Goal: Task Accomplishment & Management: Complete application form

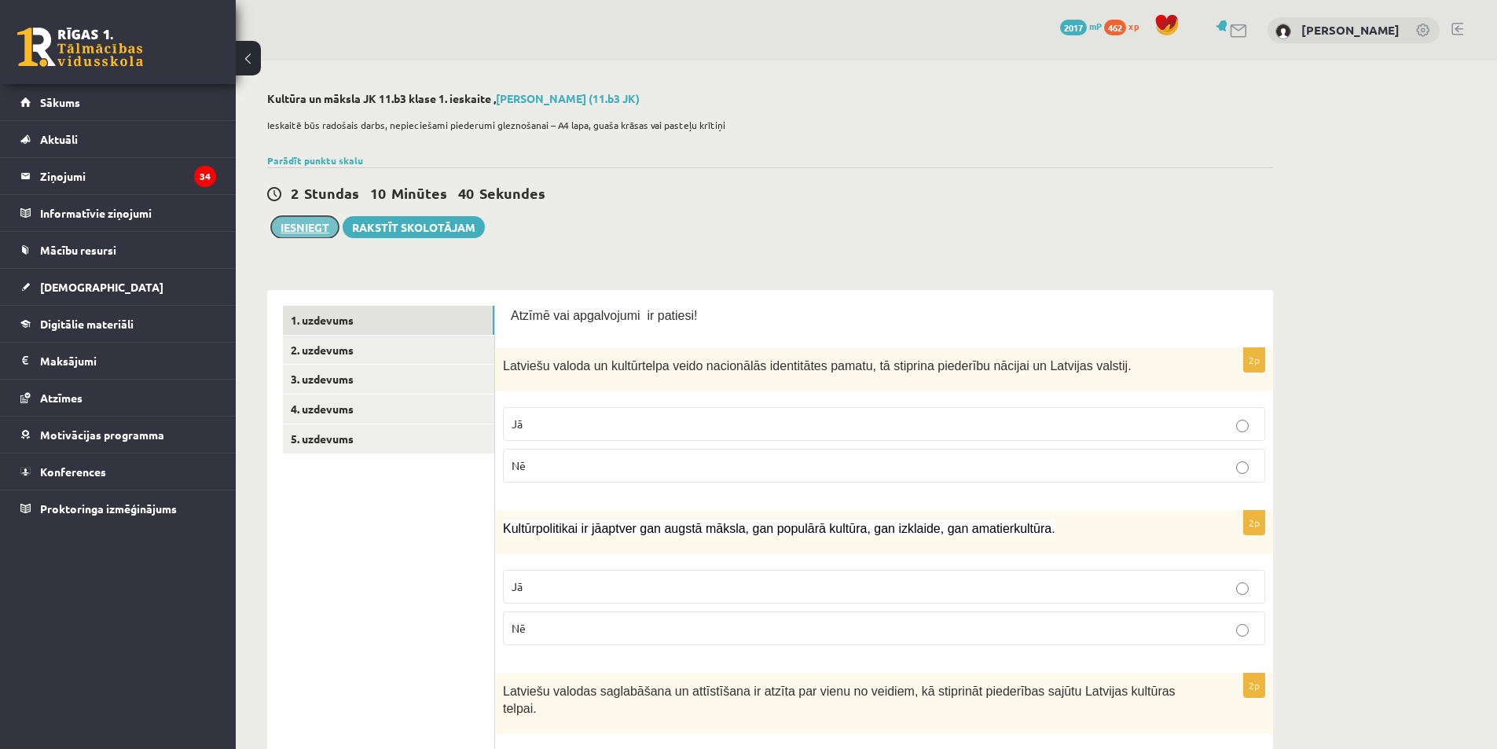
click at [307, 218] on button "Iesniegt" at bounding box center [305, 227] width 68 height 22
click at [396, 353] on link "2. uzdevums" at bounding box center [388, 350] width 211 height 29
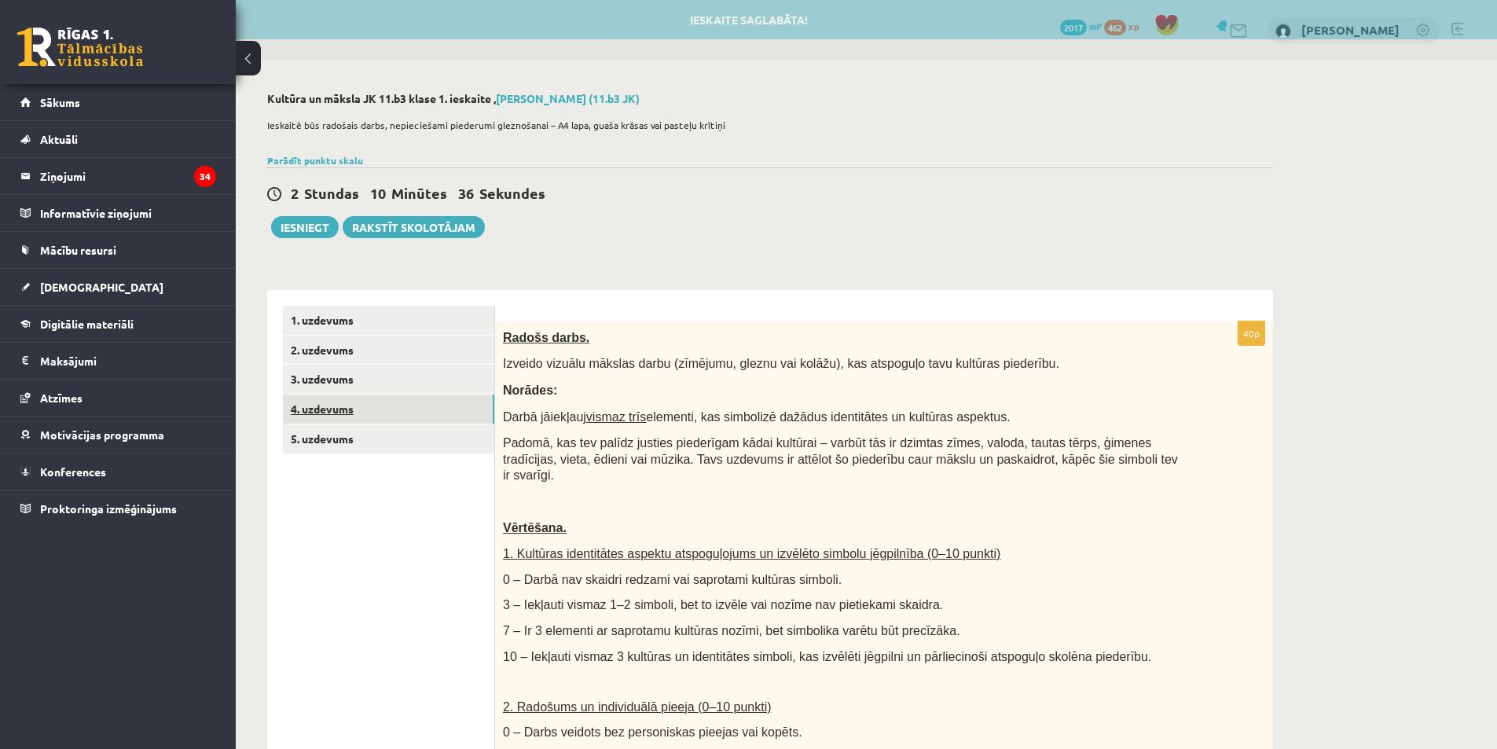
click at [365, 397] on link "4. uzdevums" at bounding box center [388, 409] width 211 height 29
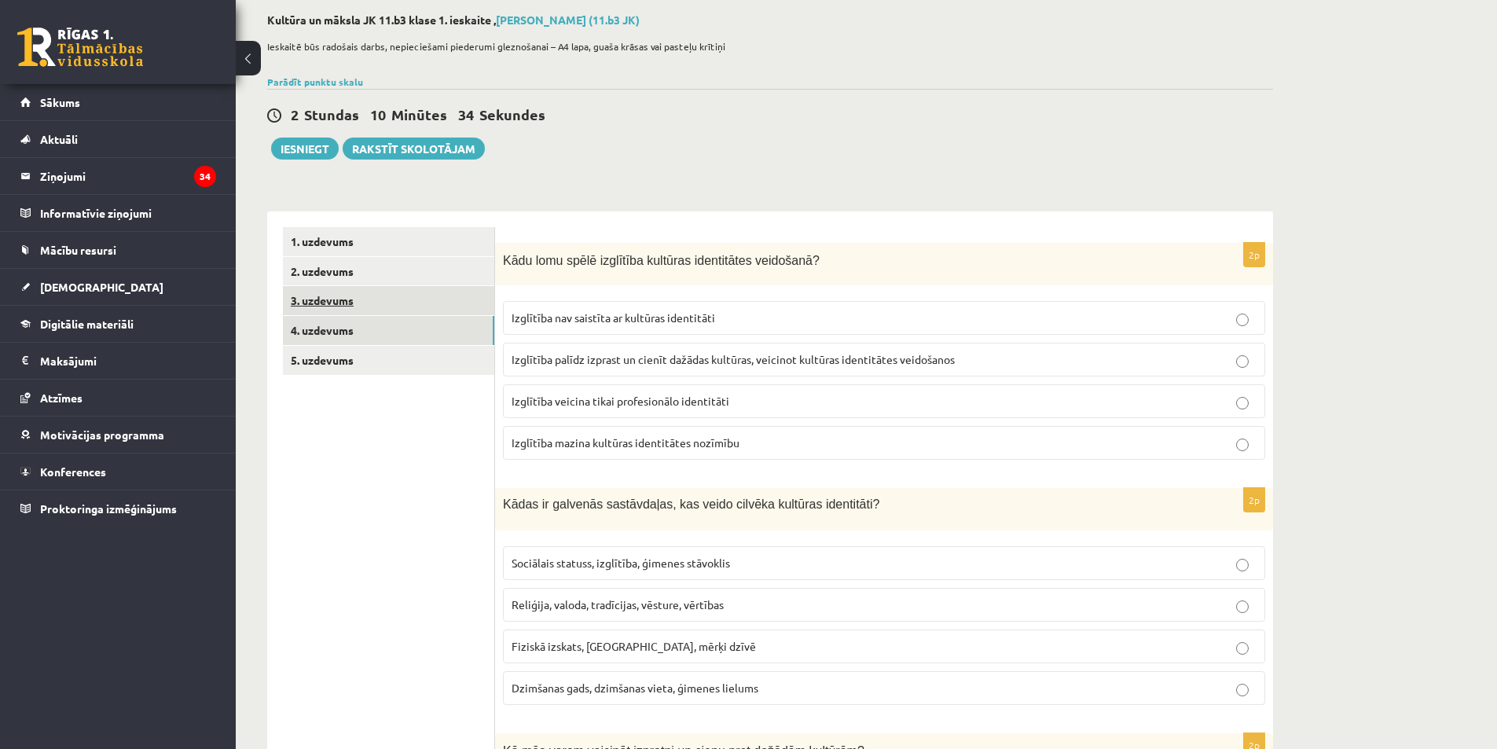
click at [409, 311] on link "3. uzdevums" at bounding box center [388, 300] width 211 height 29
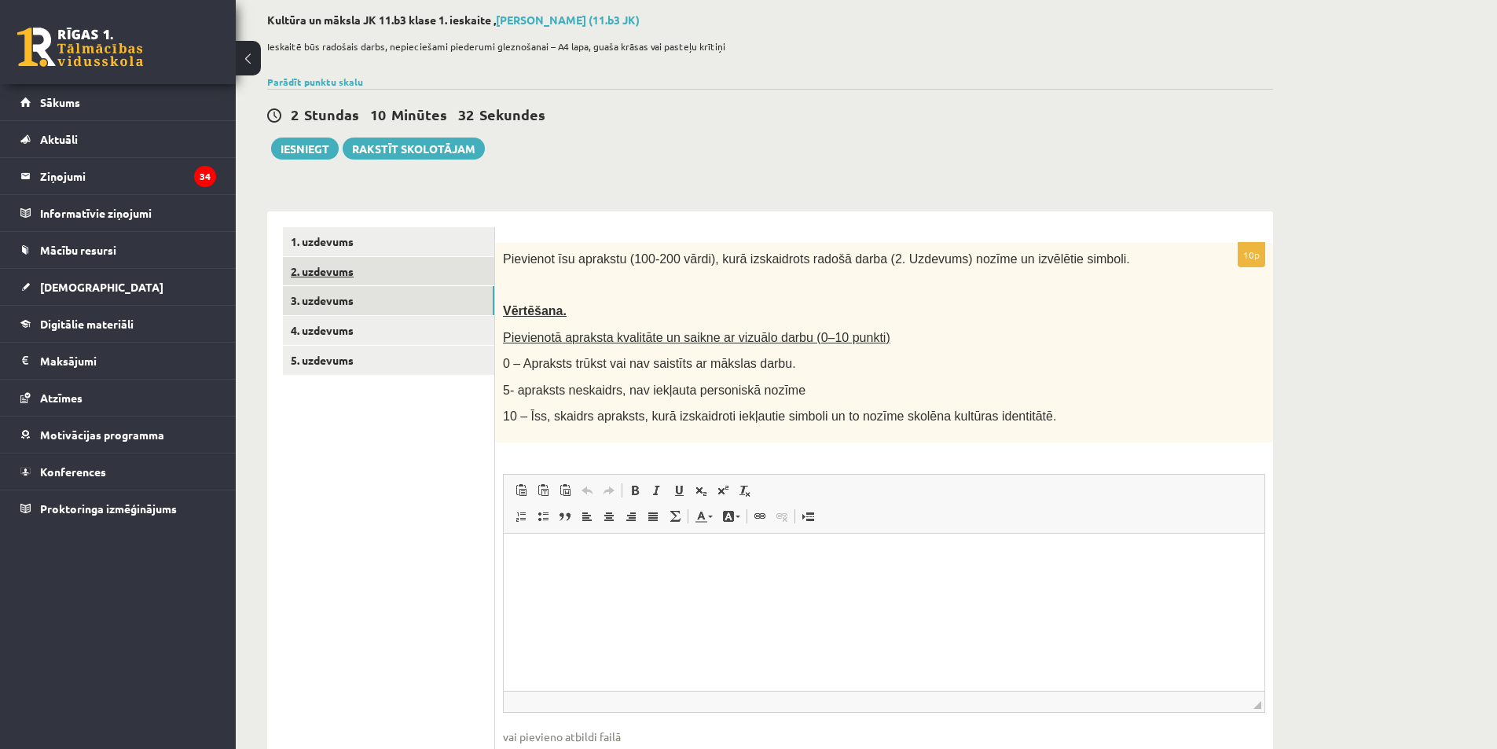
click at [401, 277] on link "2. uzdevums" at bounding box center [388, 271] width 211 height 29
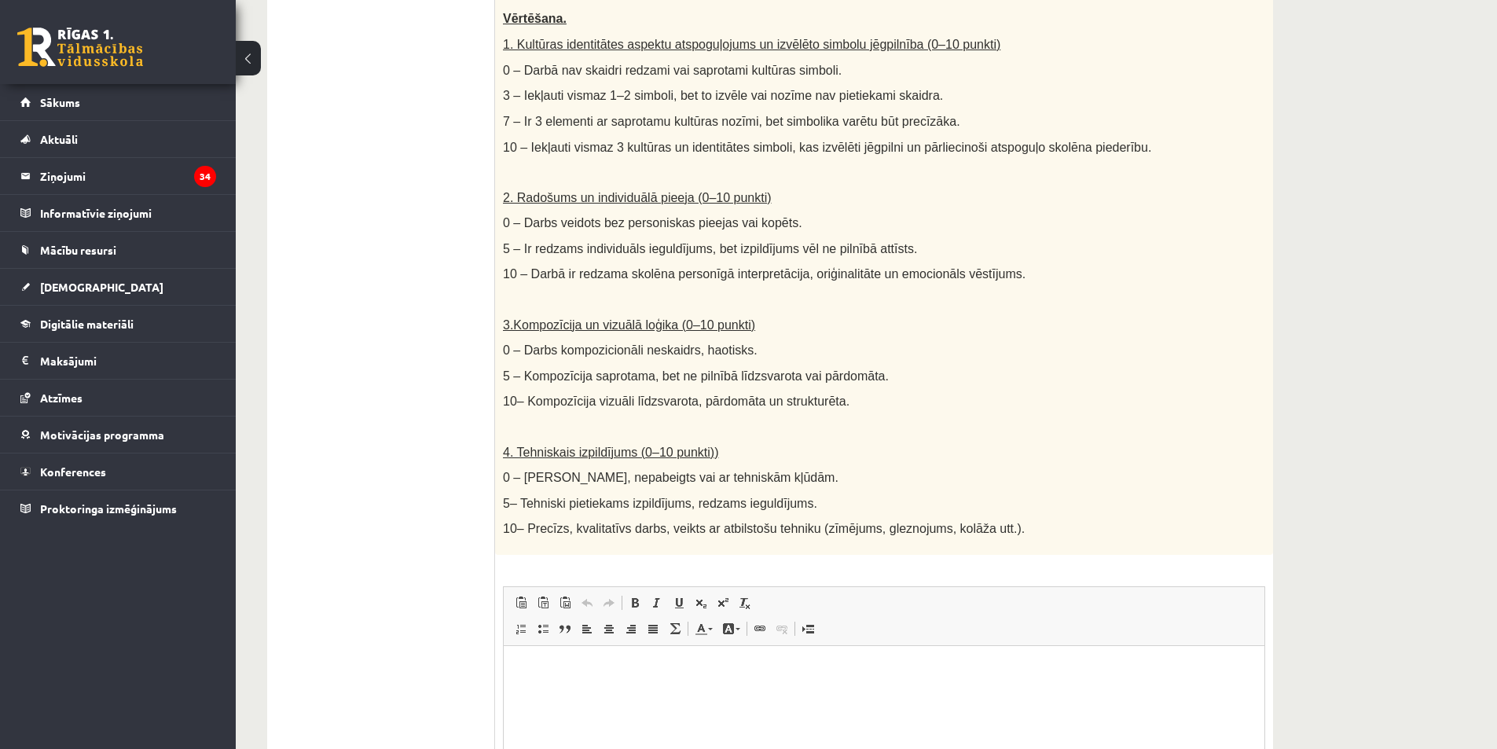
scroll to position [549, 0]
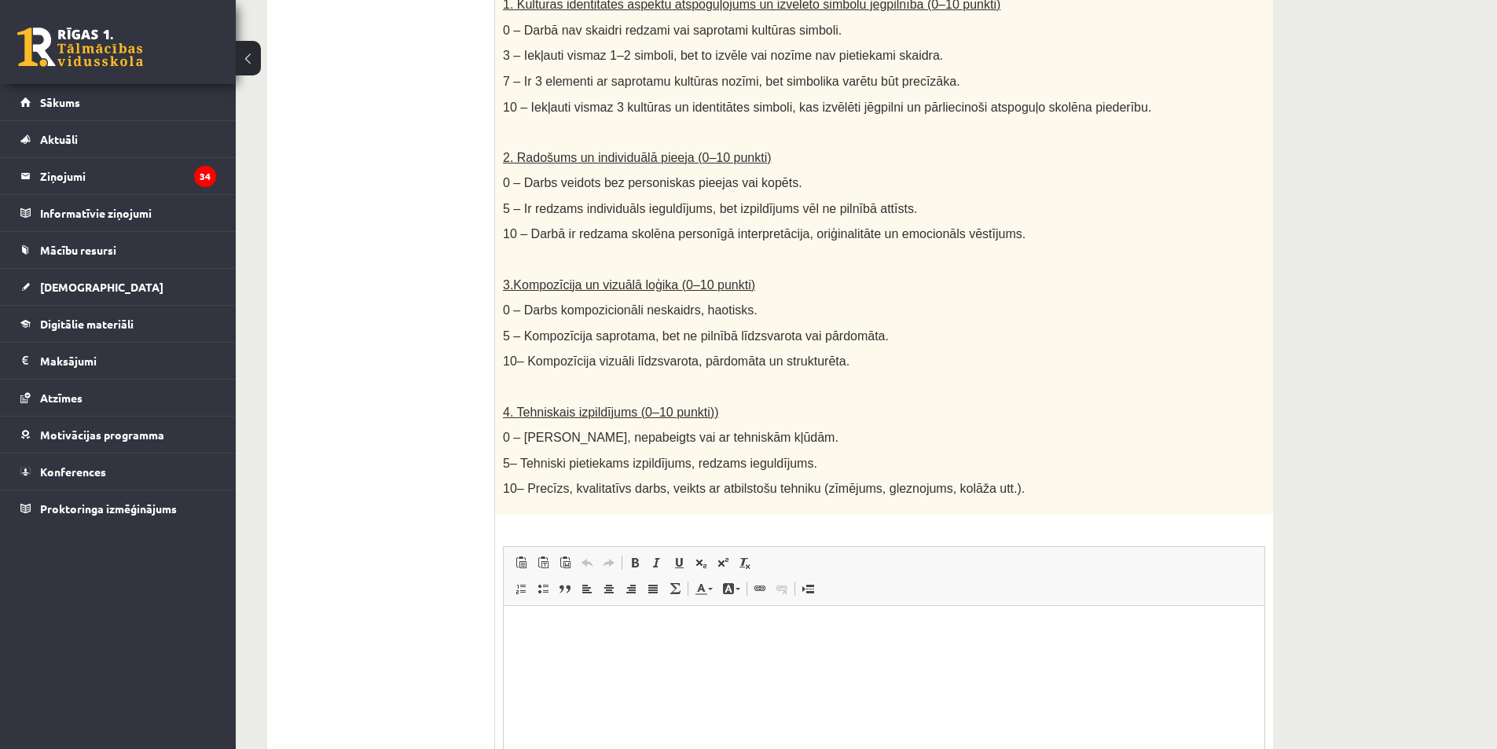
click at [628, 654] on html at bounding box center [884, 630] width 761 height 48
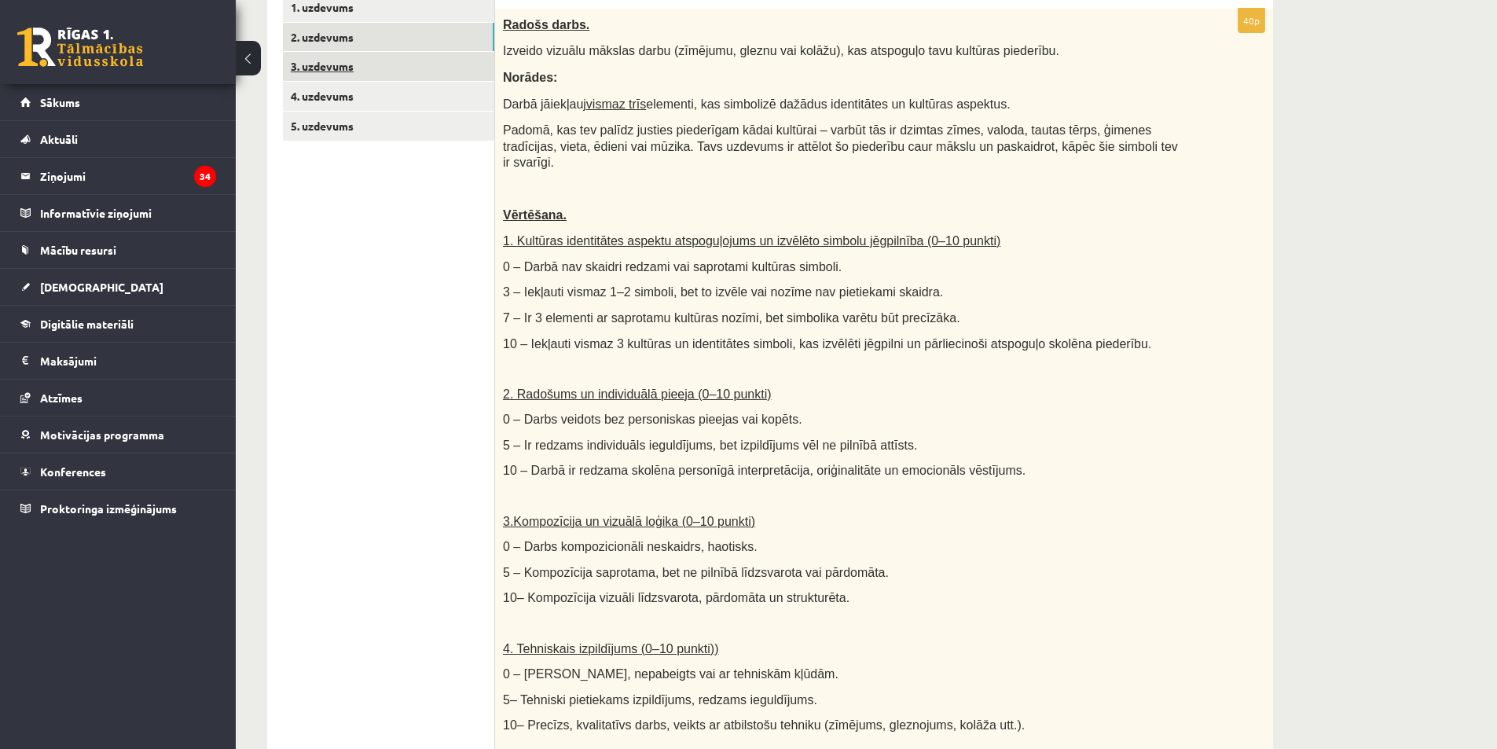
click at [399, 75] on link "3. uzdevums" at bounding box center [388, 66] width 211 height 29
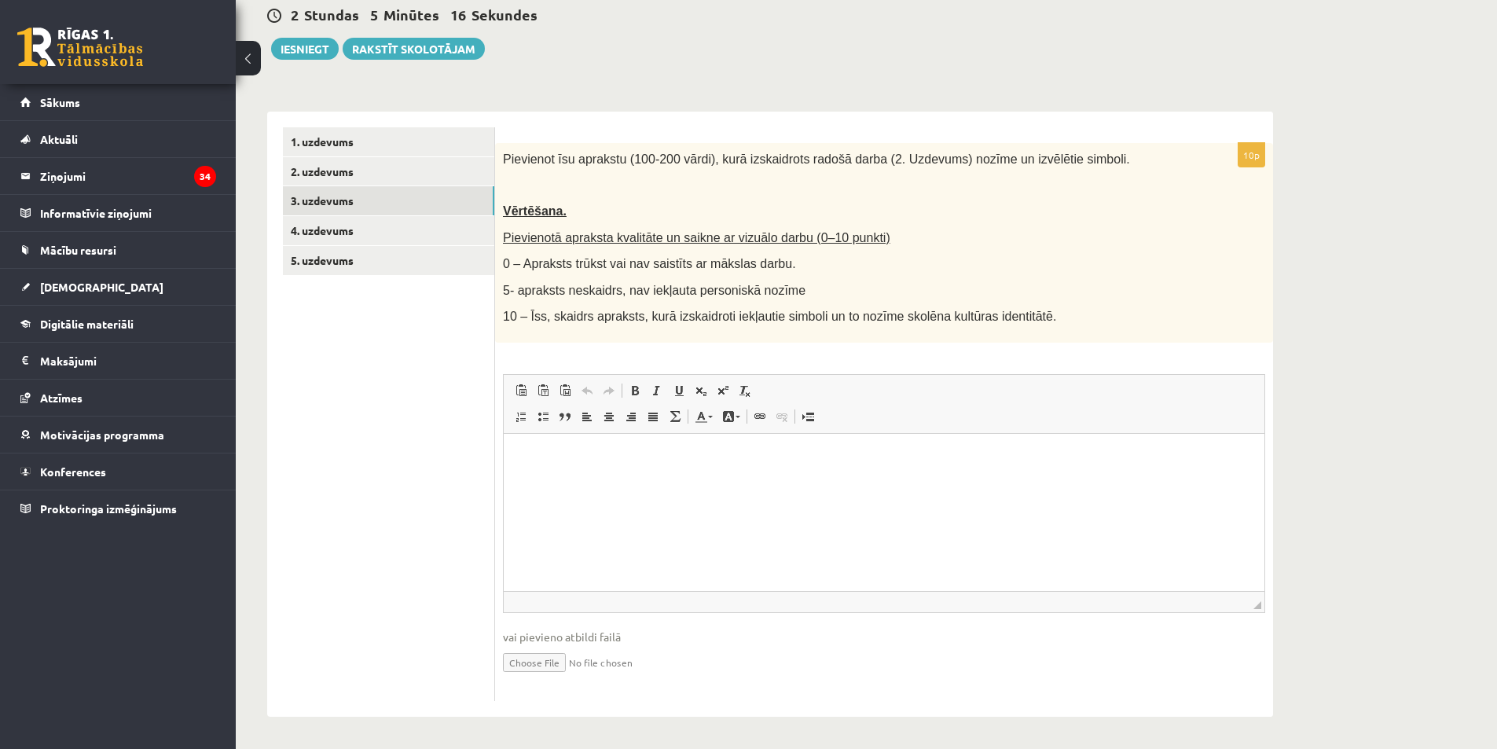
scroll to position [0, 0]
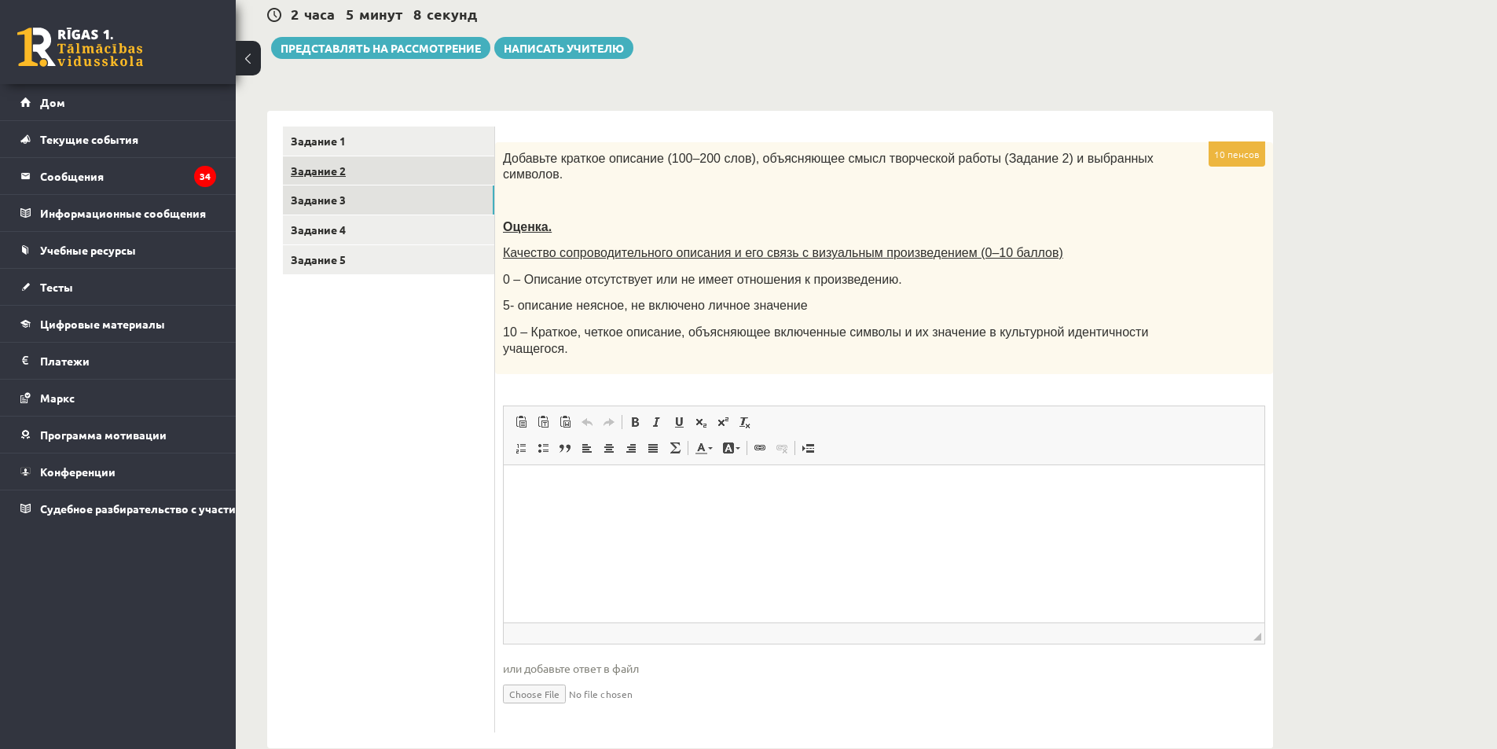
click at [458, 176] on link "Задание 2" at bounding box center [388, 170] width 211 height 29
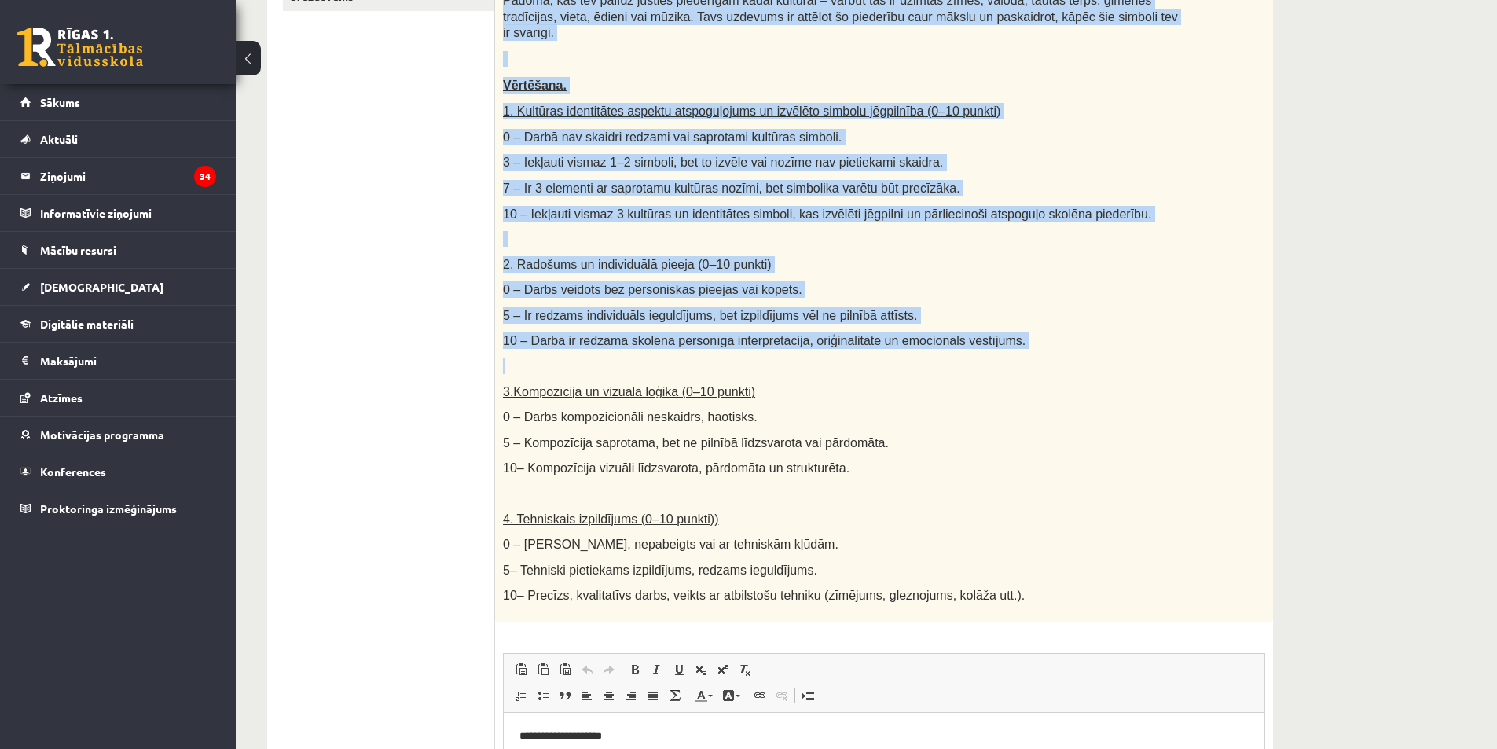
scroll to position [494, 0]
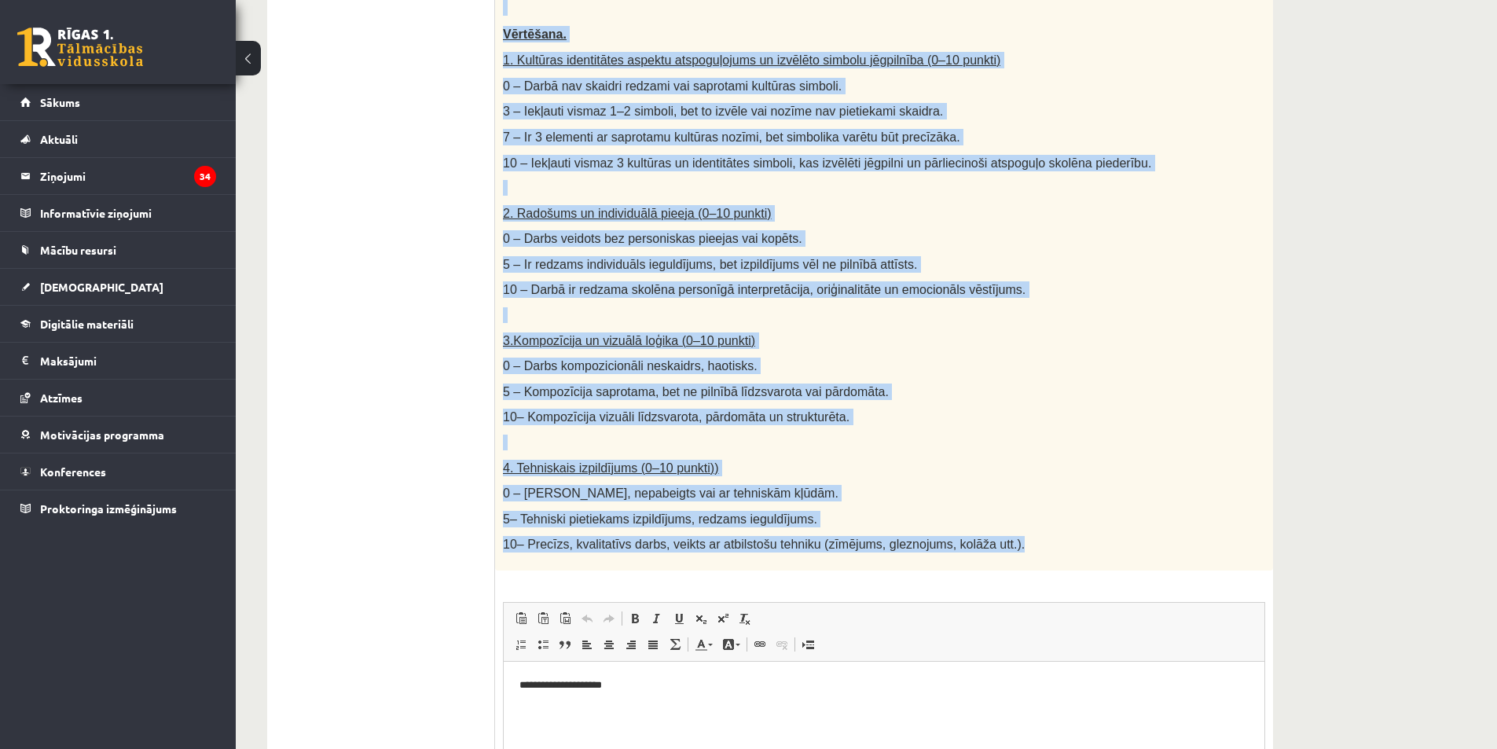
drag, startPoint x: 501, startPoint y: 156, endPoint x: 993, endPoint y: 516, distance: 609.6
click at [993, 516] on div "Radošs darbs. Izveido vizuālu mākslas darbu (zīmējumu, gleznu vai kolāžu), kas …" at bounding box center [884, 199] width 778 height 743
copy div "Radošs darbs. Izveido vizuālu mākslas darbu (zīmējumu, gleznu vai kolāžu), kas …"
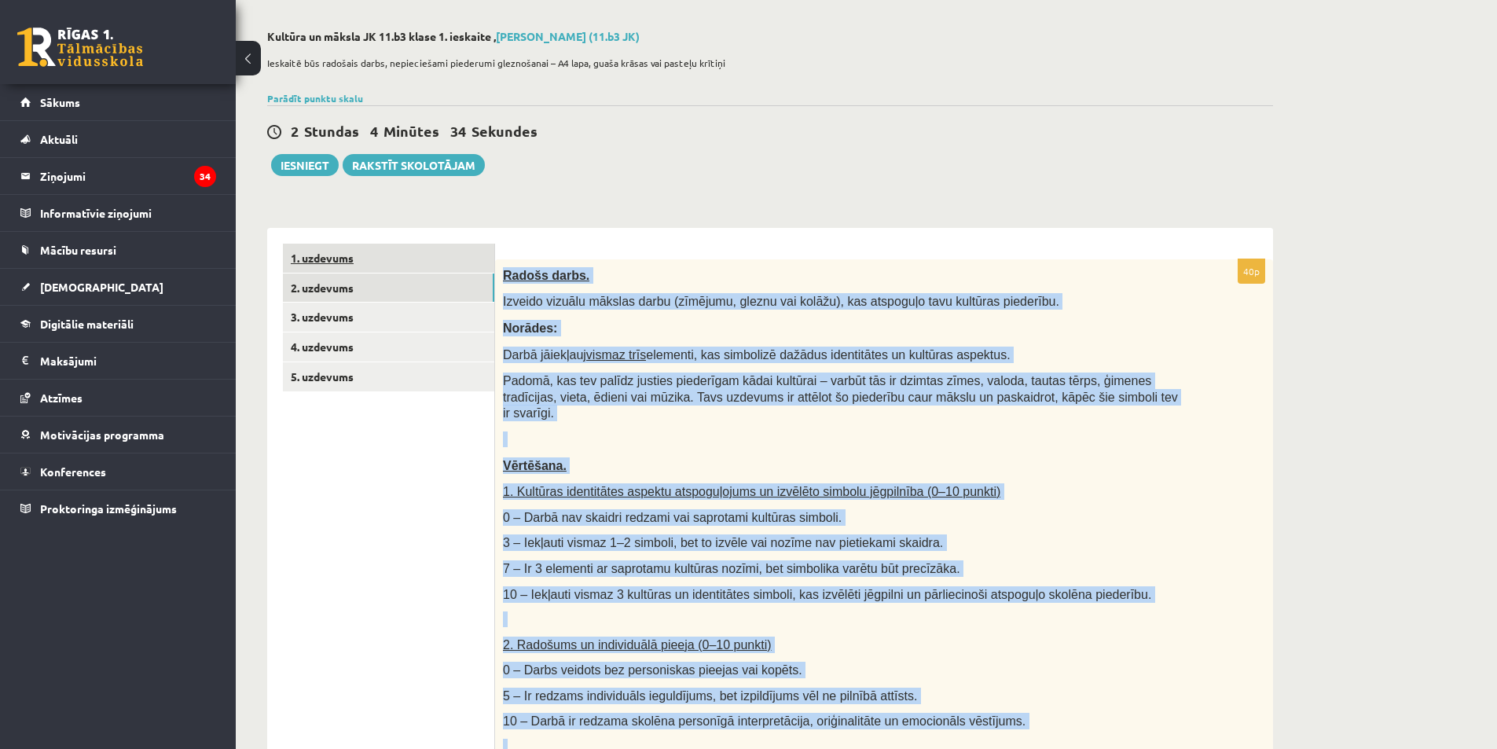
scroll to position [0, 0]
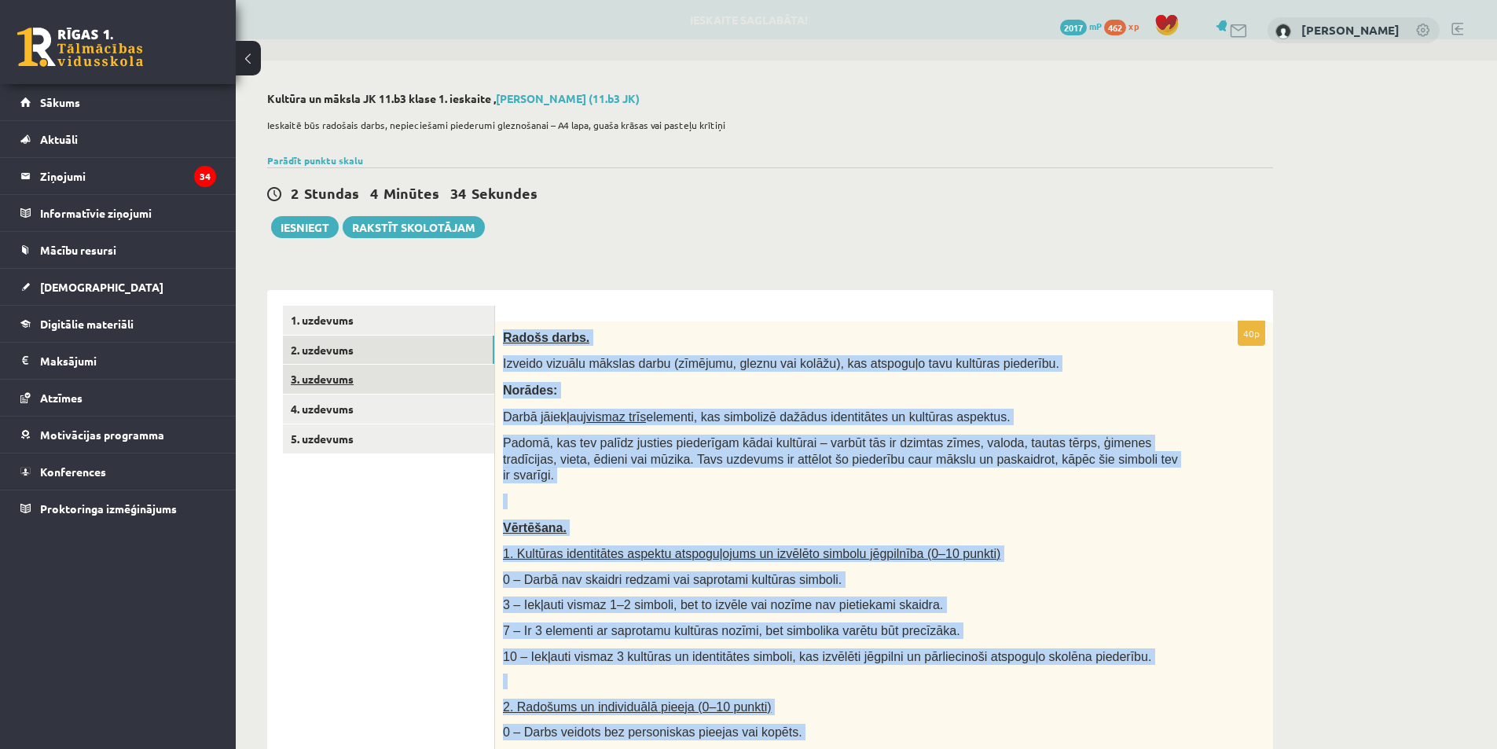
click at [343, 380] on link "3. uzdevums" at bounding box center [388, 379] width 211 height 29
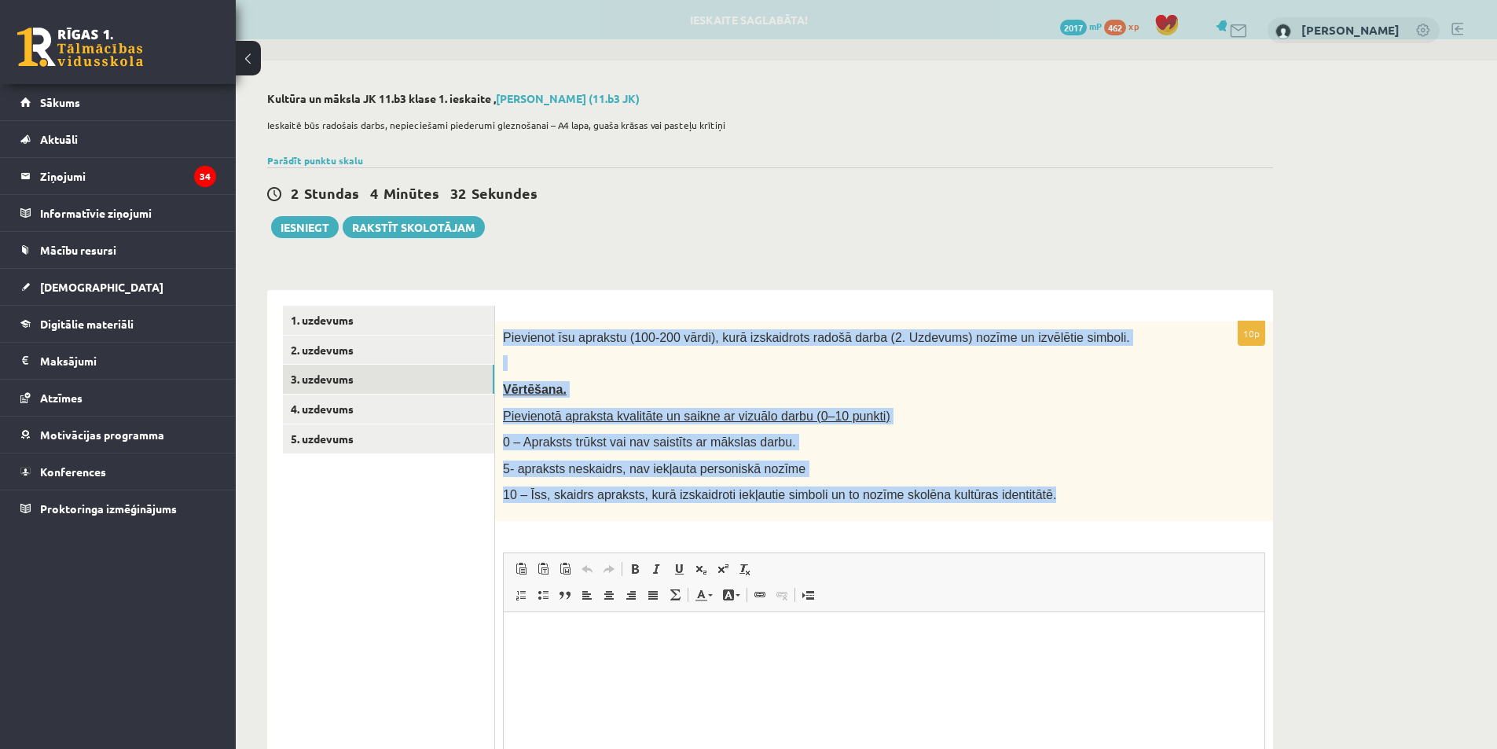
drag, startPoint x: 502, startPoint y: 341, endPoint x: 1029, endPoint y: 483, distance: 545.4
click at [1029, 483] on div "Pievienot īsu aprakstu (100-200 vārdi), kurā izskaidrots radošā darba (2. Uzdev…" at bounding box center [884, 421] width 778 height 200
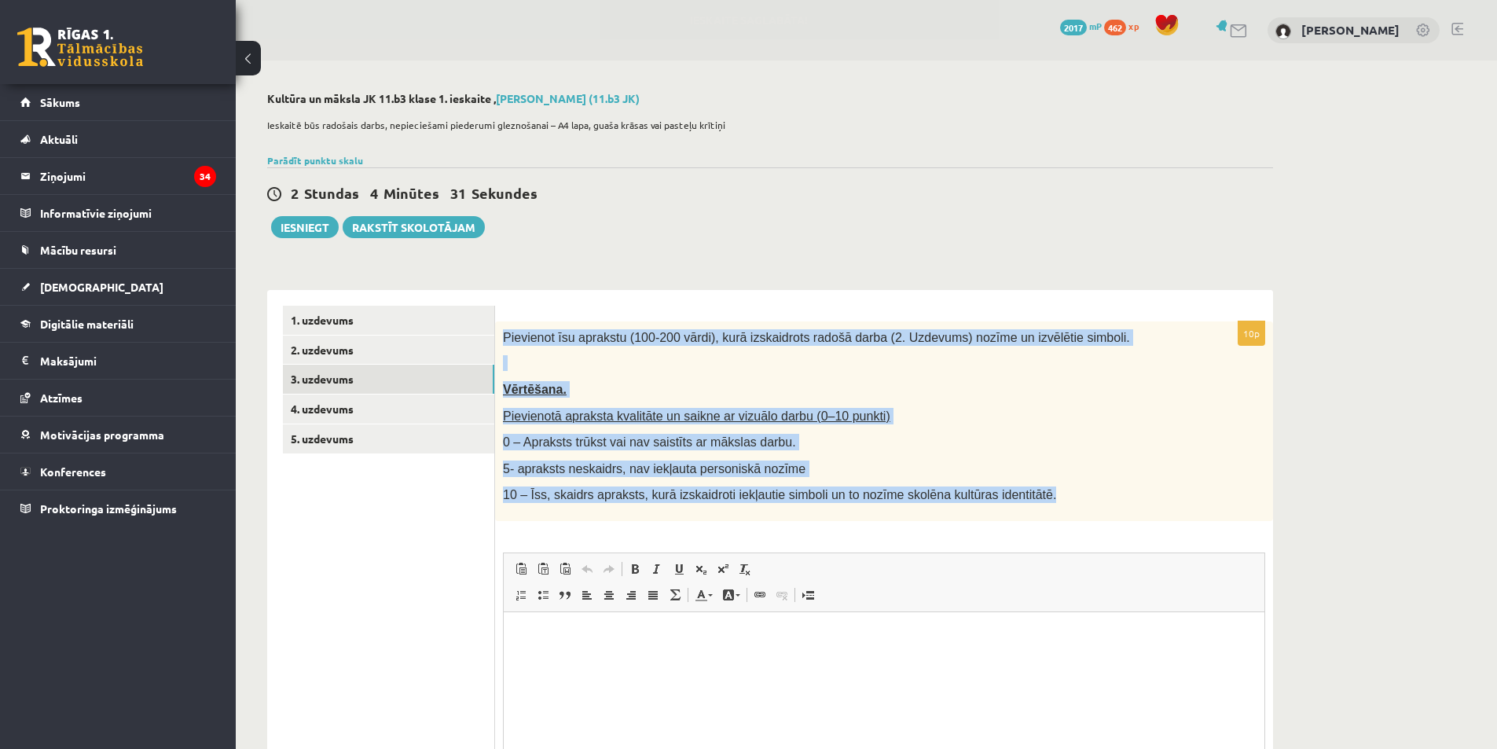
copy div "Pievienot īsu aprakstu (100-200 vārdi), kurā izskaidrots radošā darba (2. Uzdev…"
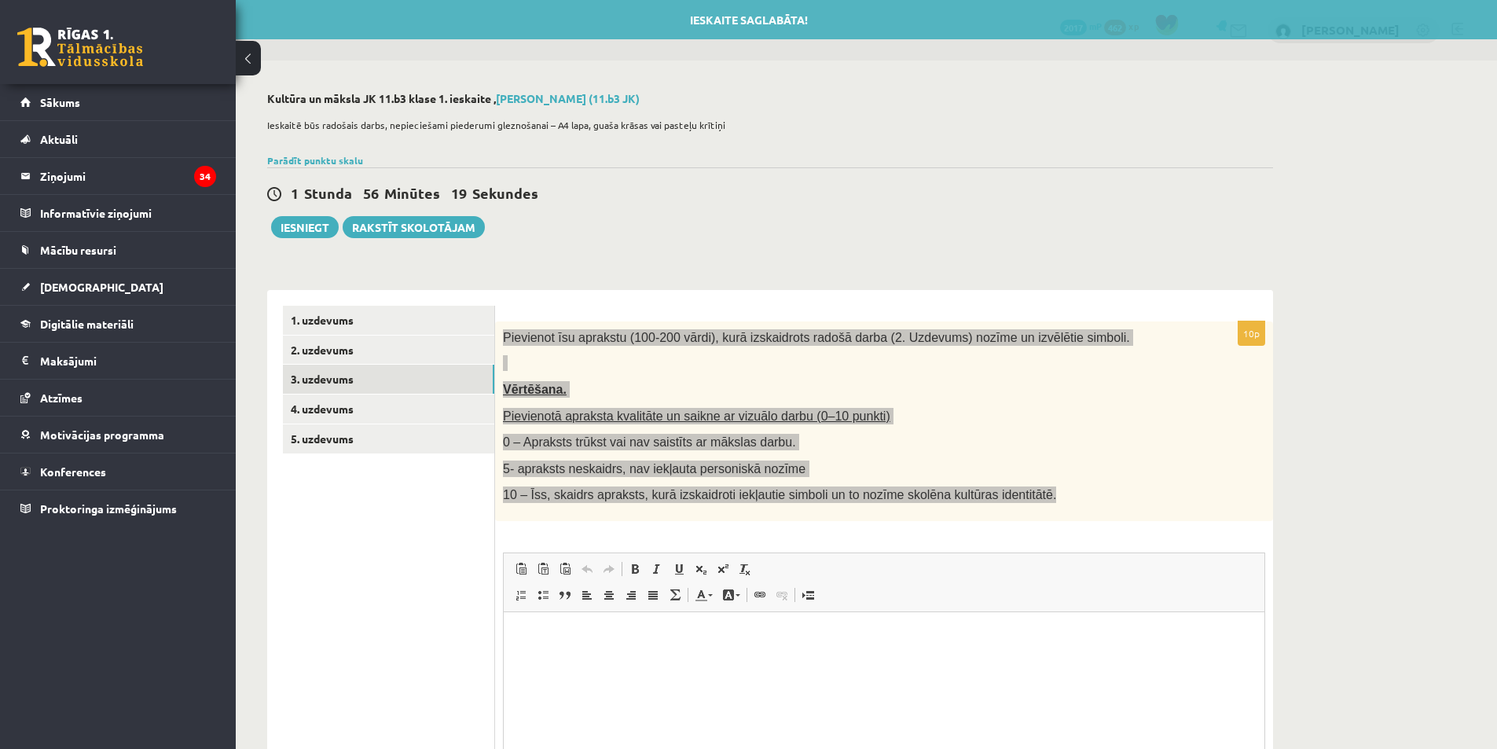
click at [619, 655] on html at bounding box center [884, 635] width 761 height 48
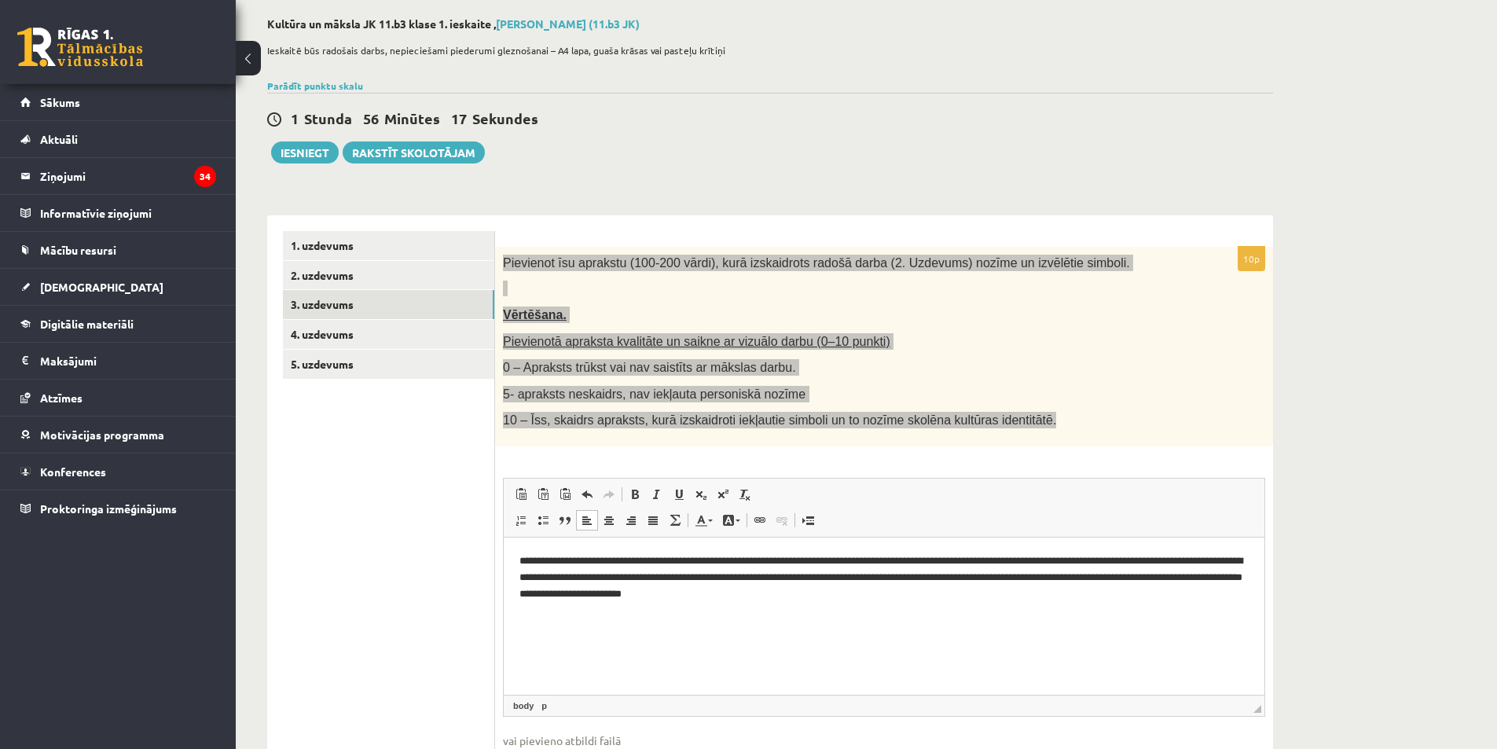
scroll to position [79, 0]
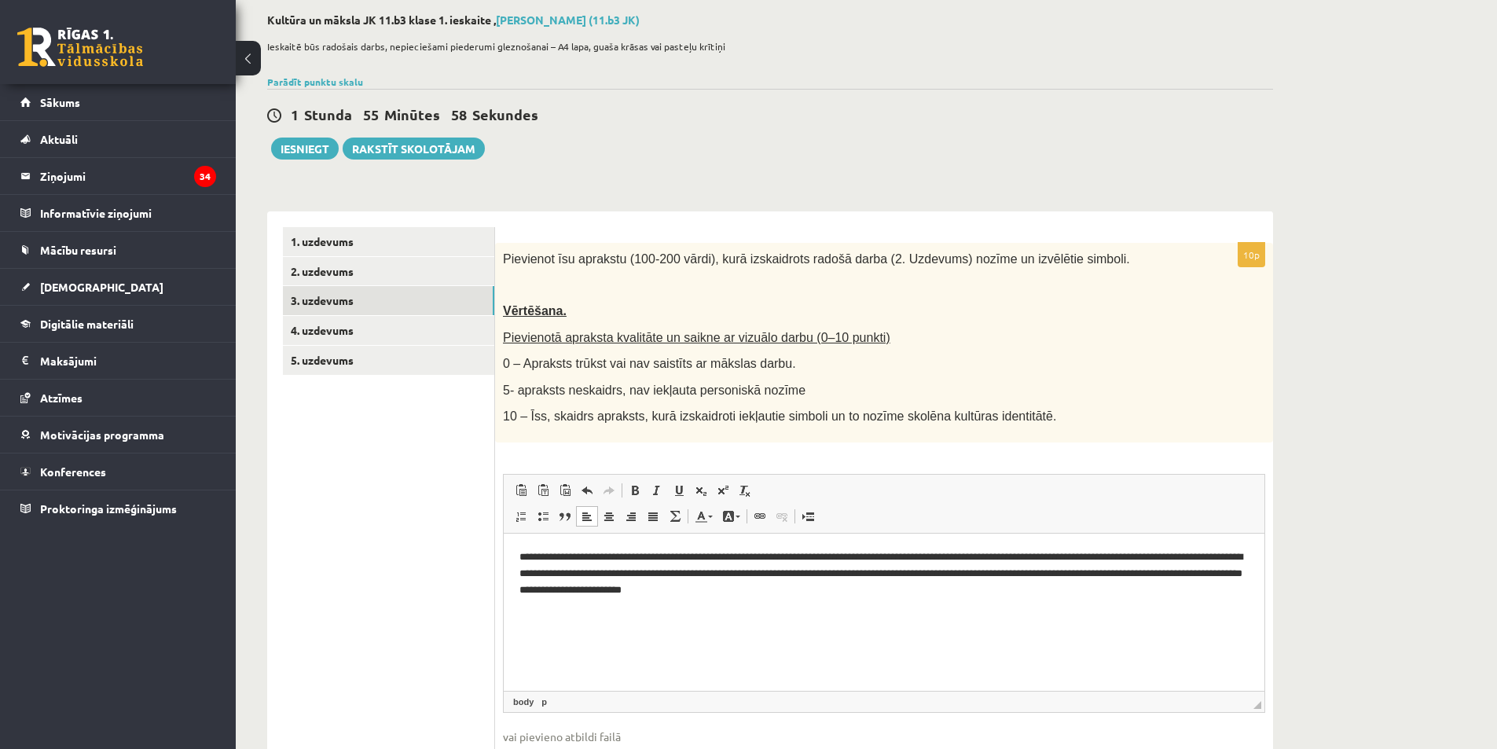
click at [1275, 79] on div "**********" at bounding box center [770, 415] width 1069 height 866
click at [1413, 335] on div "**********" at bounding box center [866, 415] width 1261 height 866
click at [355, 321] on link "4. uzdevums" at bounding box center [388, 330] width 211 height 29
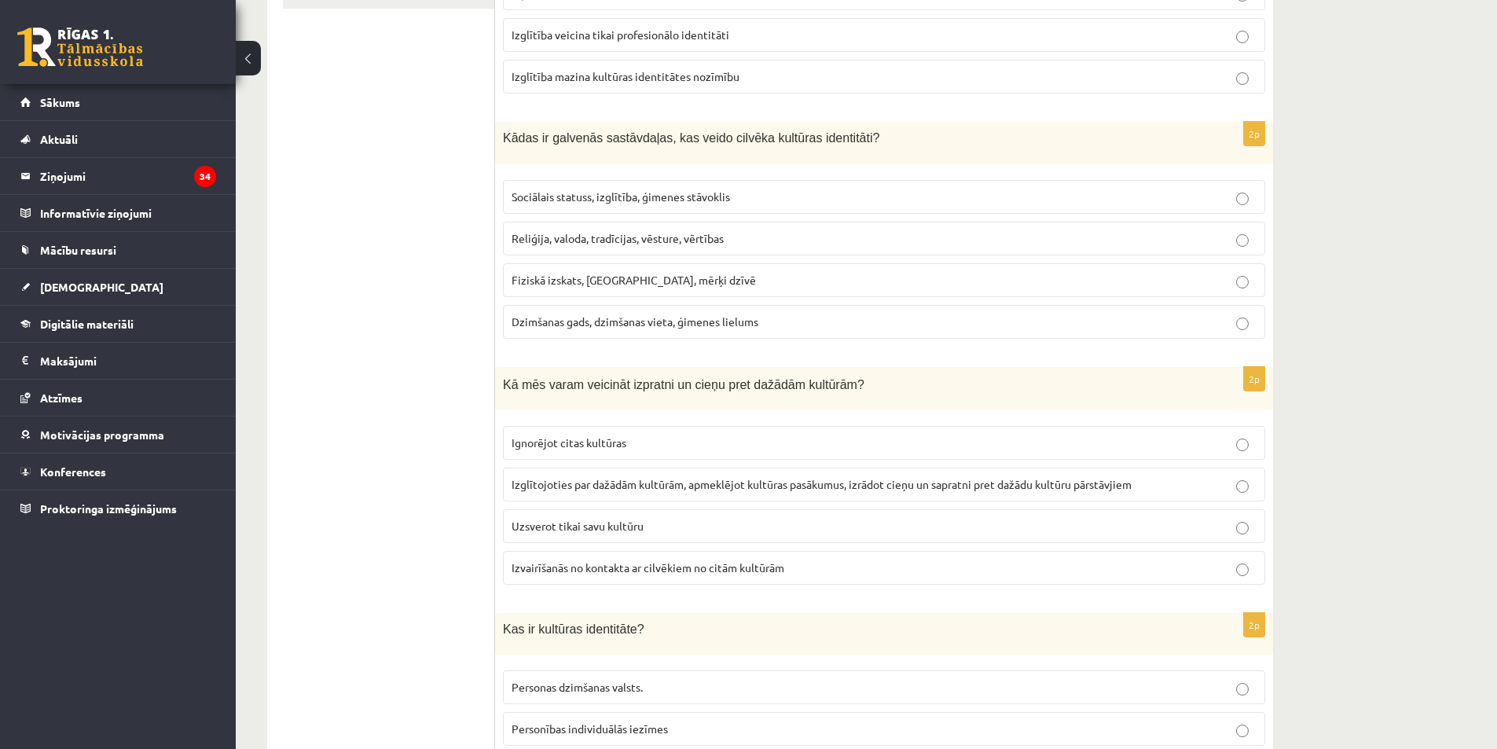
scroll to position [314, 0]
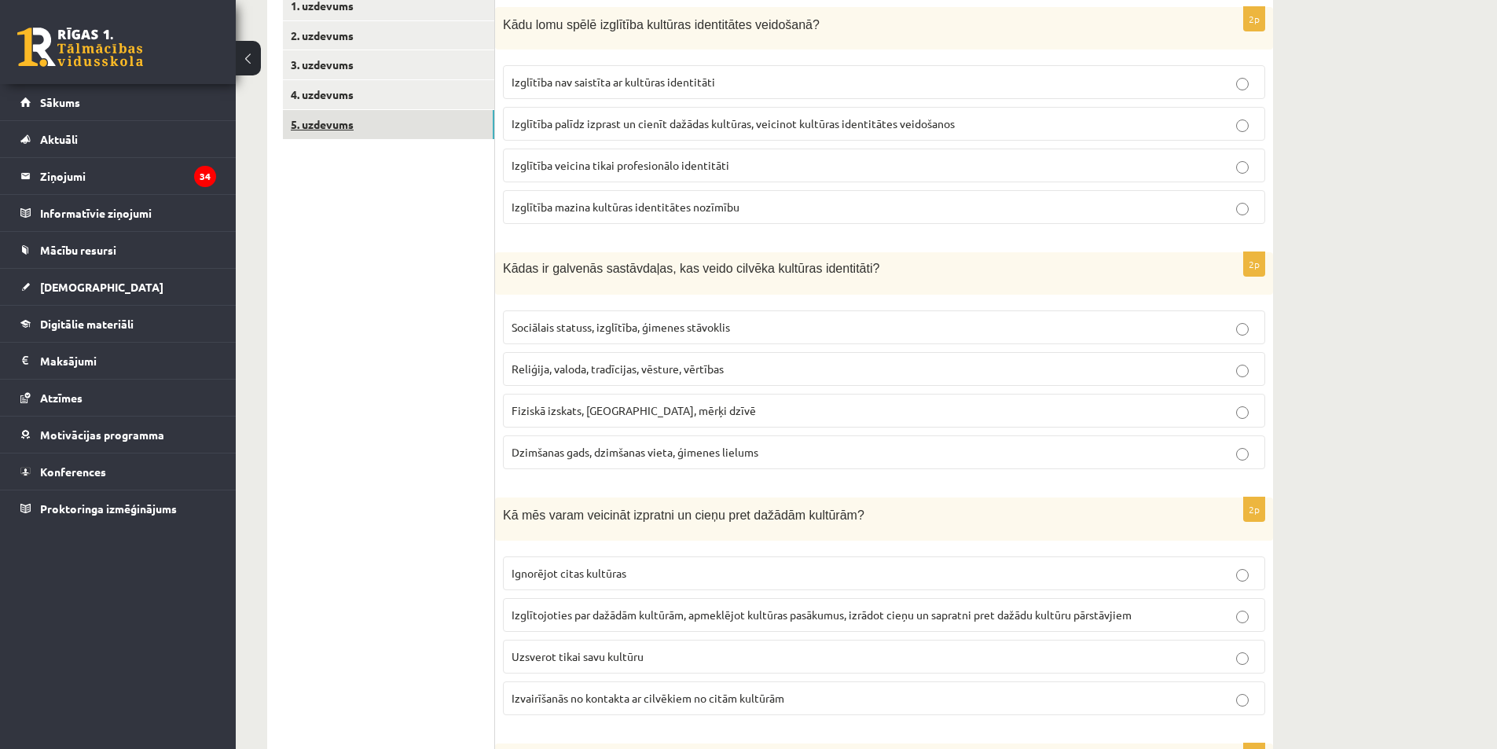
click at [390, 132] on link "5. uzdevums" at bounding box center [388, 124] width 211 height 29
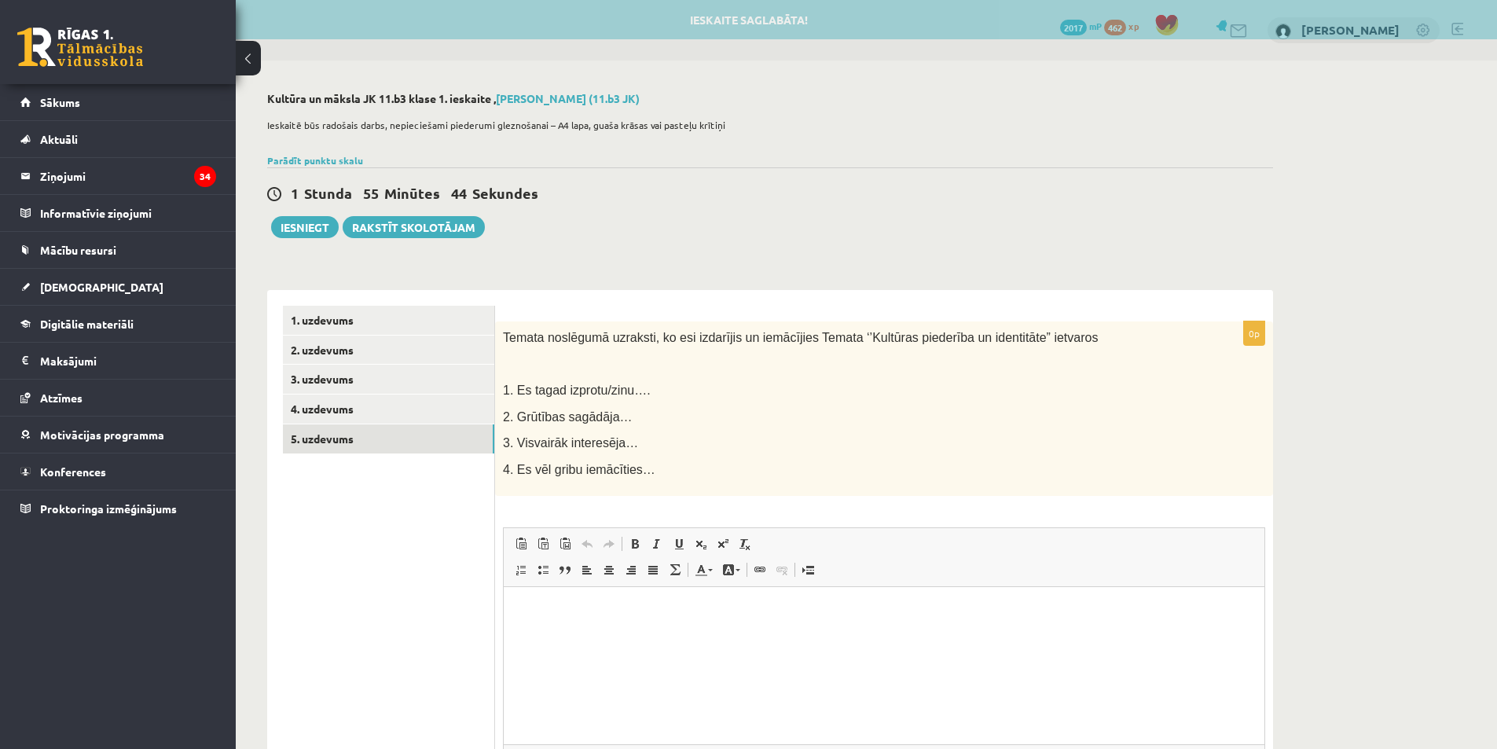
scroll to position [0, 0]
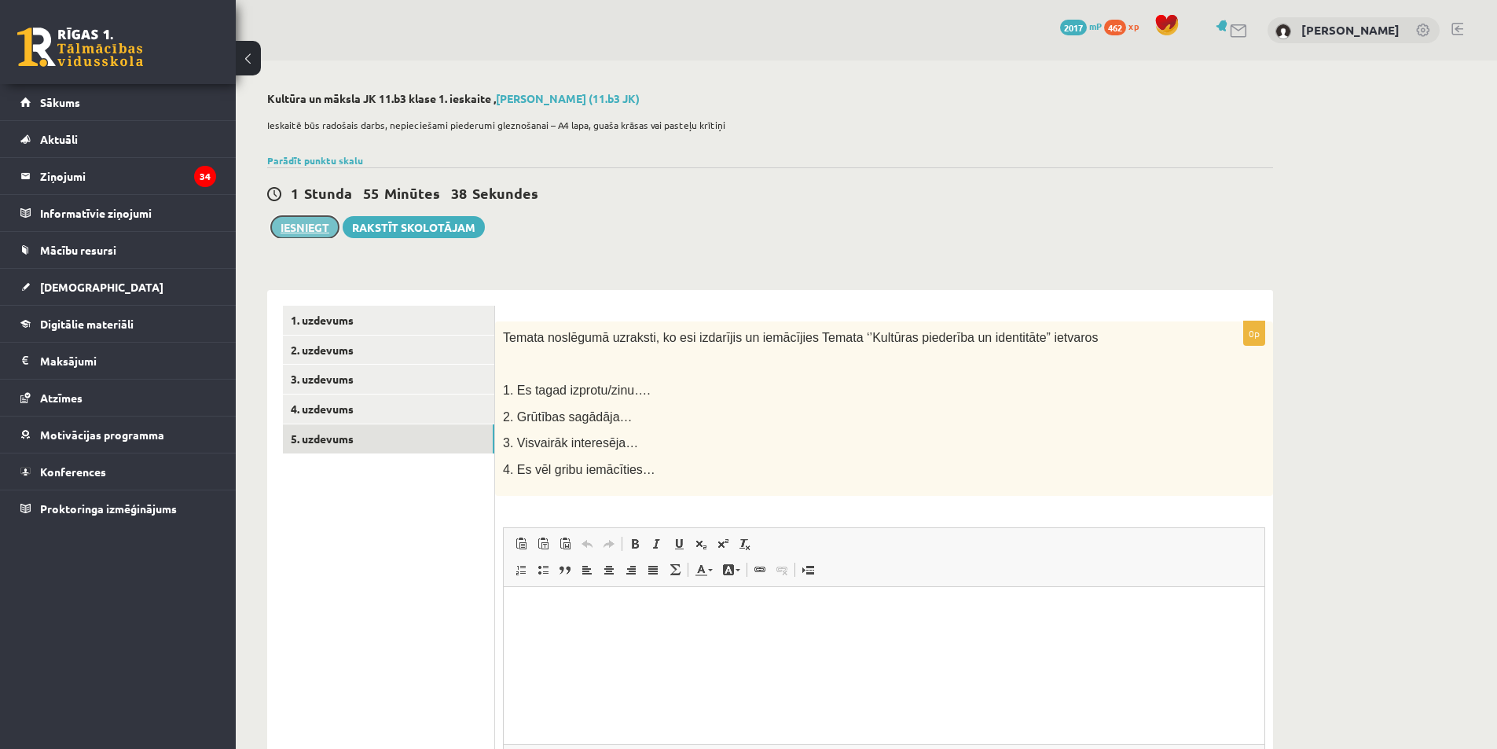
click at [306, 216] on button "Iesniegt" at bounding box center [305, 227] width 68 height 22
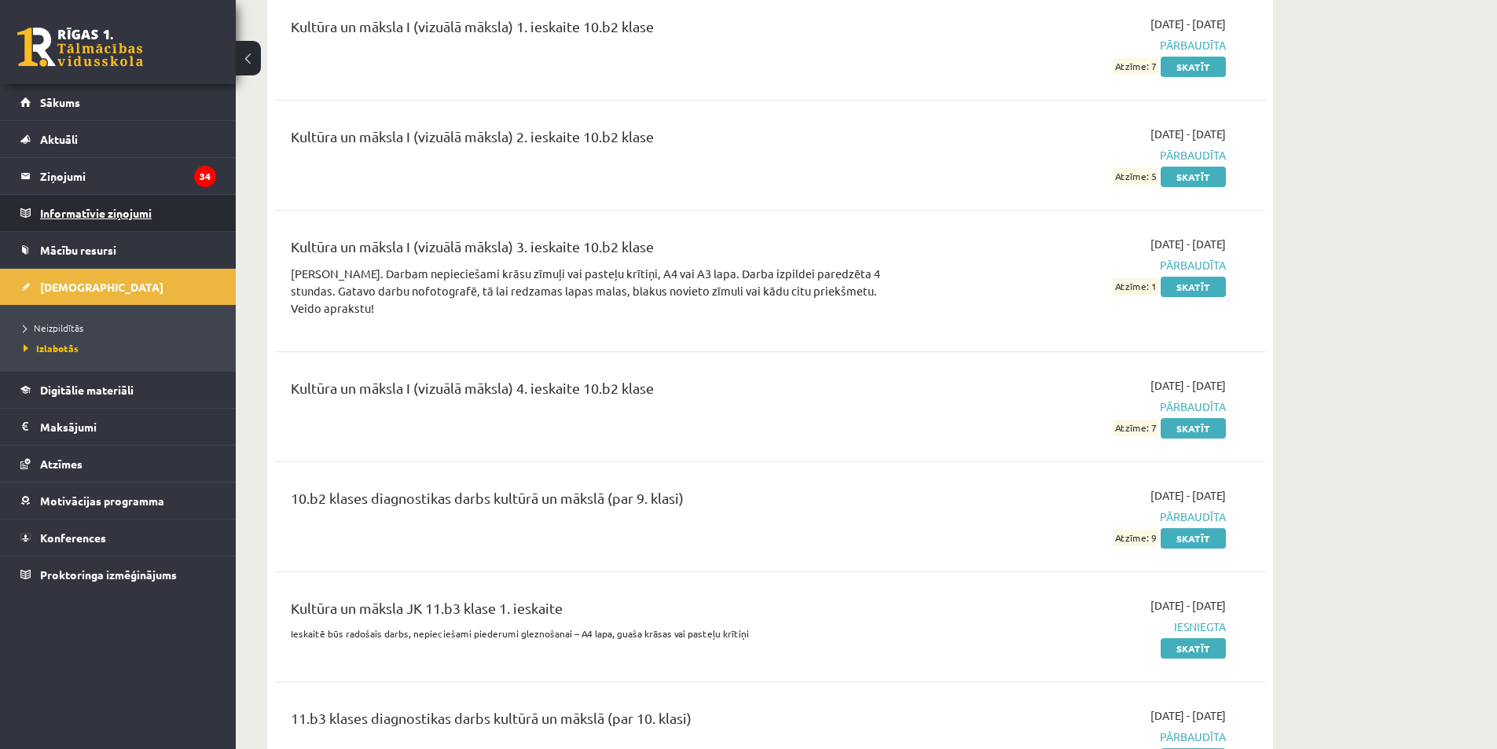
scroll to position [4323, 0]
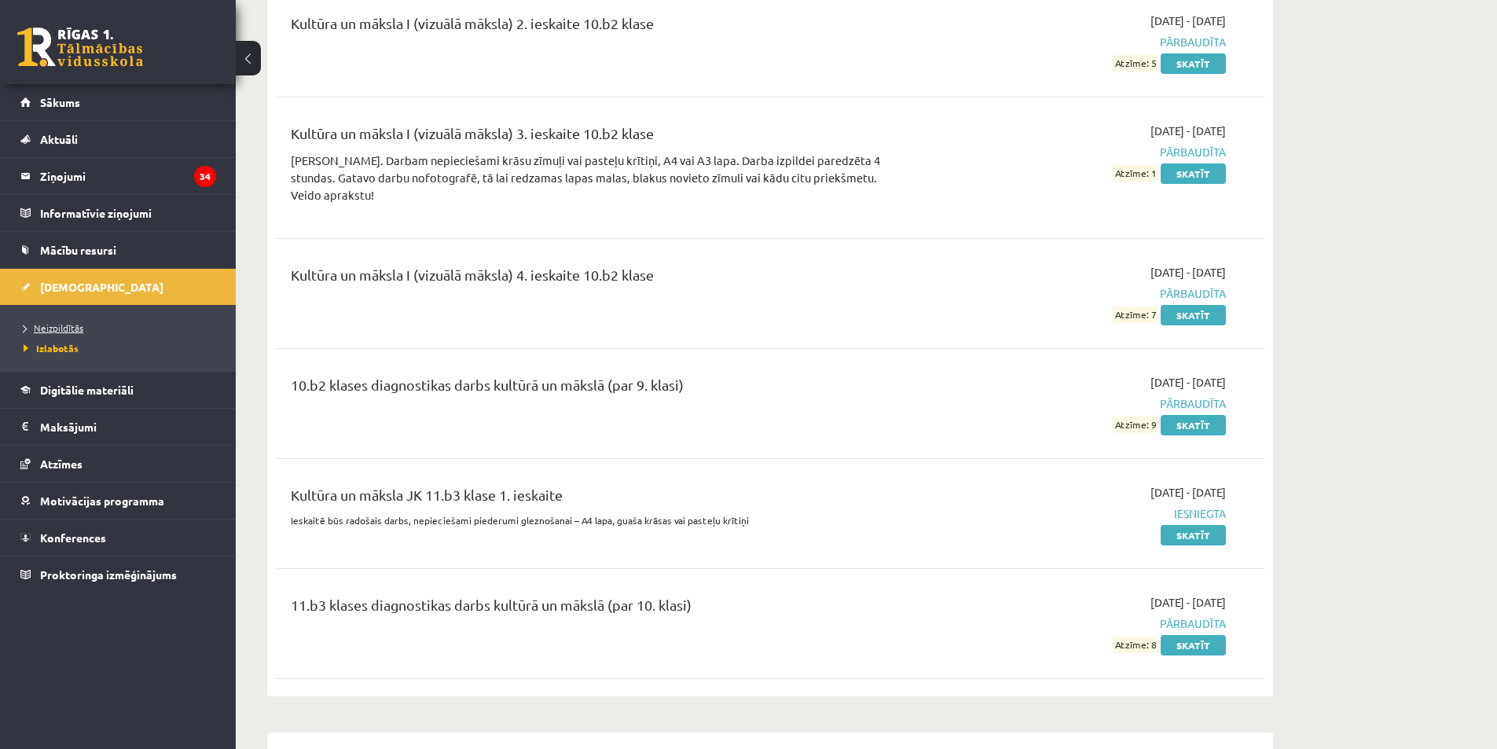
click at [67, 325] on span "Neizpildītās" at bounding box center [54, 327] width 60 height 13
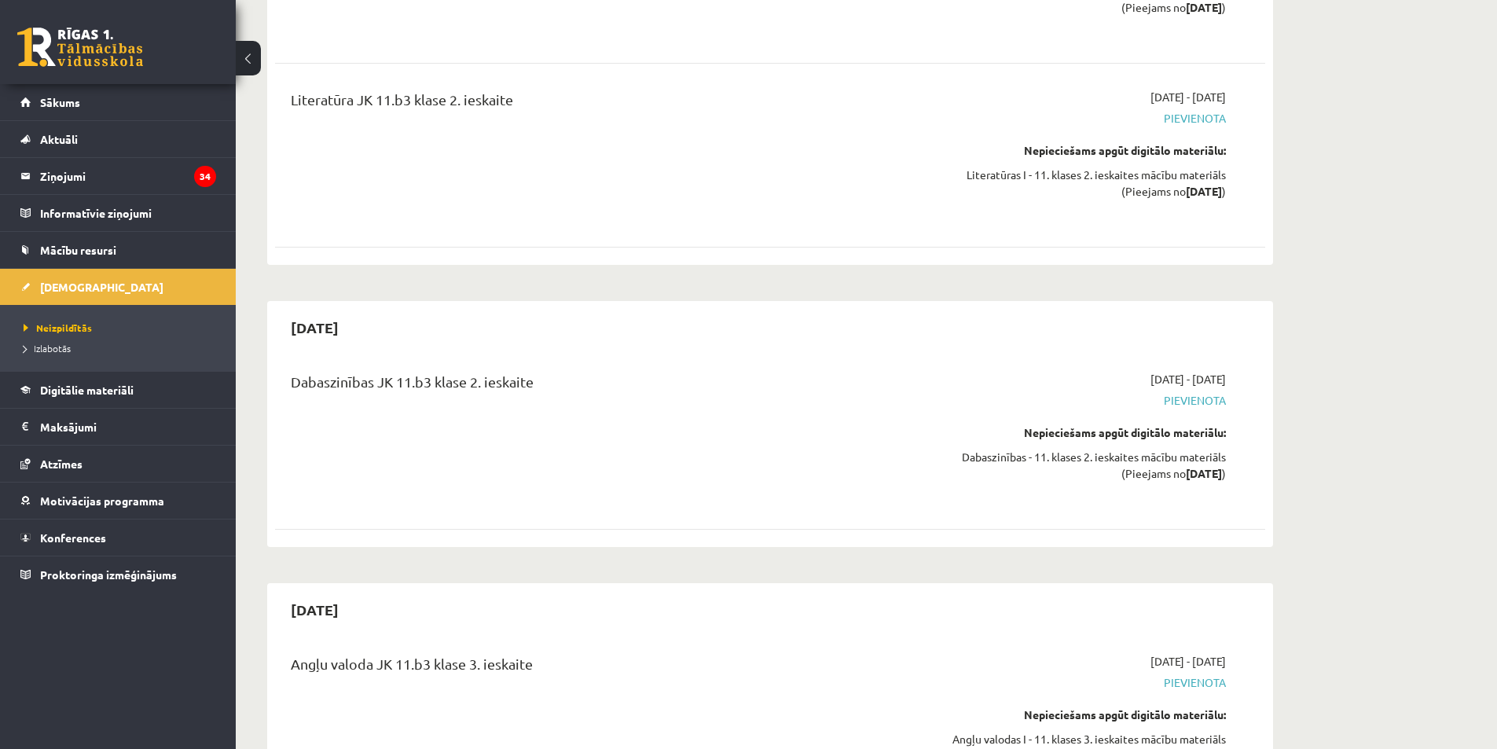
scroll to position [3694, 0]
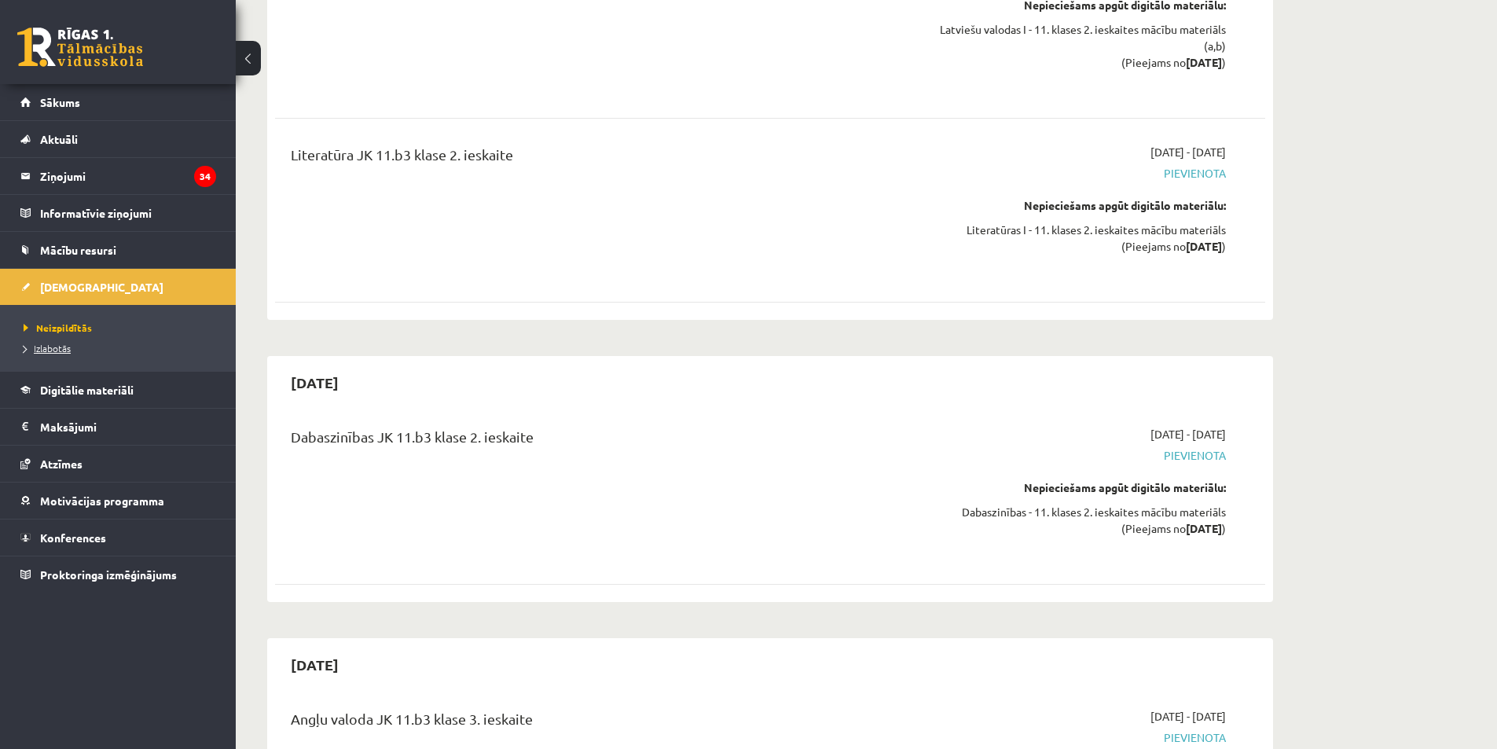
click at [44, 346] on span "Izlabotās" at bounding box center [47, 348] width 47 height 13
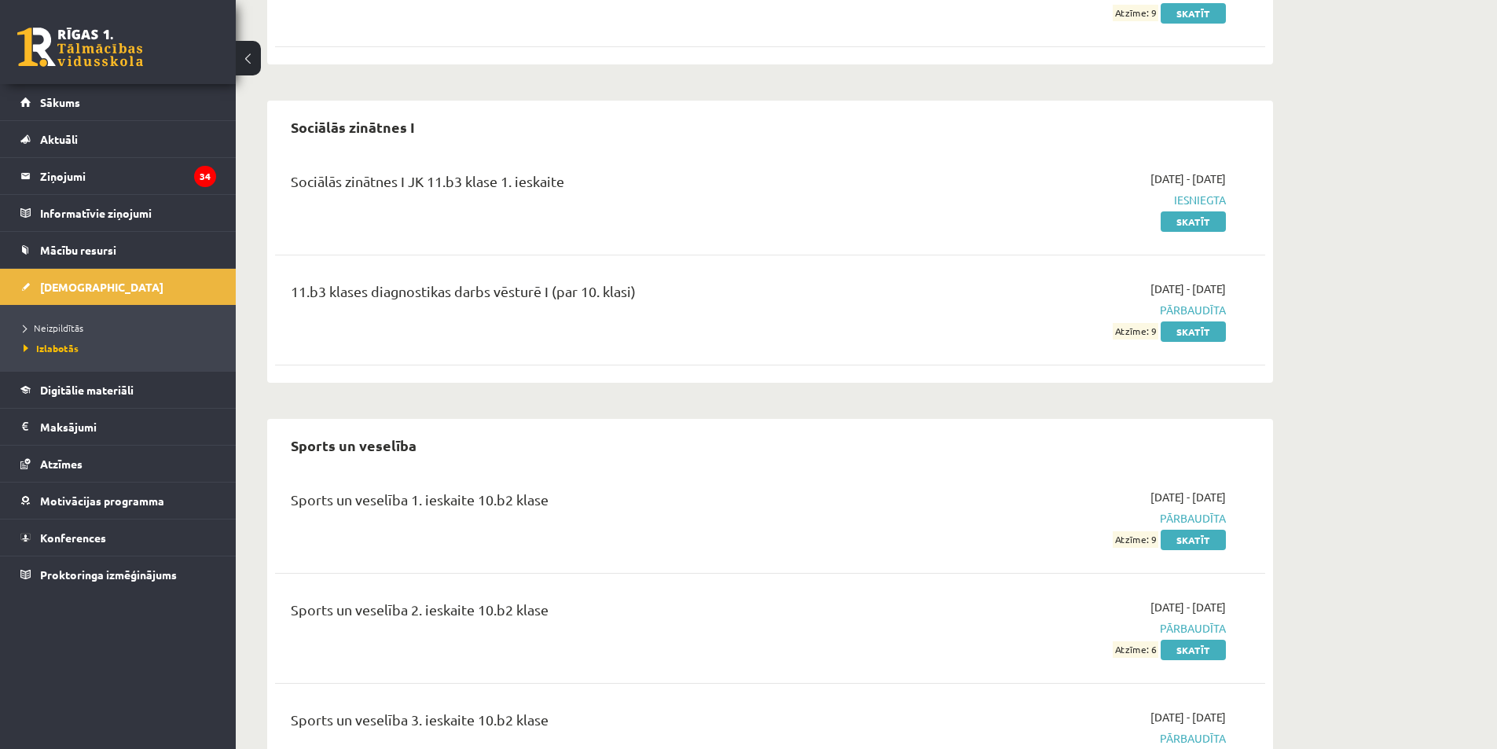
scroll to position [9294, 0]
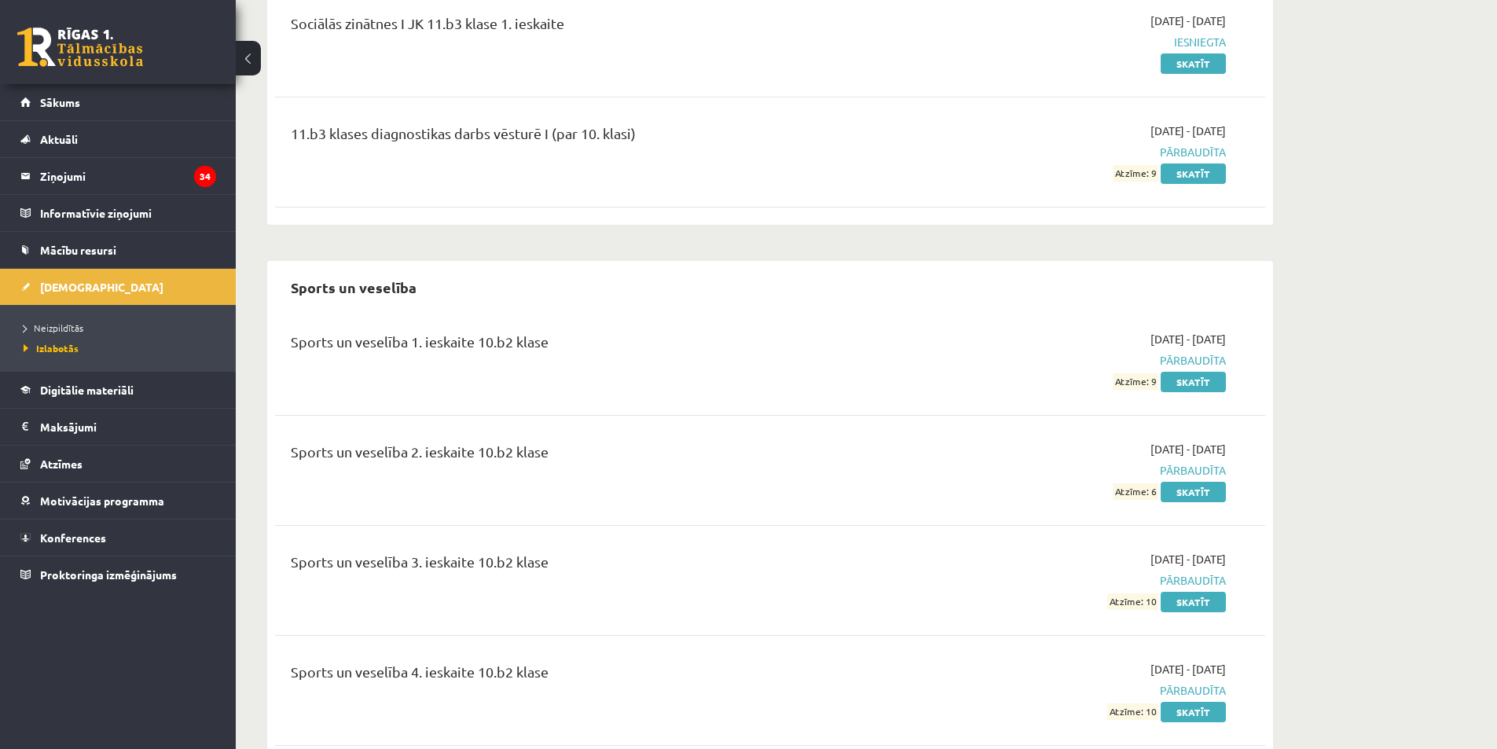
click at [47, 320] on li "Neizpildītās" at bounding box center [122, 328] width 196 height 20
click at [46, 323] on span "Neizpildītās" at bounding box center [58, 327] width 68 height 13
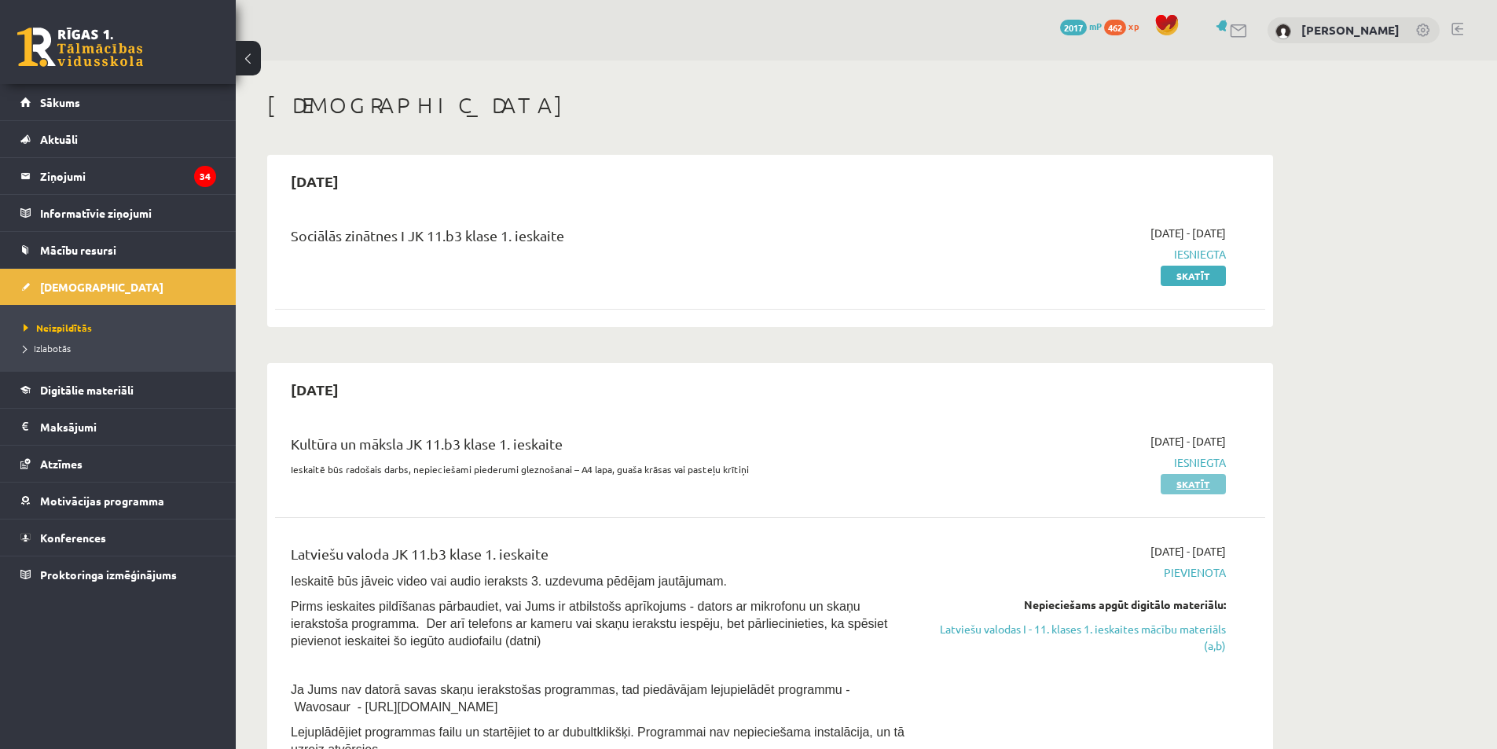
click at [1195, 490] on link "Skatīt" at bounding box center [1193, 484] width 65 height 20
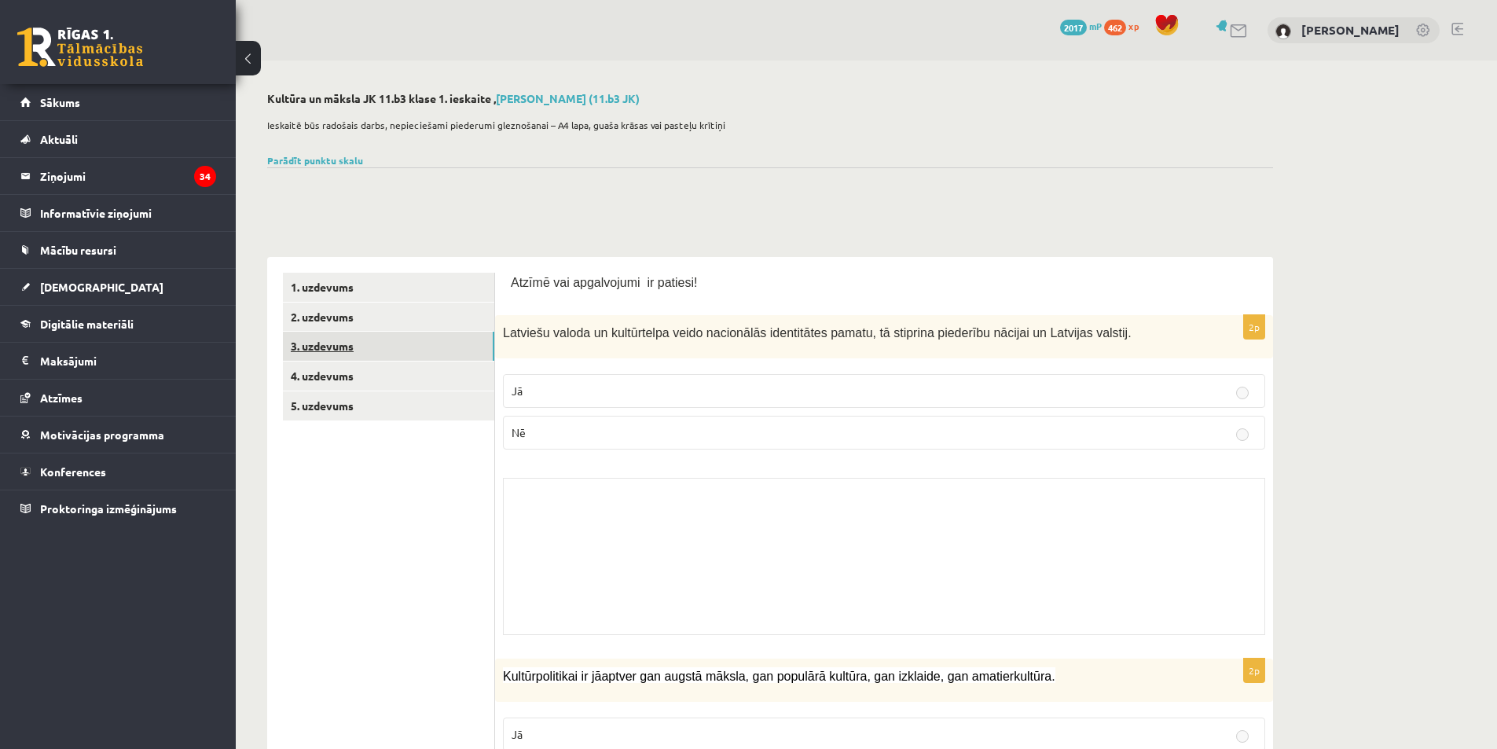
click at [351, 346] on link "3. uzdevums" at bounding box center [388, 346] width 211 height 29
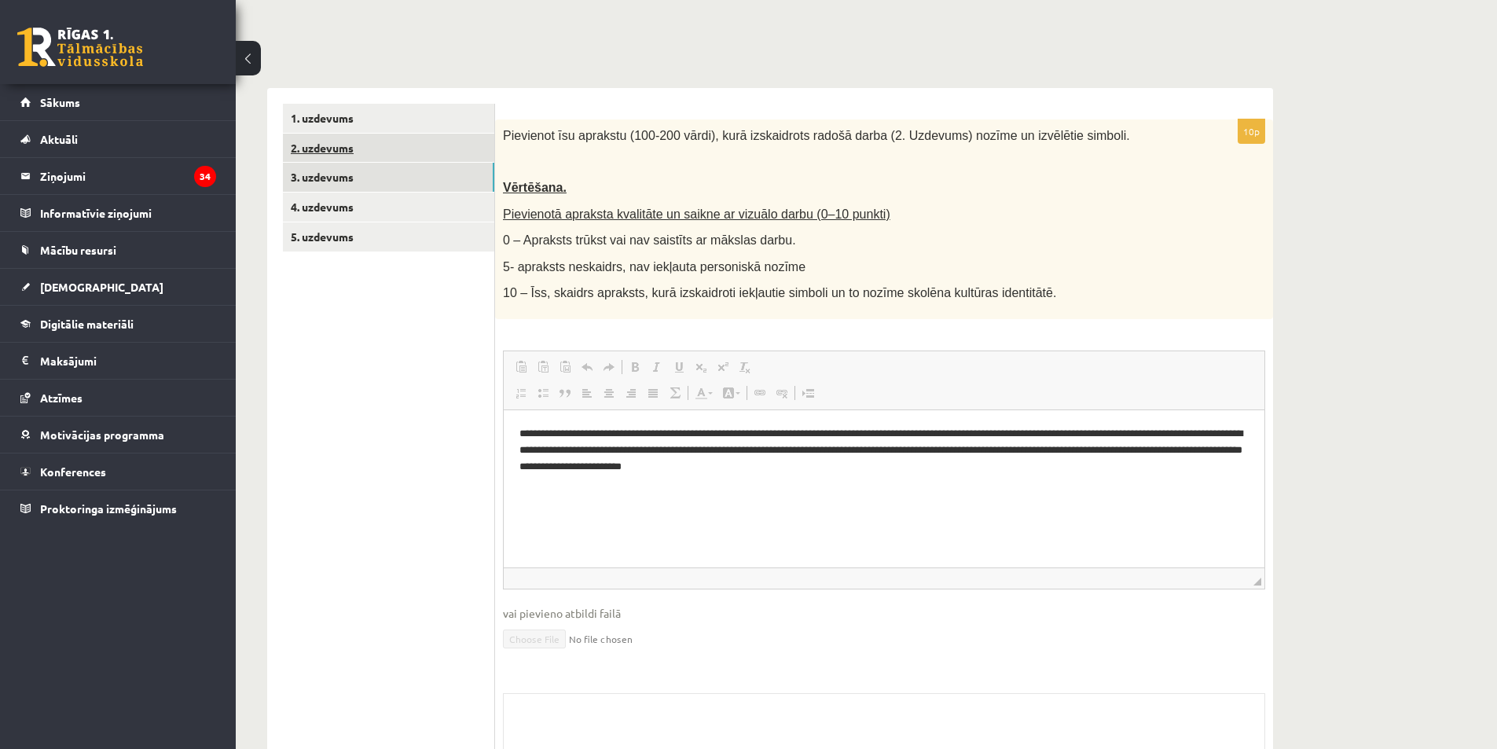
click at [377, 161] on link "2. uzdevums" at bounding box center [388, 148] width 211 height 29
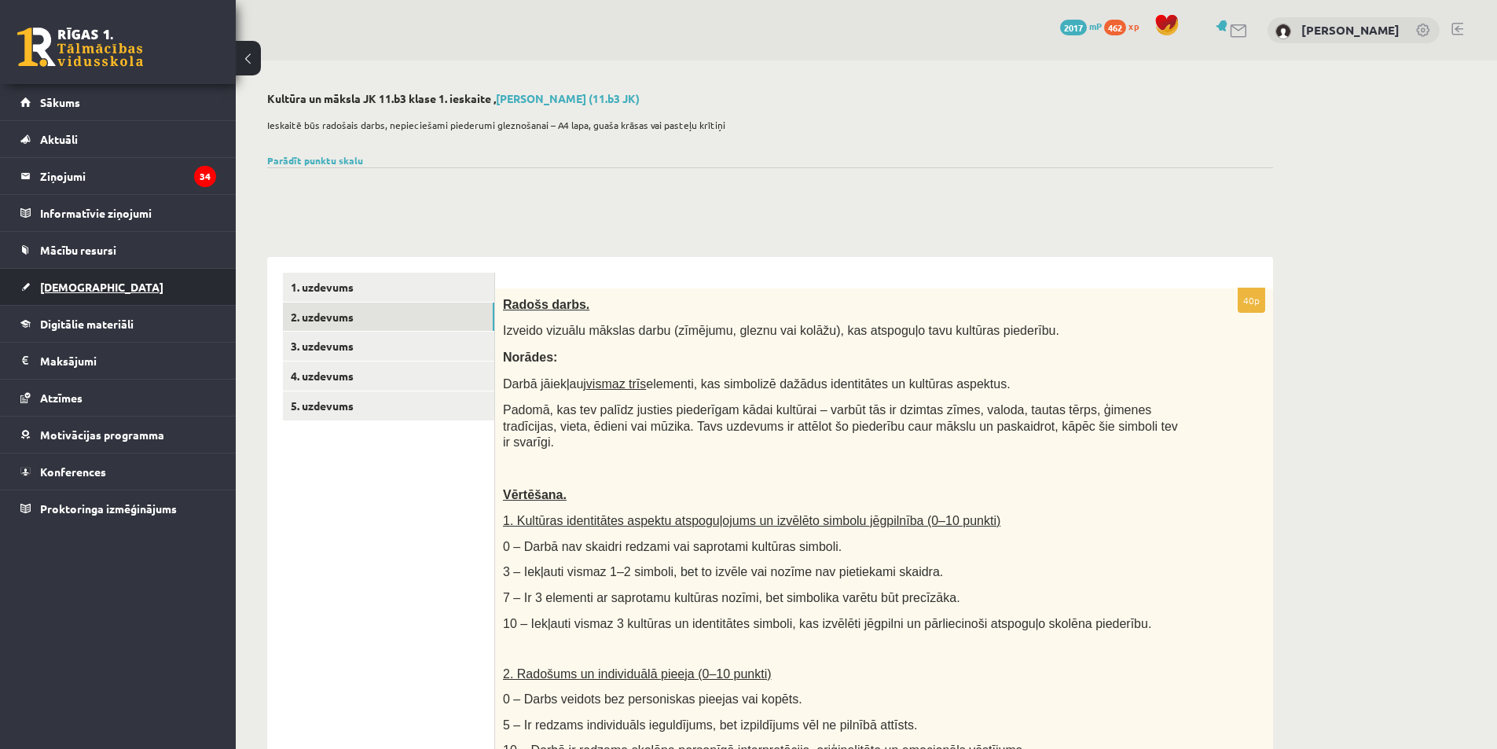
click at [73, 293] on link "[DEMOGRAPHIC_DATA]" at bounding box center [118, 287] width 196 height 36
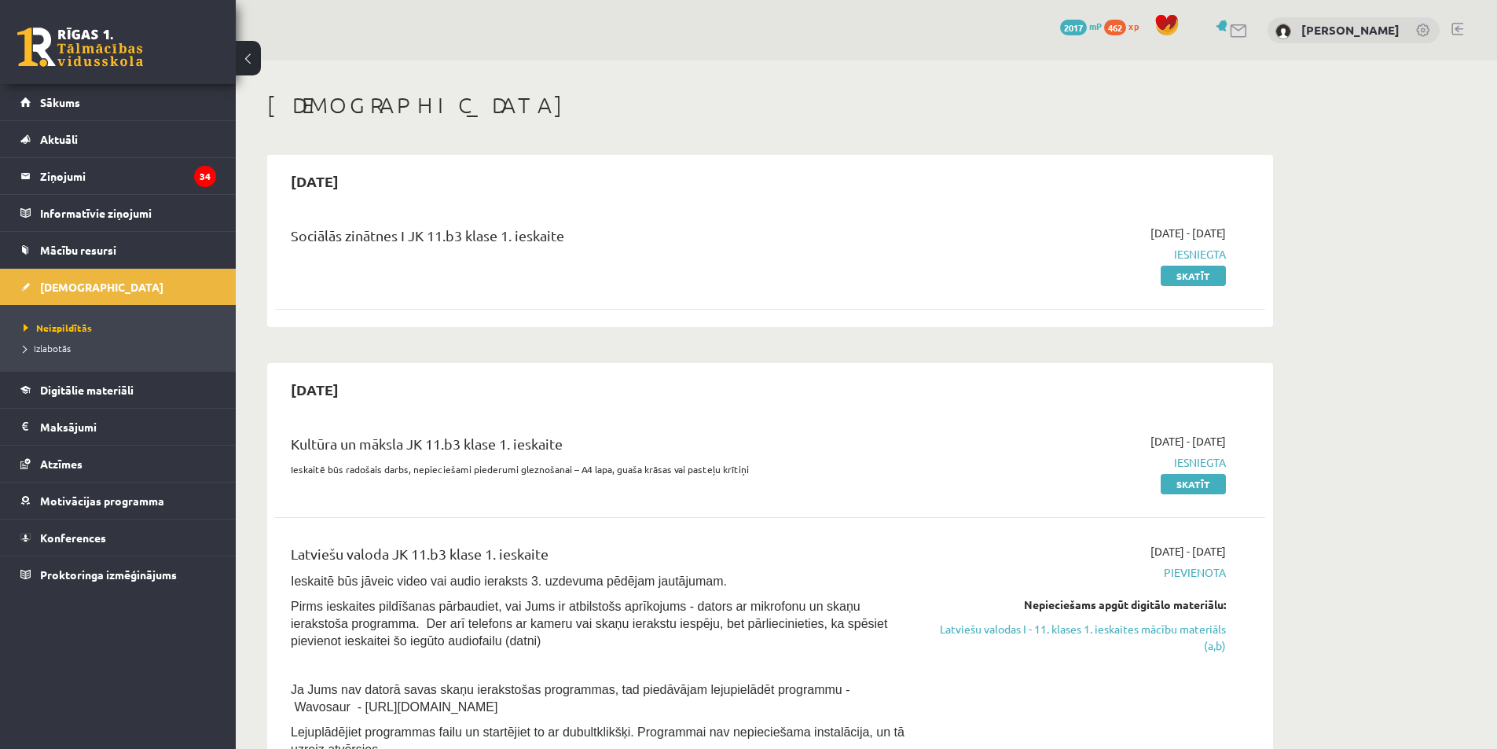
drag, startPoint x: 1311, startPoint y: 310, endPoint x: 1313, endPoint y: 349, distance: 38.6
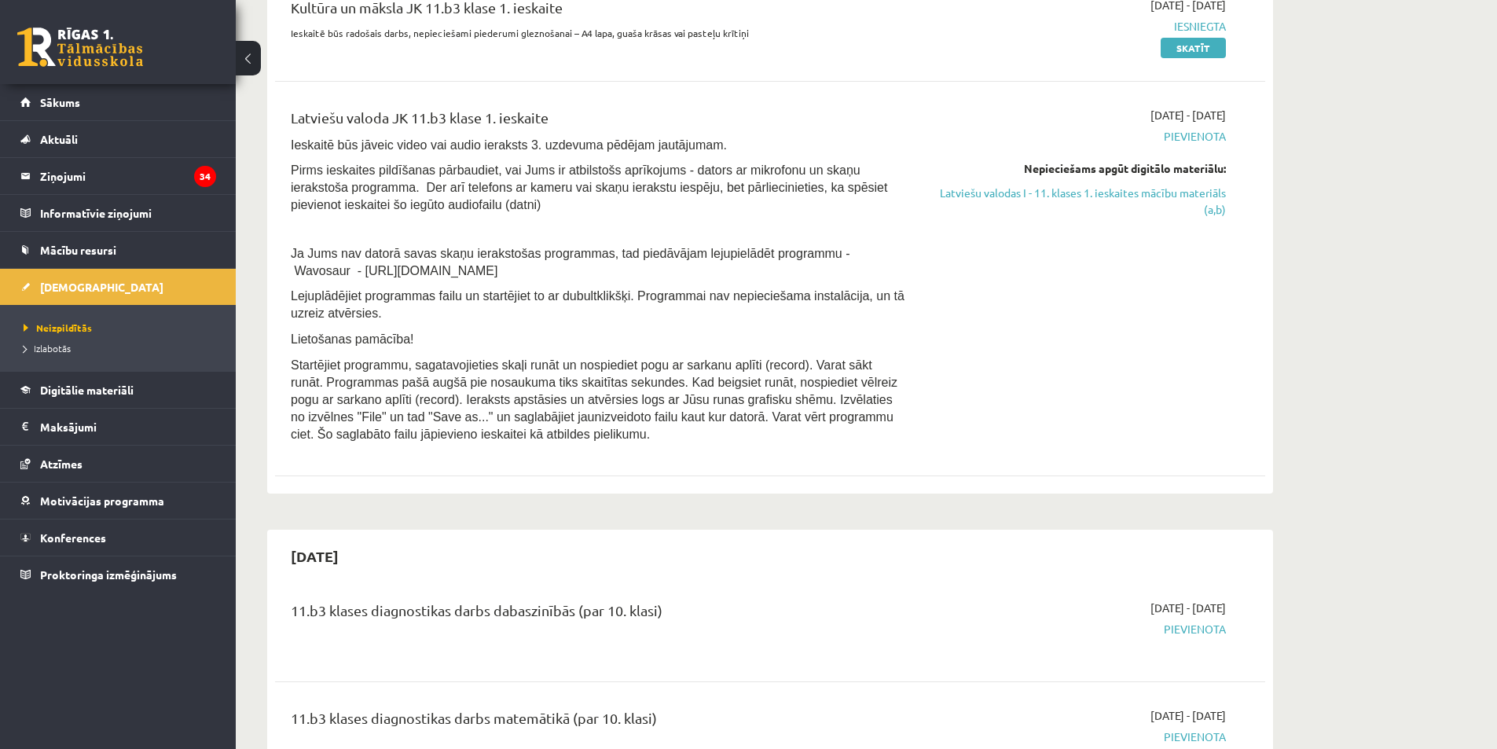
scroll to position [472, 0]
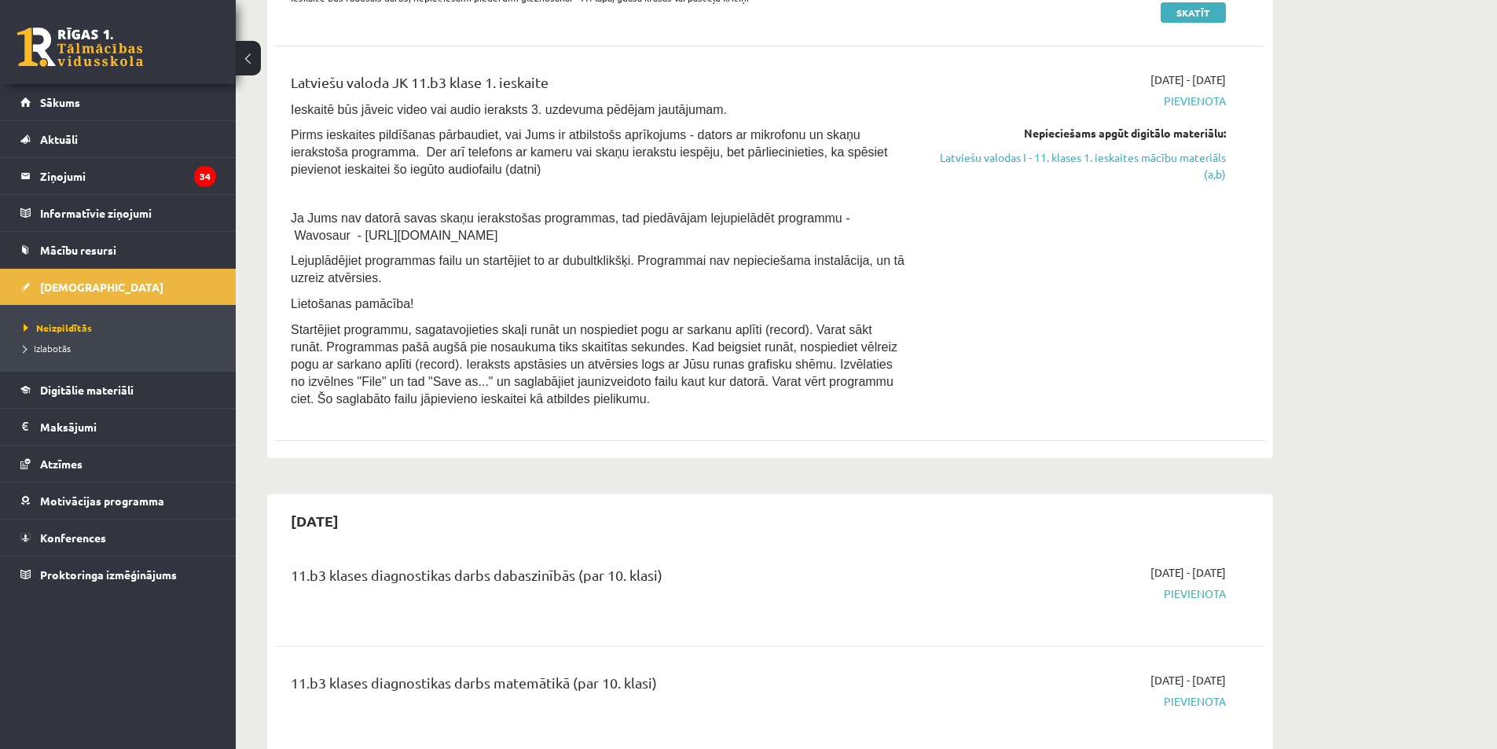
drag, startPoint x: 1116, startPoint y: 169, endPoint x: 813, endPoint y: 70, distance: 318.4
click at [1116, 168] on link "Latviešu valodas I - 11. klases 1. ieskaites mācību materiāls (a,b)" at bounding box center [1078, 165] width 296 height 33
click at [1074, 158] on link "Latviešu valodas I - 11. klases 1. ieskaites mācību materiāls (a,b)" at bounding box center [1078, 165] width 296 height 33
click at [1048, 164] on link "Latviešu valodas I - 11. klases 1. ieskaites mācību materiāls (a,b)" at bounding box center [1078, 165] width 296 height 33
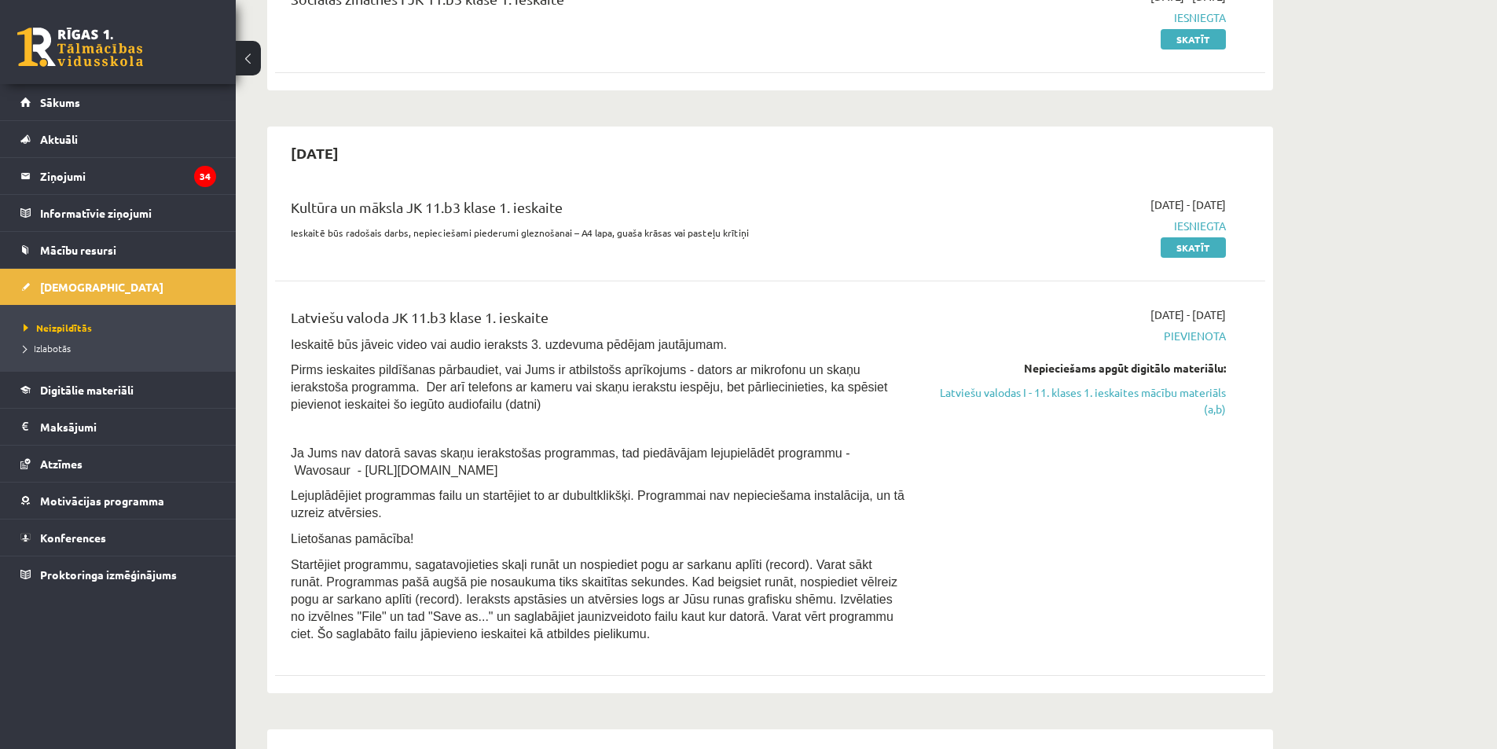
scroll to position [236, 0]
click at [1059, 398] on link "Latviešu valodas I - 11. klases 1. ieskaites mācību materiāls (a,b)" at bounding box center [1078, 401] width 296 height 33
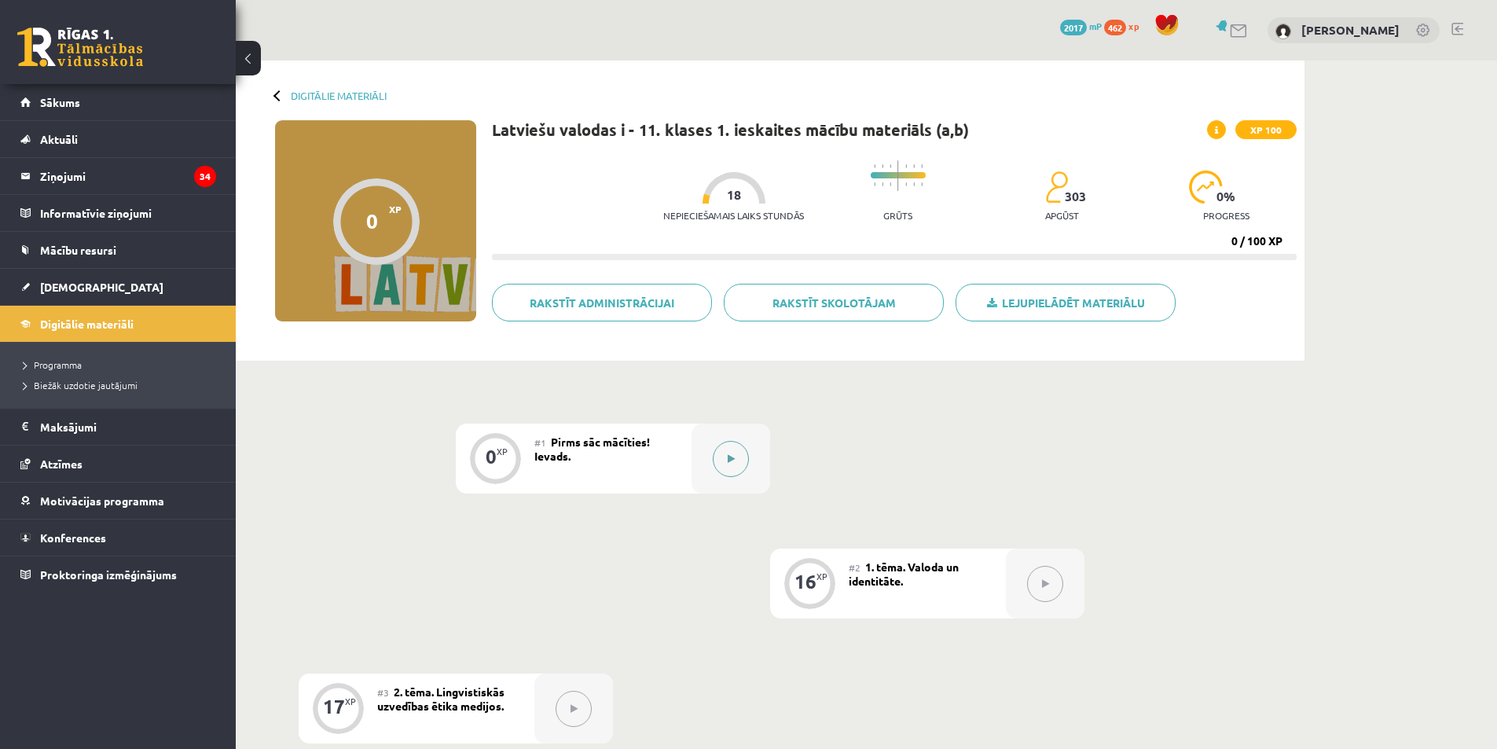
click at [746, 453] on button at bounding box center [731, 459] width 36 height 36
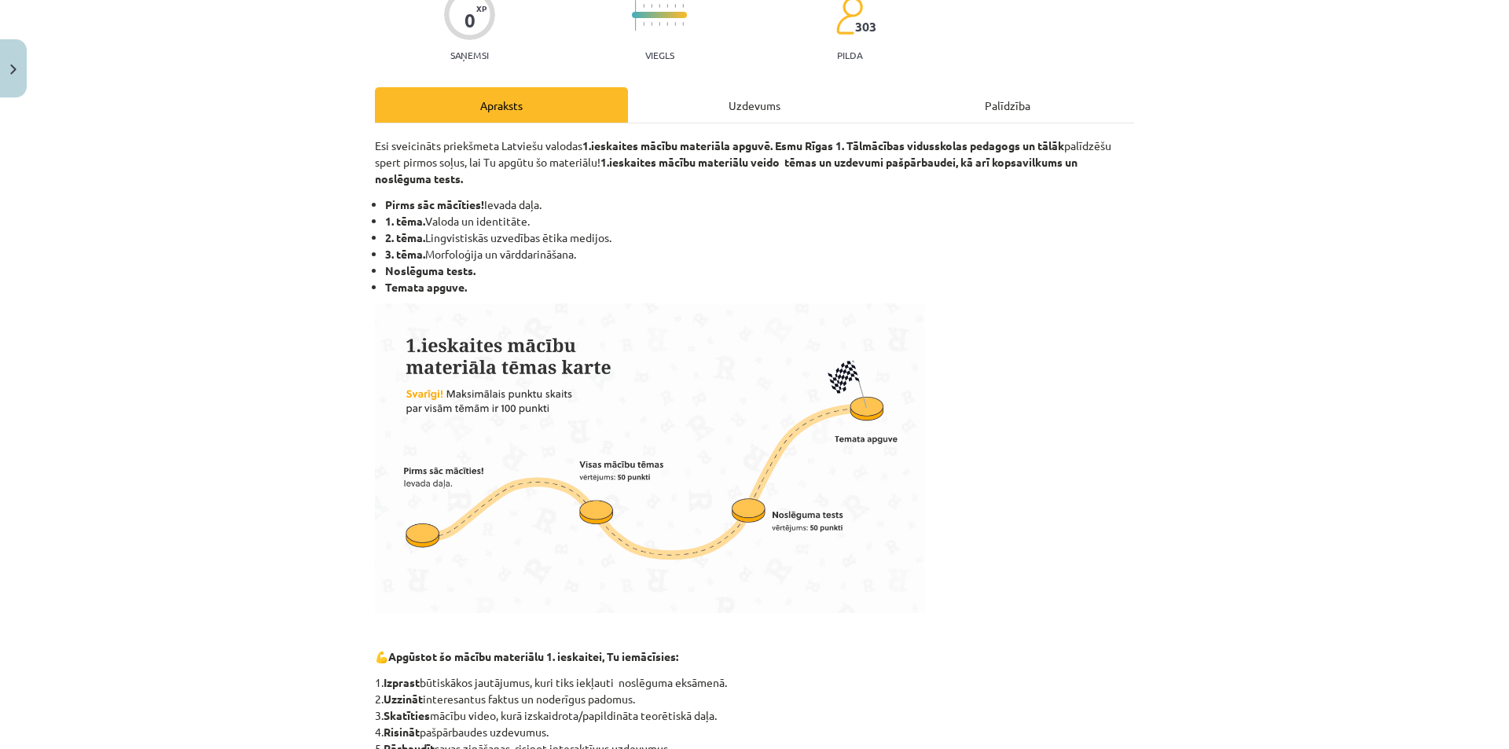
scroll to position [520, 0]
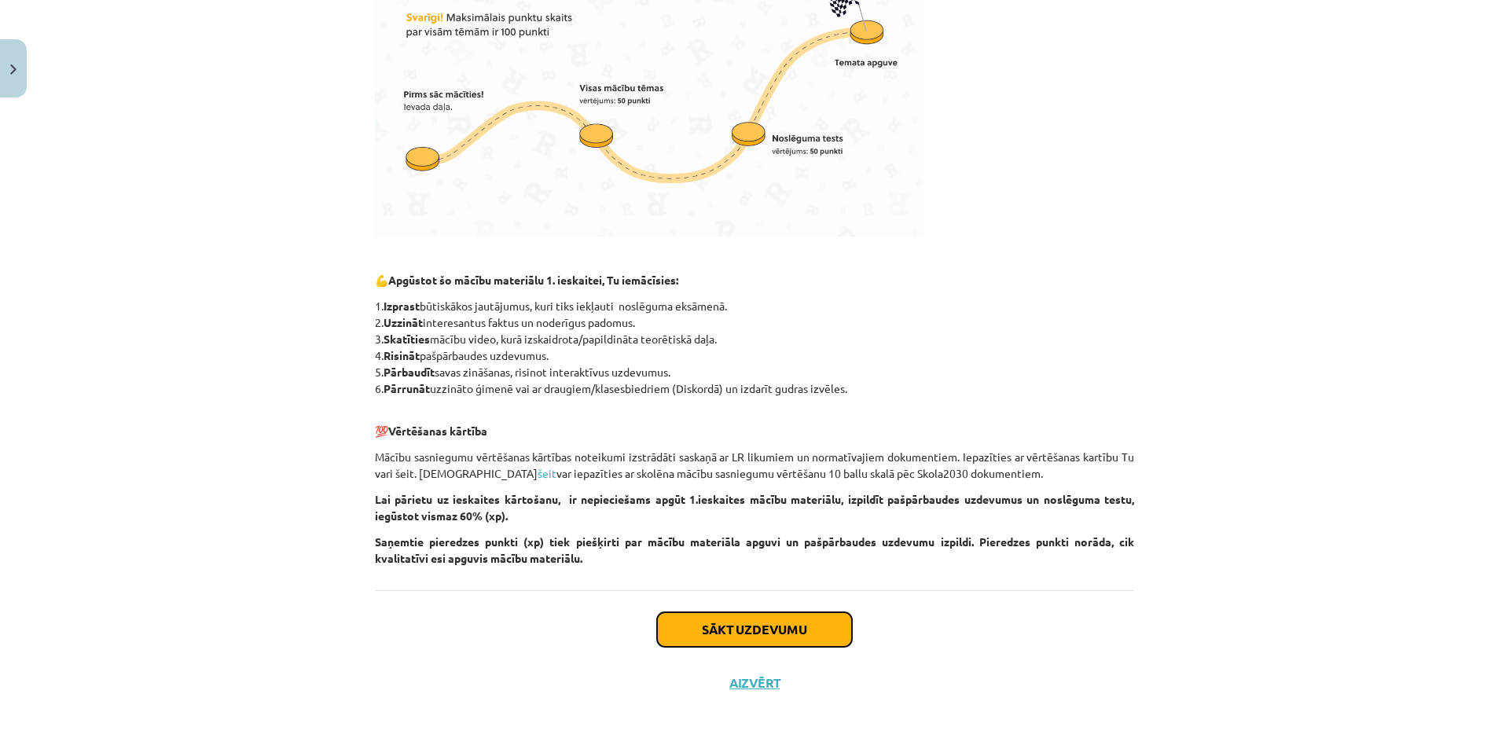
click at [762, 629] on button "Sākt uzdevumu" at bounding box center [754, 629] width 195 height 35
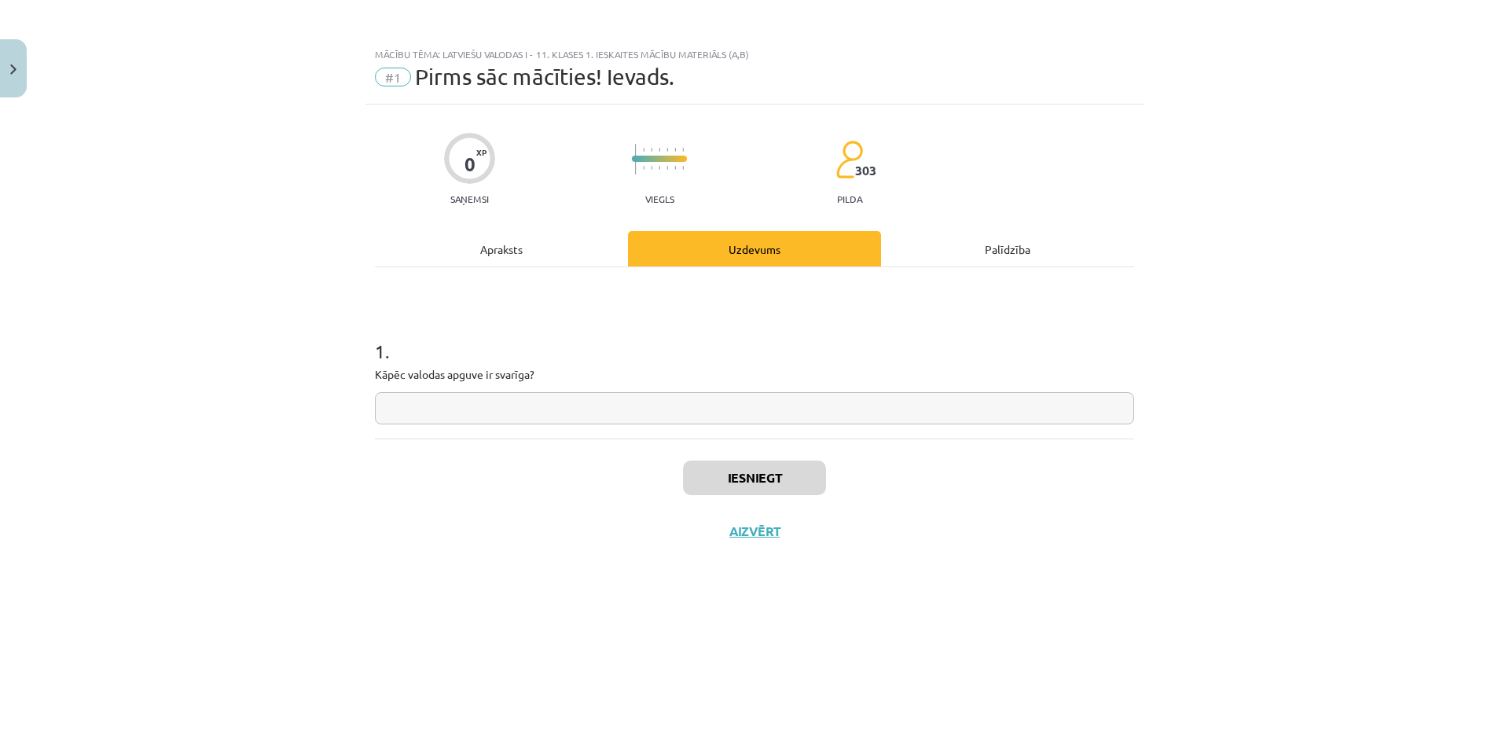
click at [1356, 140] on div "Mācību tēma: Latviešu valodas i - 11. klases 1. ieskaites mācību materiāls (a,b…" at bounding box center [754, 374] width 1509 height 749
click at [1357, 103] on div "Mācību tēma: Latviešu valodas i - 11. klases 1. ieskaites mācību materiāls (a,b…" at bounding box center [754, 374] width 1509 height 749
click at [672, 400] on input "text" at bounding box center [754, 408] width 759 height 32
type input "*"
click at [1481, 229] on div "Mācību tēma: Latviešu valodas i - 11. klases 1. ieskaites mācību materiāls (a,b…" at bounding box center [754, 374] width 1509 height 749
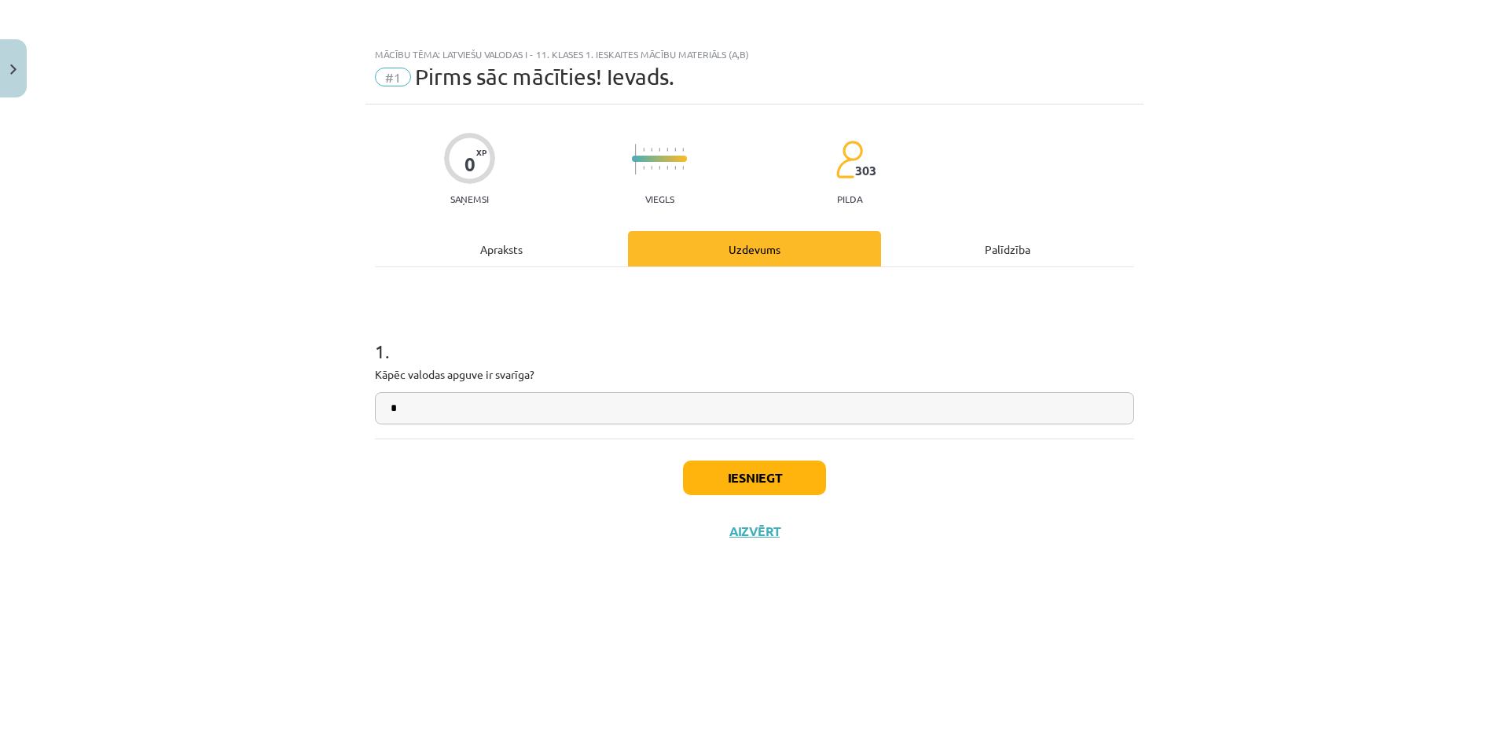
click at [1463, 232] on div "Mācību tēma: Latviešu valodas i - 11. klases 1. ieskaites mācību materiāls (a,b…" at bounding box center [754, 374] width 1509 height 749
click at [1380, 136] on div "Mācību tēma: Latviešu valodas i - 11. klases 1. ieskaites mācību materiāls (a,b…" at bounding box center [754, 374] width 1509 height 749
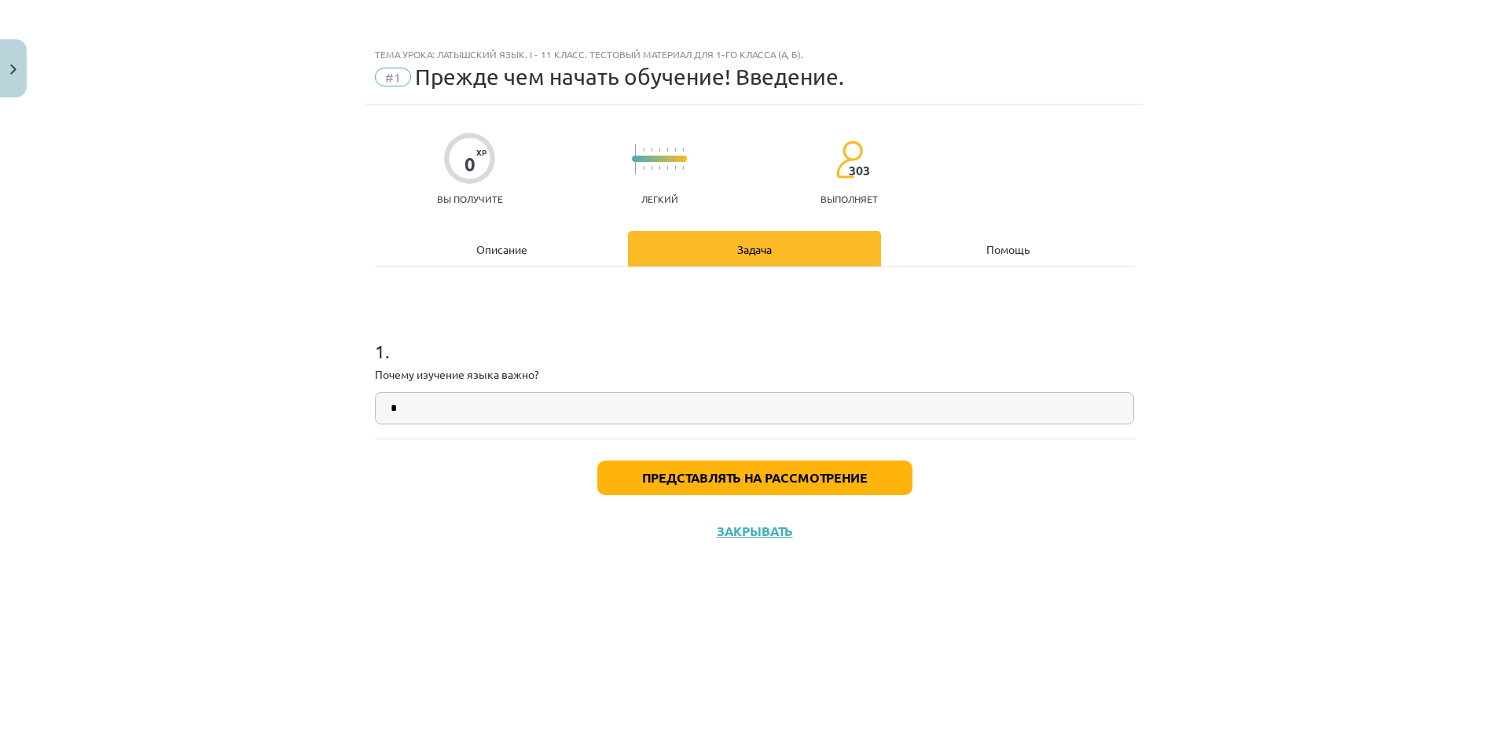
drag, startPoint x: 567, startPoint y: 400, endPoint x: 343, endPoint y: 391, distance: 223.4
click at [343, 391] on div "Тема урока: Латышский язык. I - 11 класс. Тестовый материал для 1-го класса (а,…" at bounding box center [754, 374] width 1509 height 749
type input "*"
click at [860, 478] on font "Представлять на рассмотрение" at bounding box center [755, 477] width 226 height 17
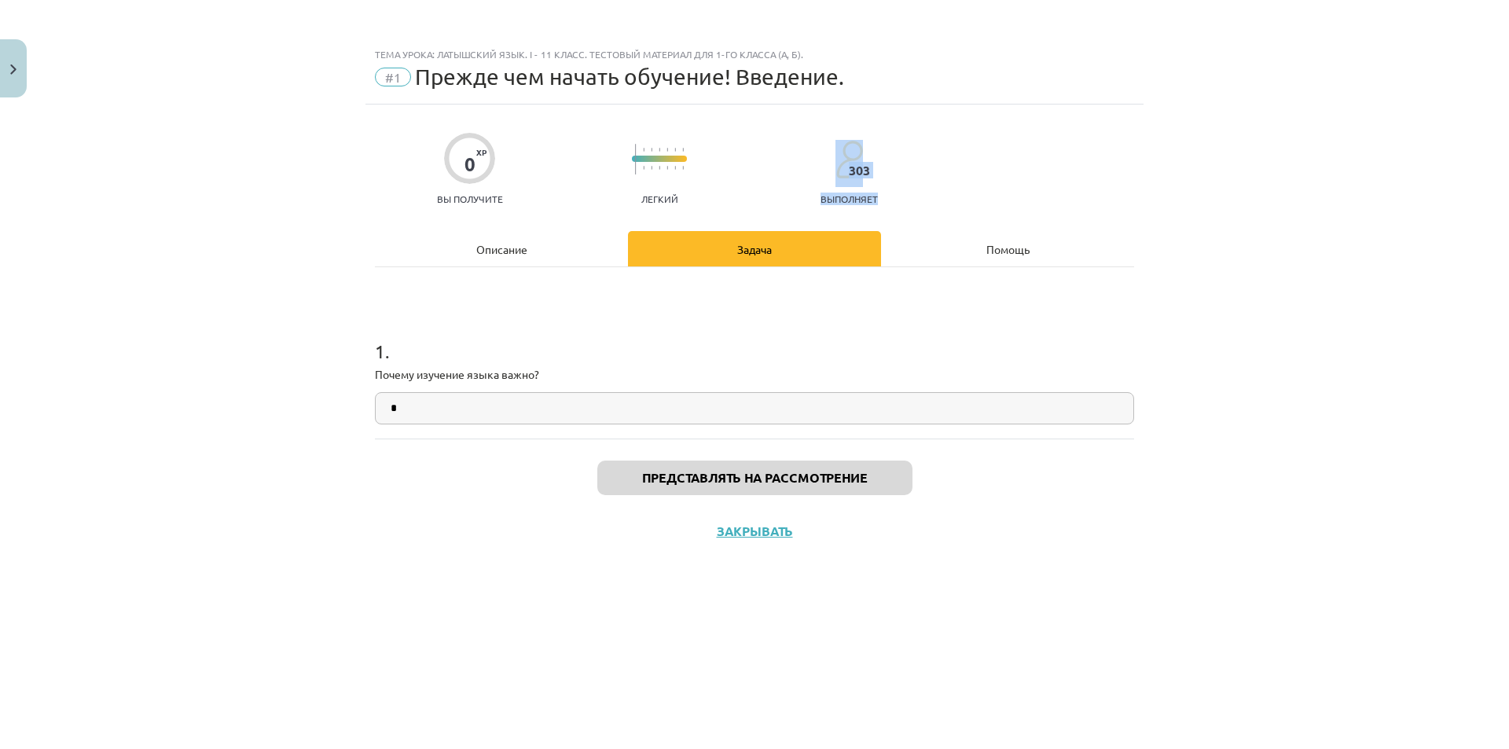
drag, startPoint x: 1328, startPoint y: 189, endPoint x: 1333, endPoint y: 123, distance: 67.0
click at [1328, 186] on div "Тема урока: Латышский язык. I - 11 класс. Тестовый материал для 1-го класса (а,…" at bounding box center [754, 374] width 1509 height 749
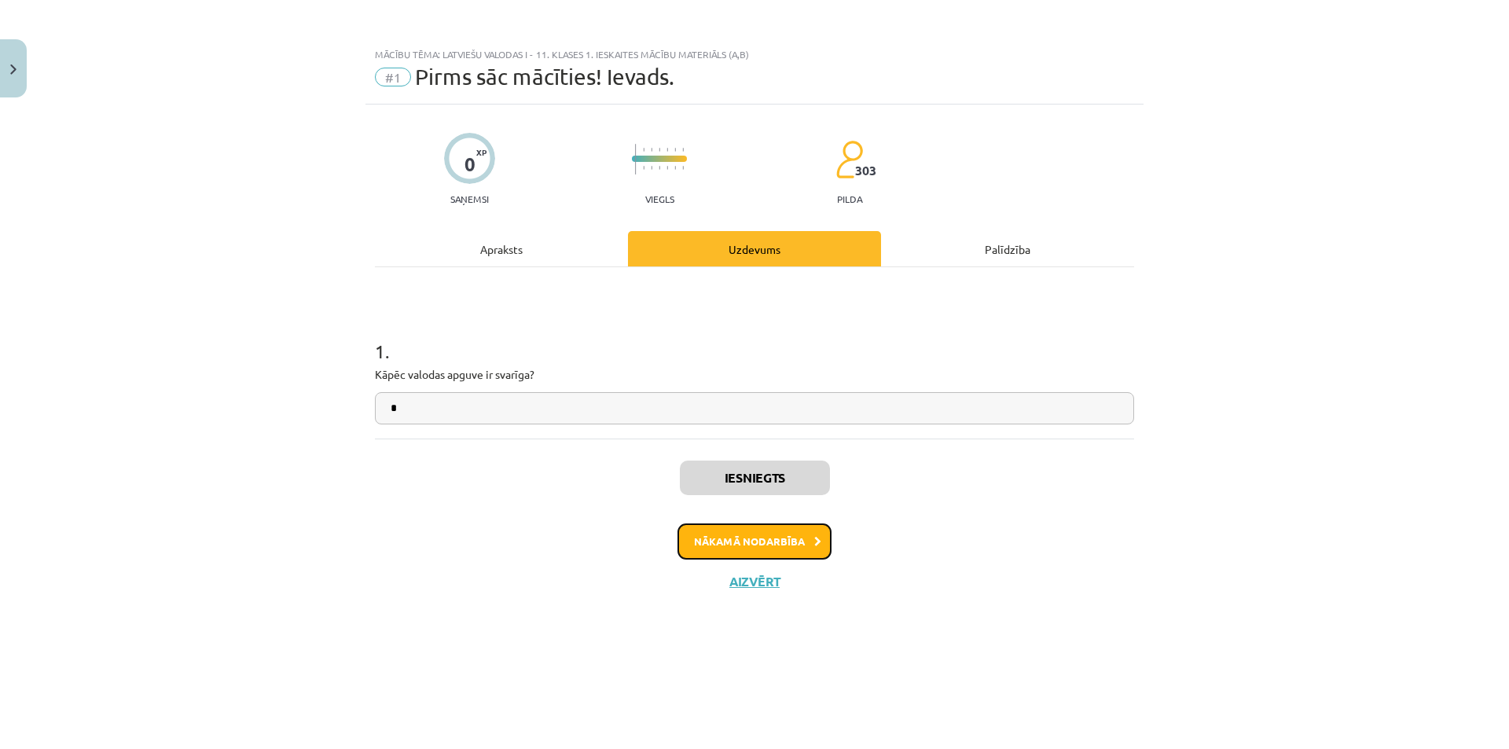
click at [769, 535] on button "Nākamā nodarbība" at bounding box center [754, 541] width 154 height 36
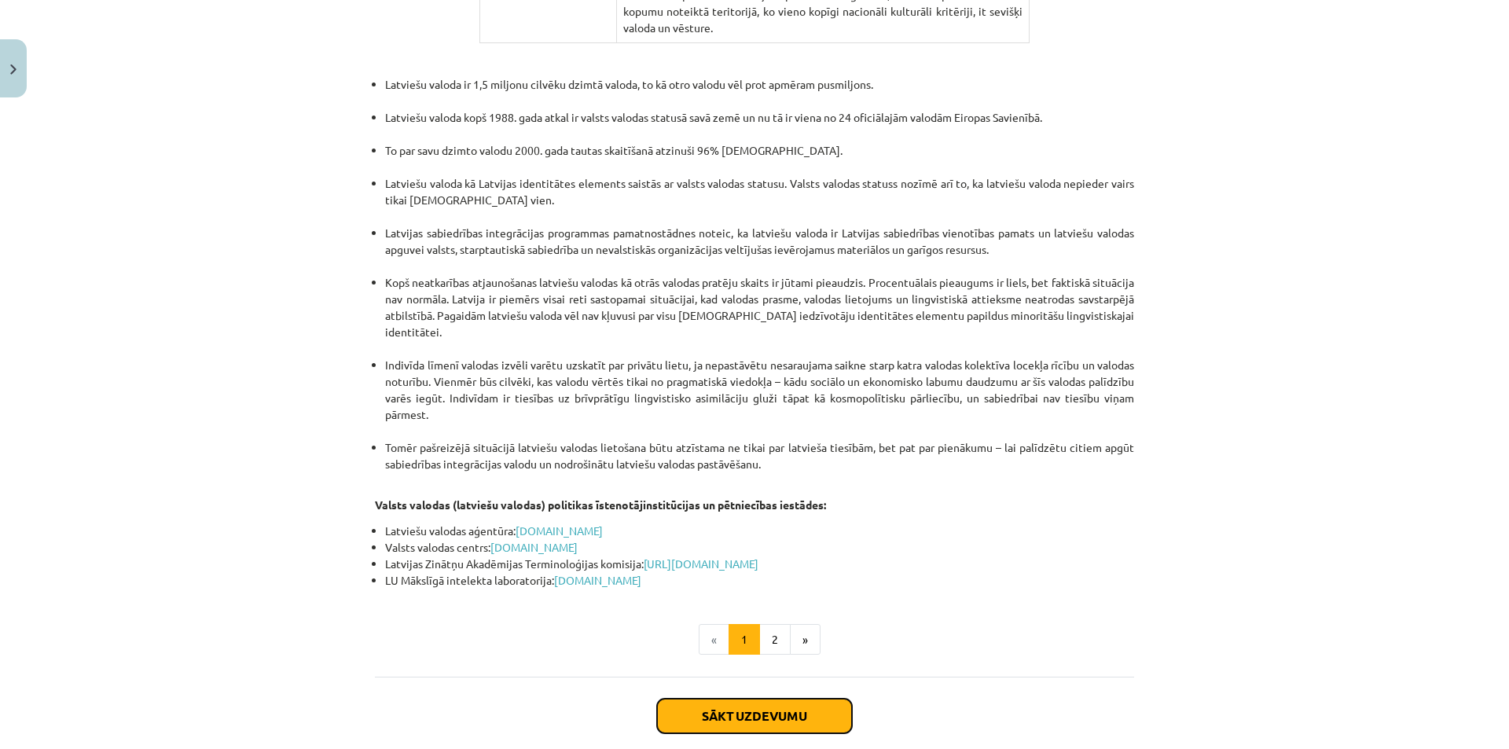
click at [779, 699] on button "Sākt uzdevumu" at bounding box center [754, 716] width 195 height 35
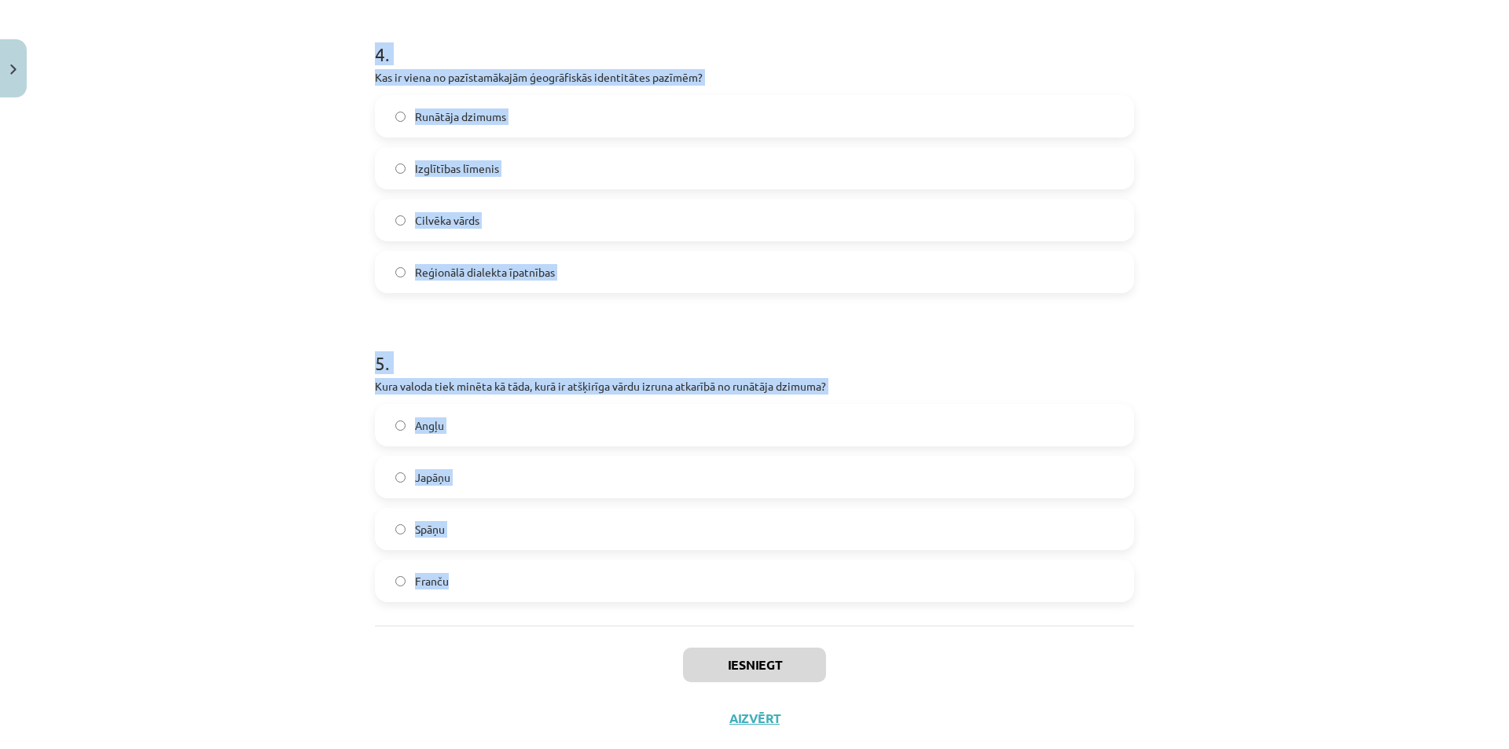
scroll to position [1259, 0]
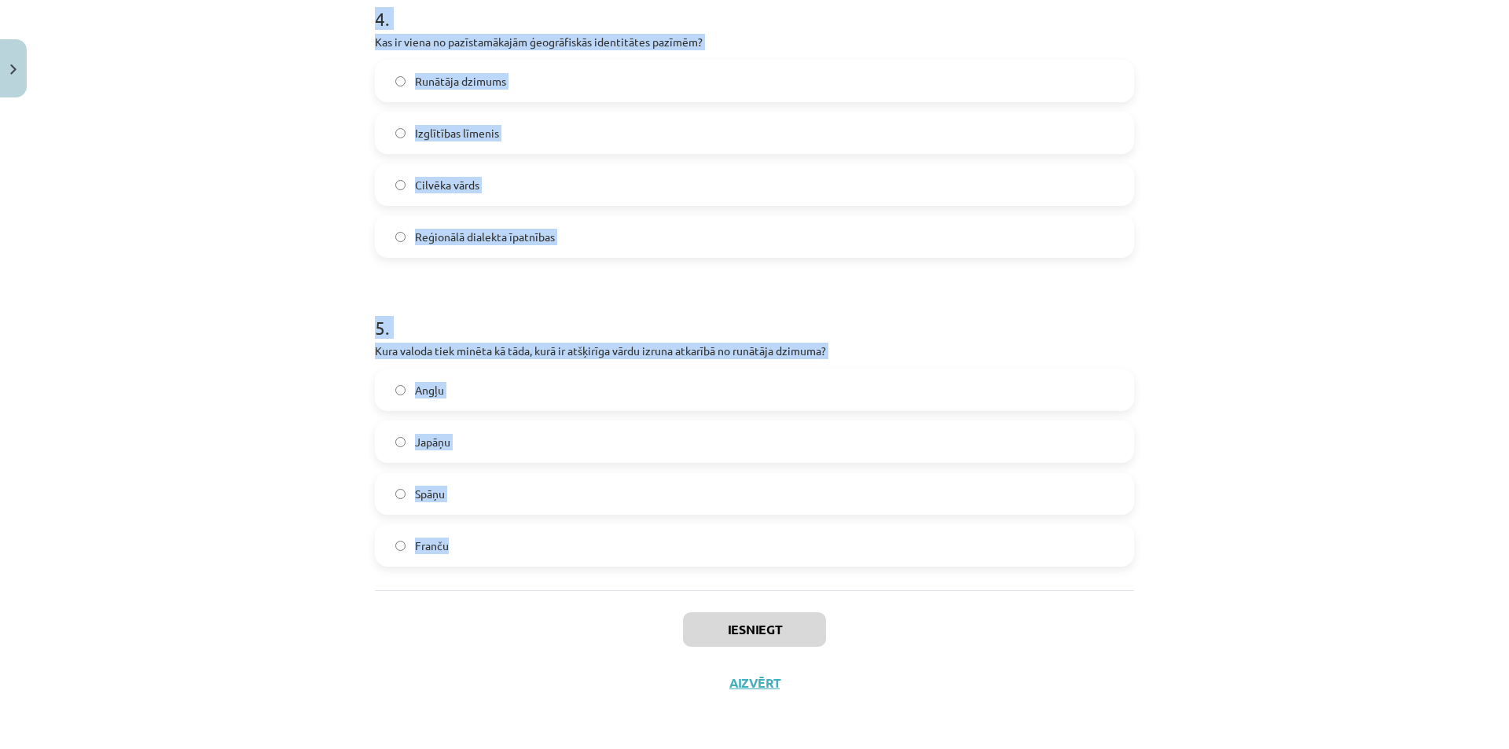
drag, startPoint x: 380, startPoint y: 302, endPoint x: 533, endPoint y: 564, distance: 303.6
copy form "1 . Ko nozīmē etnokultūras identitāte? Atsvešināšanos no jebkādas kultūras Pied…"
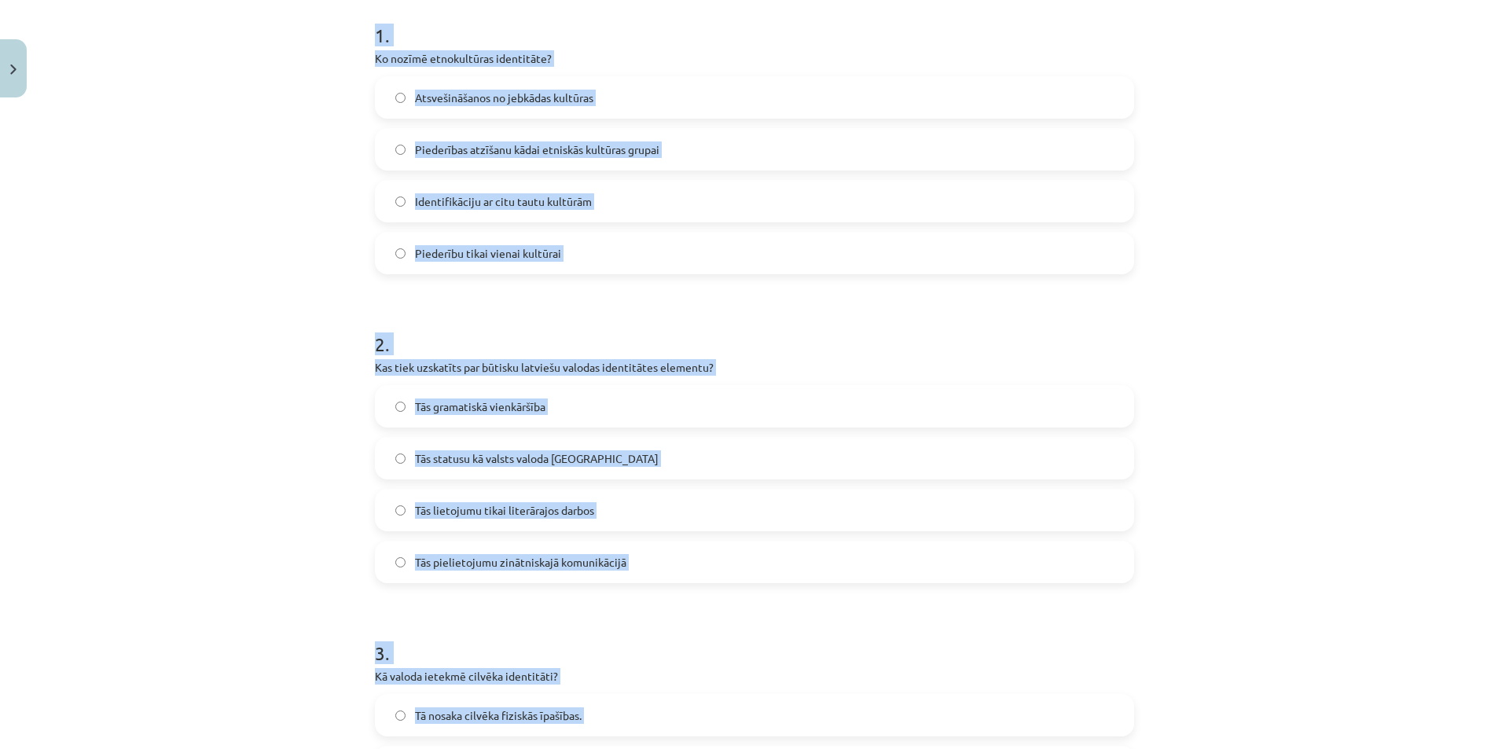
scroll to position [0, 0]
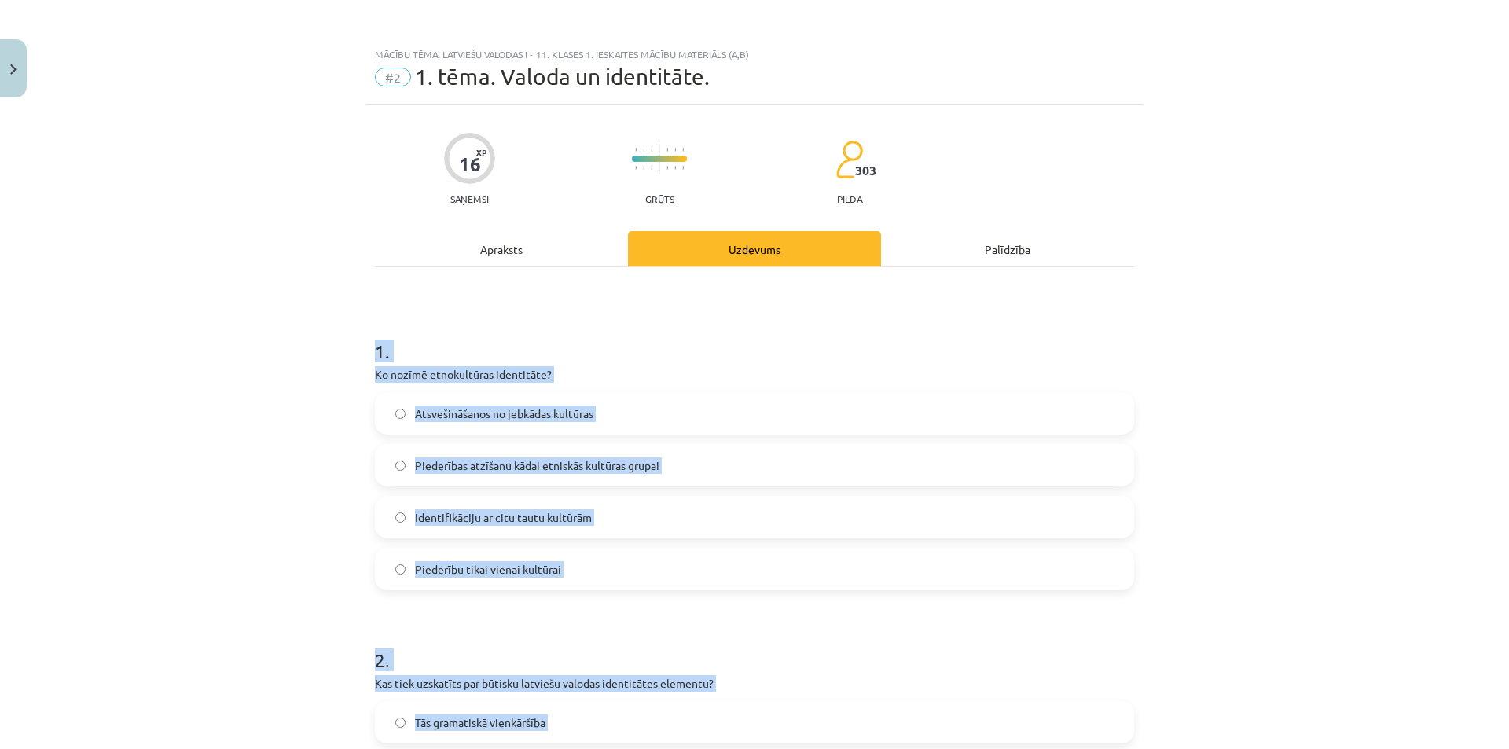
click at [221, 369] on div "Mācību tēma: Latviešu valodas i - 11. klases 1. ieskaites mācību materiāls (a,b…" at bounding box center [754, 374] width 1509 height 749
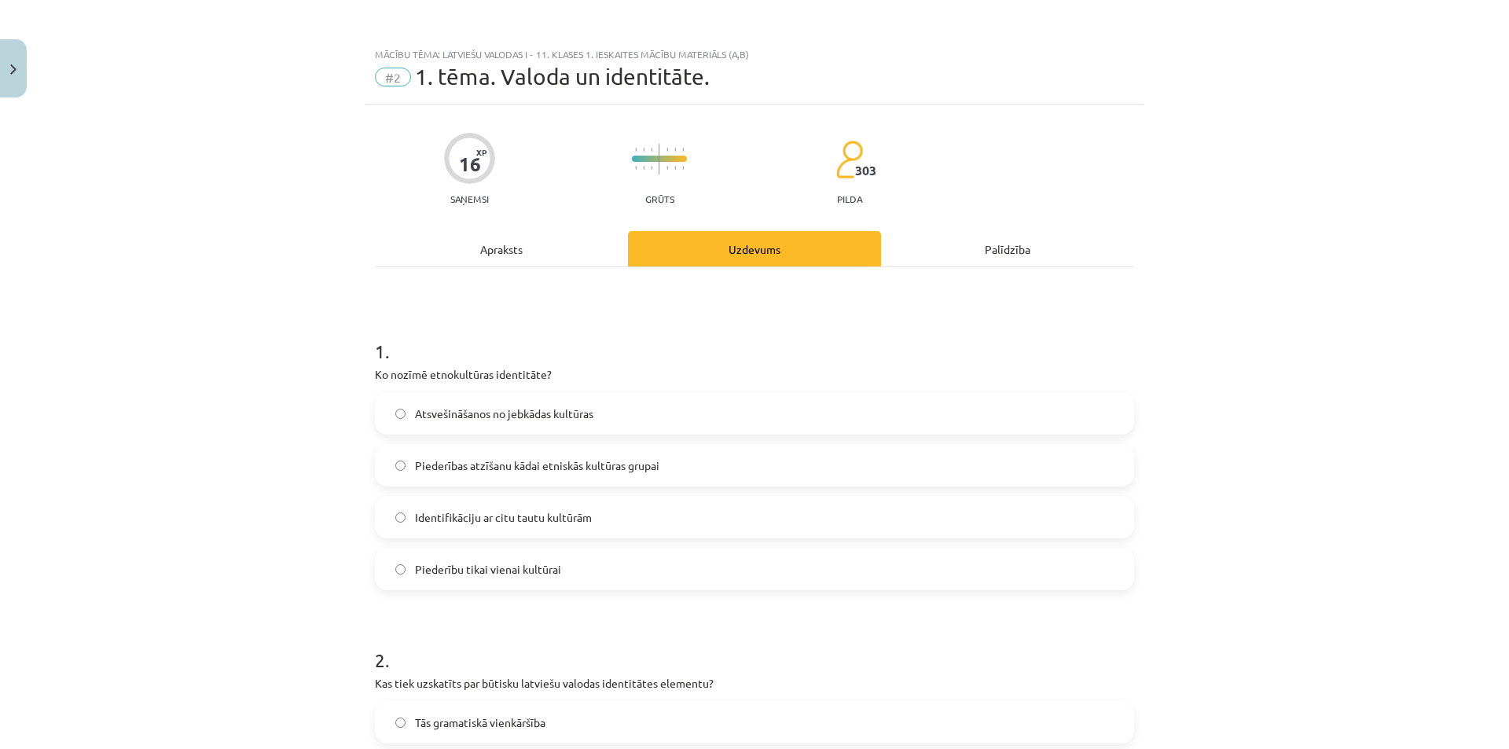
click at [438, 461] on span "Piederības atzīšanu kādai etniskās kultūras grupai" at bounding box center [537, 465] width 244 height 17
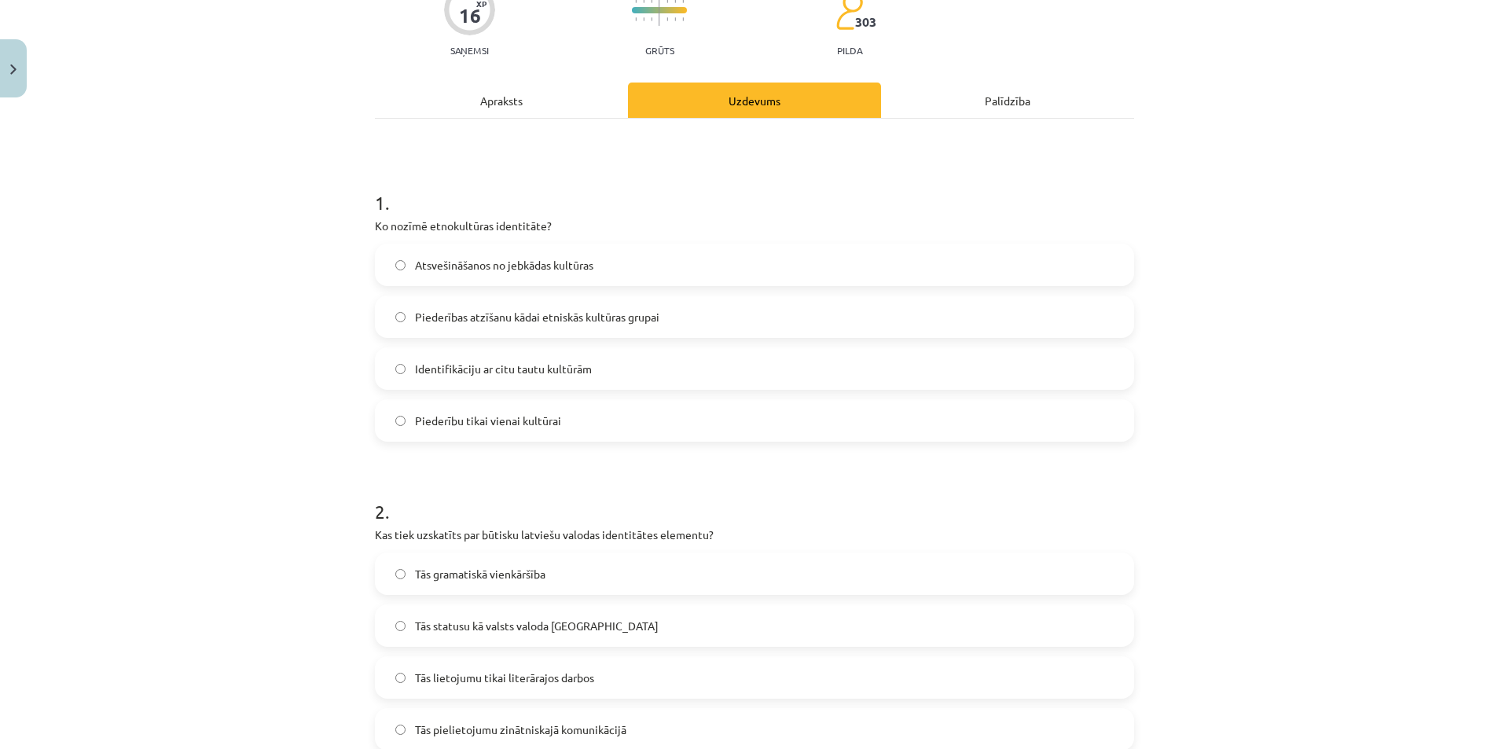
scroll to position [393, 0]
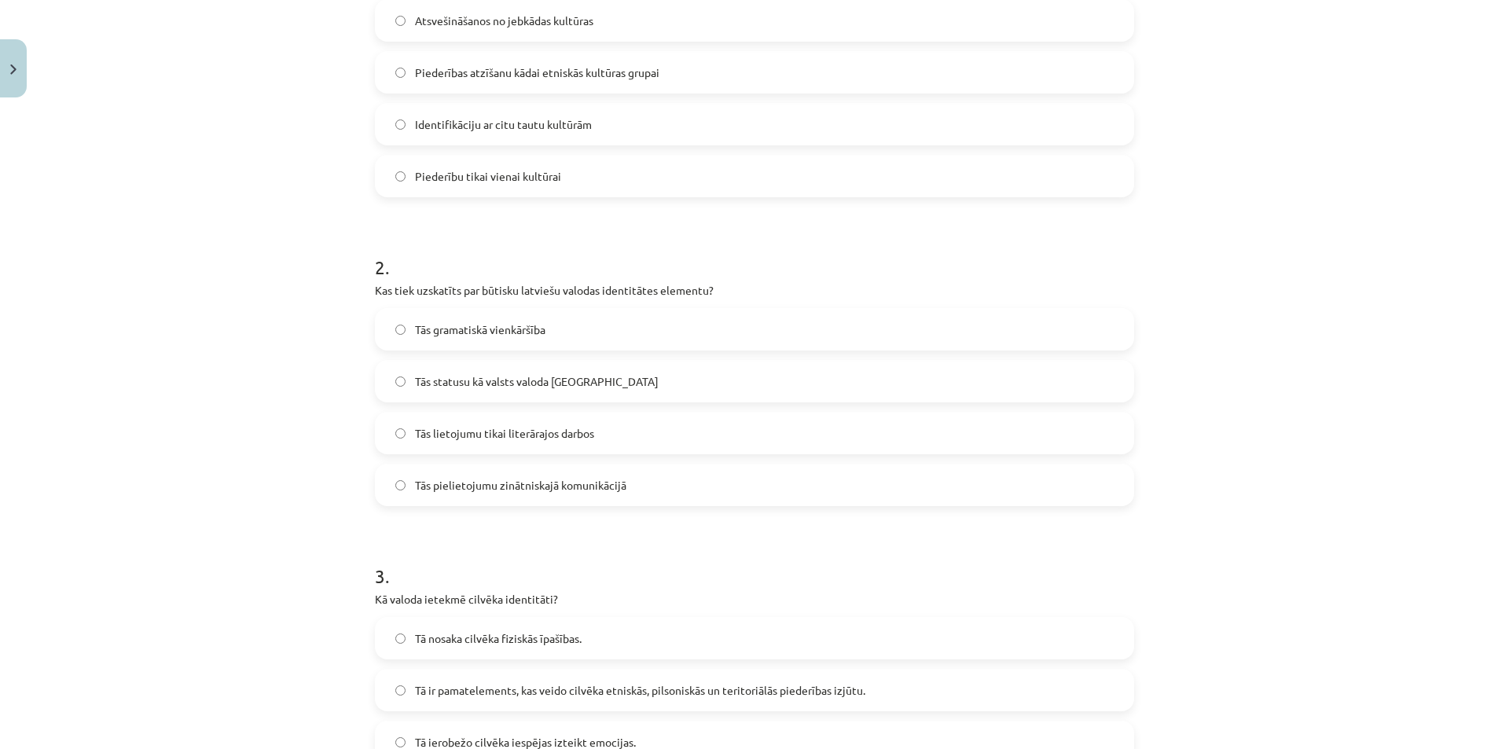
click at [491, 379] on span "Tās statusu kā valsts valoda Latvijā" at bounding box center [537, 381] width 244 height 17
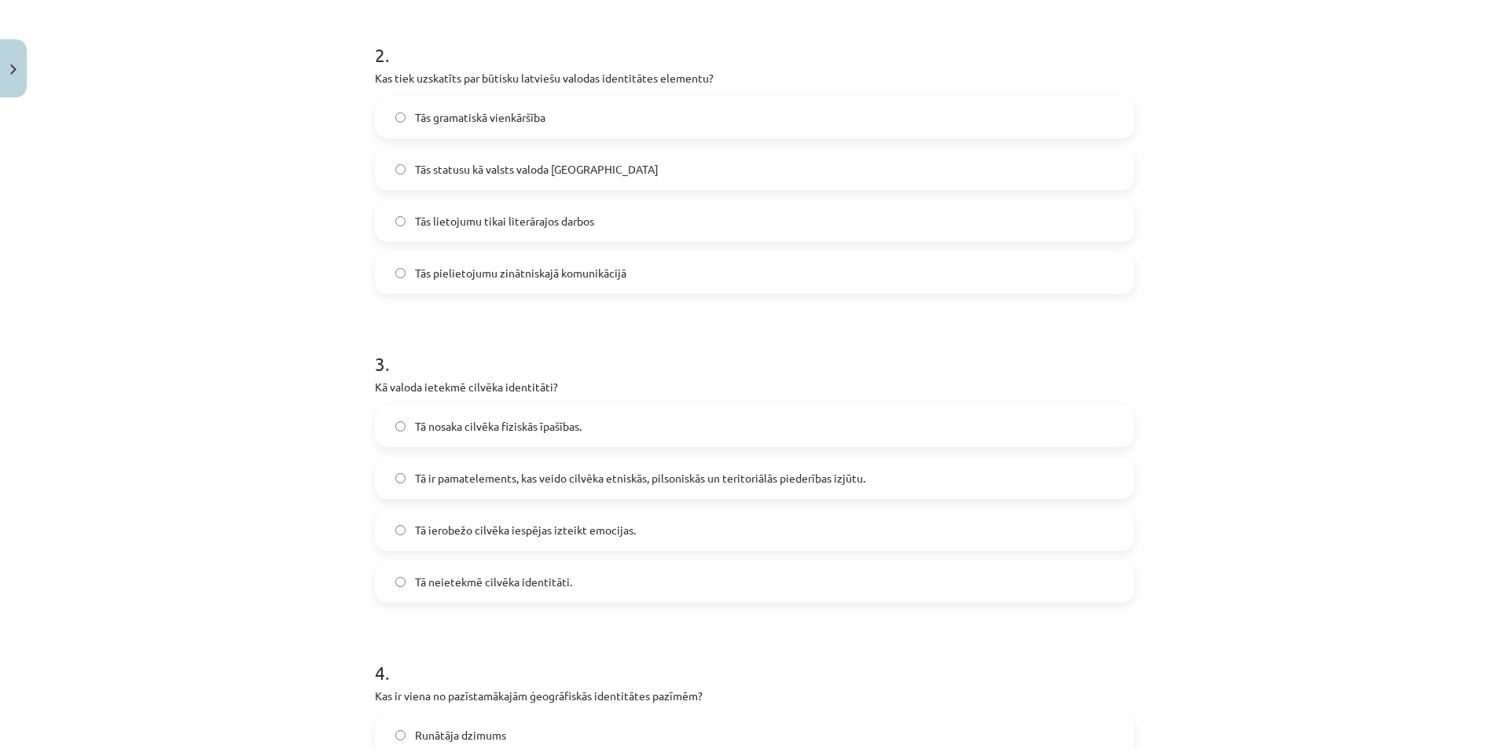
scroll to position [629, 0]
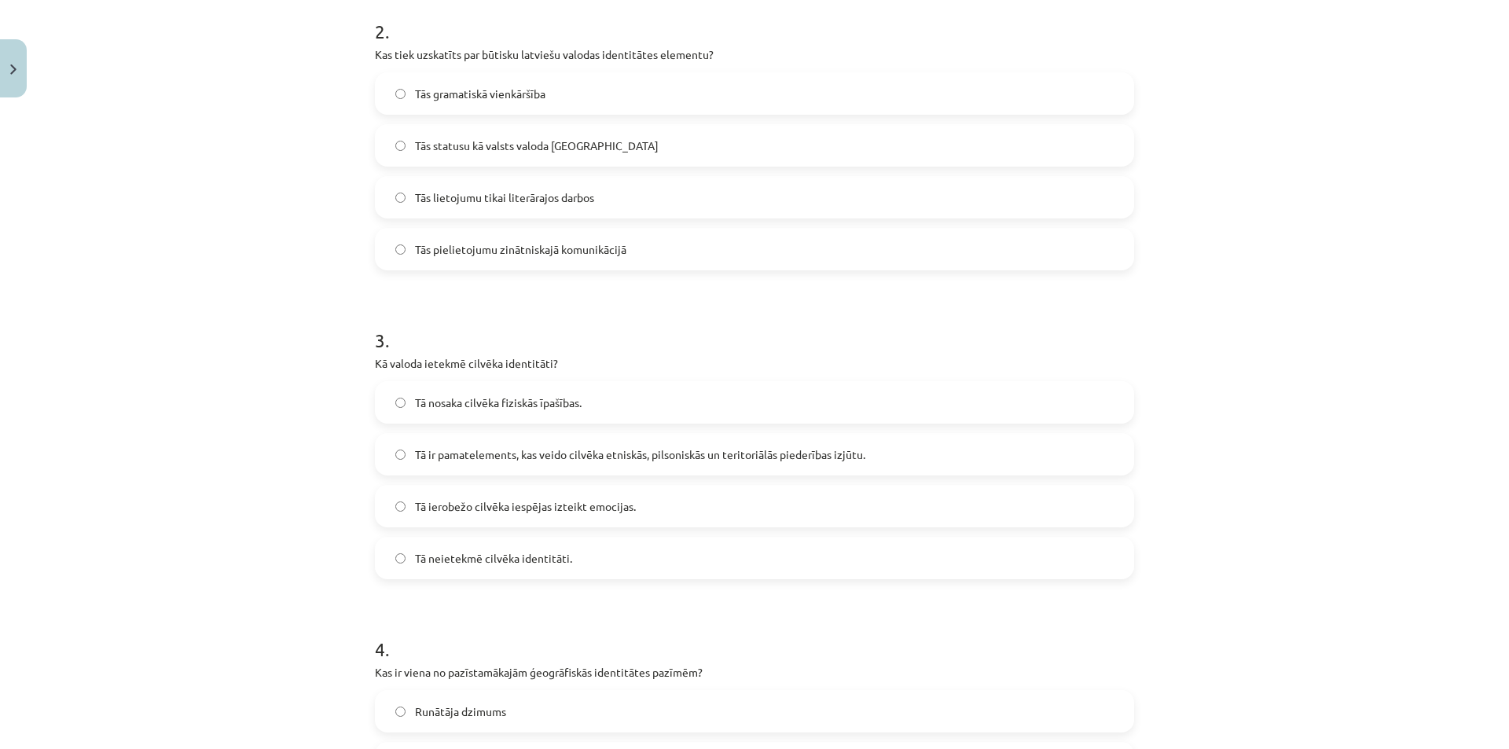
click at [437, 438] on label "Tā ir pamatelements, kas veido cilvēka etniskās, pilsoniskās un teritoriālās pi…" at bounding box center [754, 454] width 756 height 39
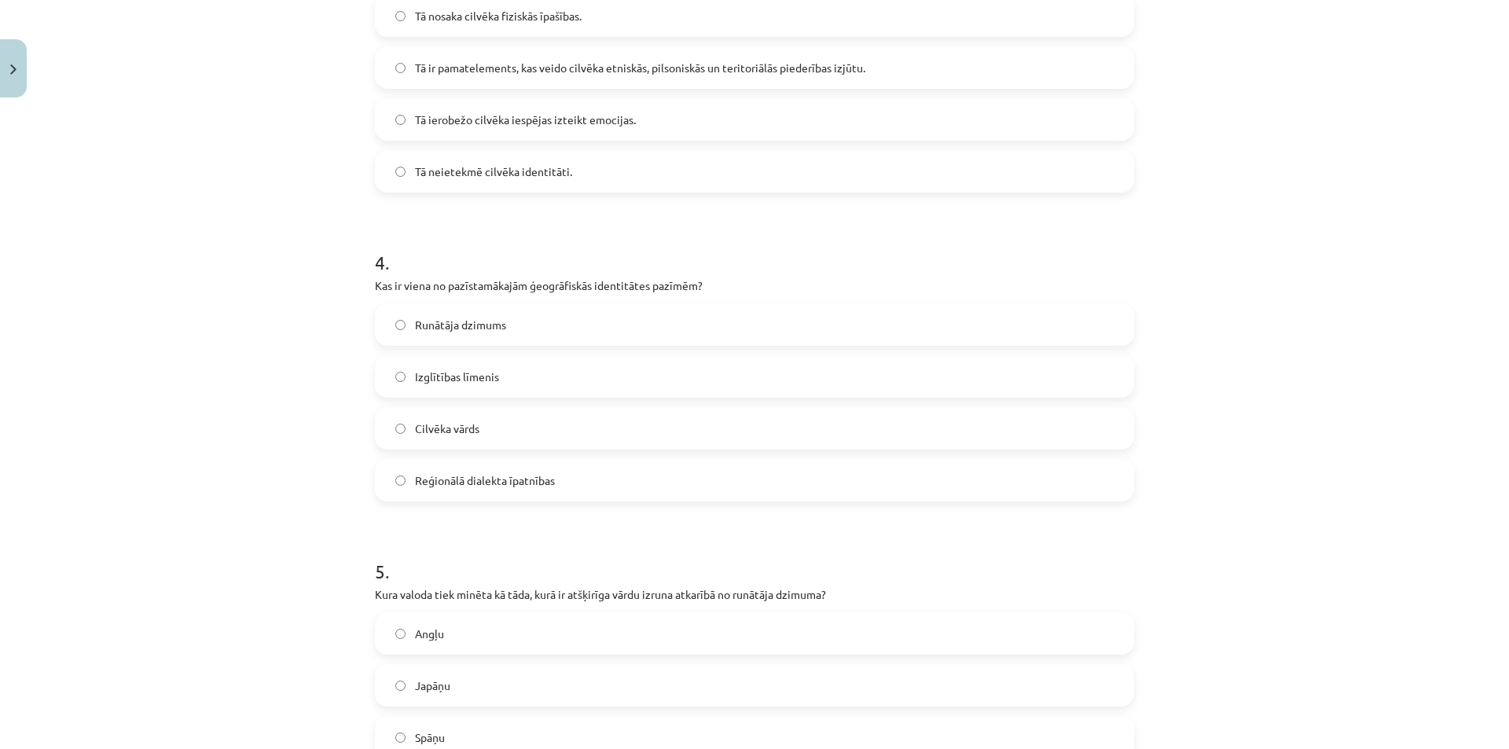
scroll to position [1022, 0]
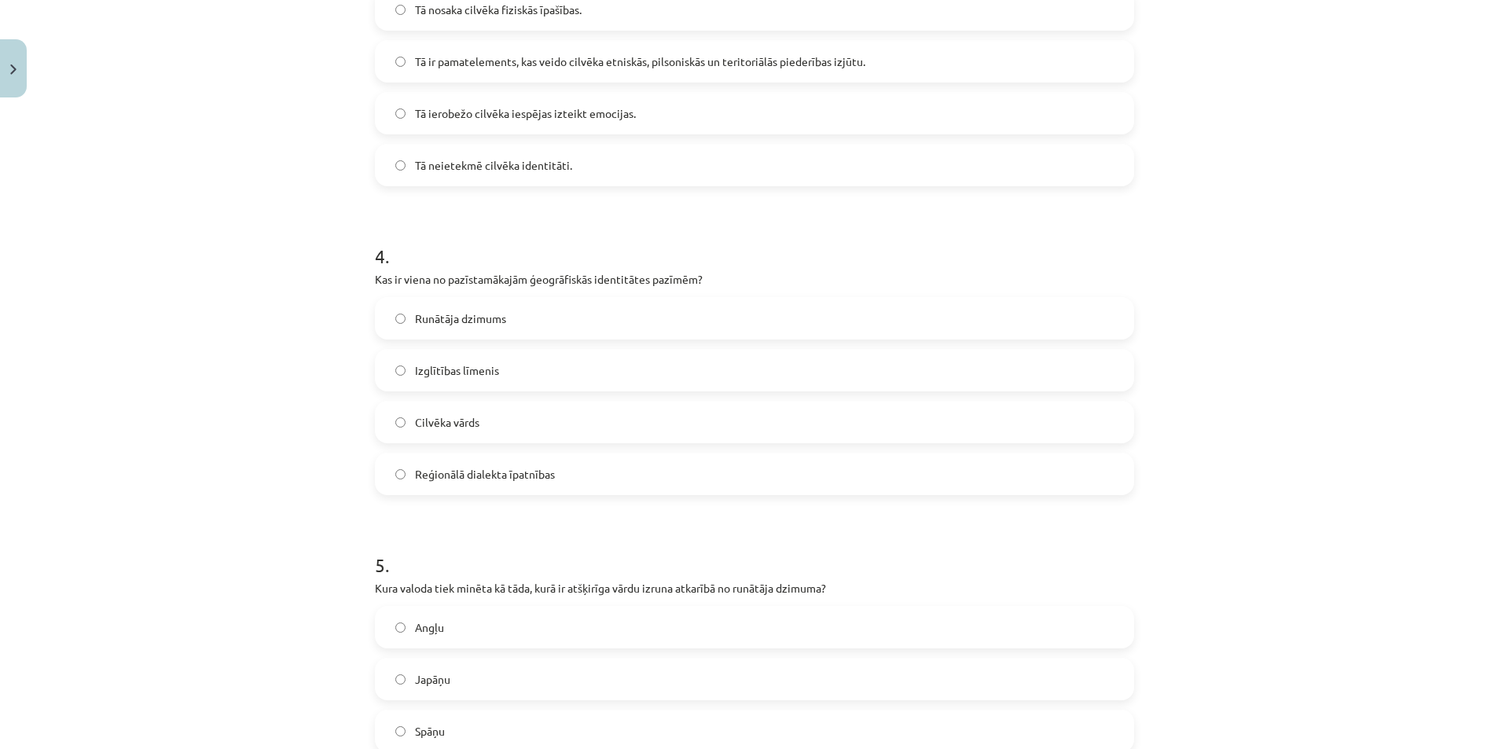
click at [471, 469] on span "Reģionālā dialekta īpatnības" at bounding box center [485, 474] width 140 height 17
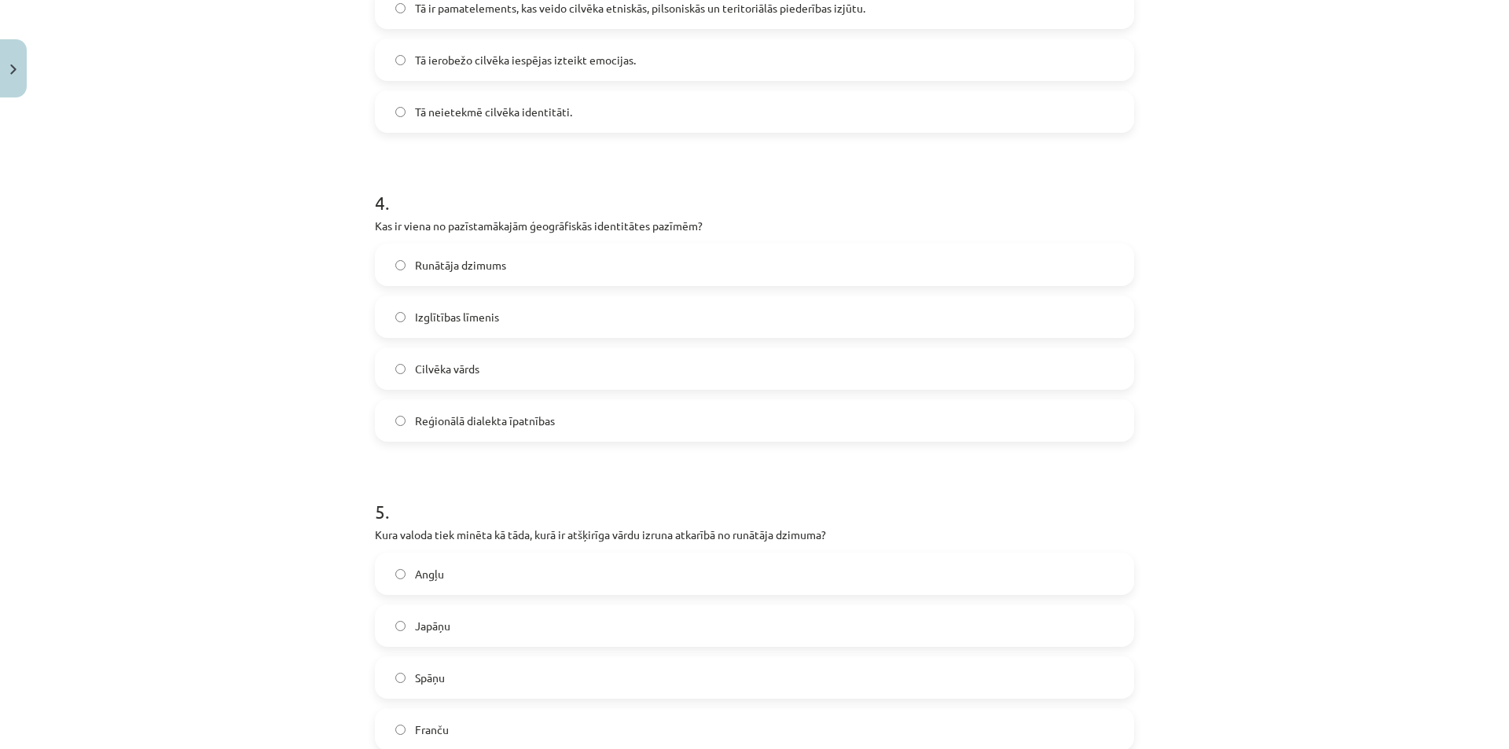
scroll to position [1259, 0]
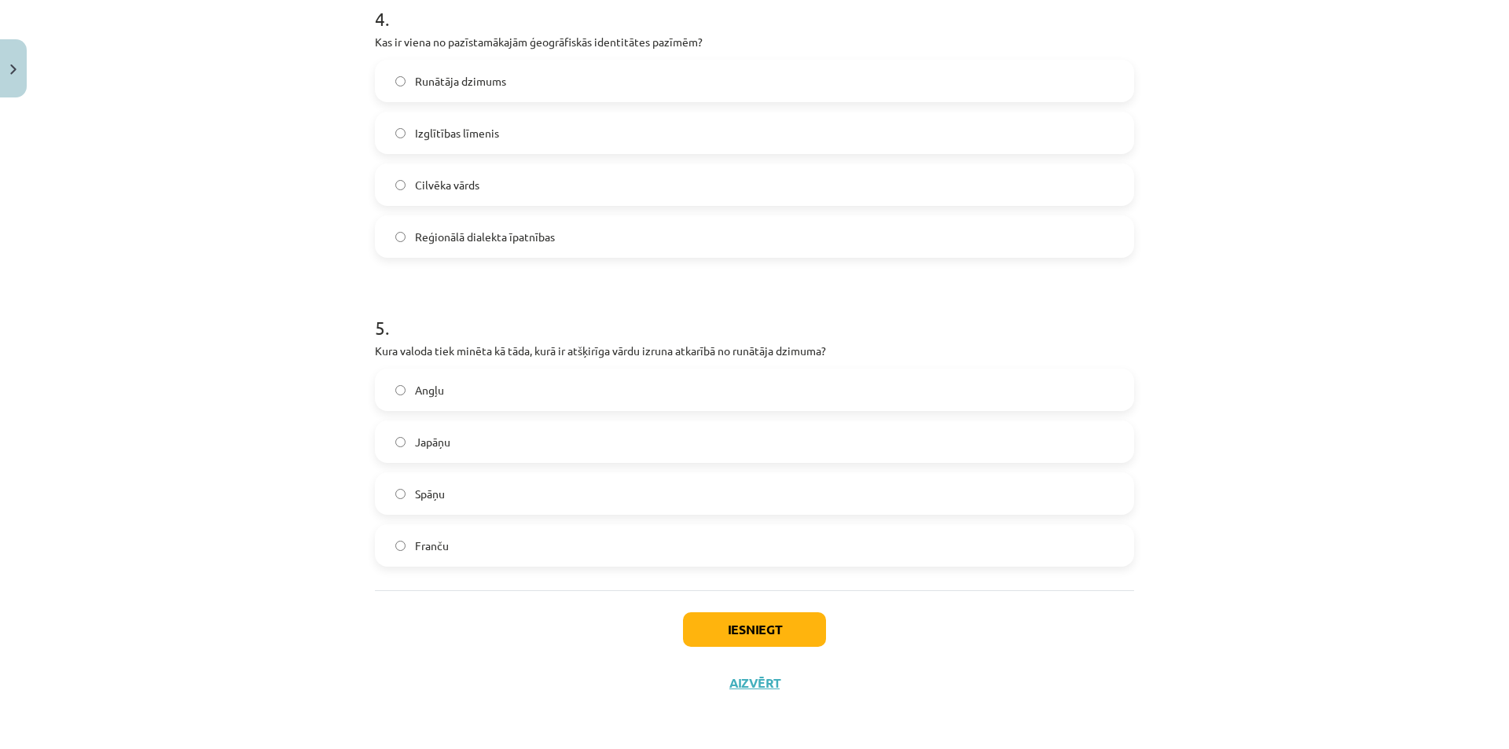
click at [444, 454] on label "Japāņu" at bounding box center [754, 441] width 756 height 39
click at [791, 615] on button "Iesniegt" at bounding box center [754, 629] width 143 height 35
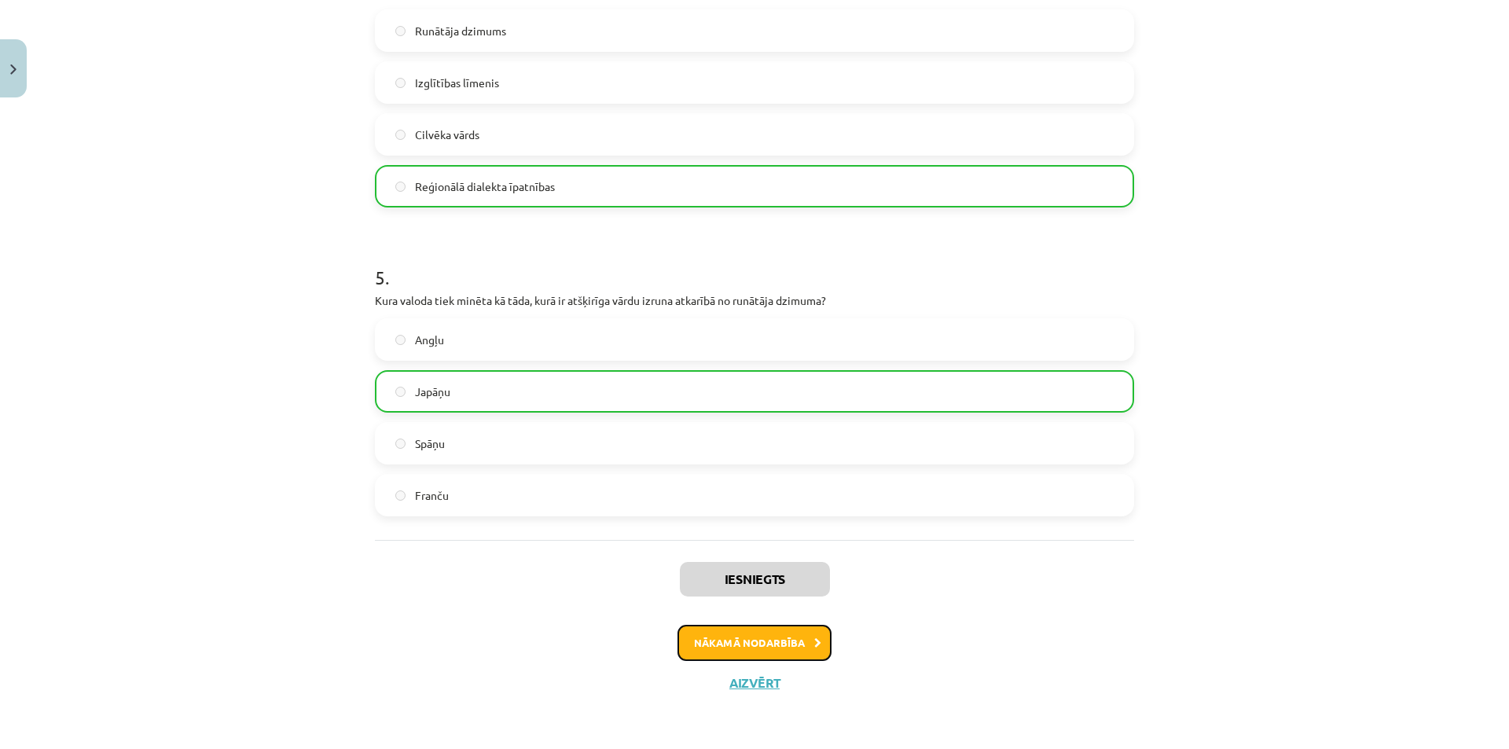
click at [745, 639] on button "Nākamā nodarbība" at bounding box center [754, 643] width 154 height 36
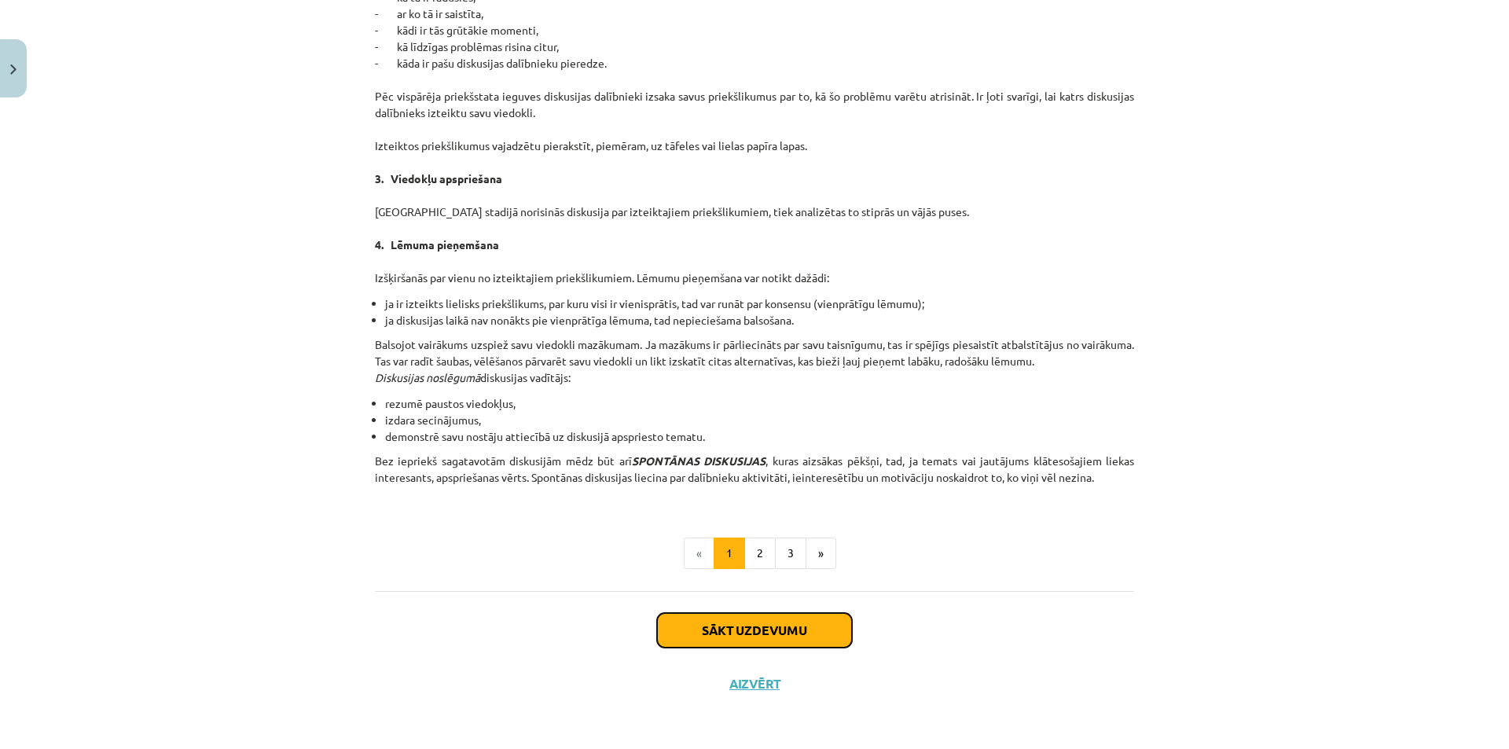
click at [755, 615] on button "Sākt uzdevumu" at bounding box center [754, 630] width 195 height 35
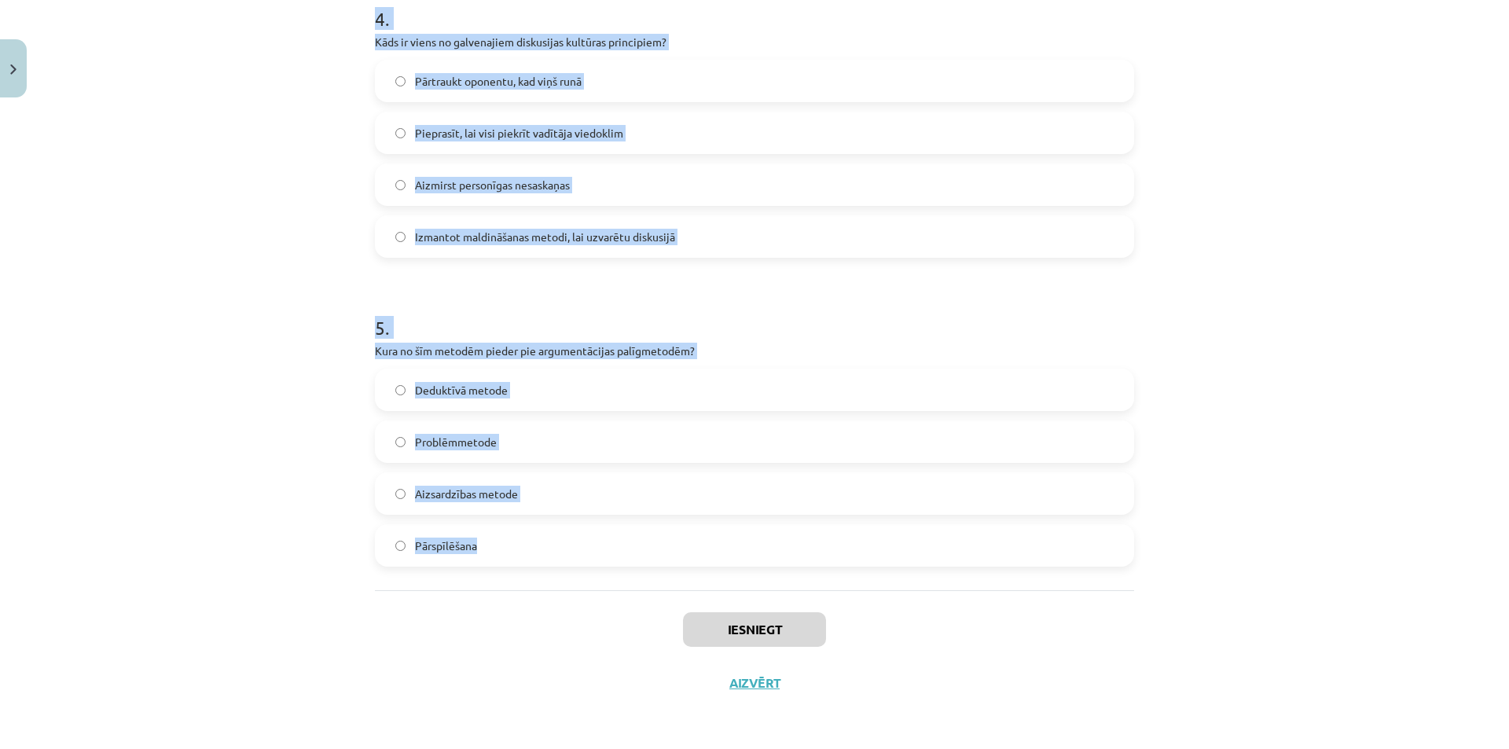
drag, startPoint x: 343, startPoint y: 293, endPoint x: 542, endPoint y: 552, distance: 325.7
click at [542, 552] on div "Mācību tēma: Latviešu valodas i - 11. klases 1. ieskaites mācību materiāls (a,b…" at bounding box center [754, 374] width 1509 height 749
copy form "1 . Kas ir diskusija? Publiska, mērķtiecīga strīdīga jautājuma apspriešana Raks…"
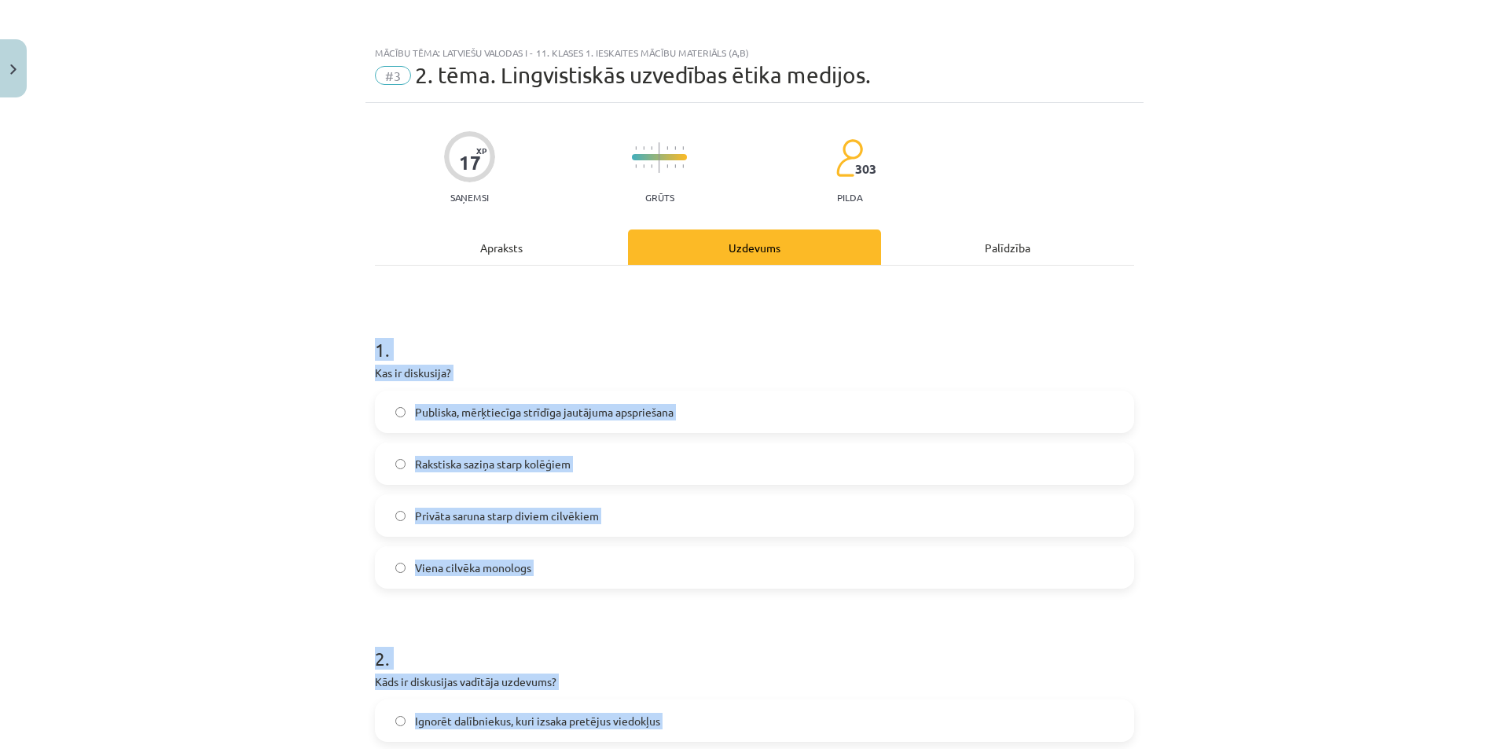
click at [318, 332] on div "Mācību tēma: Latviešu valodas i - 11. klases 1. ieskaites mācību materiāls (a,b…" at bounding box center [754, 374] width 1509 height 749
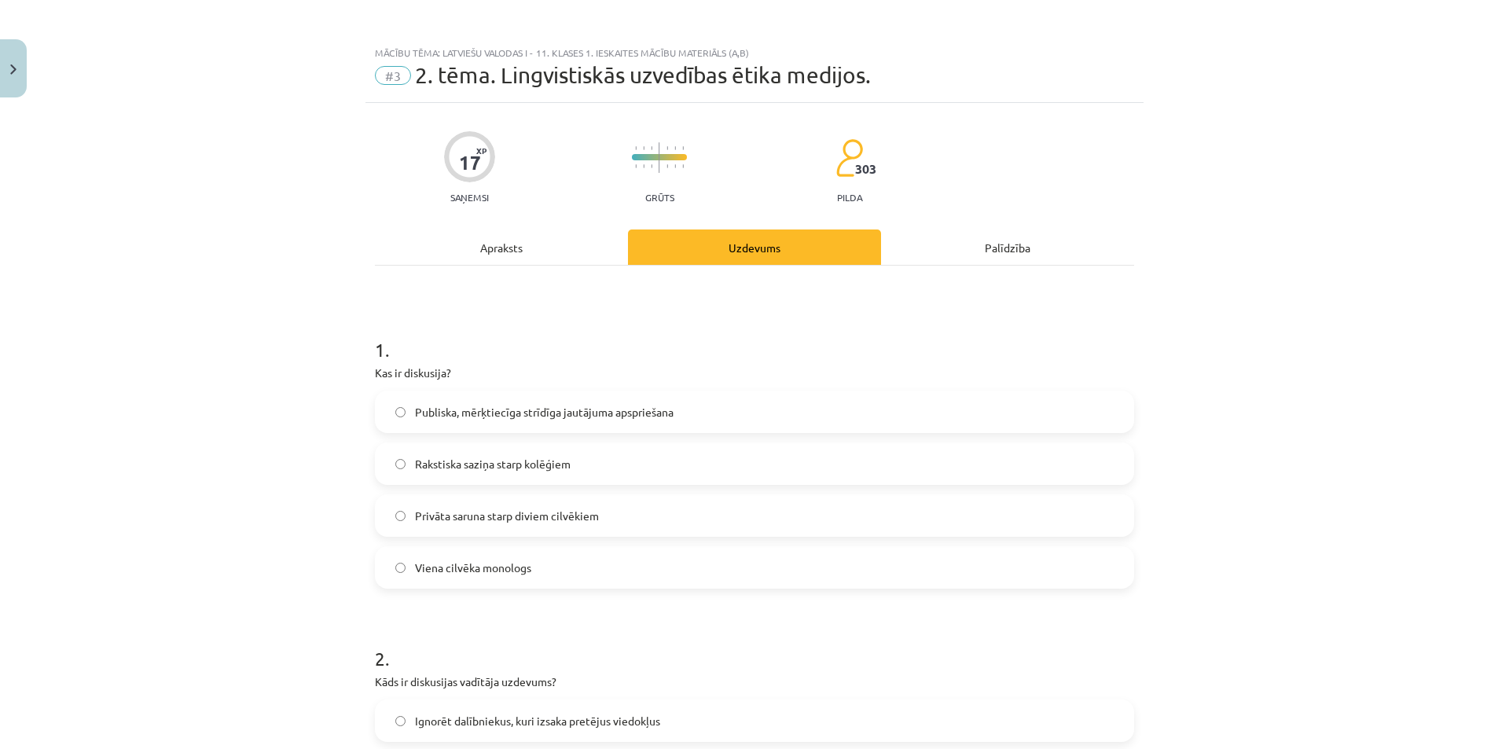
click at [452, 399] on label "Publiska, mērķtiecīga strīdīga jautājuma apspriešana" at bounding box center [754, 411] width 756 height 39
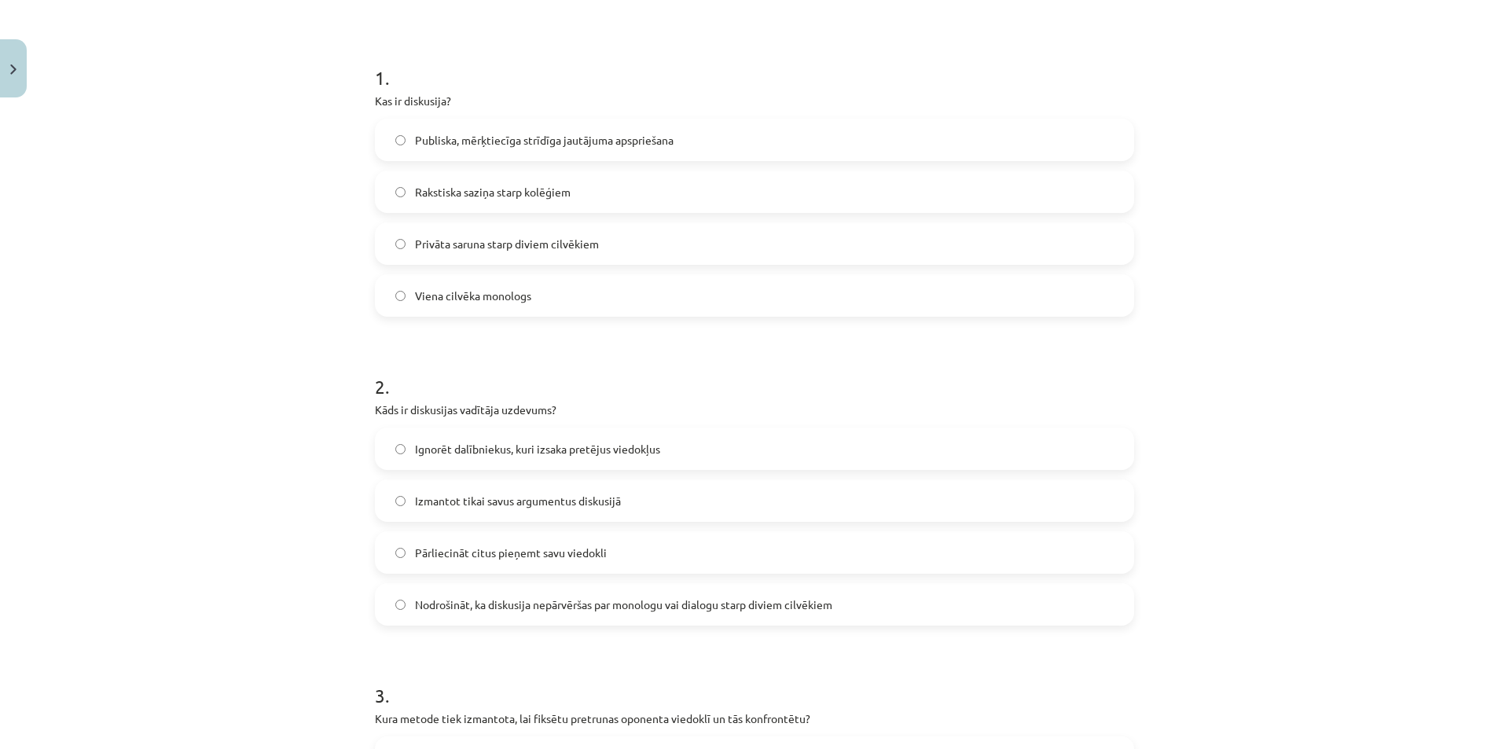
scroll to position [473, 0]
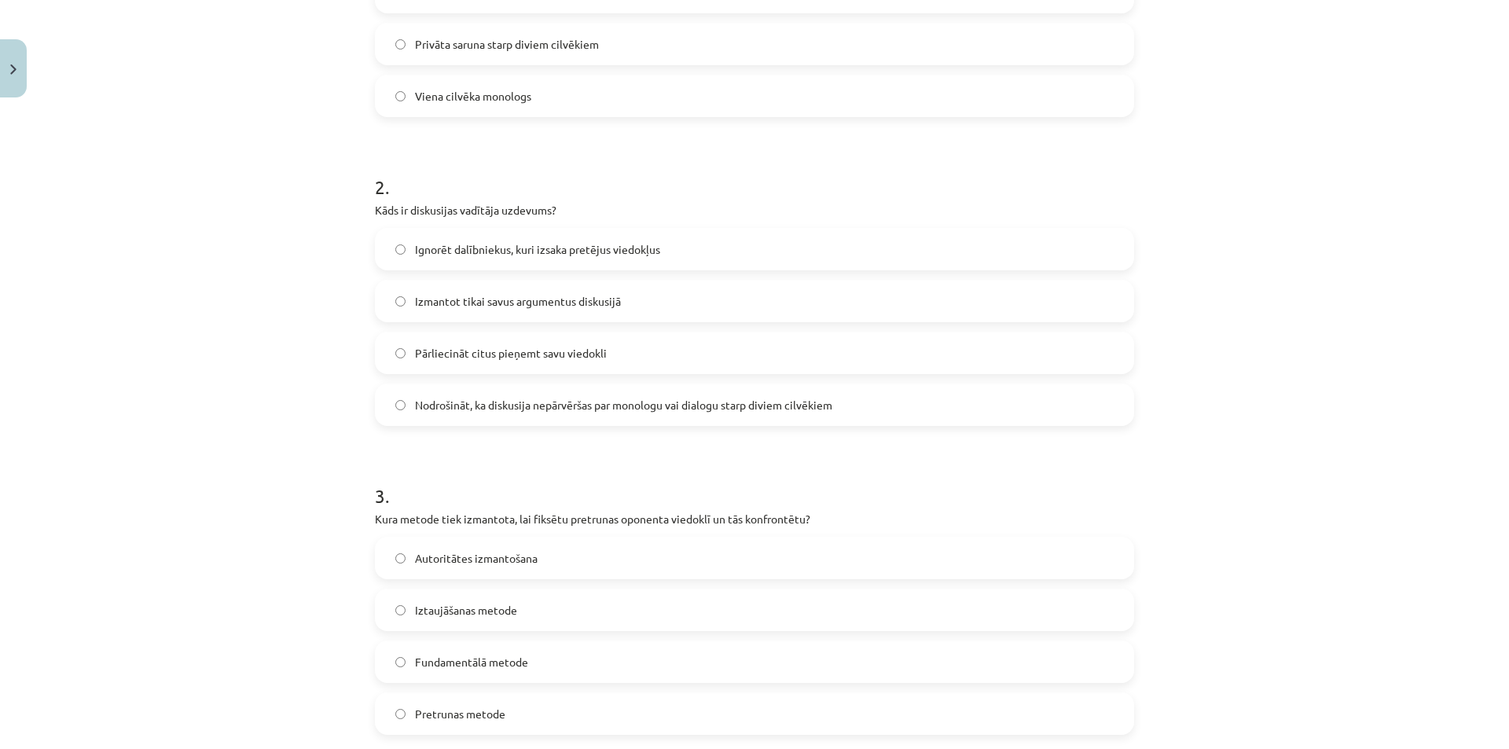
click at [466, 398] on span "Nodrošināt, ka diskusija nepārvēršas par monologu vai dialogu starp diviem cilv…" at bounding box center [623, 405] width 417 height 17
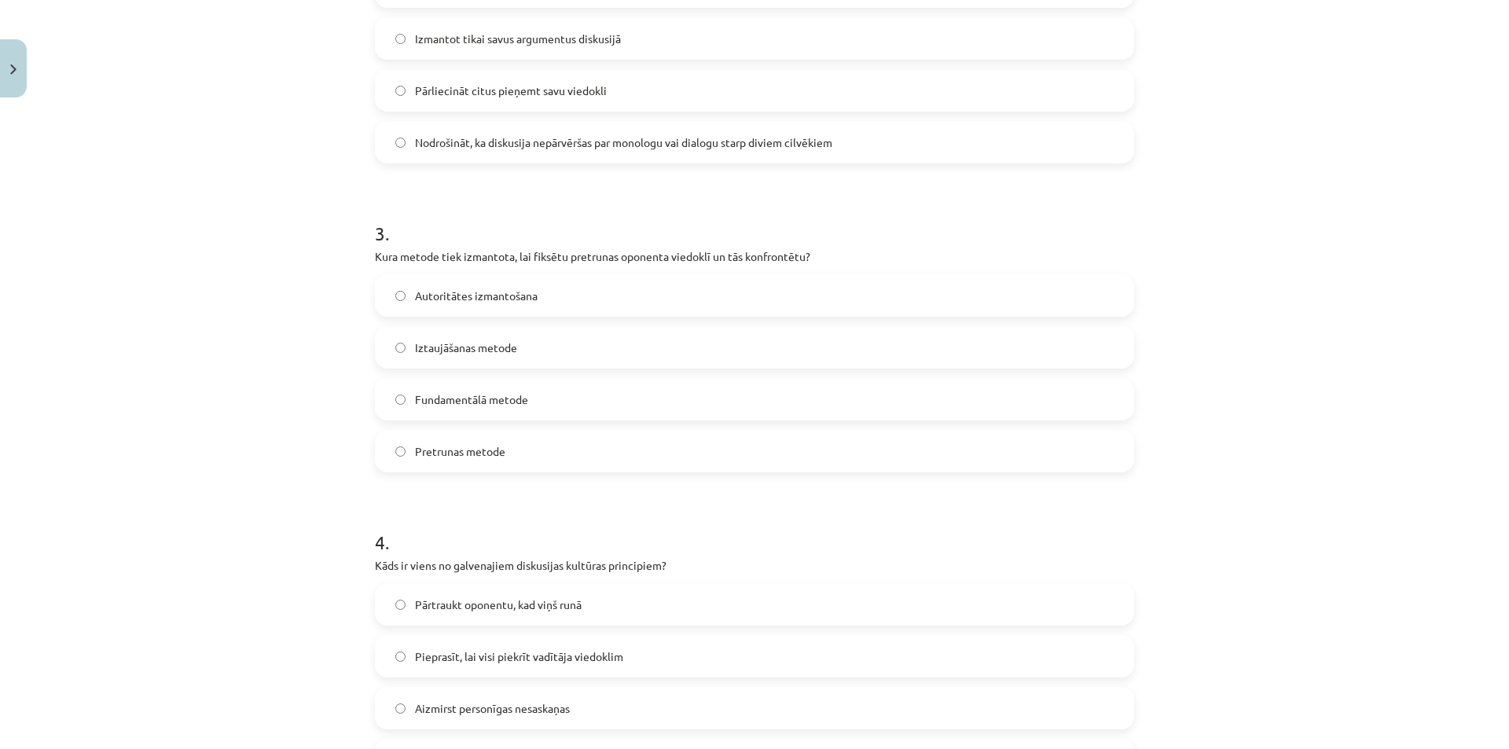
scroll to position [787, 0]
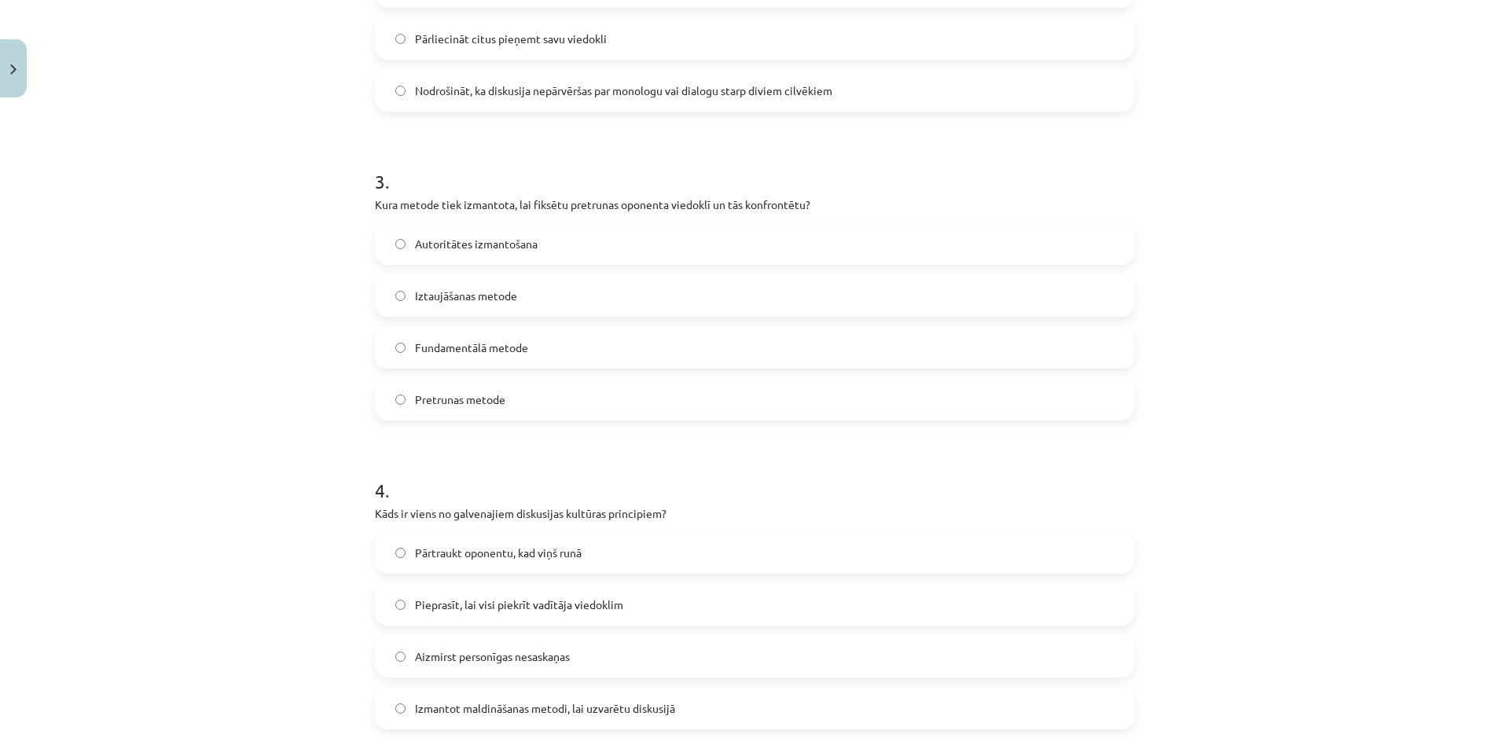
click at [476, 389] on label "Pretrunas metode" at bounding box center [754, 399] width 756 height 39
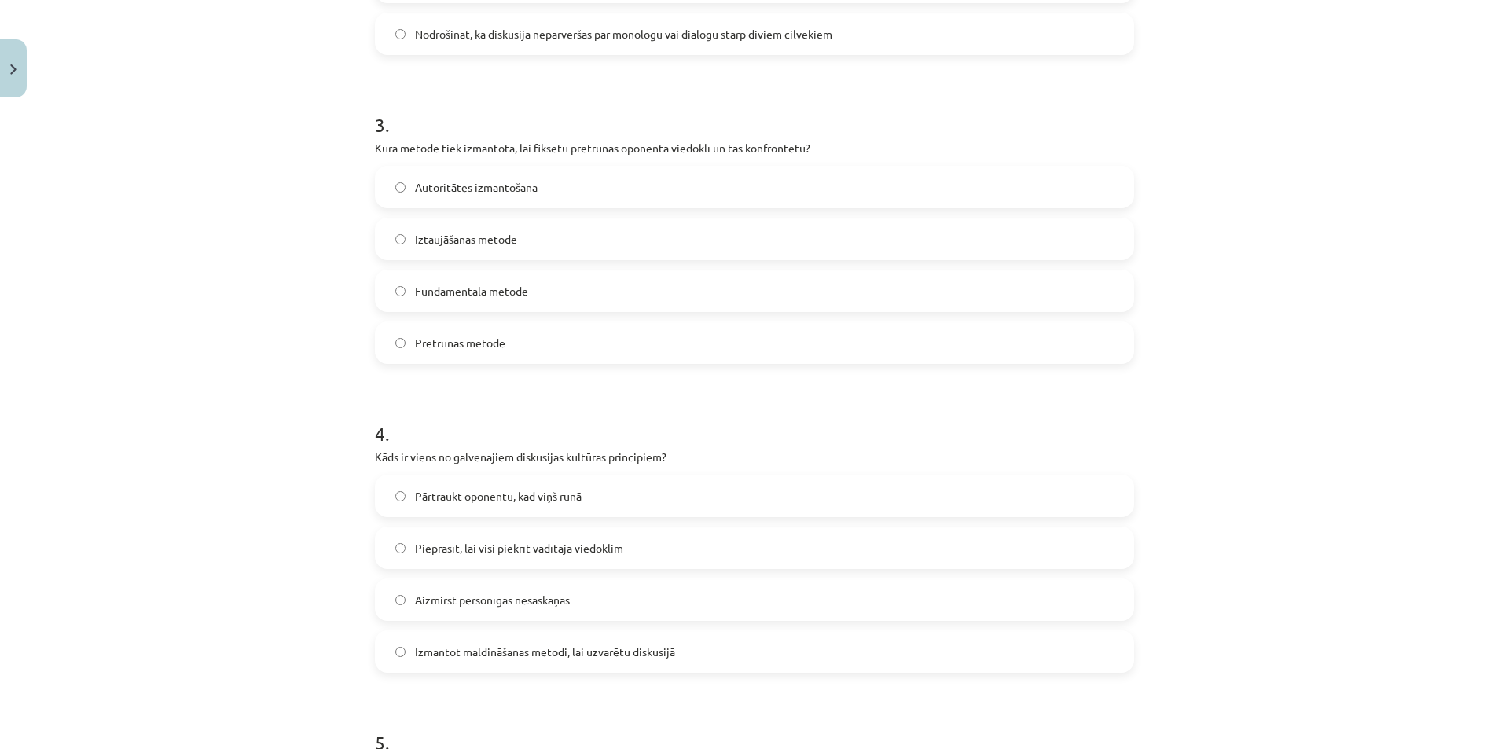
scroll to position [1102, 0]
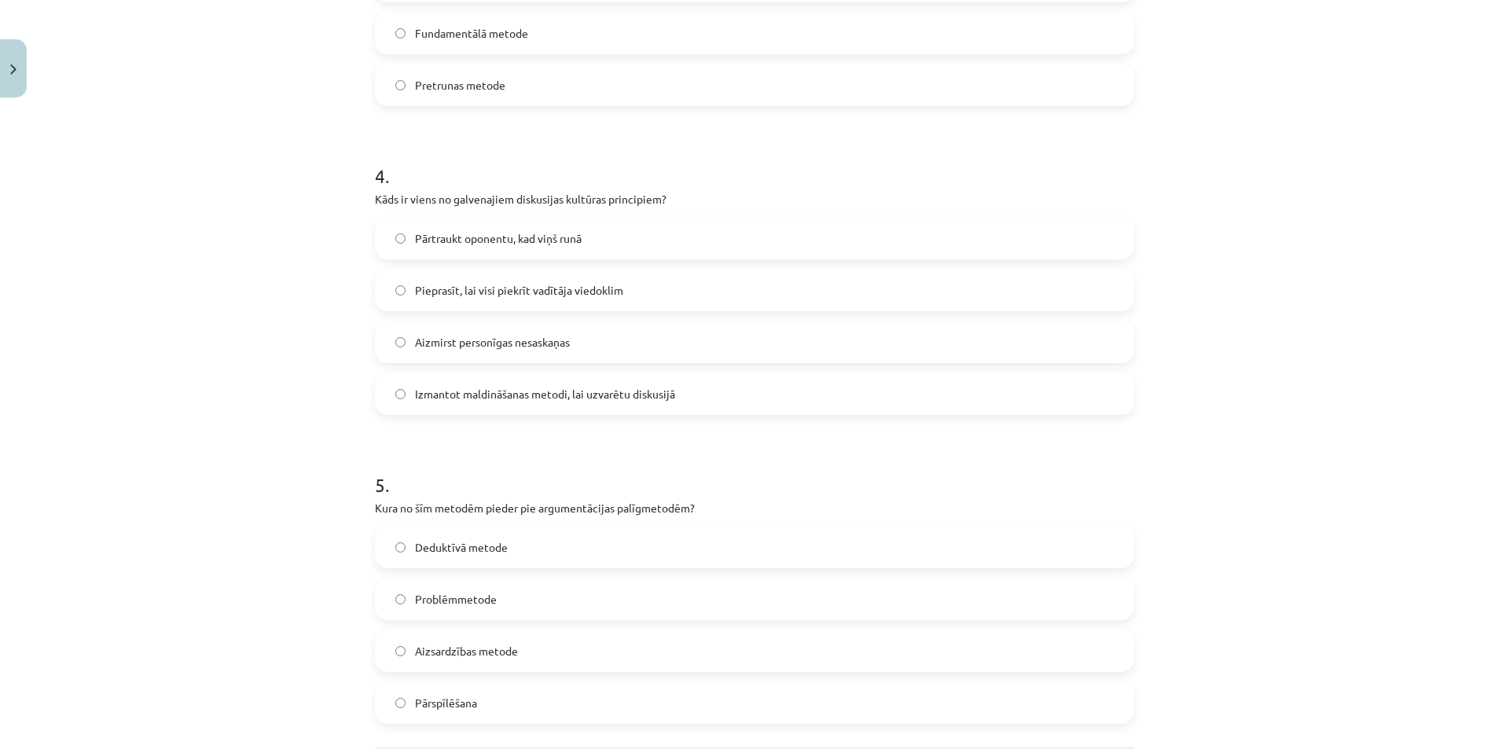
click at [405, 353] on label "Aizmirst personīgas nesaskaņas" at bounding box center [754, 341] width 756 height 39
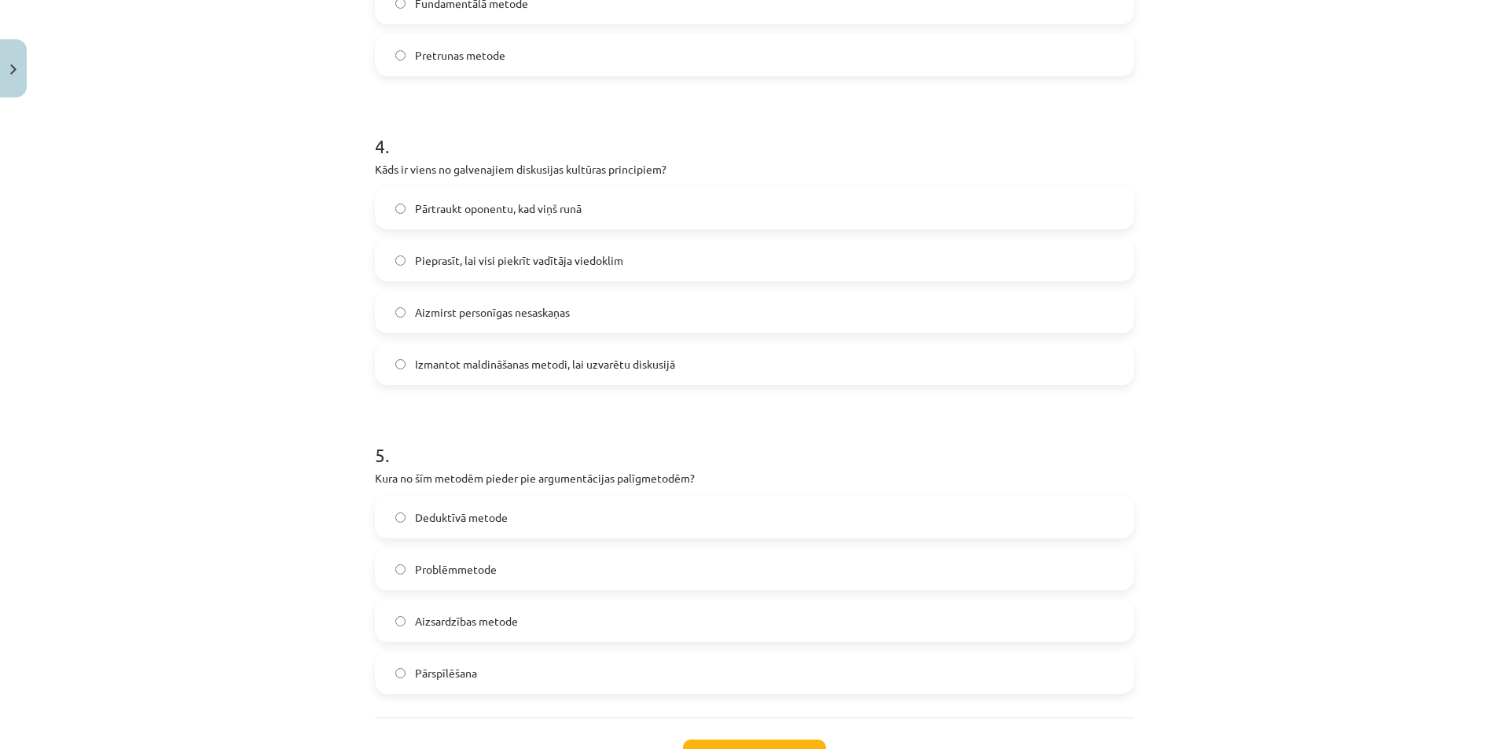
scroll to position [1259, 0]
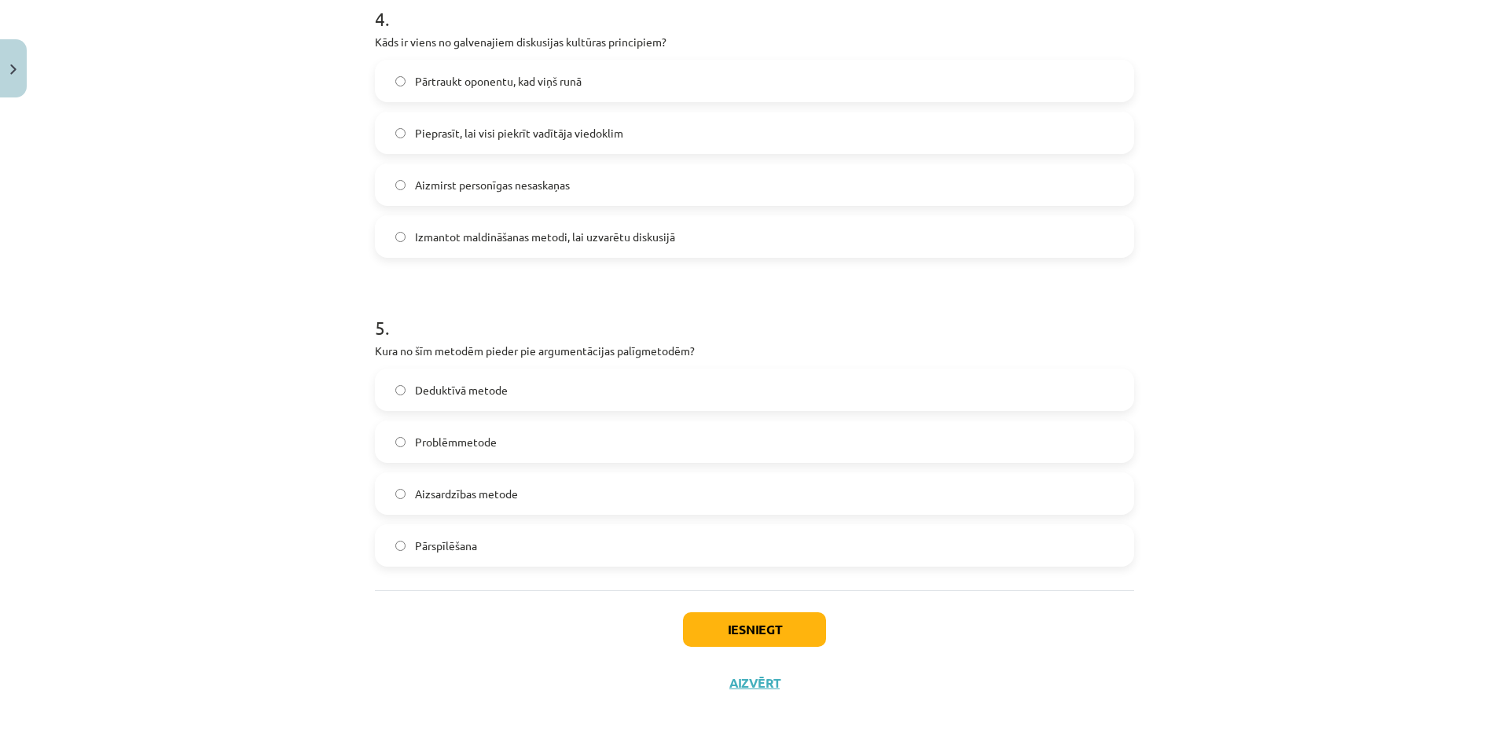
click at [498, 544] on label "Pārspīlēšana" at bounding box center [754, 545] width 756 height 39
click at [806, 613] on button "Iesniegt" at bounding box center [754, 629] width 143 height 35
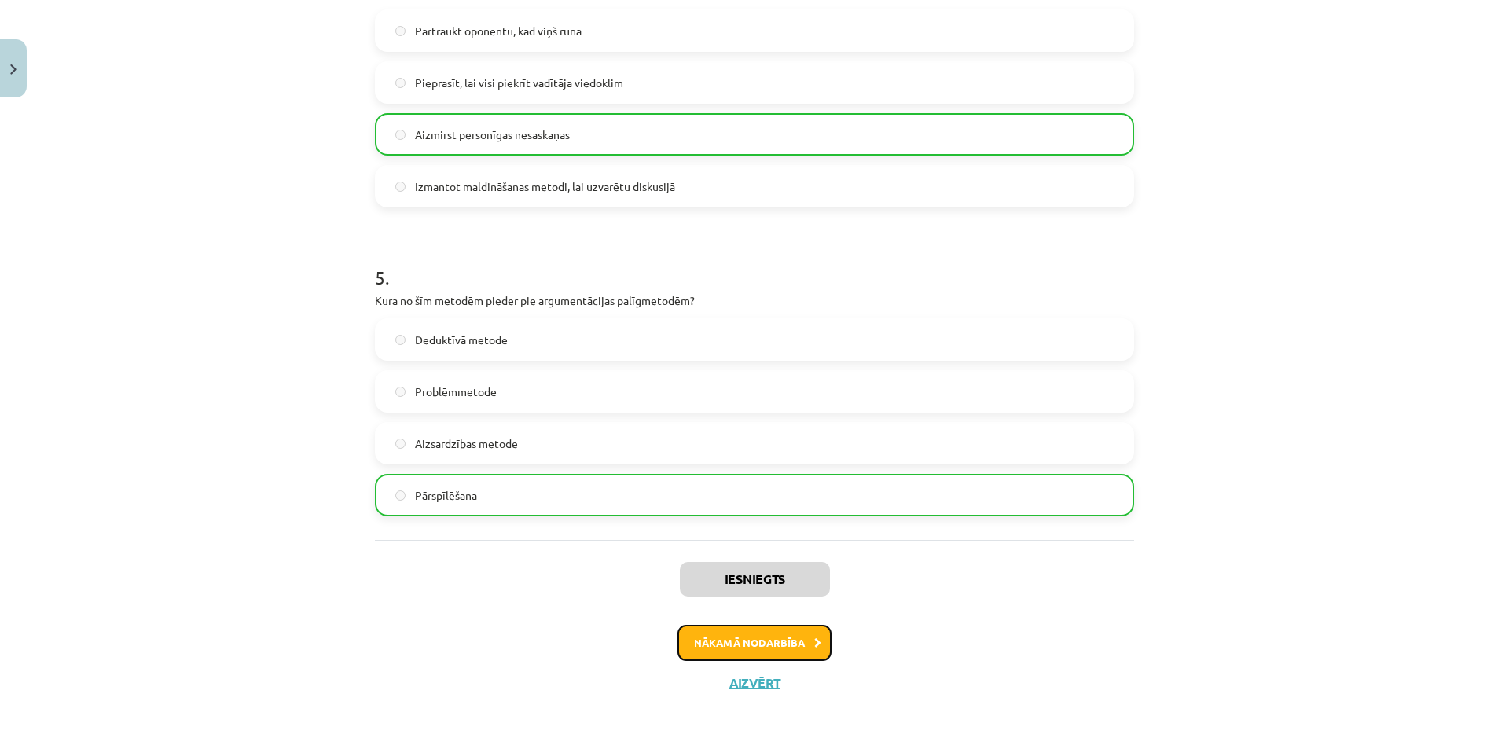
click at [818, 641] on button "Nākamā nodarbība" at bounding box center [754, 643] width 154 height 36
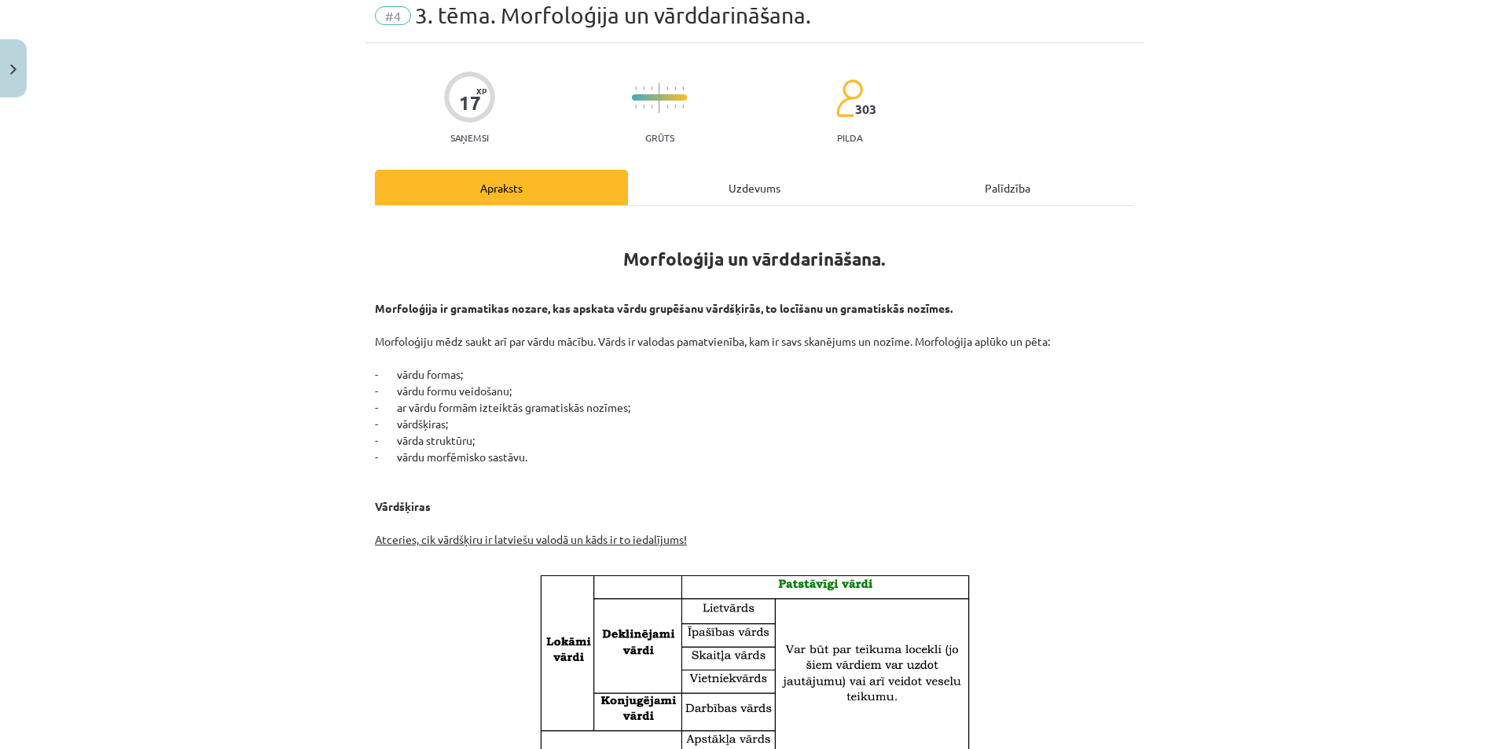
scroll to position [45, 0]
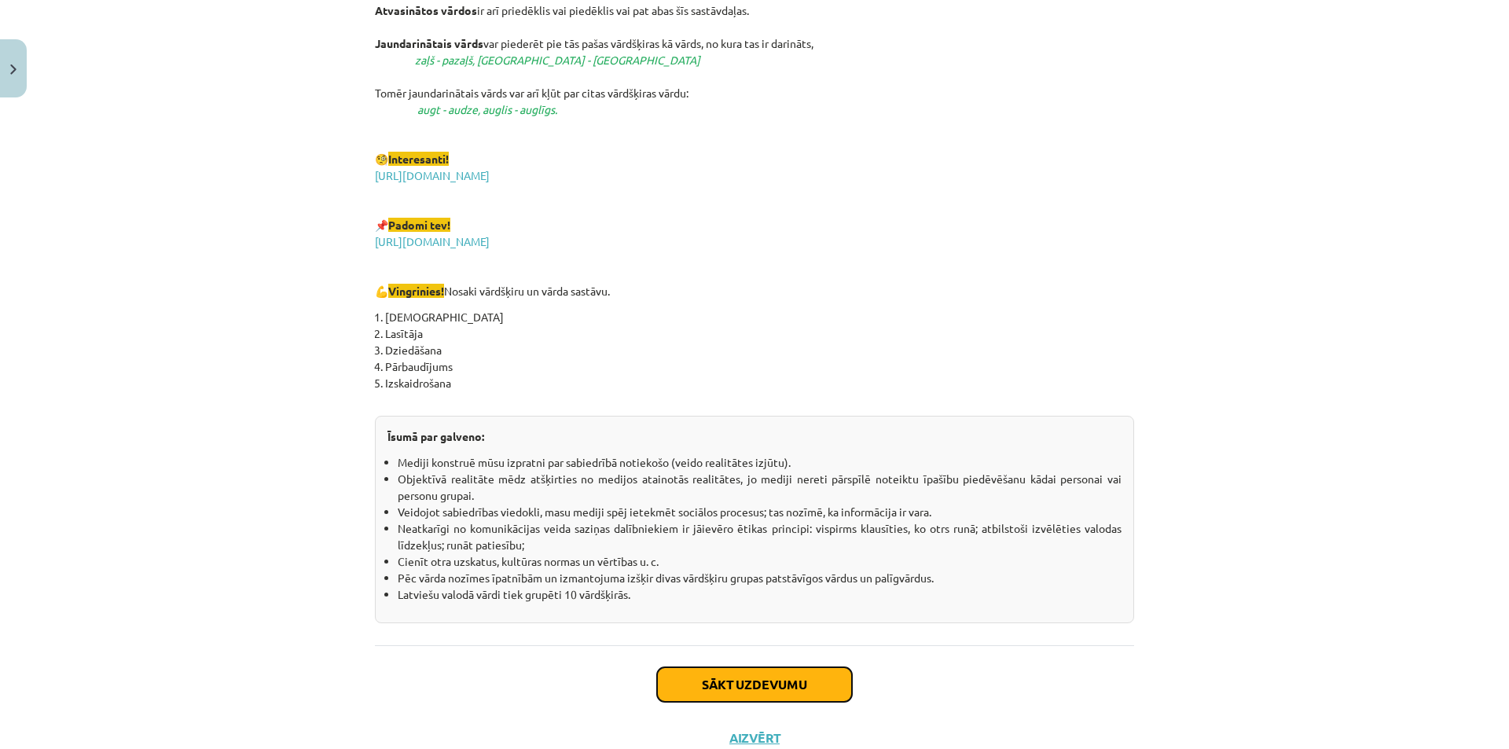
click at [724, 674] on button "Sākt uzdevumu" at bounding box center [754, 684] width 195 height 35
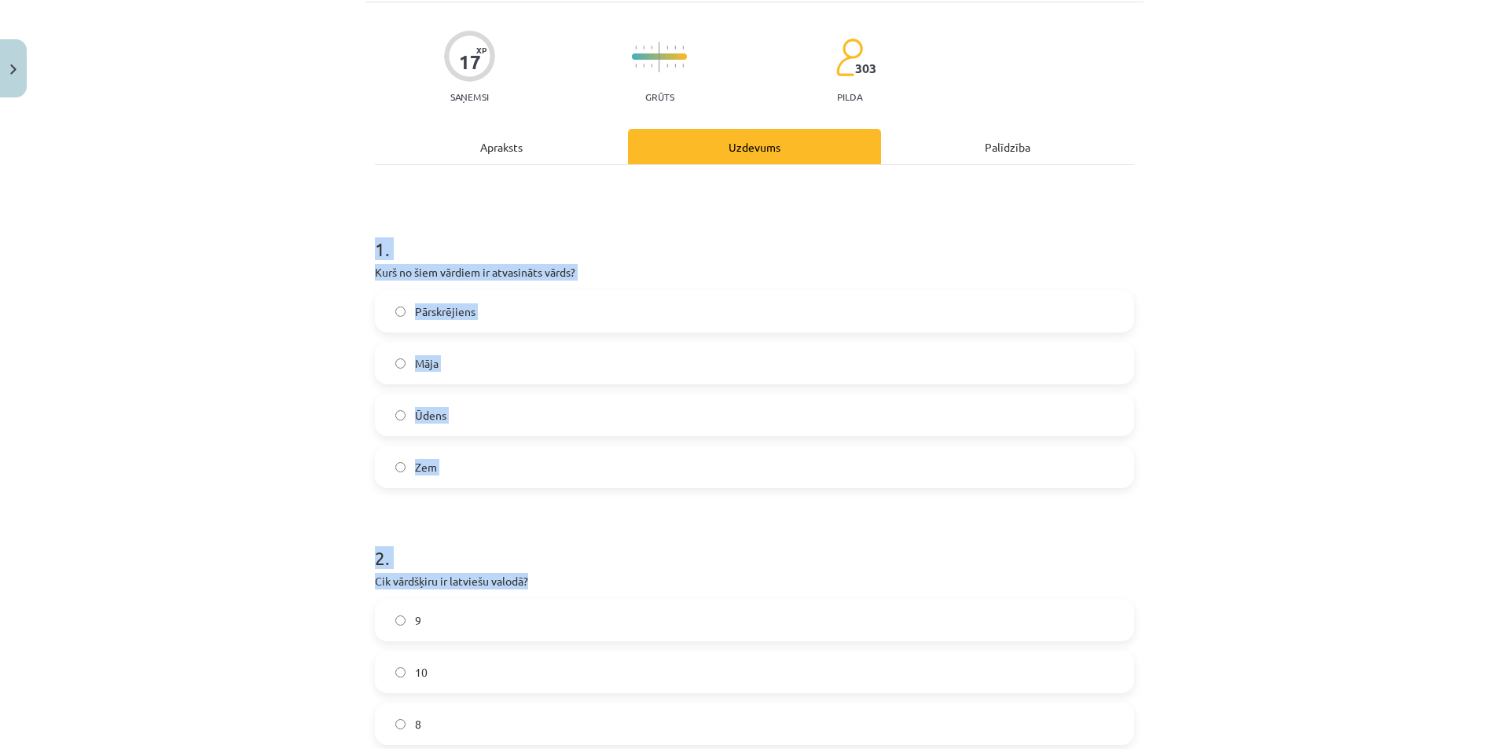
drag, startPoint x: 358, startPoint y: 307, endPoint x: 582, endPoint y: 371, distance: 233.6
click at [542, 373] on div "Mācību tēma: Latviešu valodas i - 11. klases 1. ieskaites mācību materiāls (a,b…" at bounding box center [754, 374] width 1509 height 749
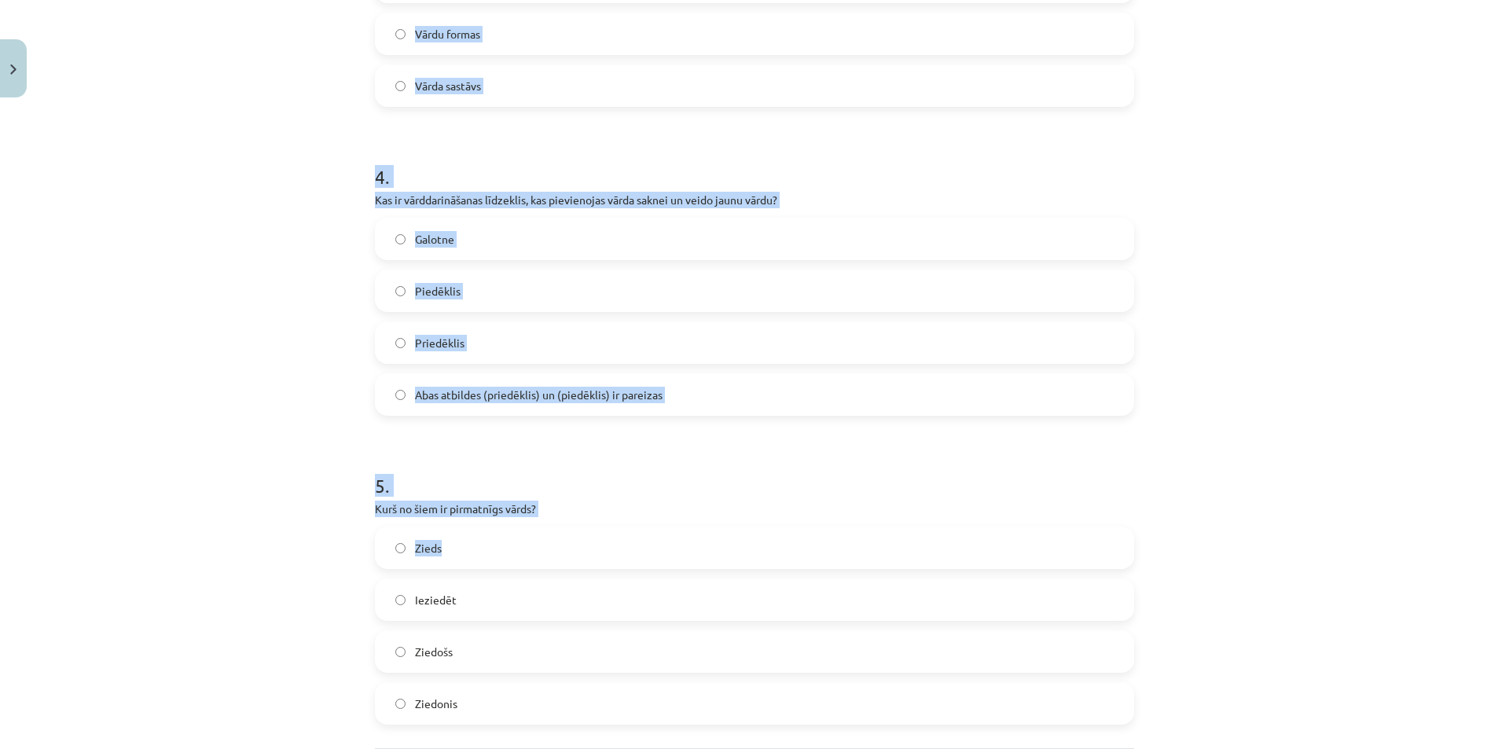
scroll to position [1259, 0]
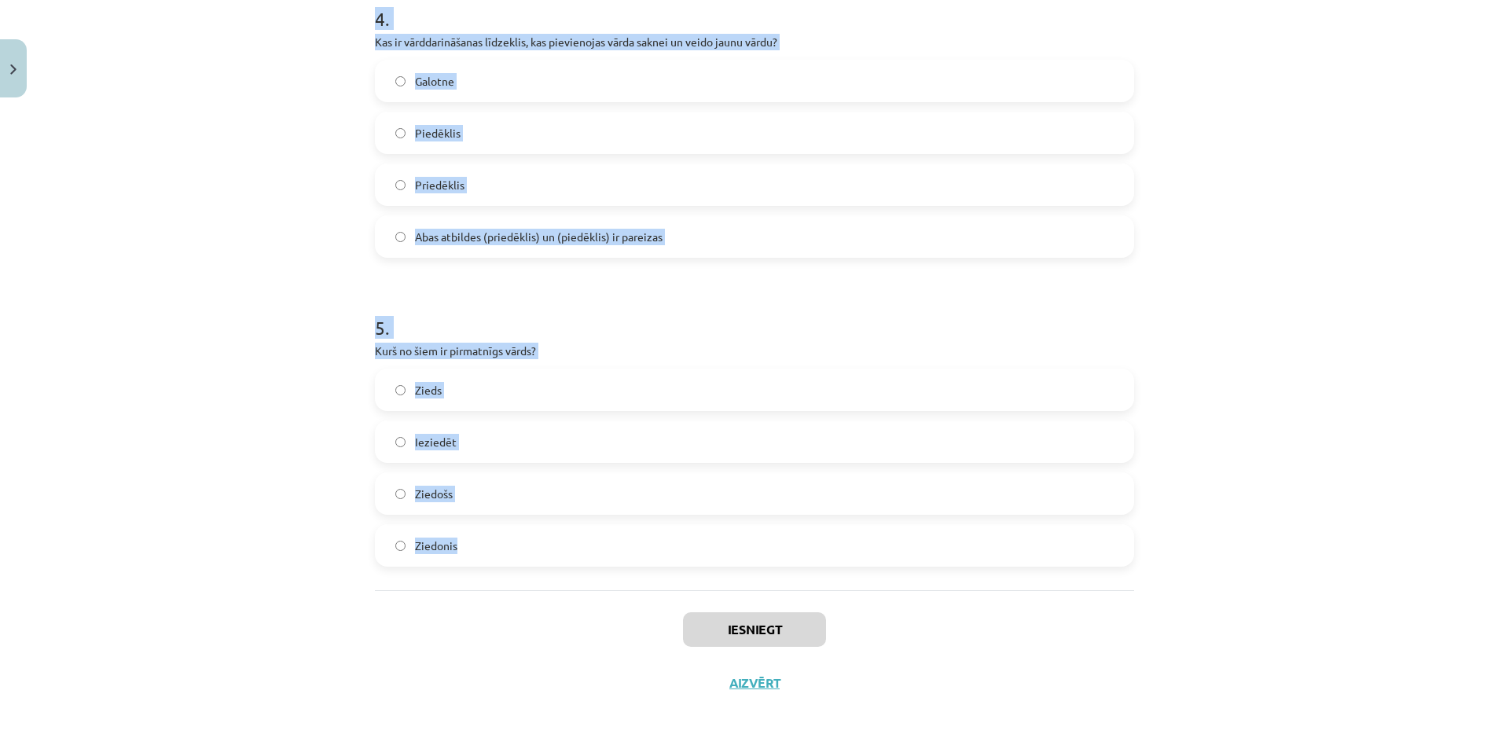
drag, startPoint x: 599, startPoint y: 367, endPoint x: 604, endPoint y: 532, distance: 165.1
copy form "Kurš no šiem nav morfoloģijas pētījumu objekts? Teksta struktūra Gramatiskās no…"
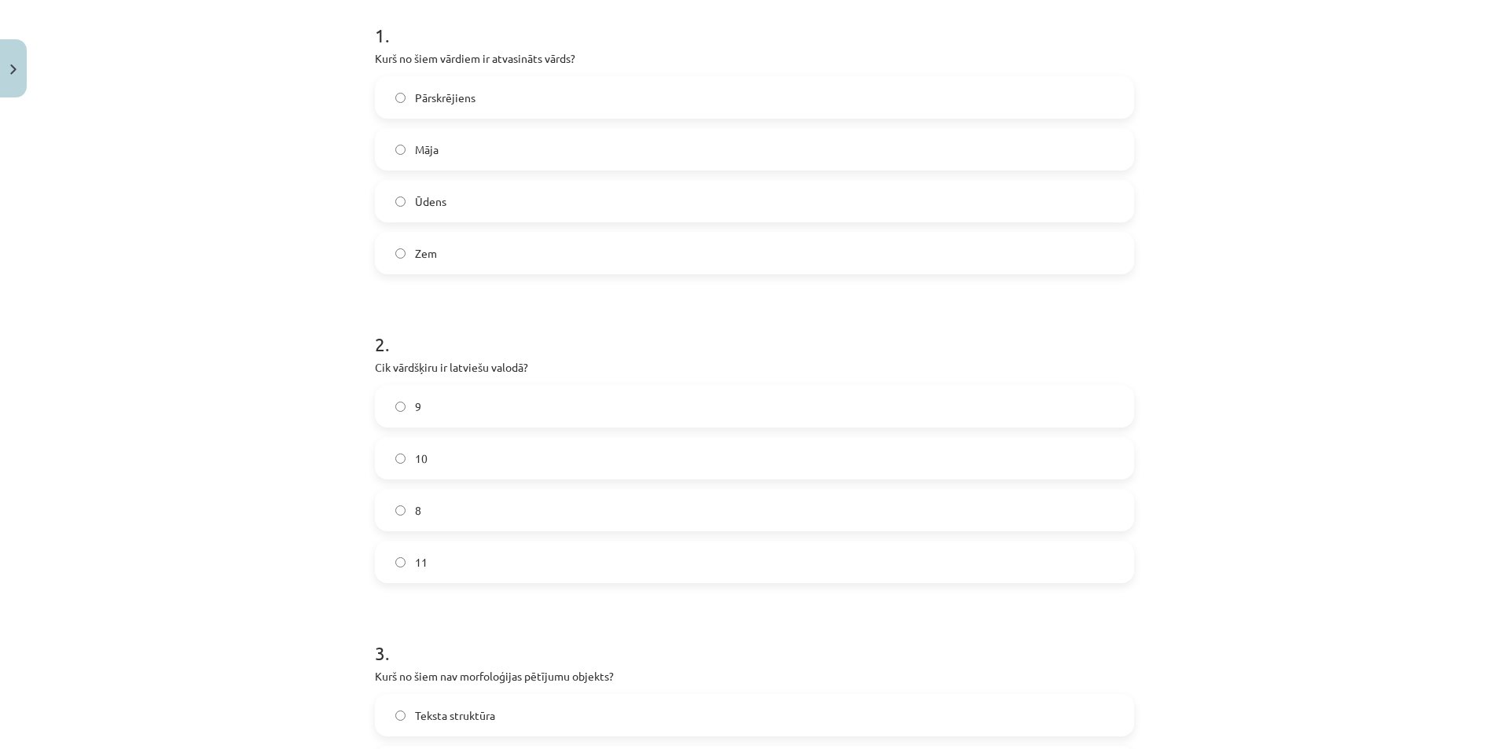
click at [281, 355] on div "Mācību tēma: Latviešu valodas i - 11. klases 1. ieskaites mācību materiāls (a,b…" at bounding box center [754, 374] width 1509 height 749
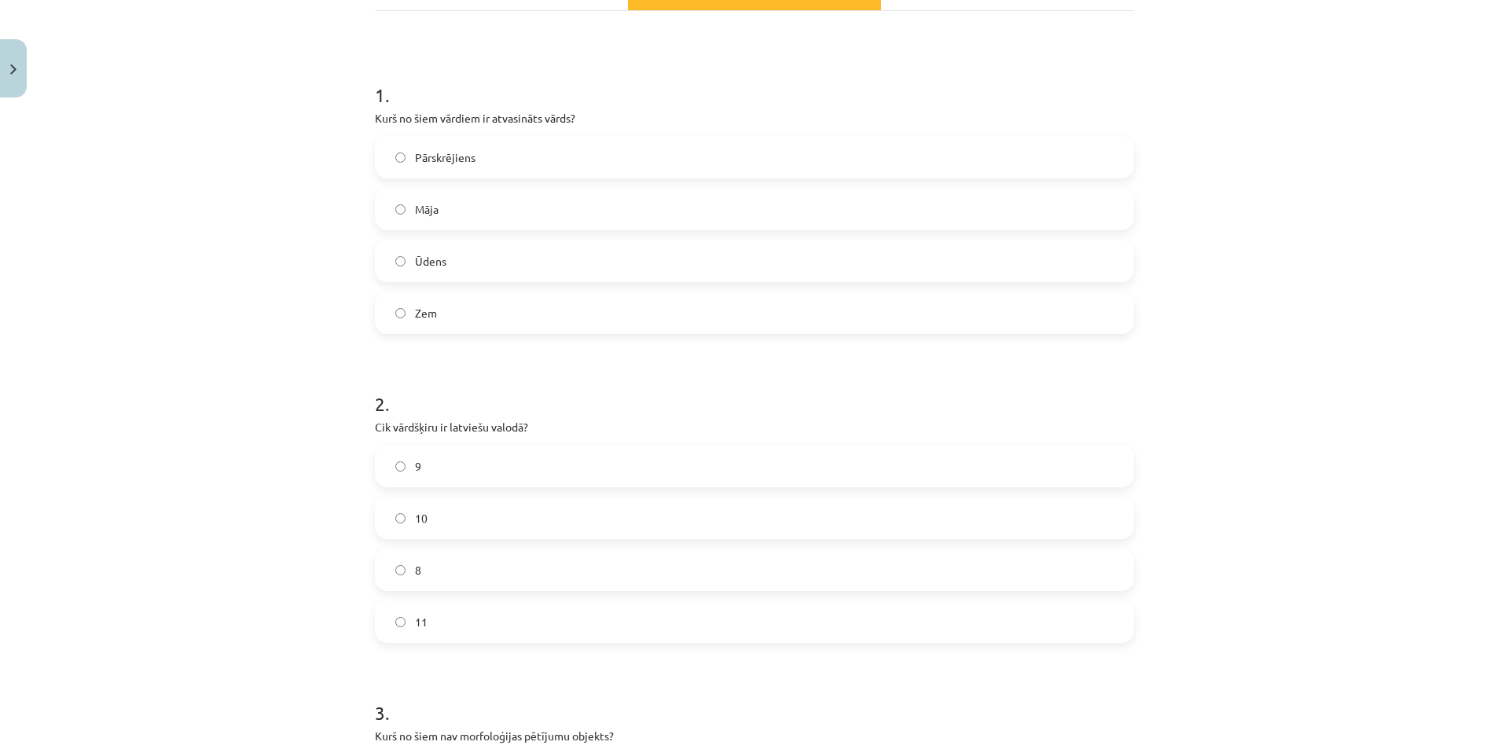
scroll to position [0, 0]
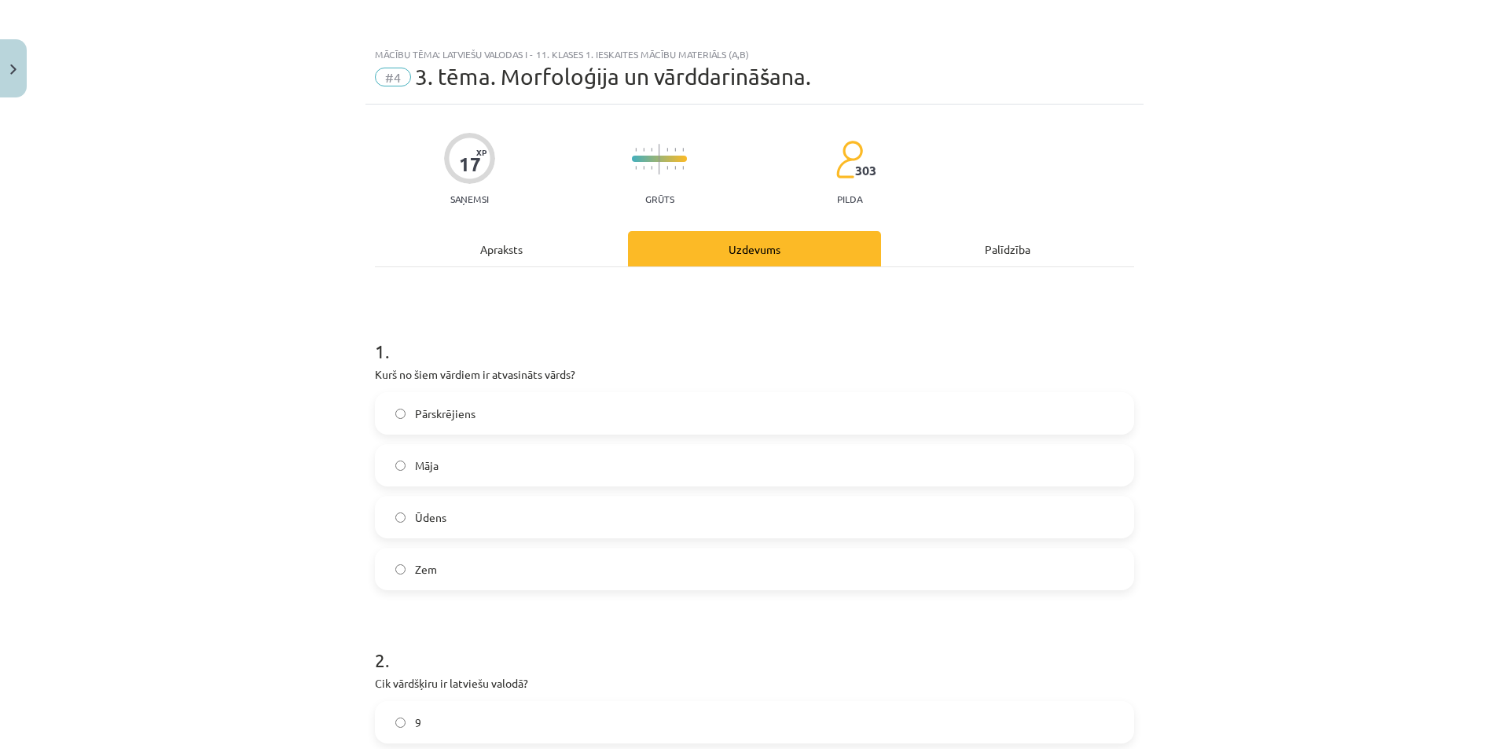
click at [459, 410] on span "Pārskrējiens" at bounding box center [445, 414] width 61 height 17
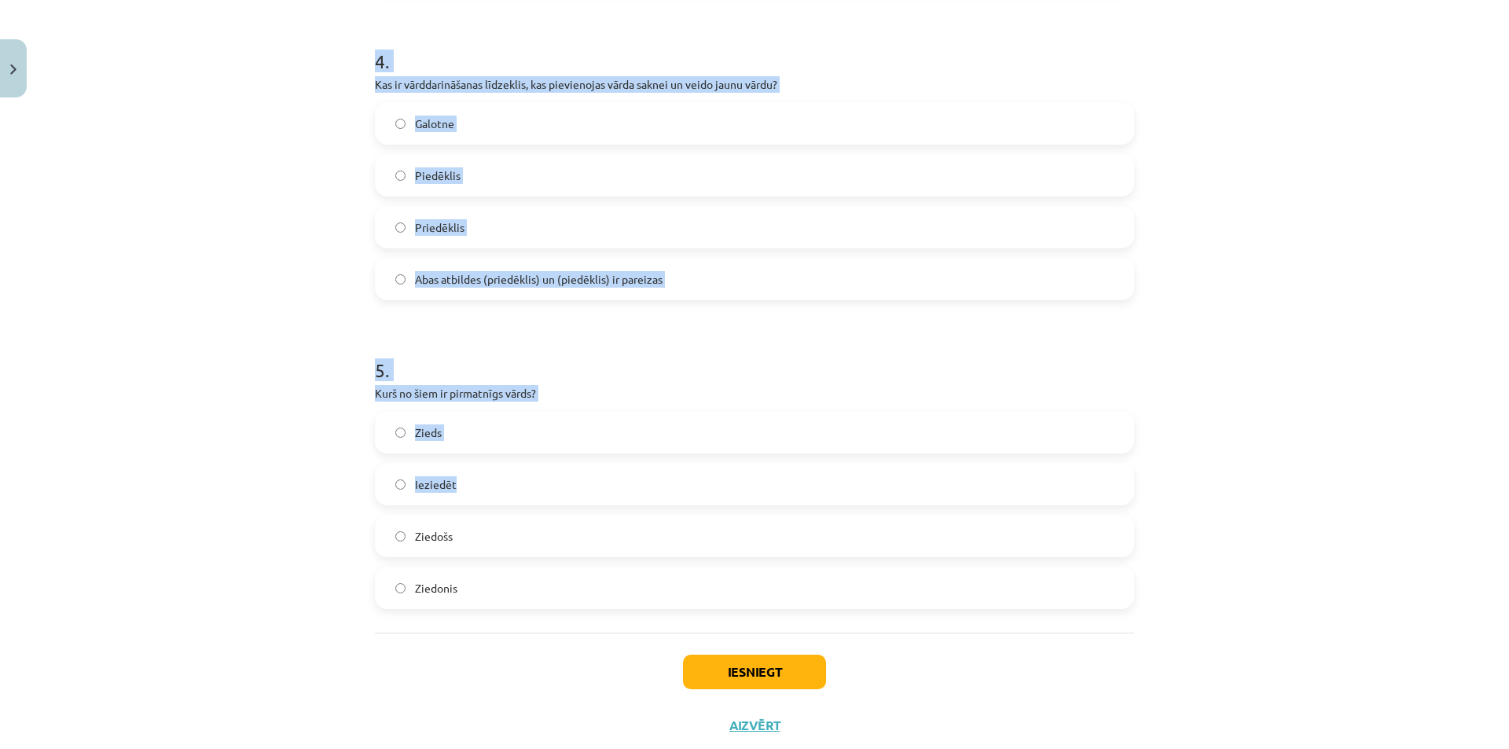
scroll to position [1259, 0]
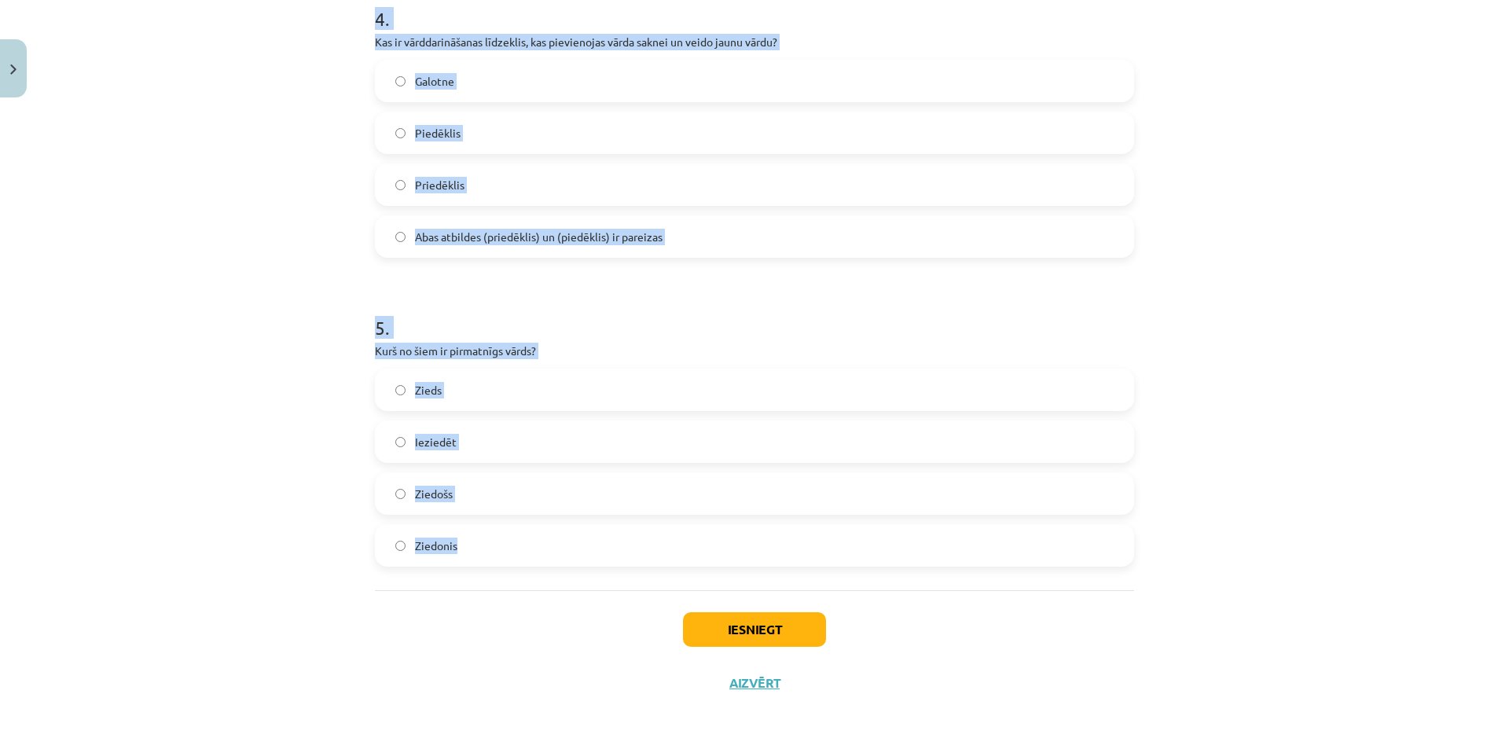
drag, startPoint x: 376, startPoint y: 375, endPoint x: 599, endPoint y: 523, distance: 267.5
click at [599, 523] on div "Mācību tēma: Latviešu valodas i - 11. klases 1. ieskaites mācību materiāls (a,b…" at bounding box center [754, 374] width 1509 height 749
copy form "1 . Kurš no šiem vārdiem ir atvasināts vārds? Pārskrējiens Māja Ūdens Zem 2 . C…"
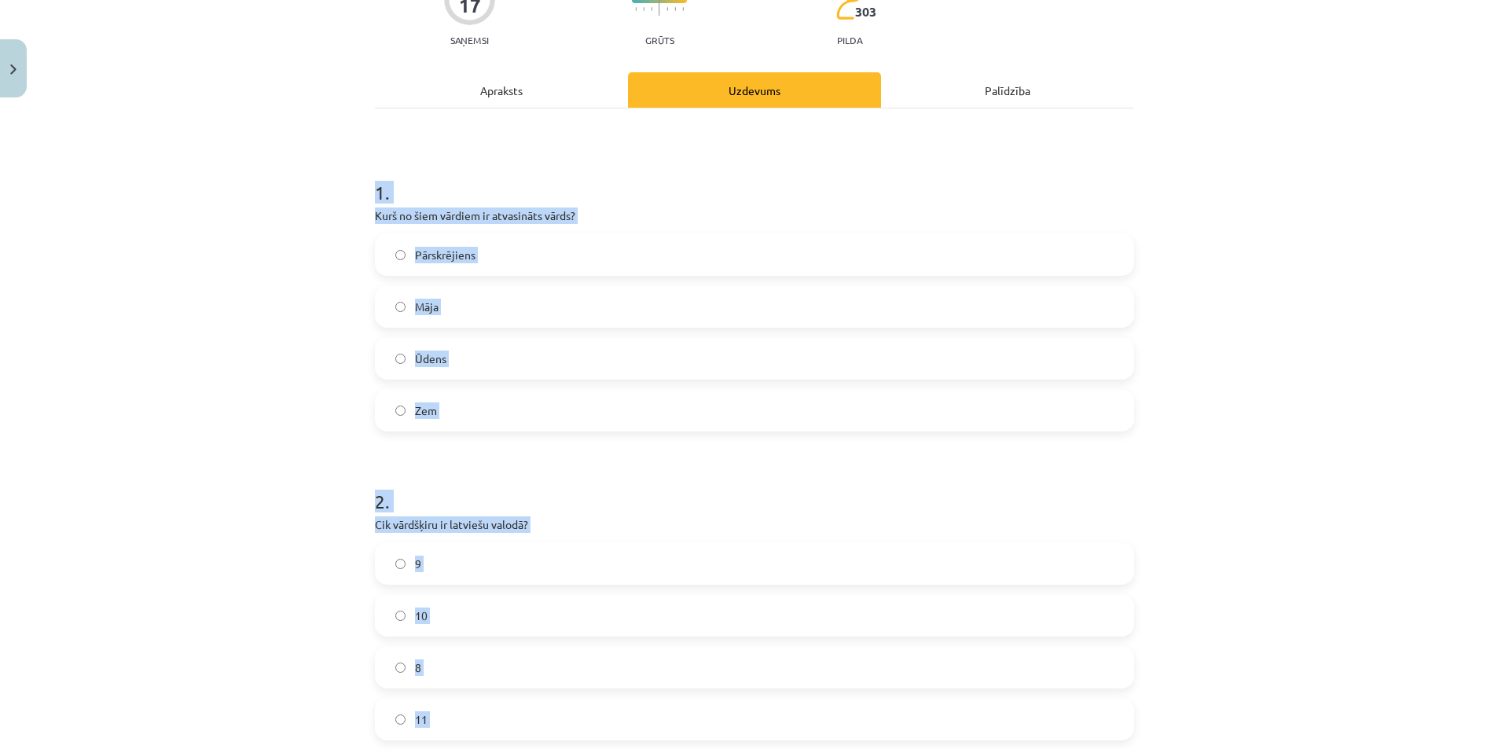
click at [203, 340] on div "Mācību tēma: Latviešu valodas i - 11. klases 1. ieskaites mācību materiāls (a,b…" at bounding box center [754, 374] width 1509 height 749
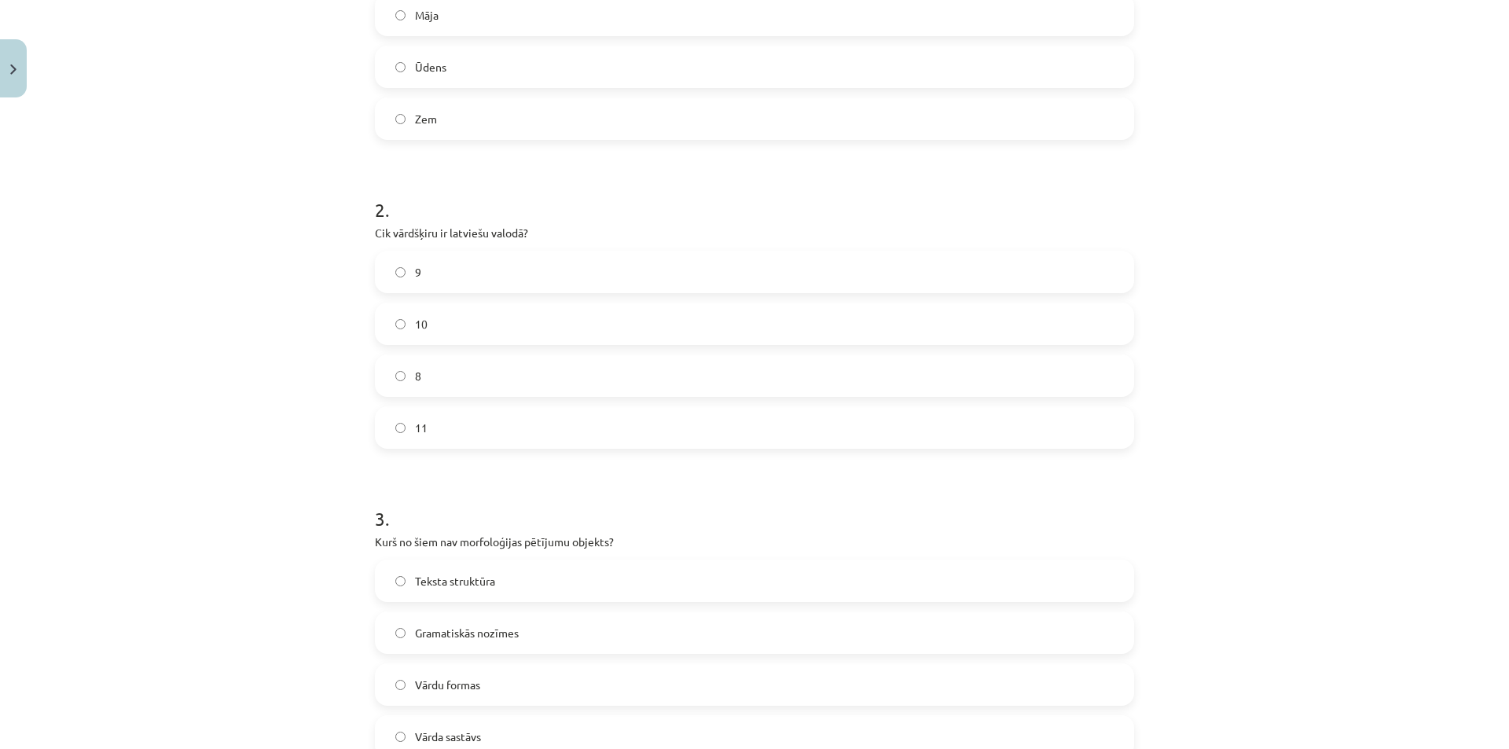
scroll to position [473, 0]
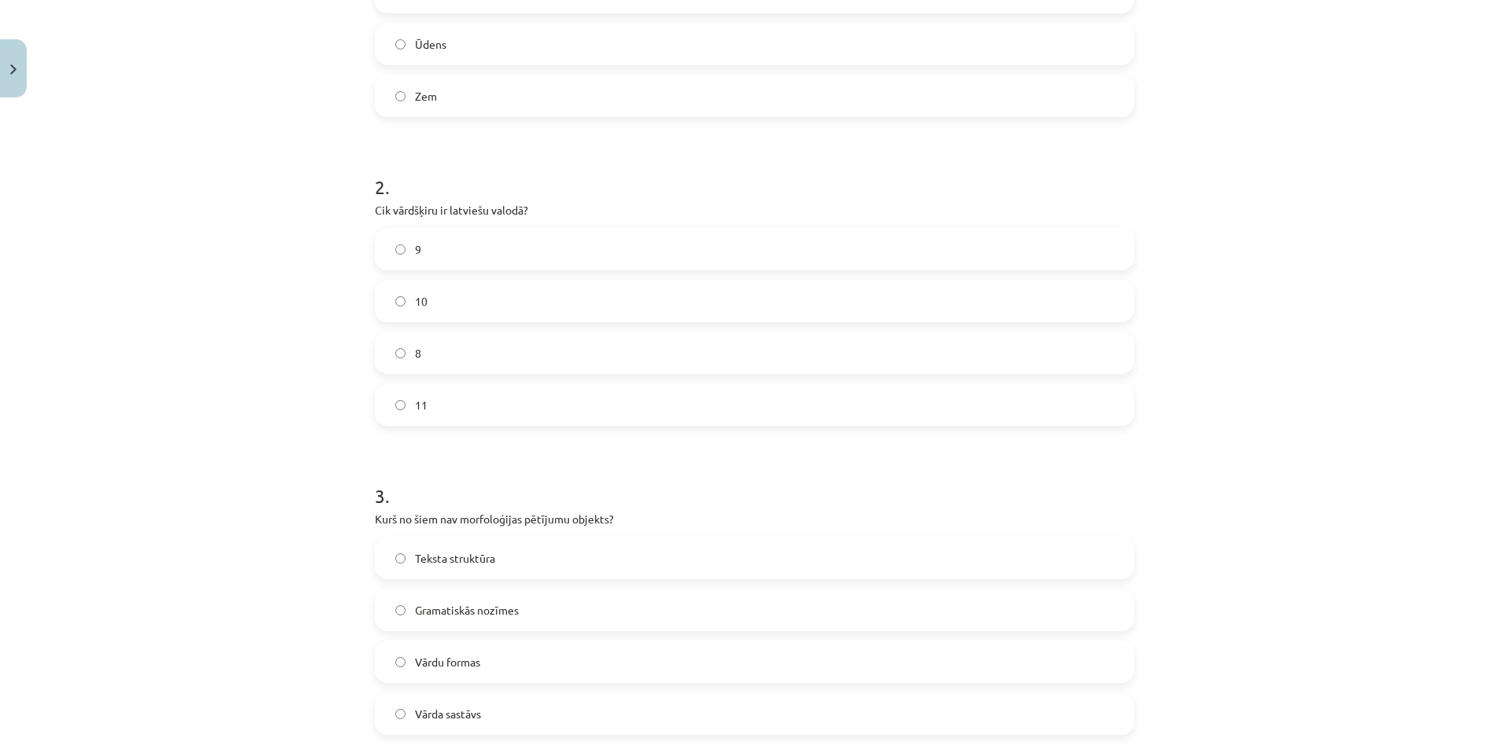
click at [423, 287] on label "10" at bounding box center [754, 300] width 756 height 39
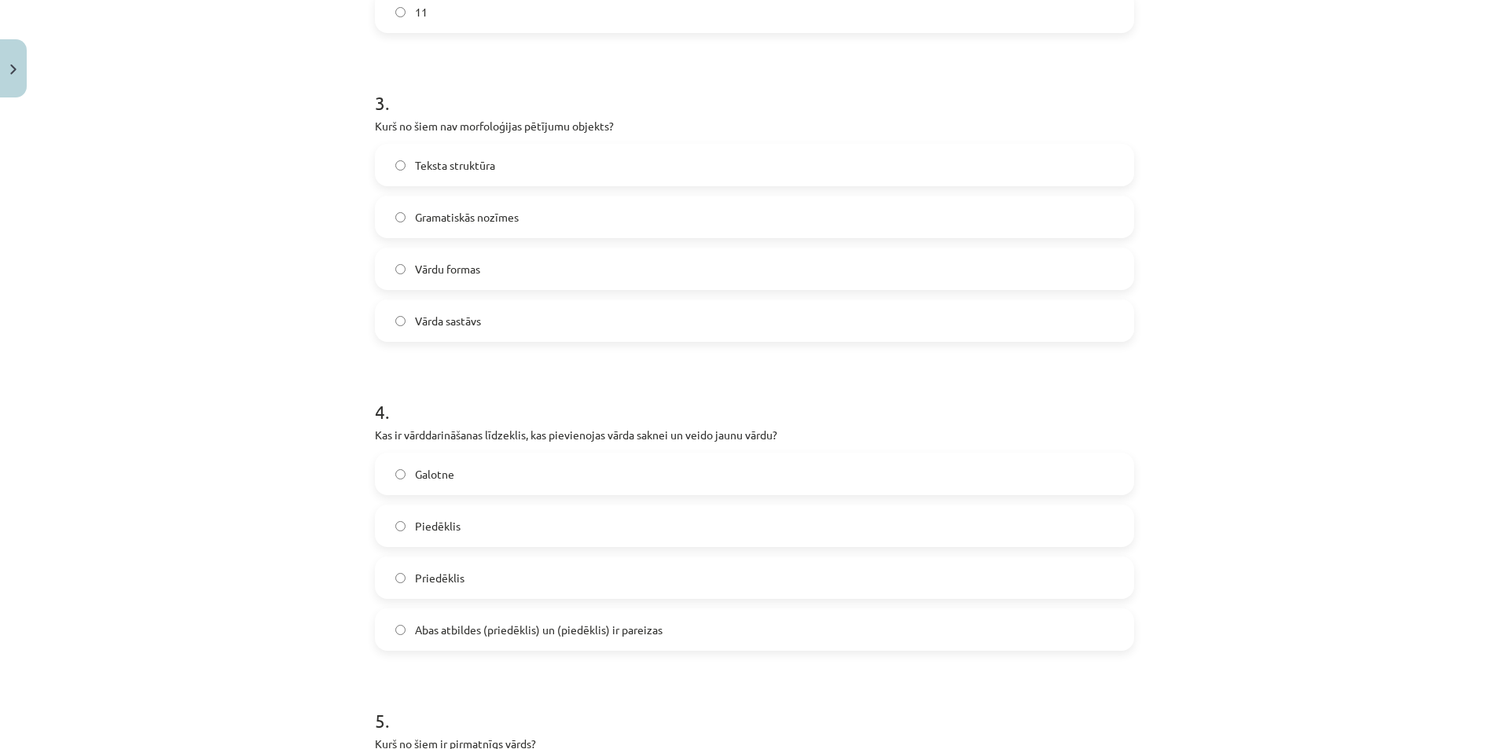
click at [452, 160] on span "Teksta struktūra" at bounding box center [455, 165] width 80 height 17
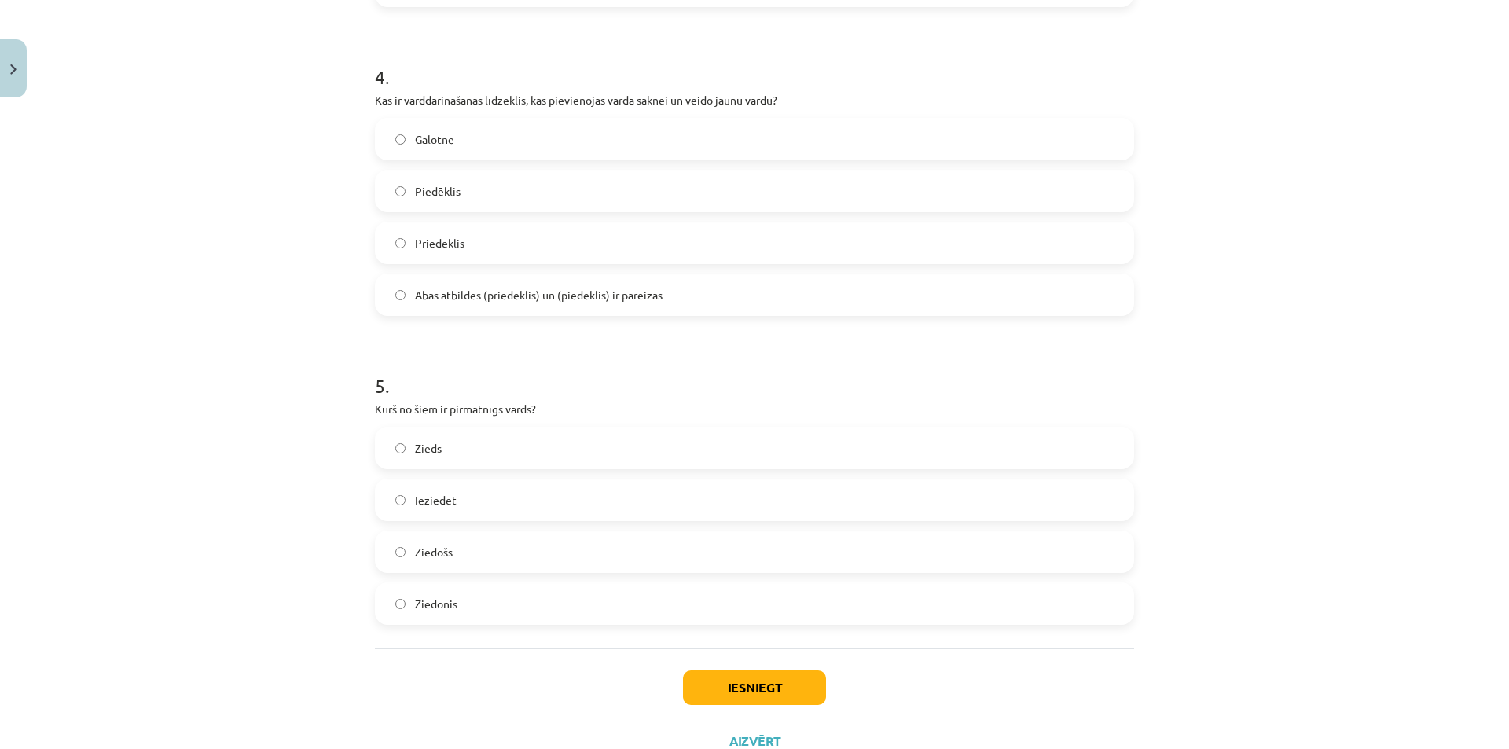
scroll to position [1259, 0]
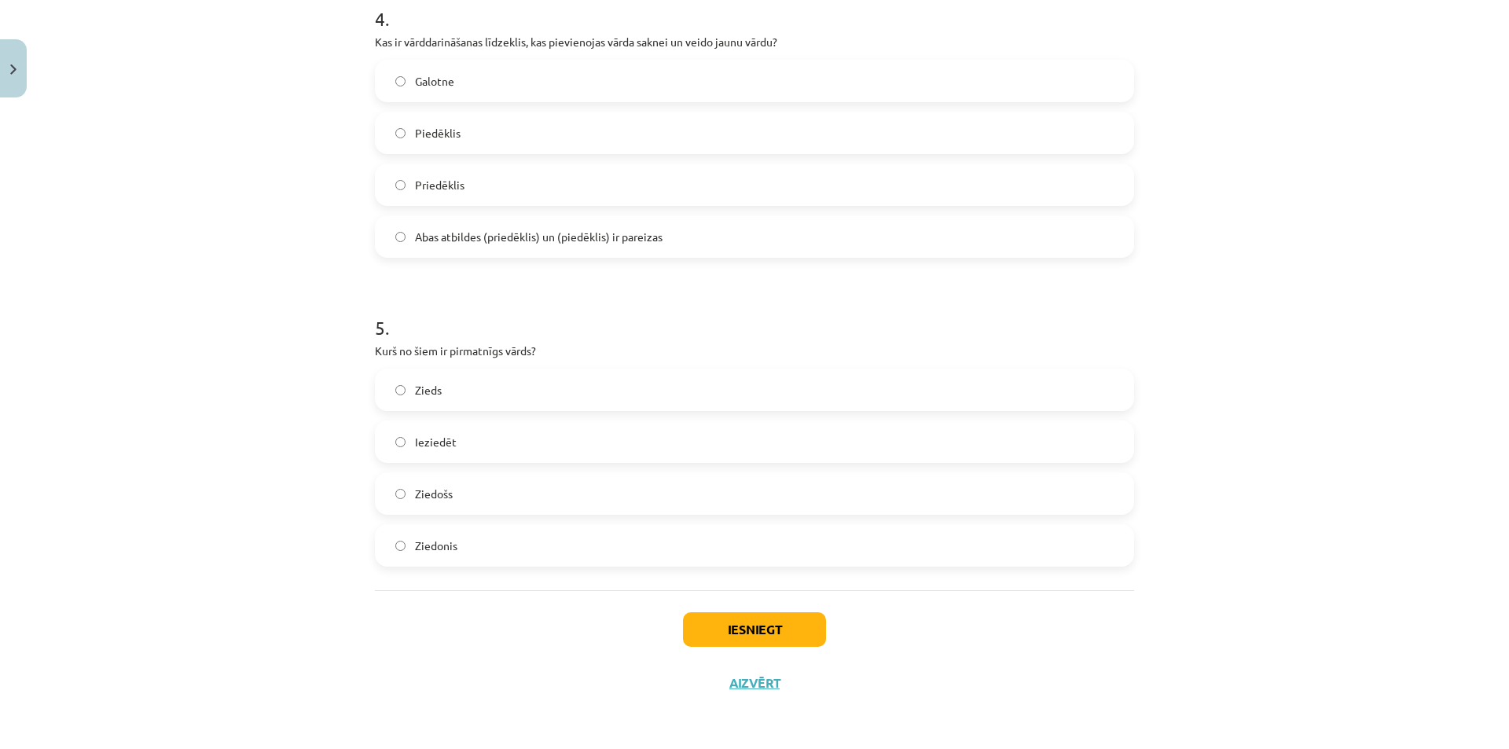
click at [445, 251] on label "Abas atbildes (priedēklis) un (piedēklis) ir pareizas" at bounding box center [754, 236] width 756 height 39
click at [472, 395] on label "Zieds" at bounding box center [754, 389] width 756 height 39
click at [746, 623] on button "Iesniegt" at bounding box center [754, 629] width 143 height 35
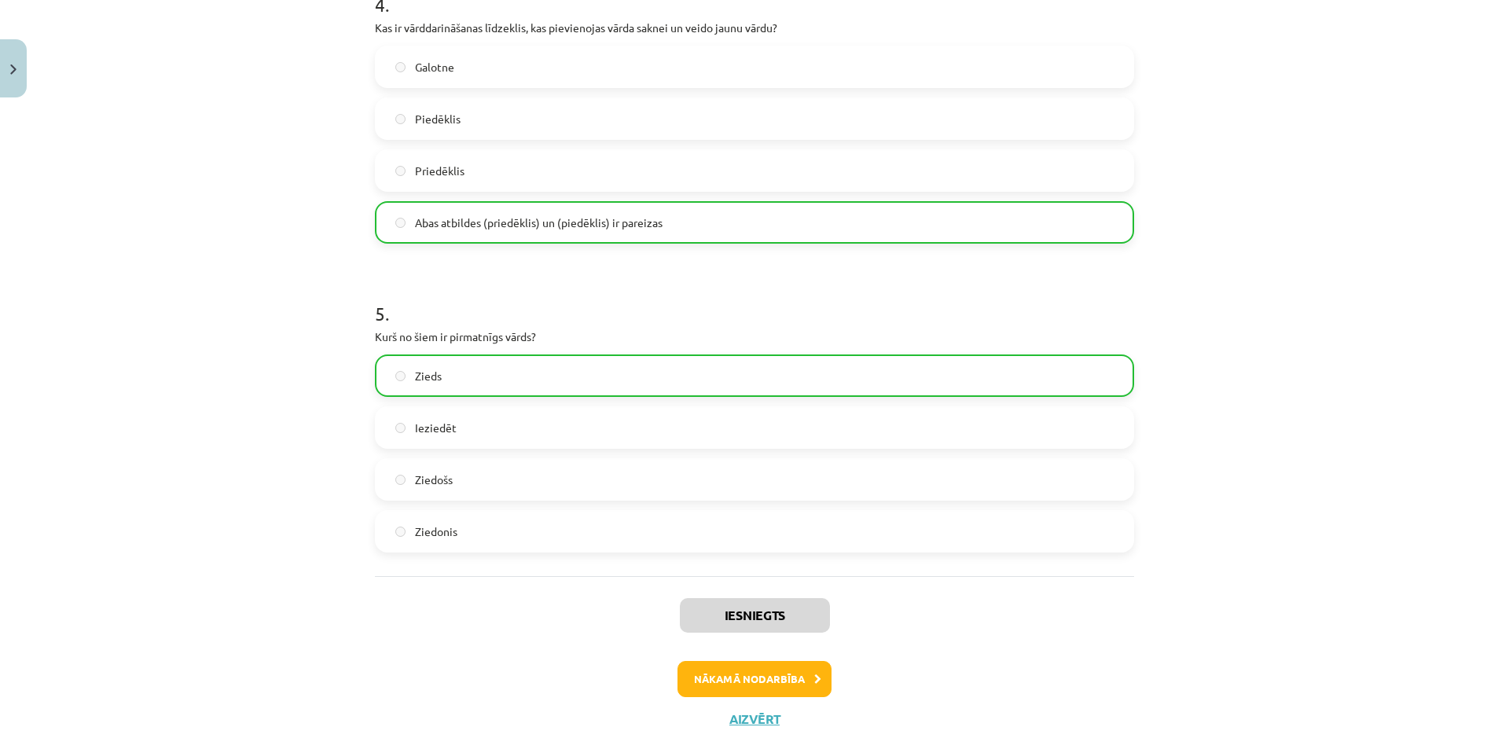
scroll to position [1309, 0]
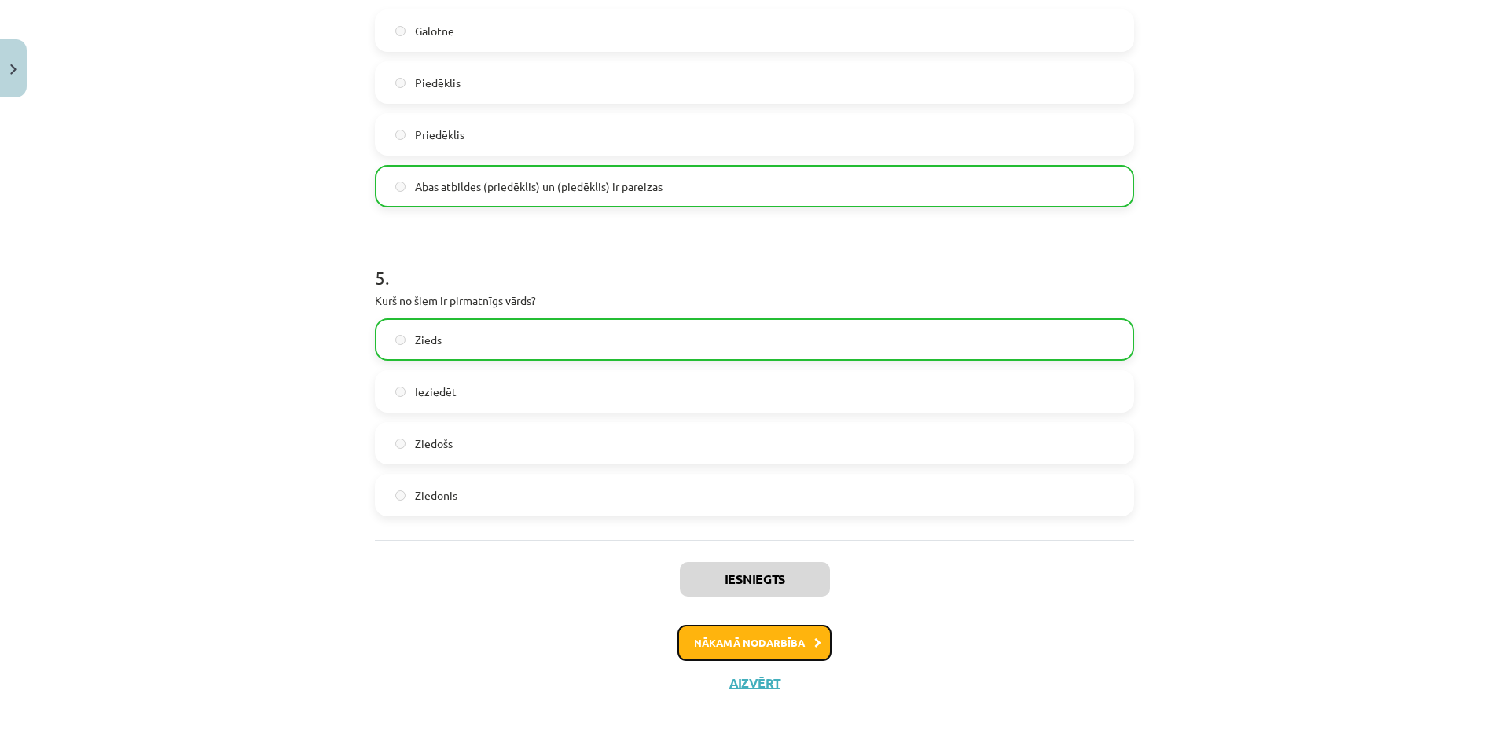
click at [758, 639] on button "Nākamā nodarbība" at bounding box center [754, 643] width 154 height 36
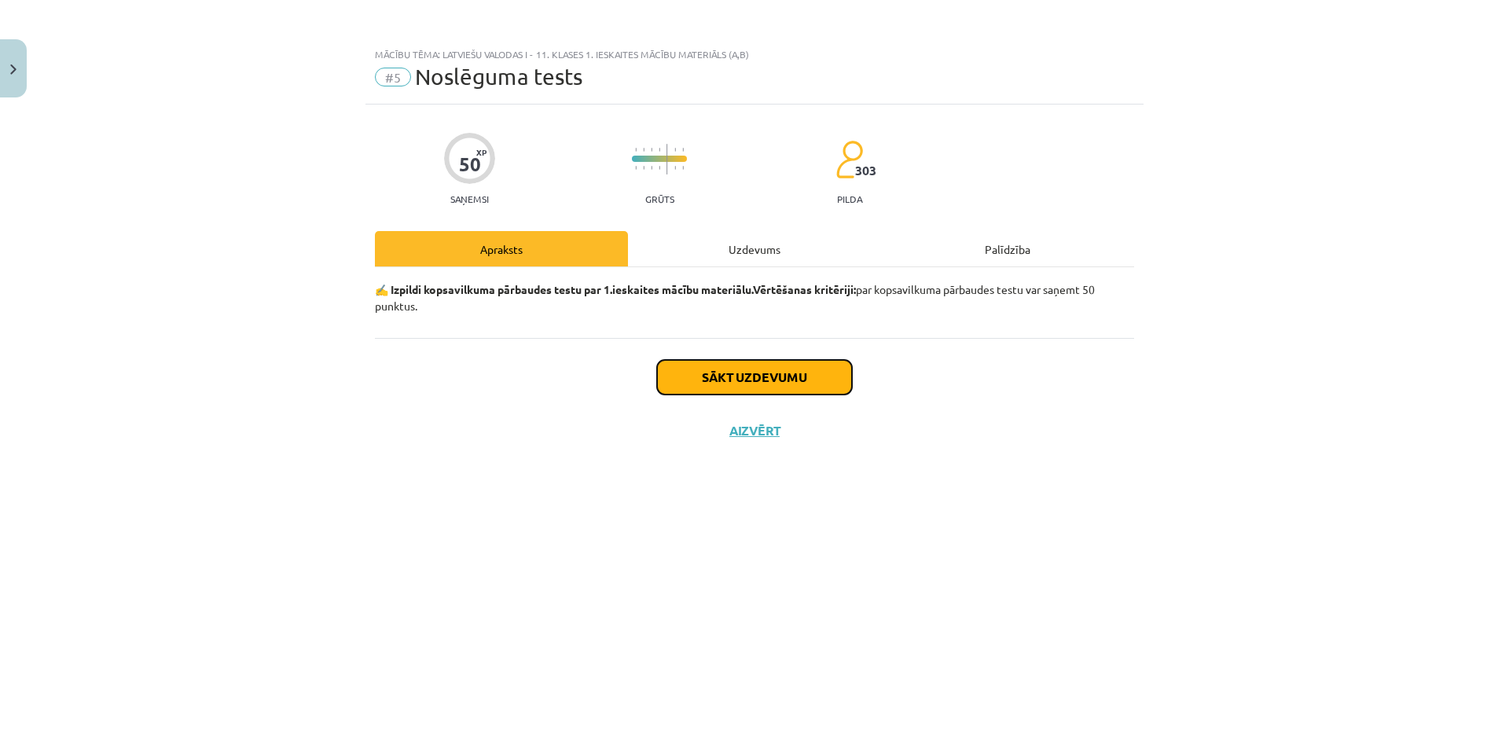
click at [718, 364] on button "Sākt uzdevumu" at bounding box center [754, 377] width 195 height 35
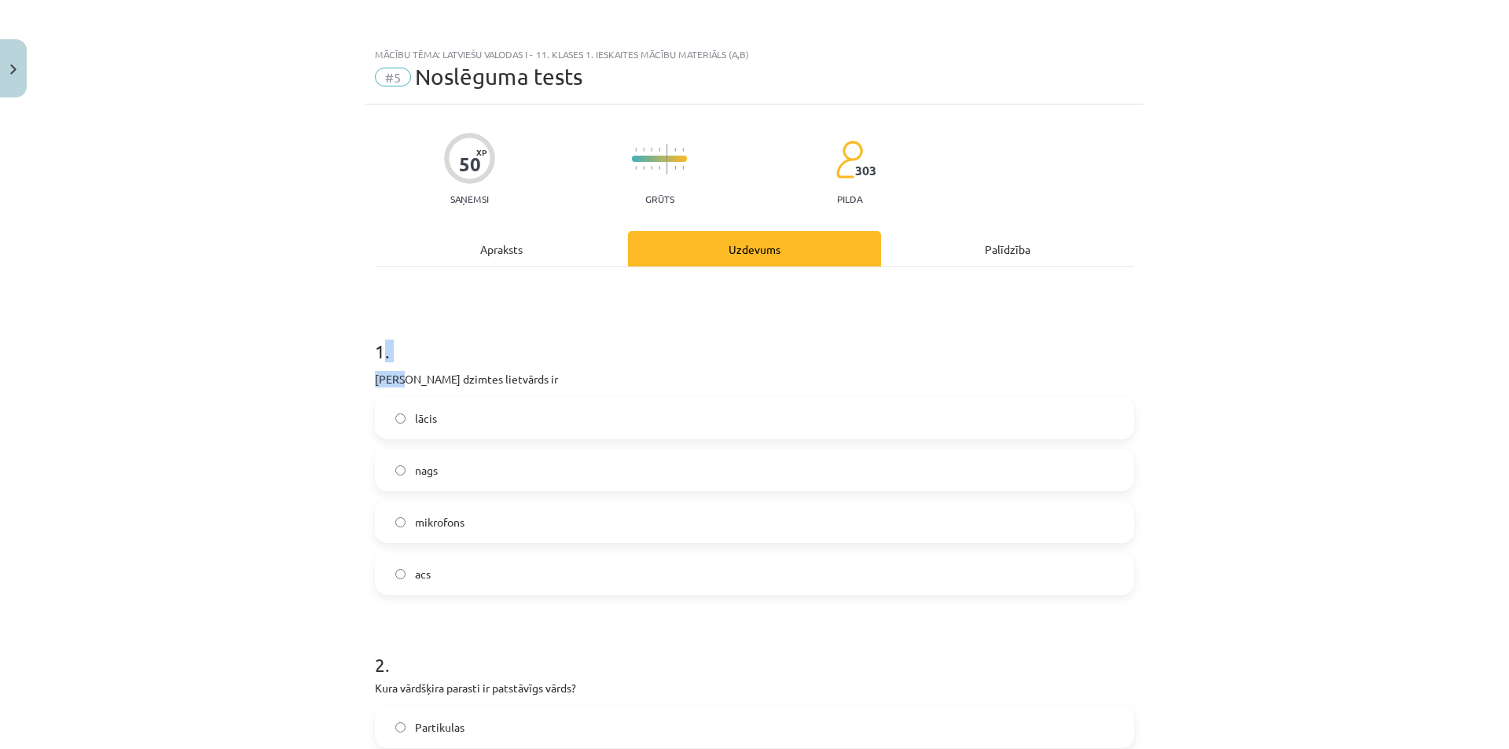
drag, startPoint x: 377, startPoint y: 350, endPoint x: 392, endPoint y: 363, distance: 20.0
click at [392, 363] on div "1 . Sieviešu dzimtes lietvārds ir lācis nags mikrofons acs" at bounding box center [754, 454] width 759 height 282
click at [380, 353] on h1 "1 ." at bounding box center [754, 337] width 759 height 49
drag, startPoint x: 376, startPoint y: 350, endPoint x: 367, endPoint y: 349, distance: 8.7
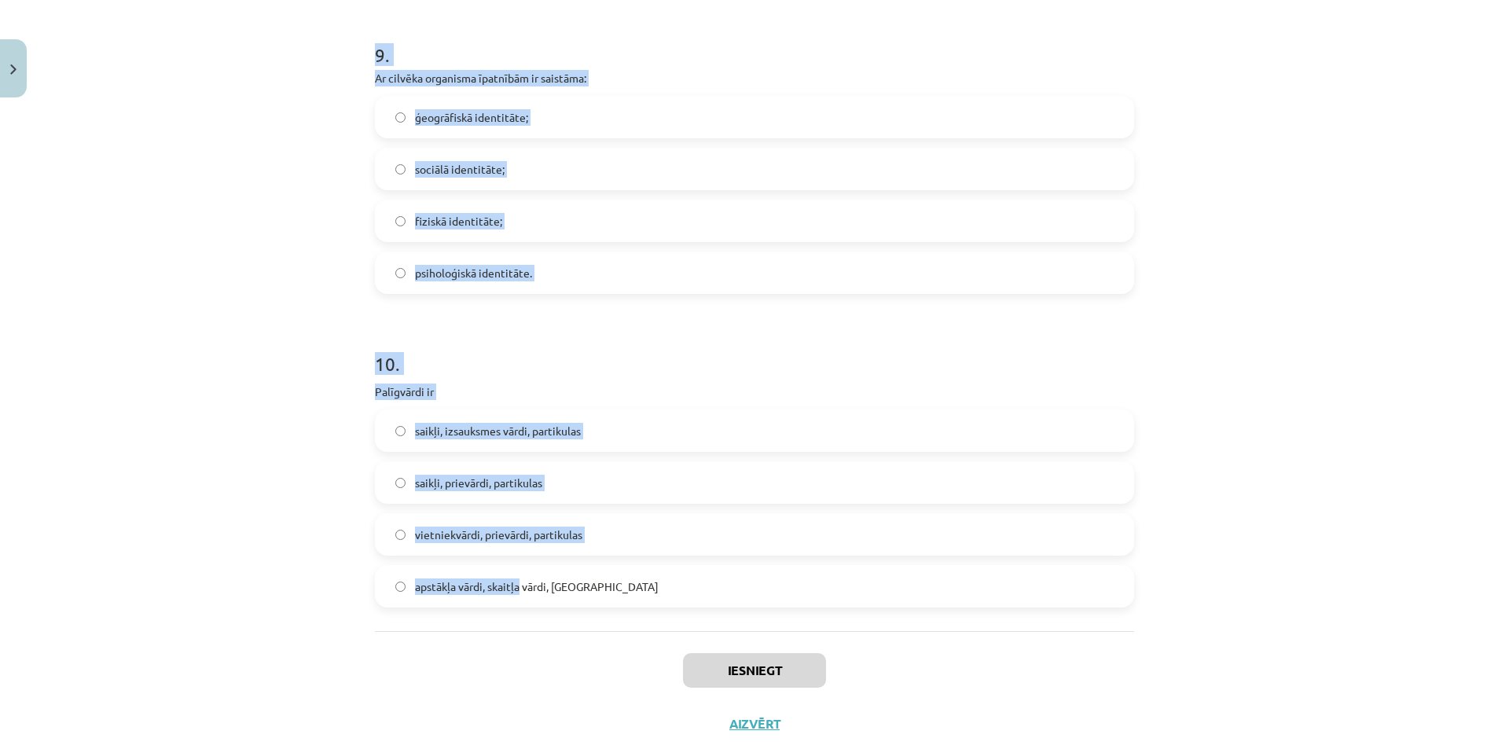
scroll to position [2558, 0]
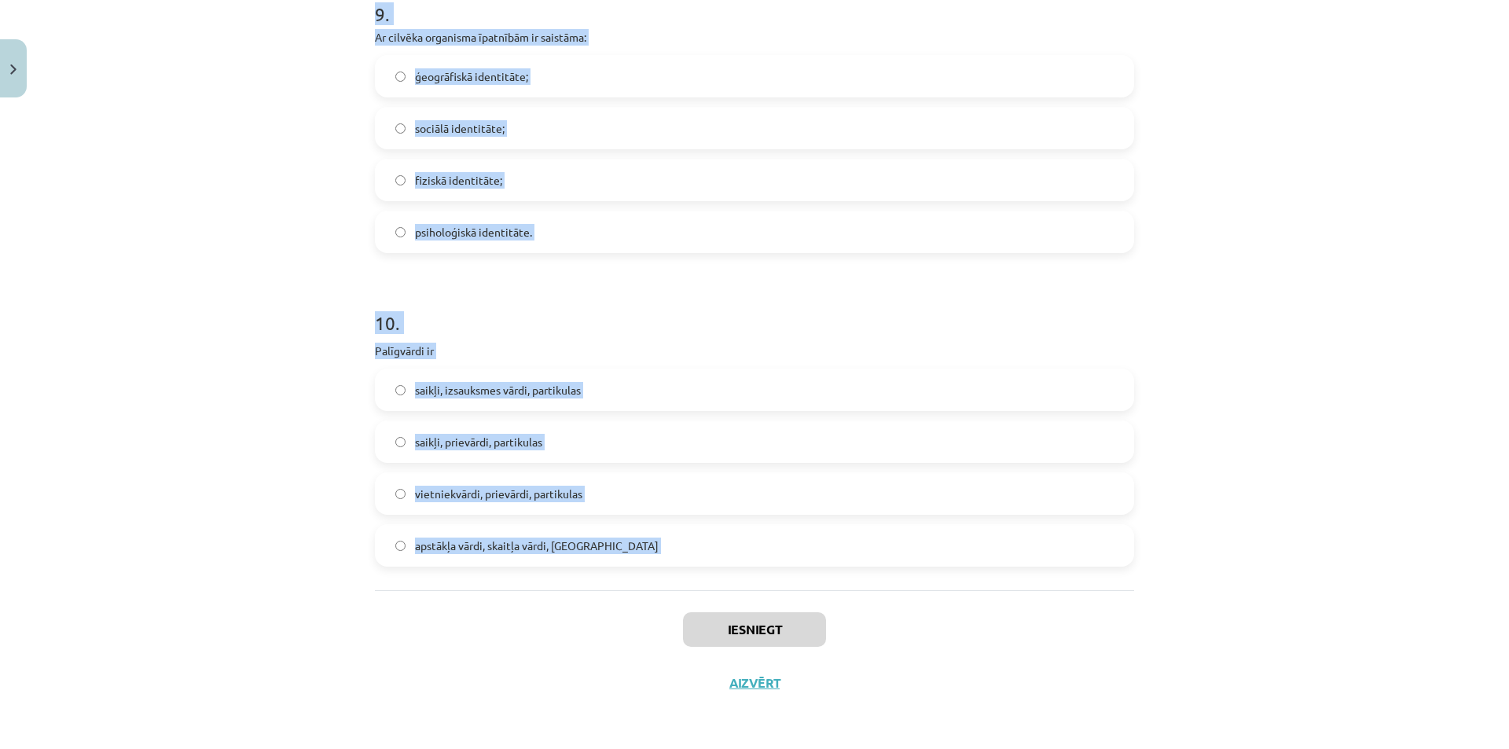
drag, startPoint x: 367, startPoint y: 349, endPoint x: 573, endPoint y: 545, distance: 284.1
copy form "1 . Sieviešu dzimtes lietvārds ir lācis nags mikrofons acs 2 . Kura vārdšķira p…"
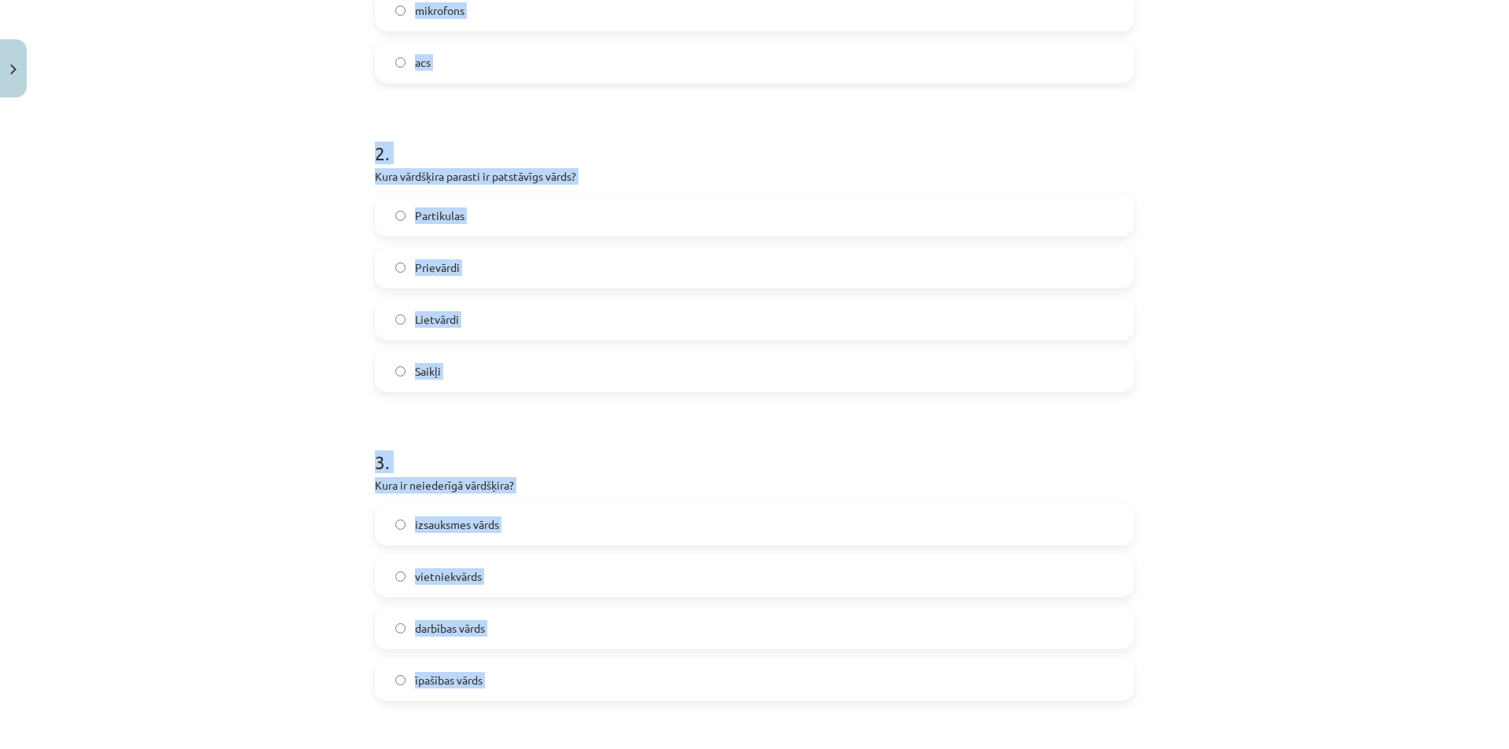
click at [255, 417] on div "Mācību tēma: Latviešu valodas i - 11. klases 1. ieskaites mācību materiāls (a,b…" at bounding box center [754, 374] width 1509 height 749
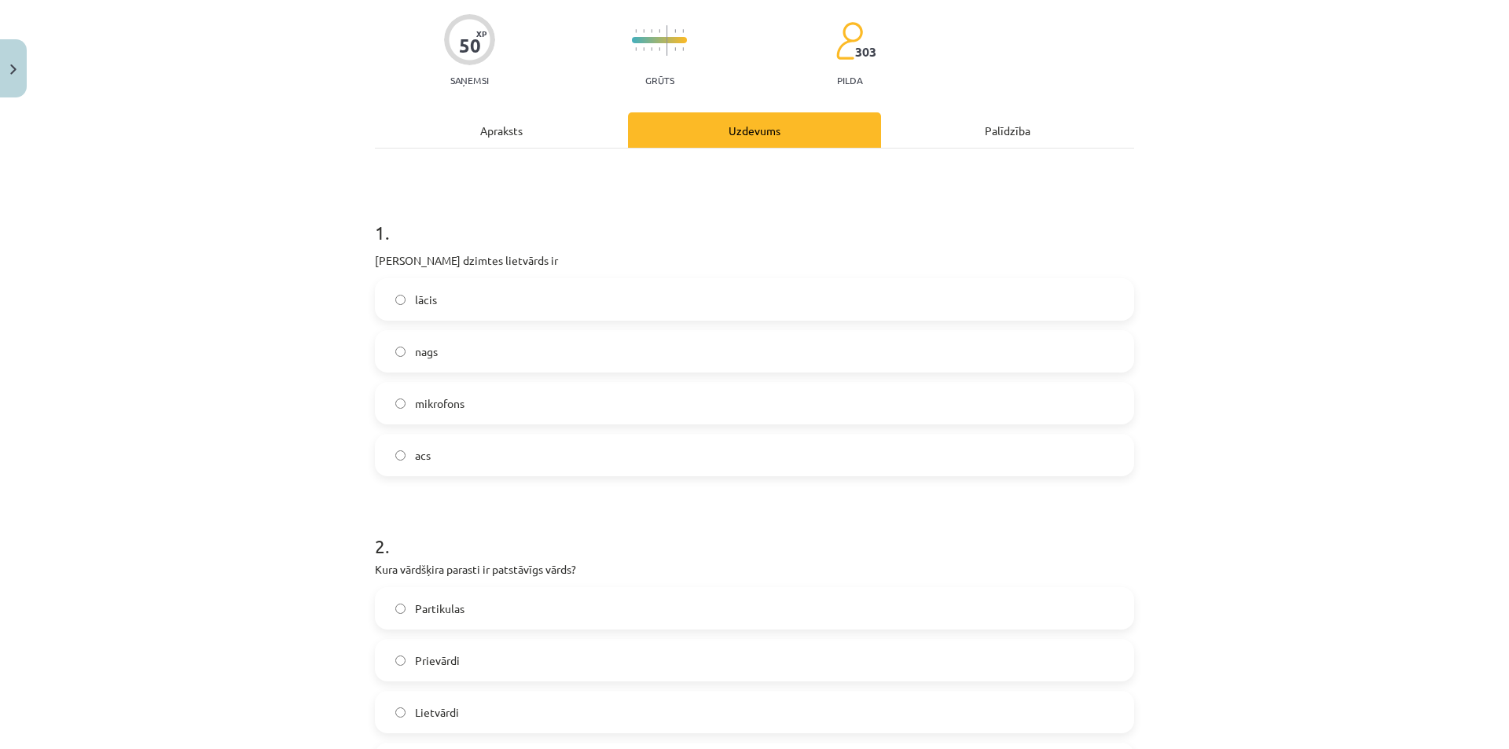
click at [496, 442] on label "acs" at bounding box center [754, 454] width 756 height 39
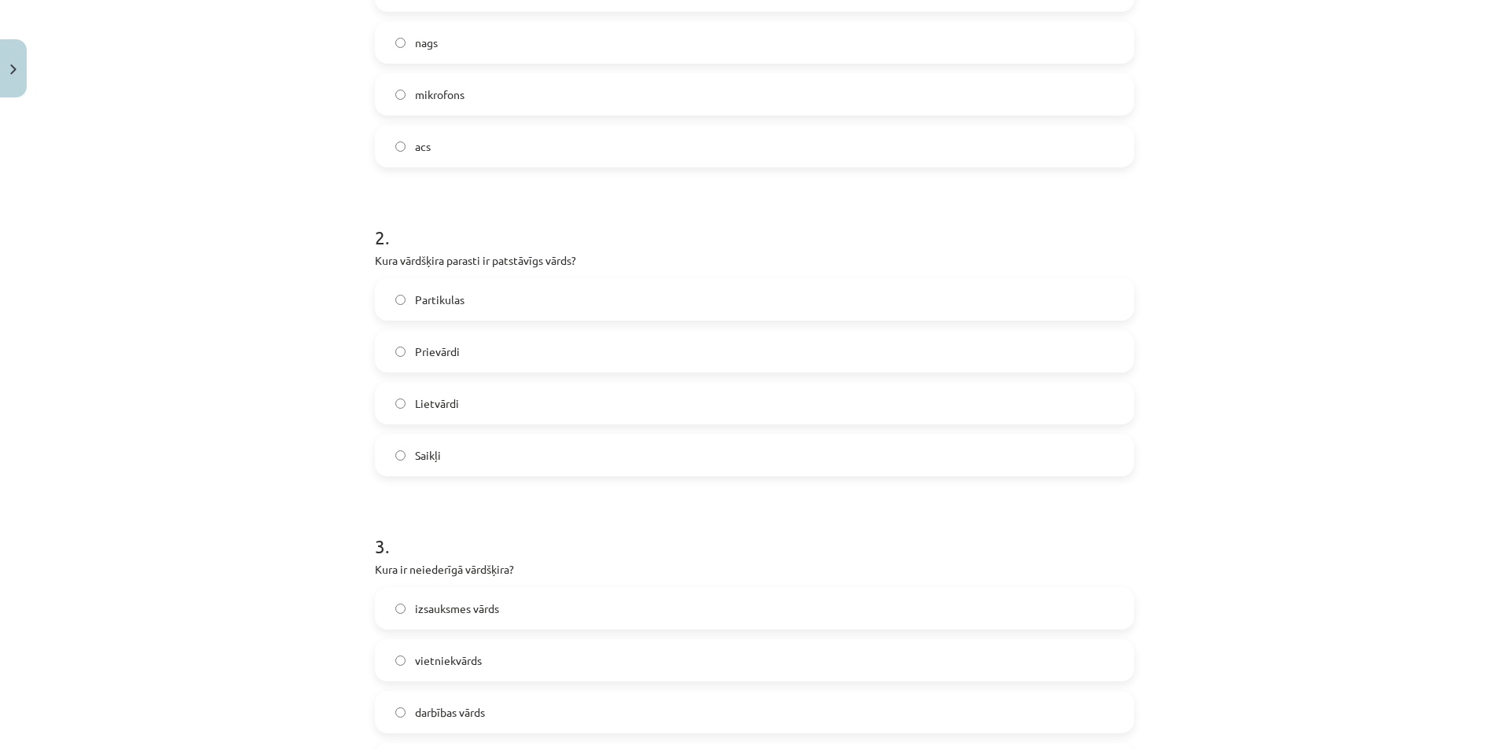
scroll to position [512, 0]
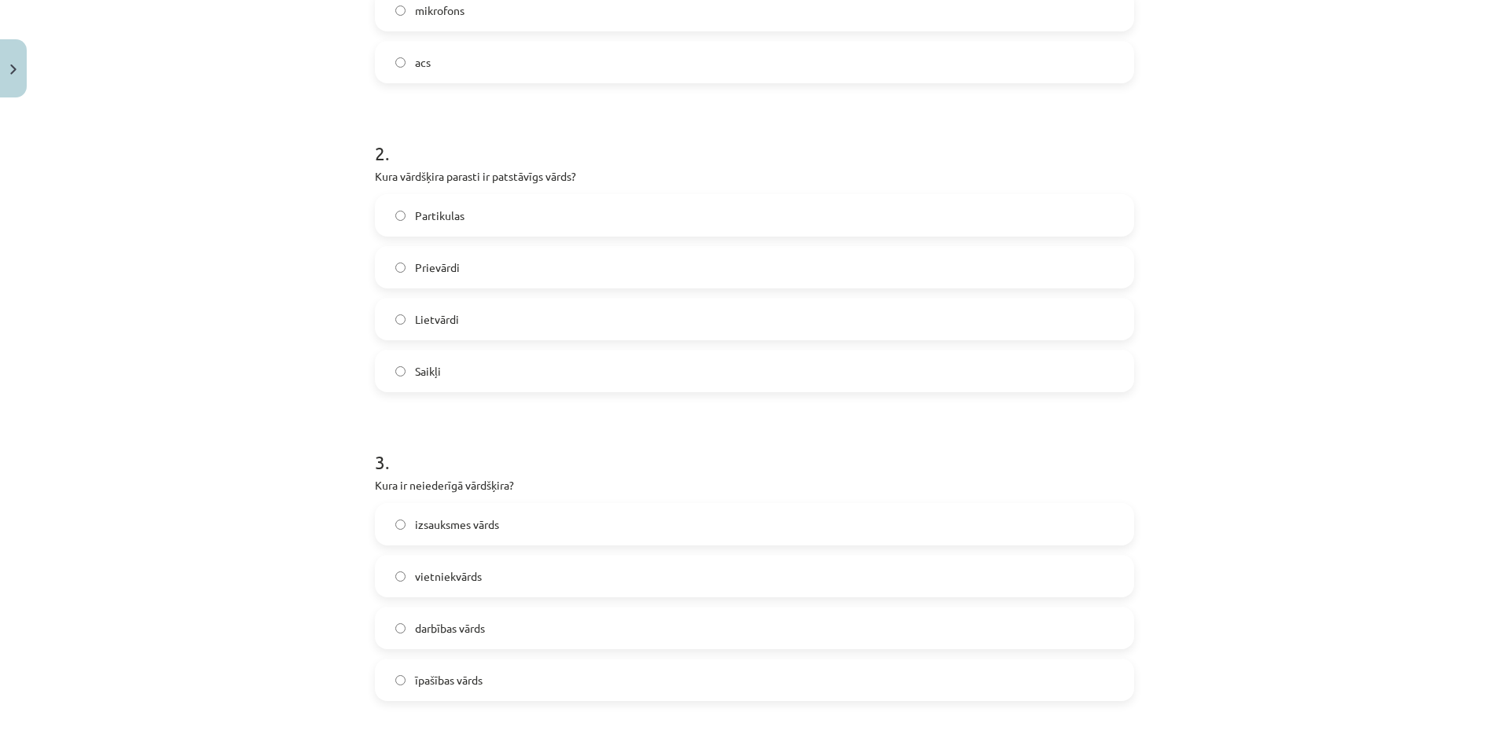
click at [415, 330] on label "Lietvārdi" at bounding box center [754, 318] width 756 height 39
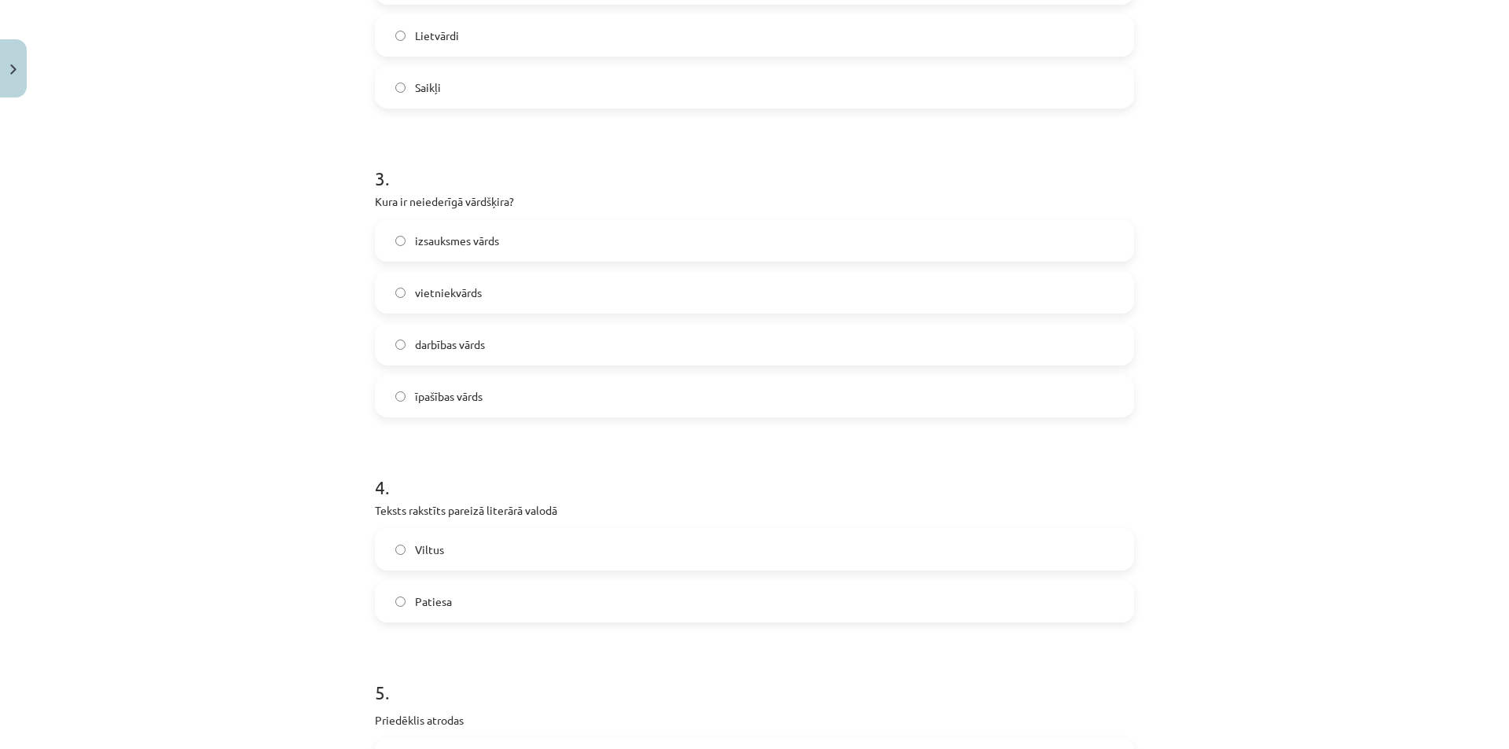
scroll to position [826, 0]
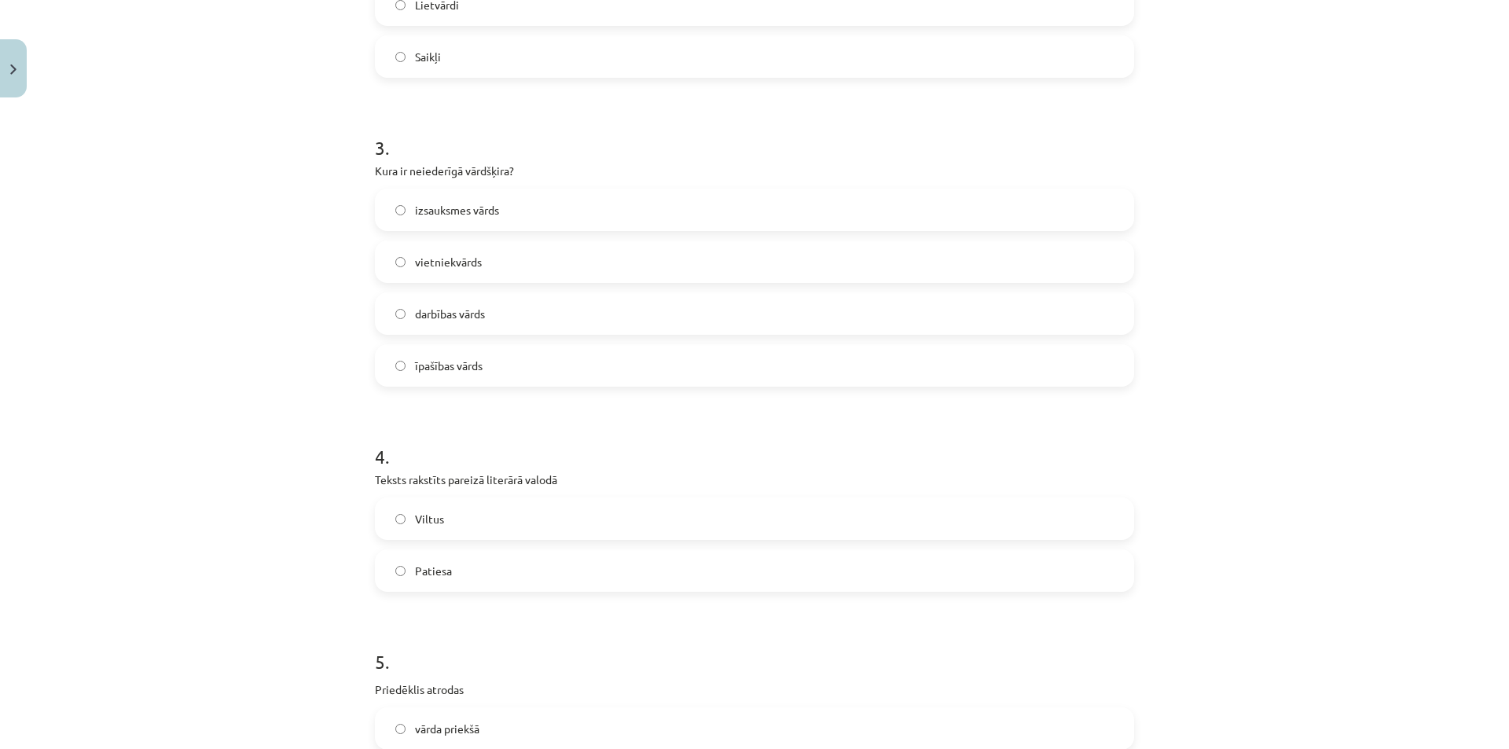
click at [529, 203] on label "izsauksmes vārds" at bounding box center [754, 209] width 756 height 39
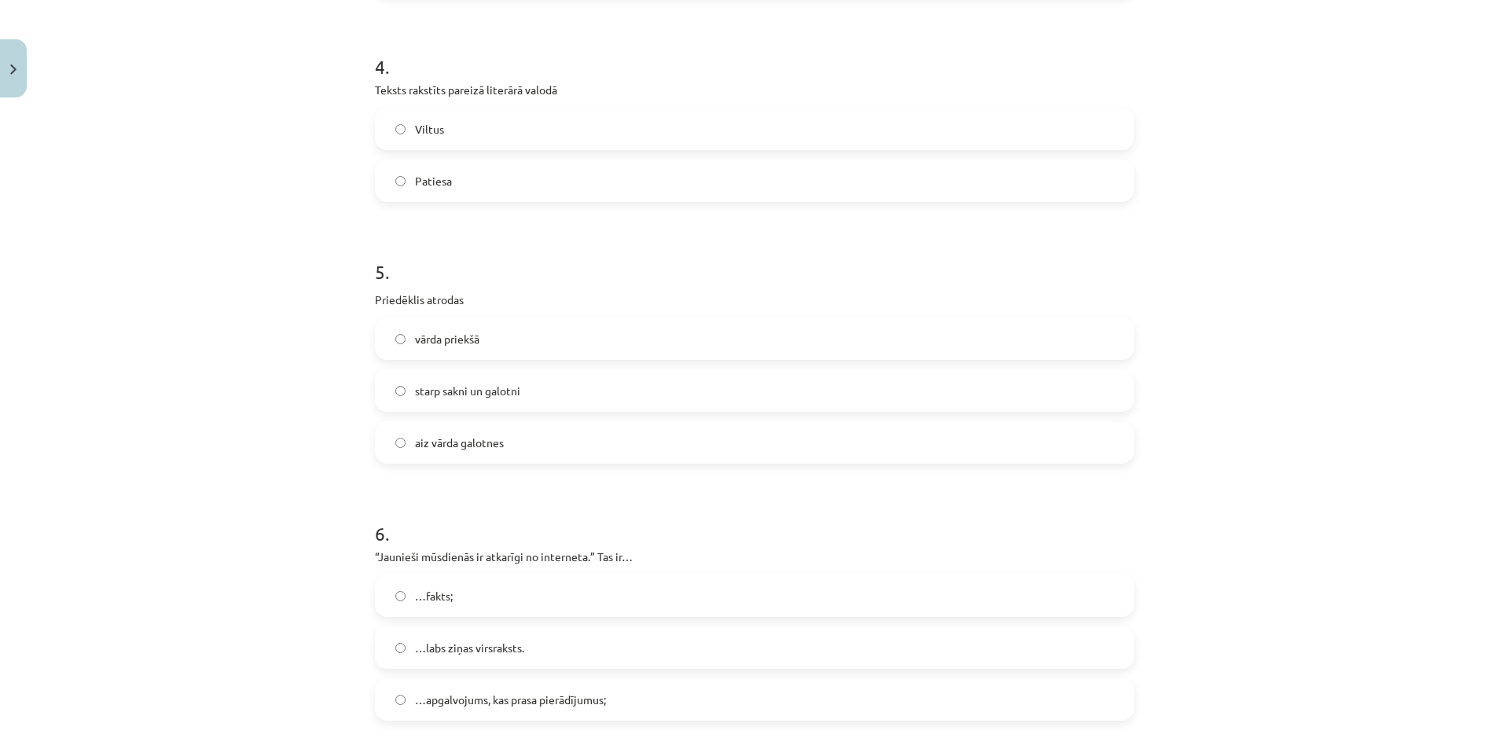
scroll to position [1219, 0]
click at [443, 166] on label "Patiesa" at bounding box center [754, 177] width 756 height 39
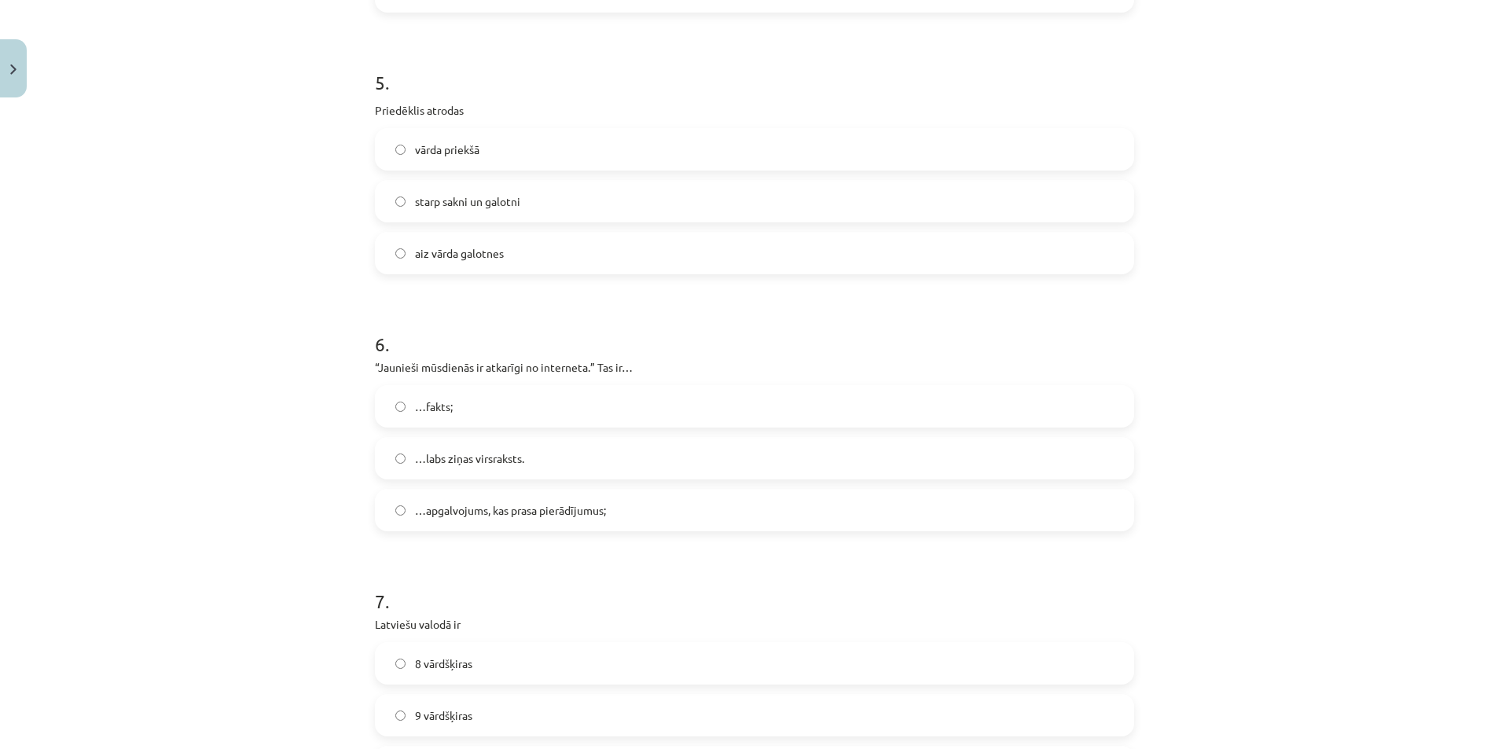
scroll to position [1455, 0]
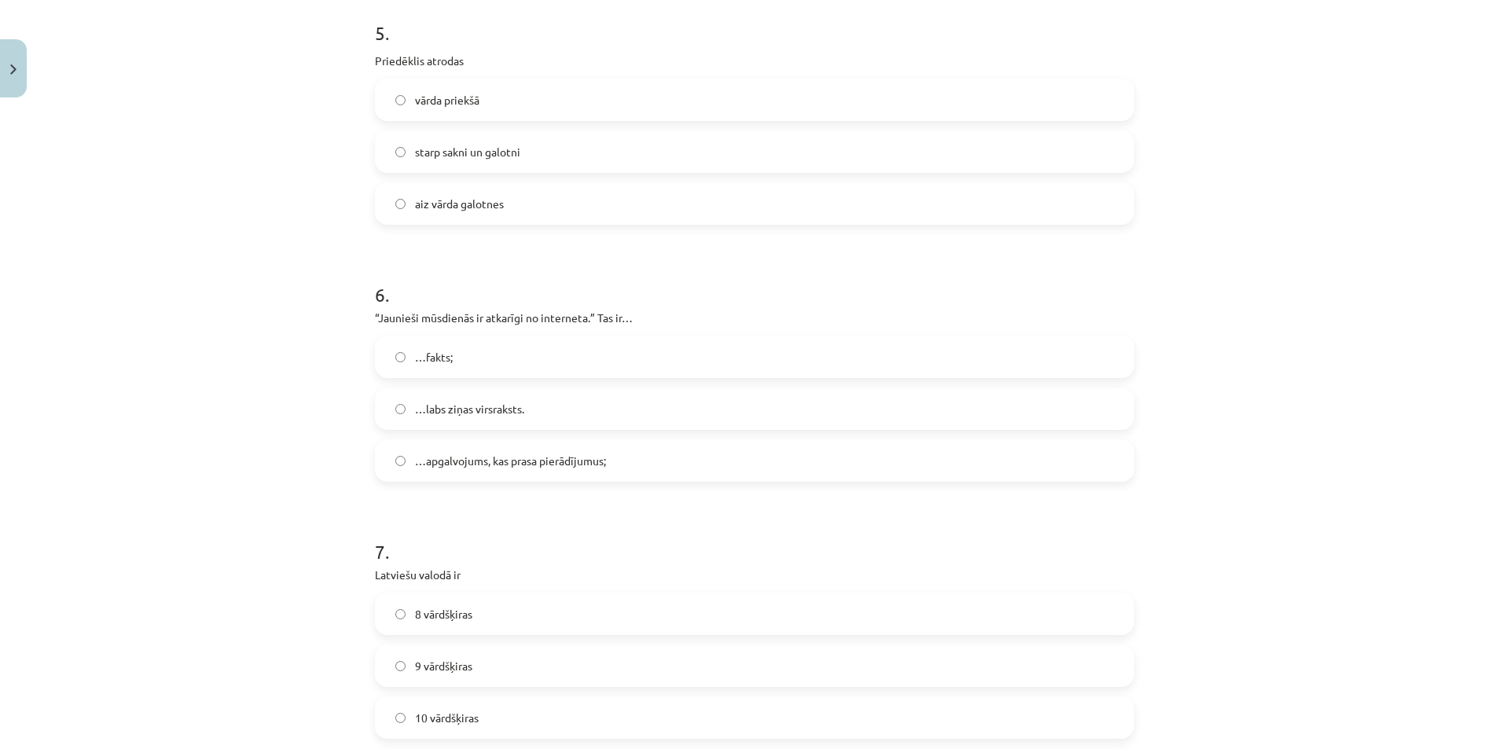
click at [464, 104] on span "vārda priekšā" at bounding box center [447, 100] width 64 height 17
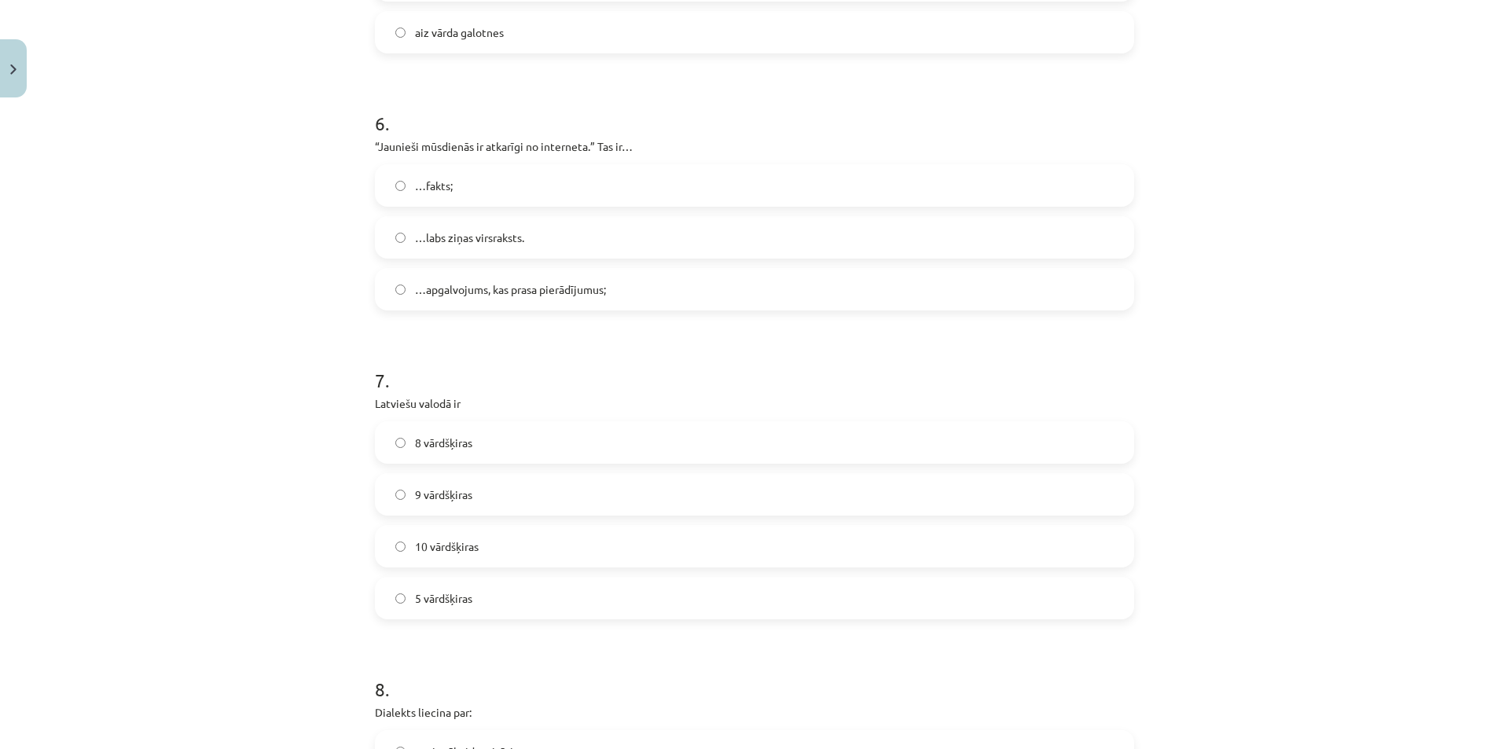
scroll to position [1691, 0]
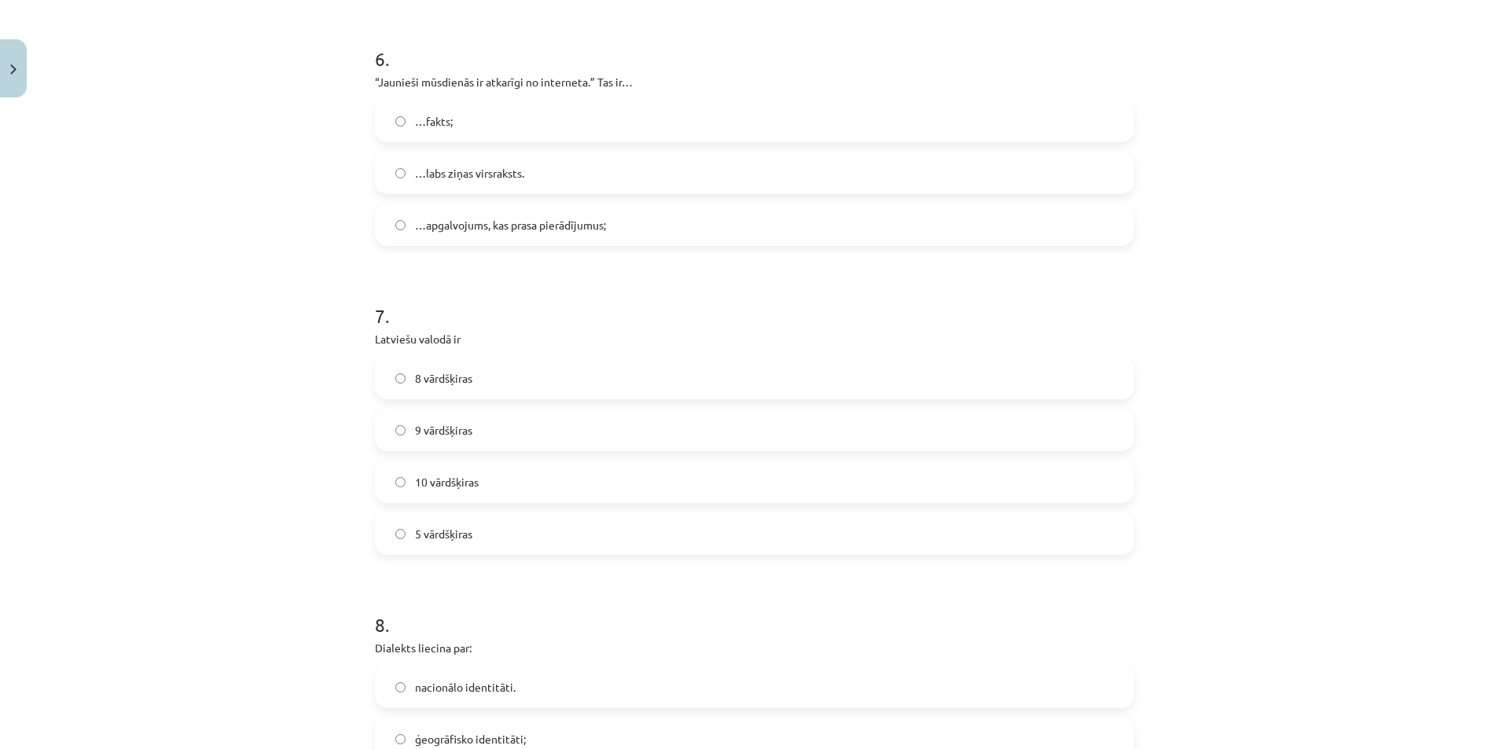
click at [432, 232] on span "…apgalvojums, kas prasa pierādījumus;" at bounding box center [510, 225] width 191 height 17
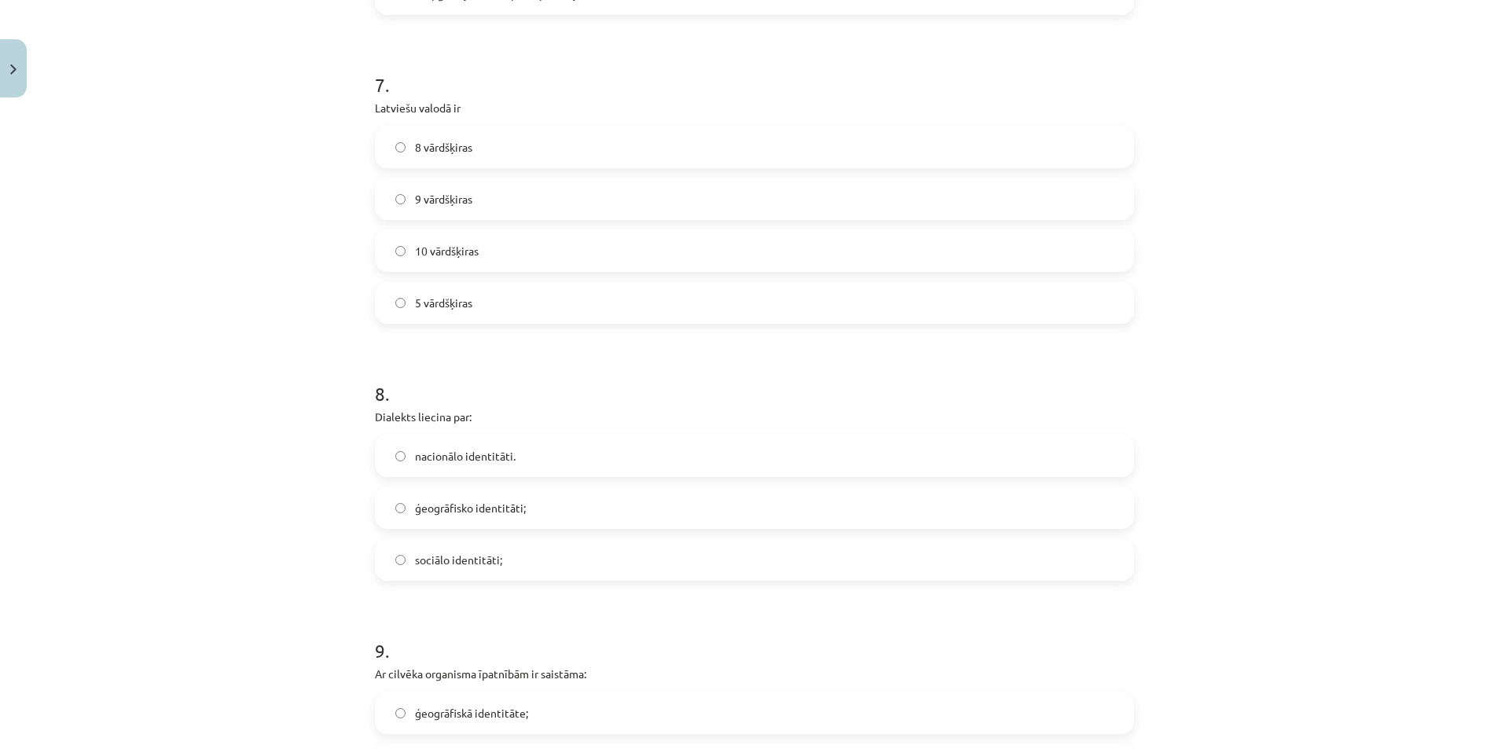
scroll to position [1926, 0]
click at [416, 246] on span "10 vārdšķiras" at bounding box center [447, 246] width 64 height 17
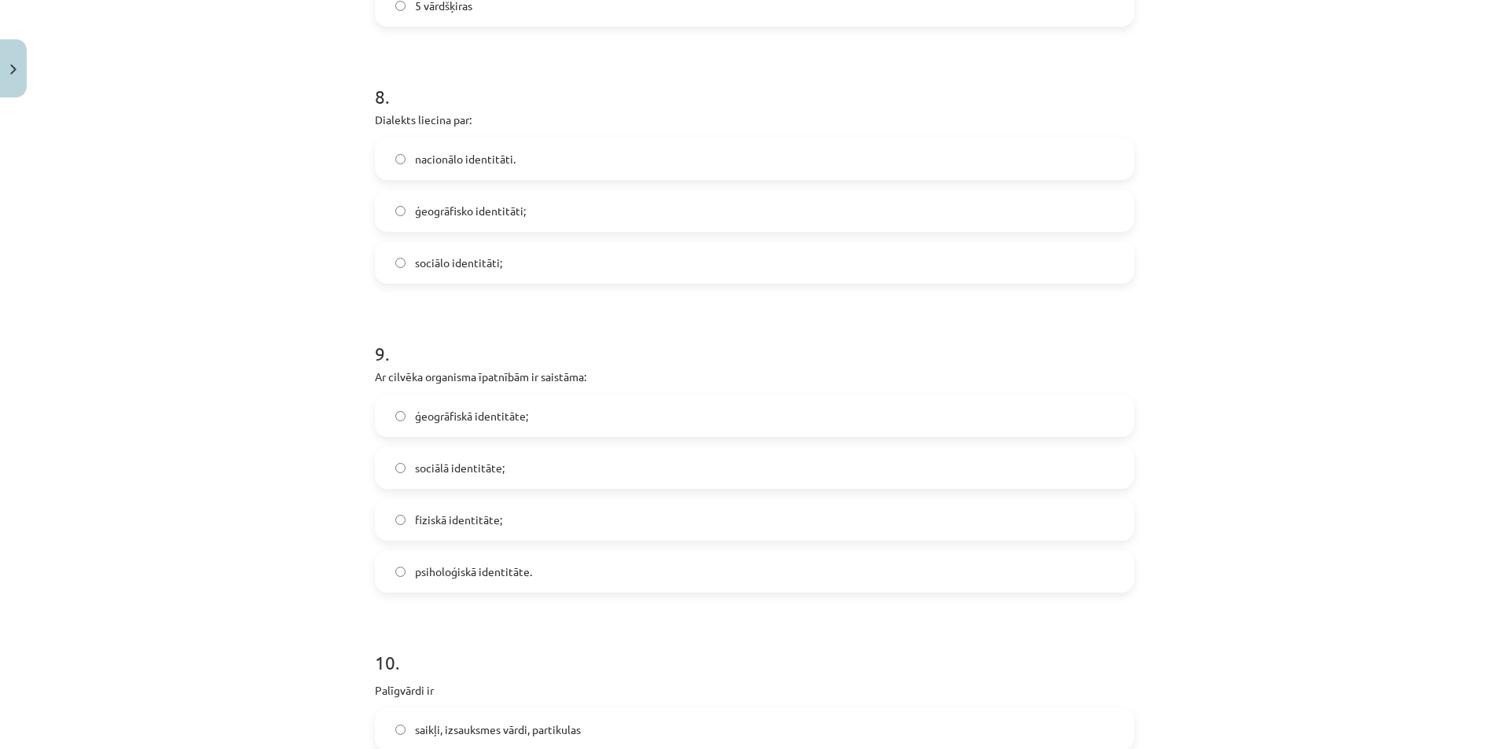
scroll to position [2241, 0]
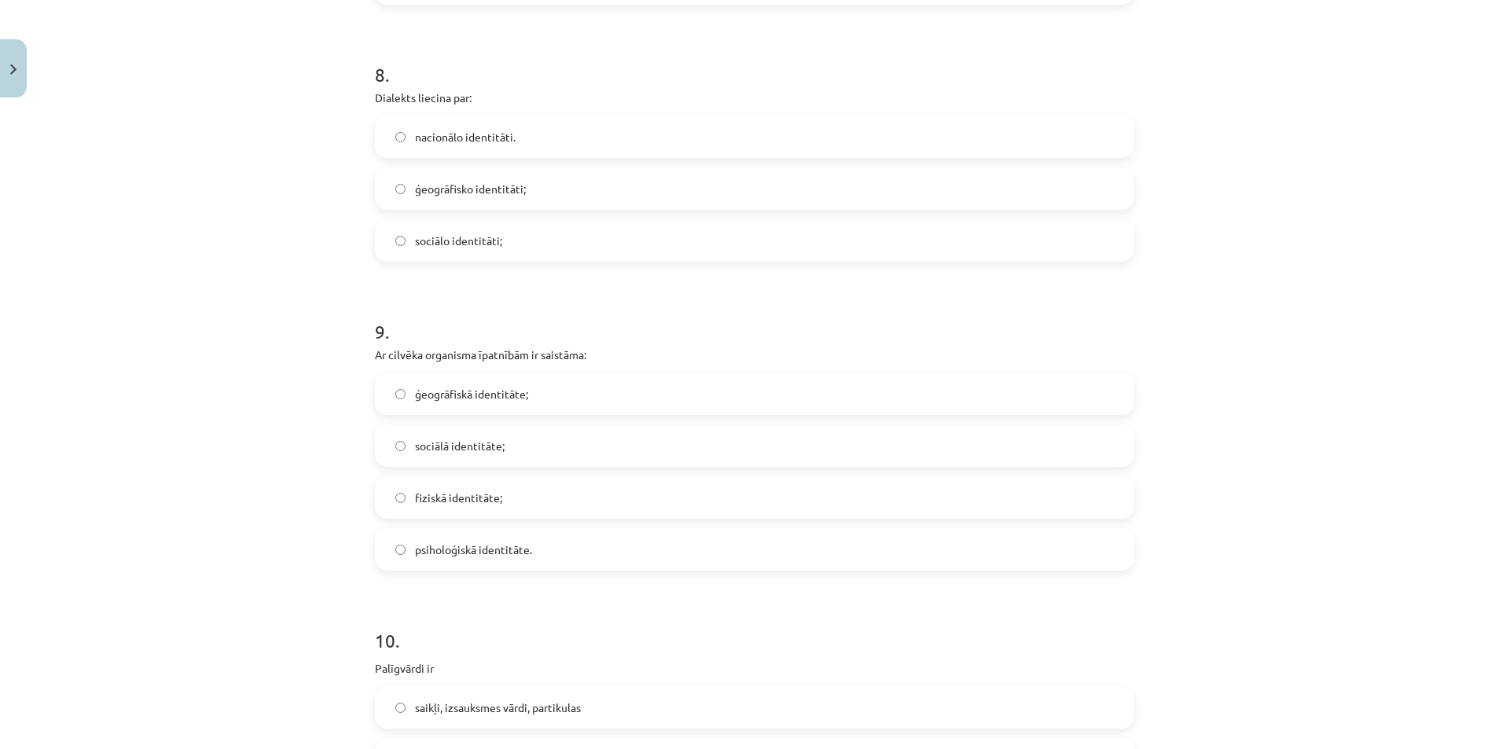
click at [415, 194] on span "ģeogrāfisko identitāti;" at bounding box center [470, 189] width 111 height 17
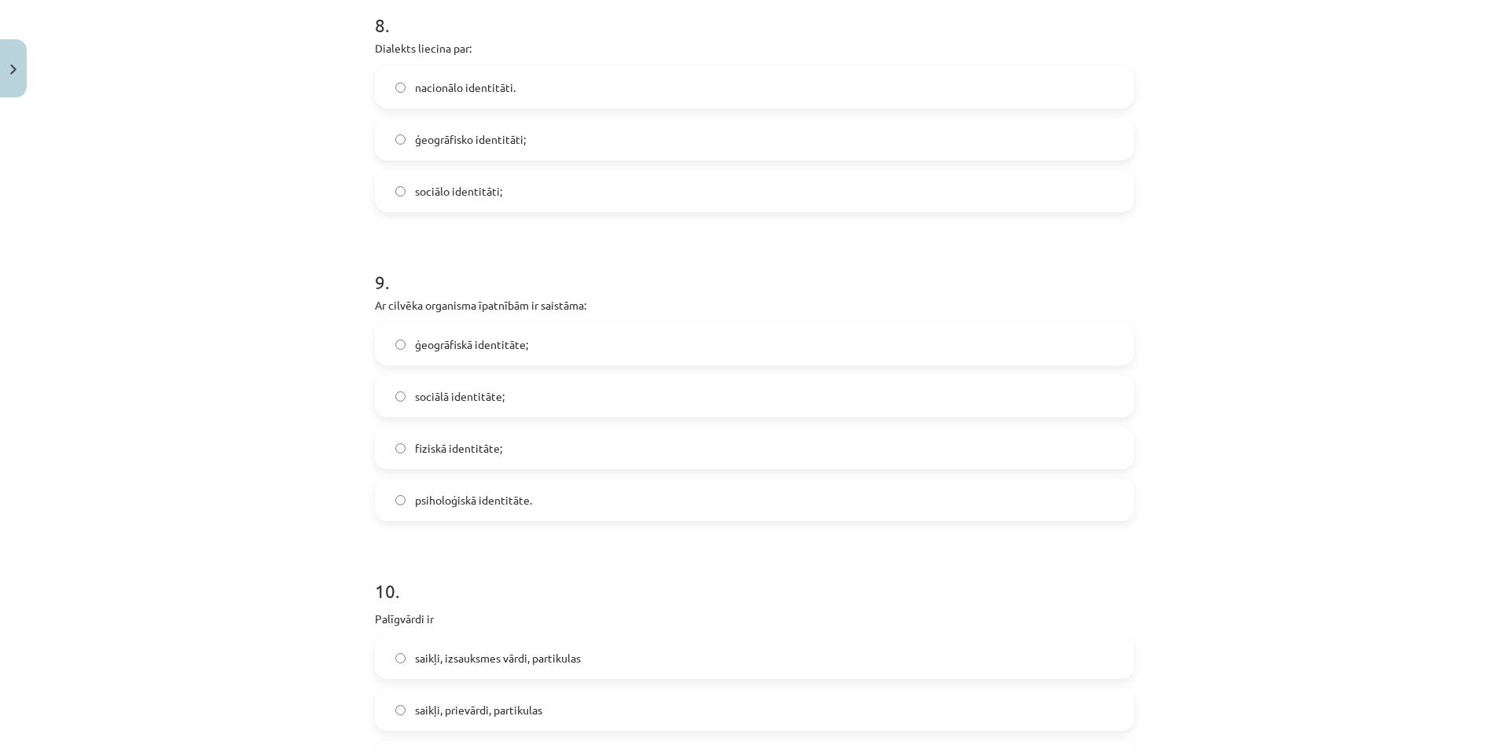
scroll to position [2476, 0]
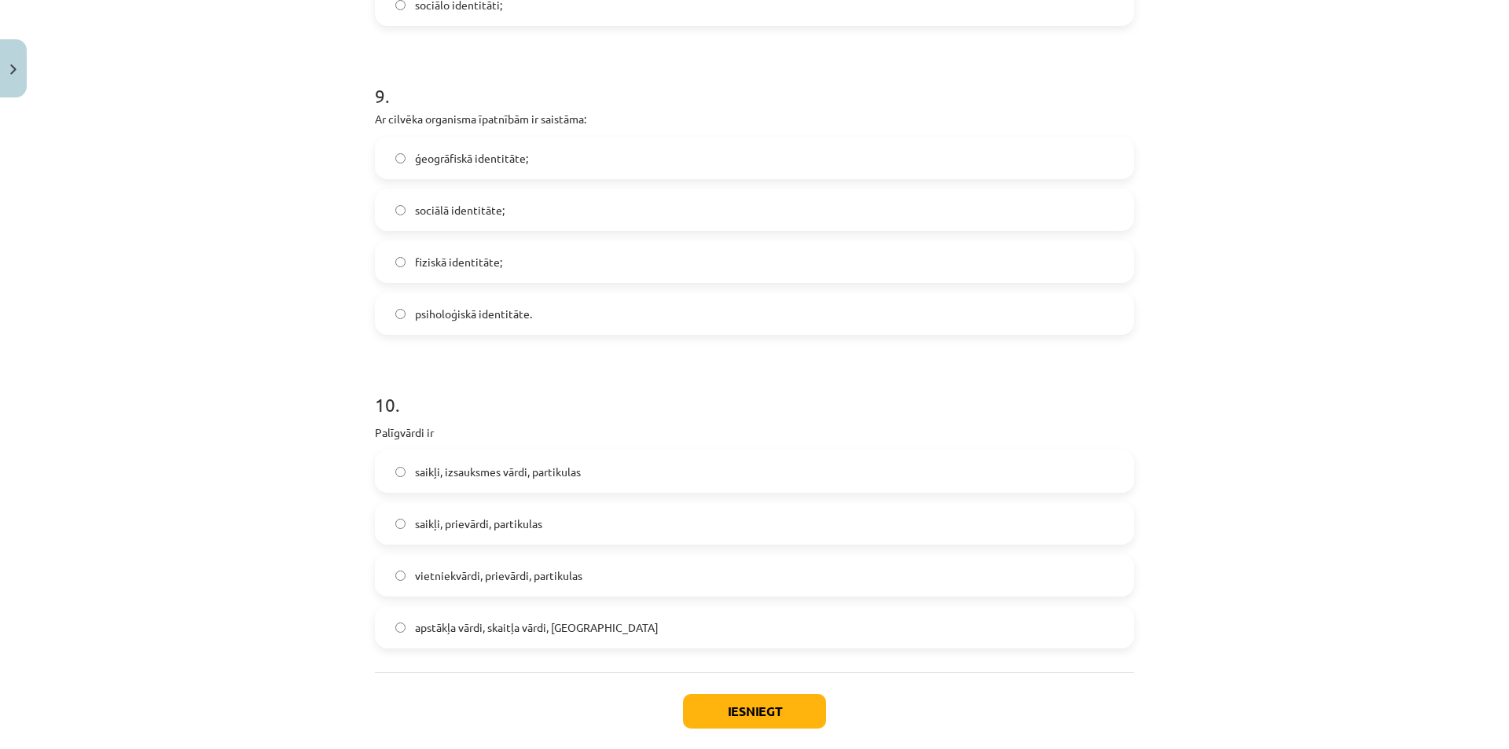
click at [434, 266] on span "fiziskā identitāte;" at bounding box center [458, 262] width 87 height 17
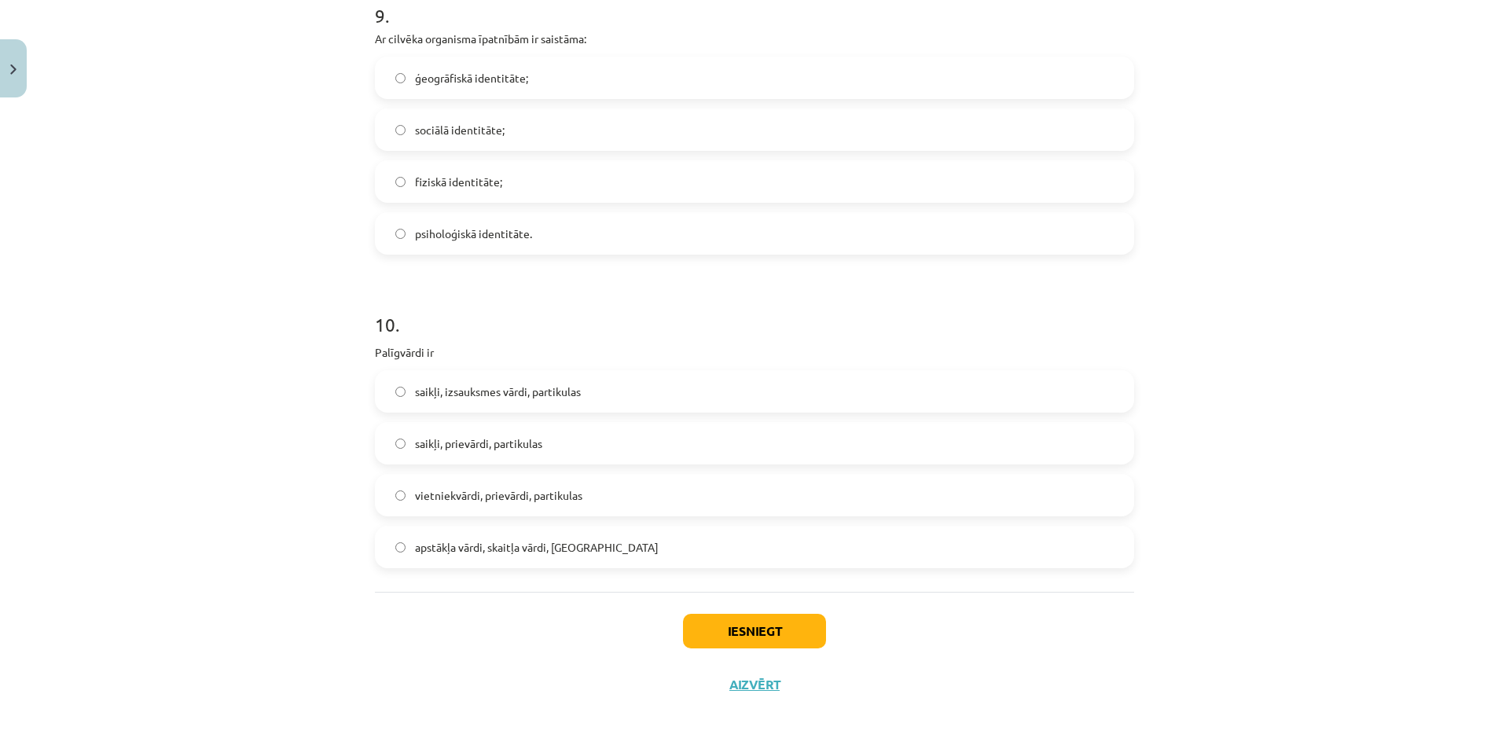
scroll to position [2558, 0]
click at [456, 441] on span "saikļi, prievārdi, partikulas" at bounding box center [478, 442] width 127 height 17
click at [721, 633] on button "Iesniegt" at bounding box center [754, 629] width 143 height 35
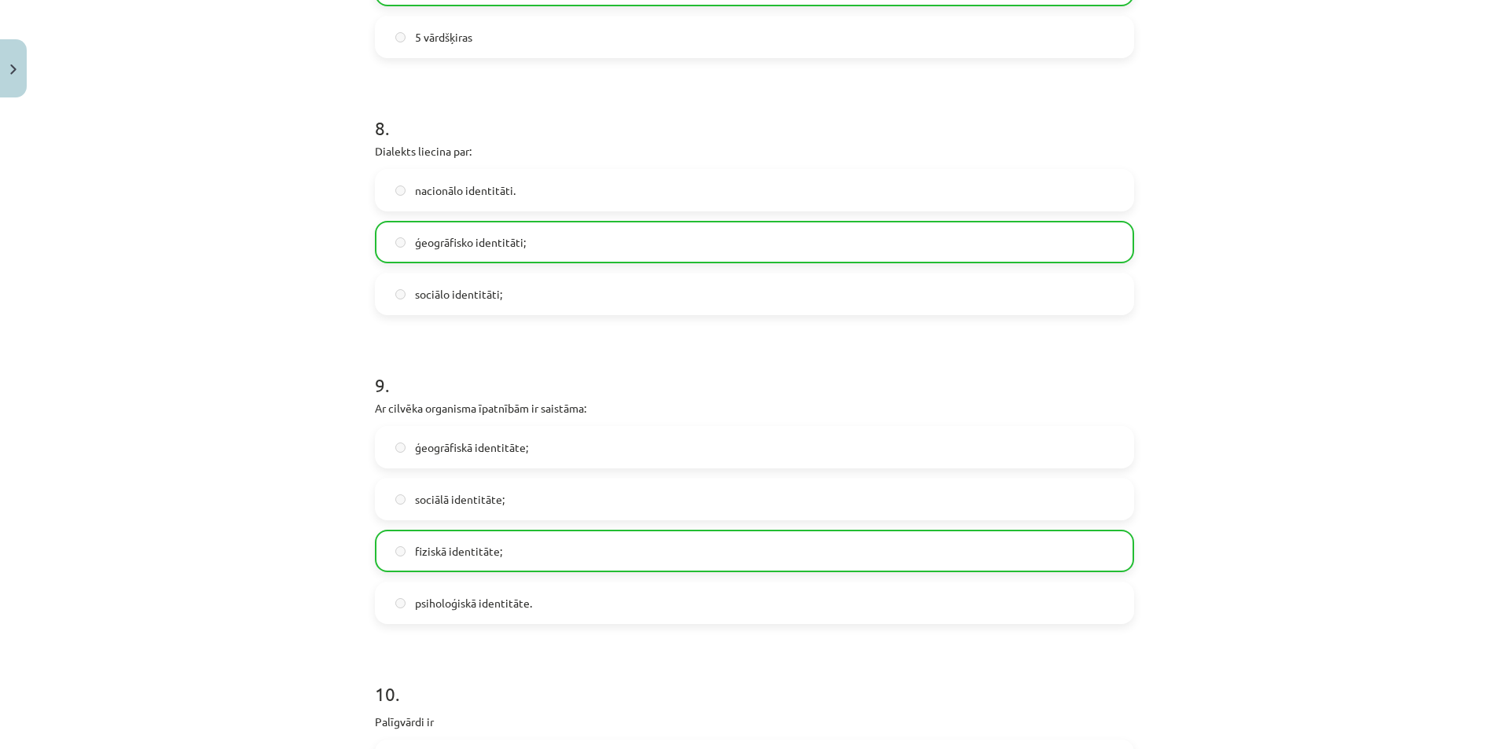
scroll to position [2608, 0]
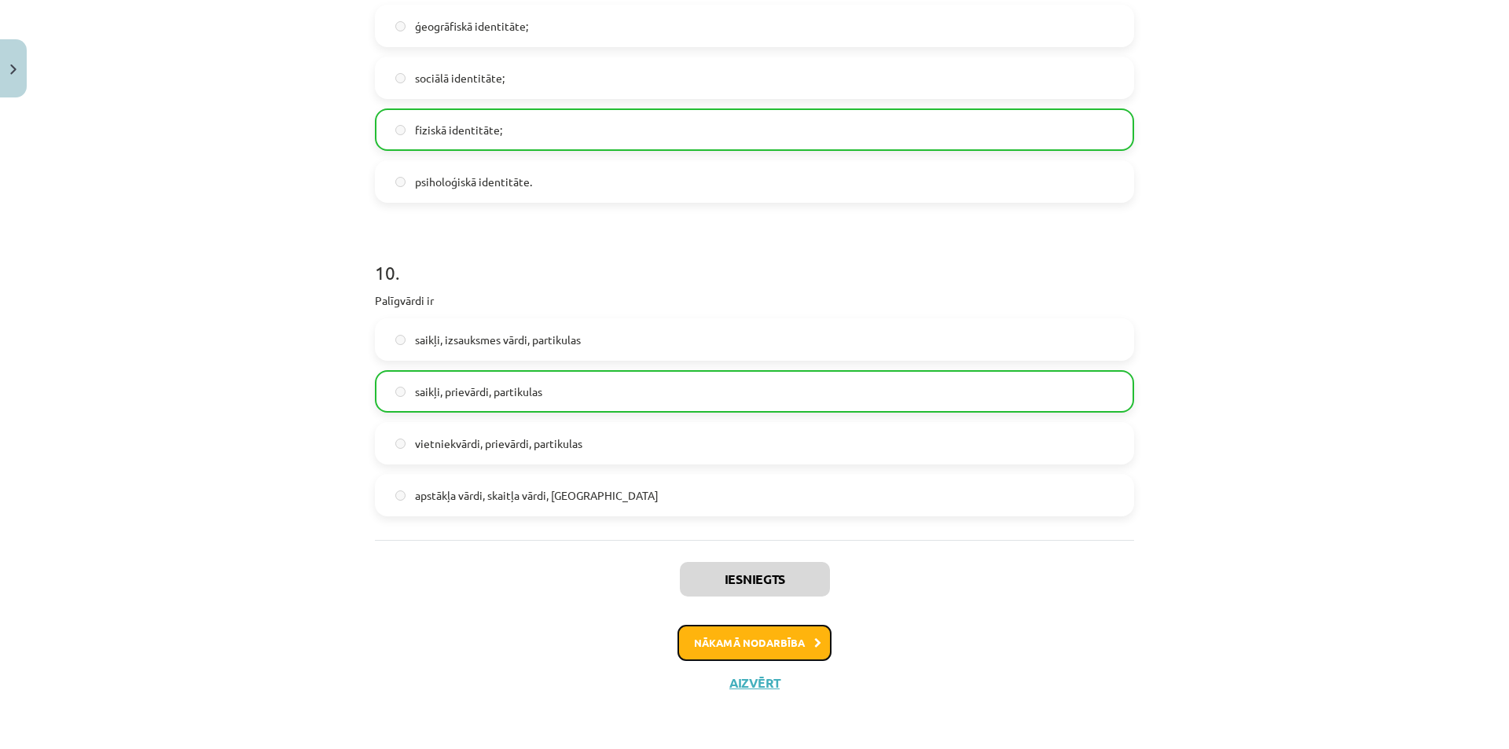
click at [731, 640] on button "Nākamā nodarbība" at bounding box center [754, 643] width 154 height 36
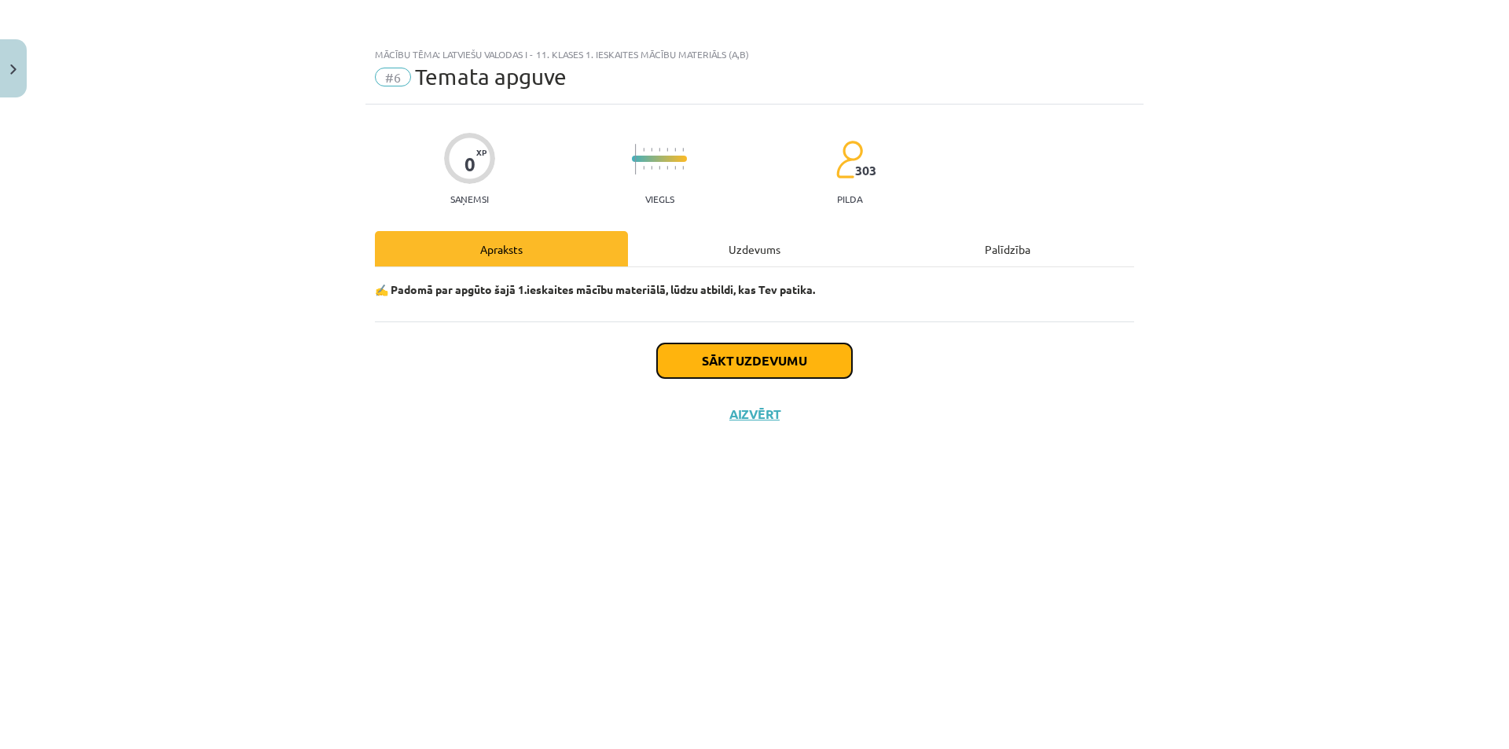
click at [765, 356] on button "Sākt uzdevumu" at bounding box center [754, 360] width 195 height 35
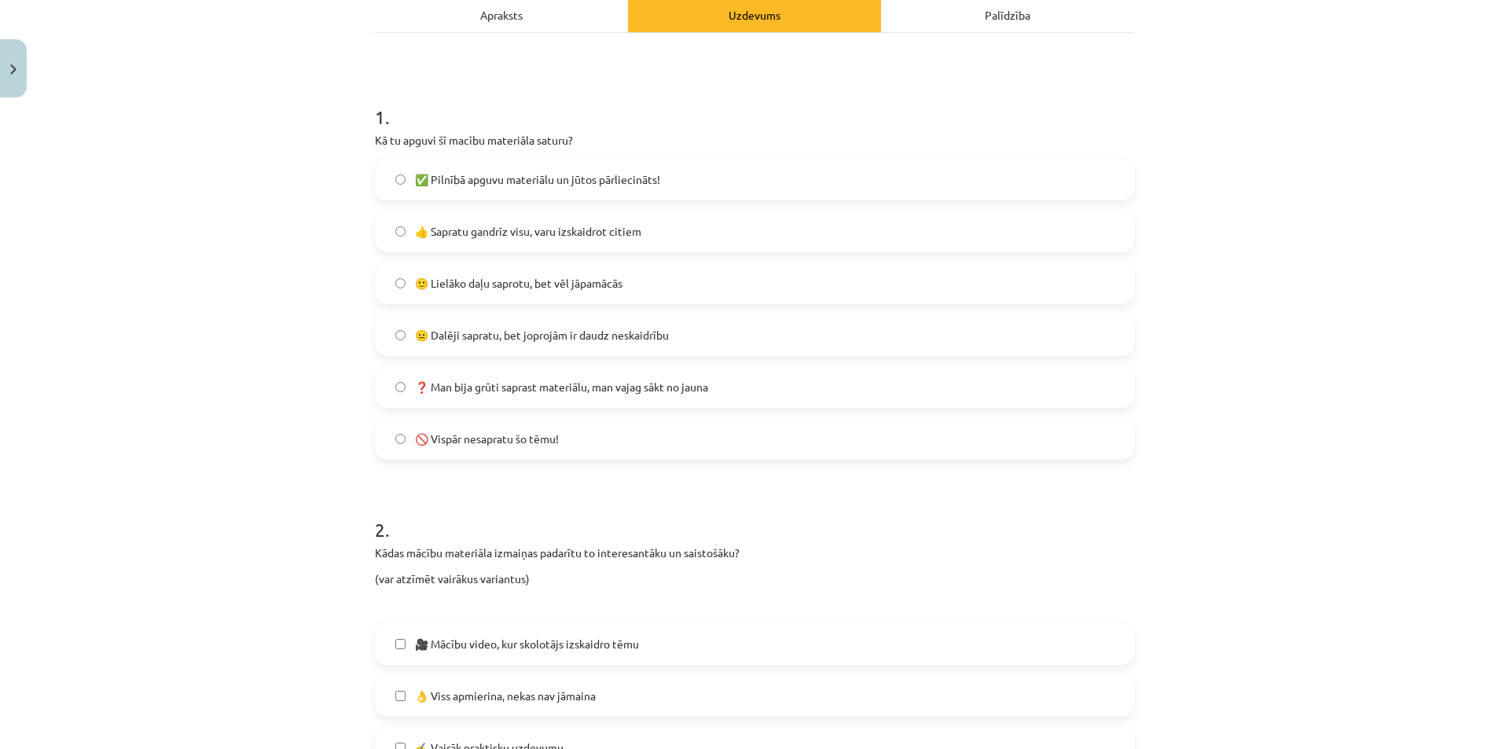
scroll to position [236, 0]
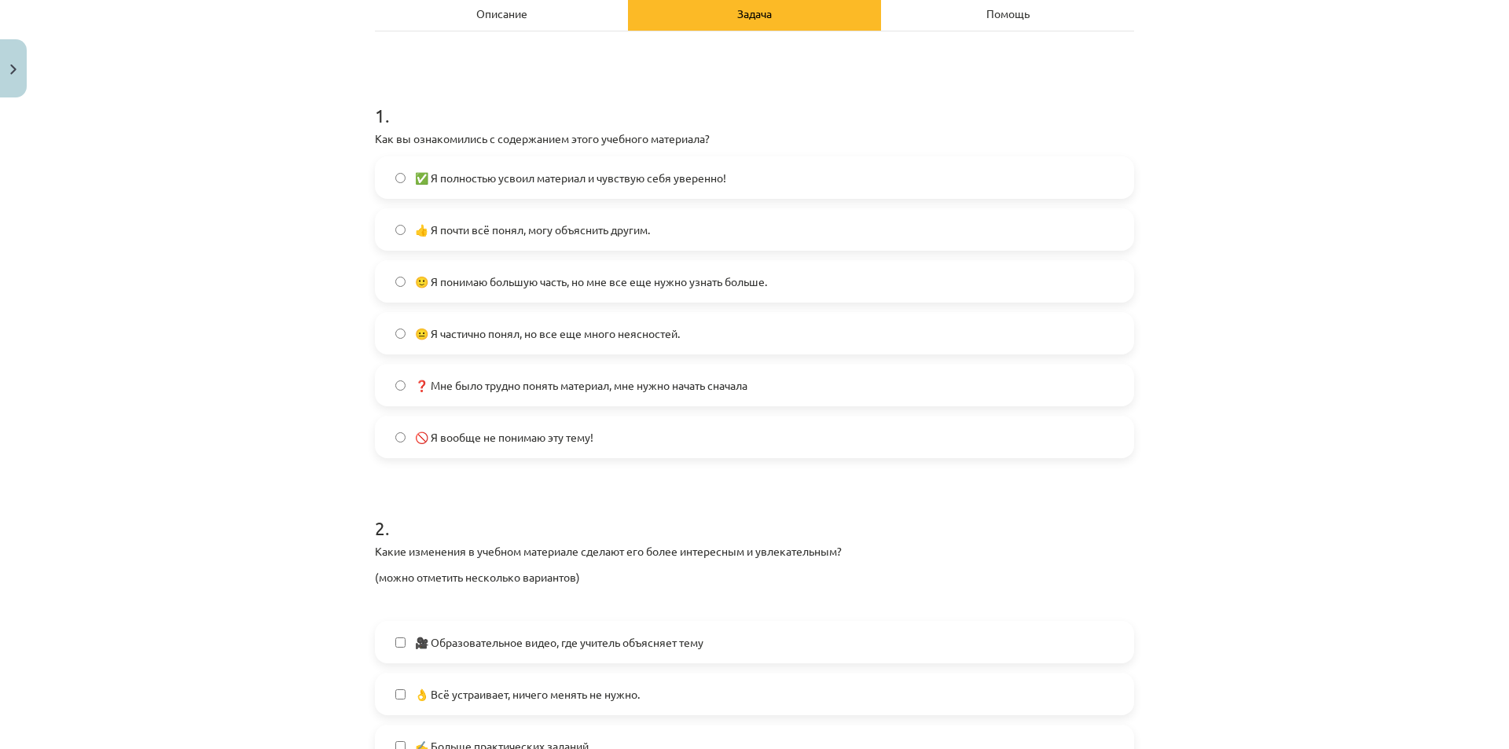
click at [458, 245] on label "👍 Я почти всё понял, могу объяснить другим." at bounding box center [754, 229] width 756 height 39
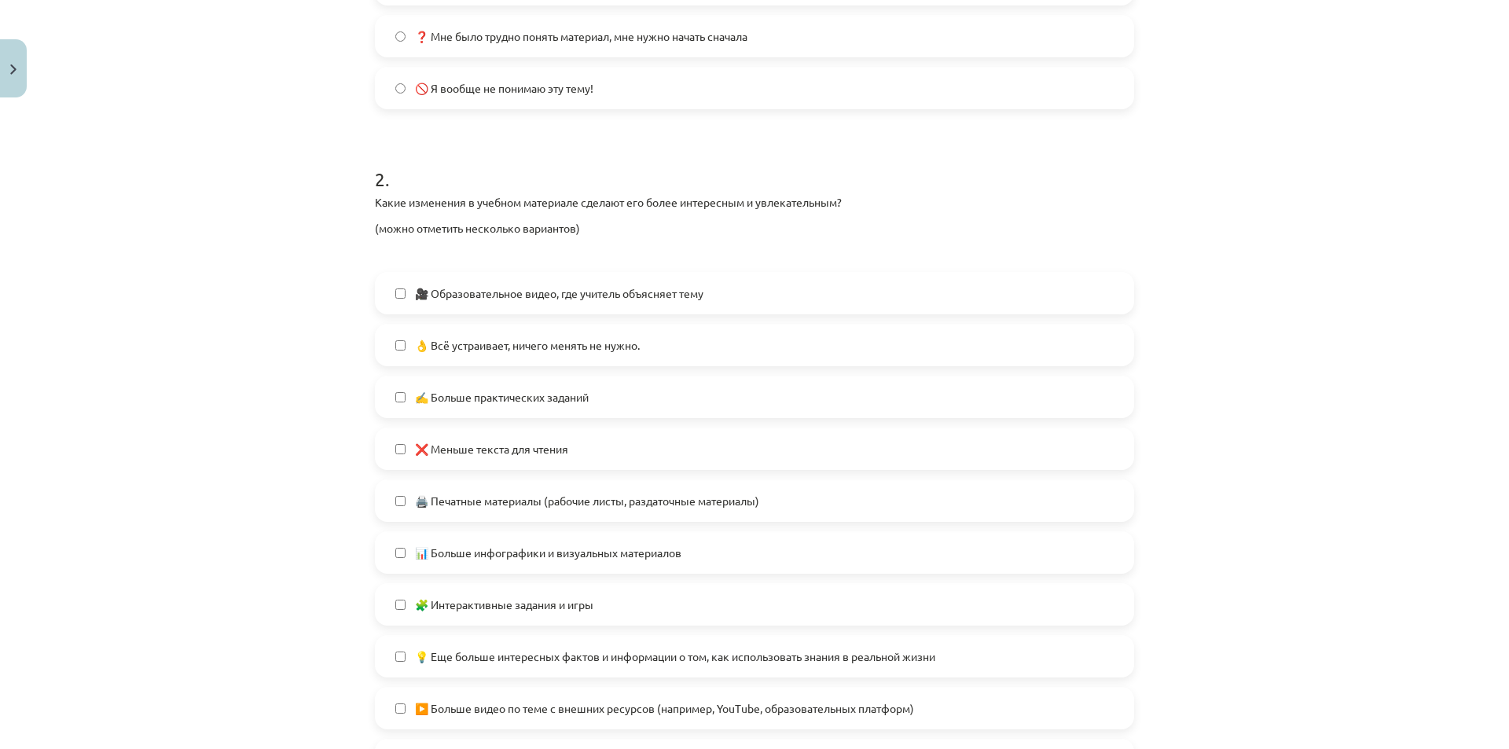
scroll to position [629, 0]
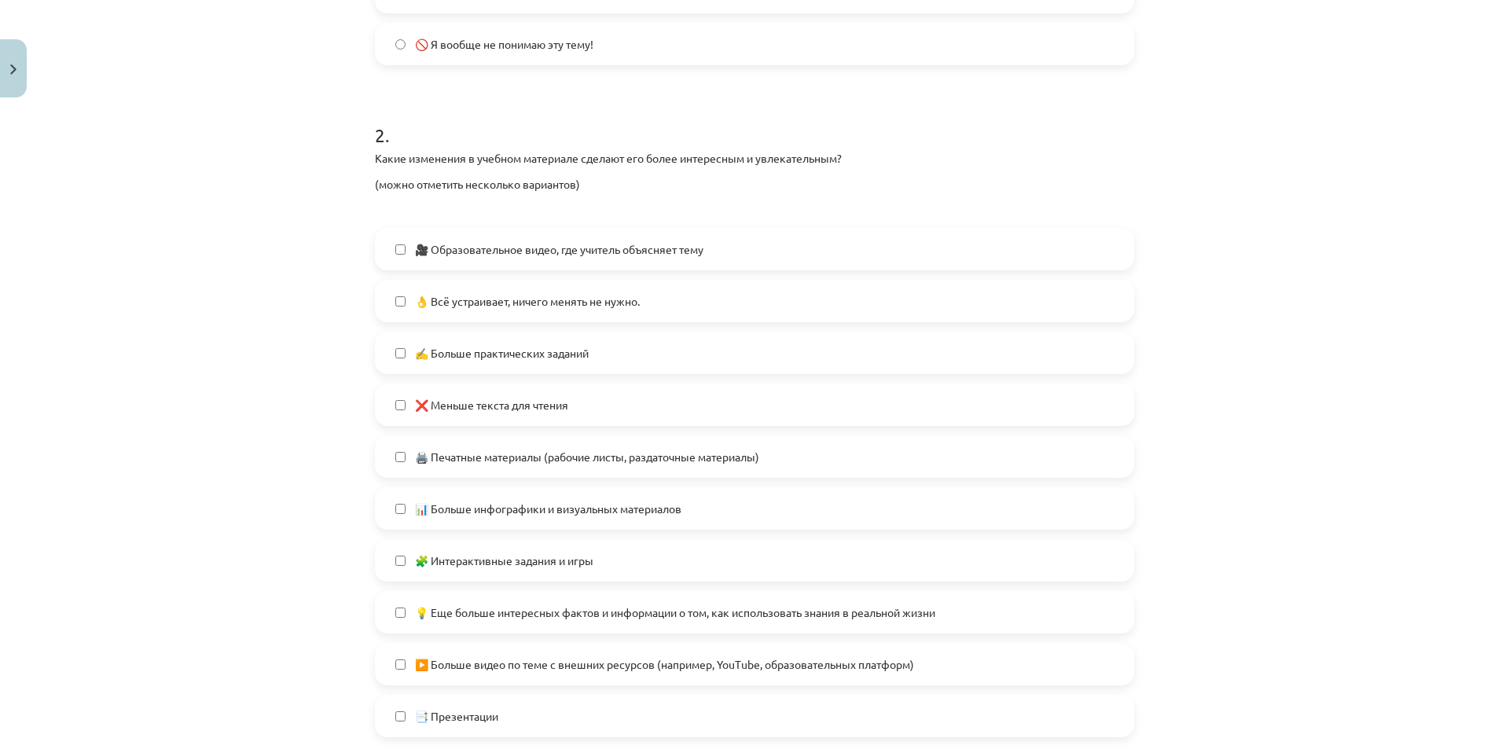
click at [542, 295] on font "👌 Всё устраивает, ничего менять не нужно." at bounding box center [527, 301] width 225 height 14
click at [573, 359] on span "✍️ Больше практических заданий" at bounding box center [502, 353] width 174 height 17
click at [569, 319] on label "👌 Всё устраивает, ничего менять не нужно." at bounding box center [754, 300] width 756 height 39
click at [569, 339] on label "✍️ Больше практических заданий" at bounding box center [754, 352] width 756 height 39
click at [562, 293] on span "👌 Всё устраивает, ничего менять не нужно." at bounding box center [527, 301] width 225 height 17
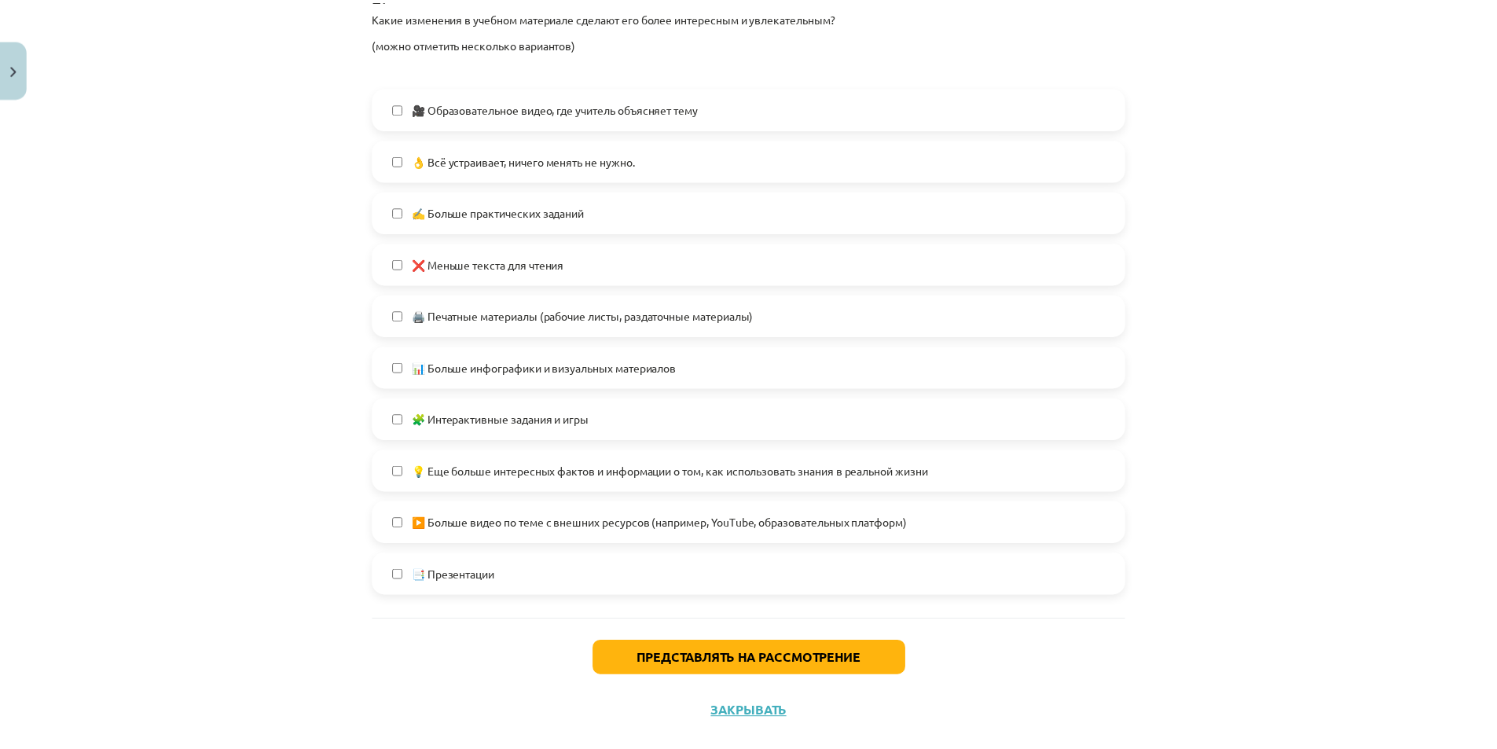
scroll to position [799, 0]
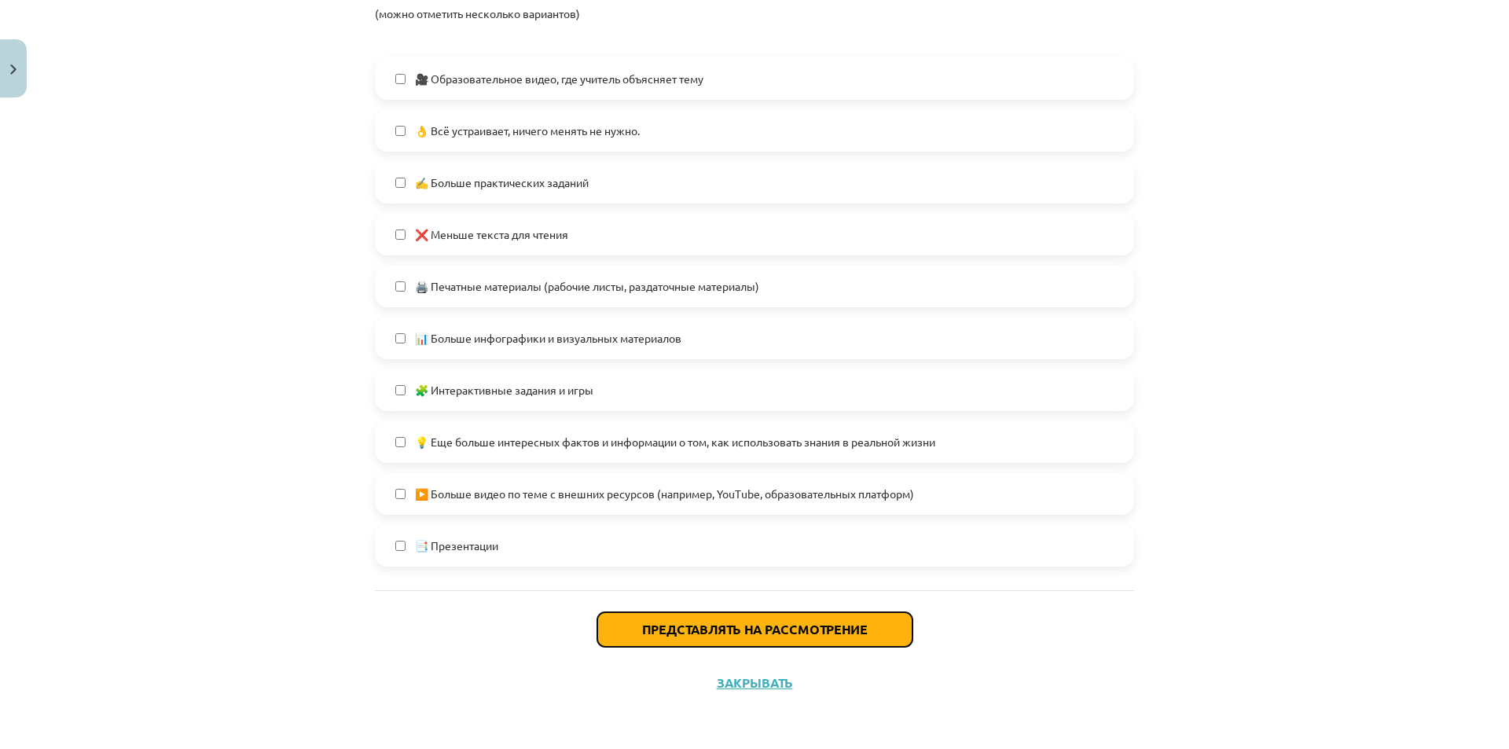
click at [611, 623] on button "Представлять на рассмотрение" at bounding box center [754, 629] width 315 height 35
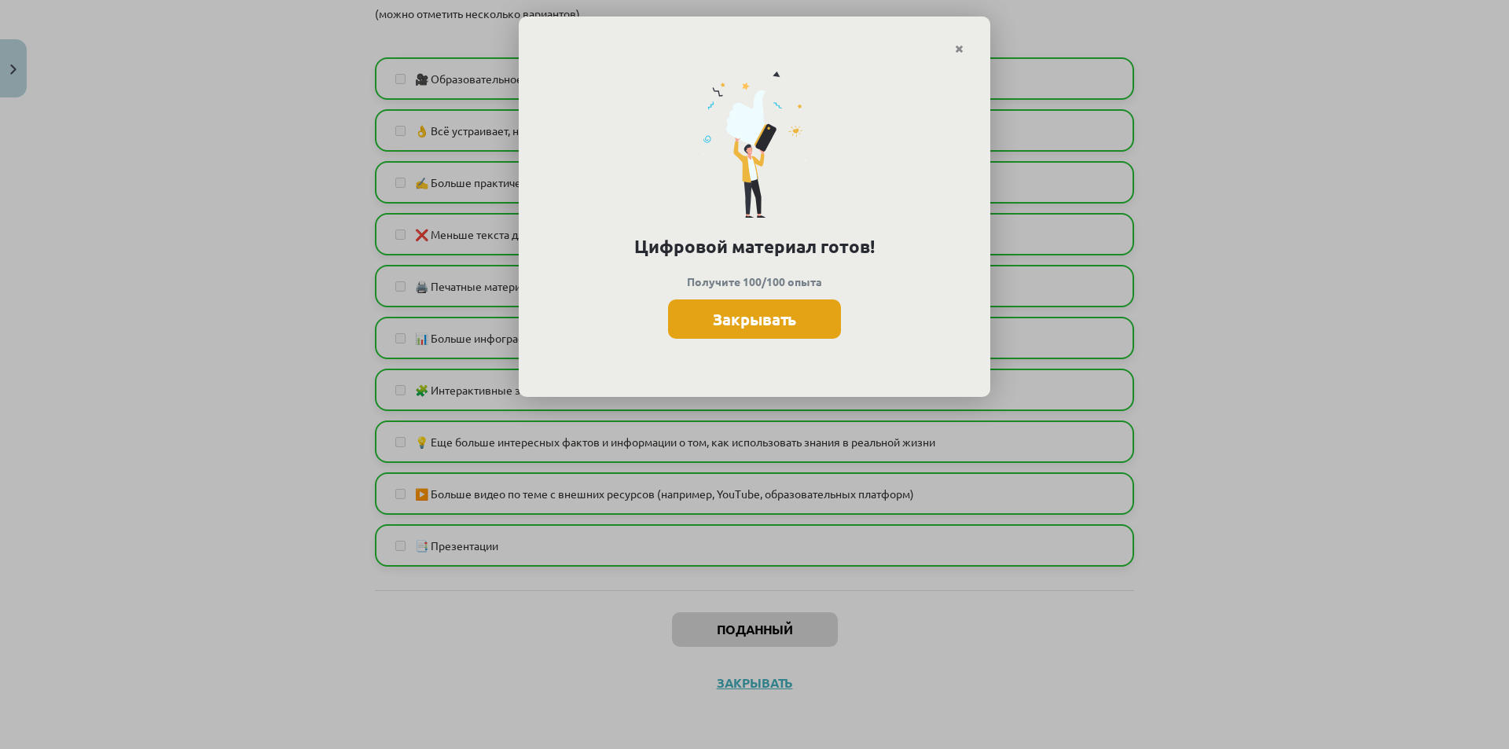
click at [824, 317] on button "Закрывать" at bounding box center [754, 318] width 173 height 39
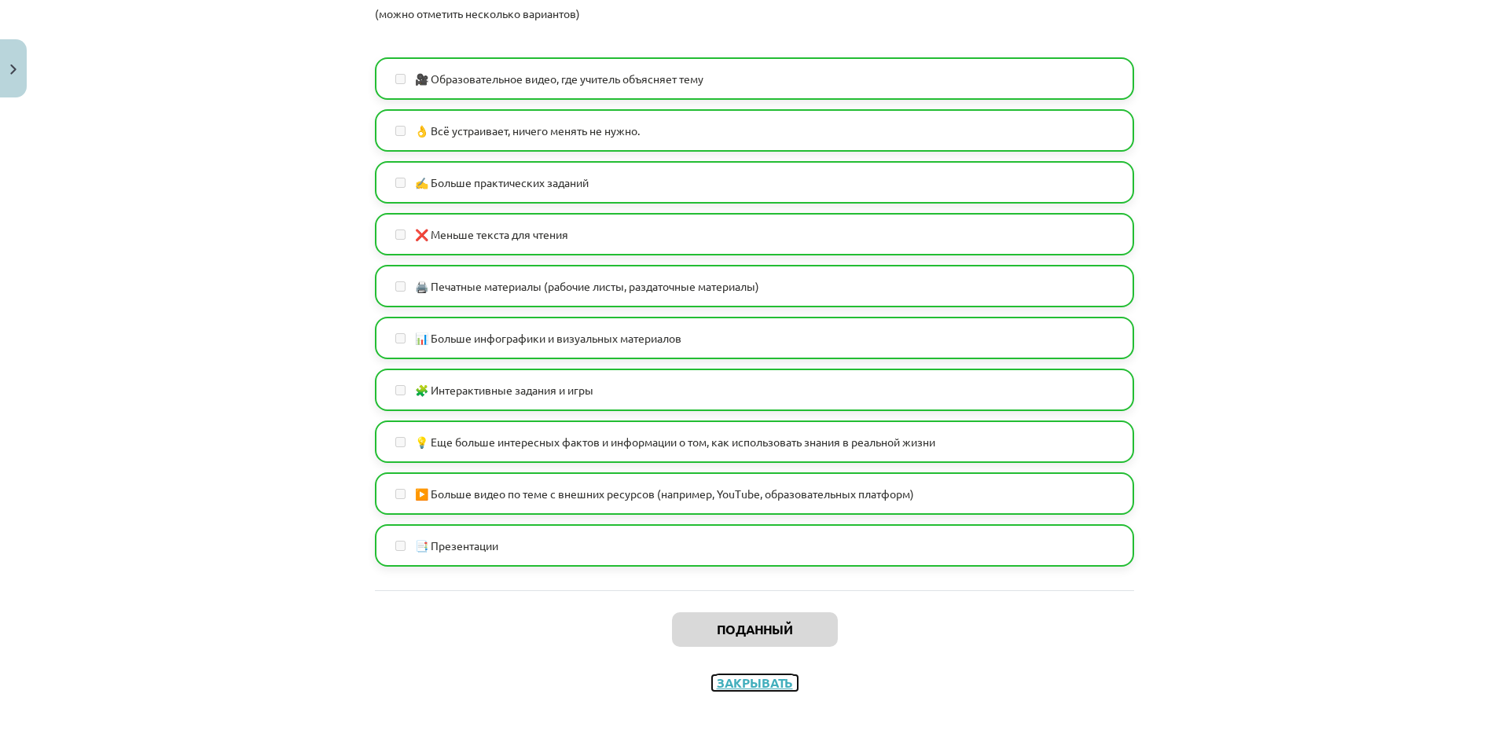
click at [729, 675] on button "Закрывать" at bounding box center [755, 683] width 86 height 16
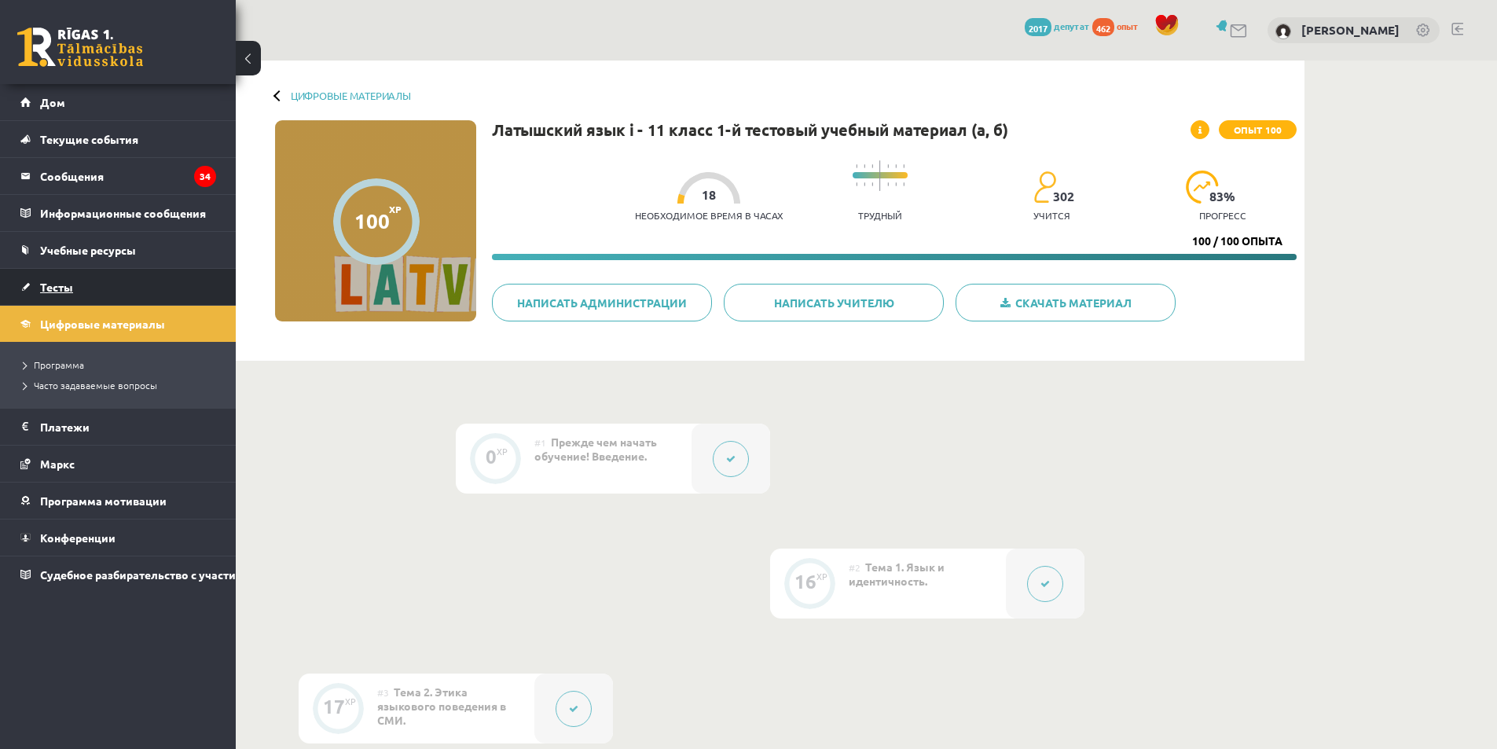
click at [66, 281] on font "Тесты" at bounding box center [56, 287] width 33 height 14
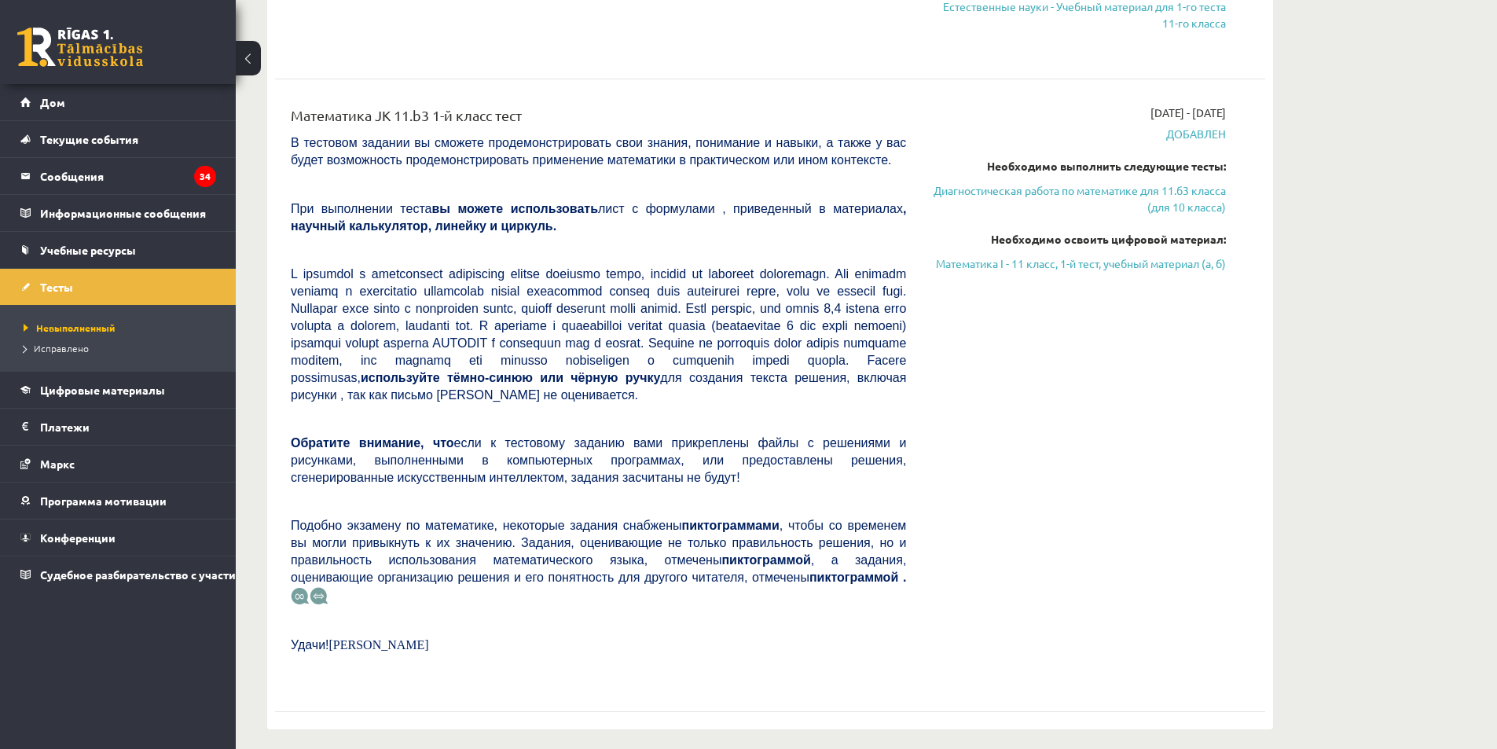
scroll to position [1572, 0]
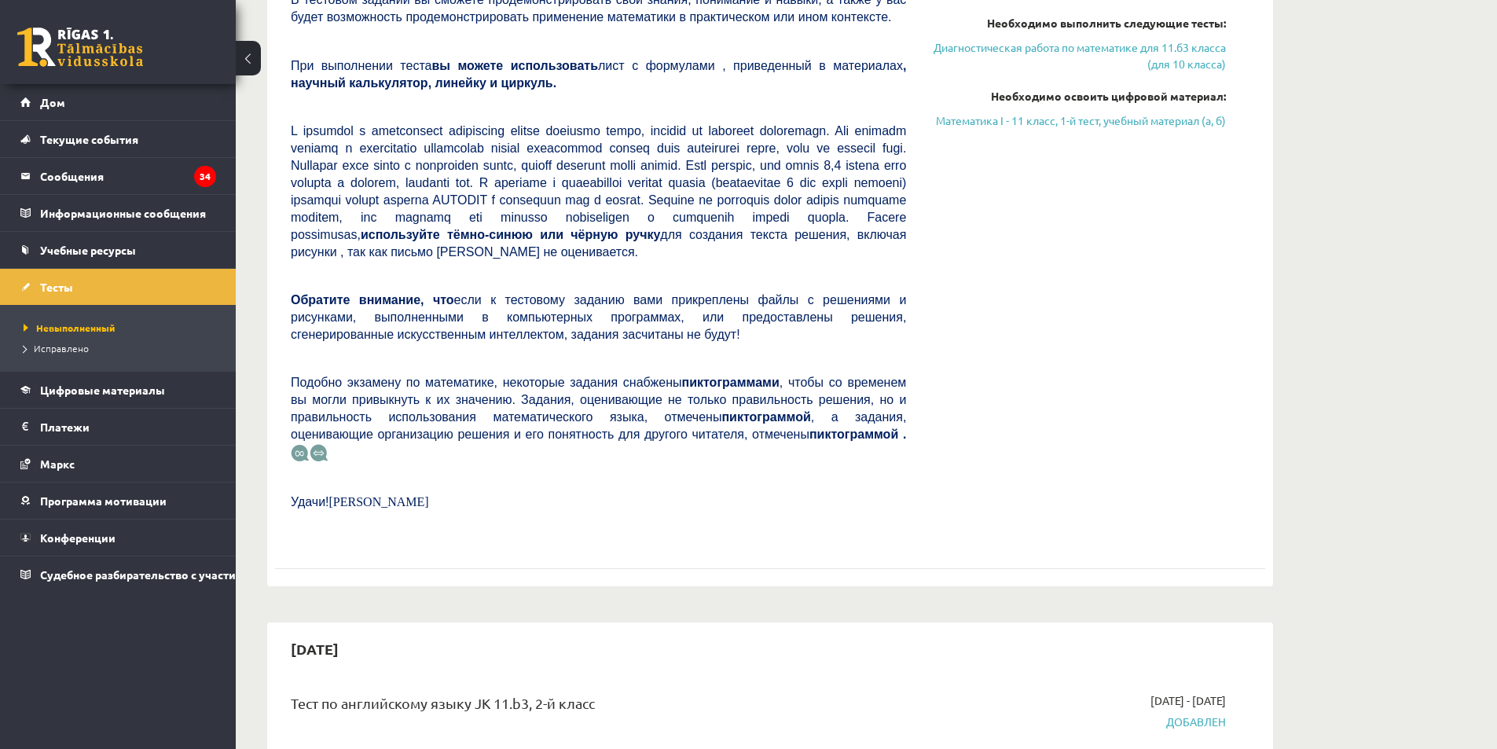
drag, startPoint x: 1338, startPoint y: 160, endPoint x: 1364, endPoint y: 34, distance: 129.3
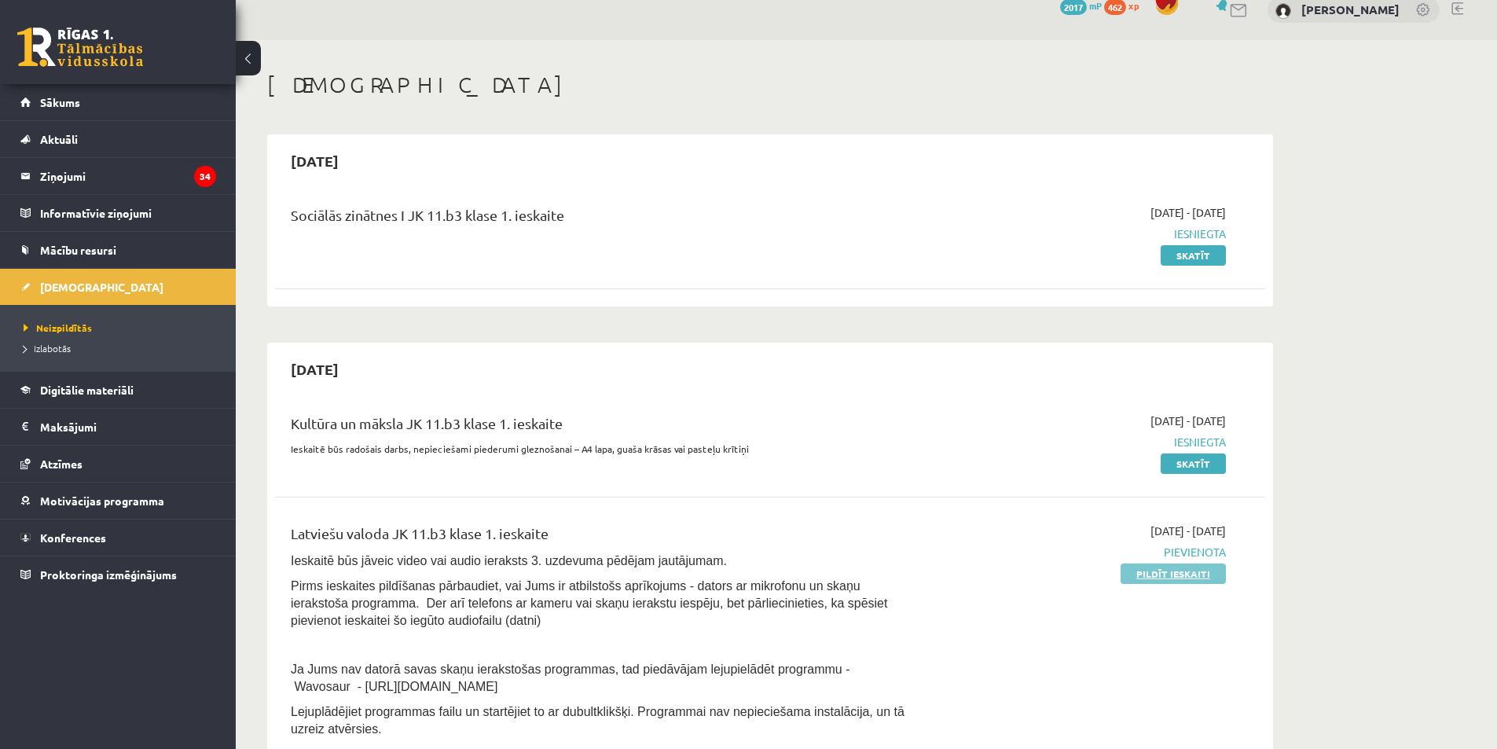
click at [1157, 574] on link "Pildīt ieskaiti" at bounding box center [1173, 574] width 105 height 20
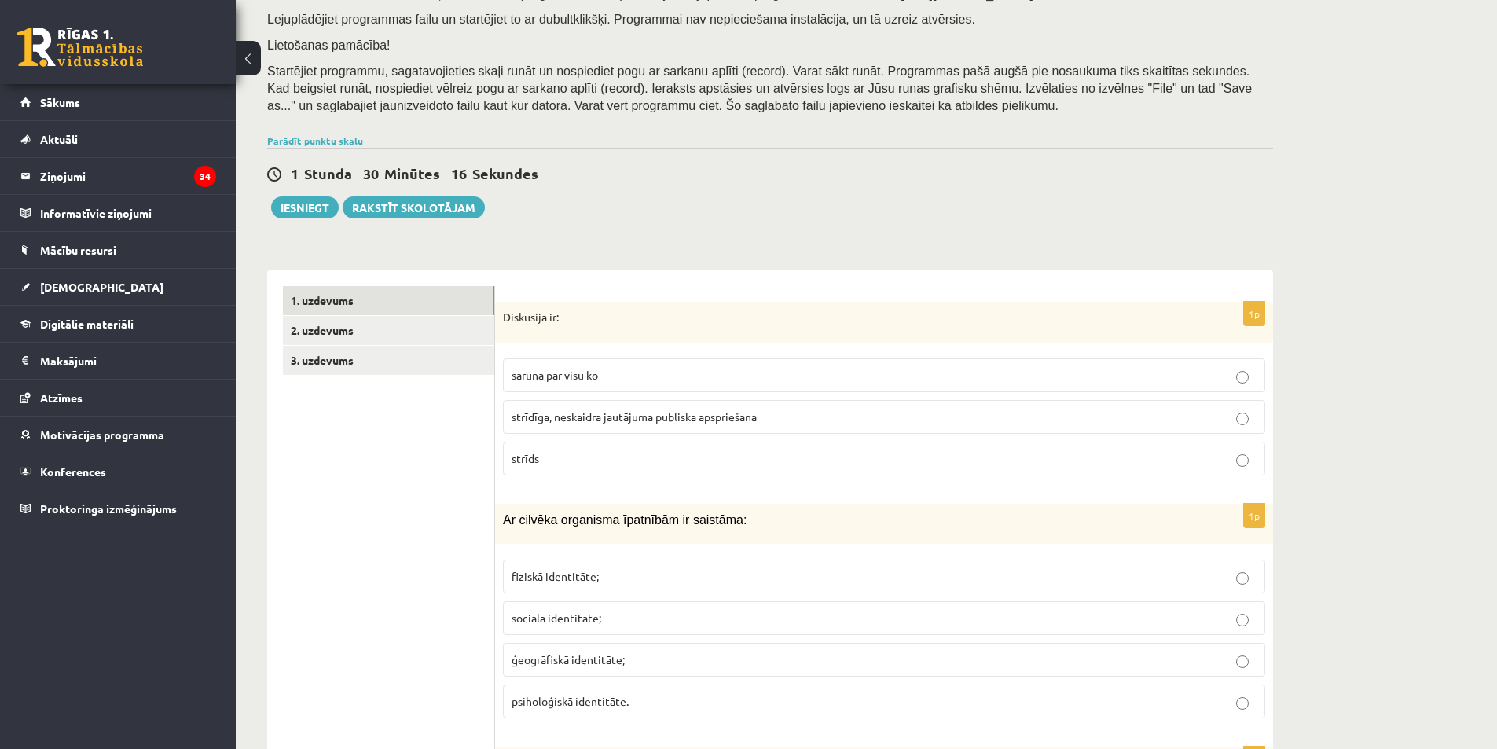
scroll to position [314, 0]
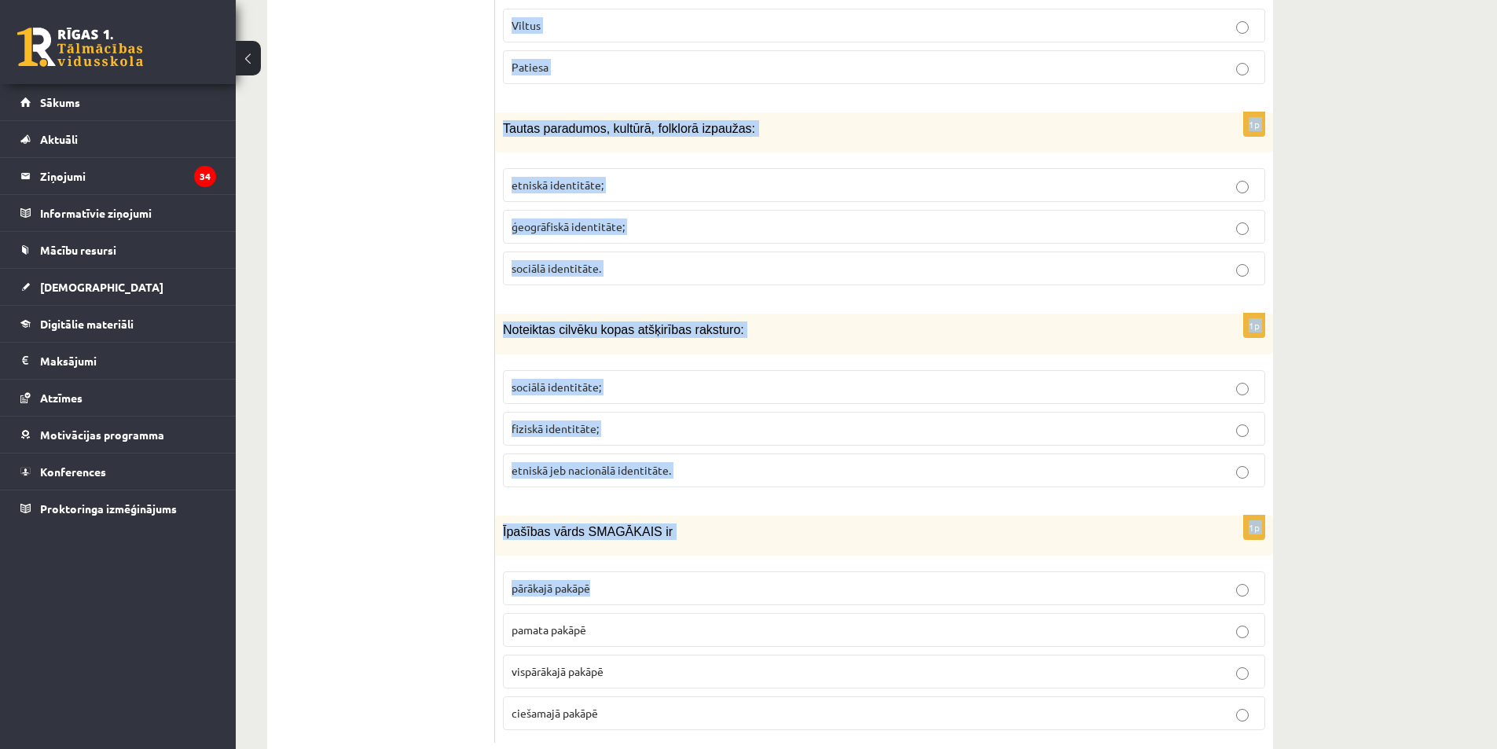
scroll to position [7392, 0]
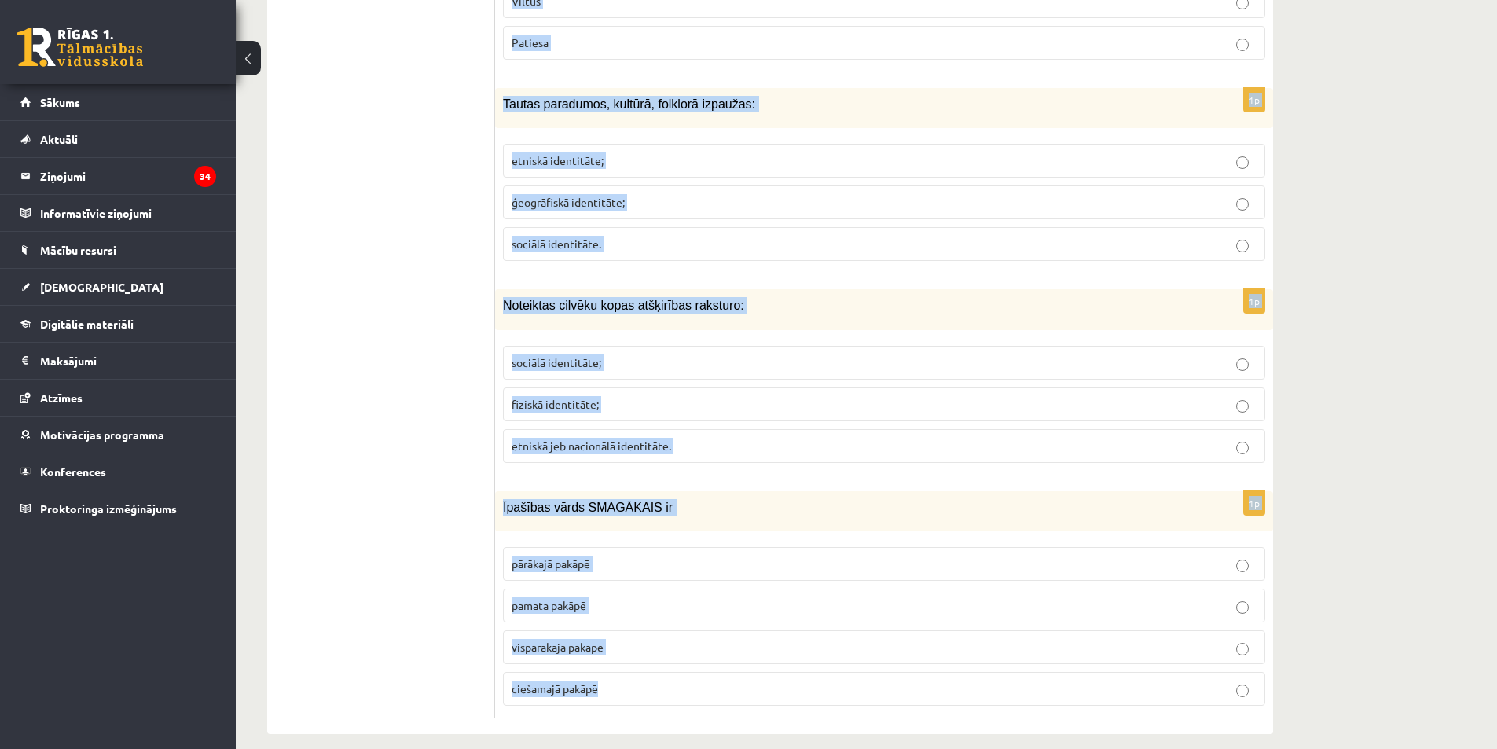
drag, startPoint x: 504, startPoint y: 224, endPoint x: 871, endPoint y: 681, distance: 585.8
copy form "Diskusija ir: saruna par visu ko strīdīga, neskaidra jautājuma publiska apsprie…"
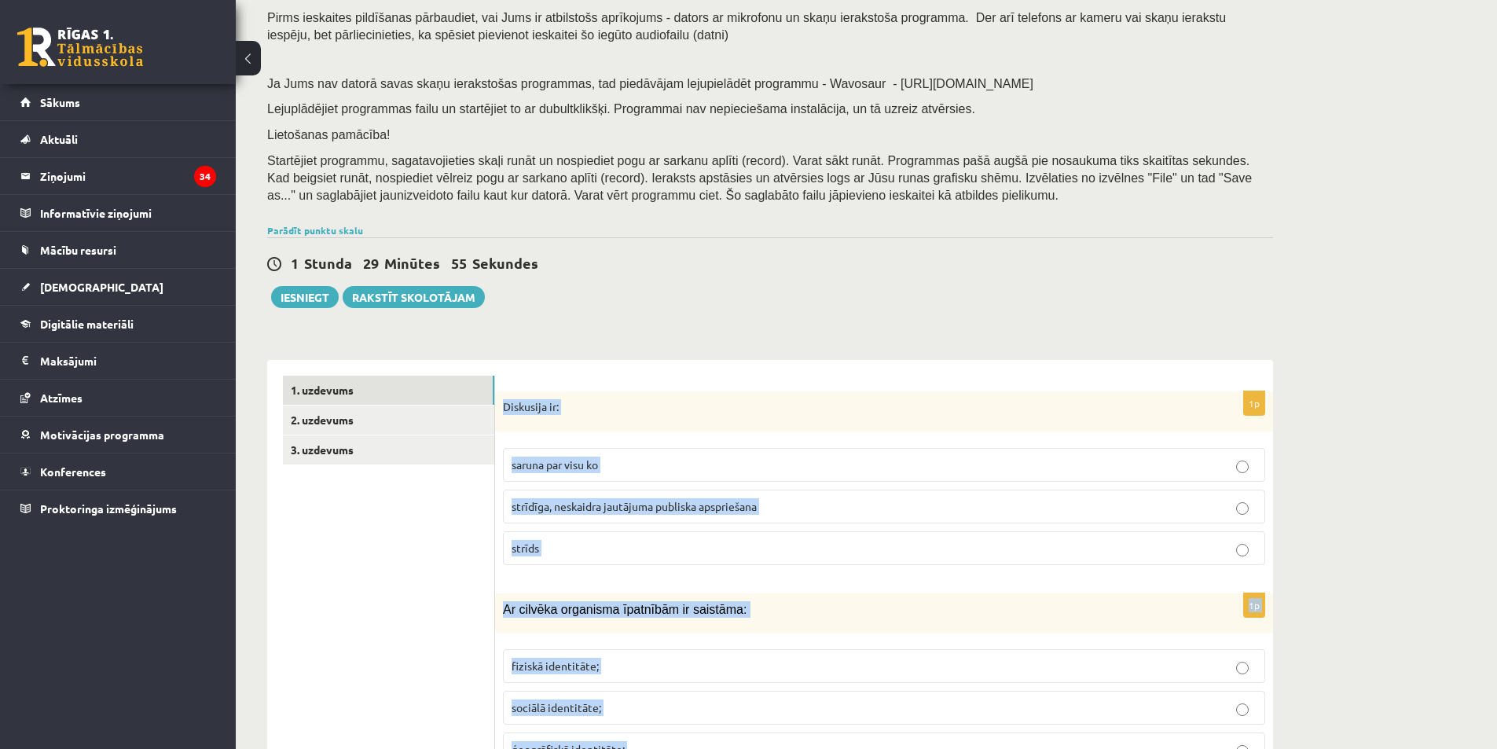
scroll to position [152, 0]
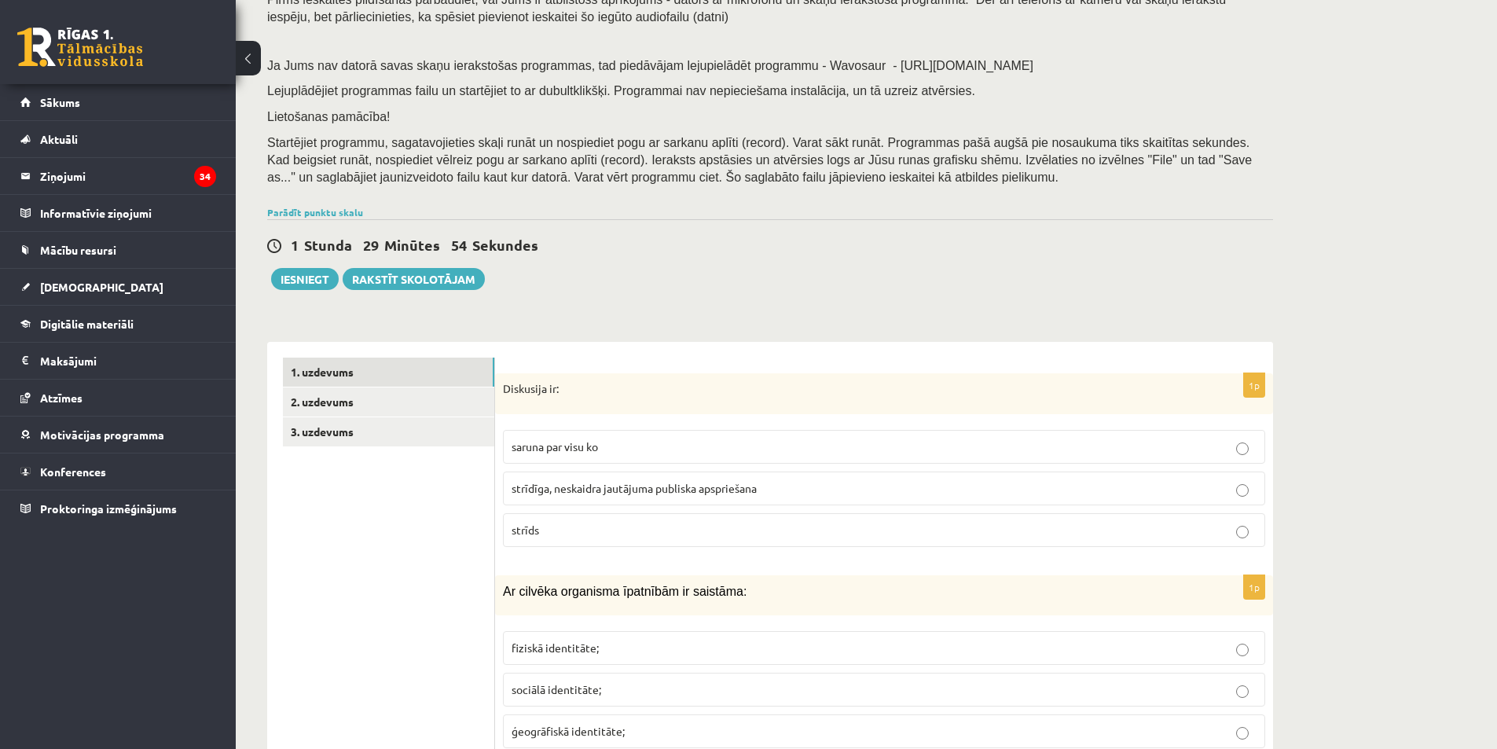
click at [578, 495] on p "strīdīga, neskaidra jautājuma publiska apspriešana" at bounding box center [884, 488] width 745 height 17
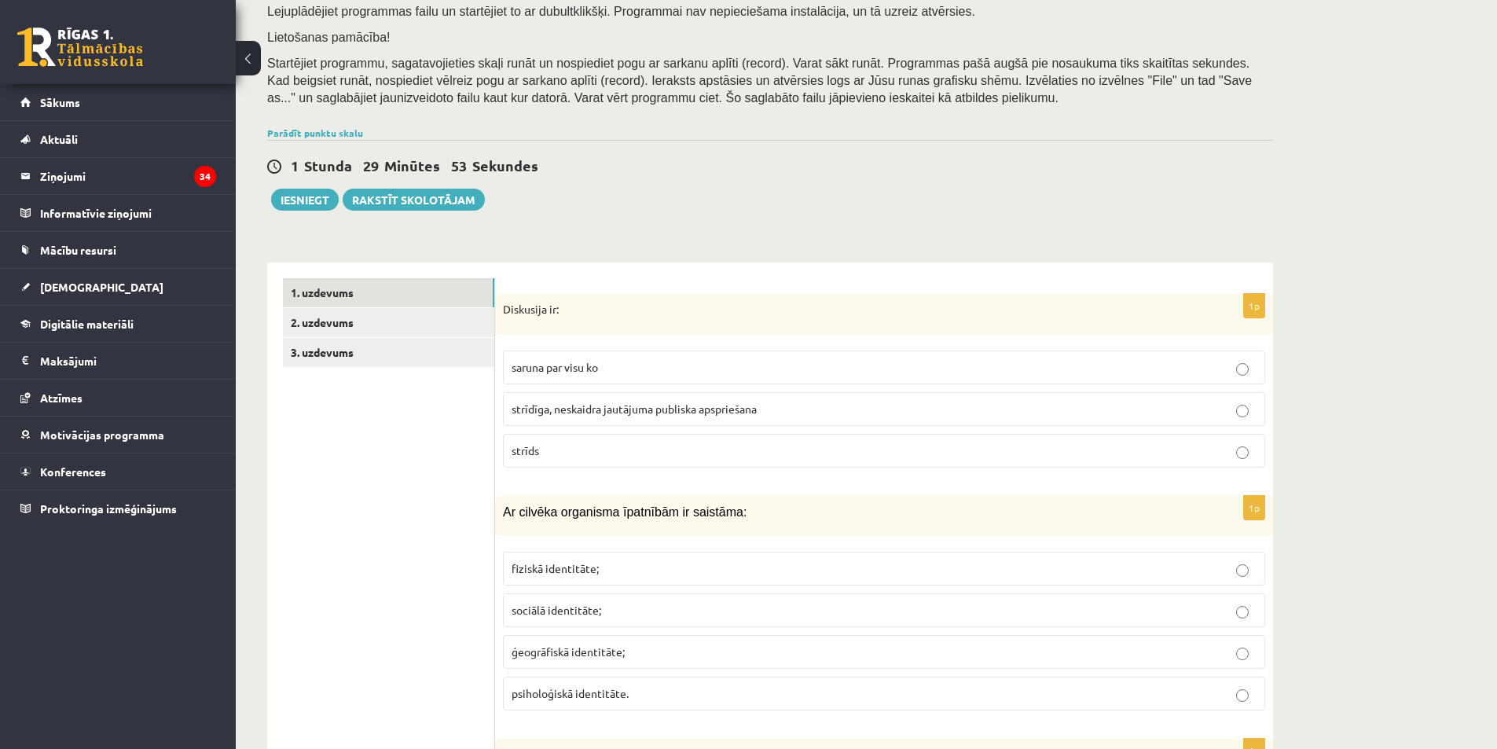
scroll to position [467, 0]
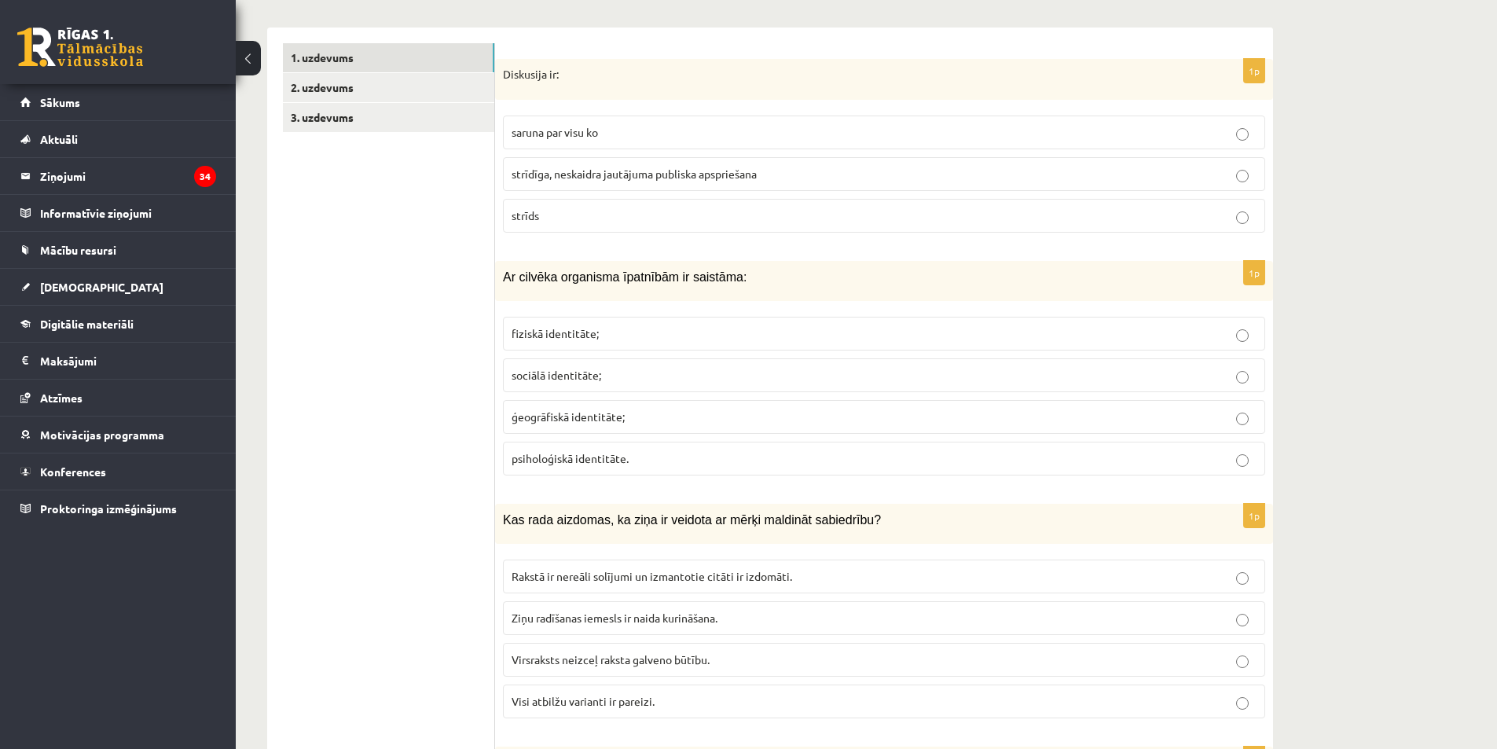
click at [549, 330] on span "fiziskā identitāte;" at bounding box center [555, 333] width 87 height 14
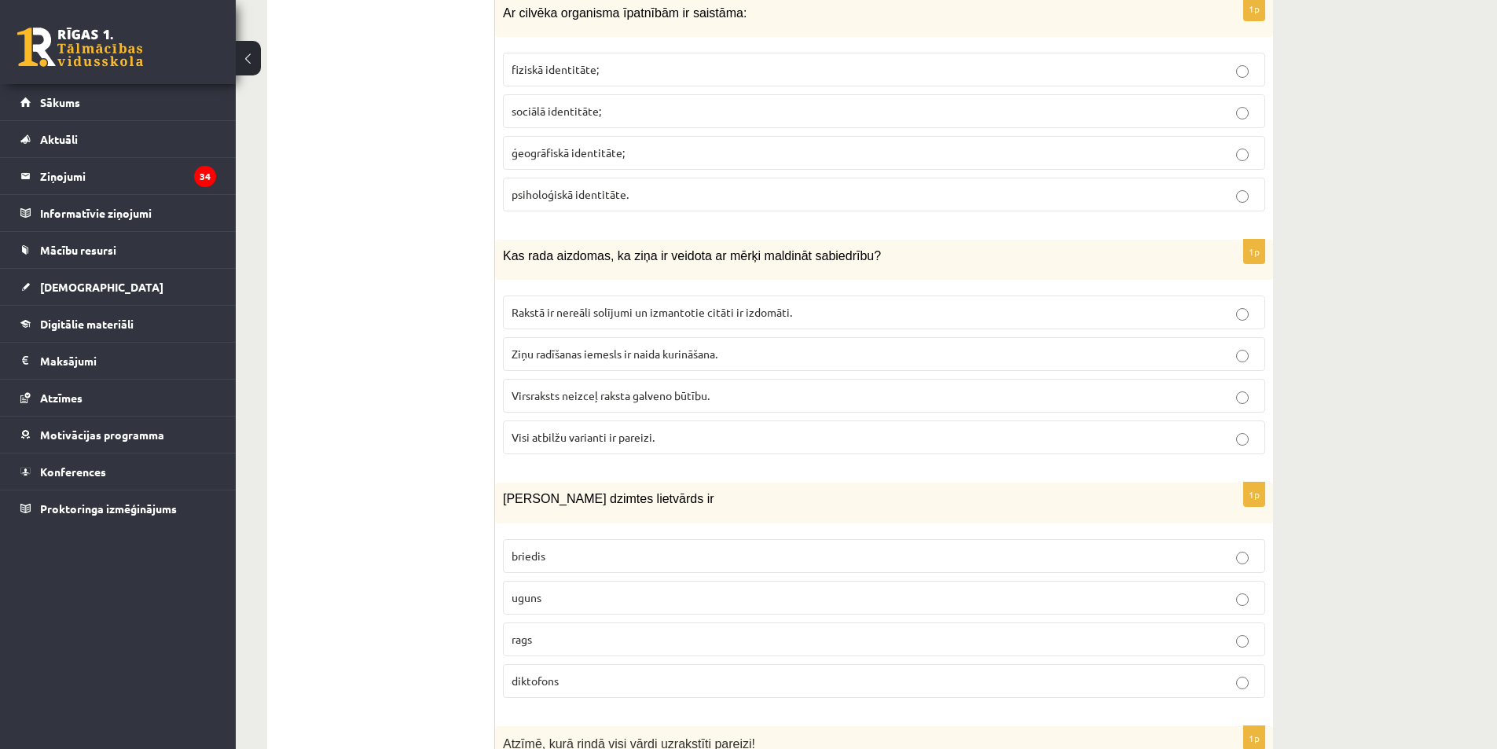
scroll to position [781, 0]
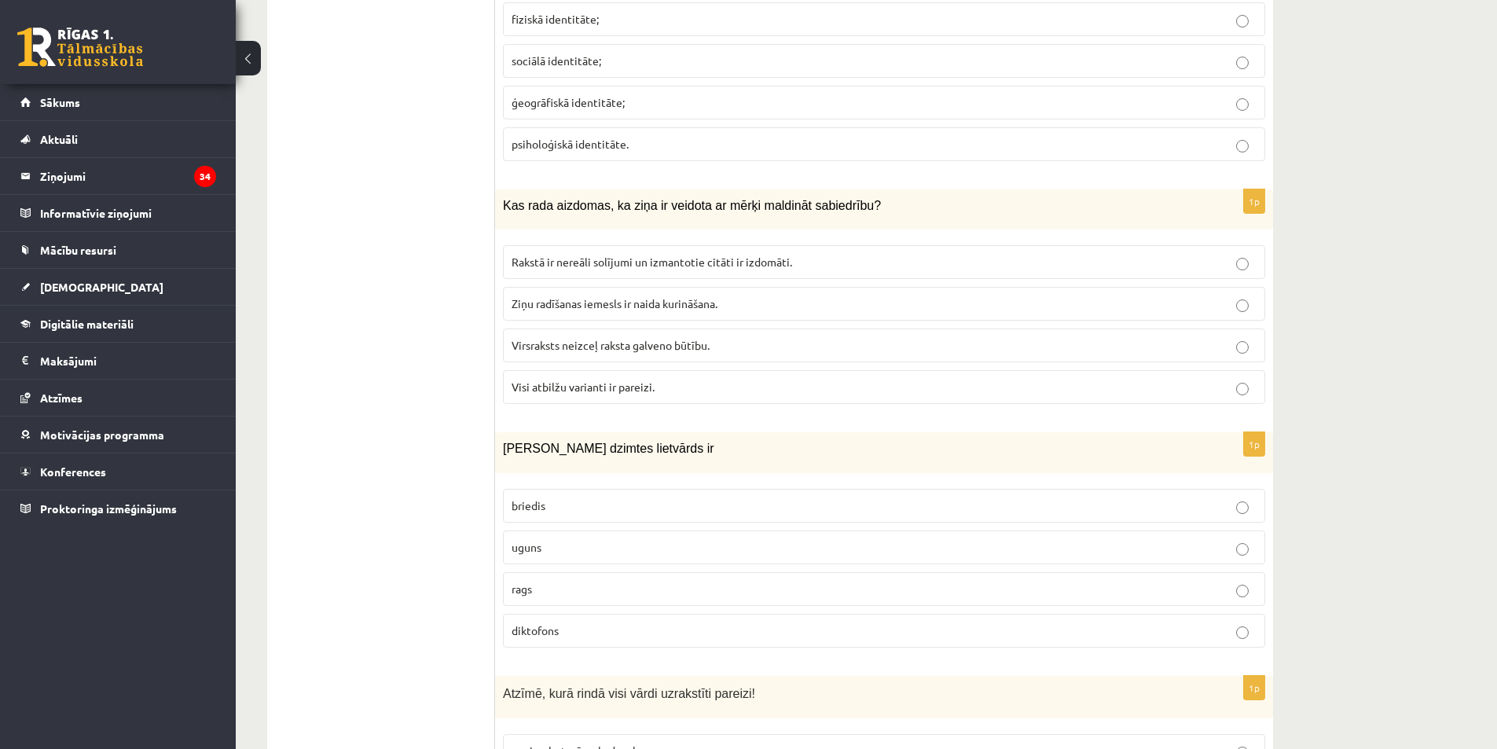
click at [508, 395] on label "Visi atbilžu varianti ir pareizi." at bounding box center [884, 387] width 762 height 34
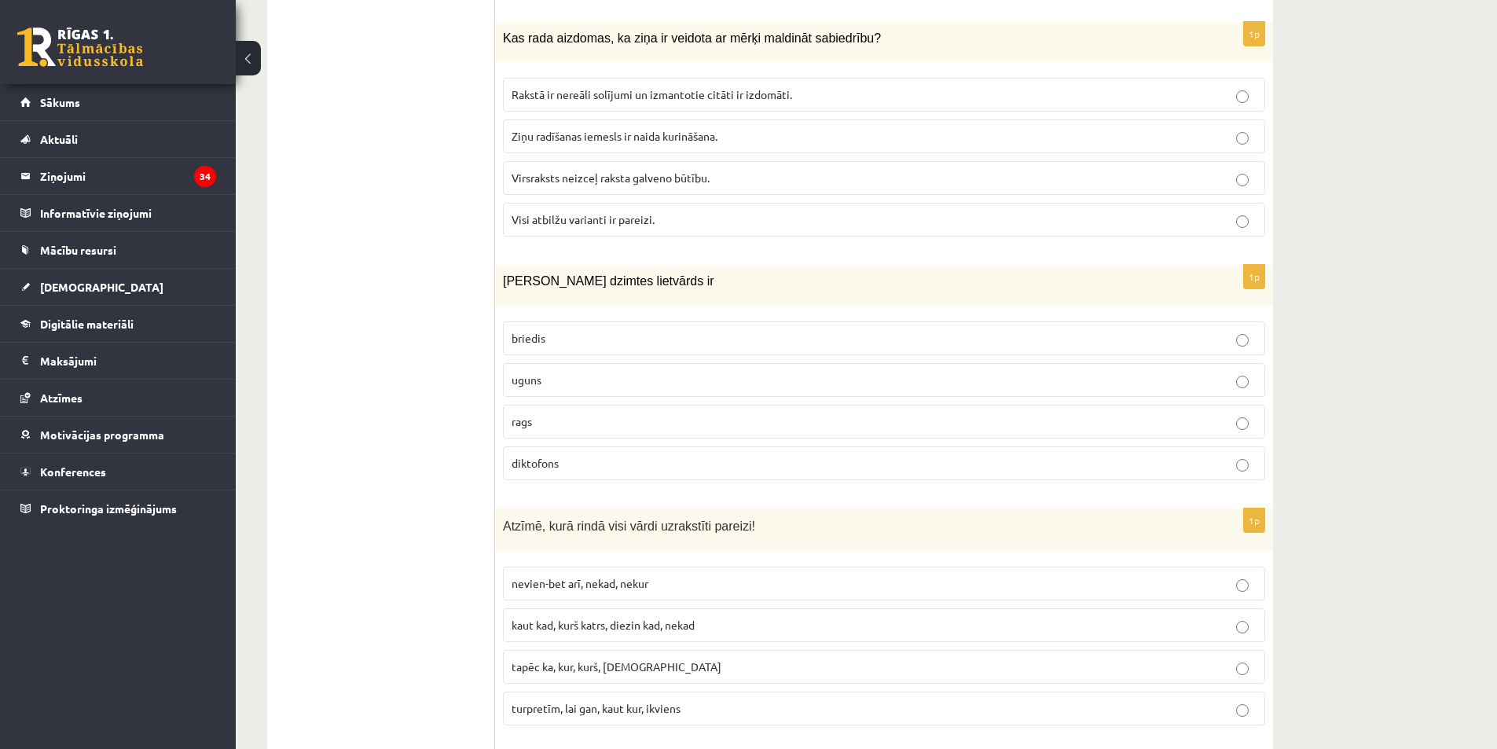
scroll to position [1017, 0]
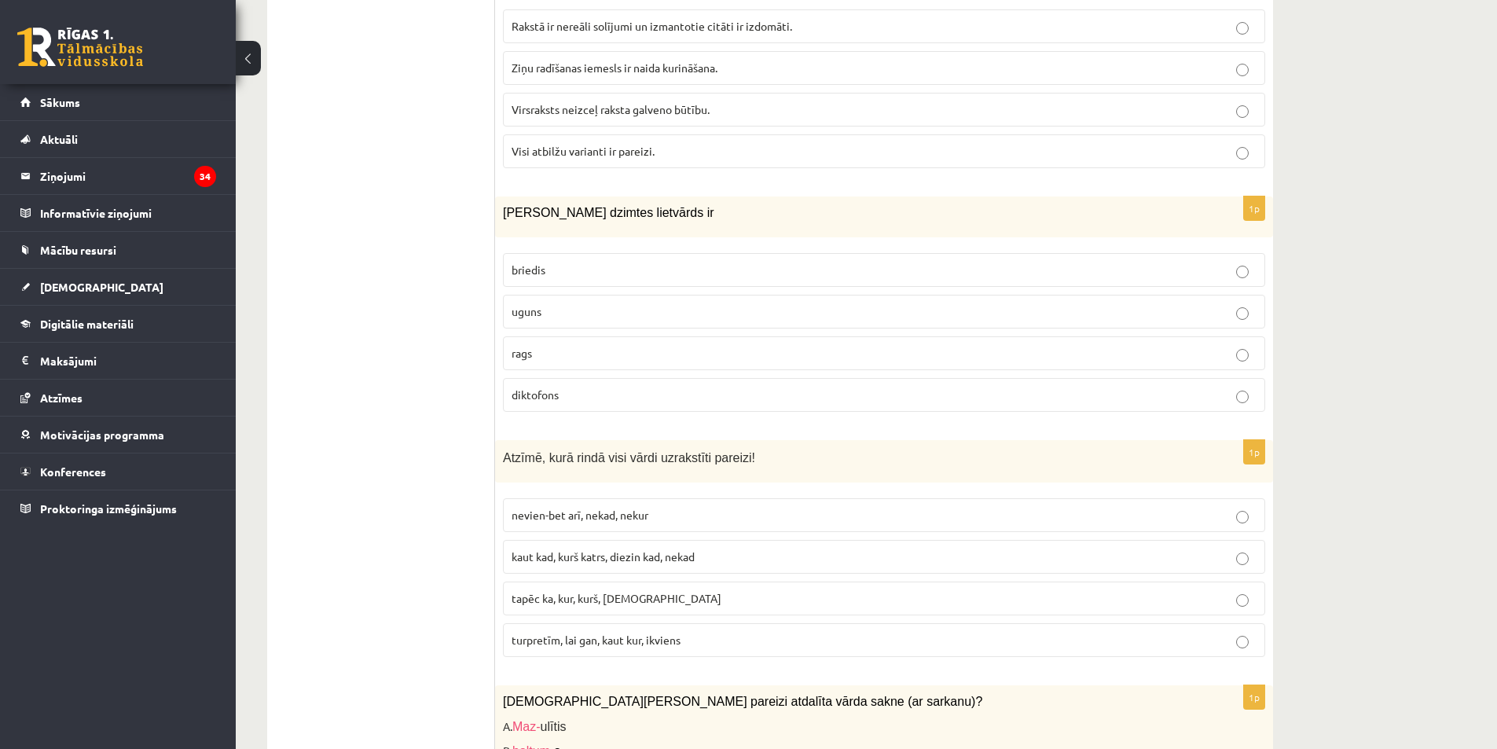
click at [541, 314] on span "uguns" at bounding box center [527, 311] width 30 height 14
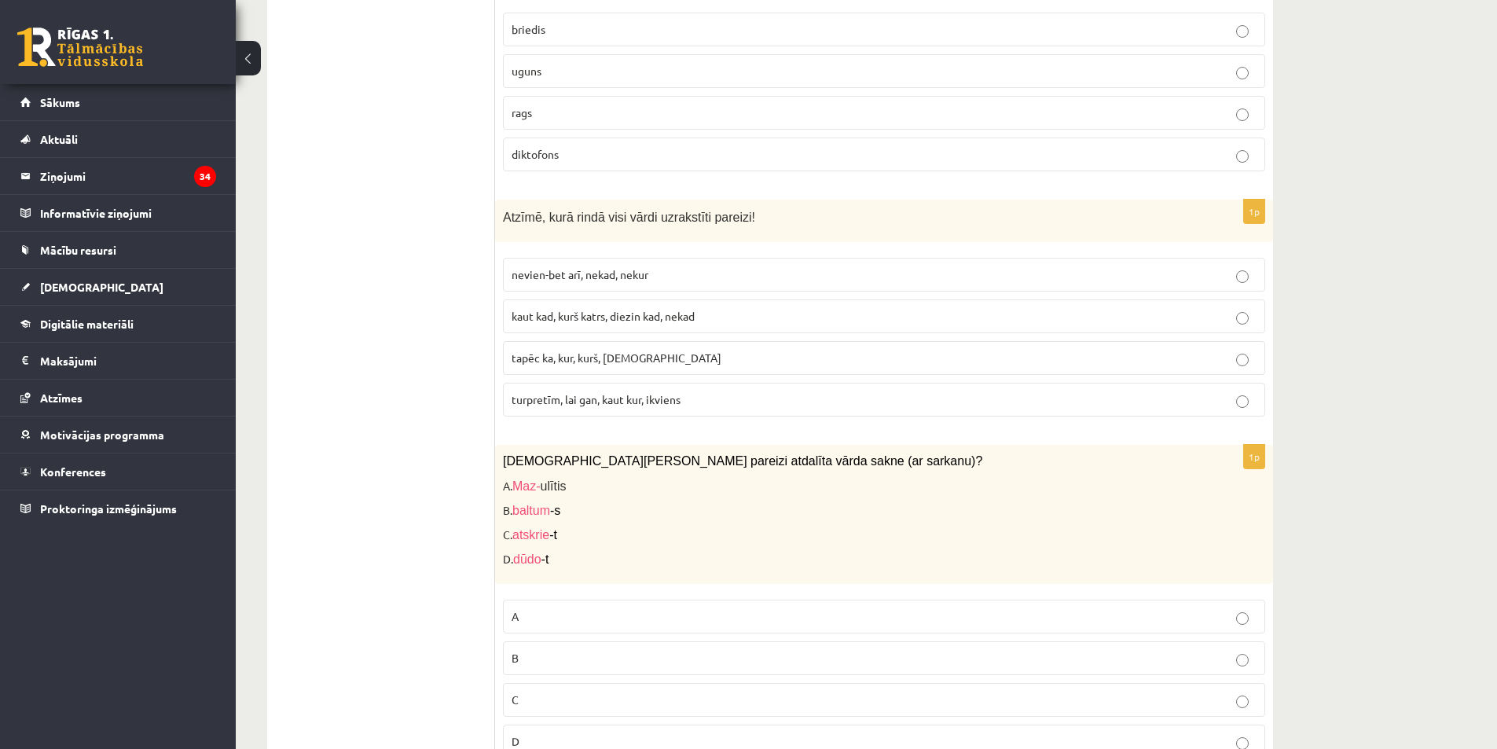
scroll to position [1331, 0]
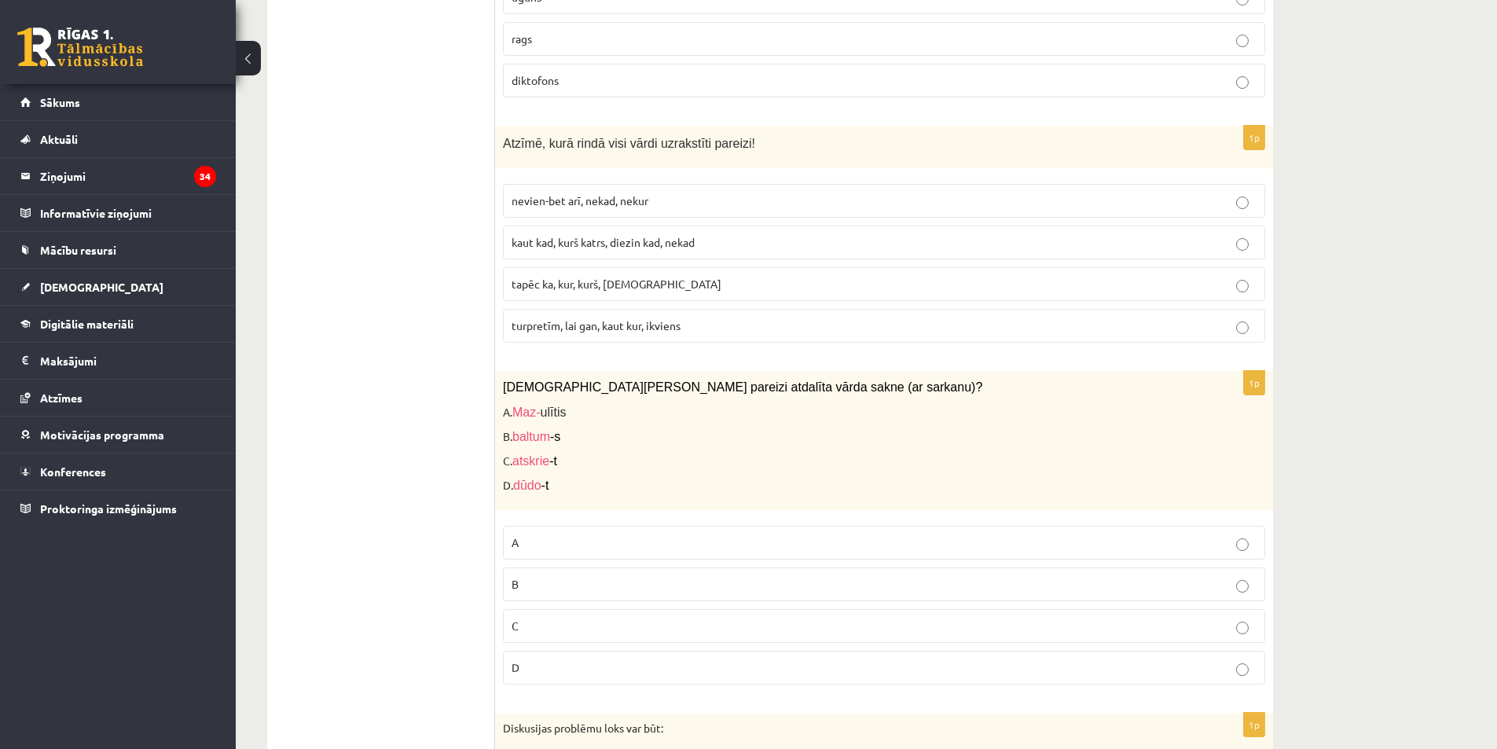
click at [545, 322] on span "turpretīm, lai gan, kaut kur, ikviens" at bounding box center [596, 325] width 169 height 14
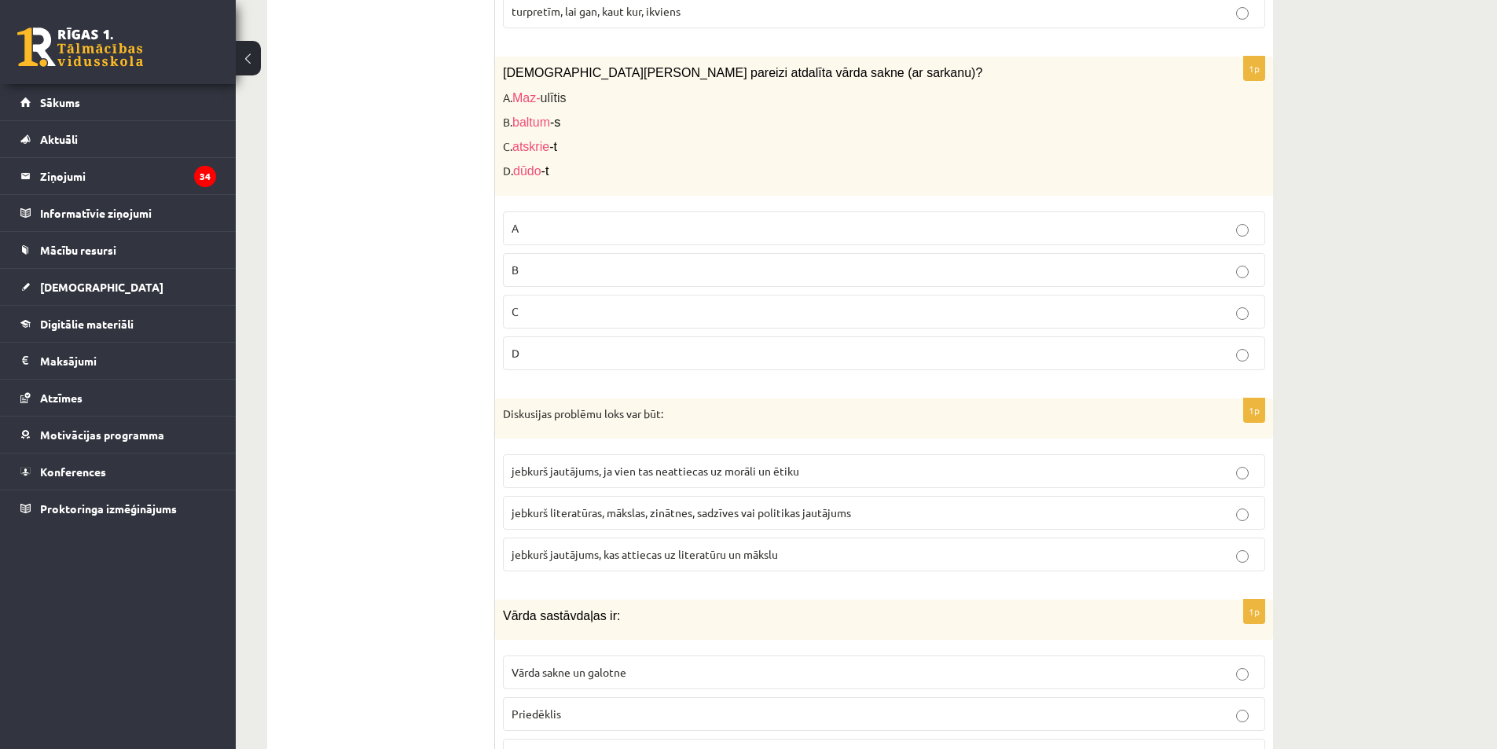
click at [543, 311] on p "C" at bounding box center [884, 311] width 745 height 17
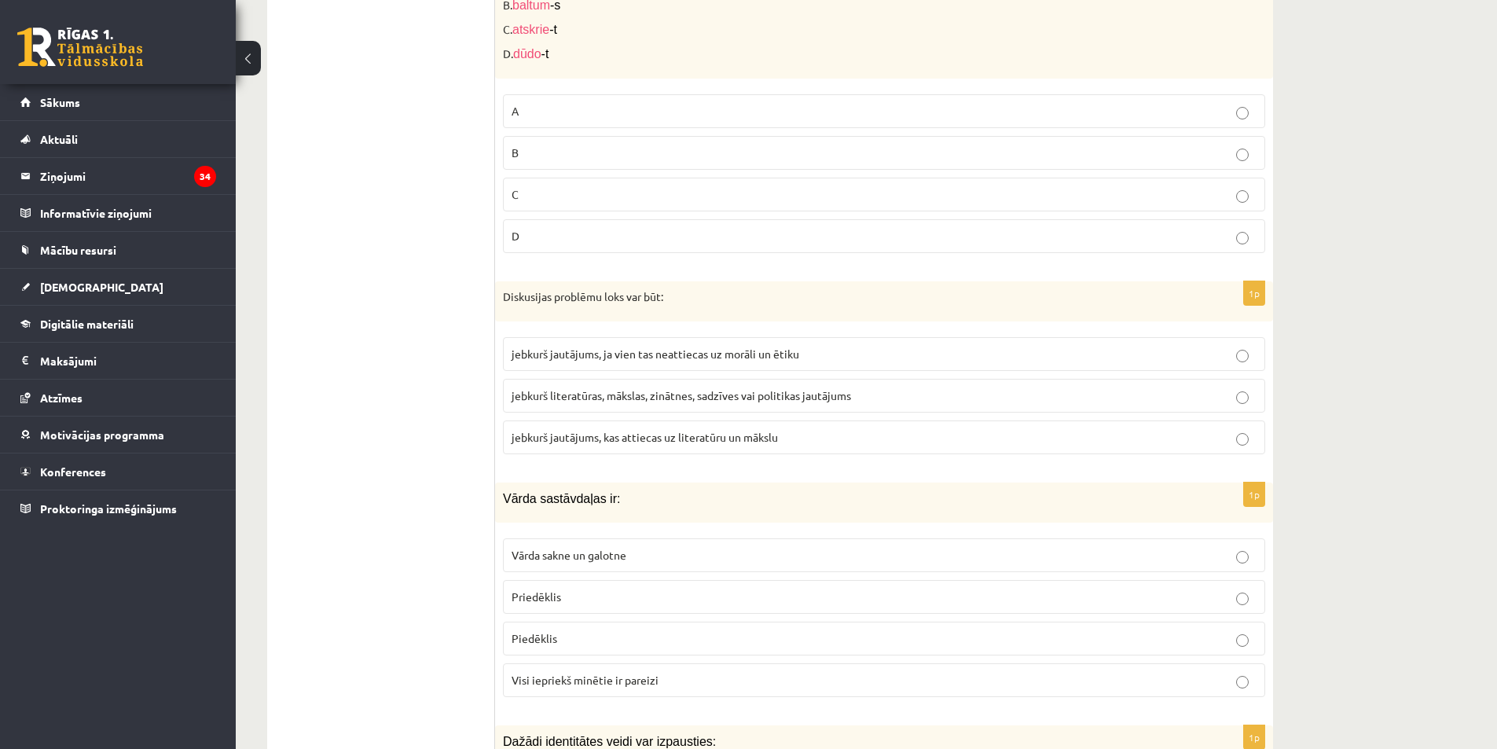
scroll to position [1882, 0]
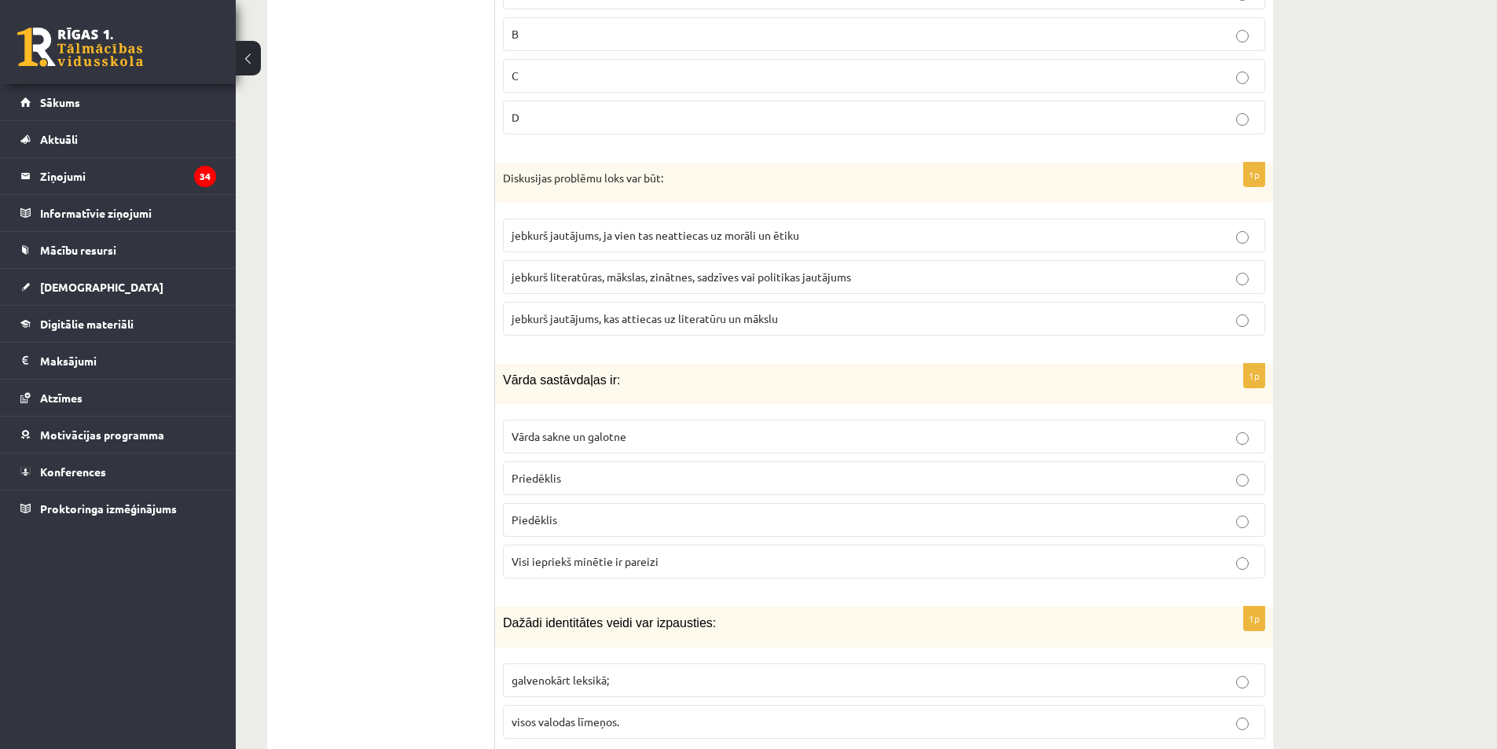
click at [633, 288] on label "jebkurš literatūras, mākslas, zinātnes, sadzīves vai politikas jautājums" at bounding box center [884, 277] width 762 height 34
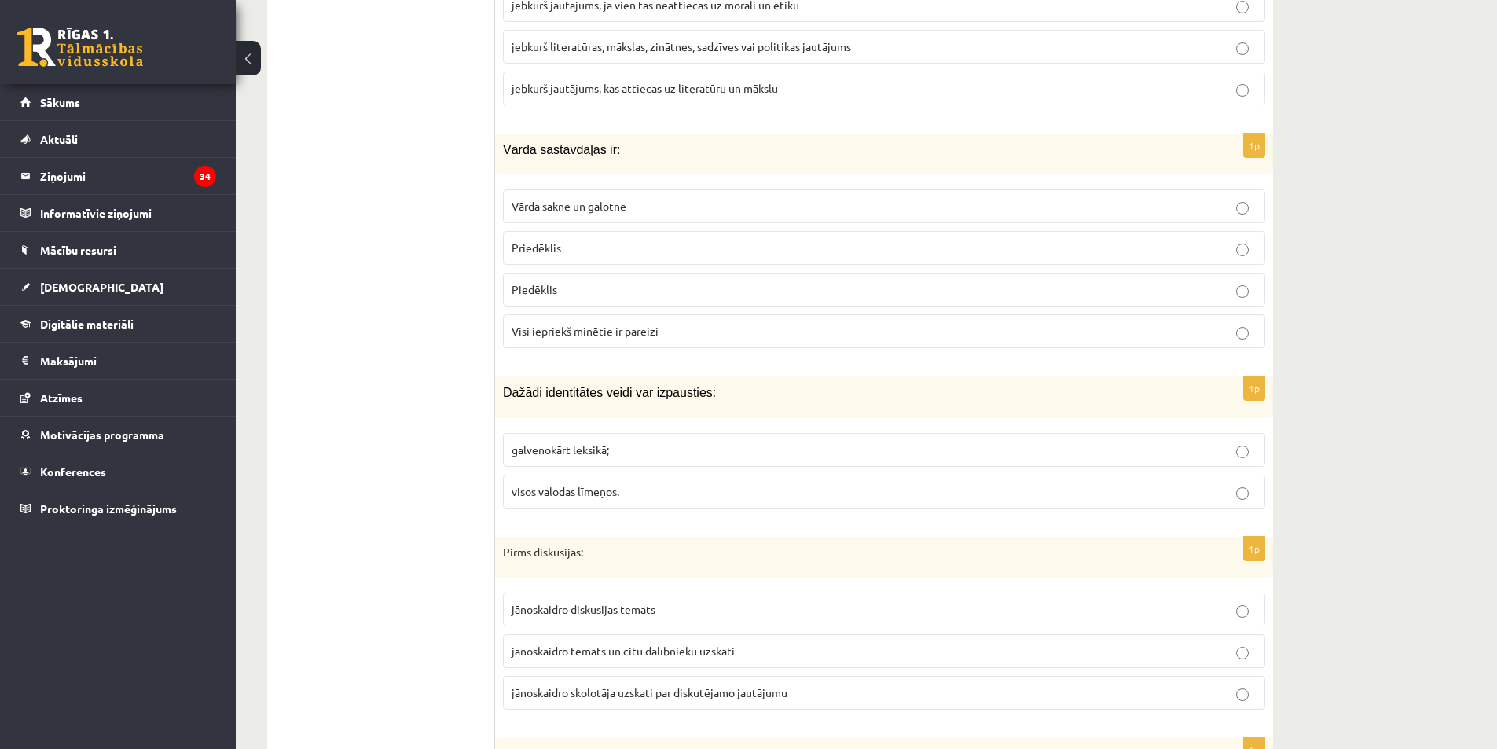
scroll to position [2117, 0]
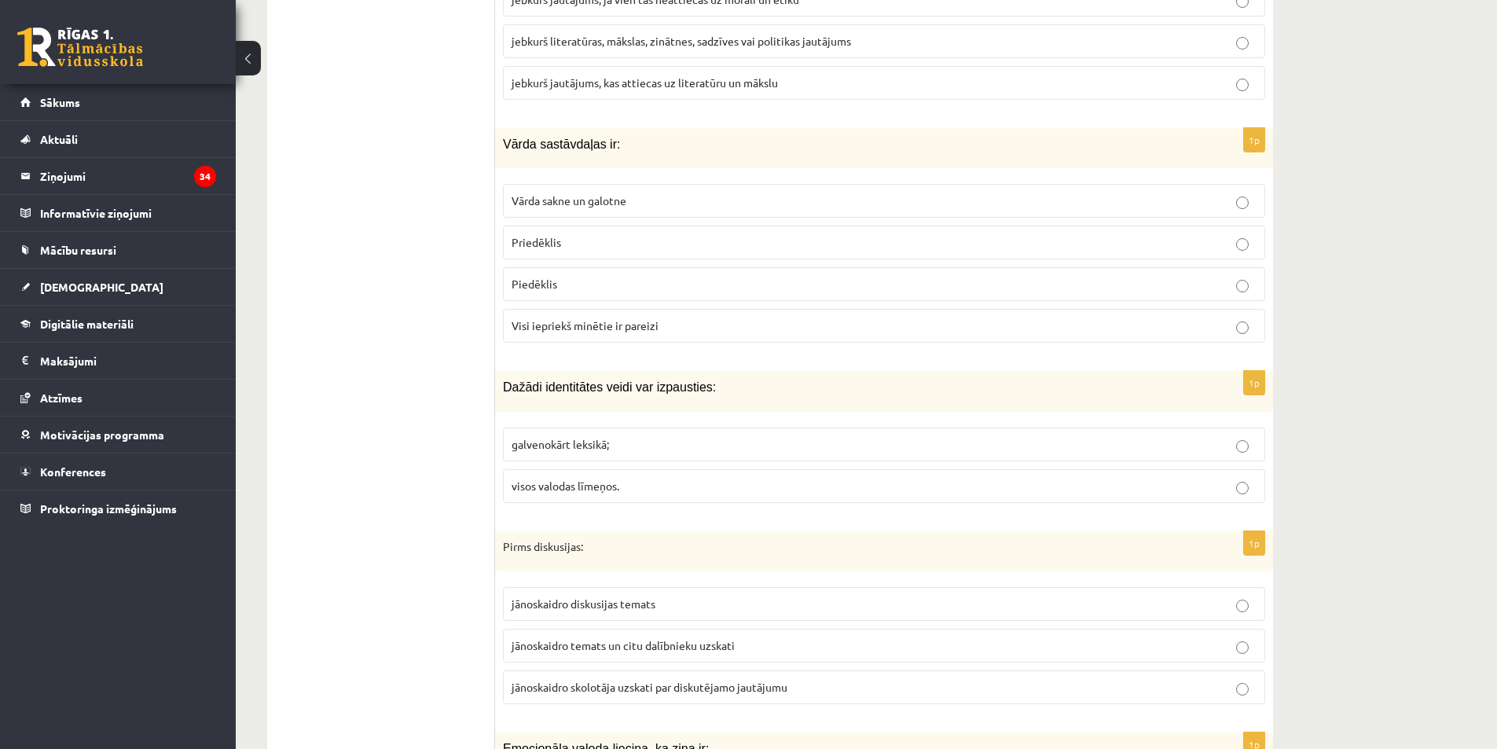
click at [561, 324] on span "Visi iepriekš minētie ir pareizi" at bounding box center [585, 325] width 147 height 14
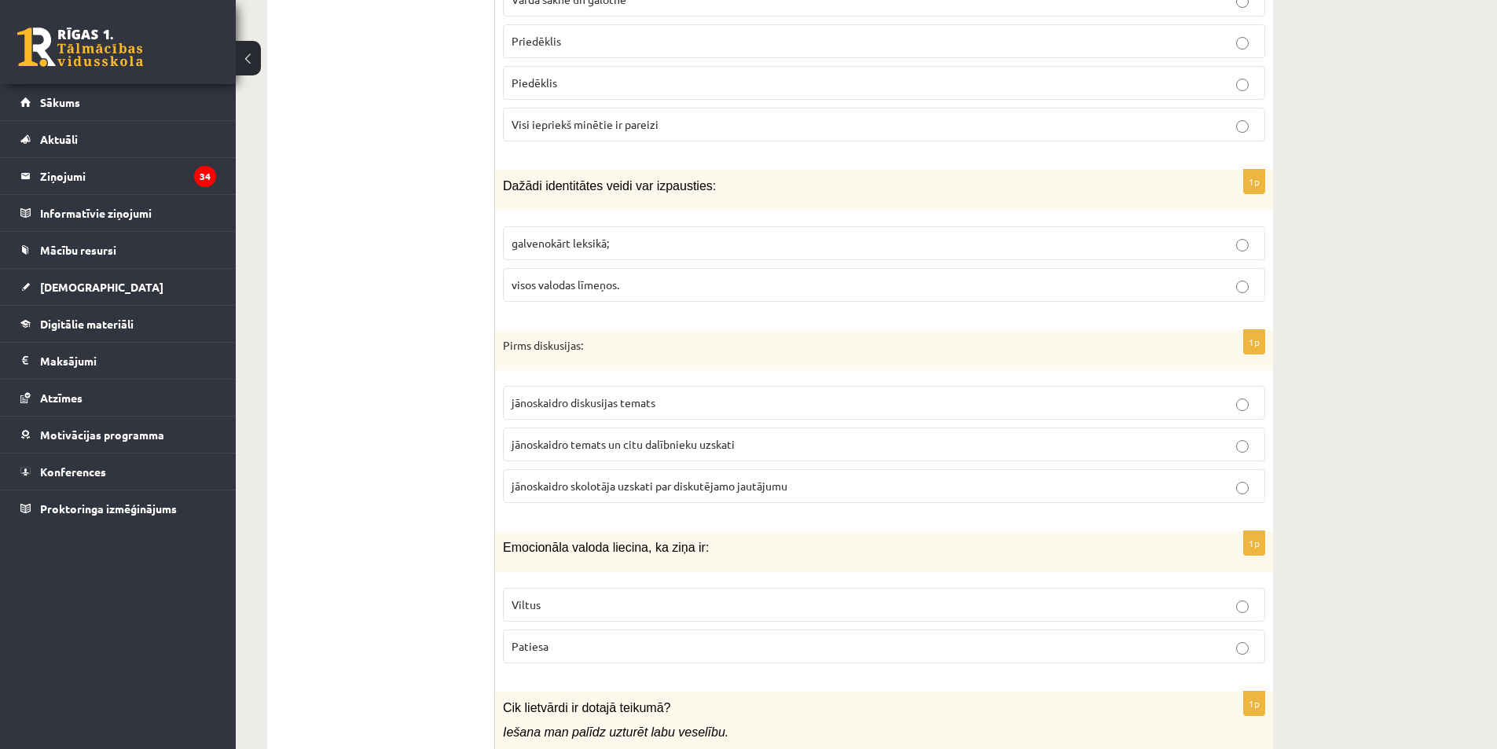
scroll to position [2353, 0]
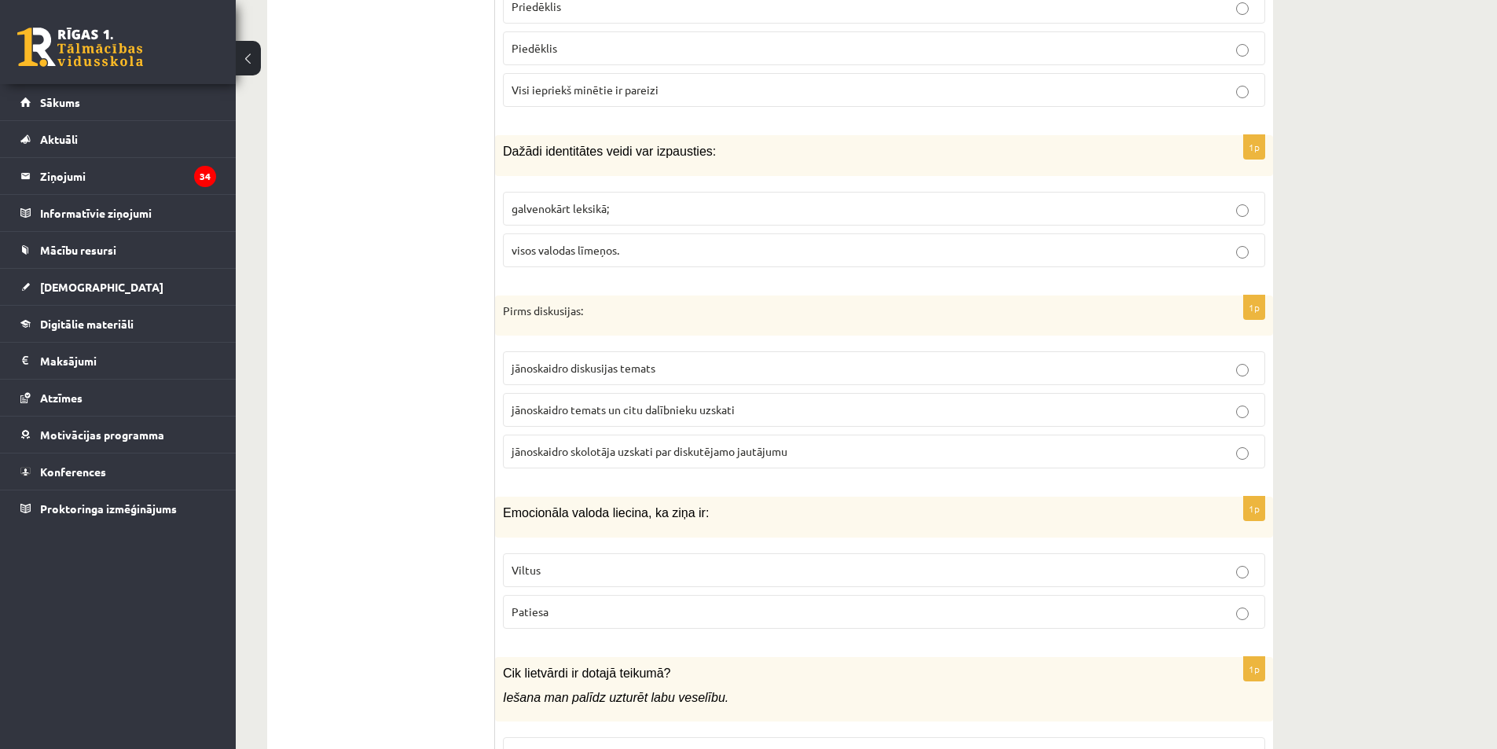
click at [574, 249] on span "visos valodas līmeņos." at bounding box center [566, 250] width 108 height 14
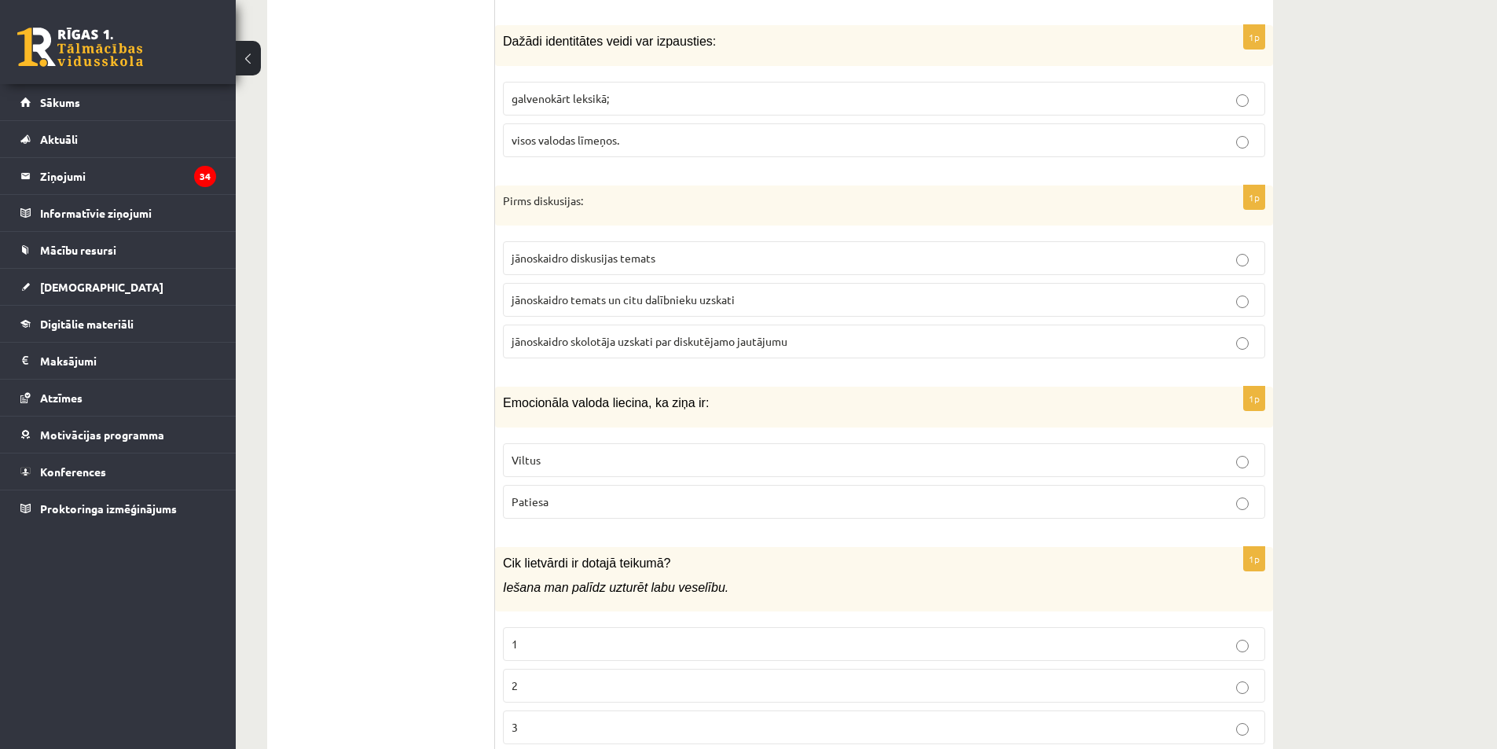
scroll to position [2510, 0]
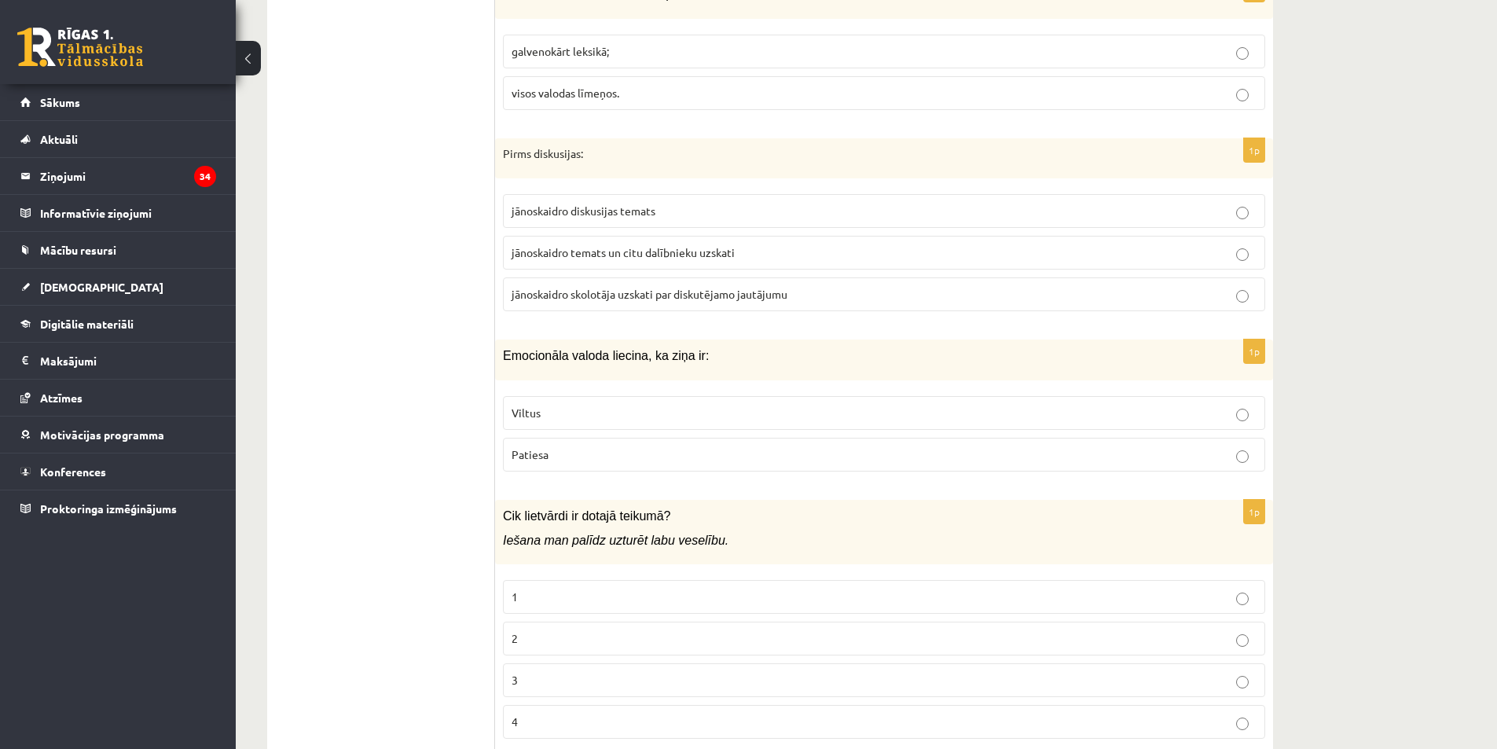
click at [645, 253] on span "jānoskaidro temats un citu dalībnieku uzskati" at bounding box center [623, 252] width 223 height 14
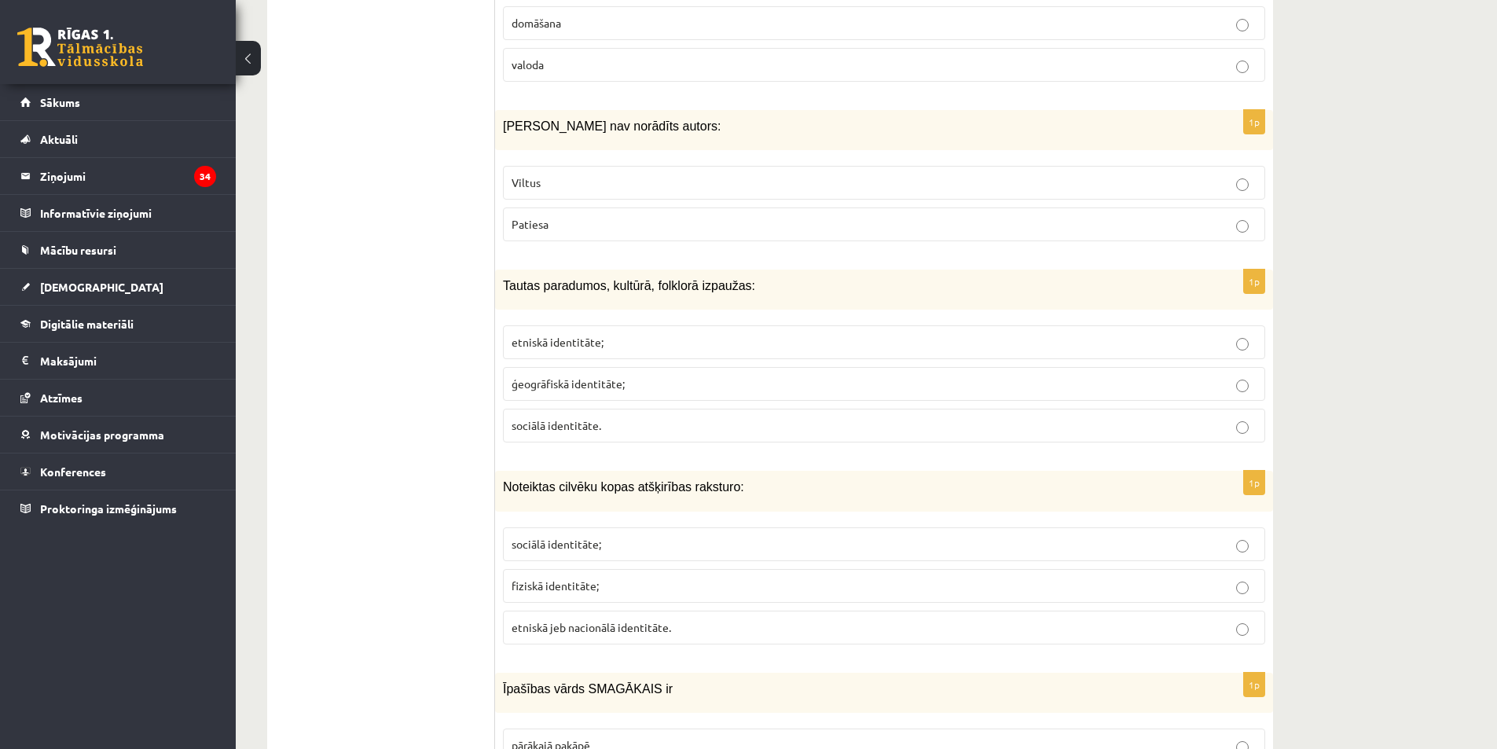
scroll to position [7392, 0]
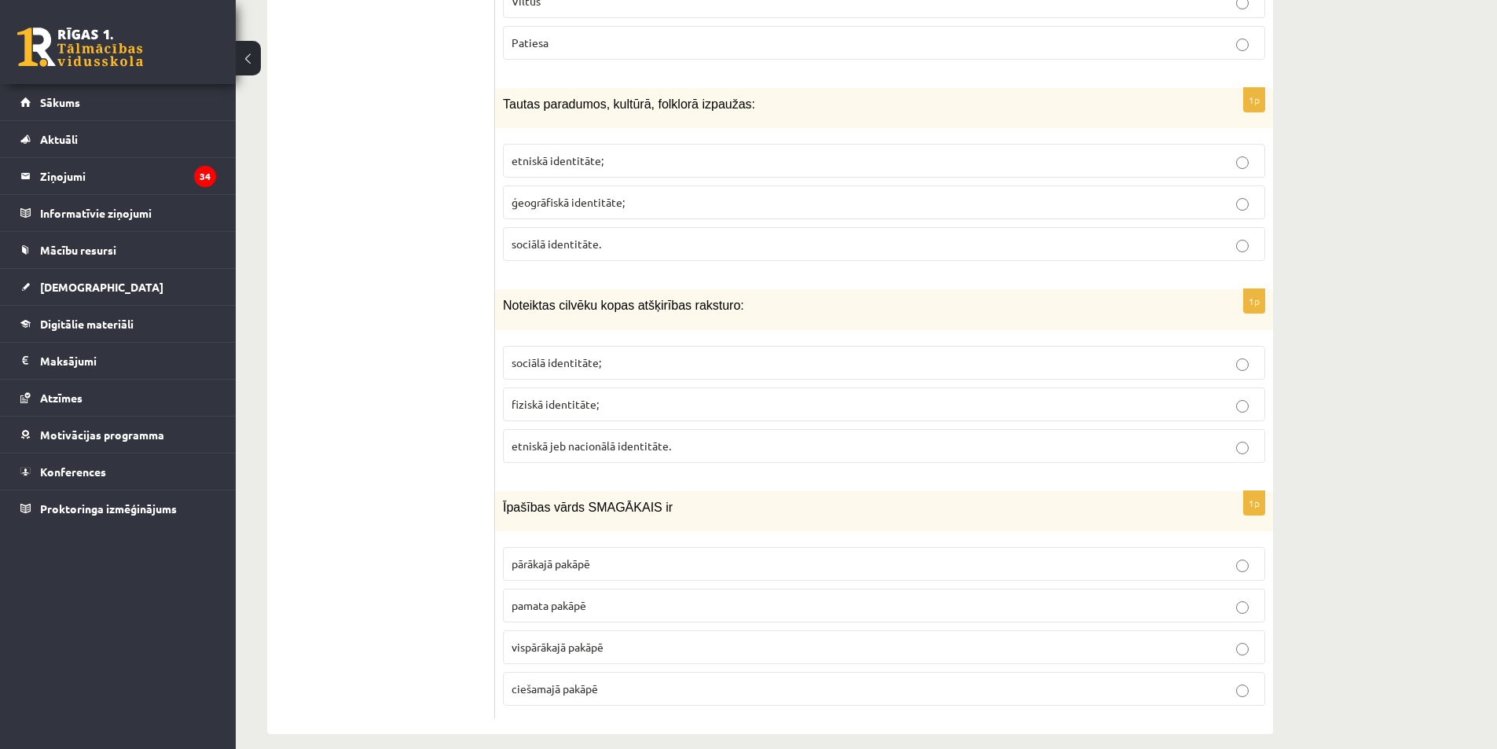
click at [593, 640] on span "vispārākajā pakāpē" at bounding box center [558, 647] width 92 height 14
click at [628, 439] on span "etniskā jeb nacionālā identitāte." at bounding box center [592, 446] width 160 height 14
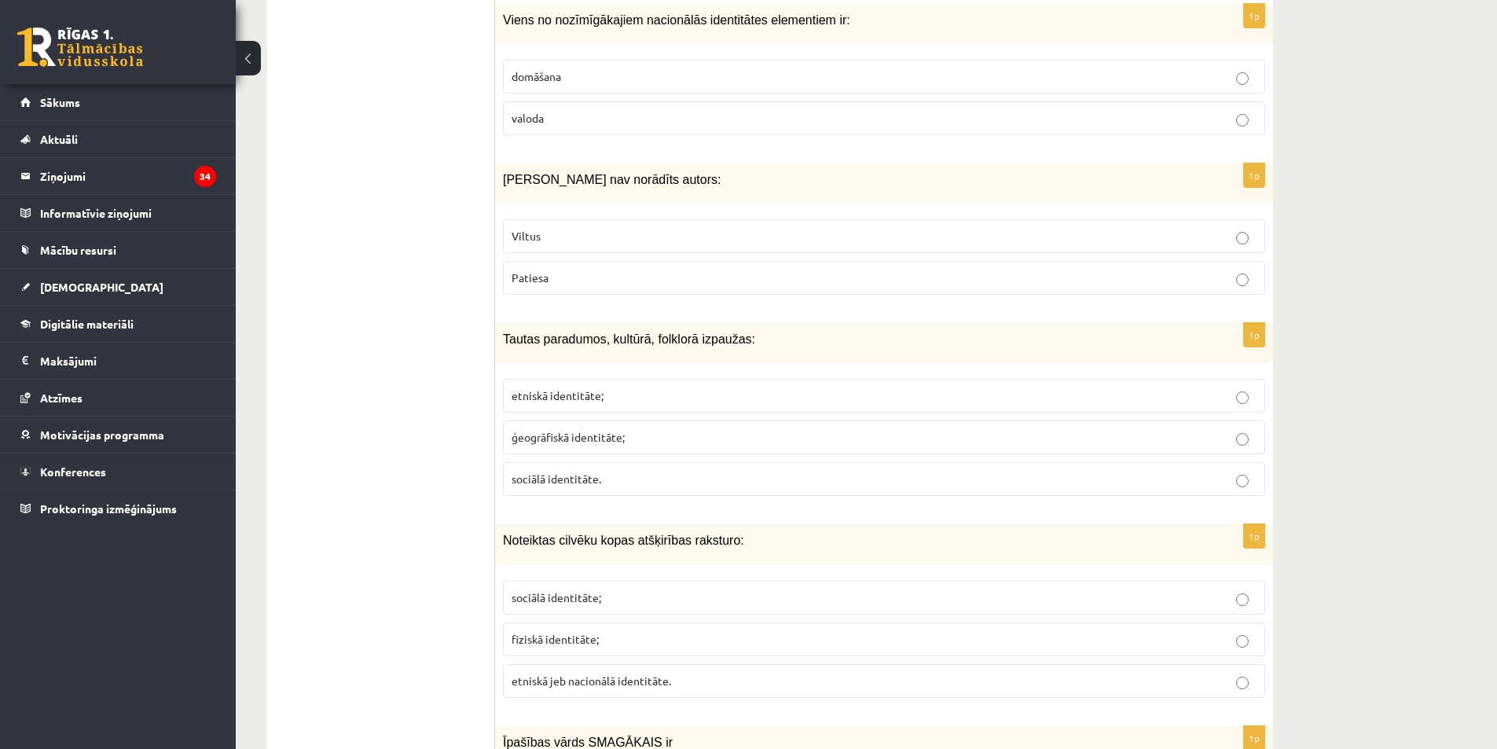
scroll to position [7157, 0]
click at [563, 229] on p "Viltus" at bounding box center [884, 237] width 745 height 17
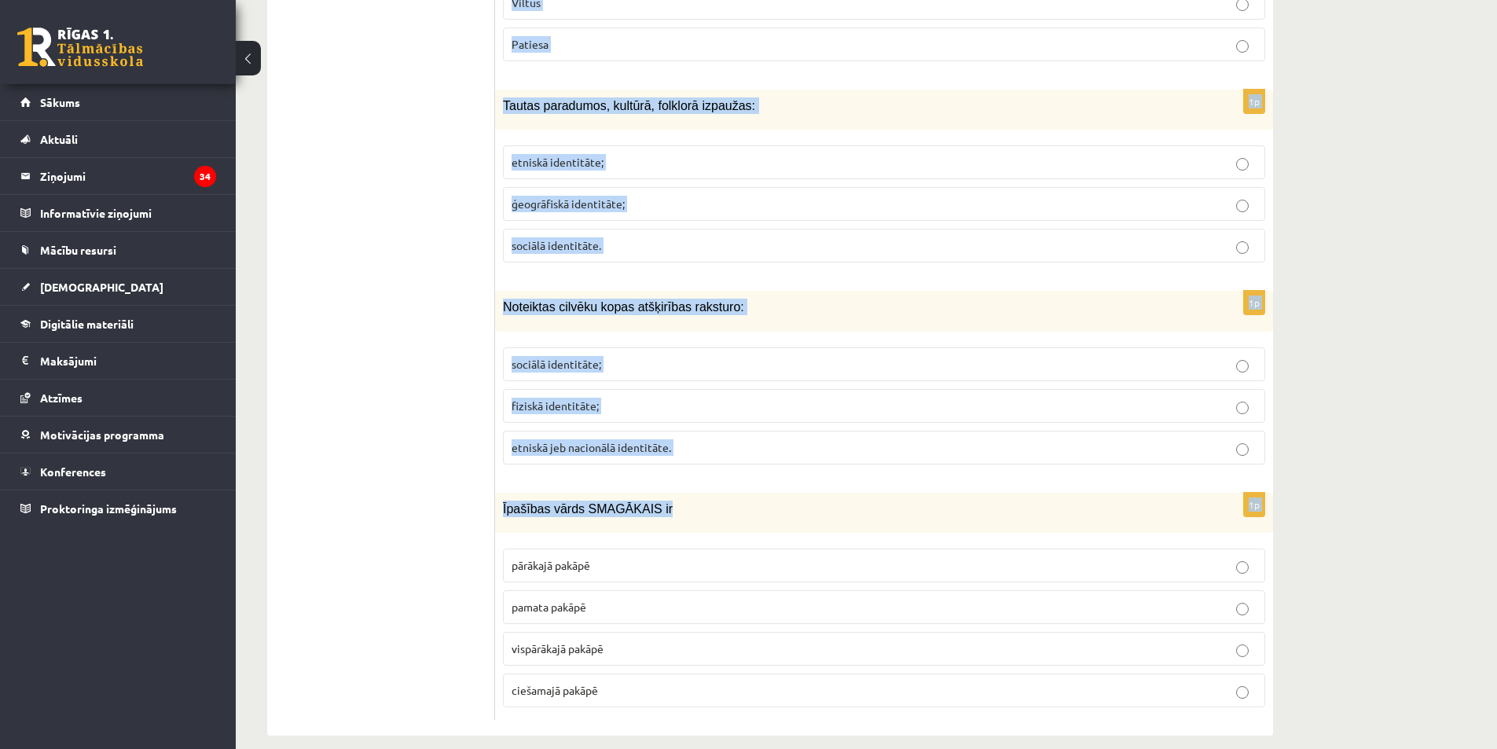
scroll to position [7392, 0]
drag, startPoint x: 504, startPoint y: 142, endPoint x: 776, endPoint y: 661, distance: 586.0
copy form "Diskusija ir: saruna par visu ko strīdīga, neskaidra jautājuma publiska apsprie…"
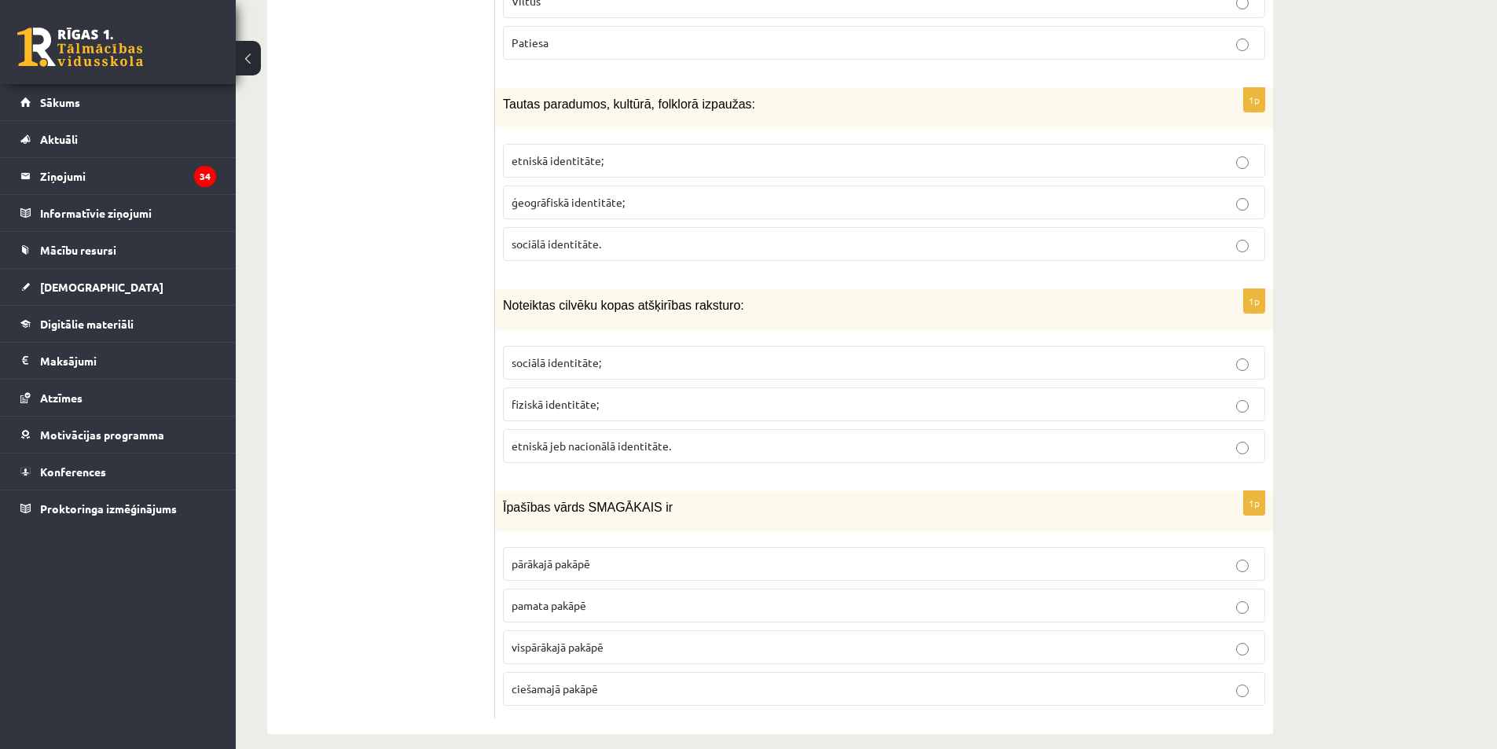
click at [594, 153] on span "etniskā identitāte;" at bounding box center [558, 160] width 92 height 14
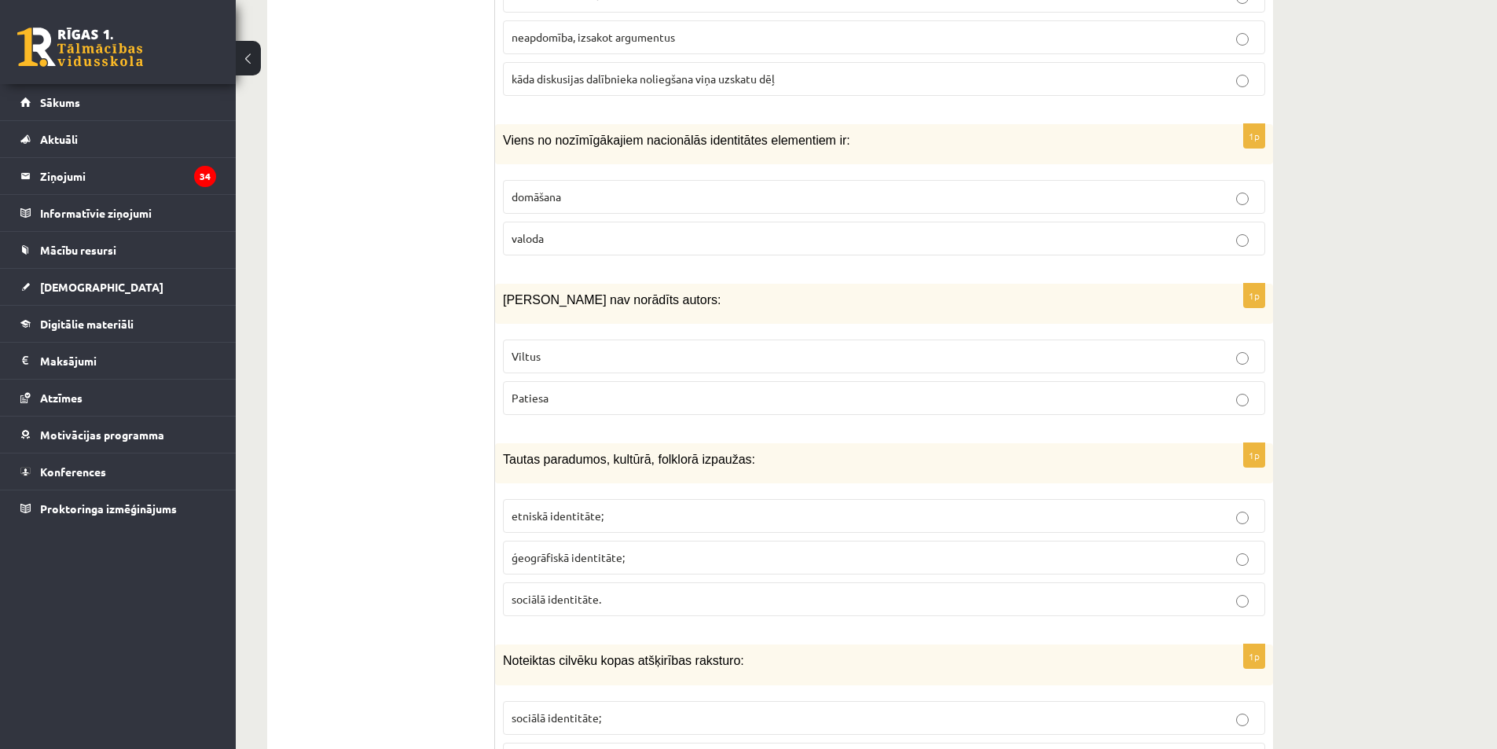
scroll to position [6999, 0]
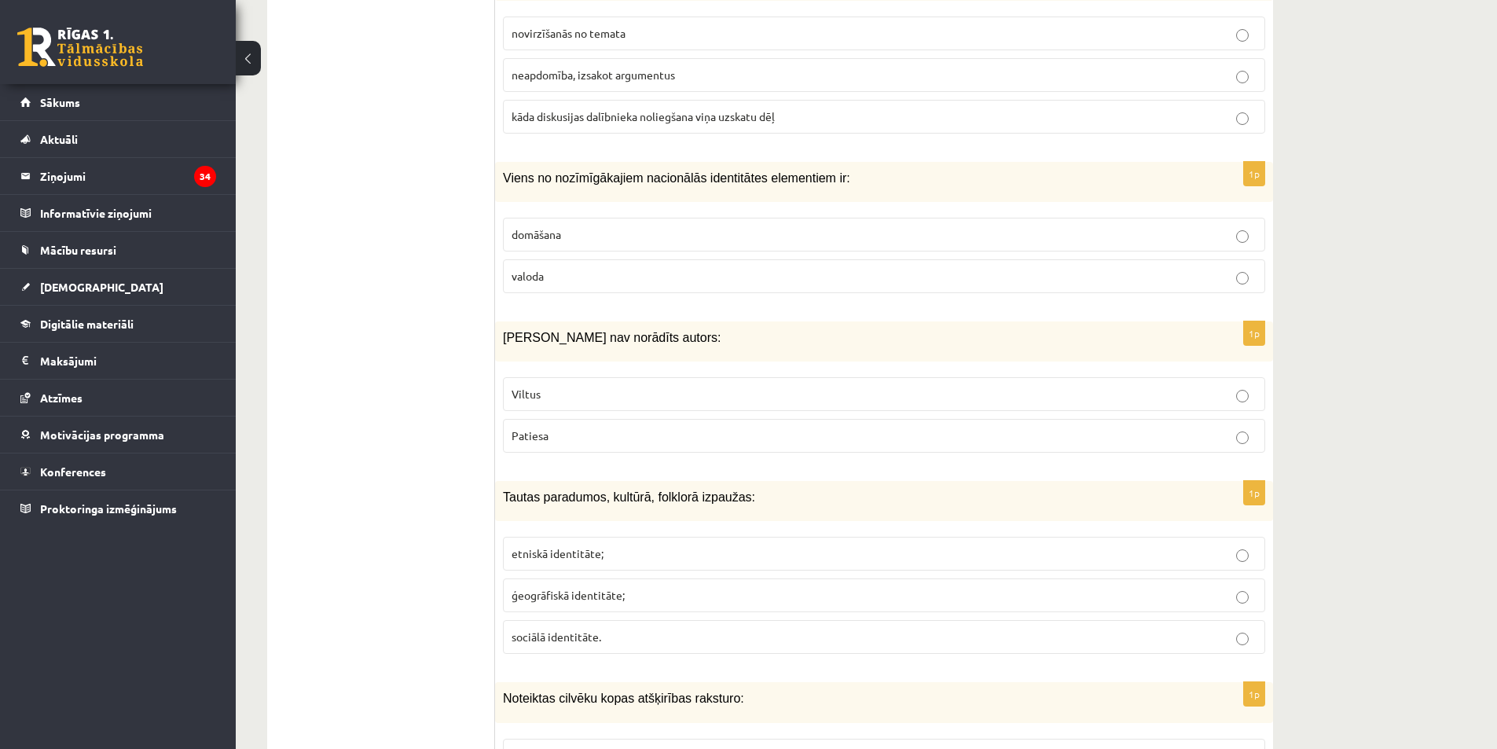
click at [619, 270] on label "valoda" at bounding box center [884, 276] width 762 height 34
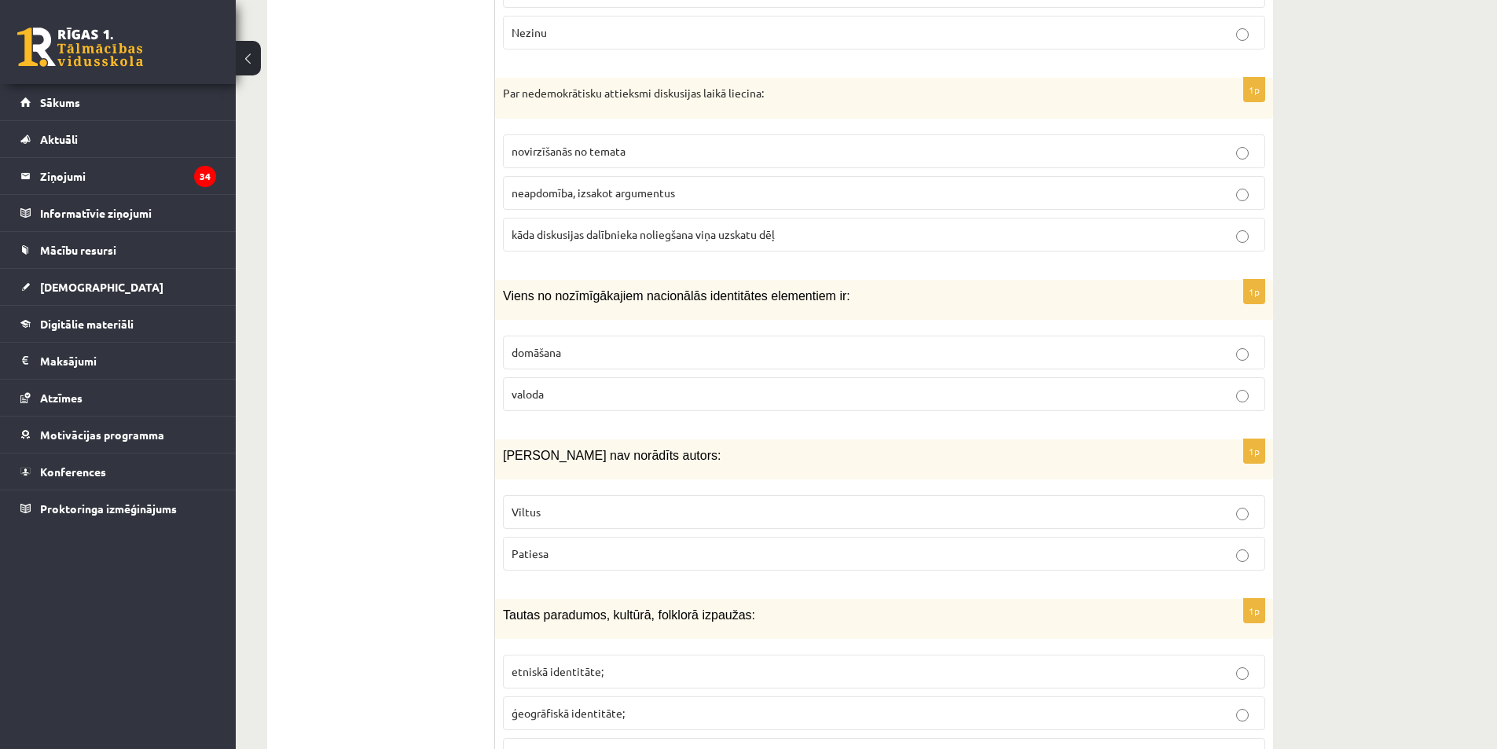
scroll to position [6842, 0]
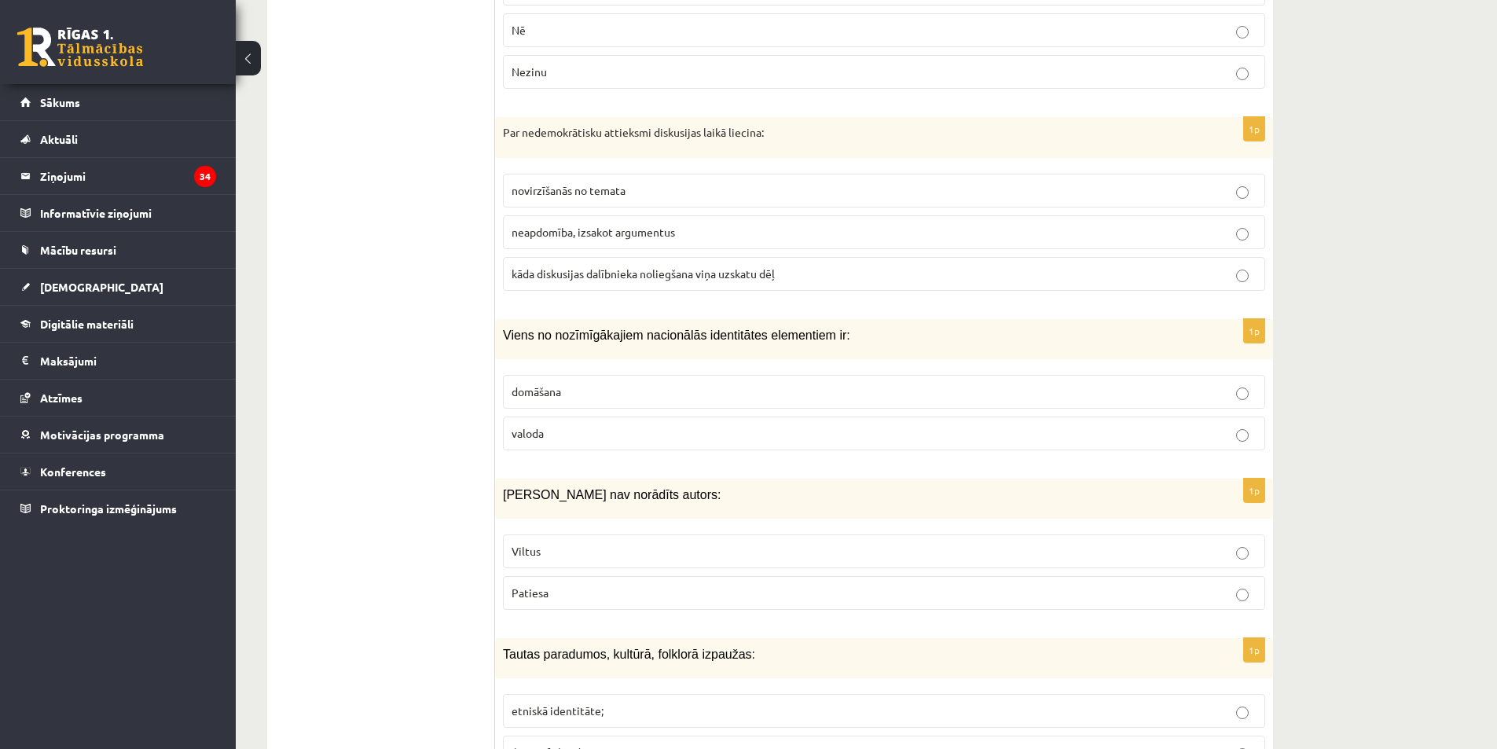
click at [528, 266] on span "kāda diskusijas dalībnieka noliegšana viņa uzskatu dēļ" at bounding box center [643, 273] width 263 height 14
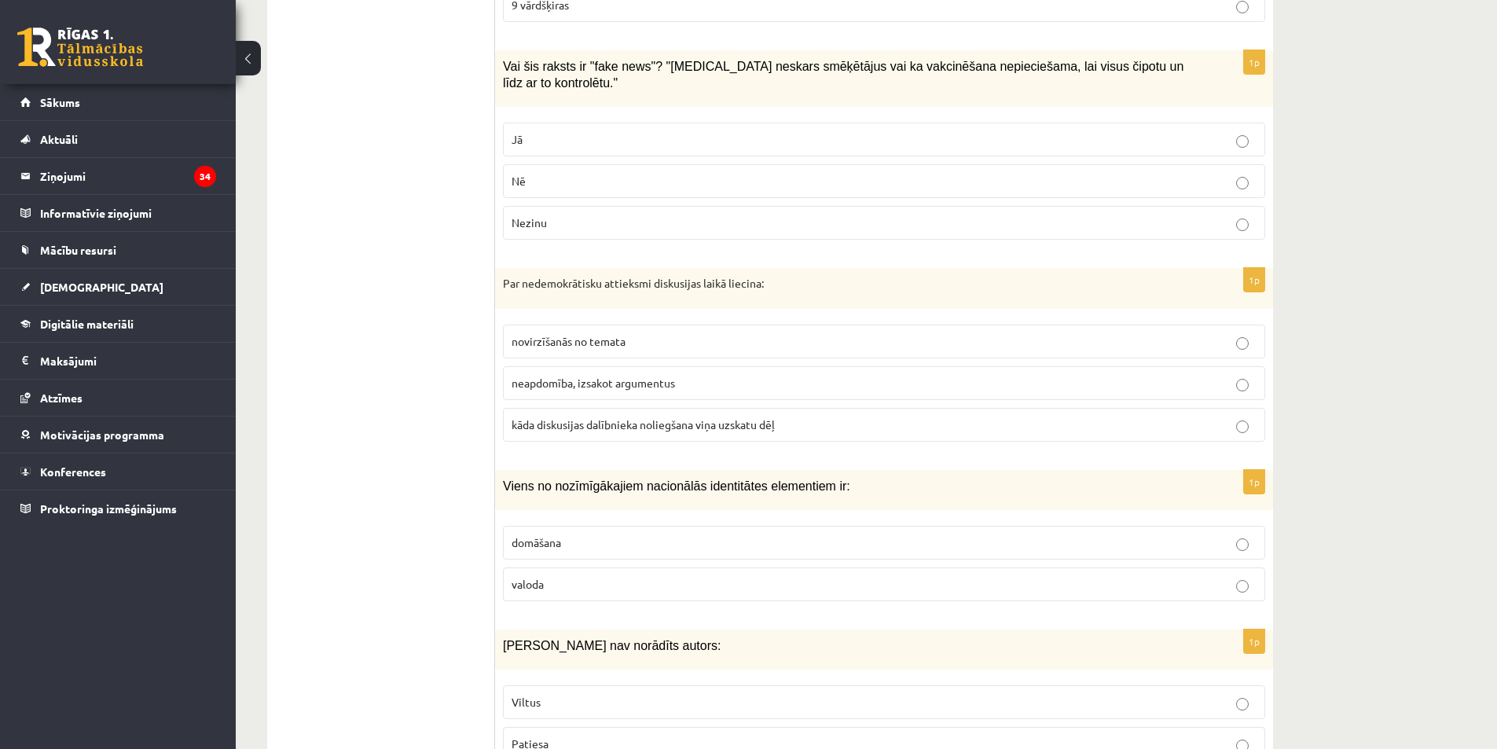
scroll to position [6606, 0]
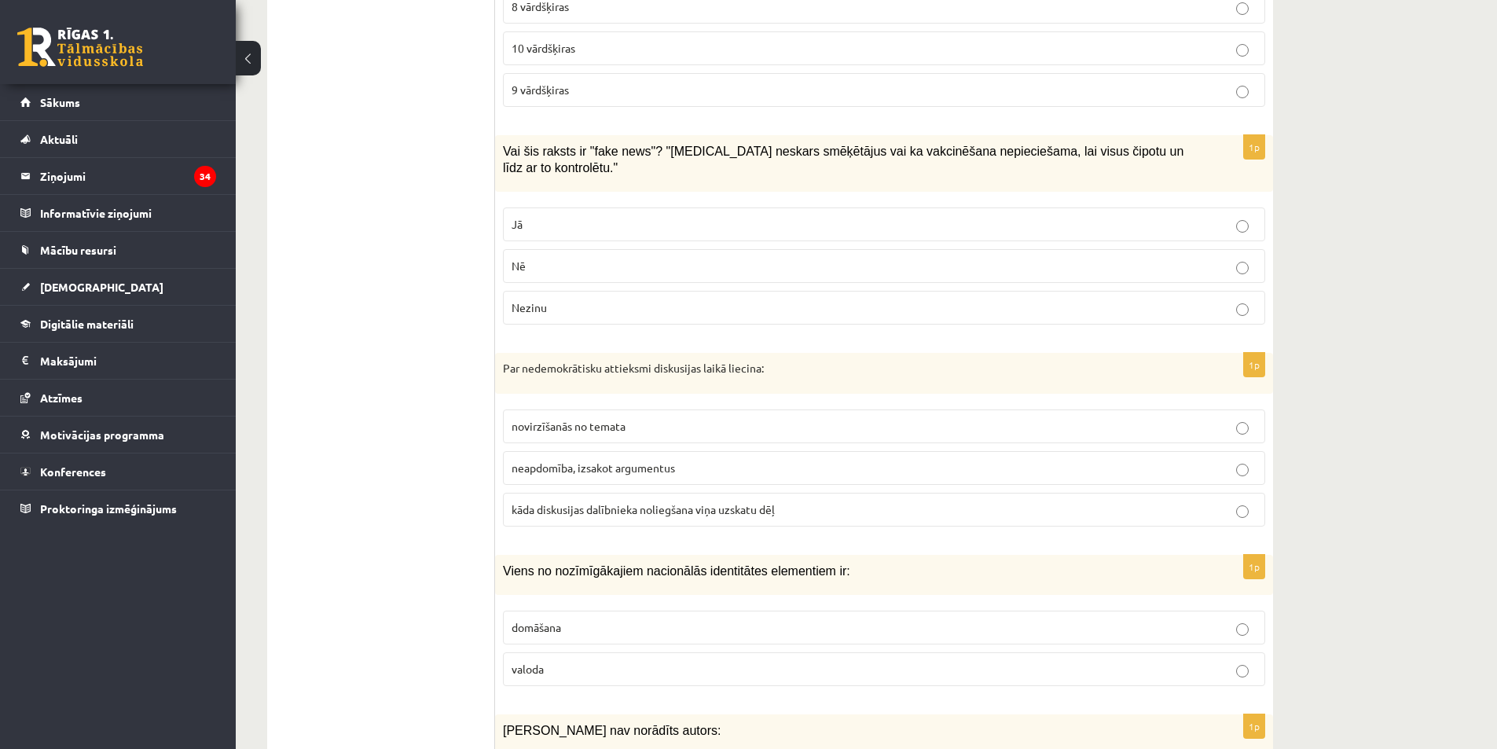
click at [522, 217] on span "Jā" at bounding box center [517, 224] width 11 height 14
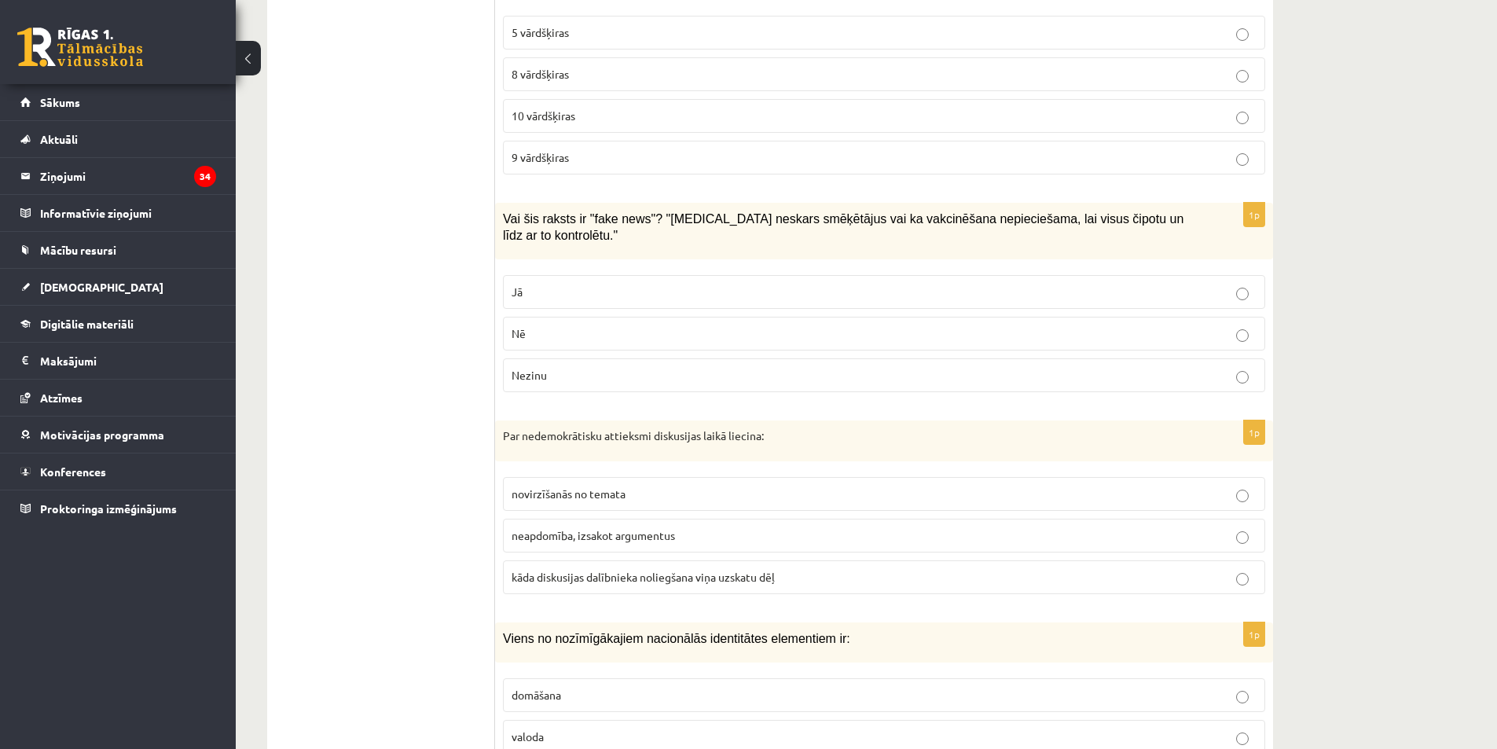
scroll to position [6528, 0]
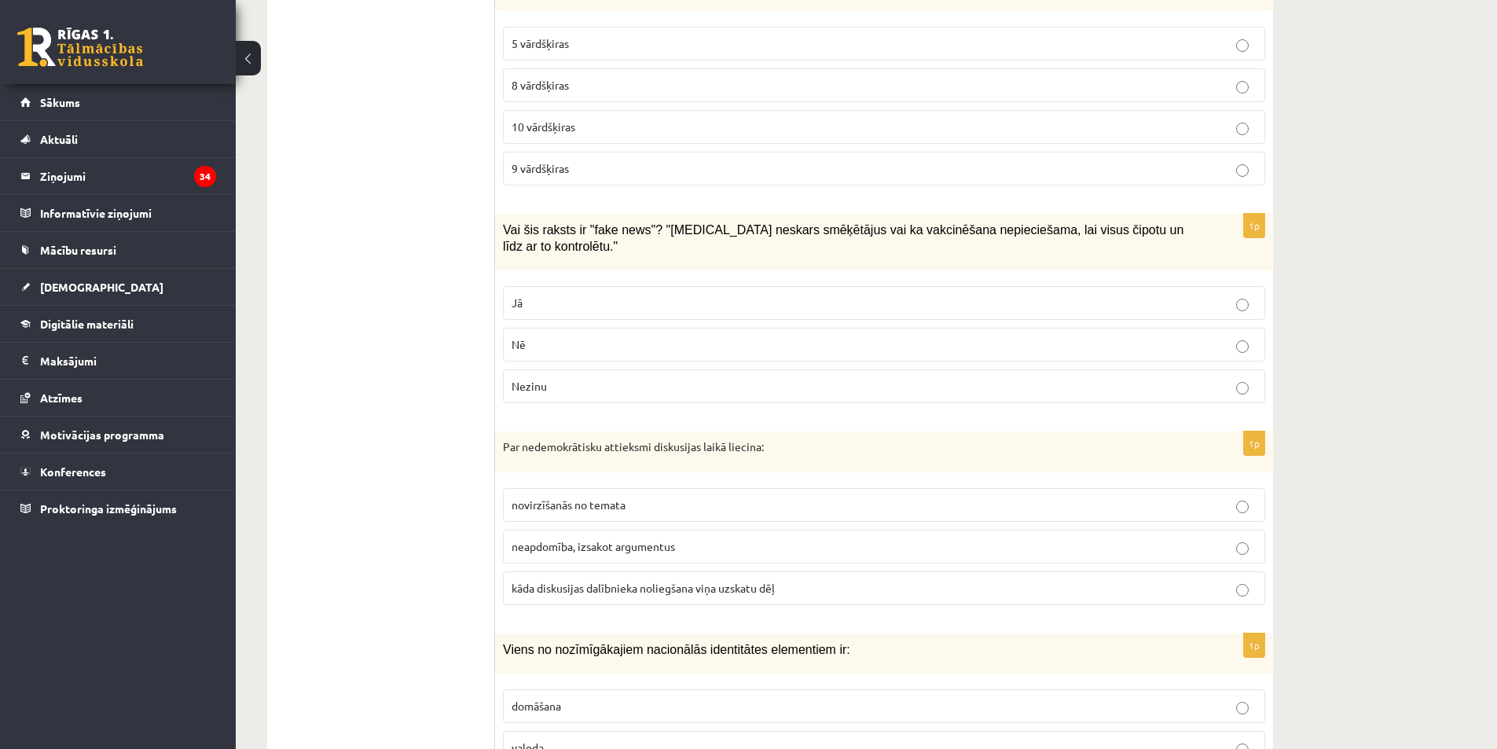
click at [626, 83] on p "8 vārdšķiras" at bounding box center [884, 85] width 745 height 17
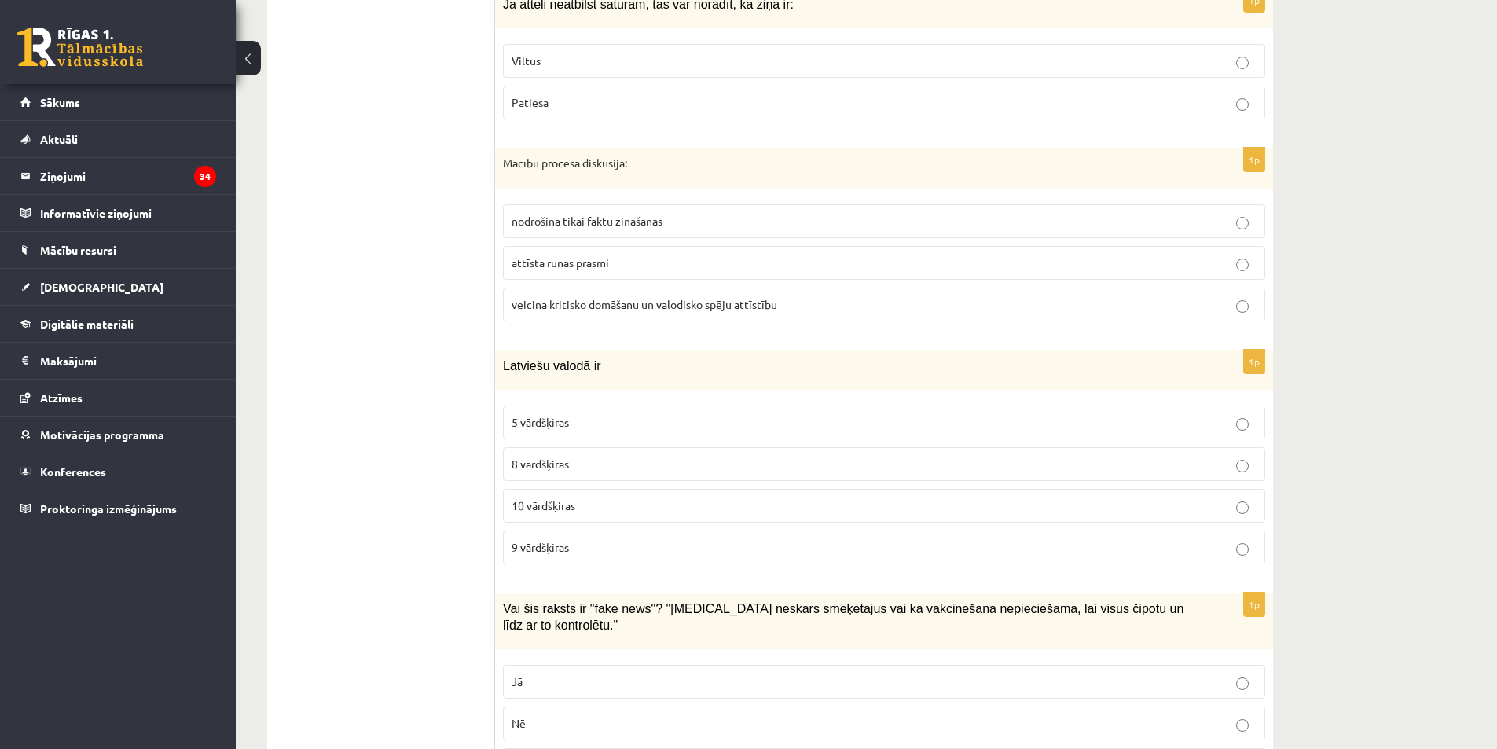
scroll to position [6135, 0]
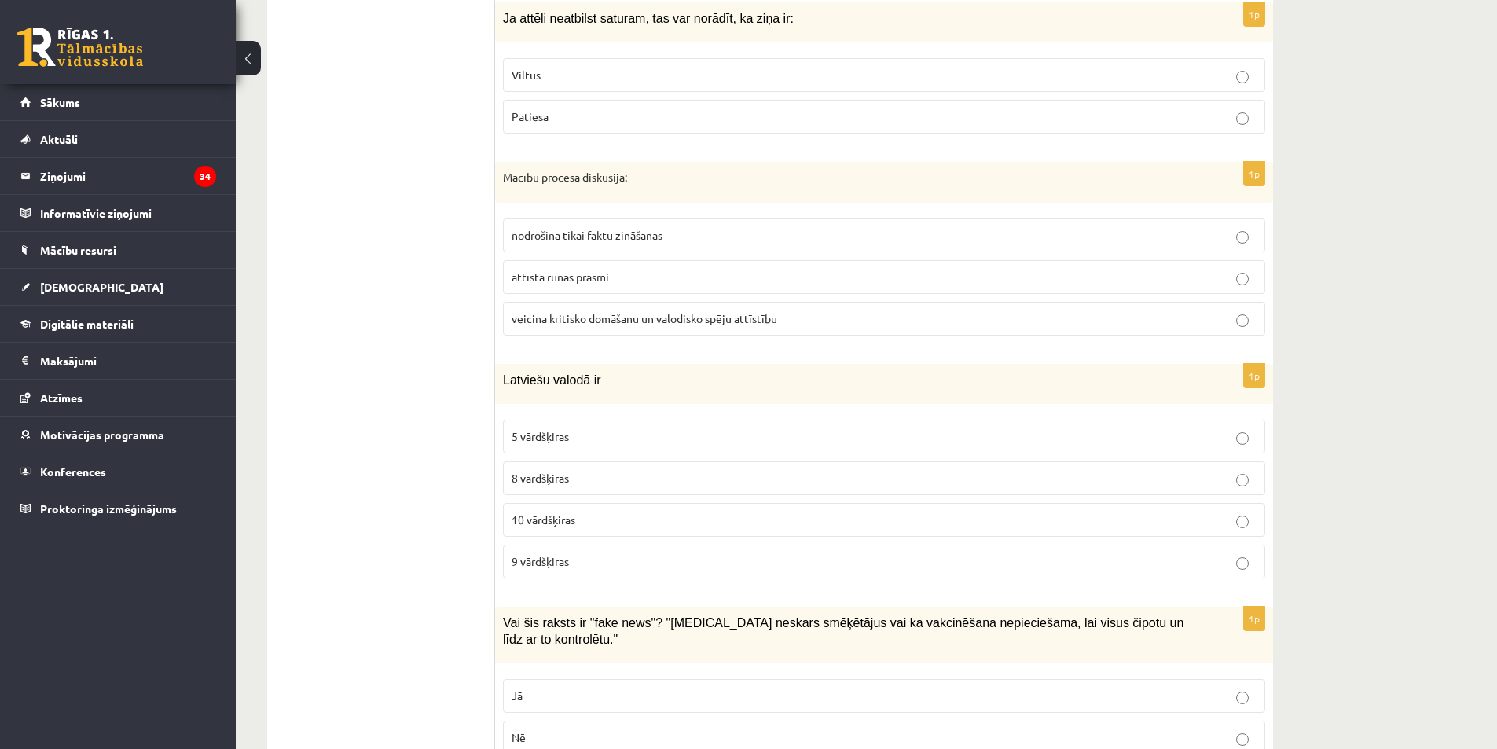
click at [568, 519] on span "10 vārdšķiras" at bounding box center [544, 519] width 64 height 14
click at [515, 303] on label "veicina kritisko domāšanu un valodisko spēju attīstību" at bounding box center [884, 319] width 762 height 34
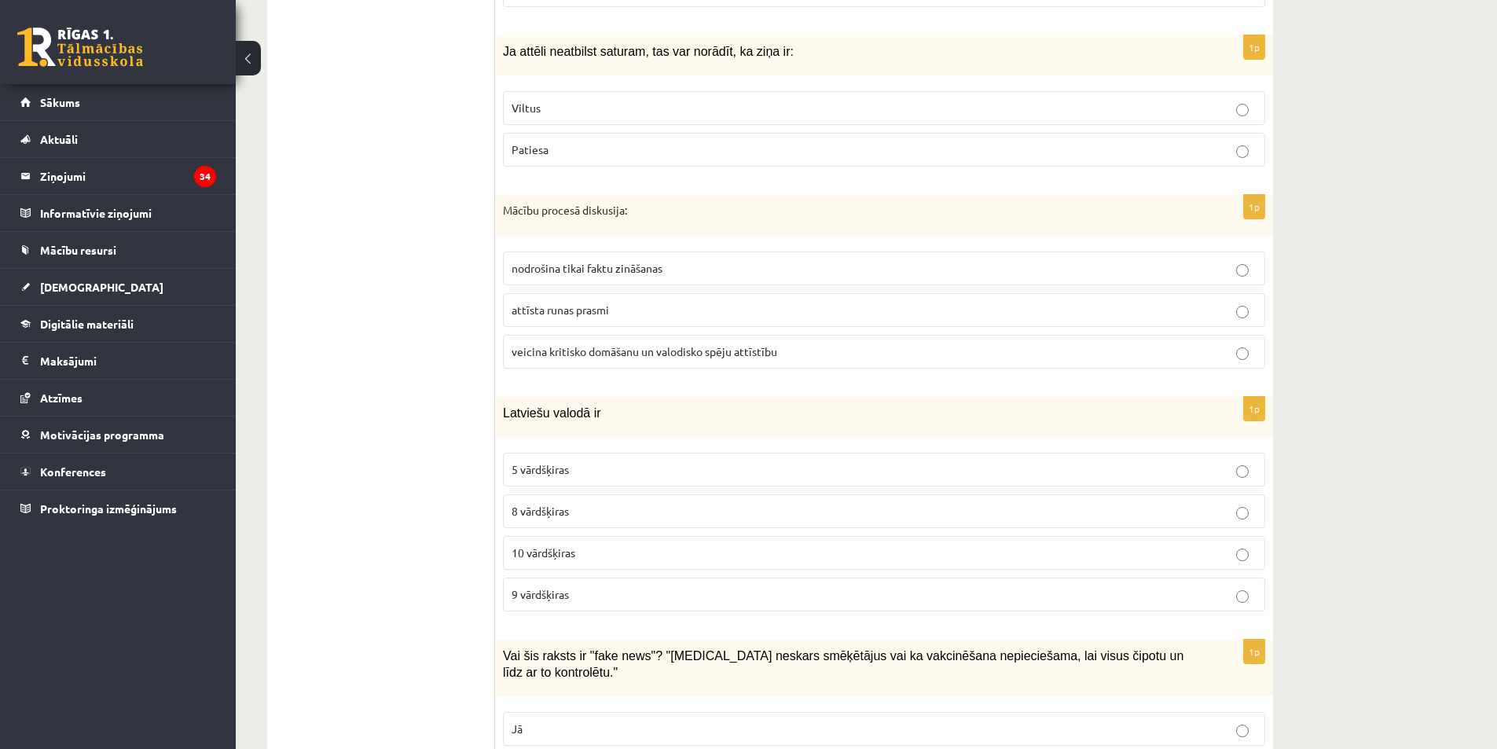
scroll to position [5978, 0]
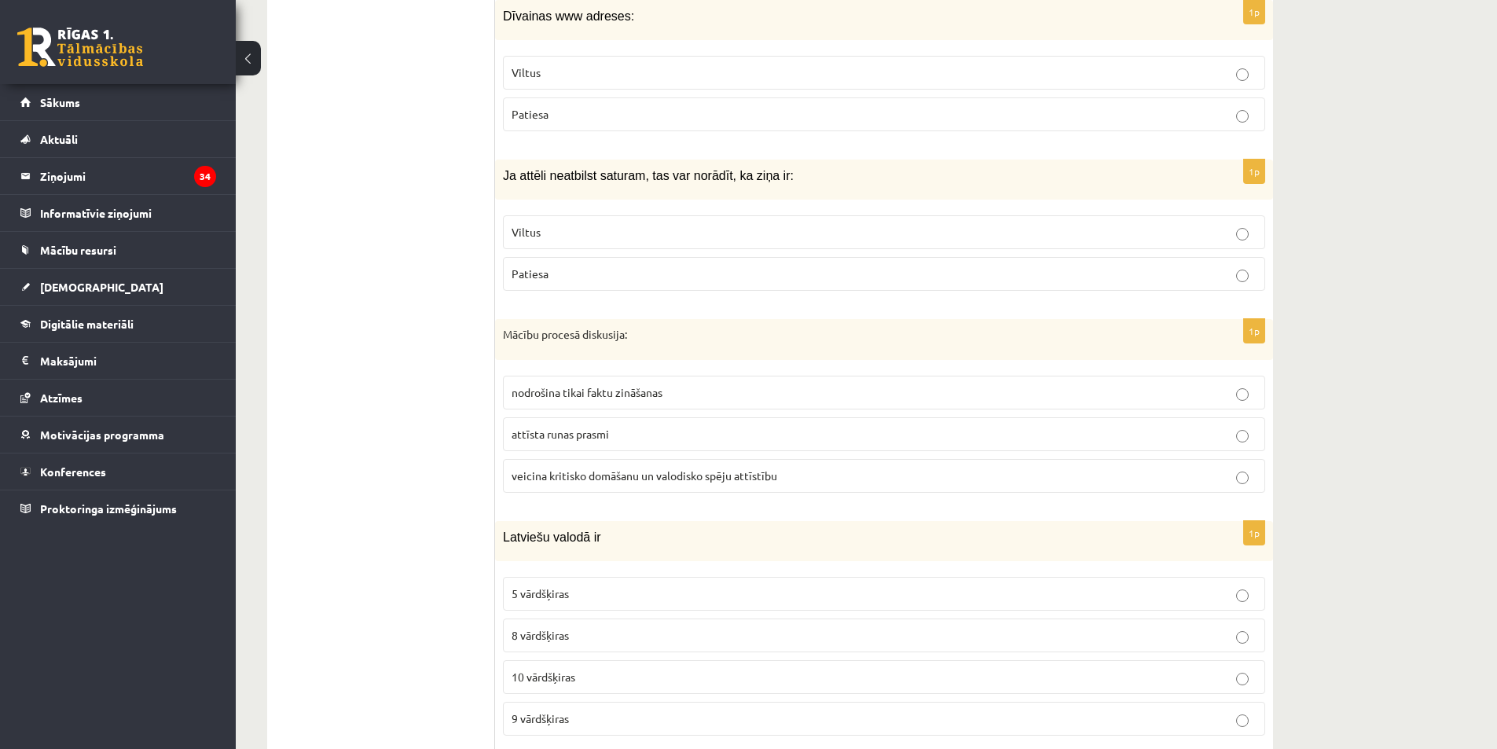
click at [563, 232] on p "Viltus" at bounding box center [884, 232] width 745 height 17
click at [596, 72] on p "Viltus" at bounding box center [884, 72] width 745 height 17
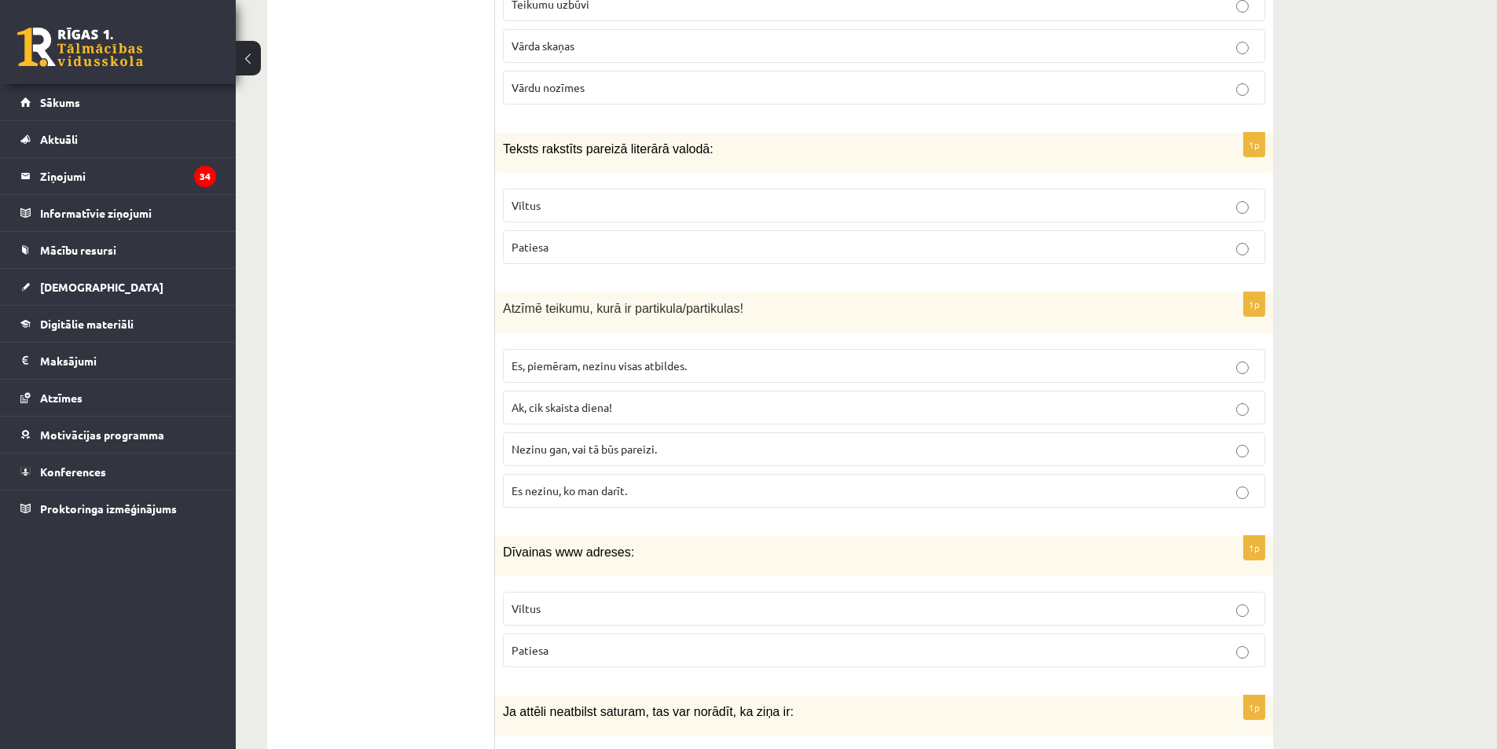
scroll to position [5428, 0]
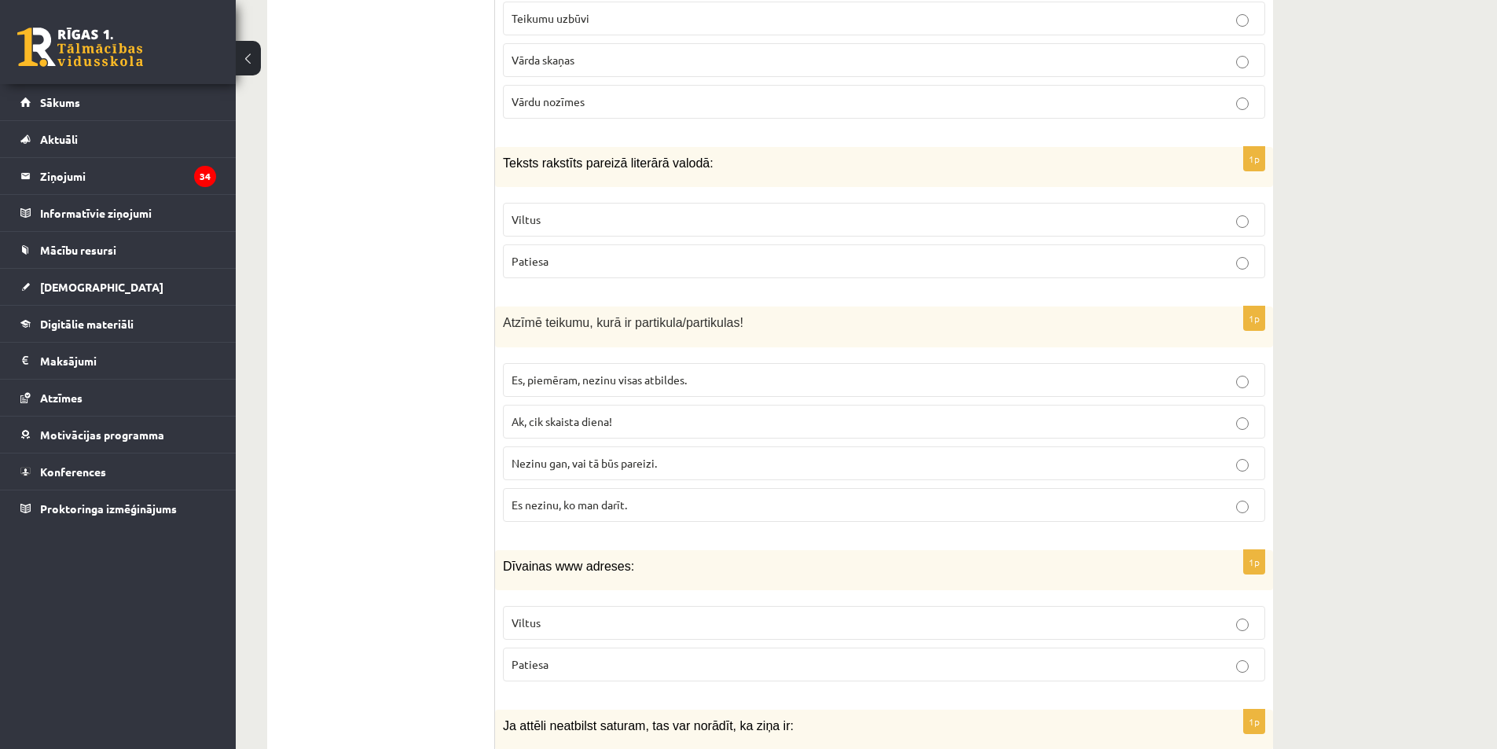
click at [556, 228] on label "Viltus" at bounding box center [884, 220] width 762 height 34
click at [578, 244] on label "Patiesa" at bounding box center [884, 261] width 762 height 34
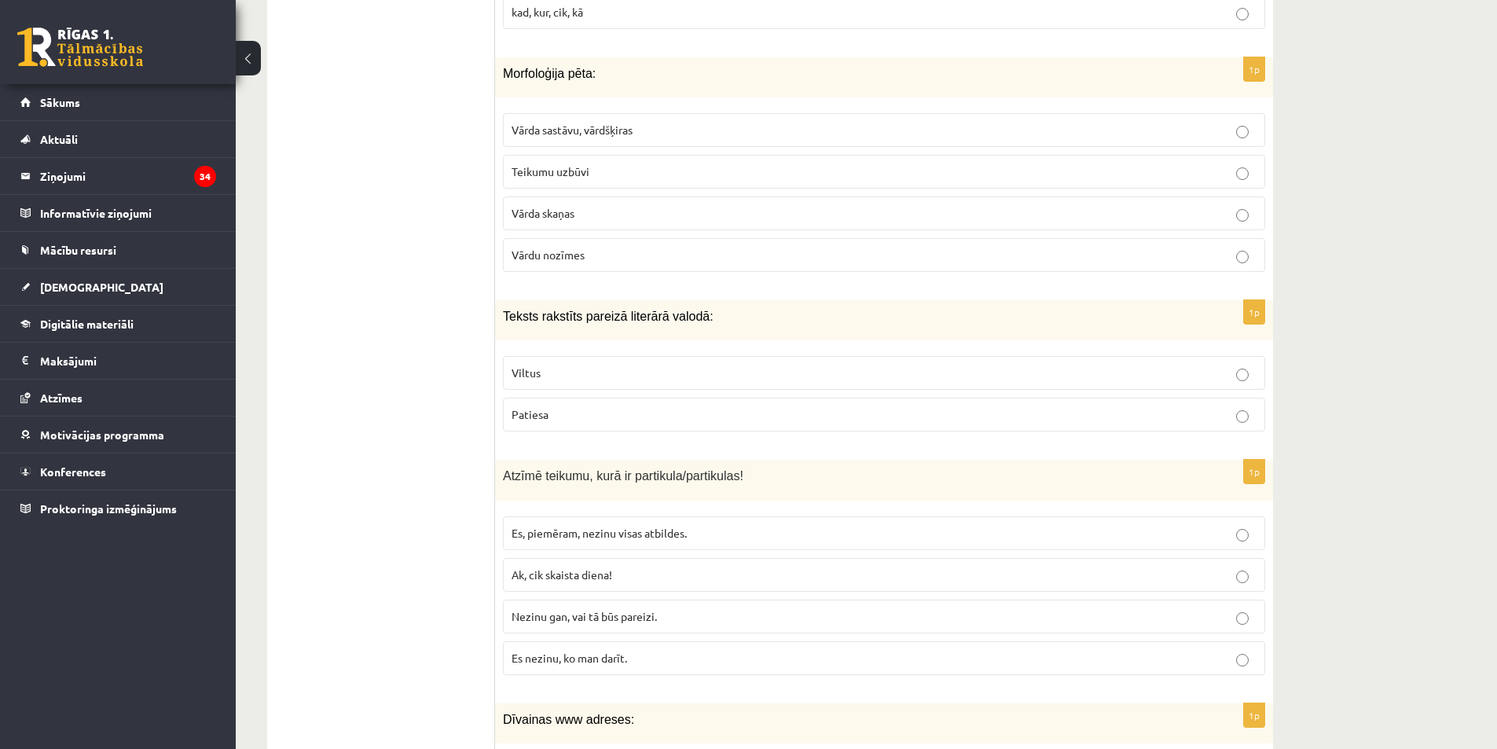
scroll to position [5270, 0]
click at [591, 134] on span "Vārda sastāvu, vārdšķiras" at bounding box center [572, 134] width 121 height 14
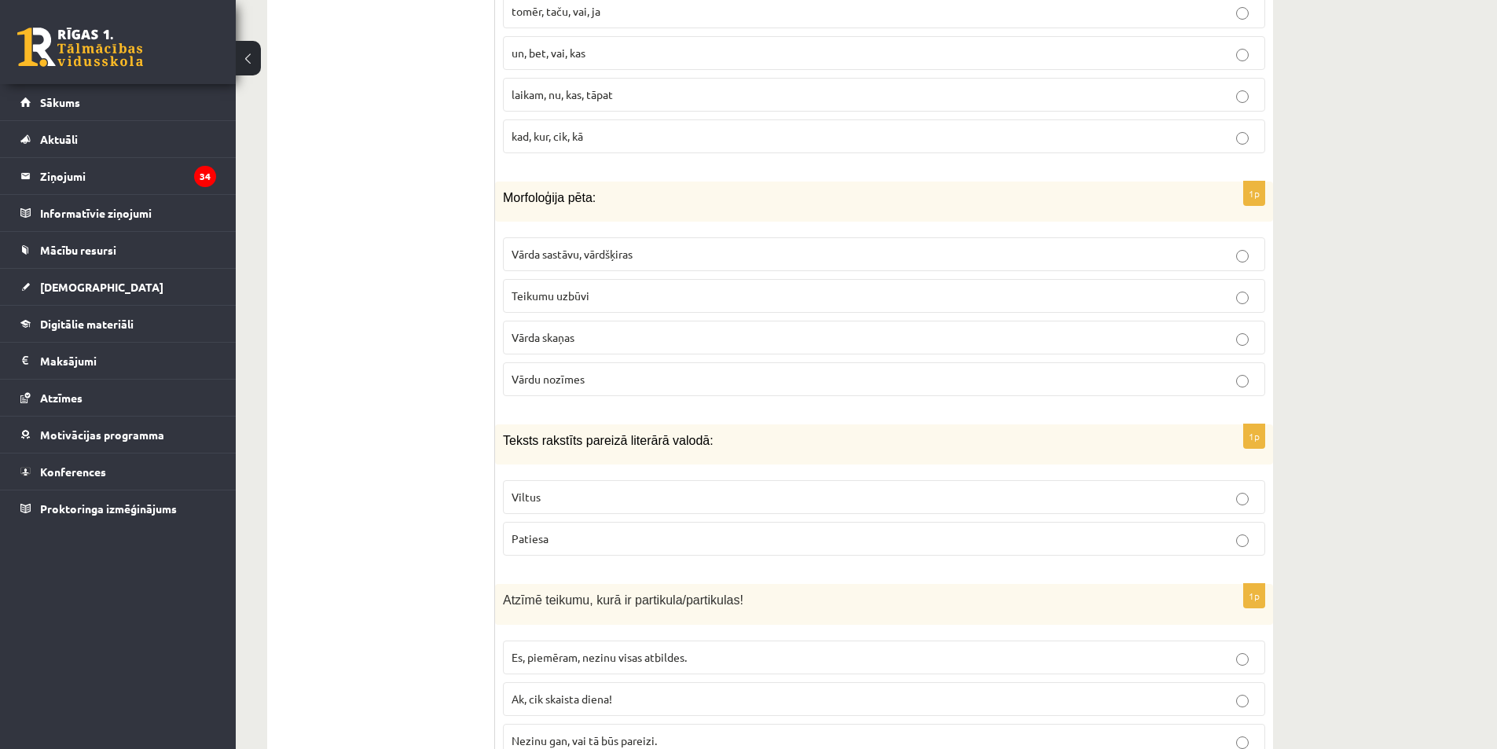
scroll to position [5113, 0]
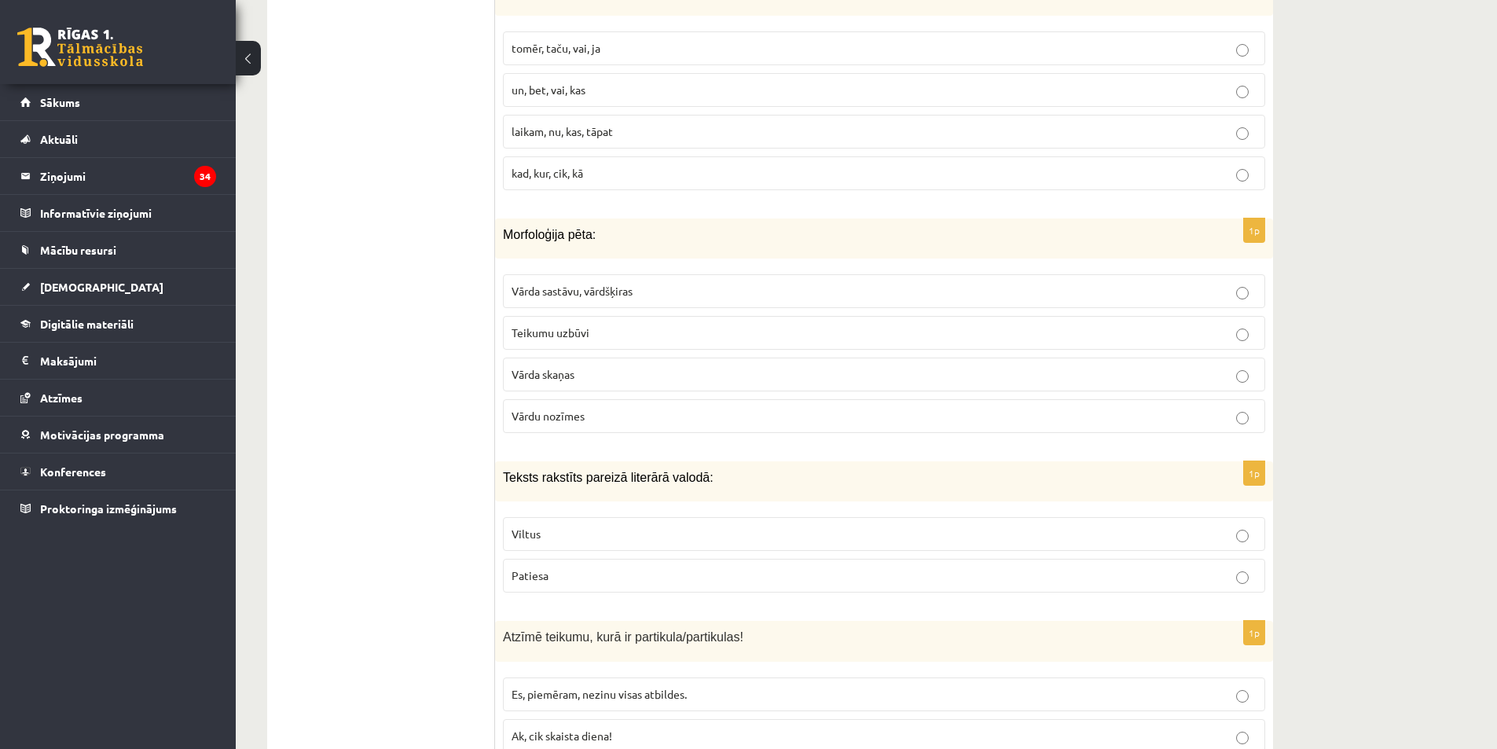
click at [597, 42] on span "tomēr, taču, vai, ja" at bounding box center [556, 48] width 89 height 14
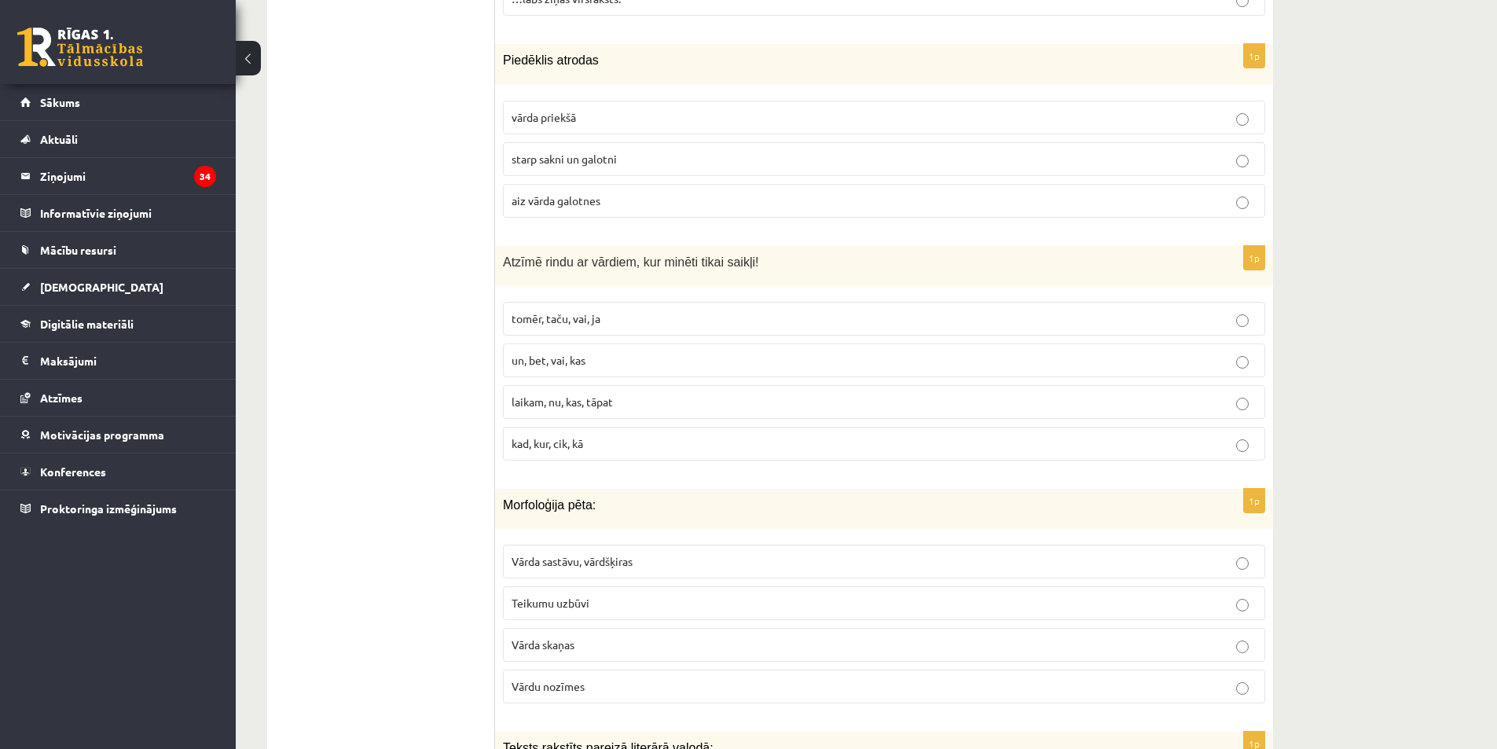
scroll to position [4799, 0]
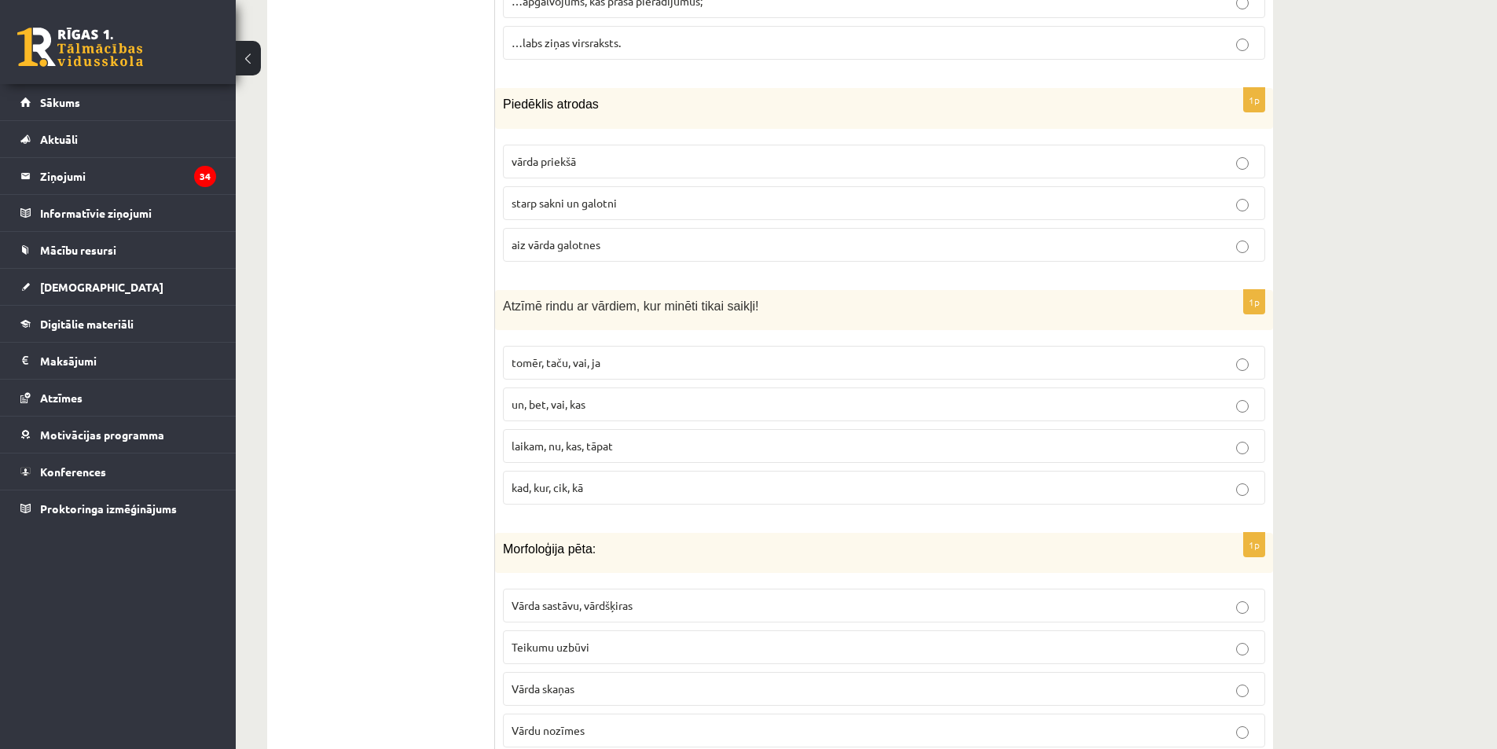
click at [589, 204] on span "starp sakni un galotni" at bounding box center [564, 203] width 105 height 14
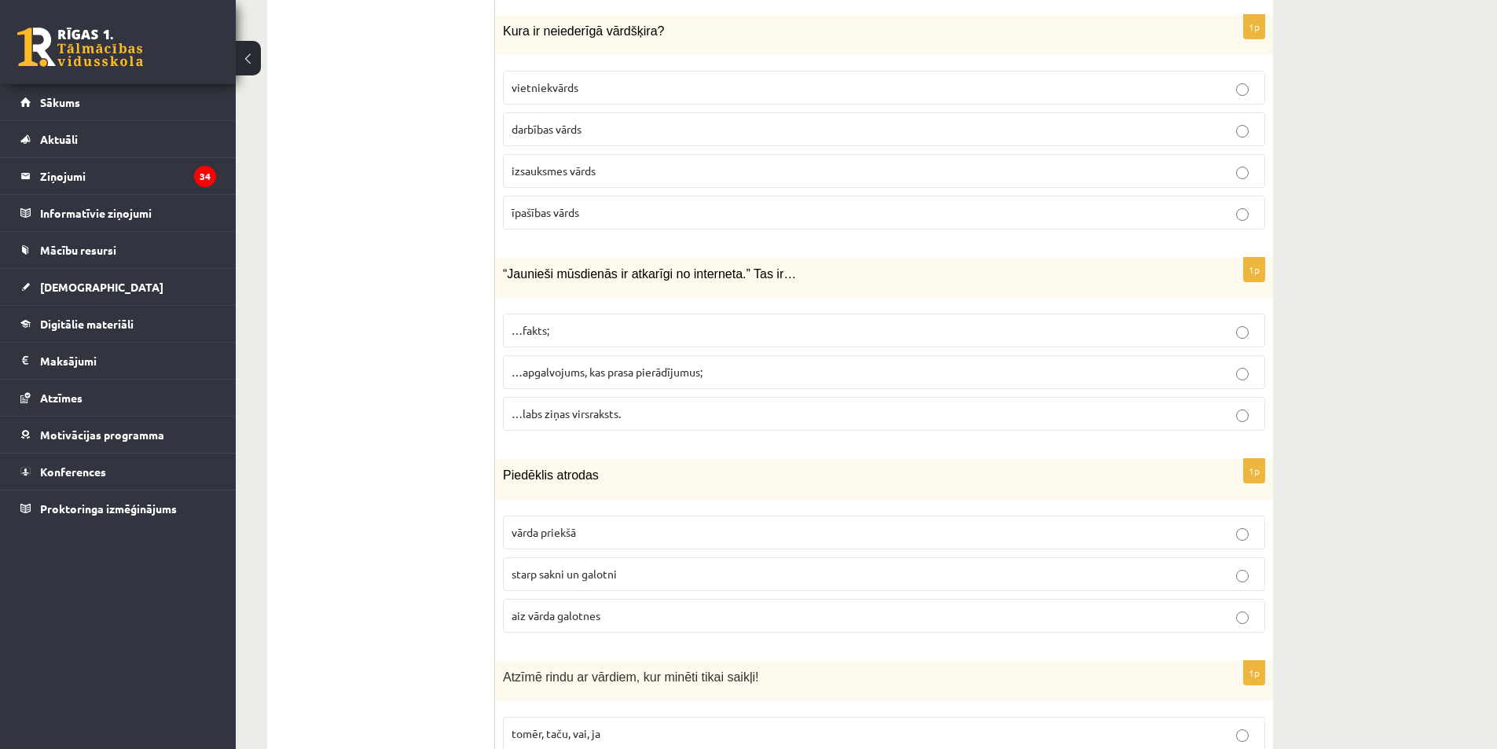
scroll to position [4406, 0]
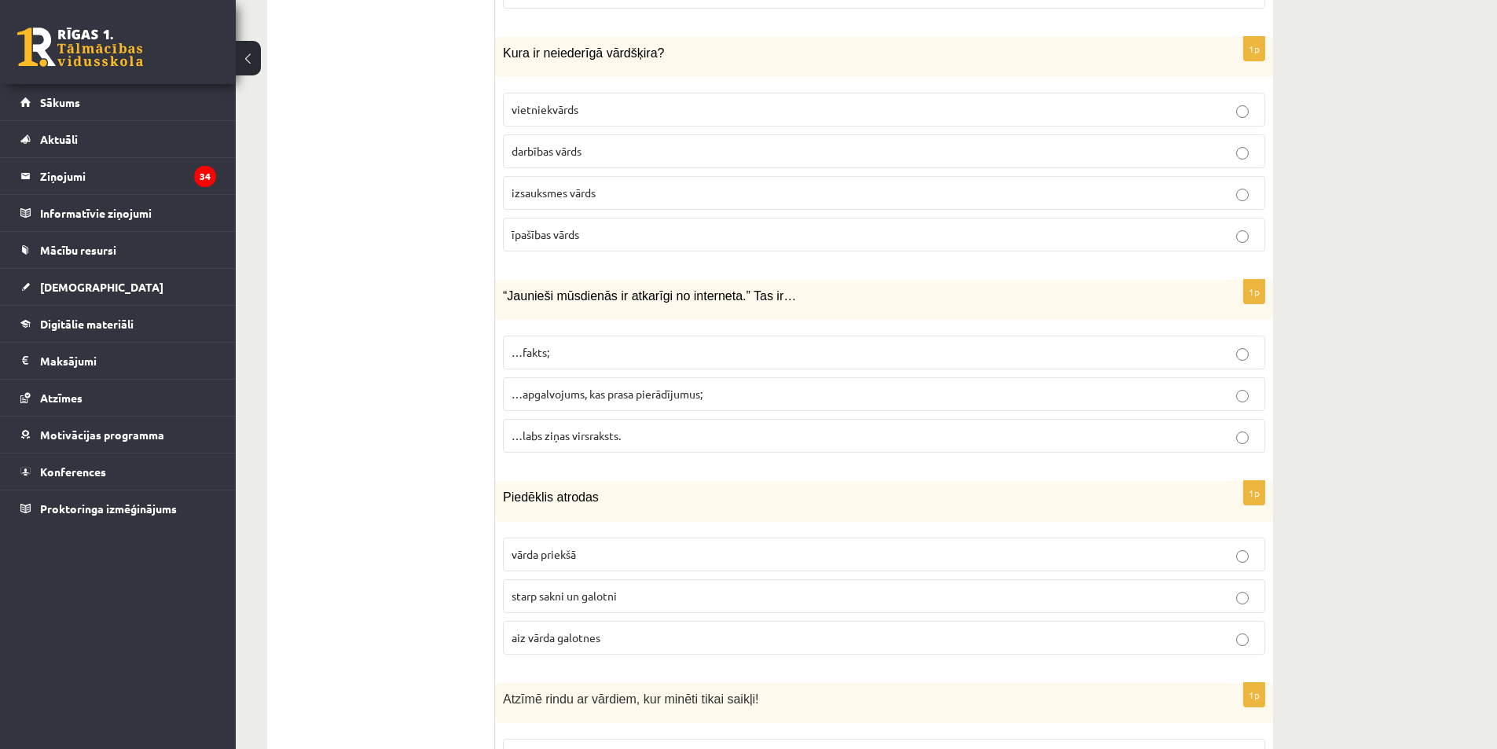
click at [546, 397] on span "…apgalvojums, kas prasa pierādījumus;" at bounding box center [607, 394] width 191 height 14
click at [568, 199] on p "izsauksmes vārds" at bounding box center [884, 193] width 745 height 17
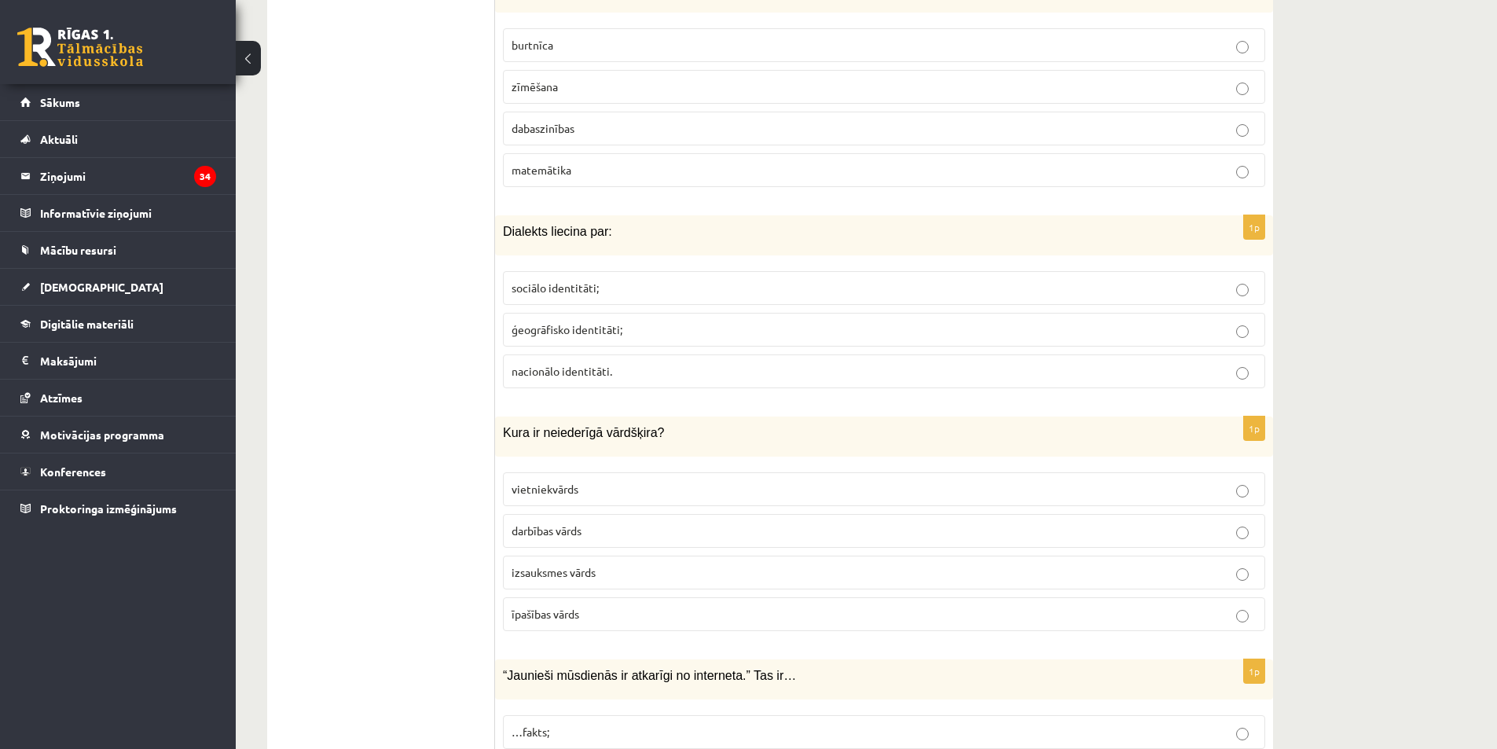
scroll to position [4013, 0]
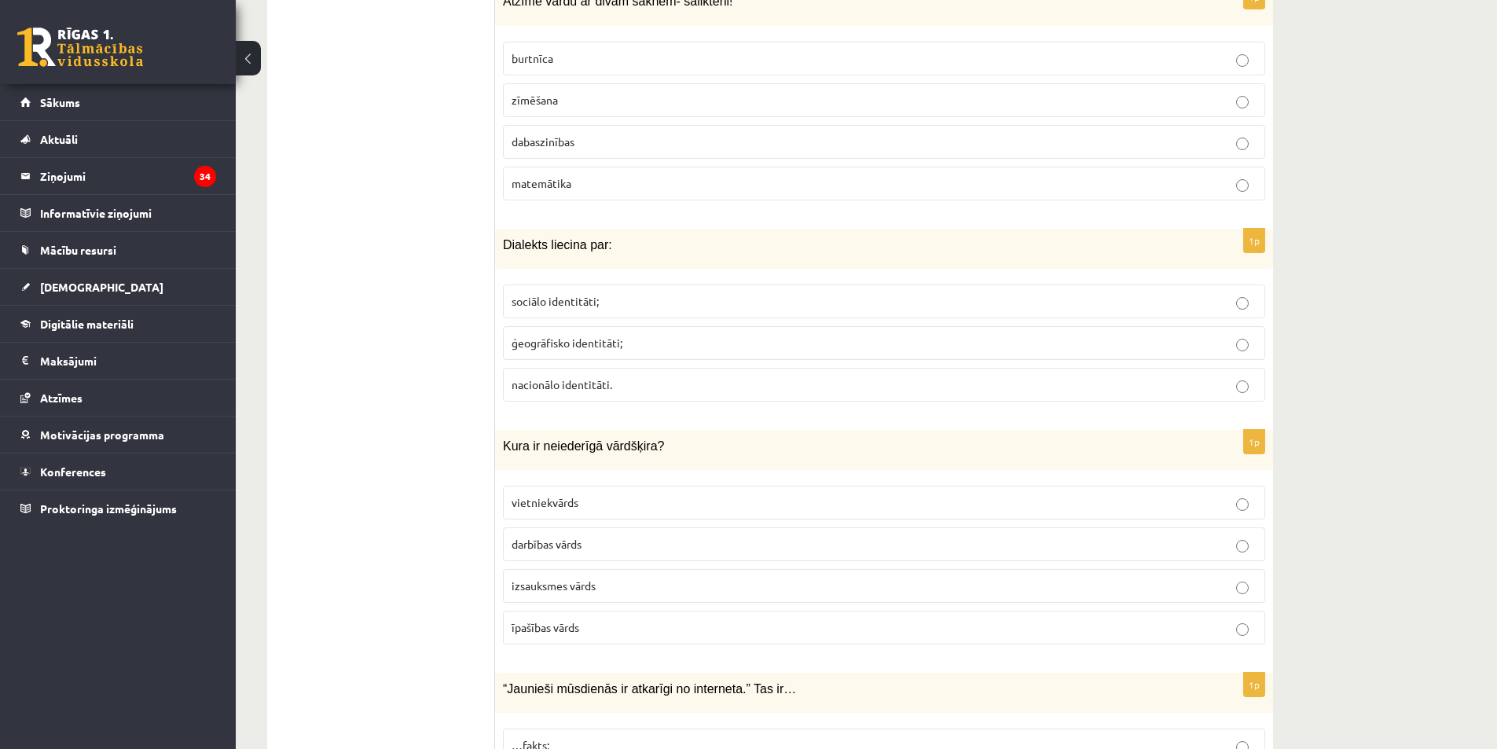
click at [534, 357] on label "ģeogrāfisko identitāti;" at bounding box center [884, 343] width 762 height 34
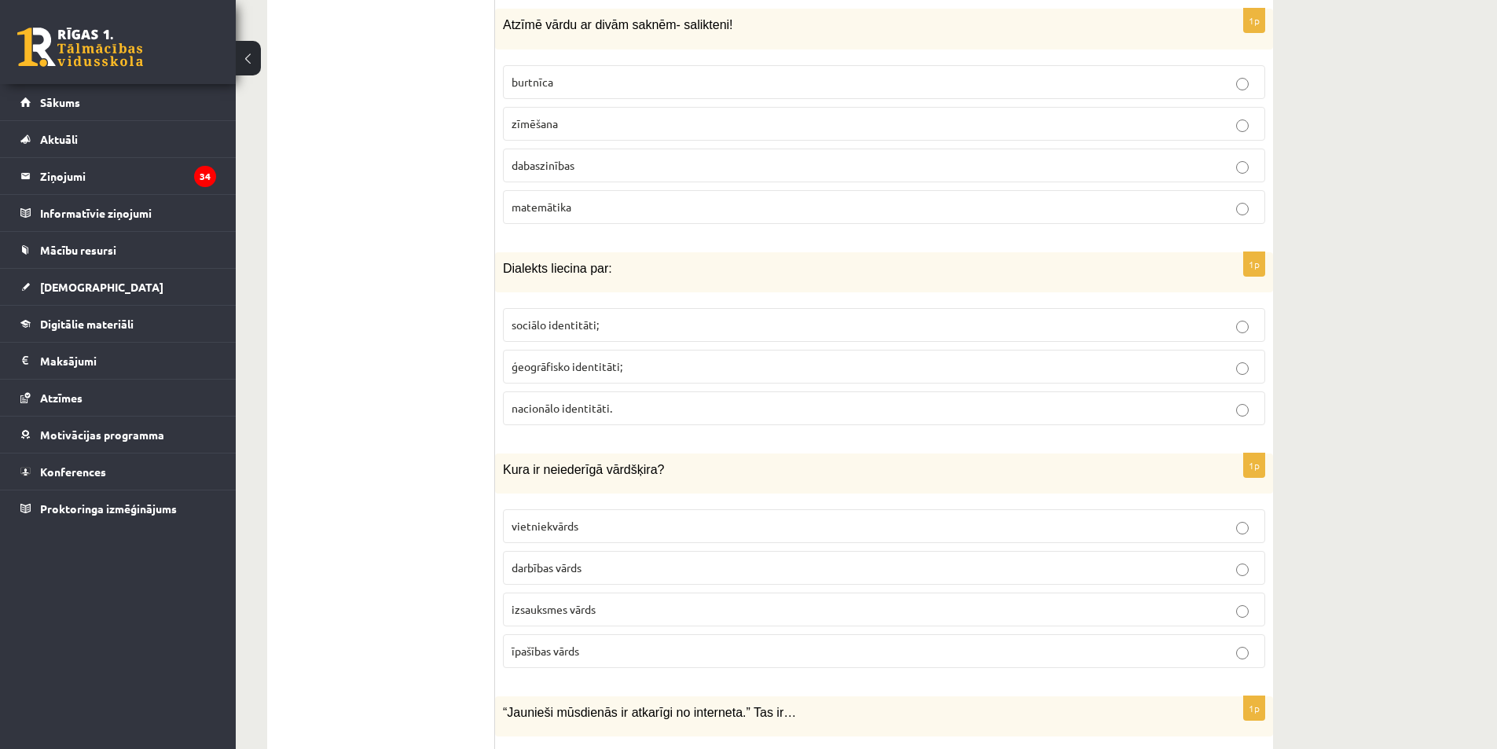
scroll to position [3934, 0]
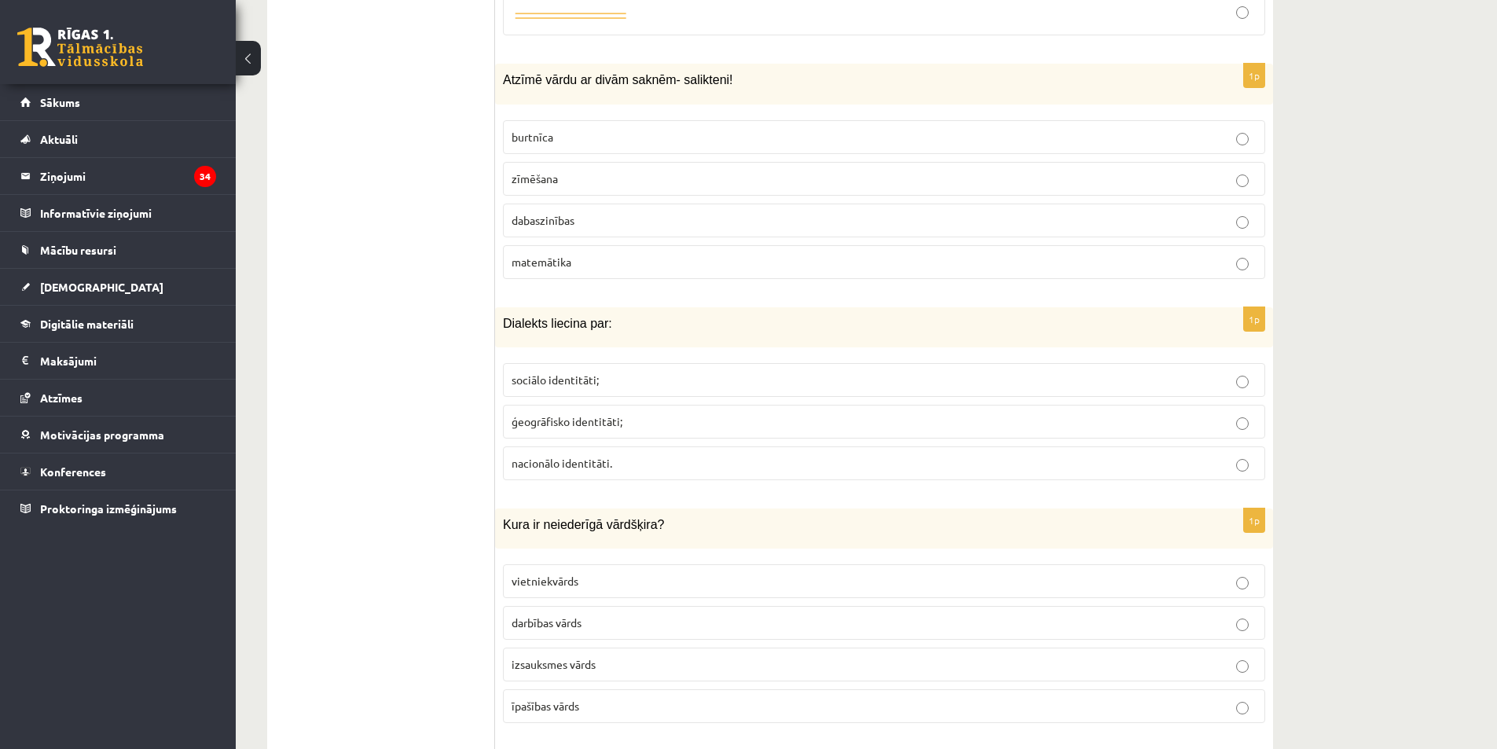
click at [529, 222] on span "dabaszinības" at bounding box center [543, 220] width 63 height 14
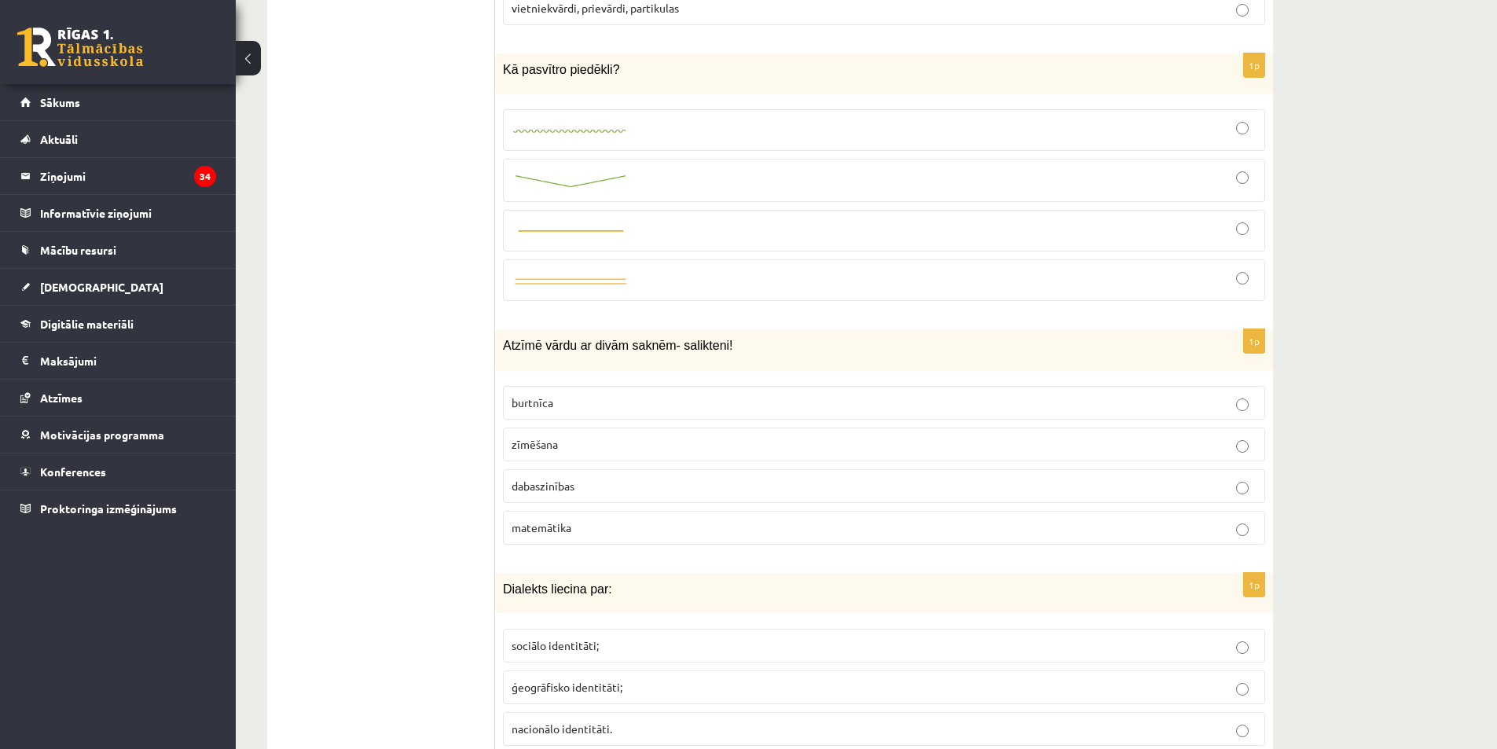
scroll to position [3541, 0]
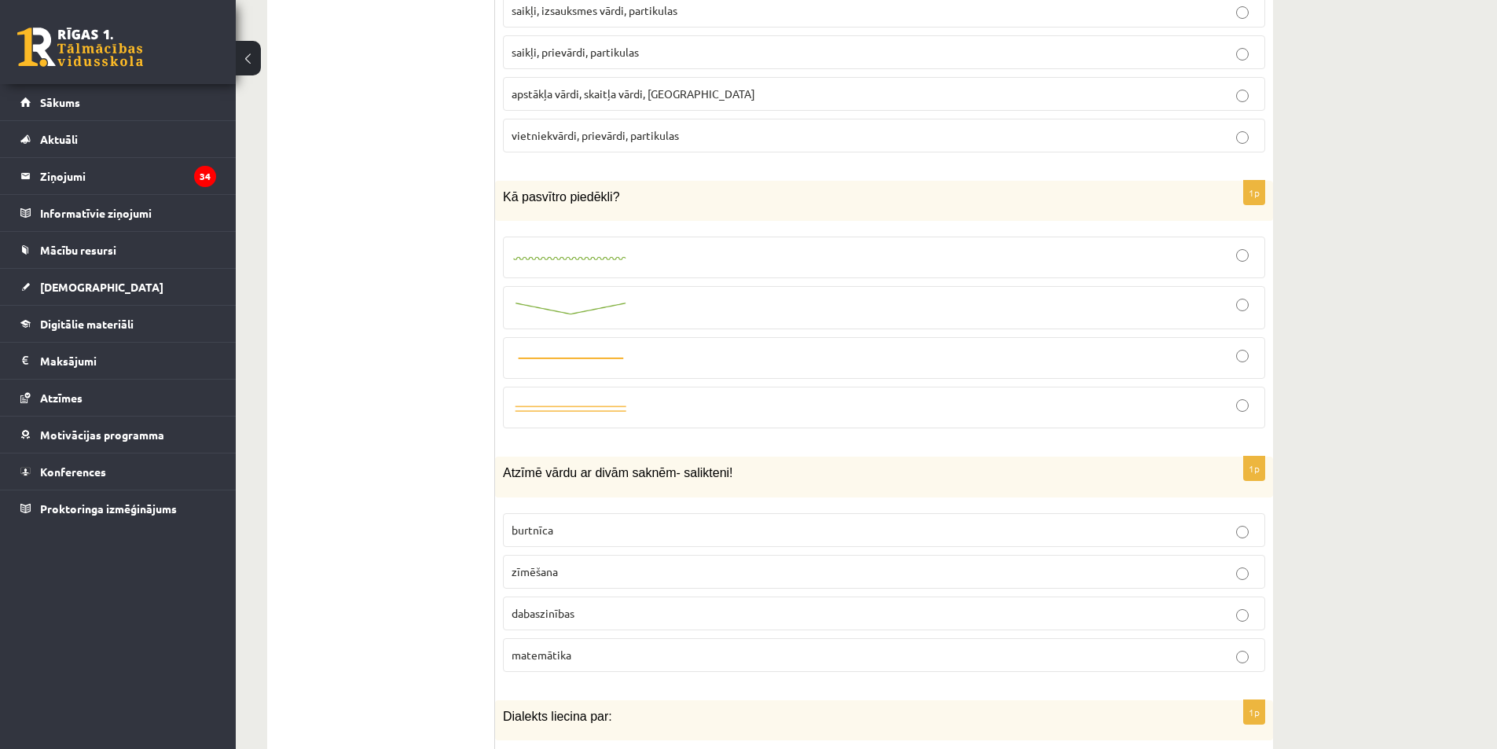
click at [648, 260] on div at bounding box center [884, 257] width 745 height 24
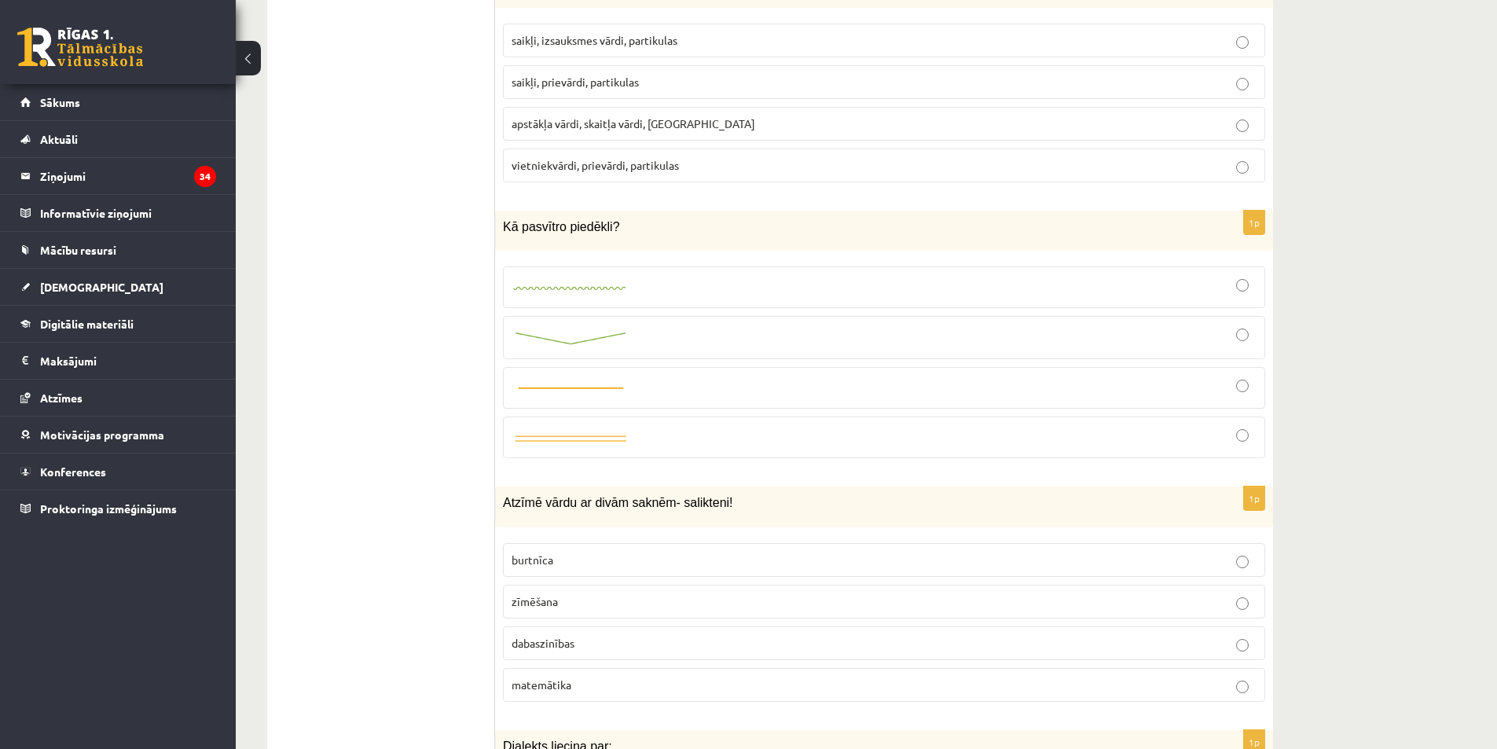
scroll to position [3384, 0]
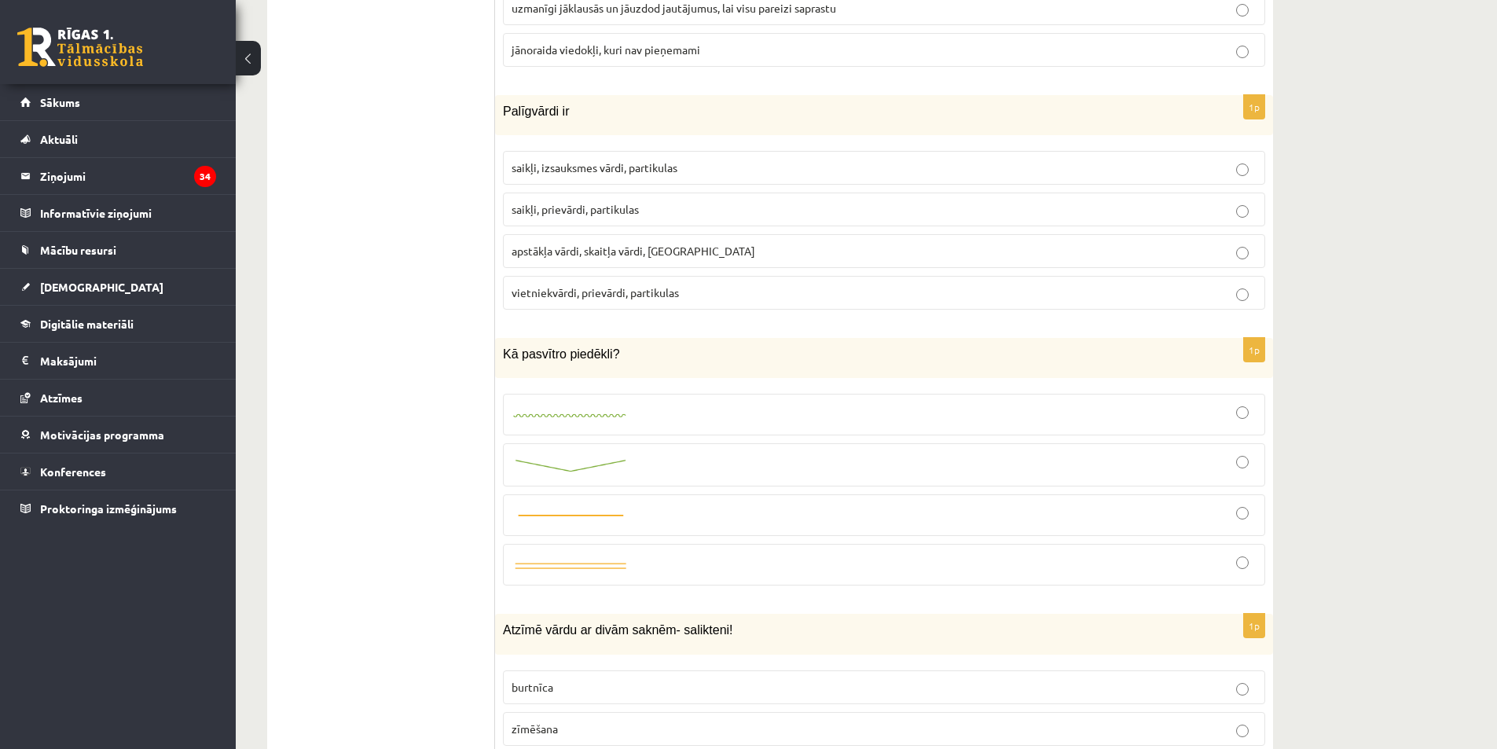
click at [584, 225] on label "saikļi, prievārdi, partikulas" at bounding box center [884, 210] width 762 height 34
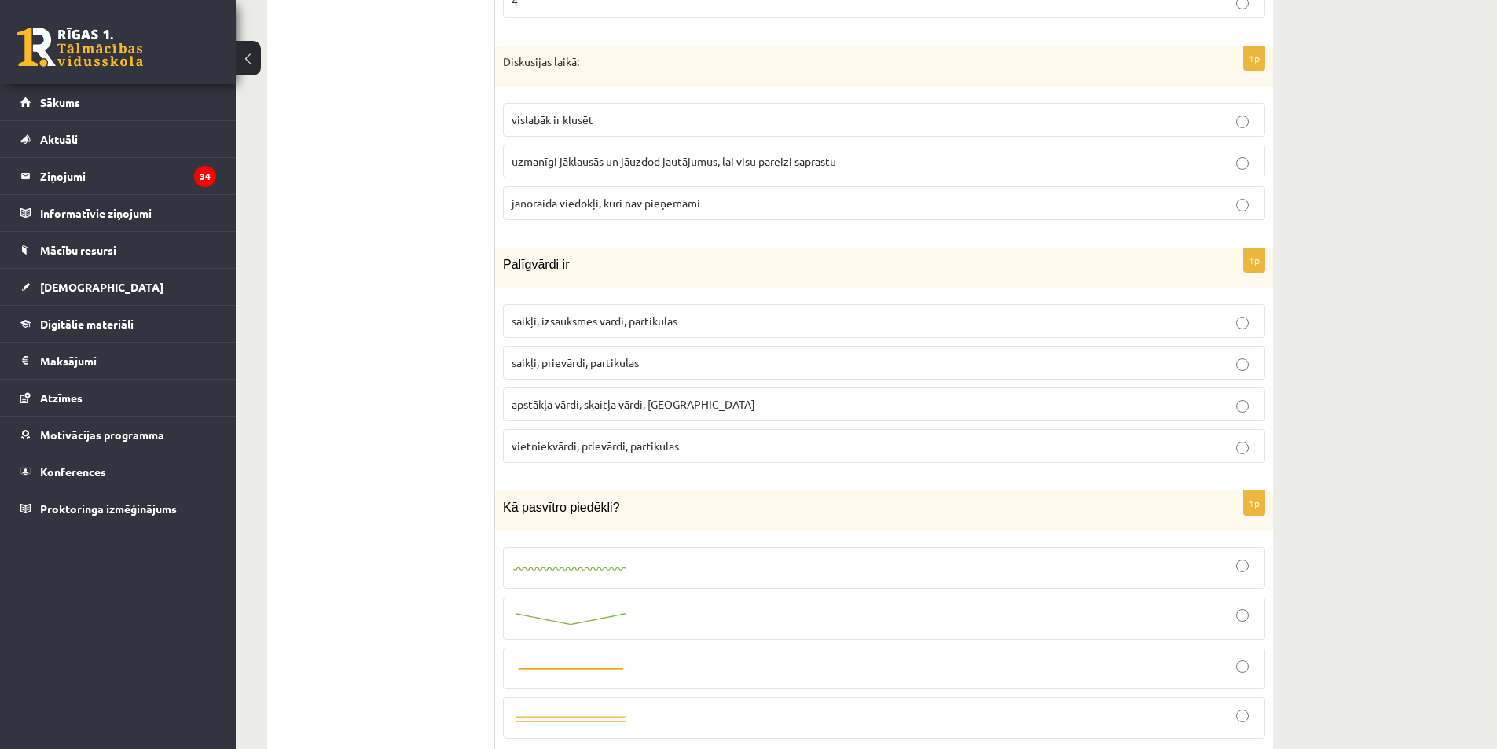
scroll to position [3227, 0]
click at [544, 178] on label "uzmanīgi jāklausās un jāuzdod jautājumus, lai visu pareizi saprastu" at bounding box center [884, 166] width 762 height 34
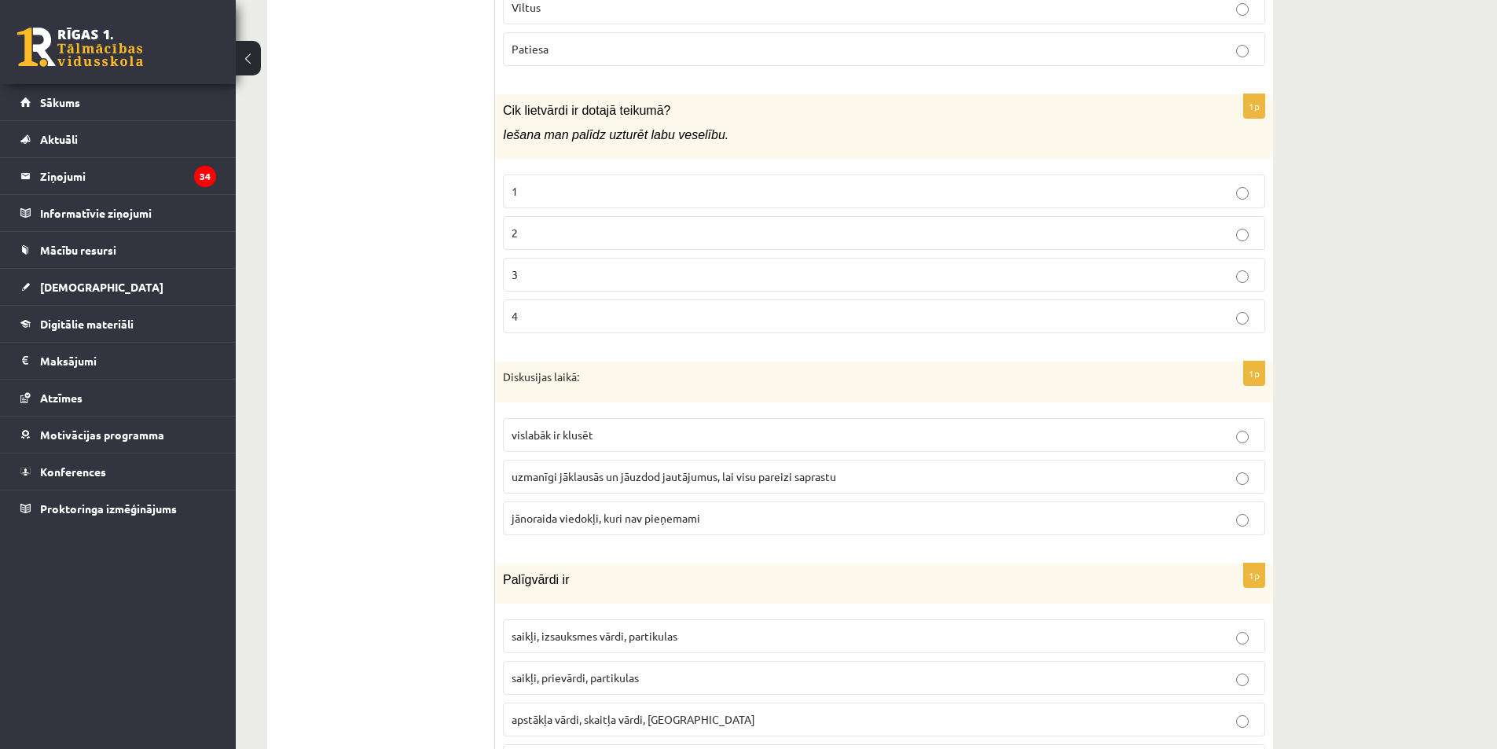
scroll to position [2913, 0]
click at [579, 236] on p "2" at bounding box center [884, 236] width 745 height 17
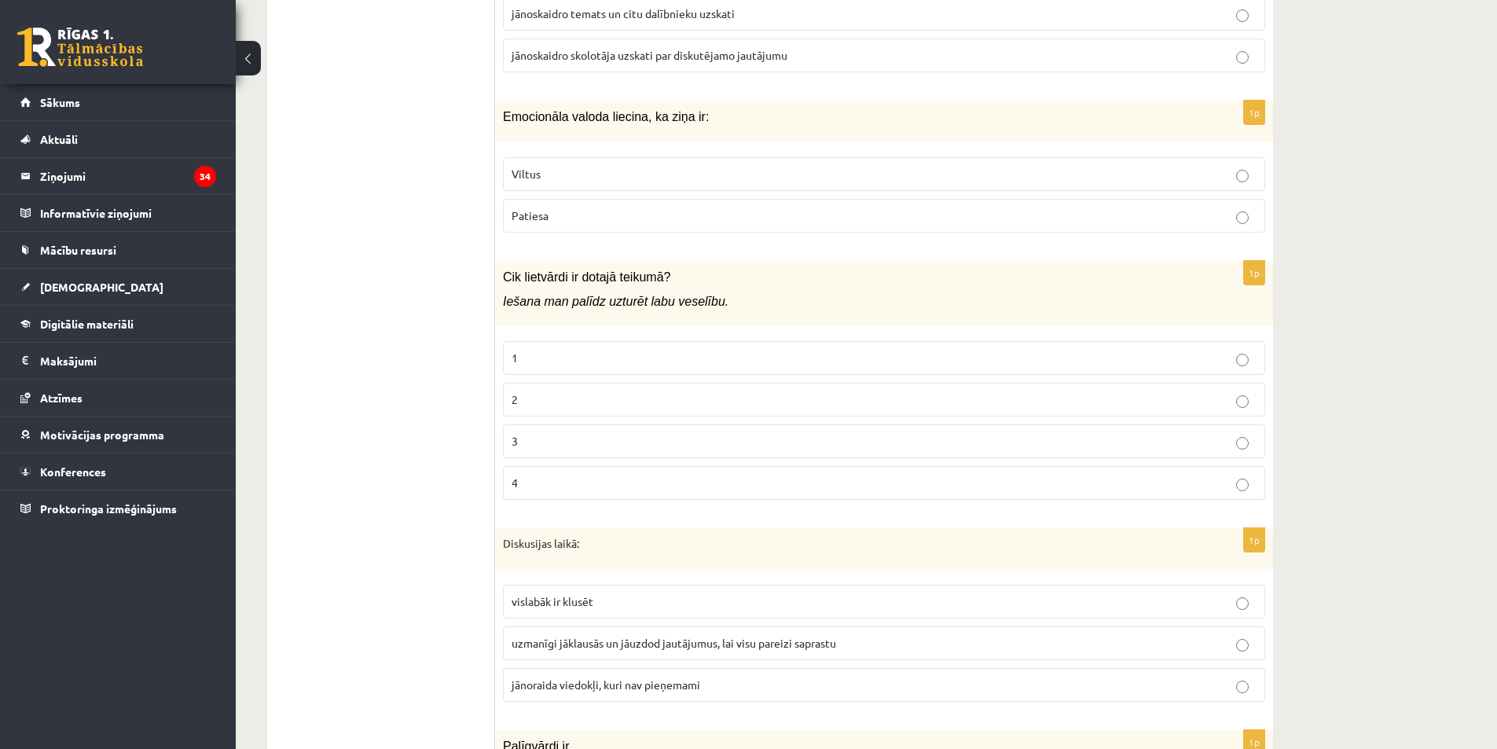
scroll to position [2677, 0]
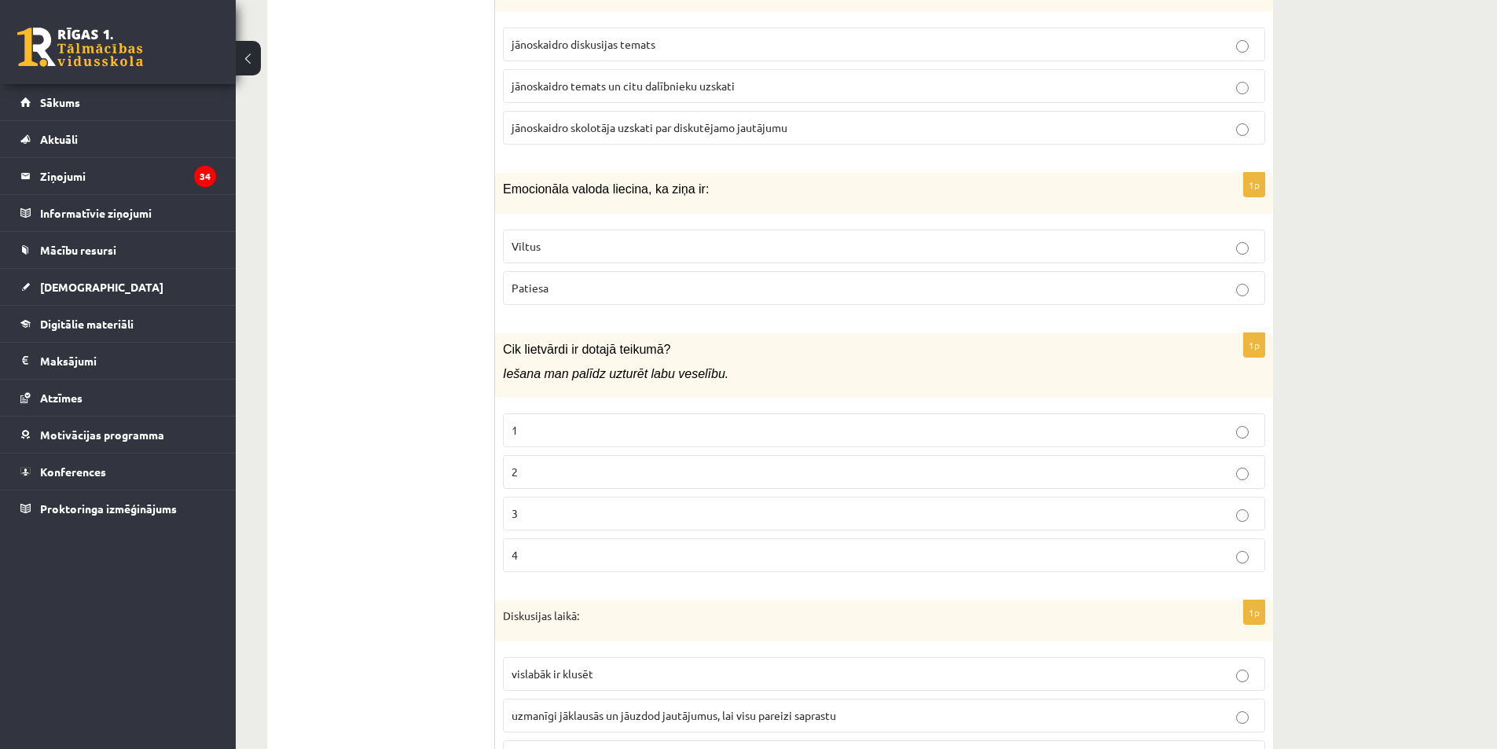
click at [624, 240] on p "Viltus" at bounding box center [884, 246] width 745 height 17
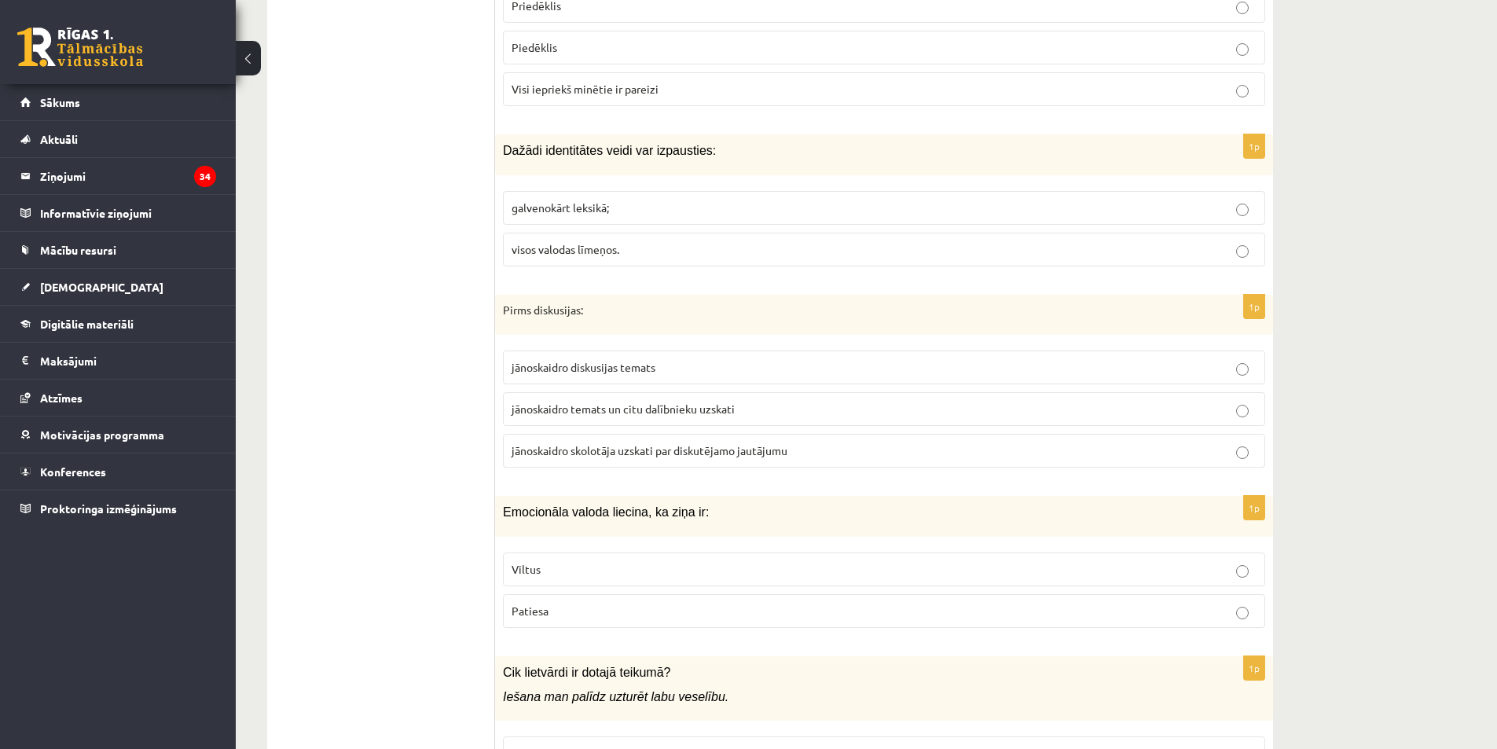
scroll to position [0, 0]
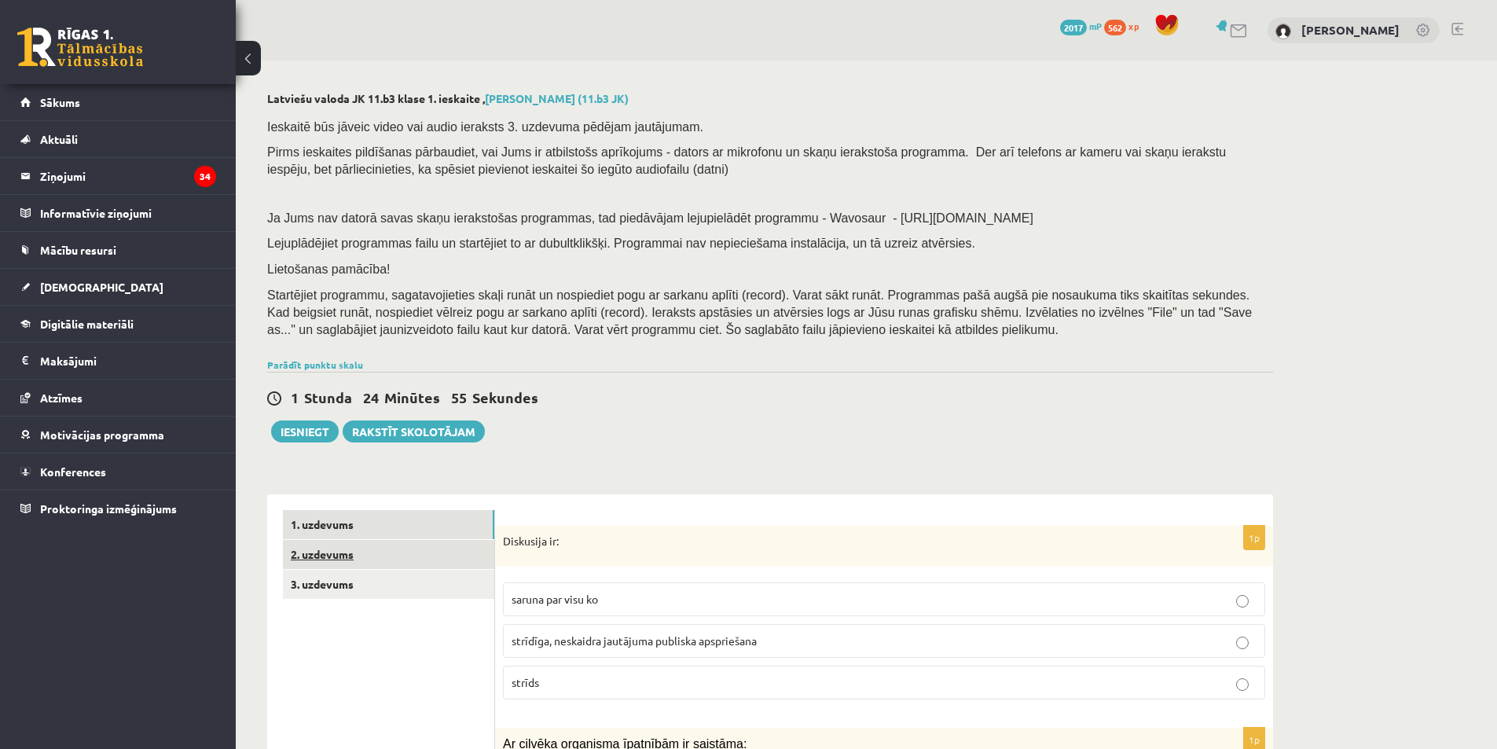
click at [365, 554] on link "2. uzdevums" at bounding box center [388, 554] width 211 height 29
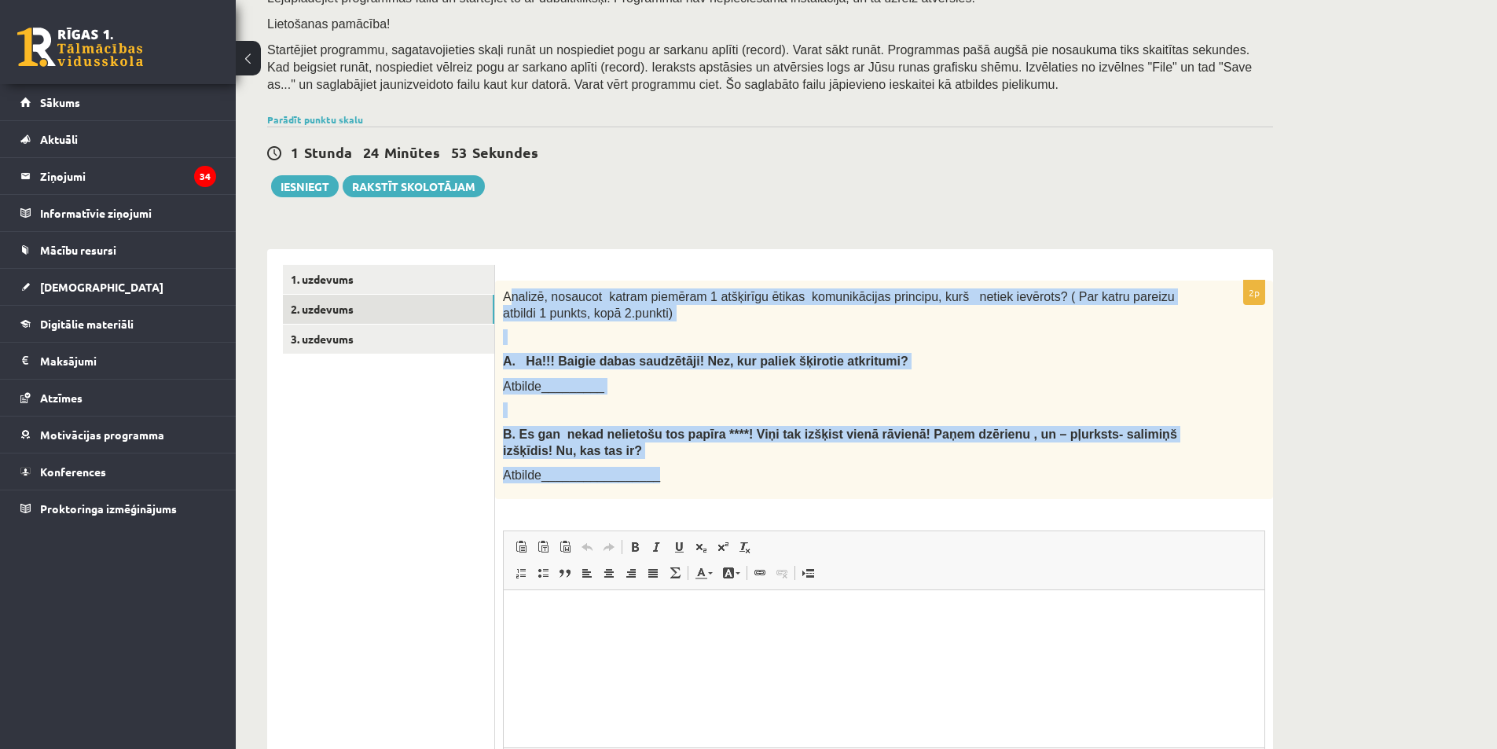
drag, startPoint x: 507, startPoint y: 295, endPoint x: 676, endPoint y: 466, distance: 240.6
click at [676, 466] on div "Analizē, nosaucot katram piemēram 1 atšķirīgu ētikas komunikācijas principu, ku…" at bounding box center [884, 390] width 778 height 218
copy div "nalizē, nosaucot katram piemēram 1 atšķirīgu ētikas komunikācijas principu, kur…"
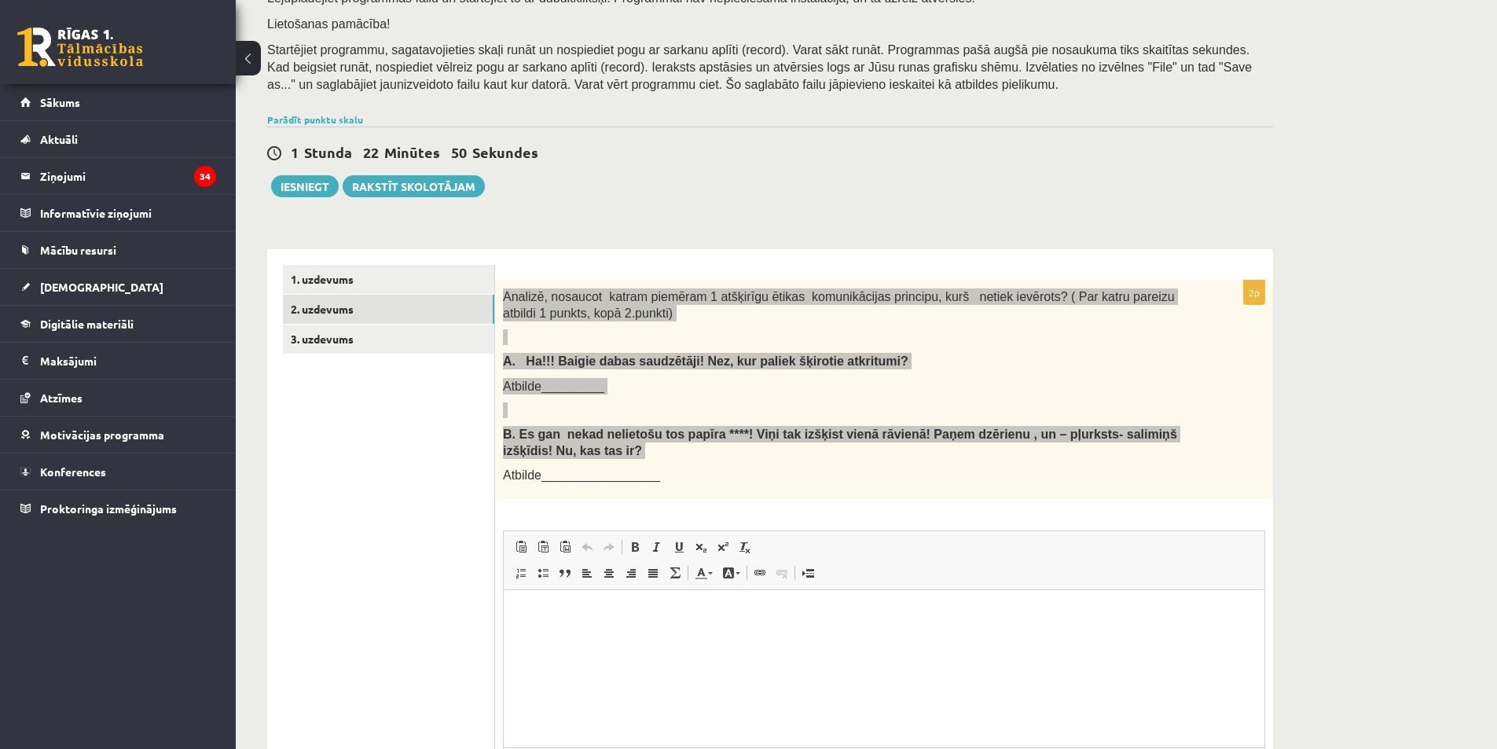
click at [615, 638] on html at bounding box center [884, 614] width 761 height 48
click at [757, 612] on p "**********" at bounding box center [883, 614] width 729 height 17
click at [758, 638] on html "**********" at bounding box center [884, 614] width 761 height 48
click at [754, 615] on p "**********" at bounding box center [883, 614] width 729 height 17
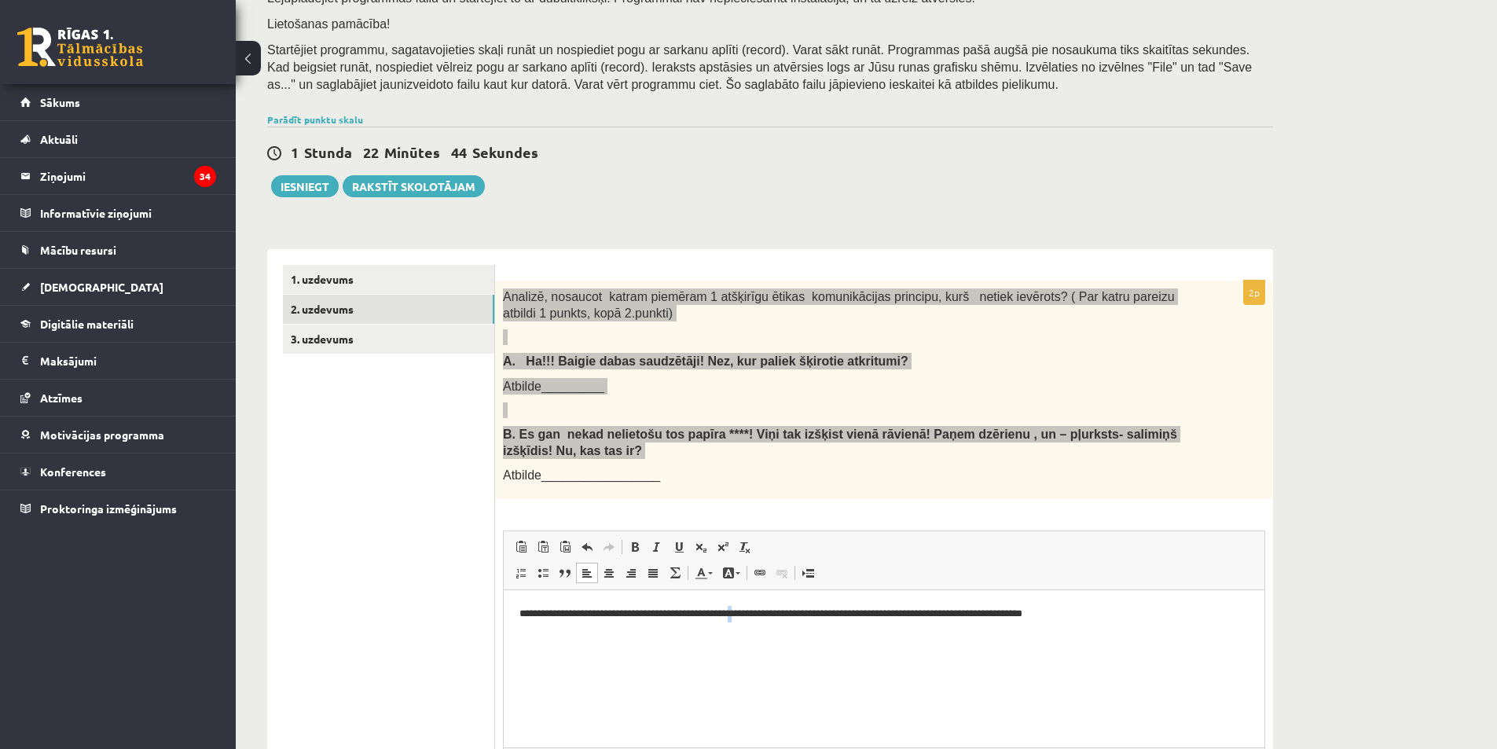
click at [755, 614] on p "**********" at bounding box center [883, 614] width 729 height 17
click at [762, 638] on html "**********" at bounding box center [884, 614] width 761 height 48
click at [760, 638] on html "**********" at bounding box center [884, 614] width 761 height 48
click at [755, 616] on p "**********" at bounding box center [883, 614] width 729 height 17
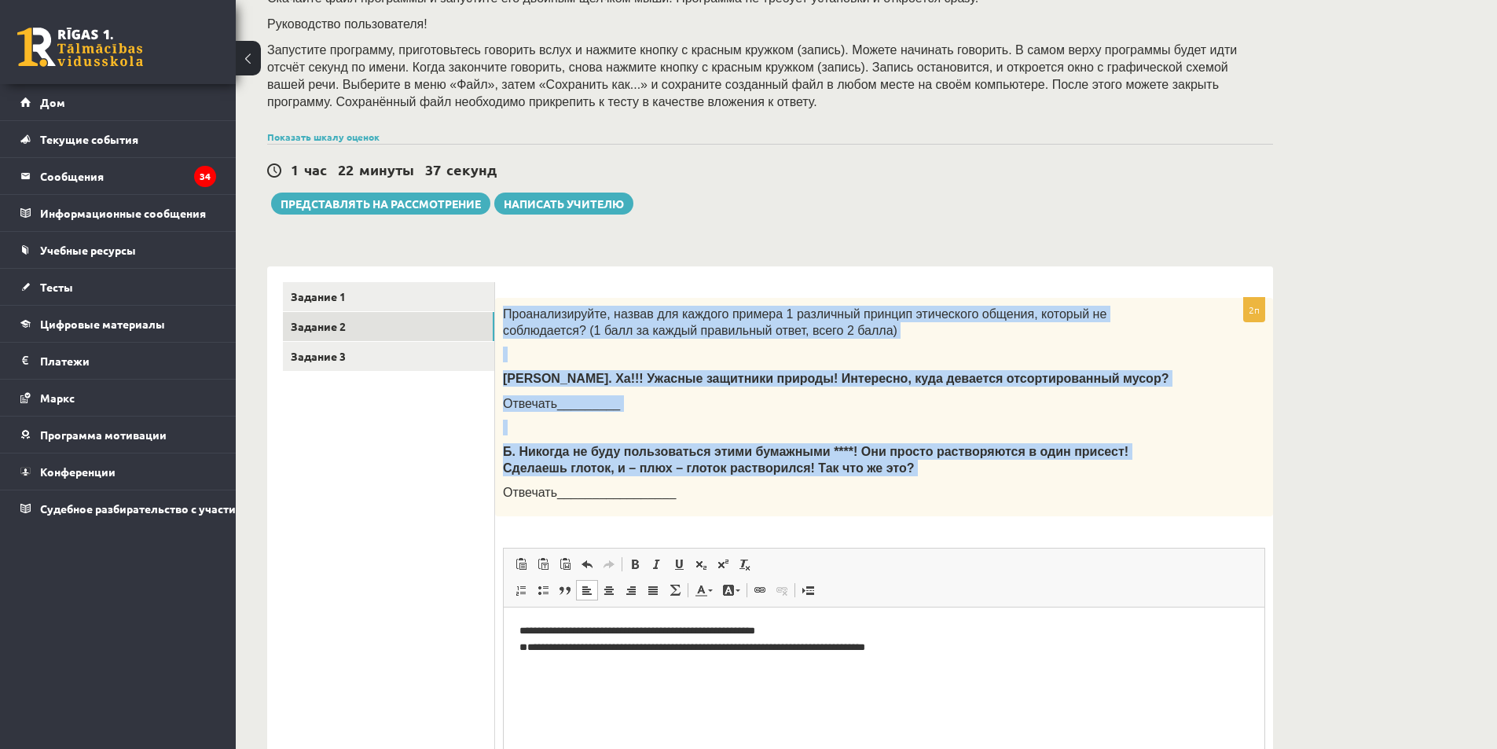
click at [1353, 454] on div "Тест по латышскому языку JK 11.b3 1 класс, Денис Шершнов (11.b3 JK) Для теста п…" at bounding box center [866, 369] width 1261 height 1108
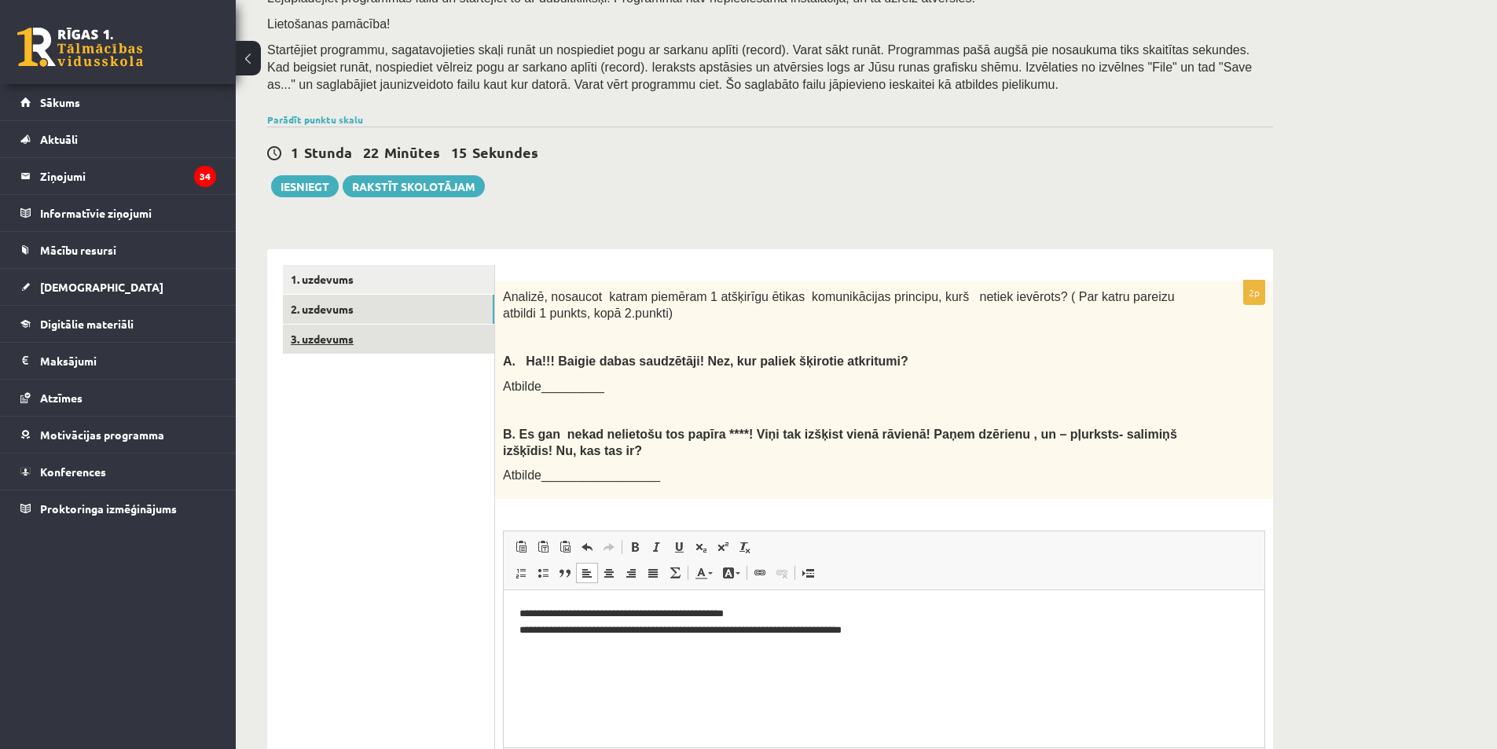
click at [435, 345] on link "3. uzdevums" at bounding box center [388, 339] width 211 height 29
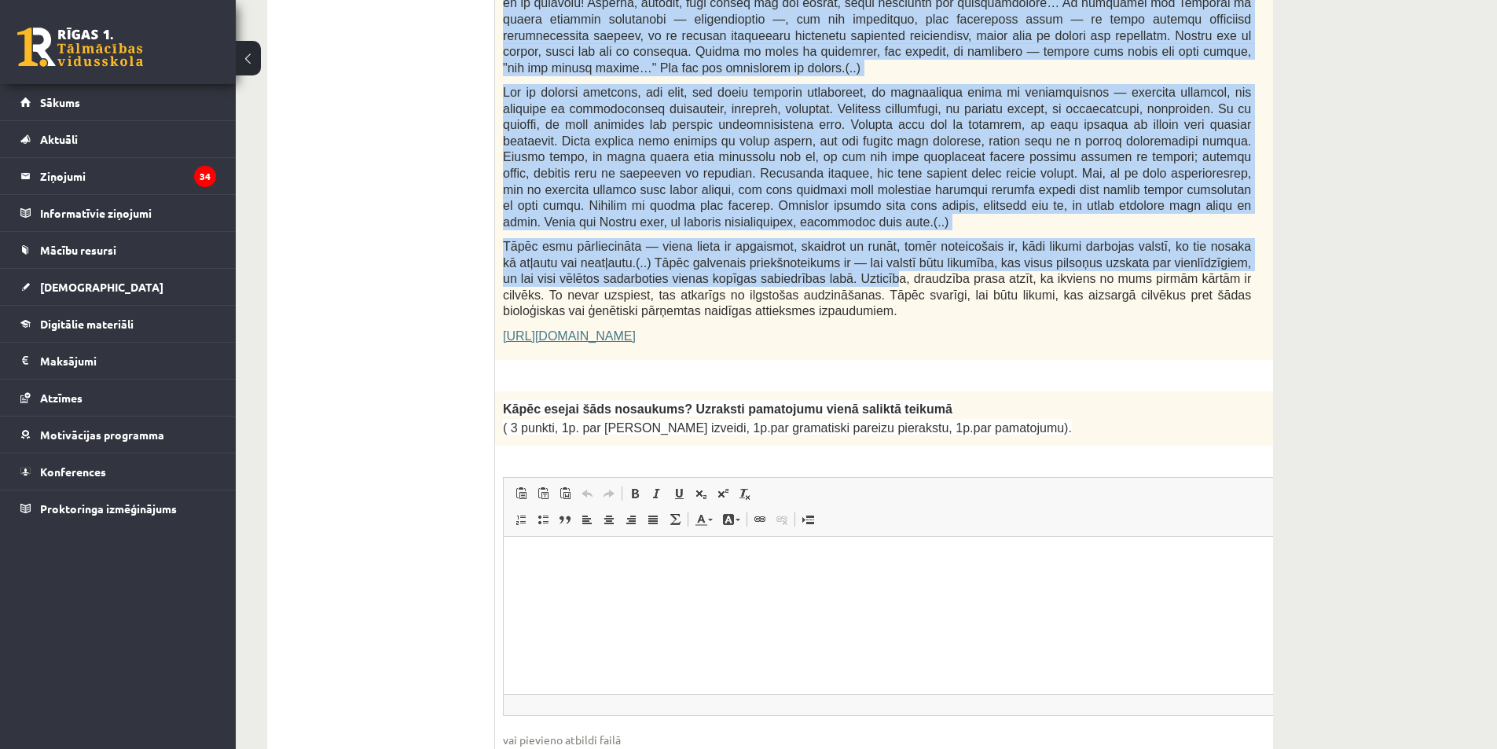
scroll to position [953, 0]
drag, startPoint x: 514, startPoint y: 197, endPoint x: 1025, endPoint y: 380, distance: 542.4
copy form "zlasi tekstu! Atbildi uz dotajiem jautājumiem! Kopā 51 punkts 0p Fragments no V…"
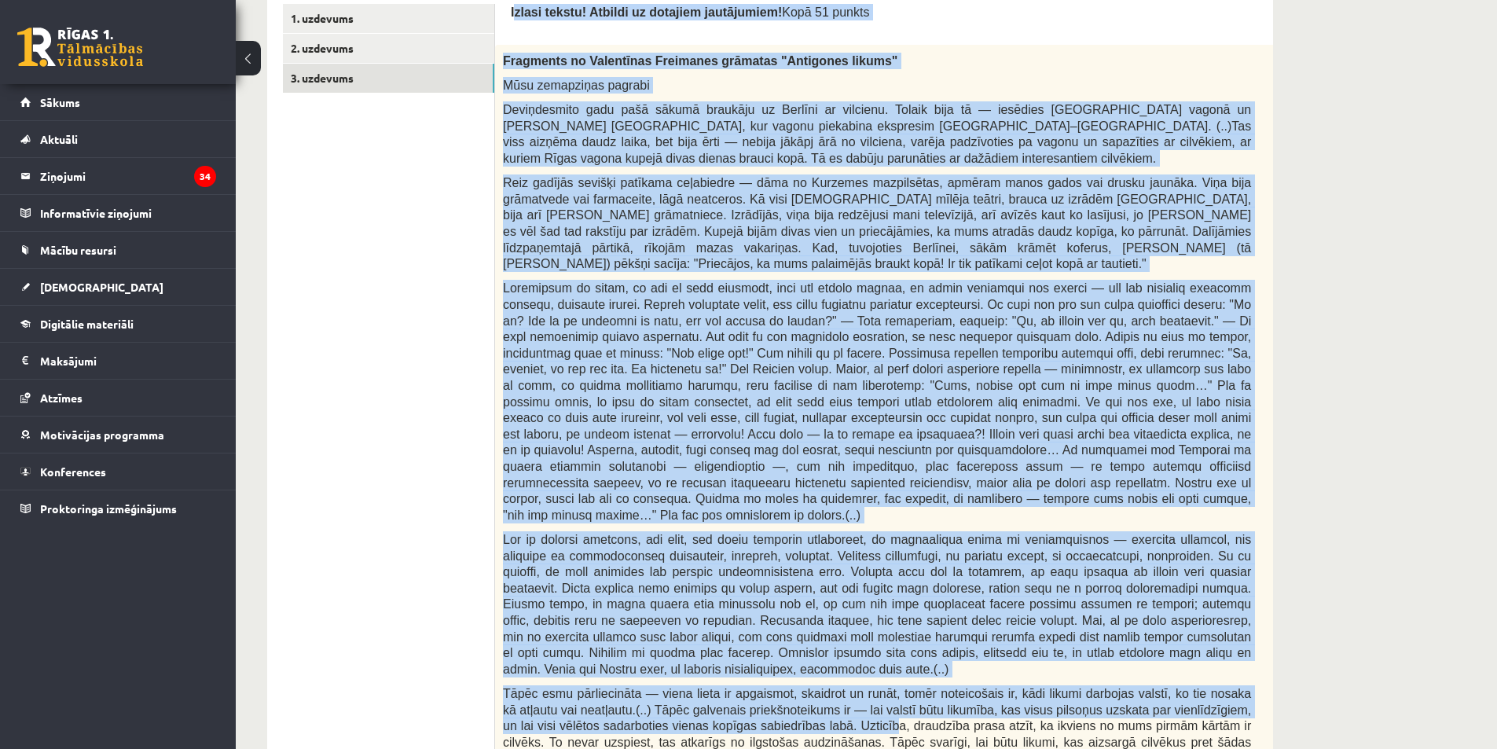
scroll to position [324, 0]
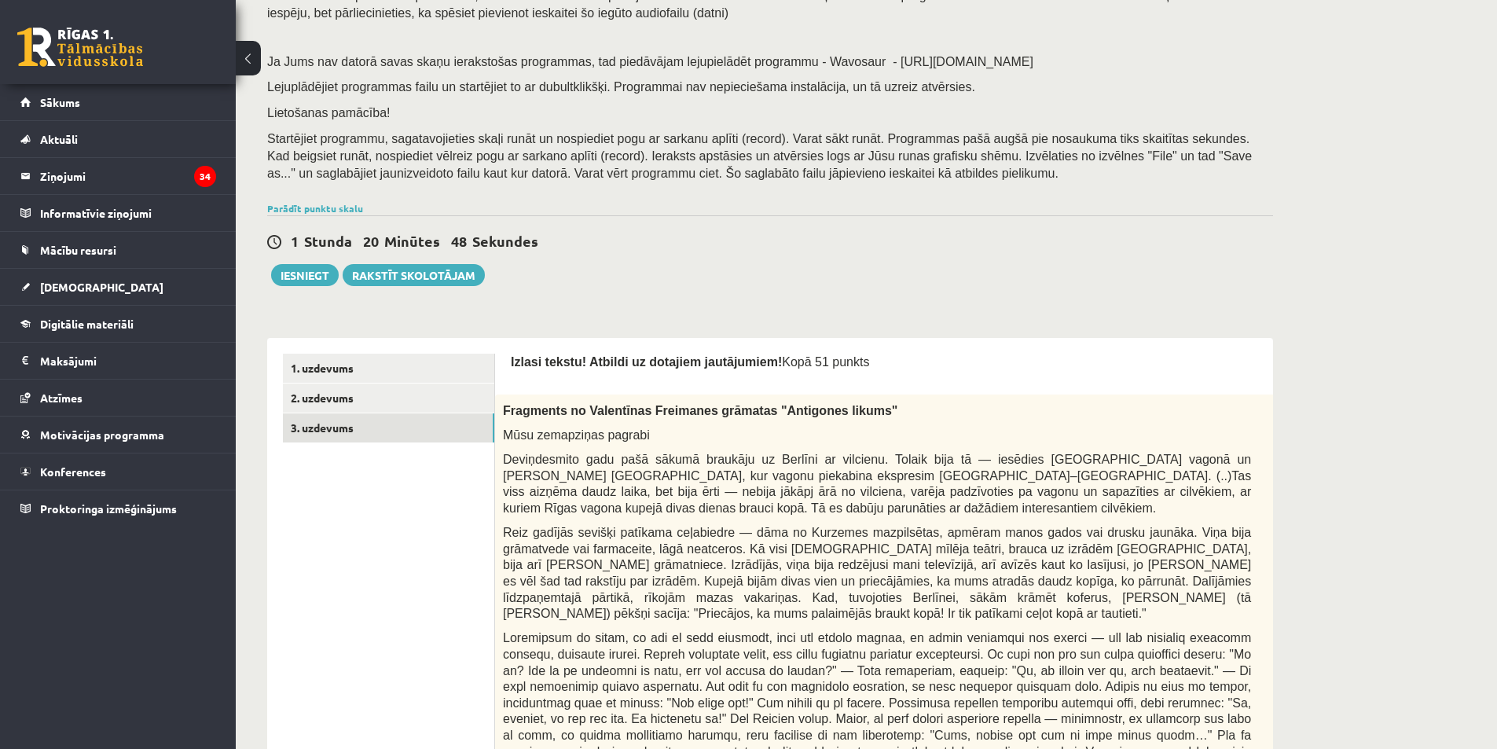
scroll to position [157, 0]
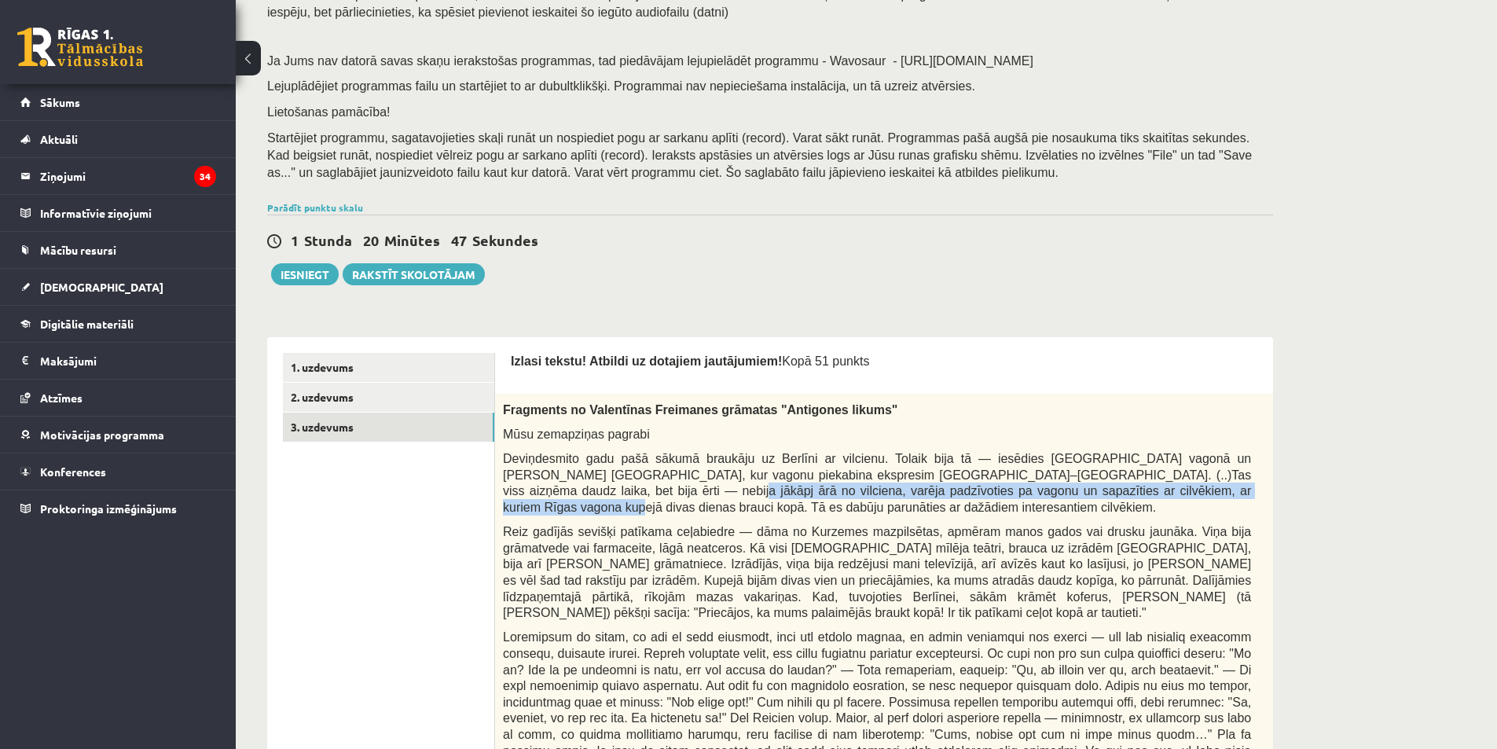
drag, startPoint x: 1182, startPoint y: 486, endPoint x: 1186, endPoint y: 508, distance: 21.6
click at [1088, 492] on span "Deviņdesmito gadu pašā sākumā braukāju uz Berlīni ar vilcienu. Tolaik bija tā —…" at bounding box center [877, 483] width 748 height 62
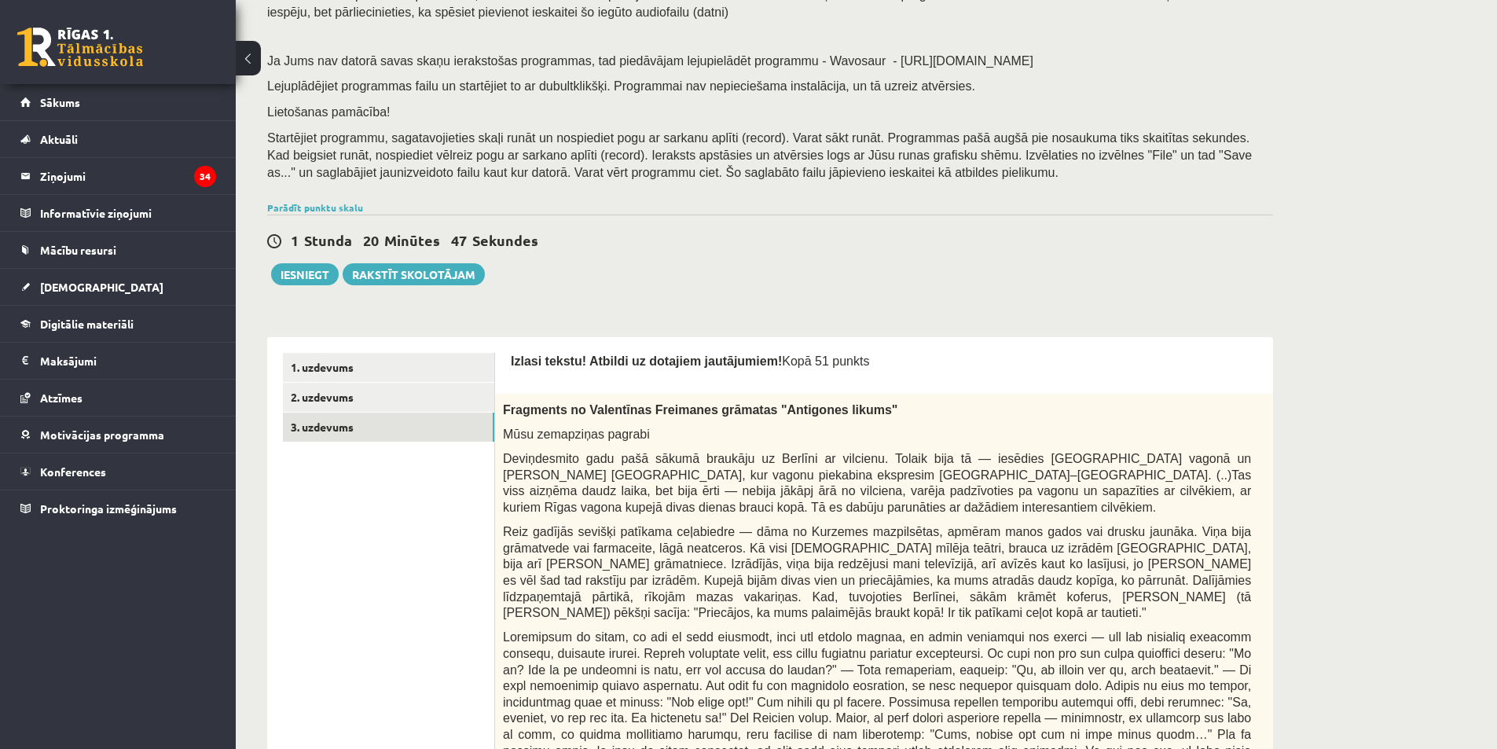
click at [1201, 512] on p "Deviņdesmito gadu pašā sākumā braukāju uz Berlīni ar vilcienu. Tolaik bija tā —…" at bounding box center [877, 482] width 748 height 64
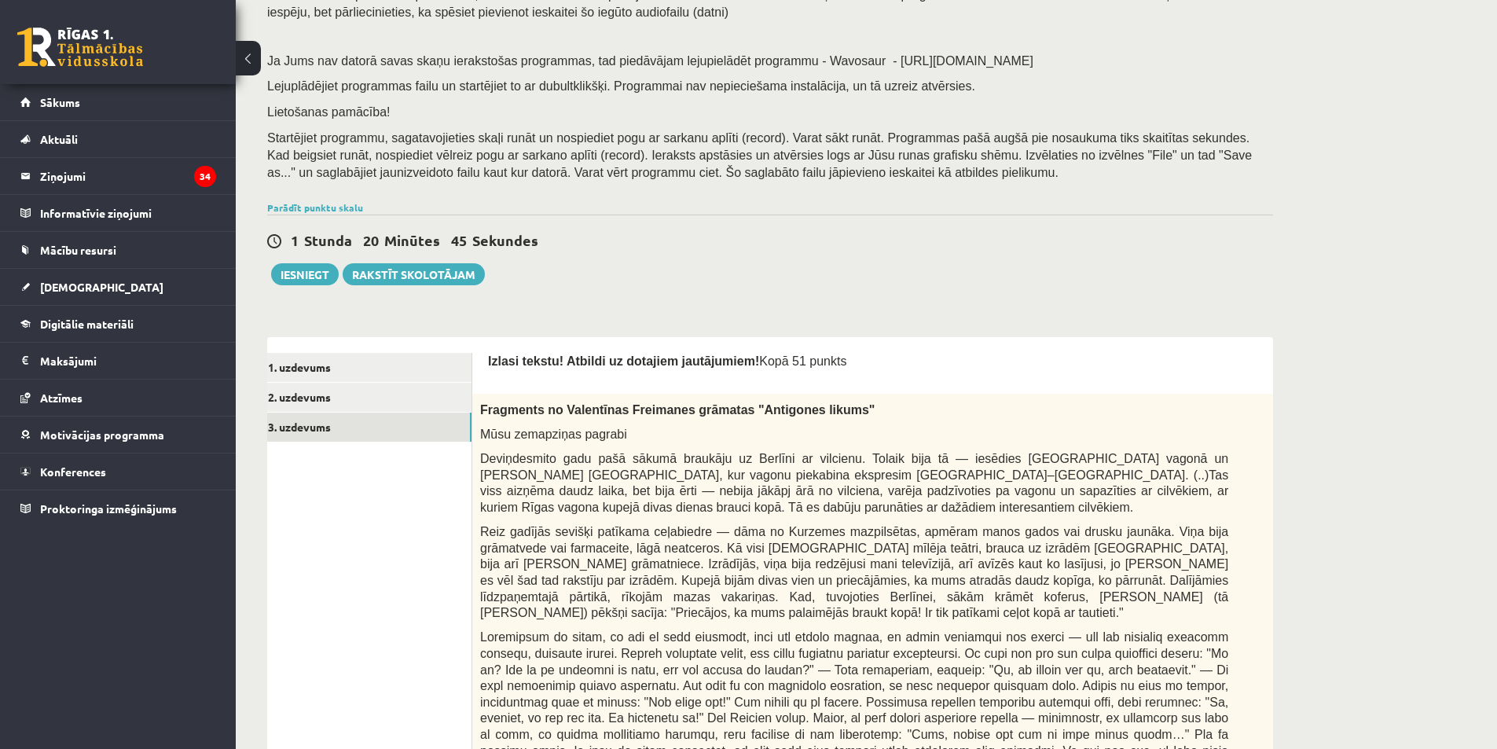
drag, startPoint x: 1268, startPoint y: 412, endPoint x: 1243, endPoint y: 413, distance: 24.4
click at [1285, 413] on p "0p" at bounding box center [1296, 405] width 22 height 25
drag, startPoint x: 1225, startPoint y: 435, endPoint x: 1169, endPoint y: 191, distance: 250.1
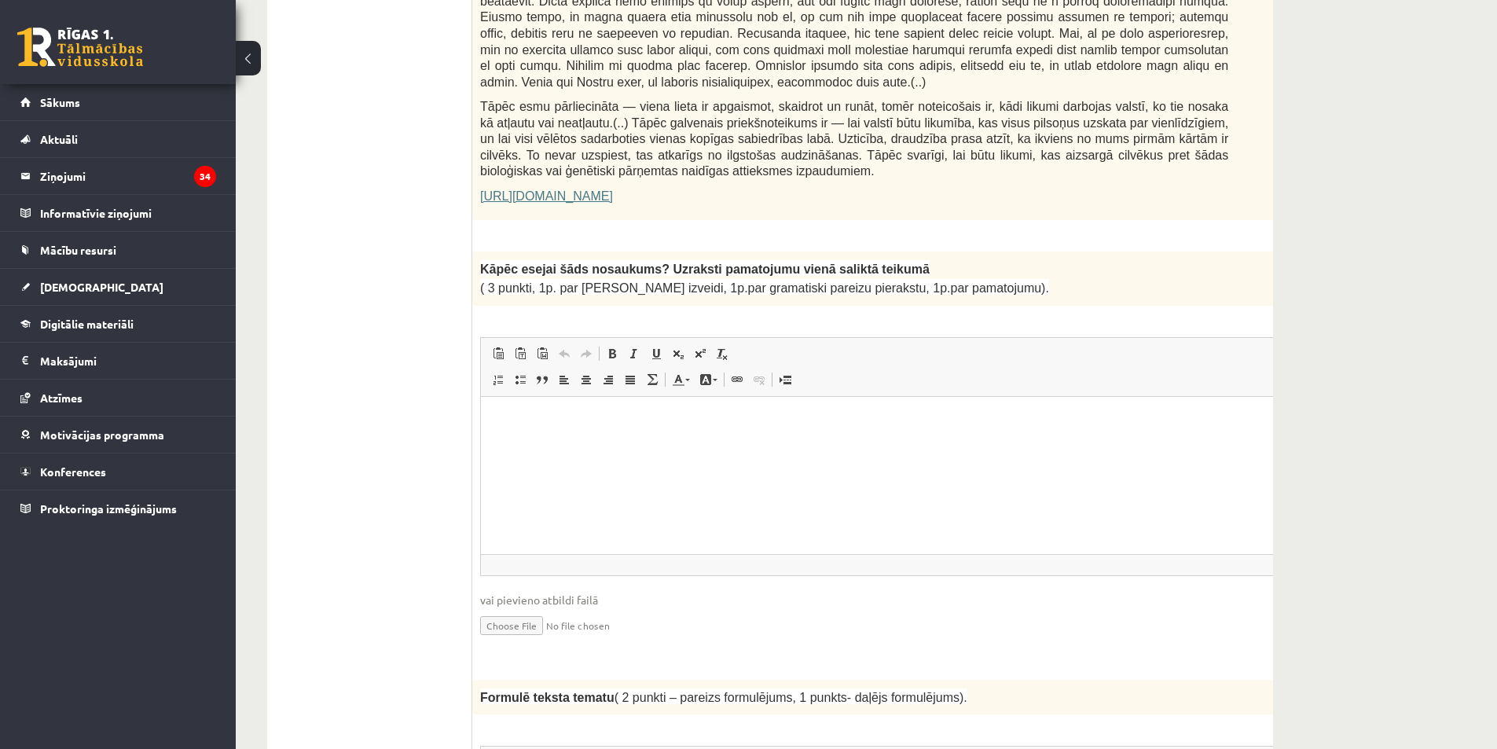
scroll to position [1122, 0]
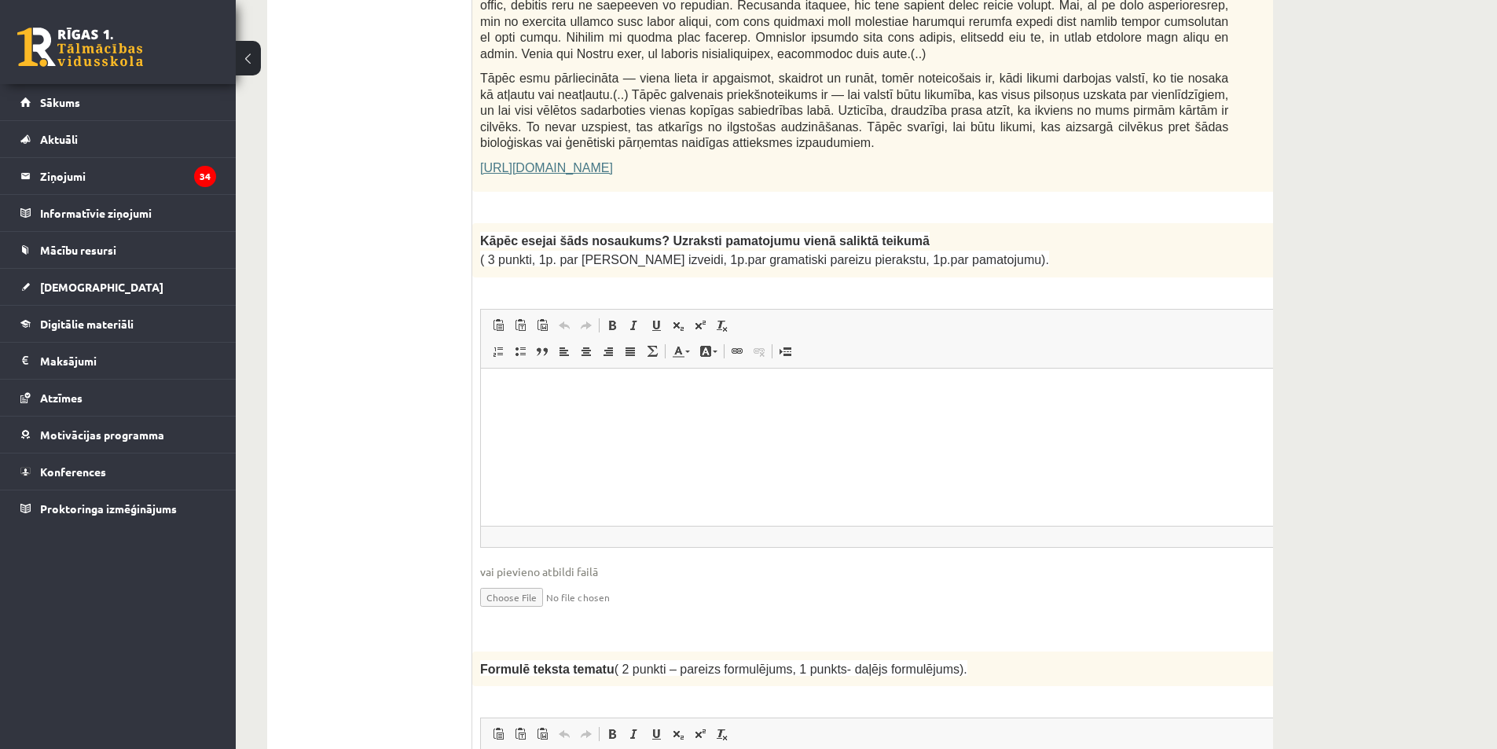
click at [741, 416] on html at bounding box center [893, 392] width 825 height 48
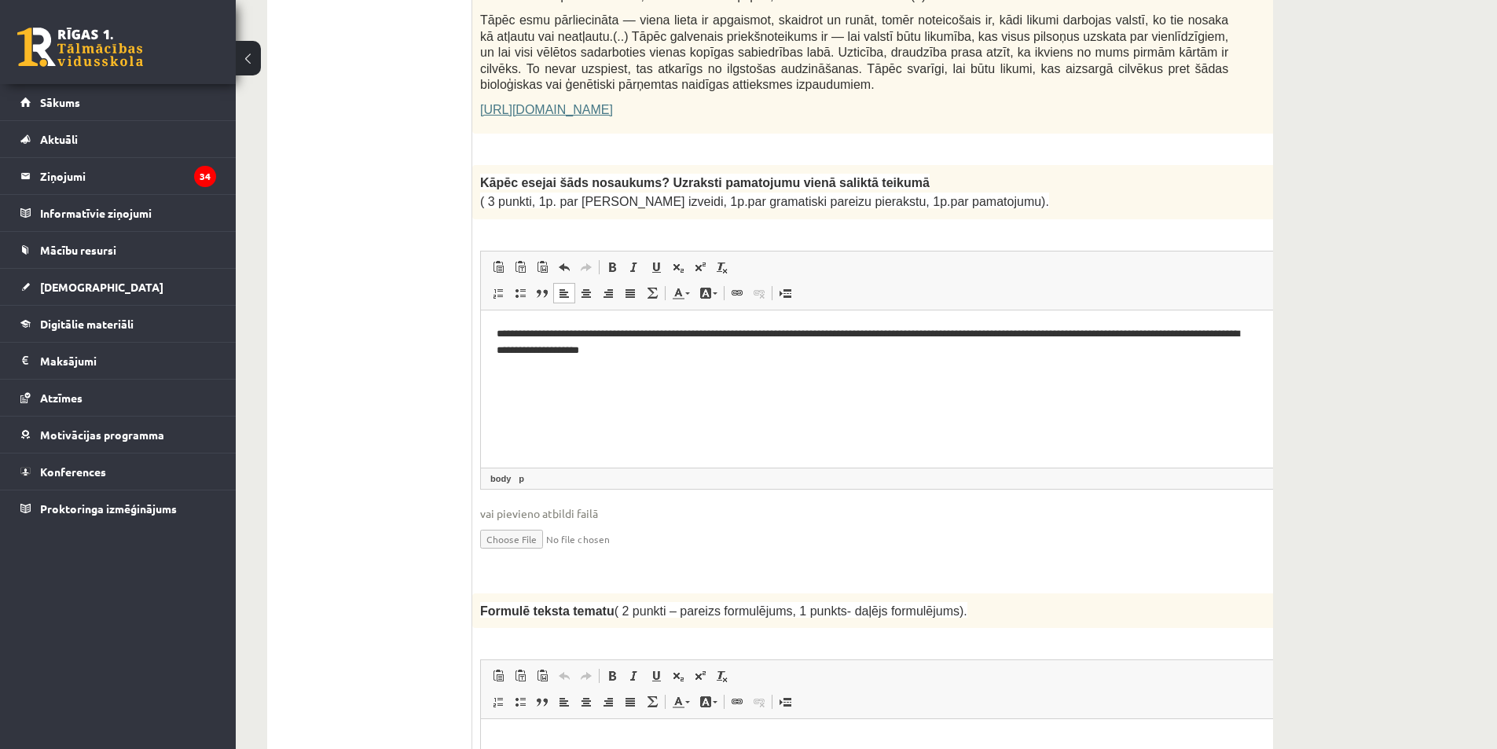
scroll to position [1436, 0]
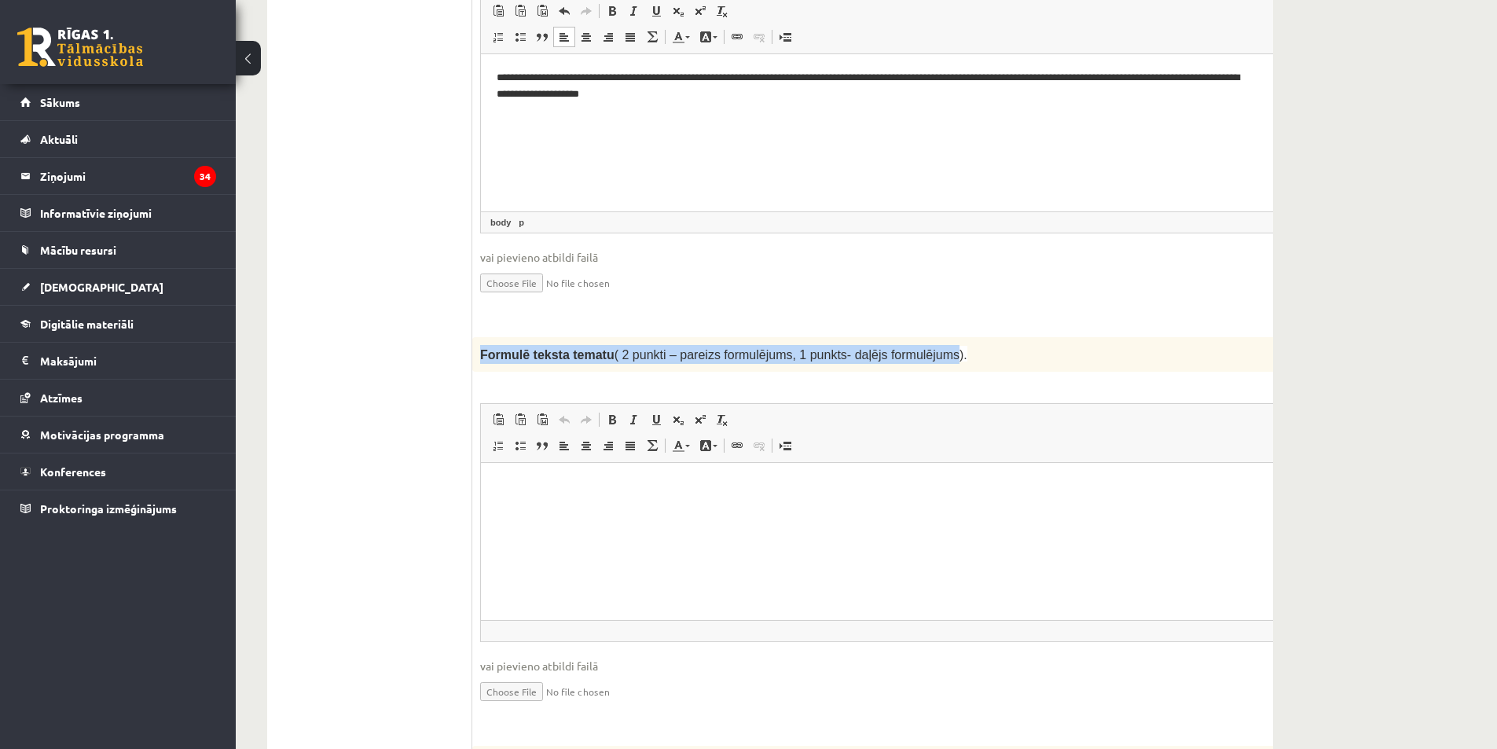
drag, startPoint x: 475, startPoint y: 306, endPoint x: 916, endPoint y: 321, distance: 441.9
click at [916, 337] on div "Formulē teksta tematu ( 2 punkti – pareizs formulējums, 1 punkts- daļējs formul…" at bounding box center [893, 354] width 843 height 35
click at [506, 337] on div "Formulē teksta tematu ( 2 punkti – pareizs formulējums, 1 punkts- daļējs formul…" at bounding box center [893, 354] width 843 height 35
drag, startPoint x: 473, startPoint y: 308, endPoint x: 923, endPoint y: 311, distance: 450.3
click at [923, 337] on div "Formulē teksta tematu ( 2 punkti – pareizs formulējums, 1 punkts- daļējs formul…" at bounding box center [893, 354] width 843 height 35
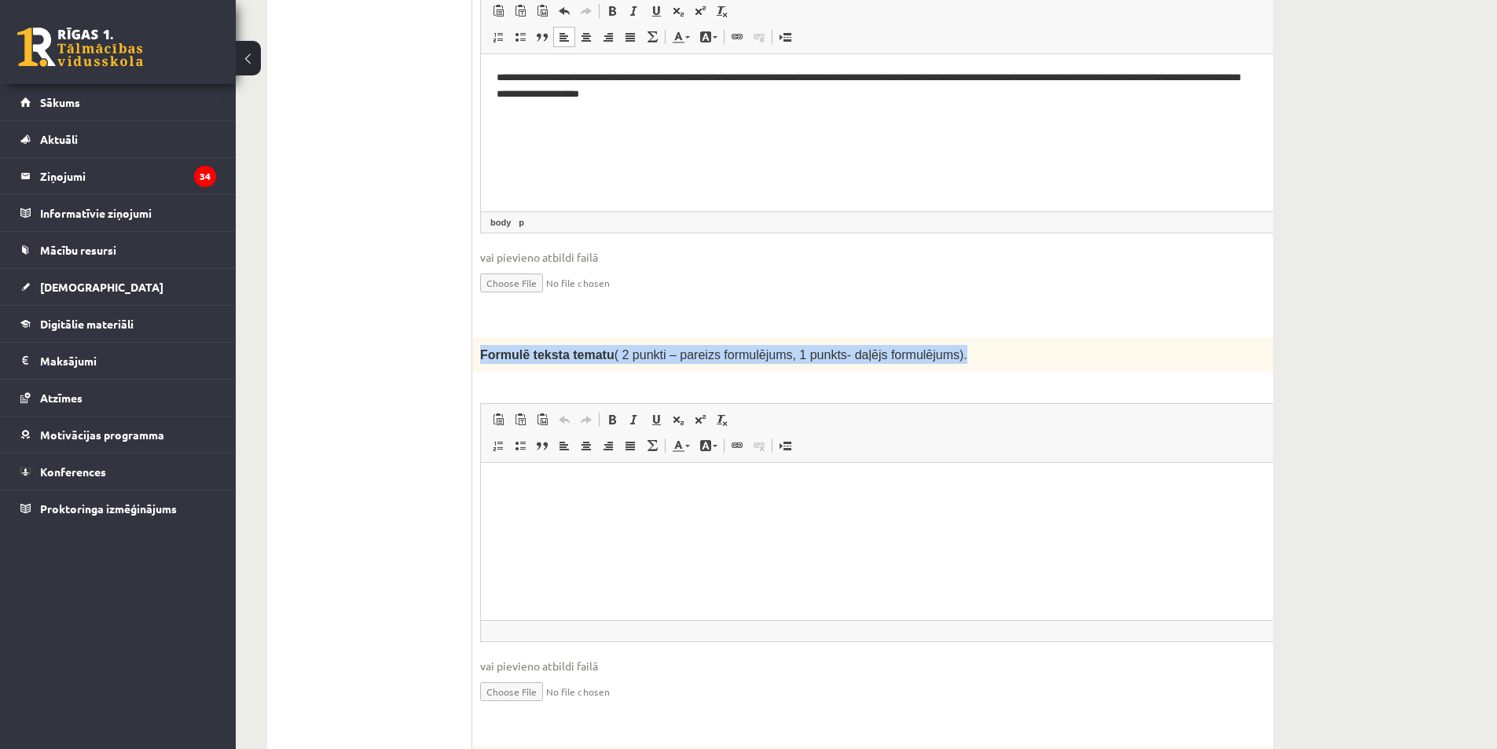
copy span "Formulē teksta tematu ( 2 punkti – pareizs formulējums, 1 punkts- daļējs formul…"
click at [660, 511] on html at bounding box center [893, 487] width 825 height 48
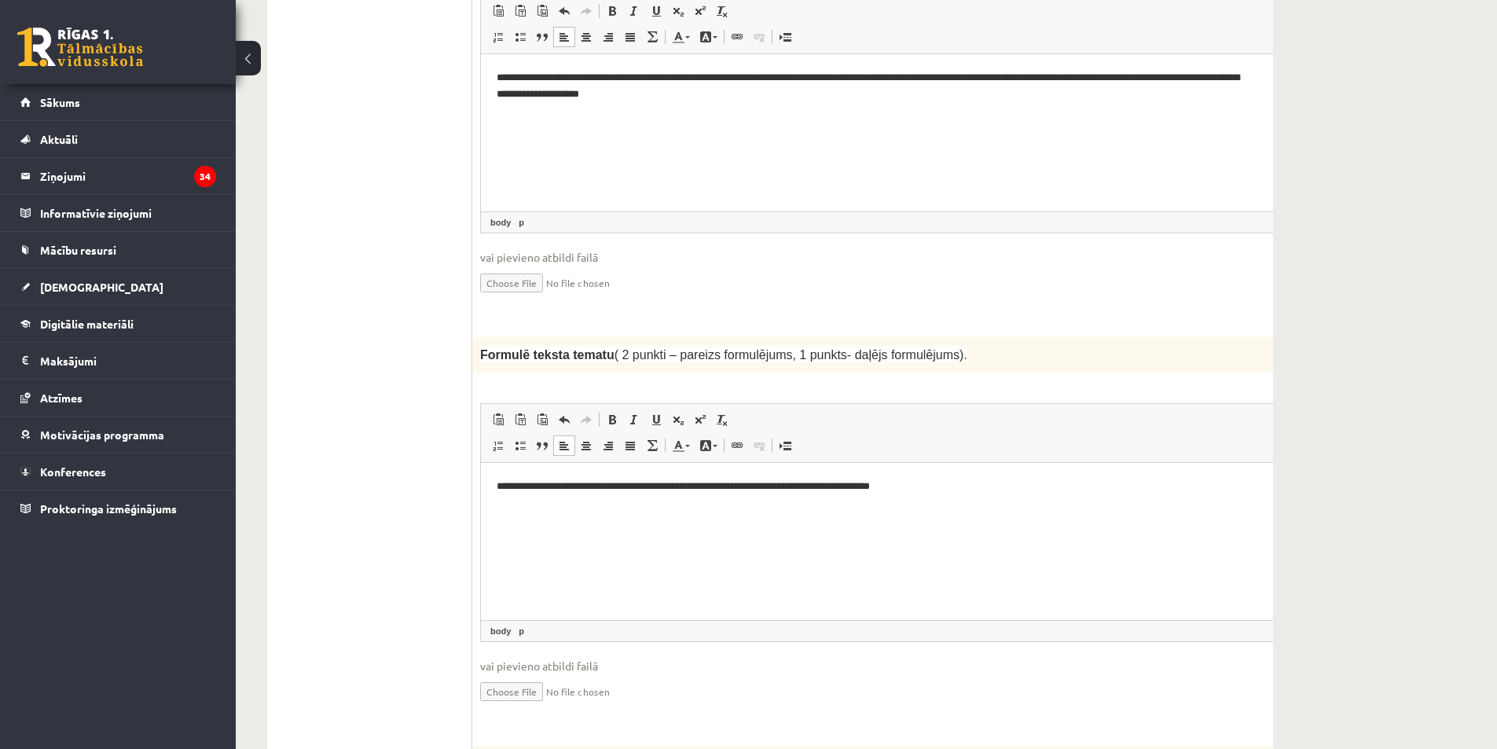
drag, startPoint x: 1406, startPoint y: 138, endPoint x: 1387, endPoint y: 87, distance: 53.7
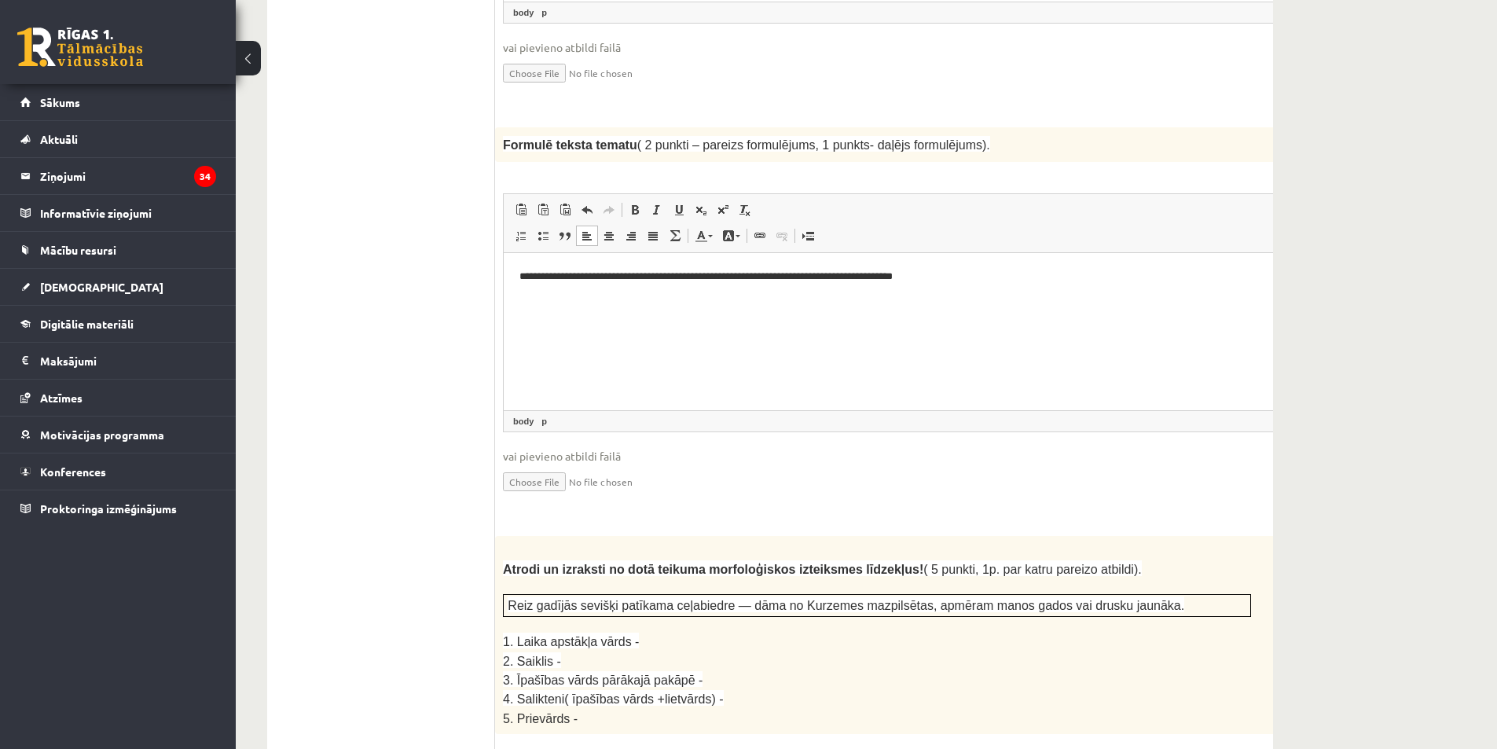
scroll to position [1750, 0]
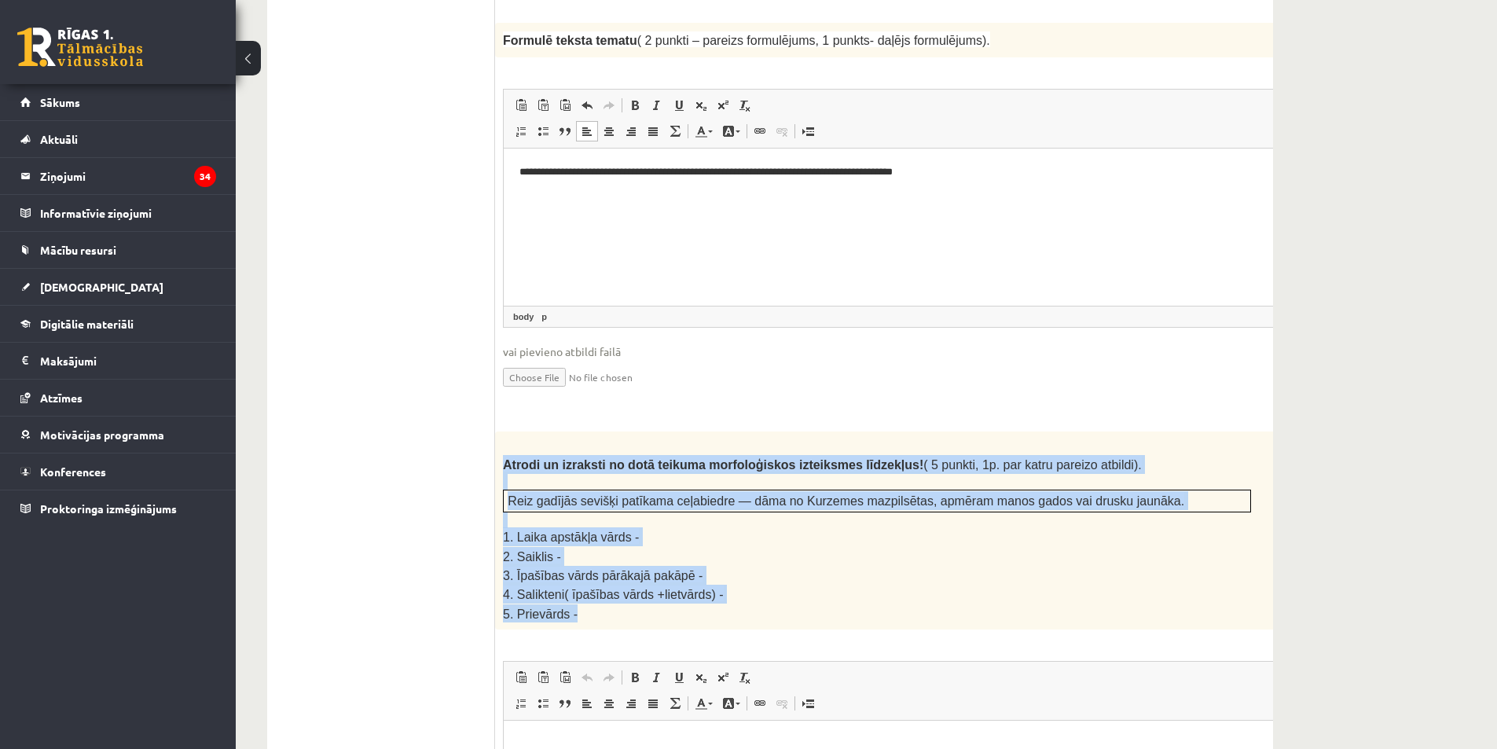
drag, startPoint x: 533, startPoint y: 417, endPoint x: 758, endPoint y: 550, distance: 261.1
click at [758, 550] on div "Atrodi un izraksti no dotā teikuma morfoloģiskos izteiksmes līdzekļus! ( 5 punk…" at bounding box center [916, 530] width 843 height 198
copy div "Atrodi un izraksti no dotā teikuma morfoloģiskos izteiksmes līdzekļus! ( 5 punk…"
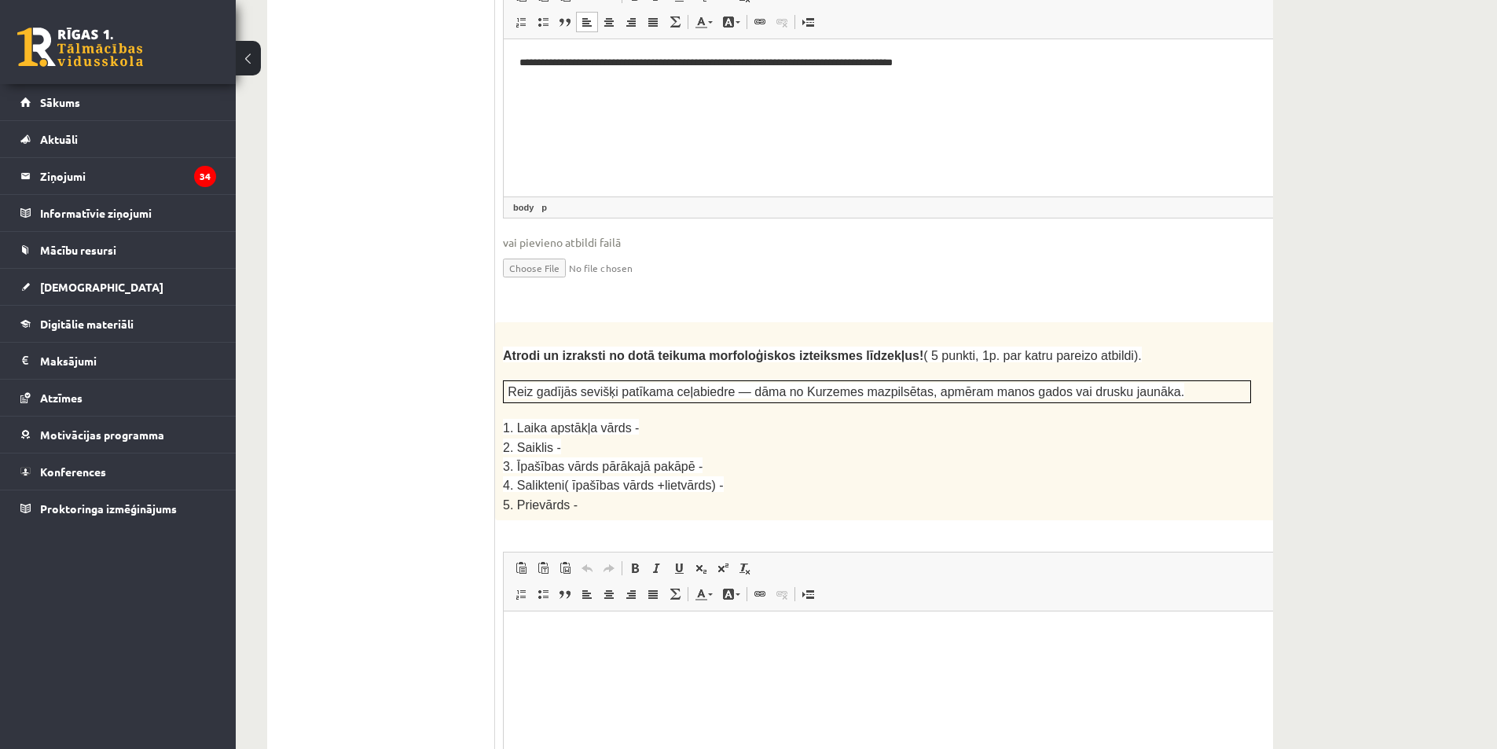
scroll to position [1907, 0]
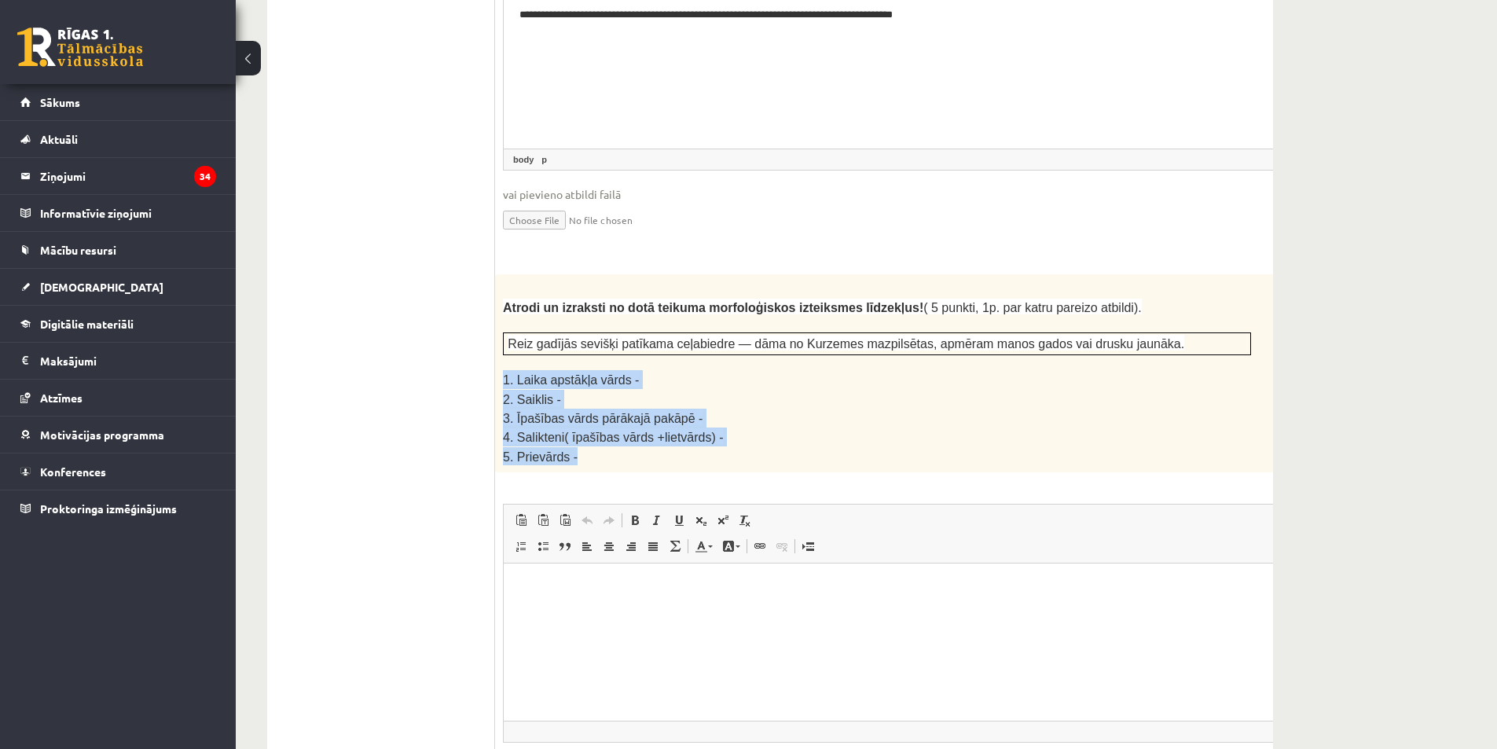
drag, startPoint x: 501, startPoint y: 323, endPoint x: 584, endPoint y: 405, distance: 116.7
click at [584, 405] on div "Atrodi un izraksti no dotā teikuma morfoloģiskos izteiksmes līdzekļus! ( 5 punk…" at bounding box center [916, 373] width 843 height 198
copy div "1. Laika apstākļa vārds - 2. Saiklis - 3. Īpašības vārds pārākajā pakāpē - 4. S…"
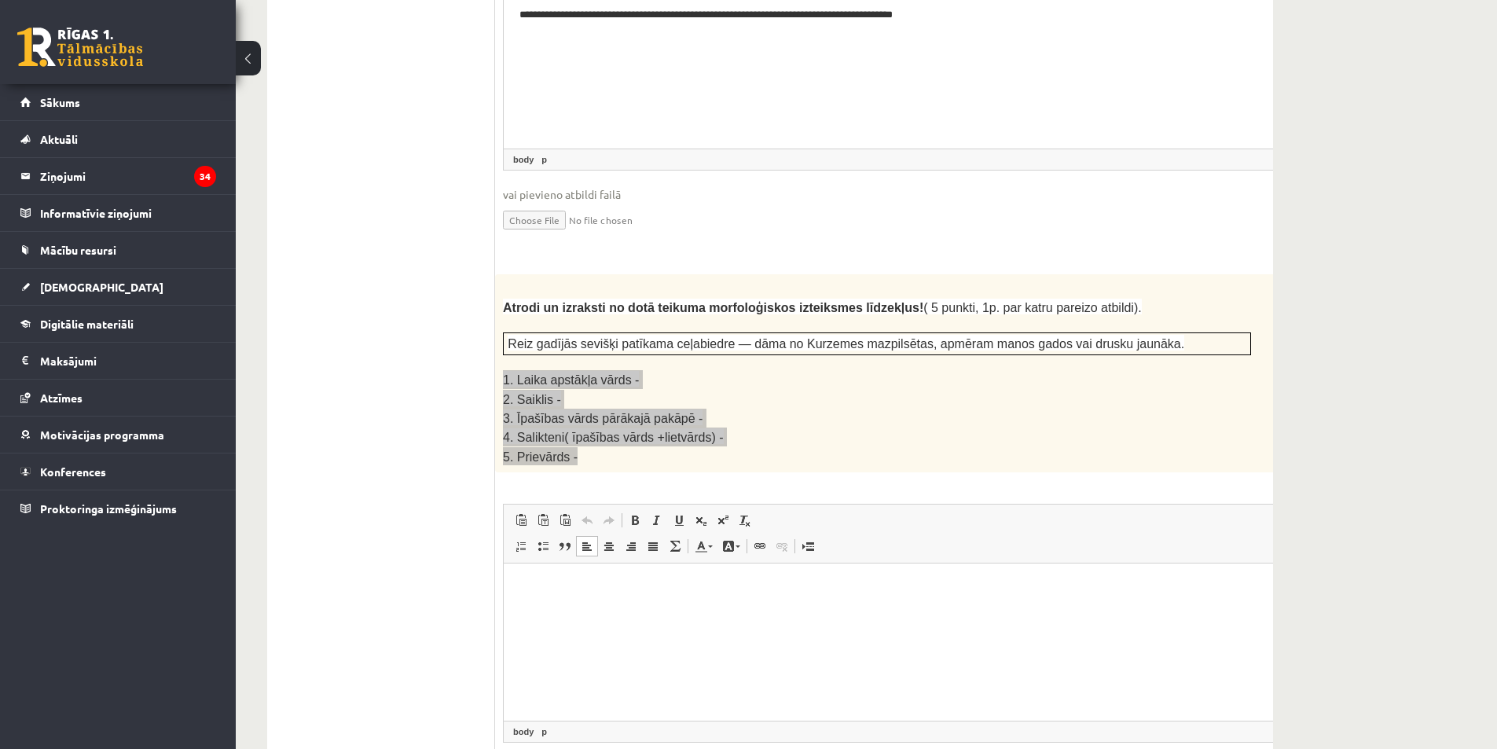
click at [569, 611] on html at bounding box center [916, 588] width 825 height 48
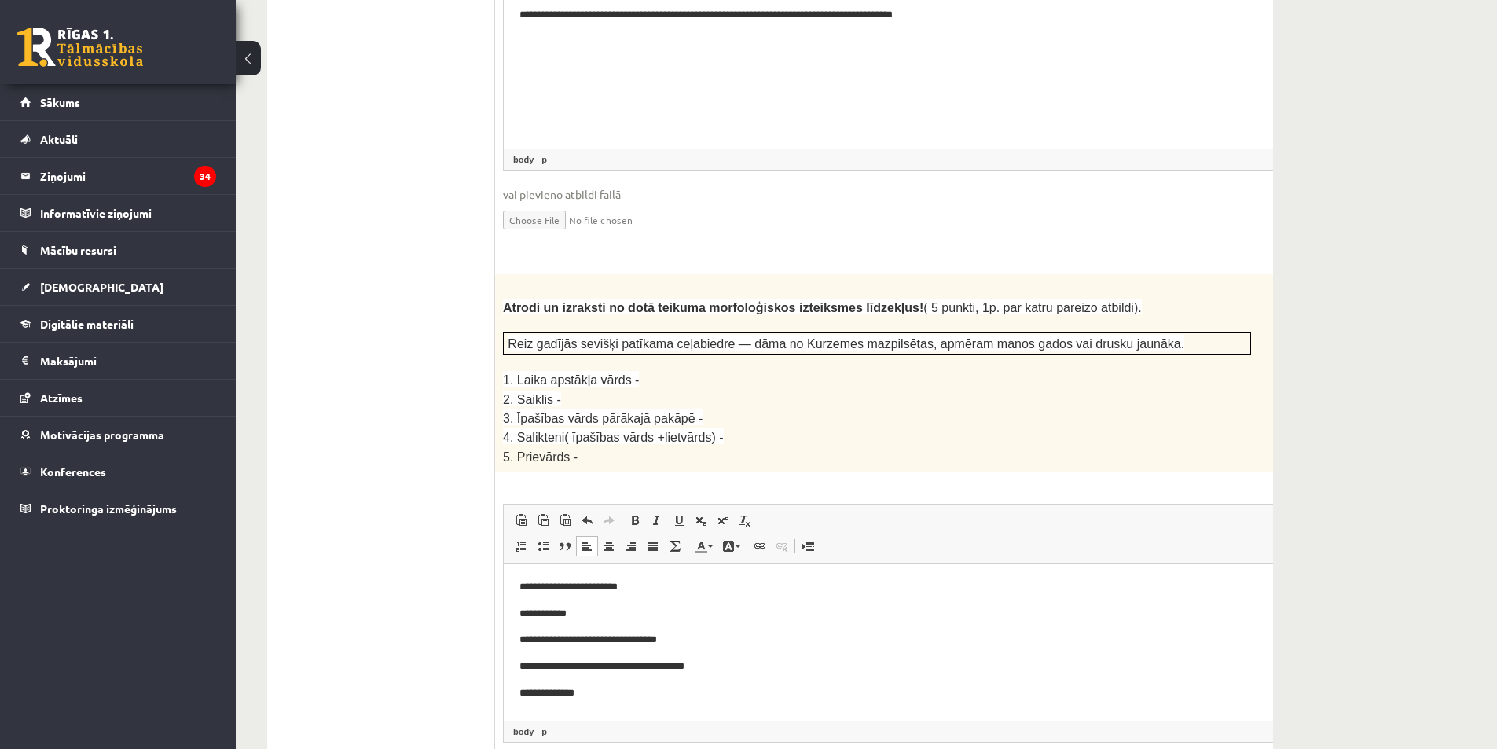
click at [740, 597] on body "**********" at bounding box center [916, 640] width 794 height 122
click at [706, 571] on html "**********" at bounding box center [916, 640] width 825 height 153
click at [567, 619] on p "**********" at bounding box center [895, 614] width 752 height 17
click at [689, 638] on p "**********" at bounding box center [895, 640] width 752 height 17
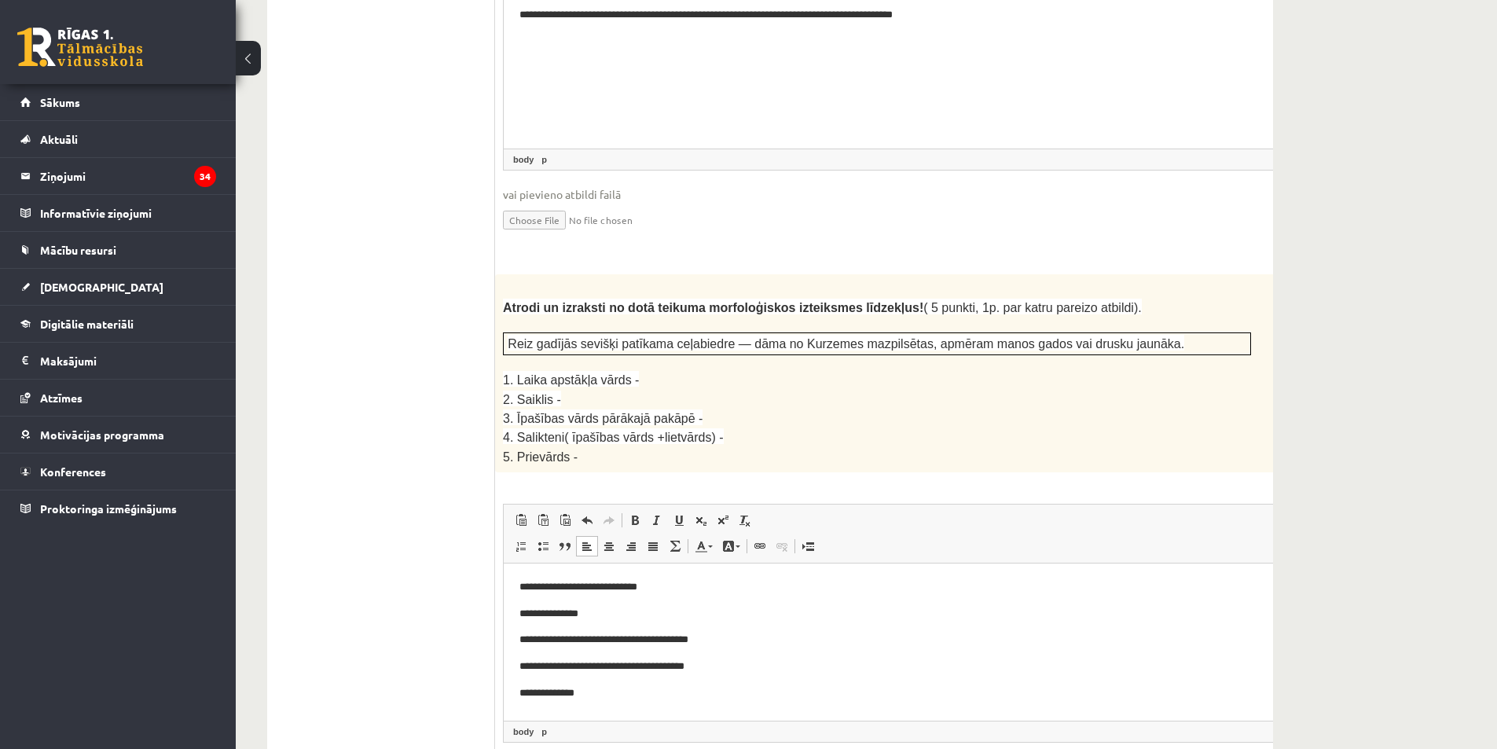
click at [725, 665] on p "**********" at bounding box center [895, 667] width 752 height 17
click at [602, 689] on p "**********" at bounding box center [895, 693] width 752 height 17
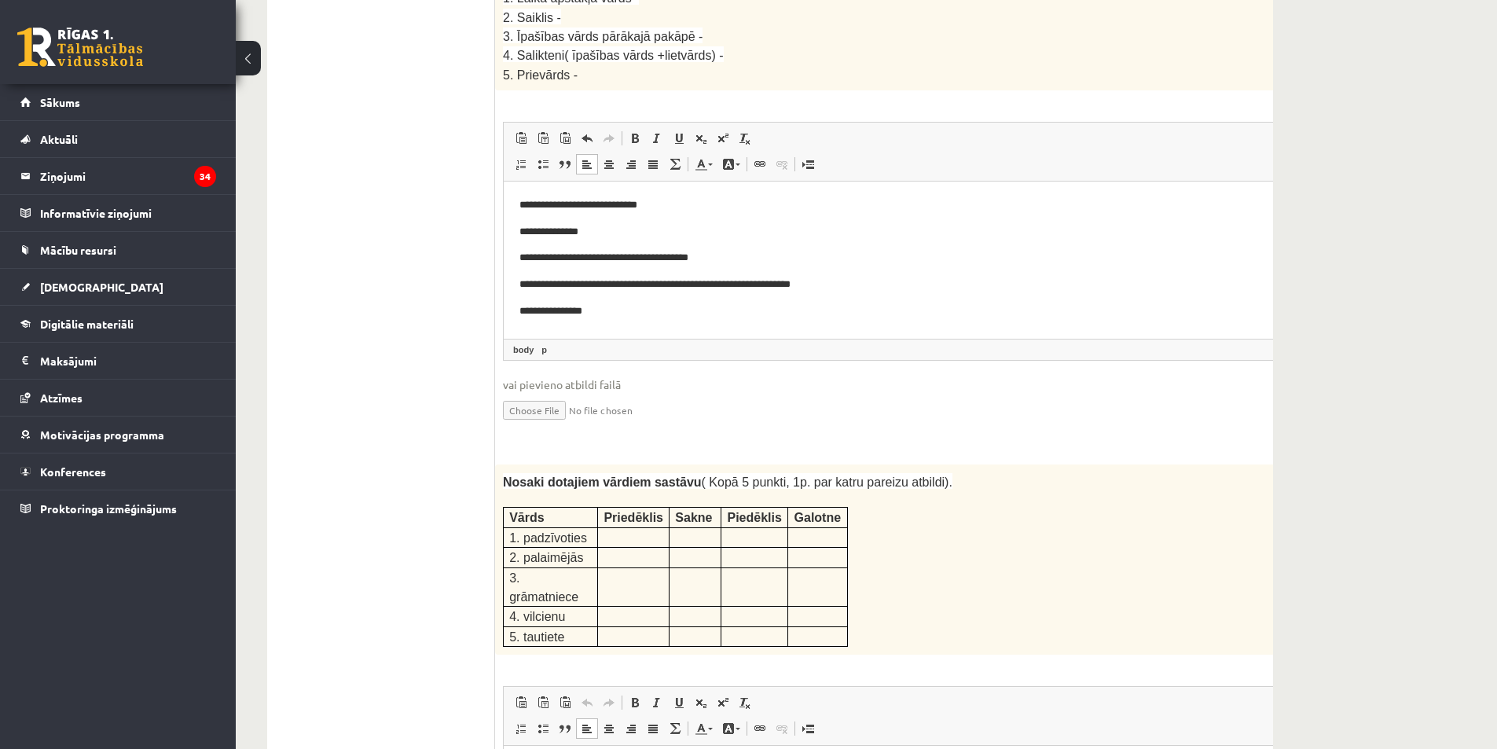
scroll to position [2536, 0]
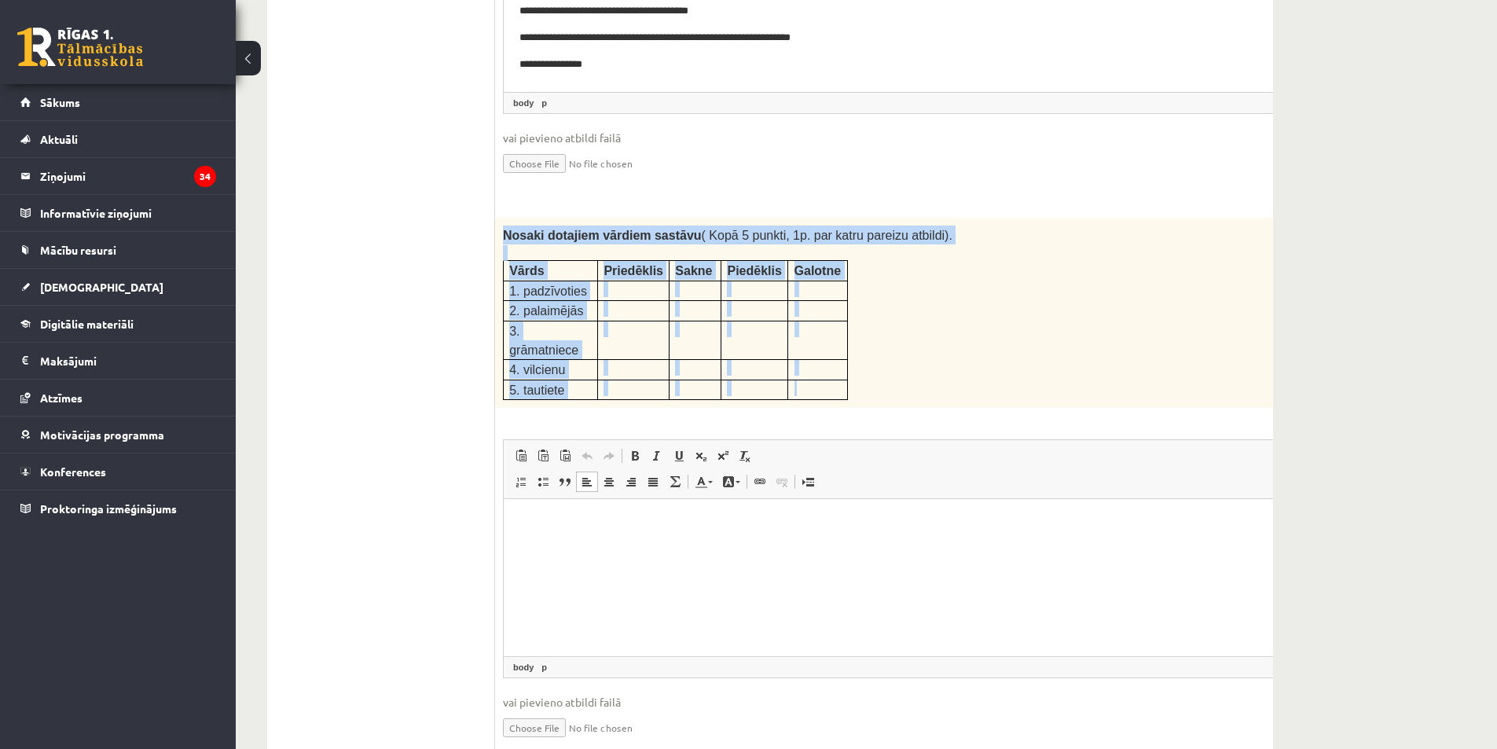
drag, startPoint x: 502, startPoint y: 178, endPoint x: 825, endPoint y: 306, distance: 347.5
click at [825, 306] on div "Nosaki dotajiem vārdiem sastāvu ( Kopā 5 punkti, 1p. par katru pareizu atbildi)…" at bounding box center [916, 313] width 843 height 190
copy div "Nosaki dotajiem vārdiem sastāvu ( Kopā 5 punkti, 1p. par katru pareizu atbildi)…"
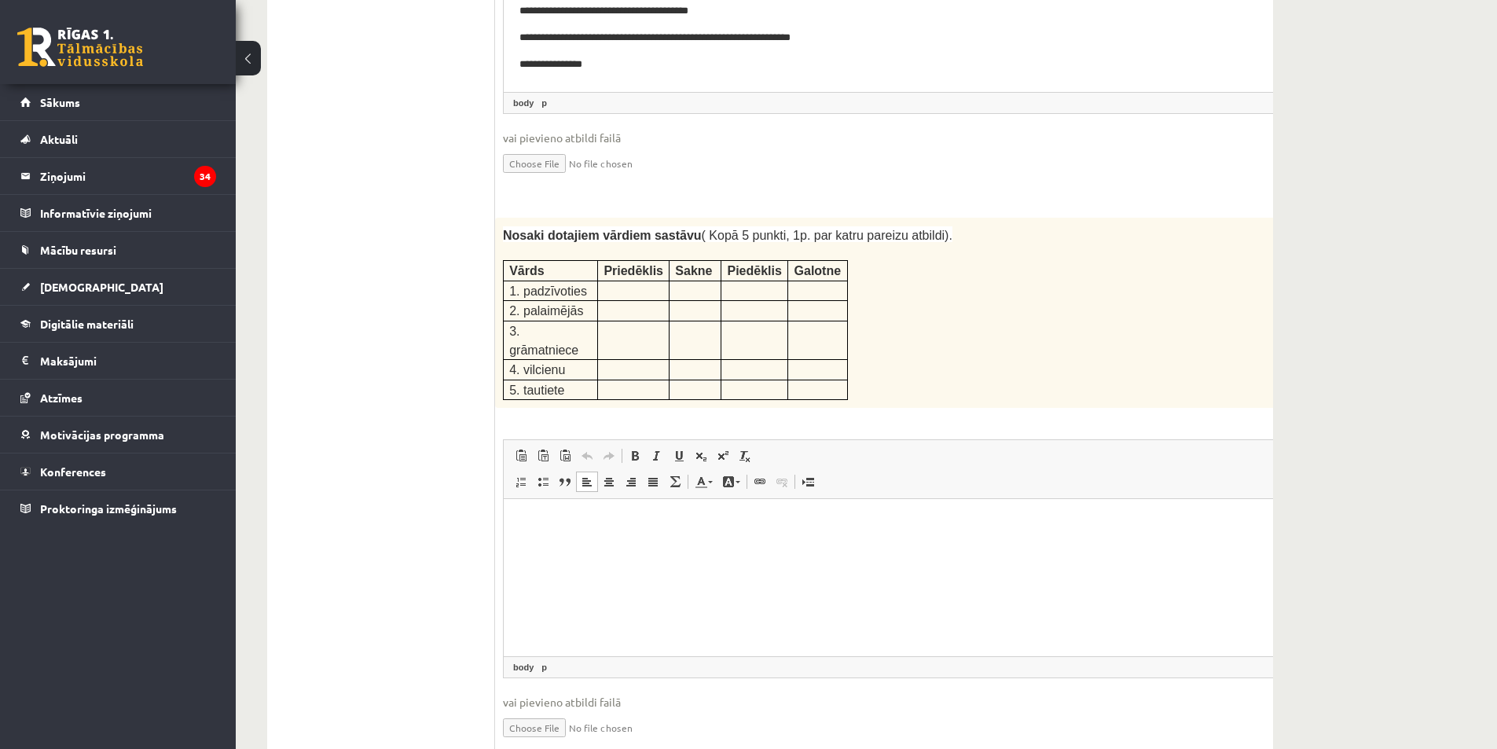
drag, startPoint x: 1102, startPoint y: 296, endPoint x: 668, endPoint y: 201, distance: 444.1
click at [1095, 291] on div "Nosaki dotajiem vārdiem sastāvu ( Kopā 5 punkti, 1p. par katru pareizu atbildi)…" at bounding box center [916, 313] width 843 height 190
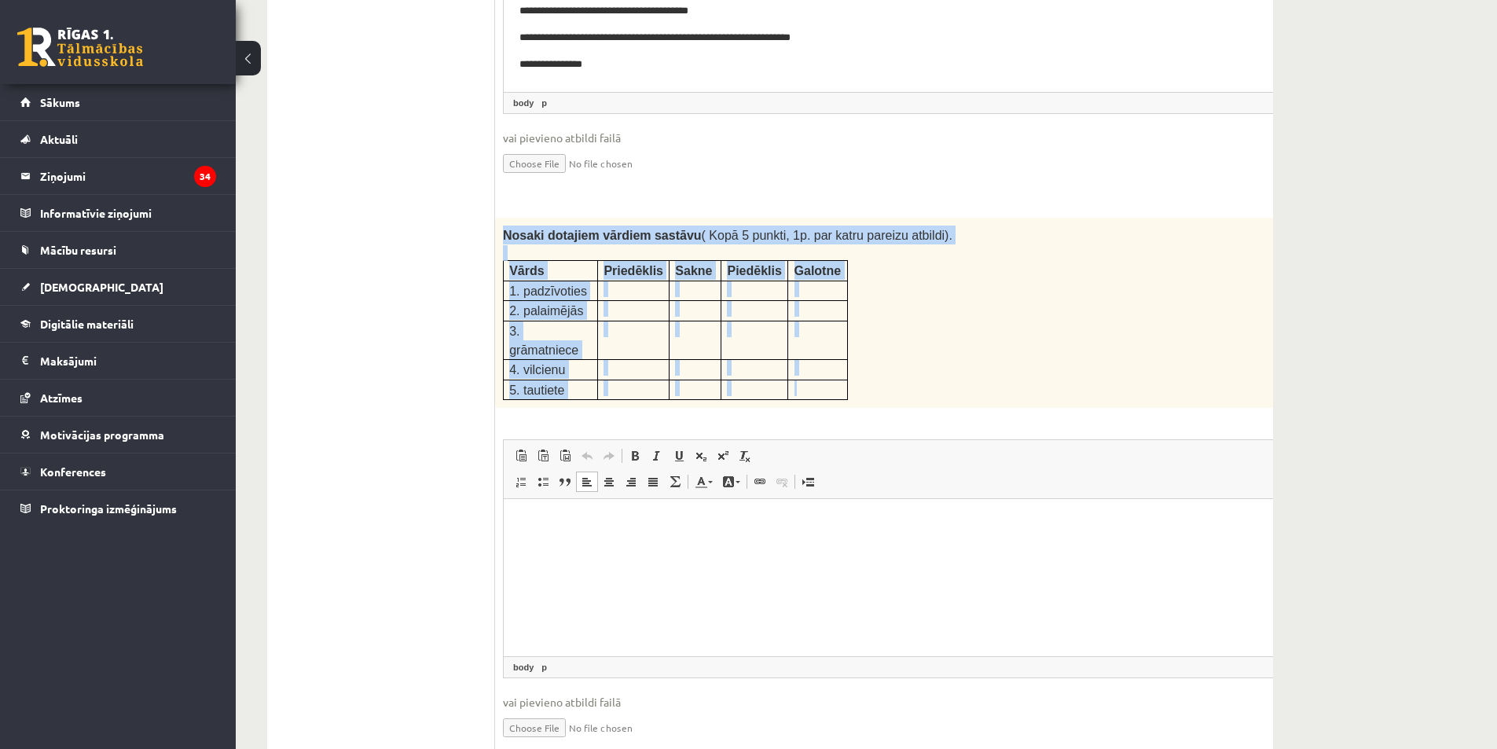
drag, startPoint x: 503, startPoint y: 180, endPoint x: 834, endPoint y: 311, distance: 356.0
click at [834, 311] on div "Nosaki dotajiem vārdiem sastāvu ( Kopā 5 punkti, 1p. par katru pareizu atbildi)…" at bounding box center [916, 313] width 843 height 190
copy div "Nosaki dotajiem vārdiem sastāvu ( Kopā 5 punkti, 1p. par katru pareizu atbildi)…"
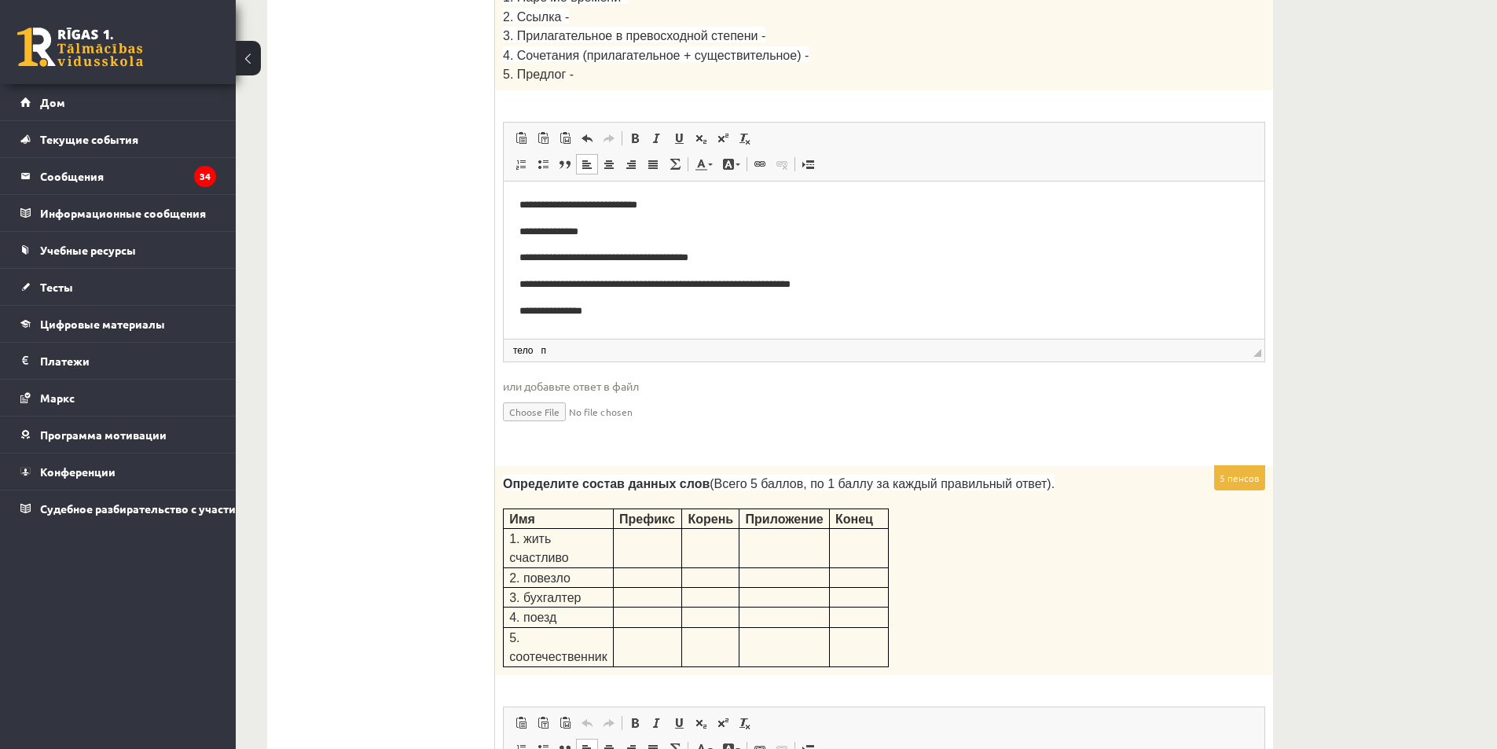
scroll to position [2432, 0]
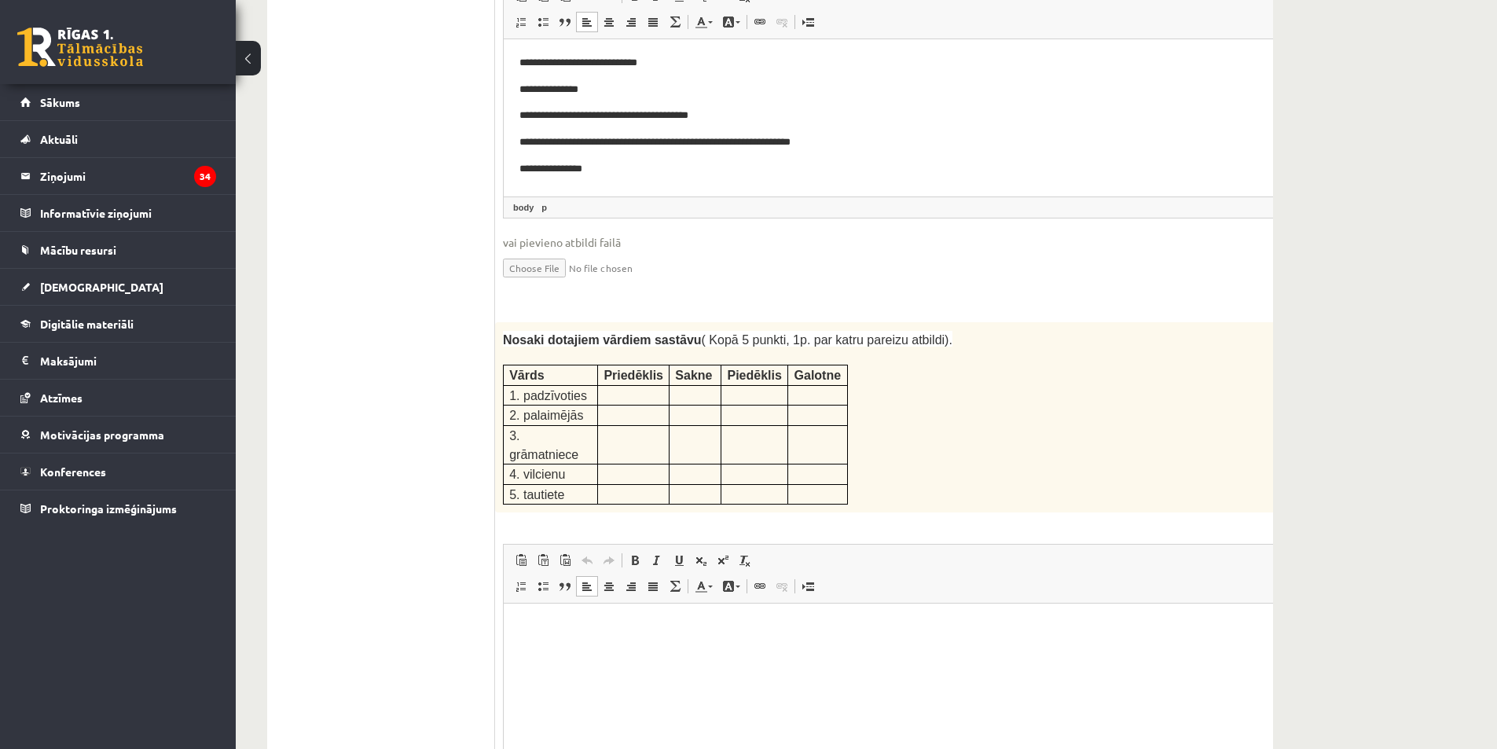
click at [606, 645] on html at bounding box center [916, 628] width 825 height 48
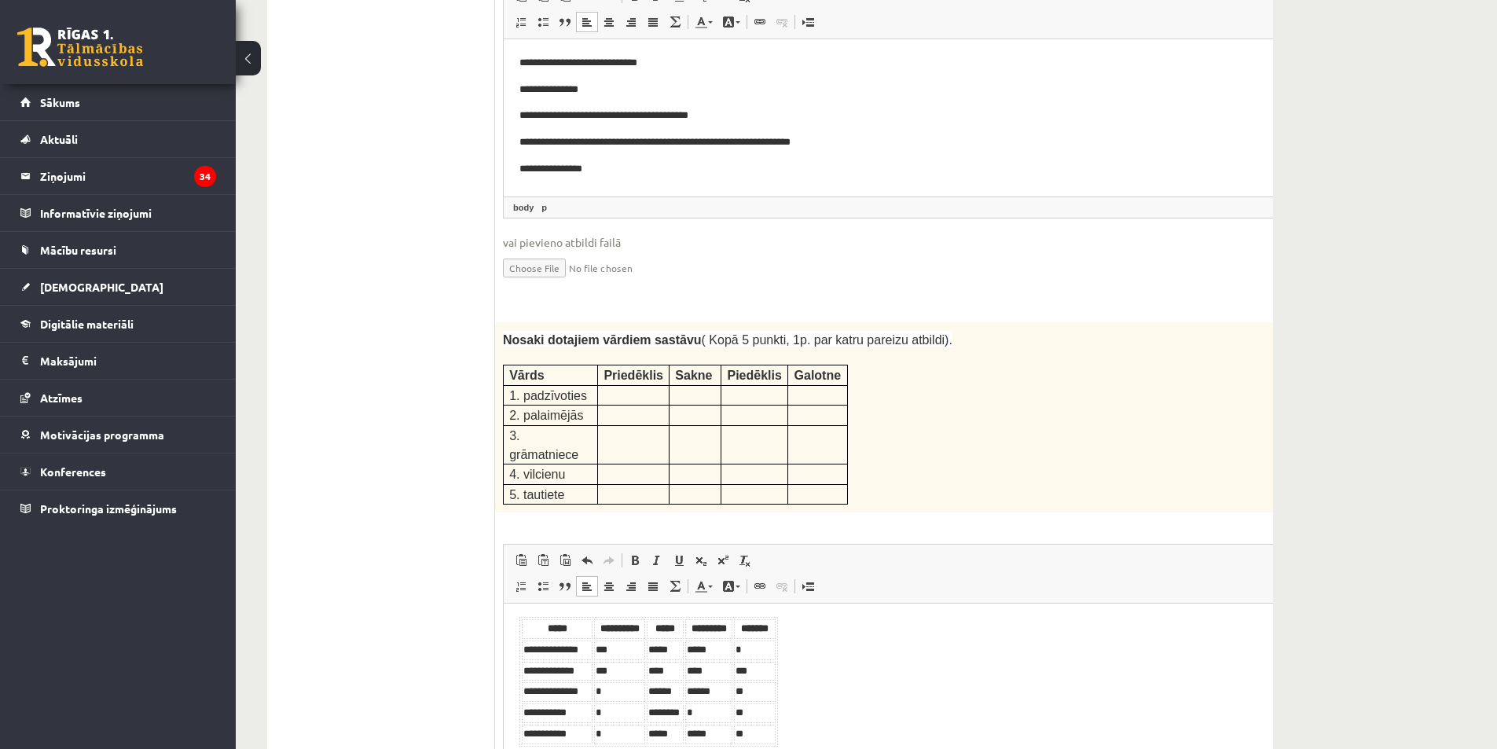
scroll to position [4, 0]
drag, startPoint x: 732, startPoint y: 717, endPoint x: 982, endPoint y: 1182, distance: 528.1
click at [504, 658] on html "**********" at bounding box center [916, 680] width 825 height 161
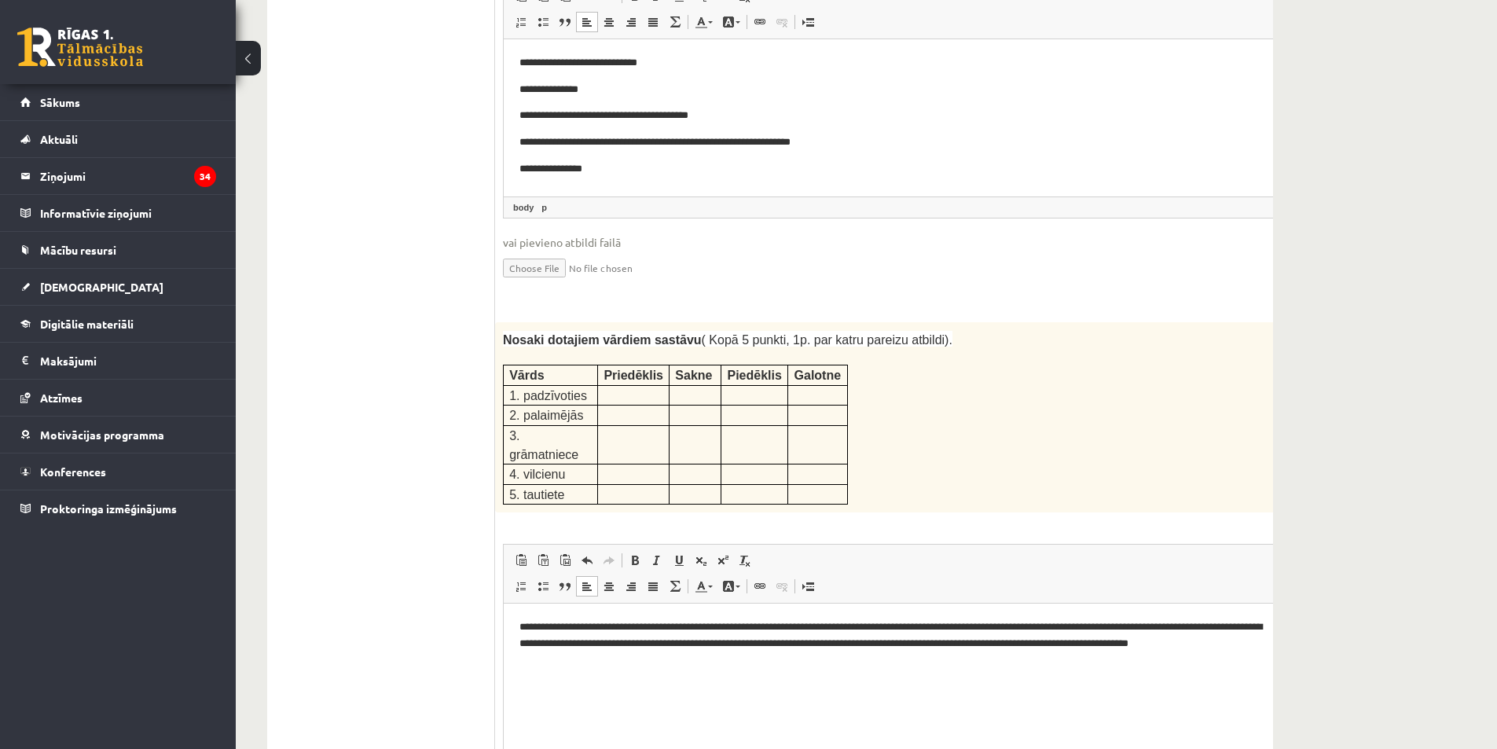
click at [821, 629] on p "**********" at bounding box center [895, 635] width 752 height 33
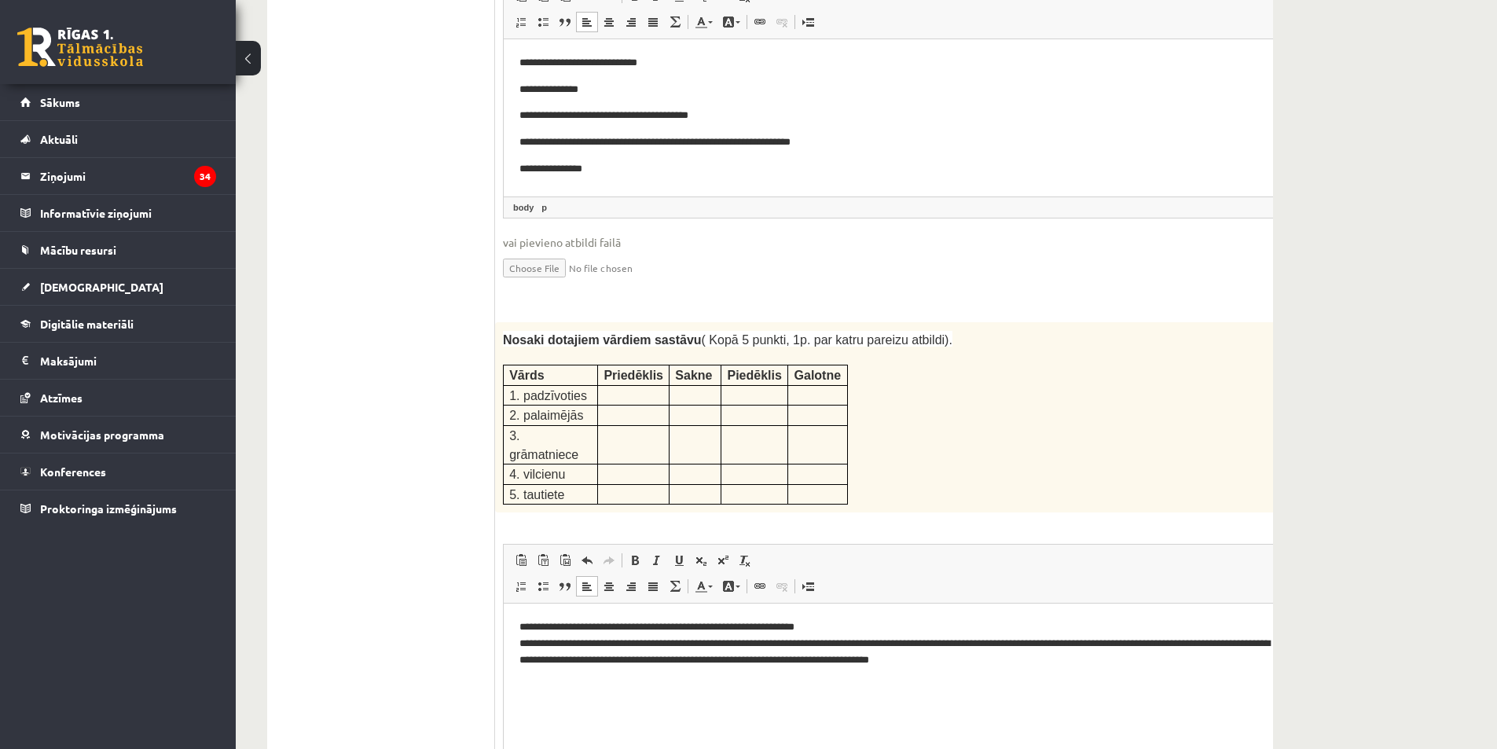
click at [821, 641] on p "**********" at bounding box center [895, 643] width 752 height 49
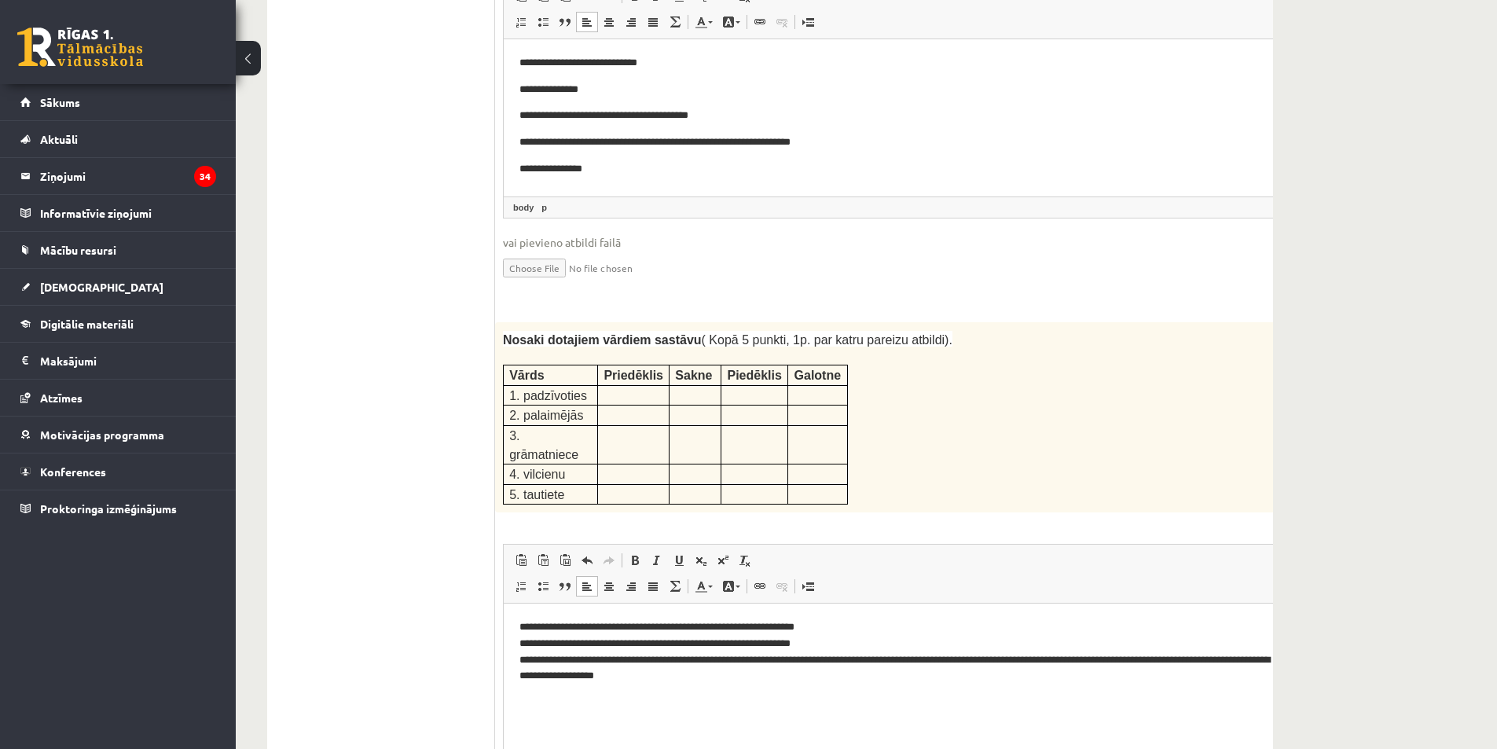
click at [835, 659] on p "**********" at bounding box center [895, 651] width 752 height 65
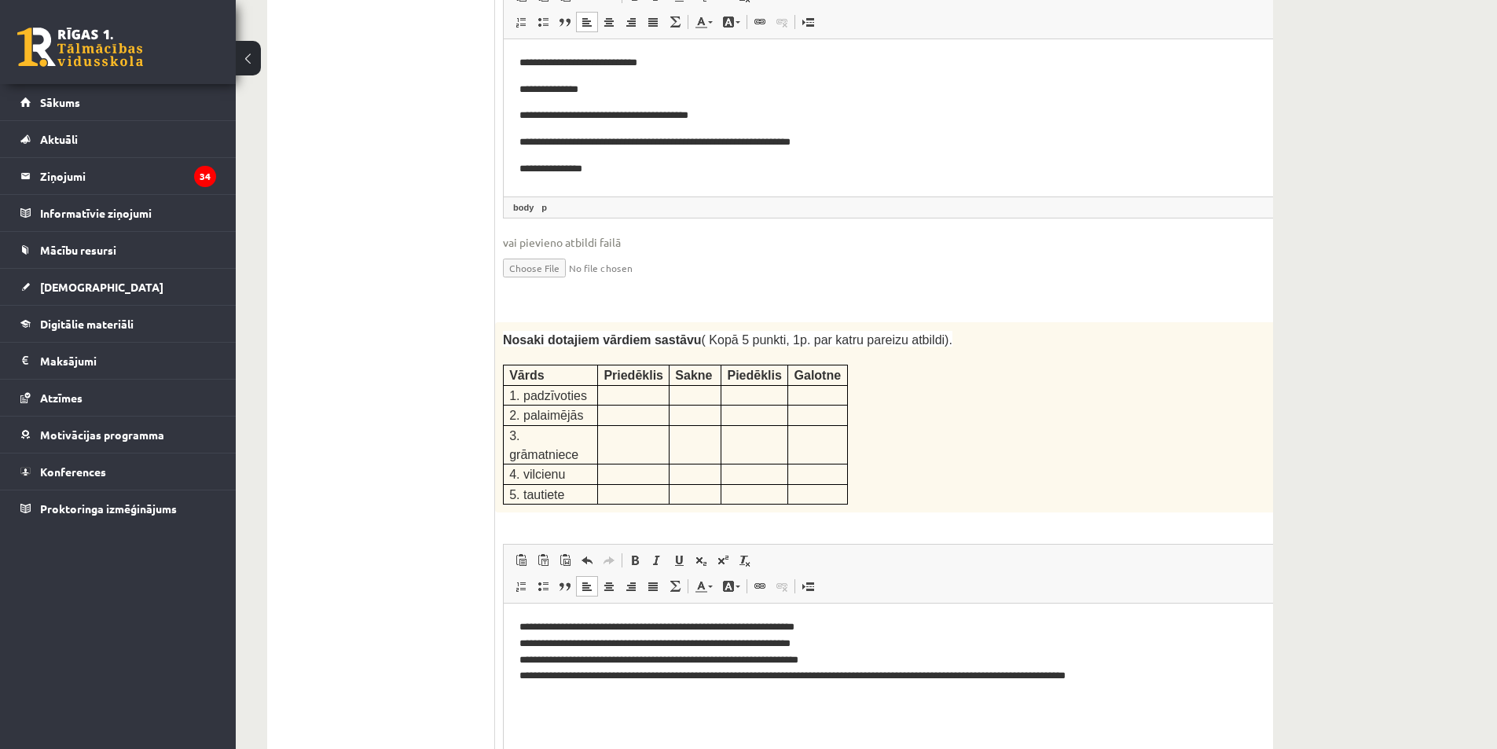
click at [790, 672] on p "**********" at bounding box center [895, 651] width 752 height 65
click at [792, 678] on p "**********" at bounding box center [895, 651] width 752 height 65
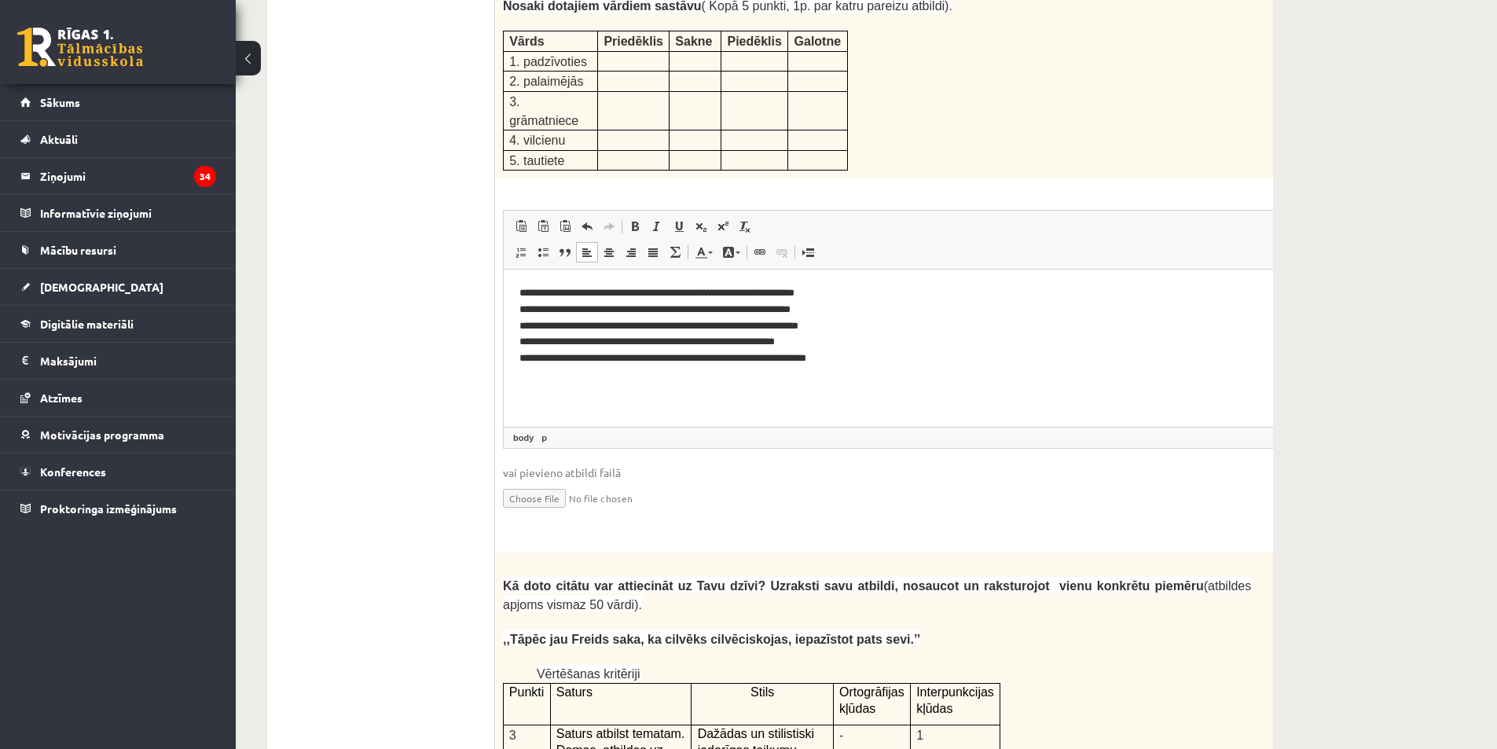
scroll to position [3060, 0]
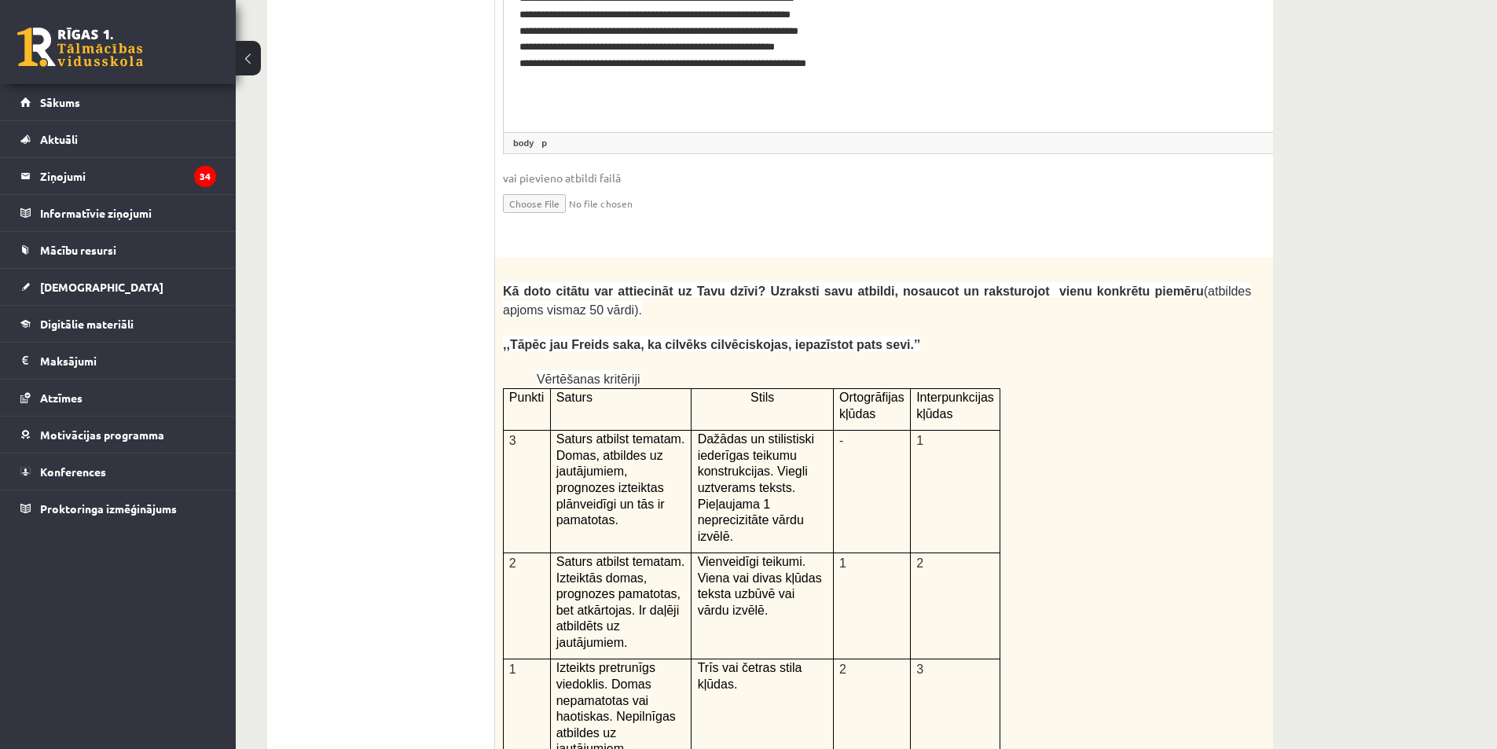
drag, startPoint x: 486, startPoint y: 207, endPoint x: 608, endPoint y: 245, distance: 128.3
click at [608, 245] on div "**********" at bounding box center [770, 54] width 1006 height 5241
click at [615, 319] on p at bounding box center [877, 327] width 748 height 16
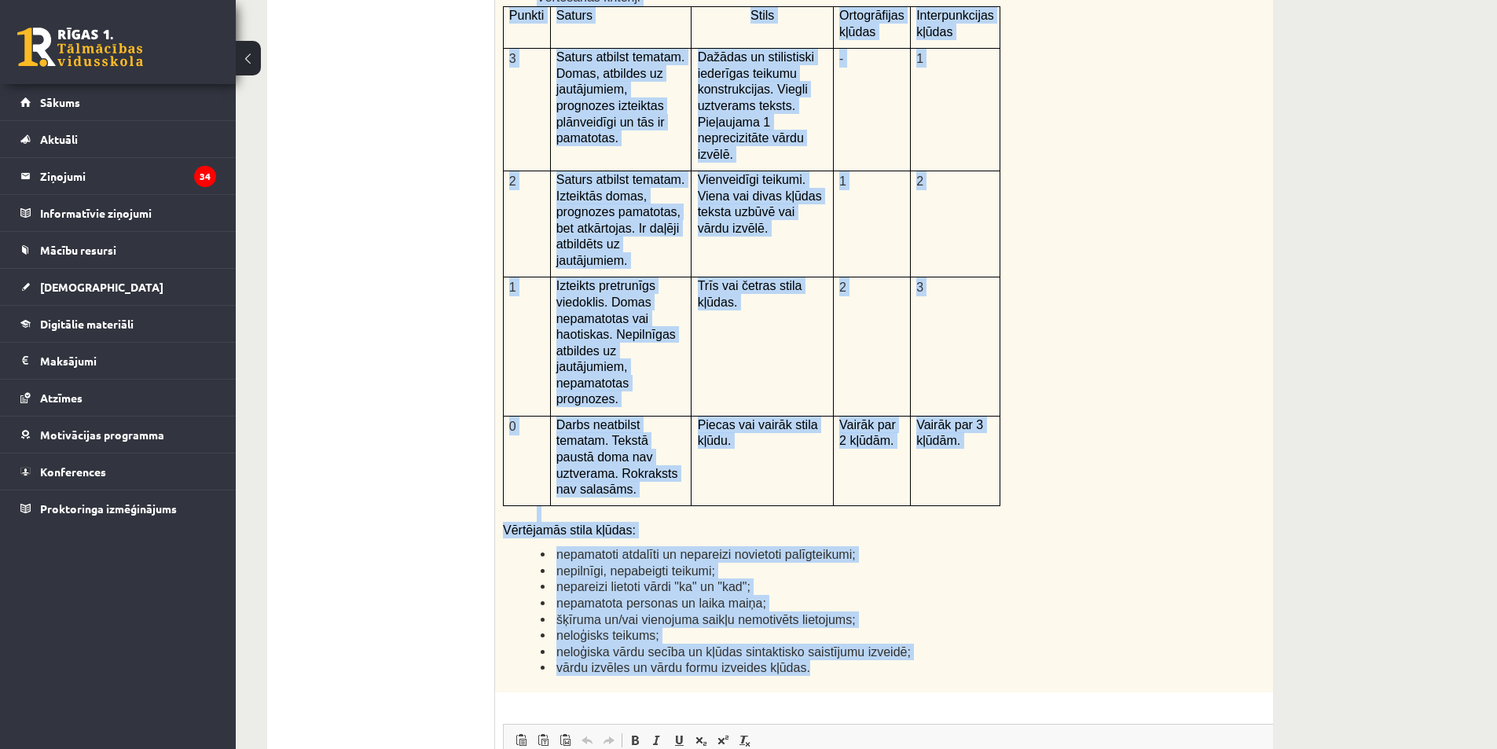
scroll to position [3453, 0]
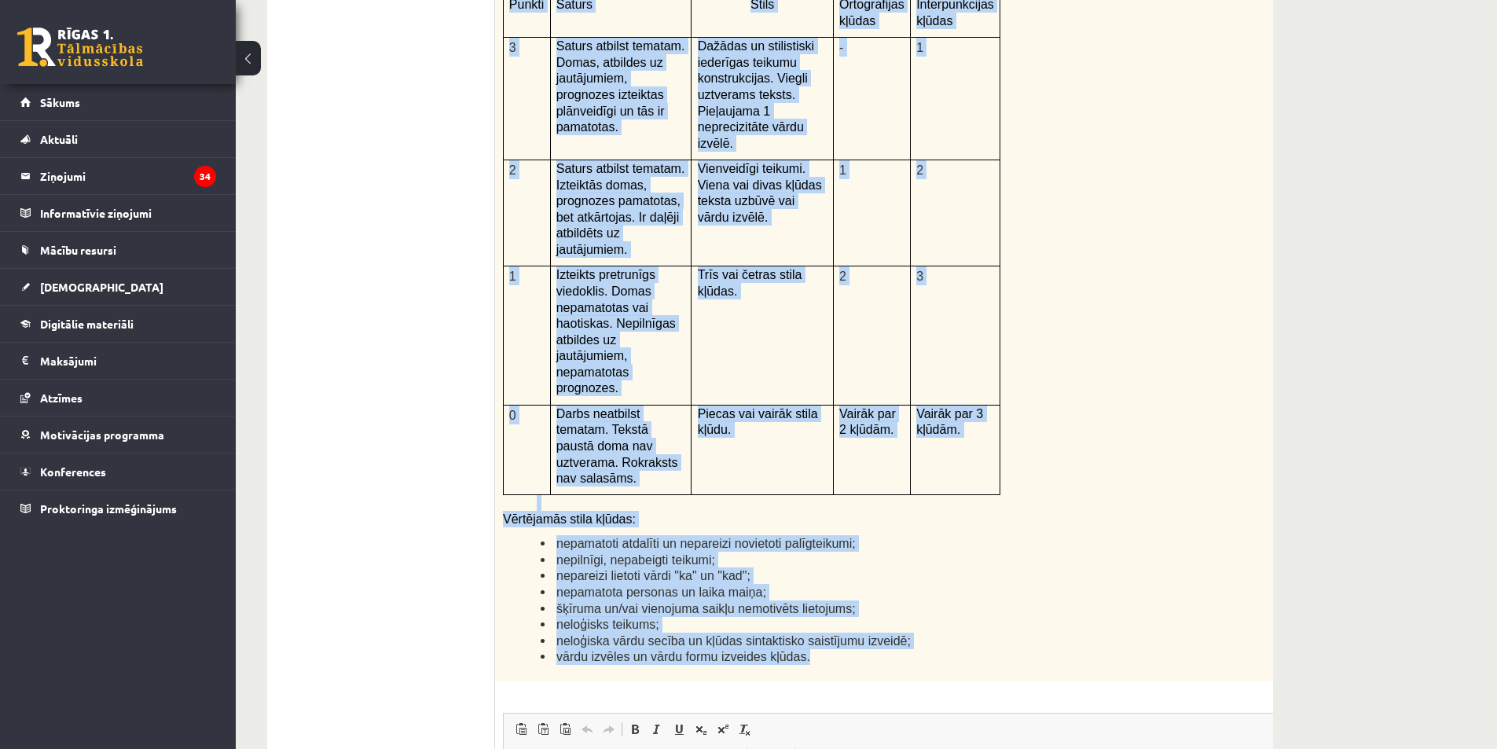
drag, startPoint x: 502, startPoint y: 367, endPoint x: 832, endPoint y: 502, distance: 356.7
click at [832, 502] on div "Kā doto citātu var attiecināt uz Tavu dzīvi? Uzraksti savu atbildi, nosaucot un…" at bounding box center [916, 273] width 843 height 817
copy div "Kā doto citātu var attiecināt uz Tavu dzīvi? Uzraksti savu atbildi, nosaucot un…"
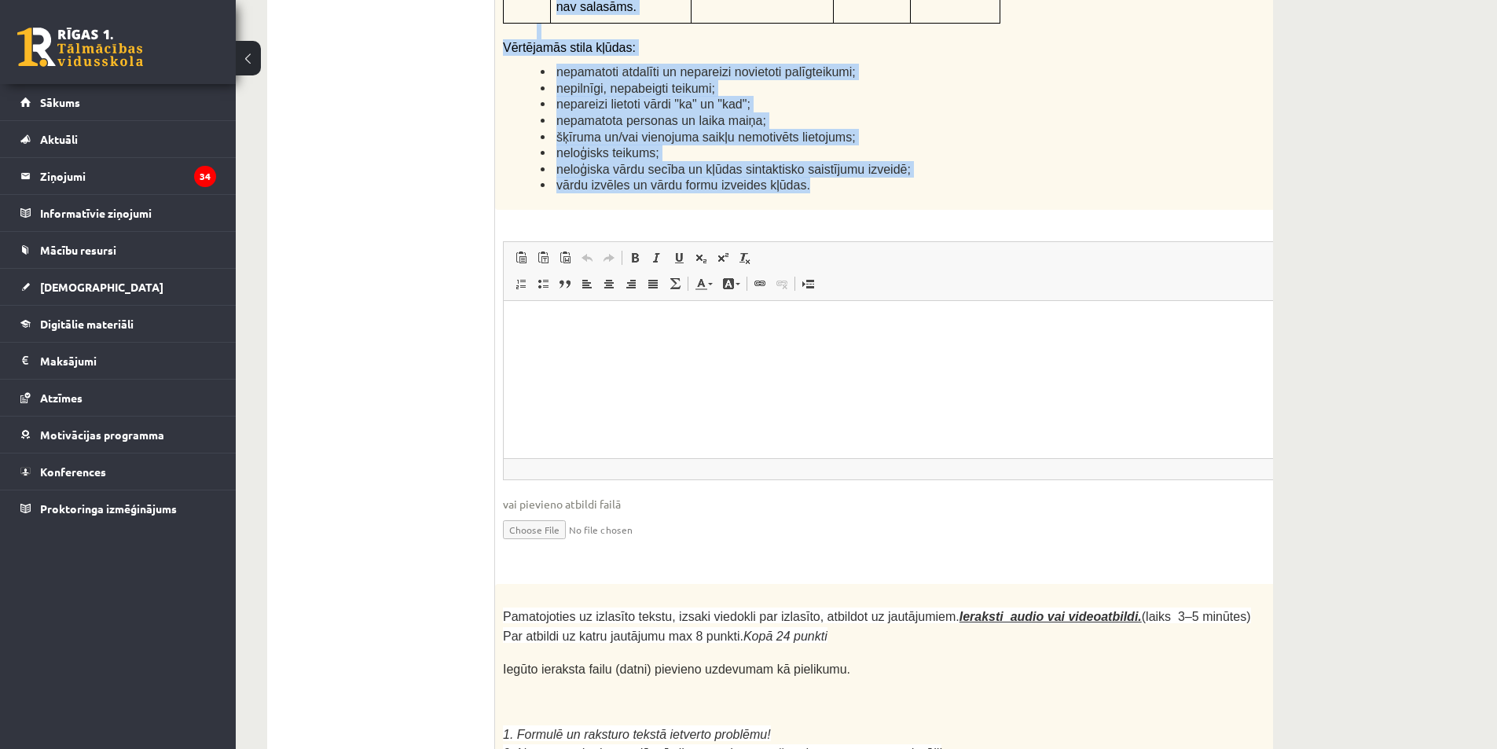
scroll to position [4318, 0]
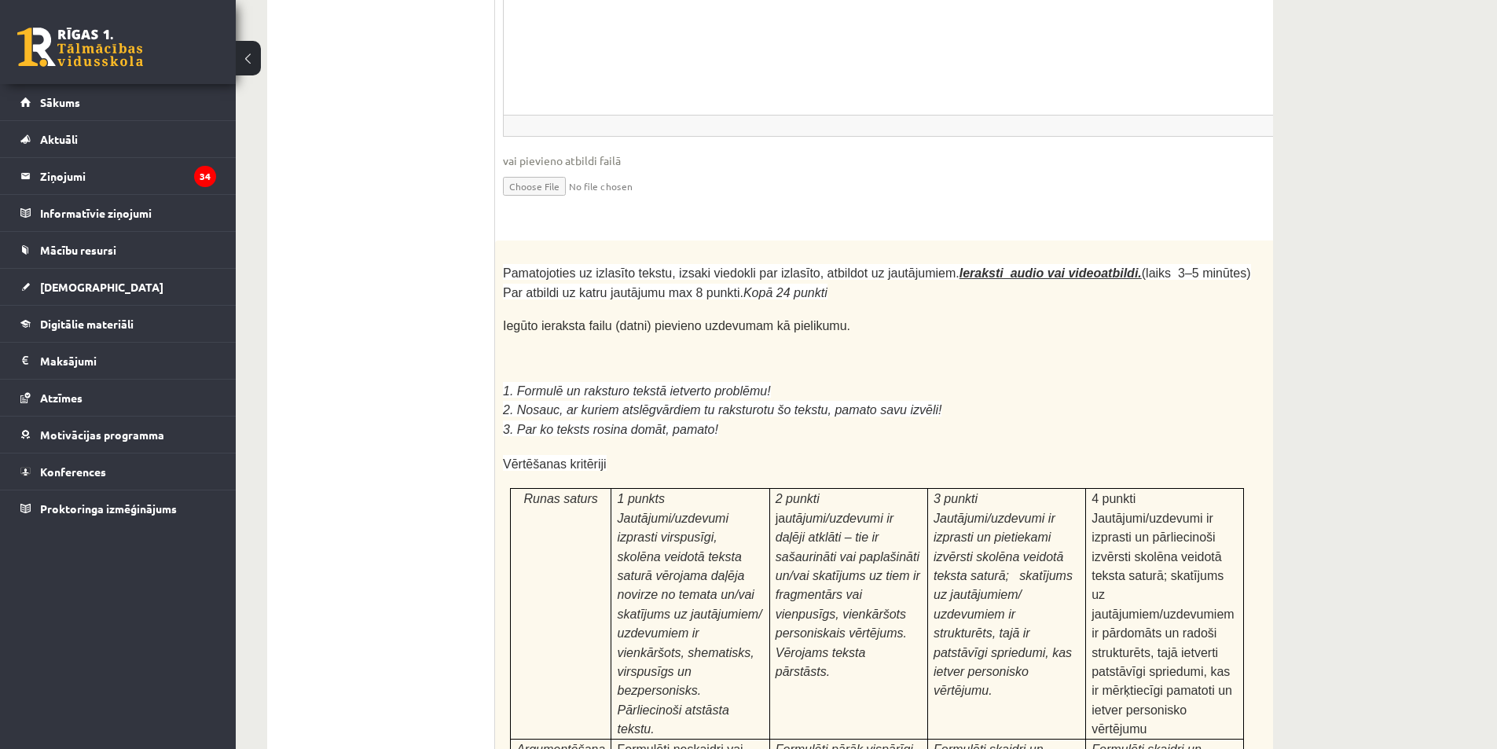
scroll to position [4094, 0]
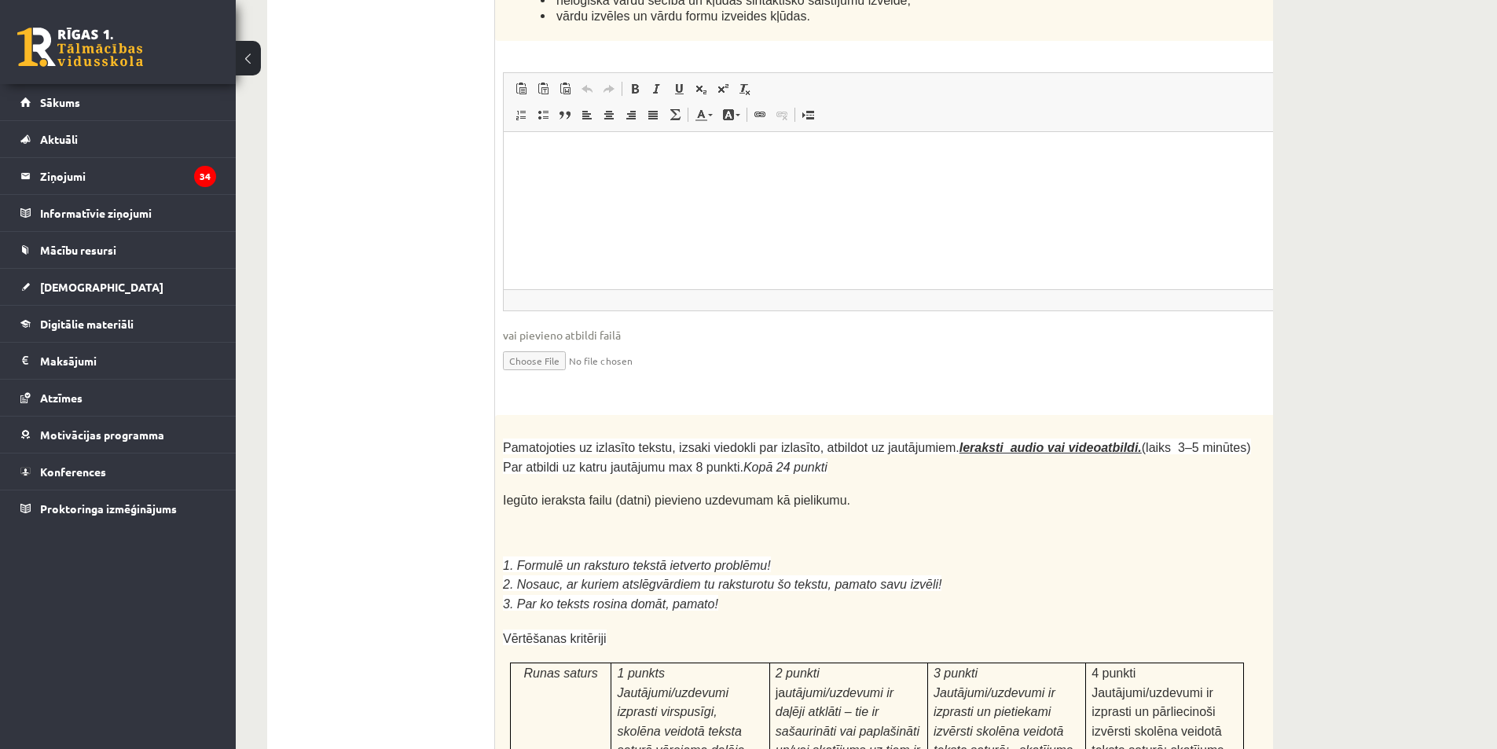
drag, startPoint x: 1201, startPoint y: 315, endPoint x: 1172, endPoint y: 316, distance: 29.1
click at [1172, 476] on p at bounding box center [877, 484] width 748 height 16
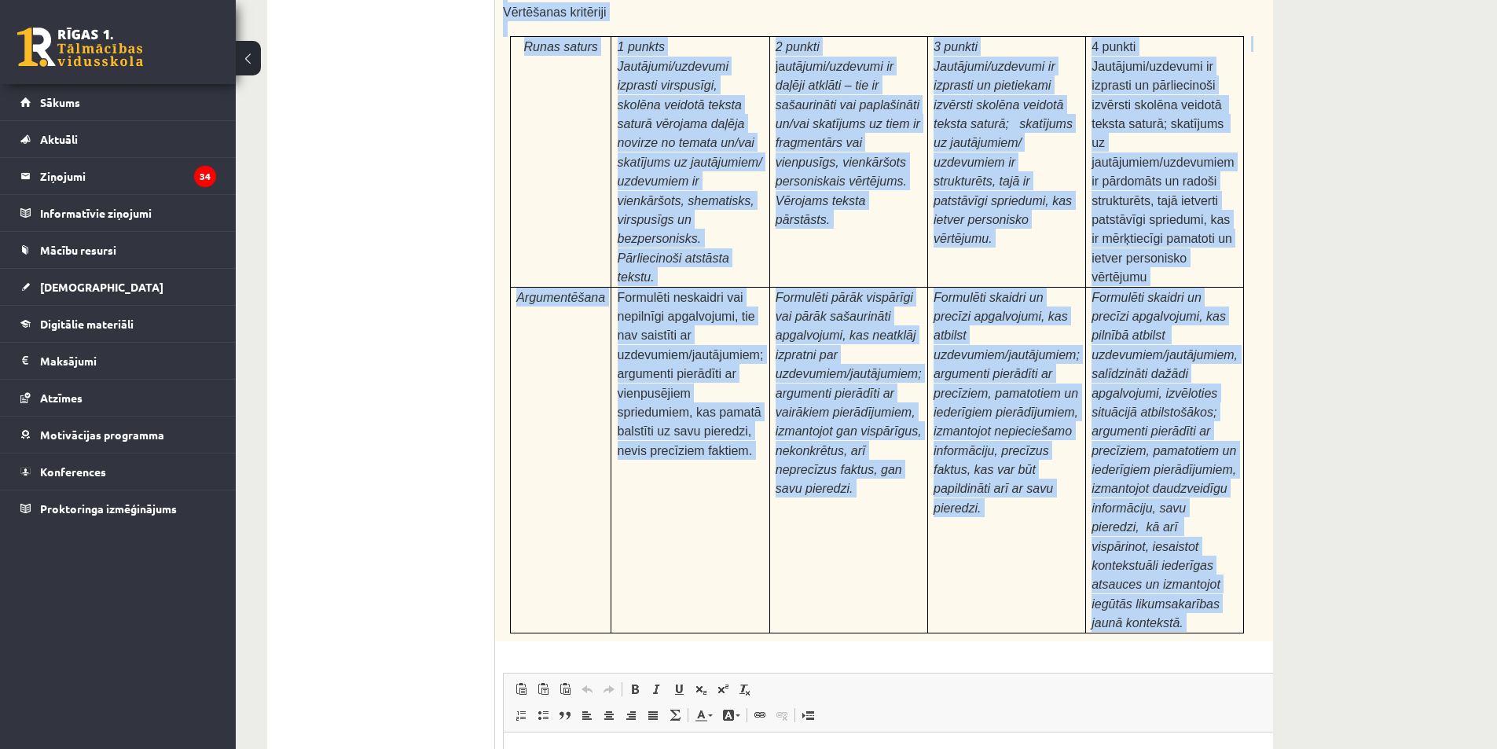
scroll to position [4723, 0]
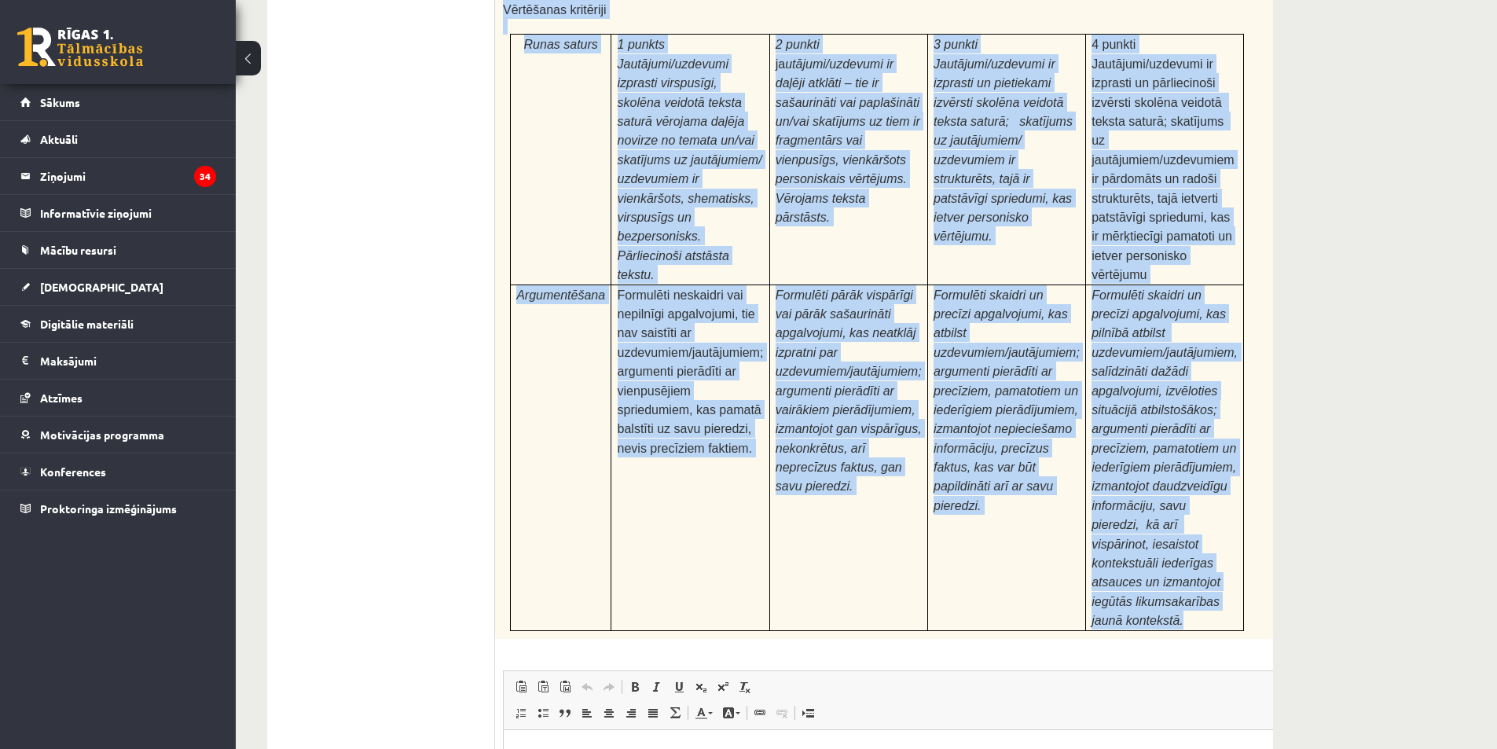
drag, startPoint x: 495, startPoint y: 274, endPoint x: 1147, endPoint y: 388, distance: 661.4
click at [1147, 388] on div "Pamatojoties uz izlasīto tekstu, izsaki viedokli par izlasīto, atbildot uz jaut…" at bounding box center [916, 212] width 843 height 853
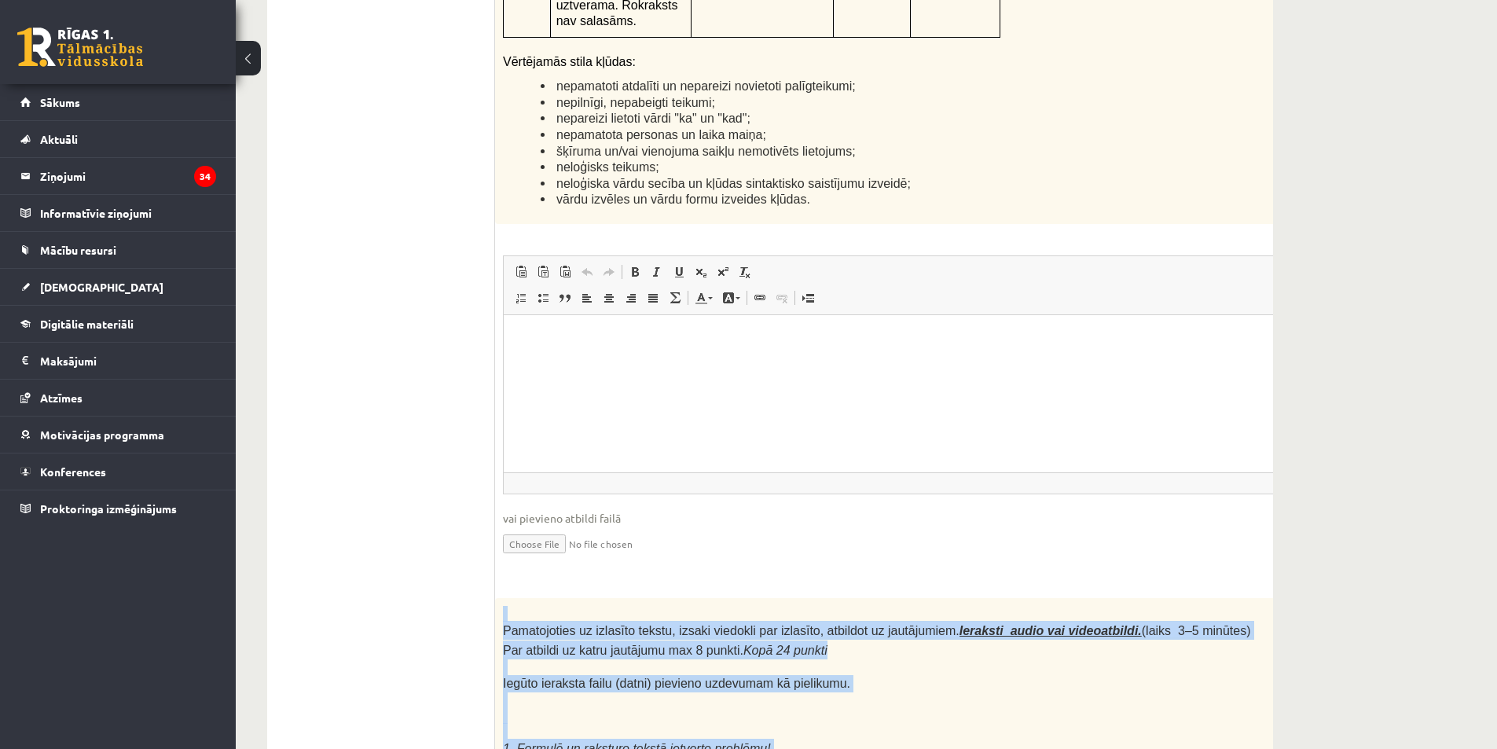
scroll to position [3858, 0]
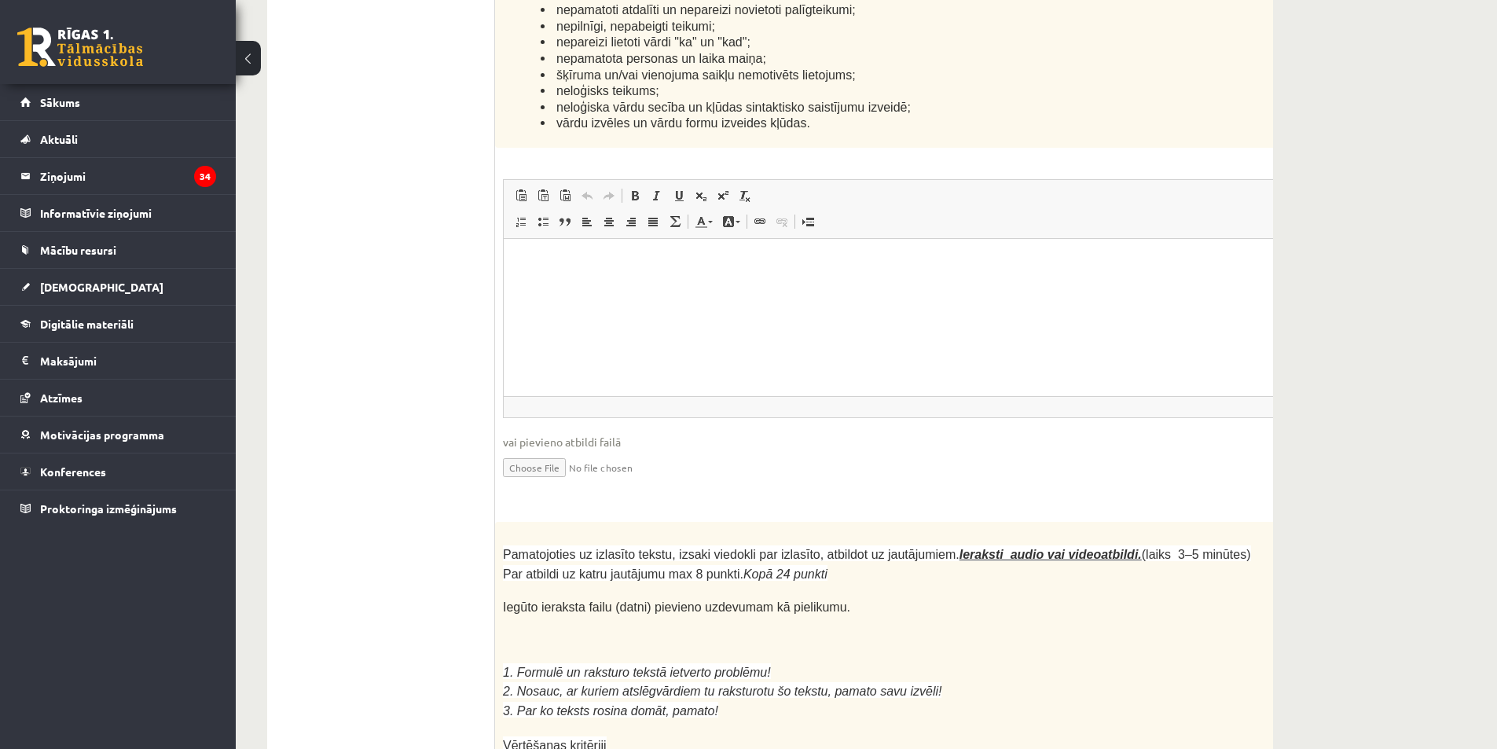
scroll to position [4015, 0]
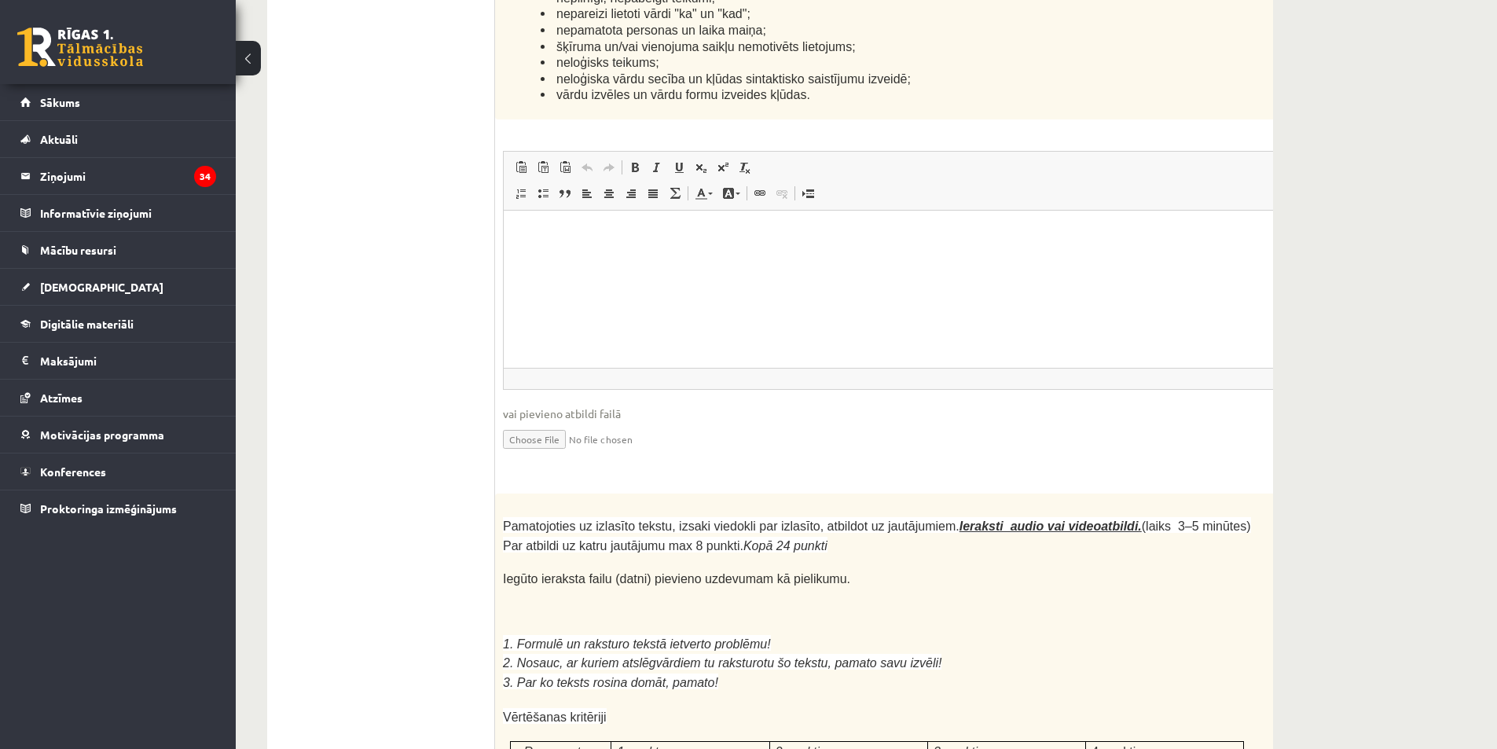
drag, startPoint x: 1405, startPoint y: 127, endPoint x: 1346, endPoint y: 0, distance: 140.3
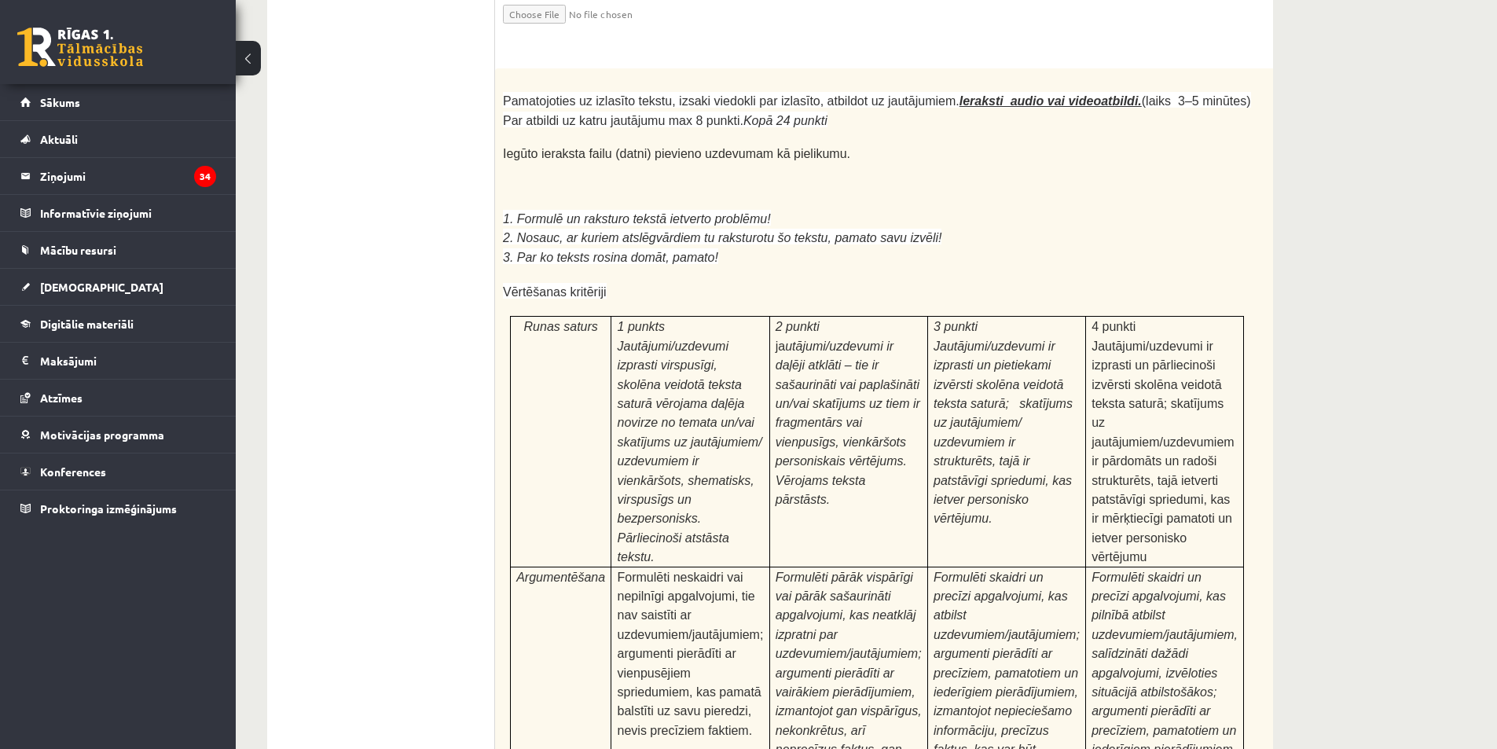
scroll to position [4330, 0]
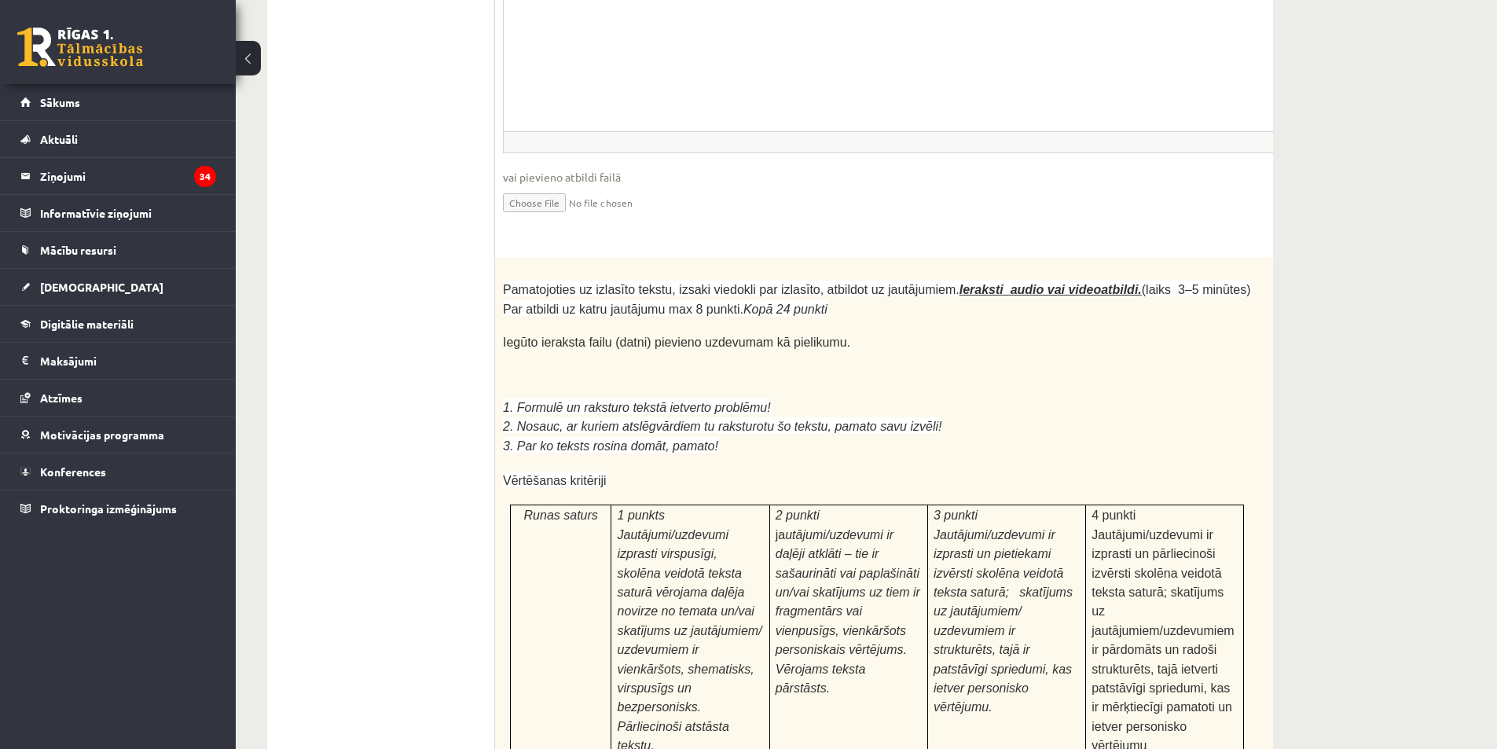
scroll to position [4251, 0]
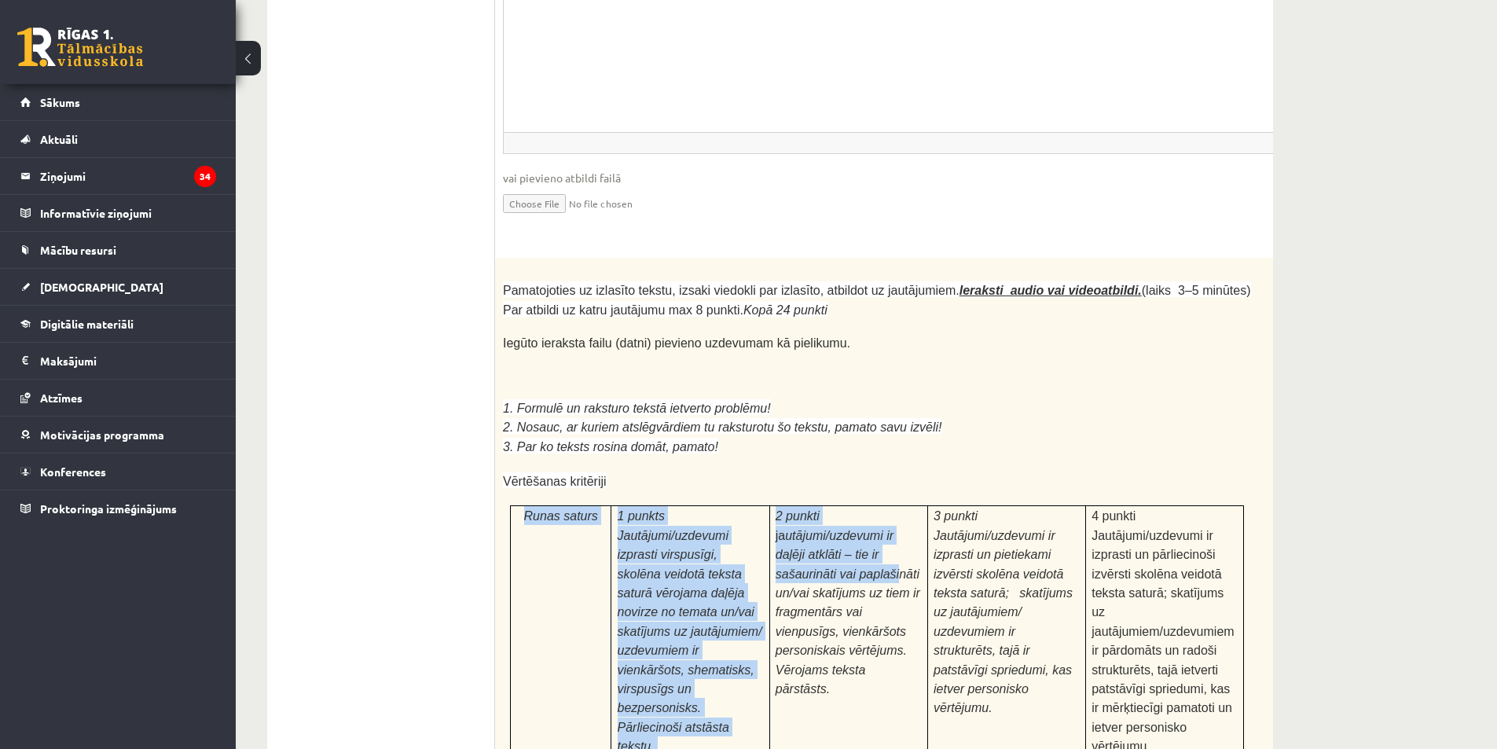
drag, startPoint x: 521, startPoint y: 354, endPoint x: 875, endPoint y: 402, distance: 356.9
click at [875, 506] on tr "Runas saturs 1 punkts Jautājumi/uzdevumi izprasti virspusīgi, skolēna veidotā t…" at bounding box center [877, 631] width 733 height 250
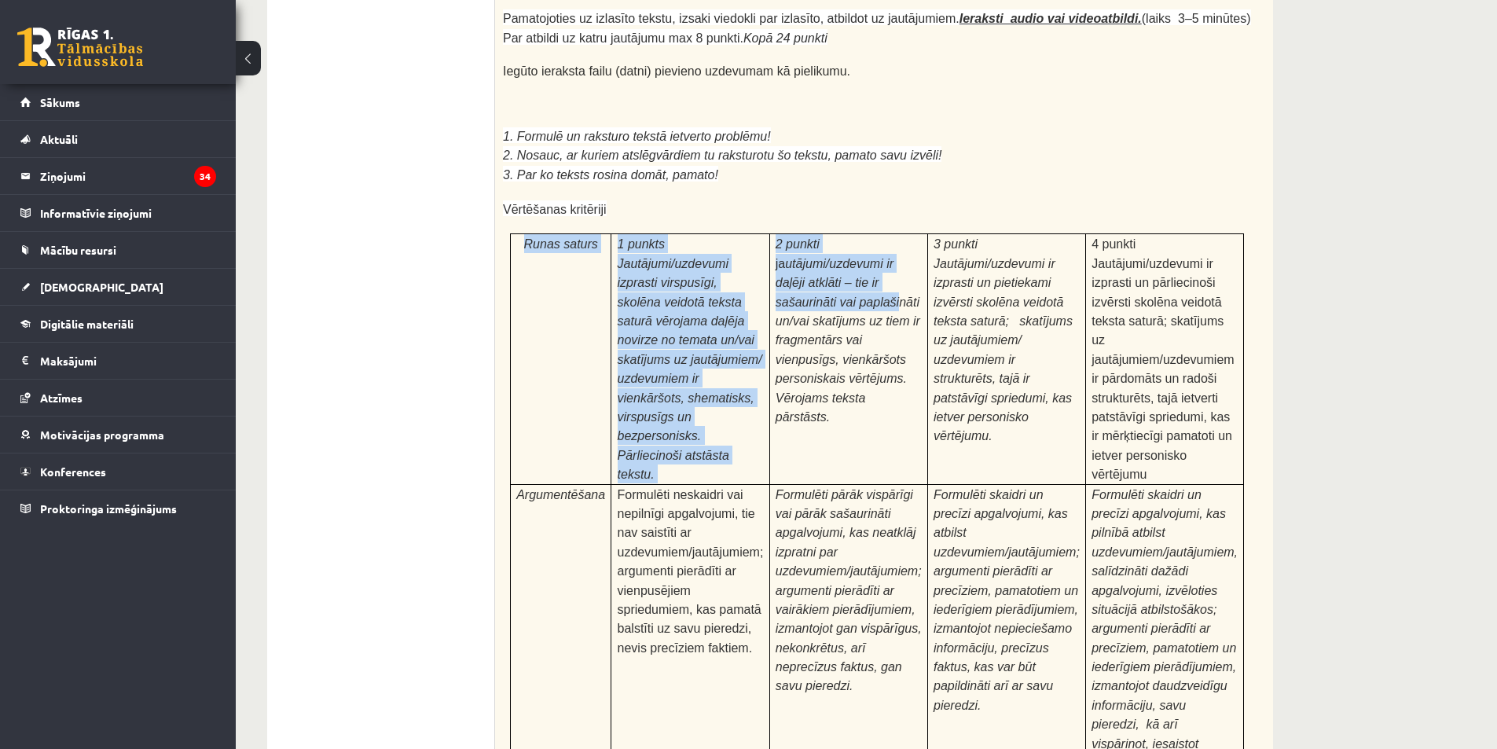
scroll to position [4408, 0]
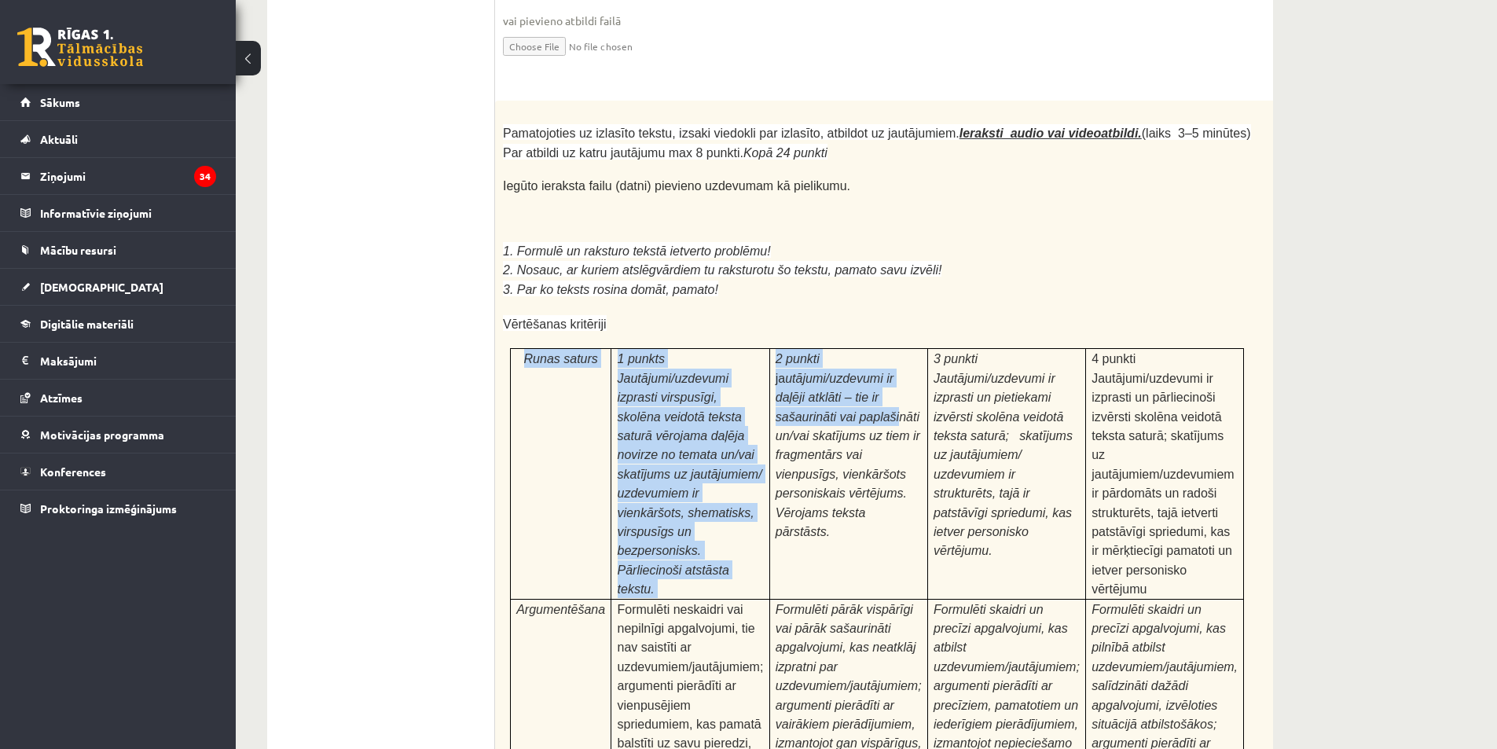
click at [732, 369] on p "Jautājumi/uzdevumi izprasti virspusīgi, skolēna veidotā teksta saturā vērojama …" at bounding box center [691, 484] width 146 height 230
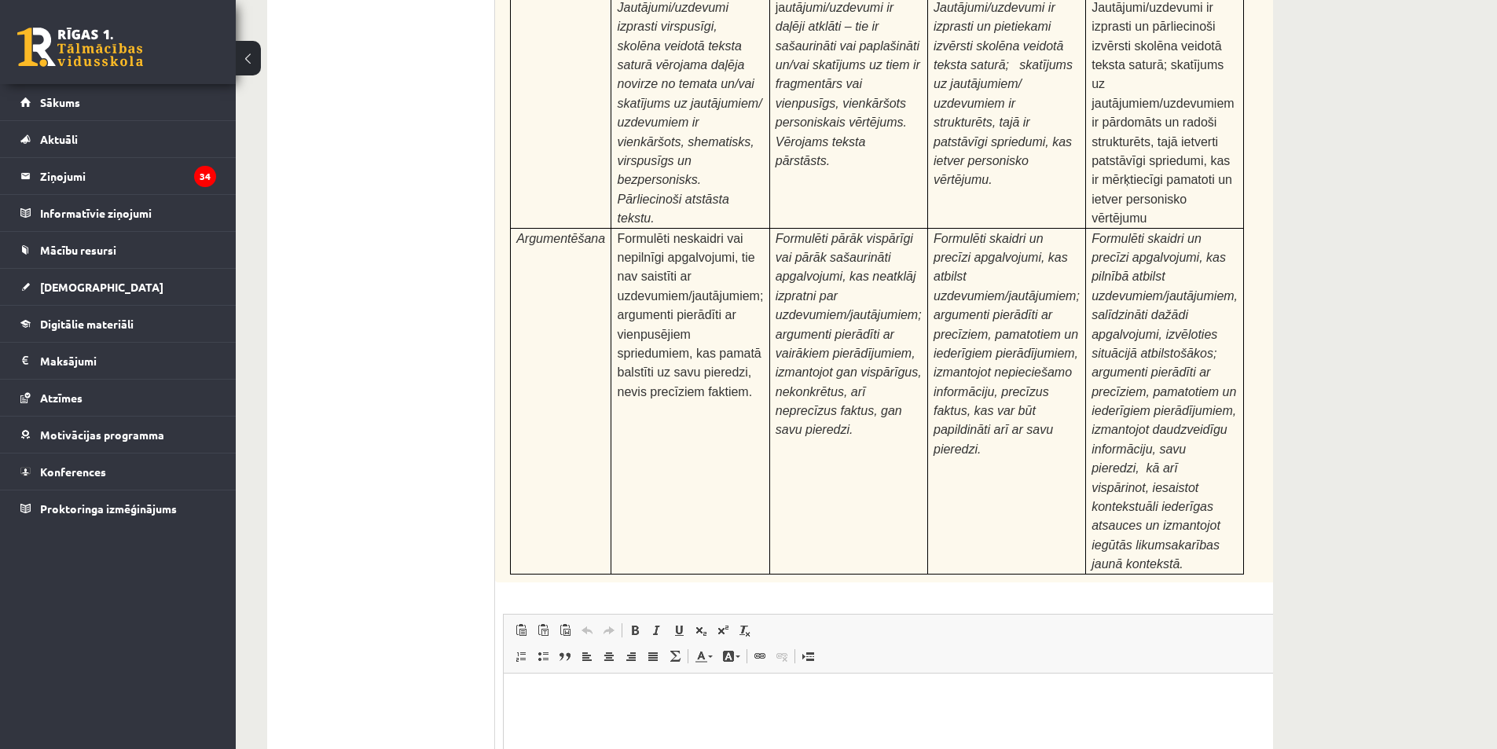
scroll to position [4801, 0]
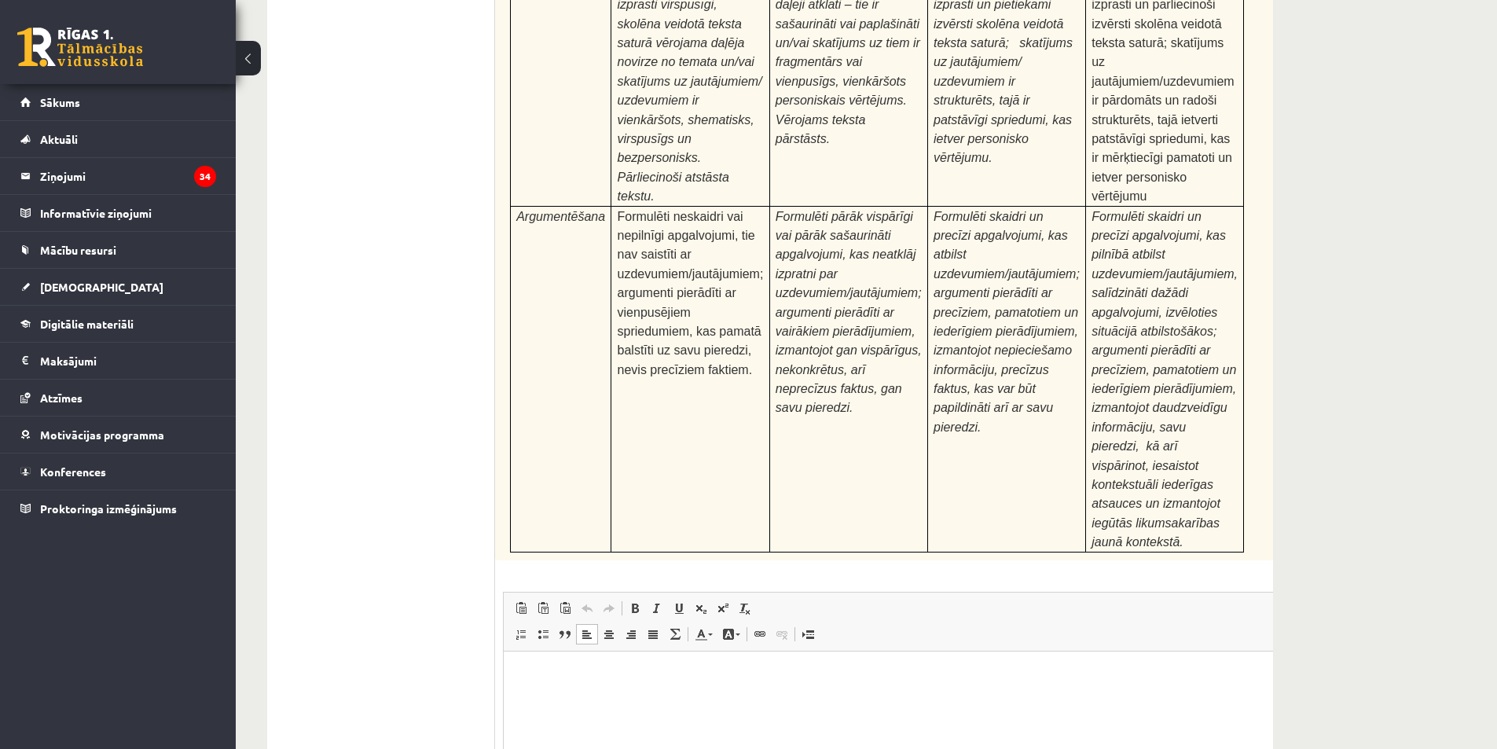
click at [729, 699] on html at bounding box center [916, 675] width 825 height 48
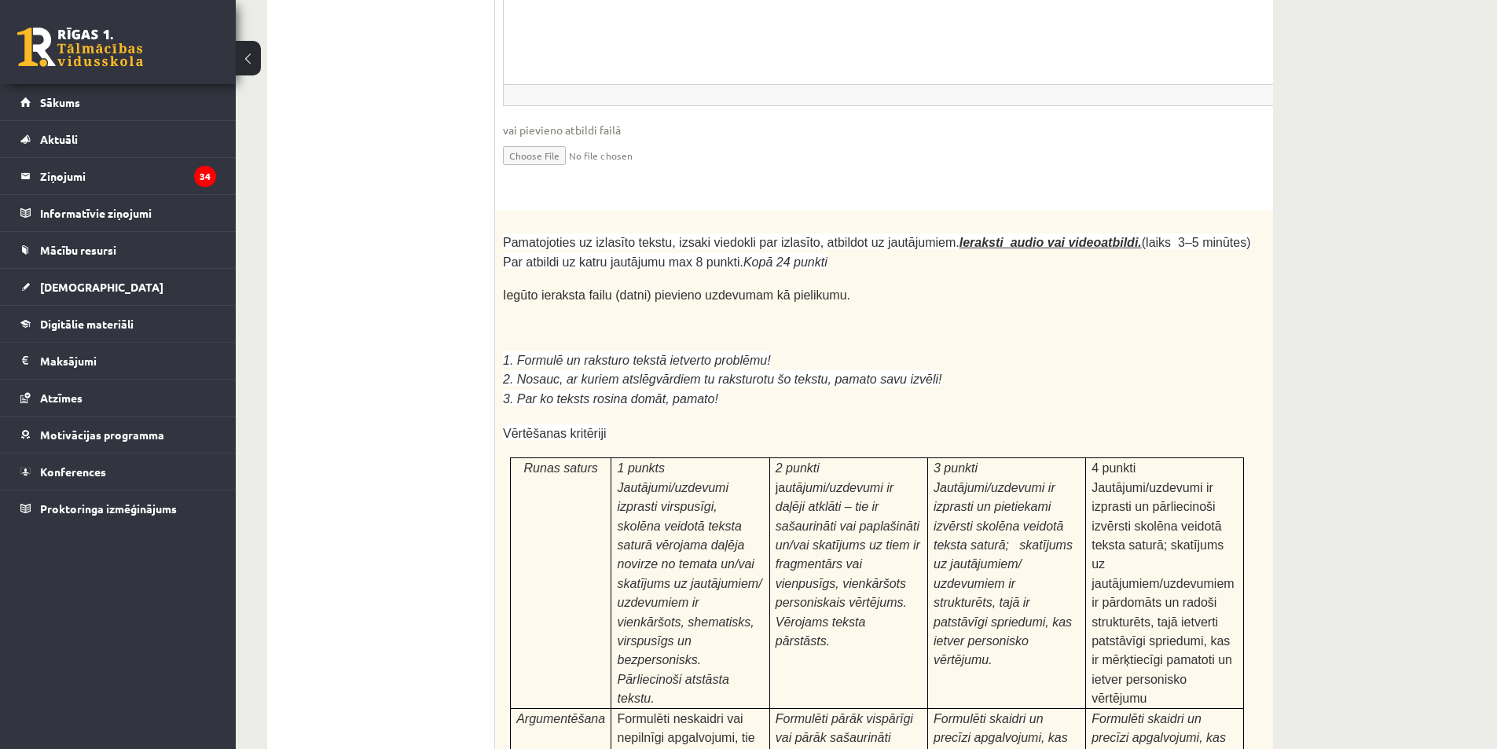
scroll to position [4565, 0]
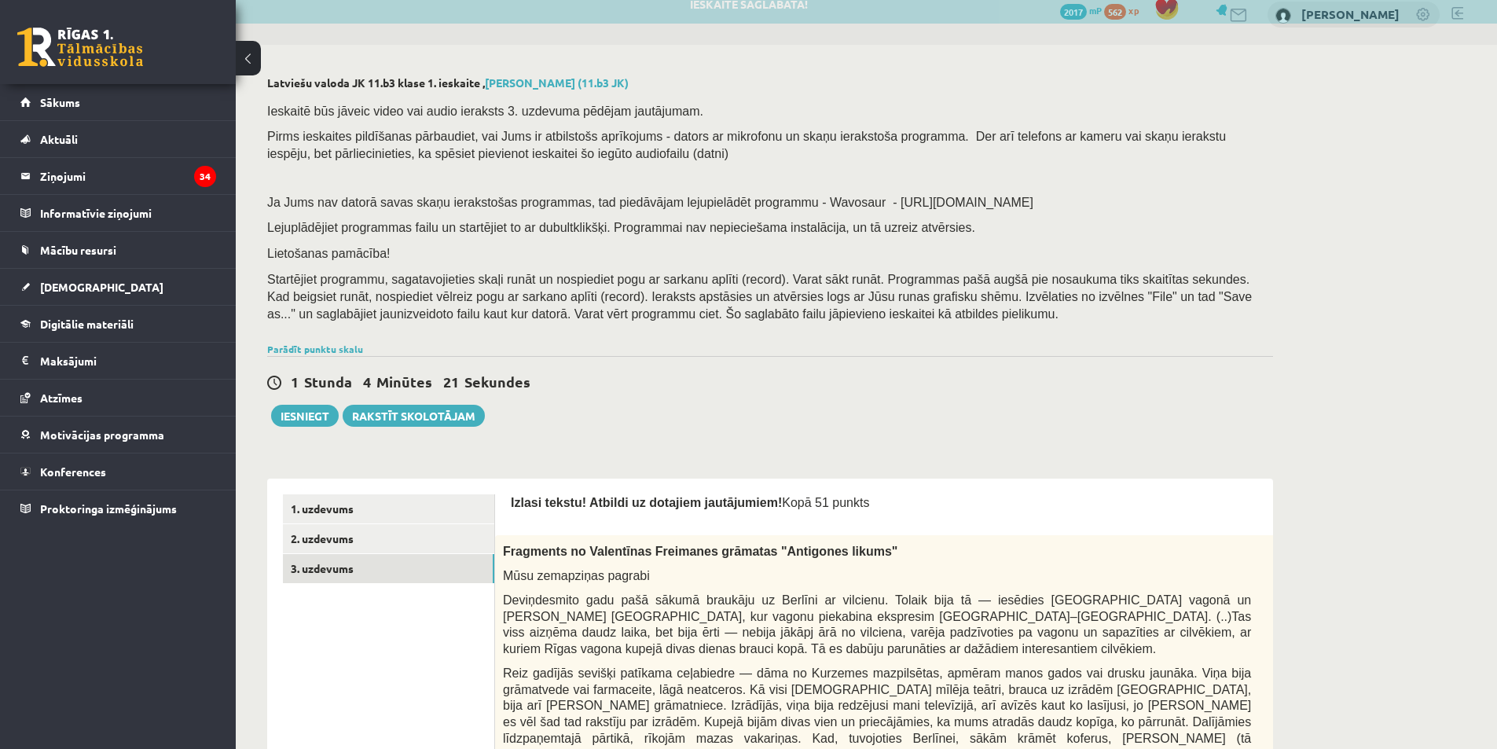
scroll to position [0, 0]
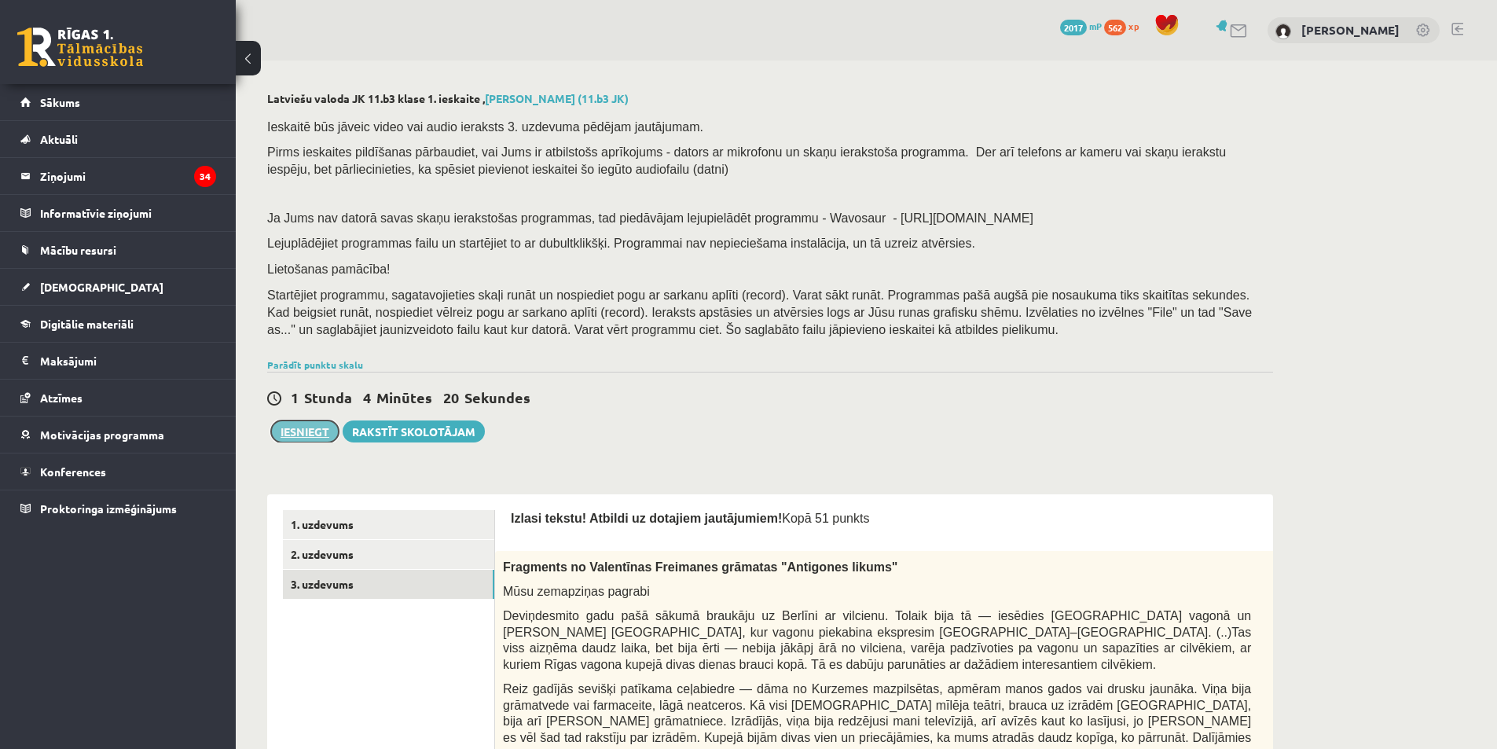
click at [304, 437] on button "Iesniegt" at bounding box center [305, 431] width 68 height 22
click at [453, 526] on link "1. uzdevums" at bounding box center [388, 524] width 211 height 29
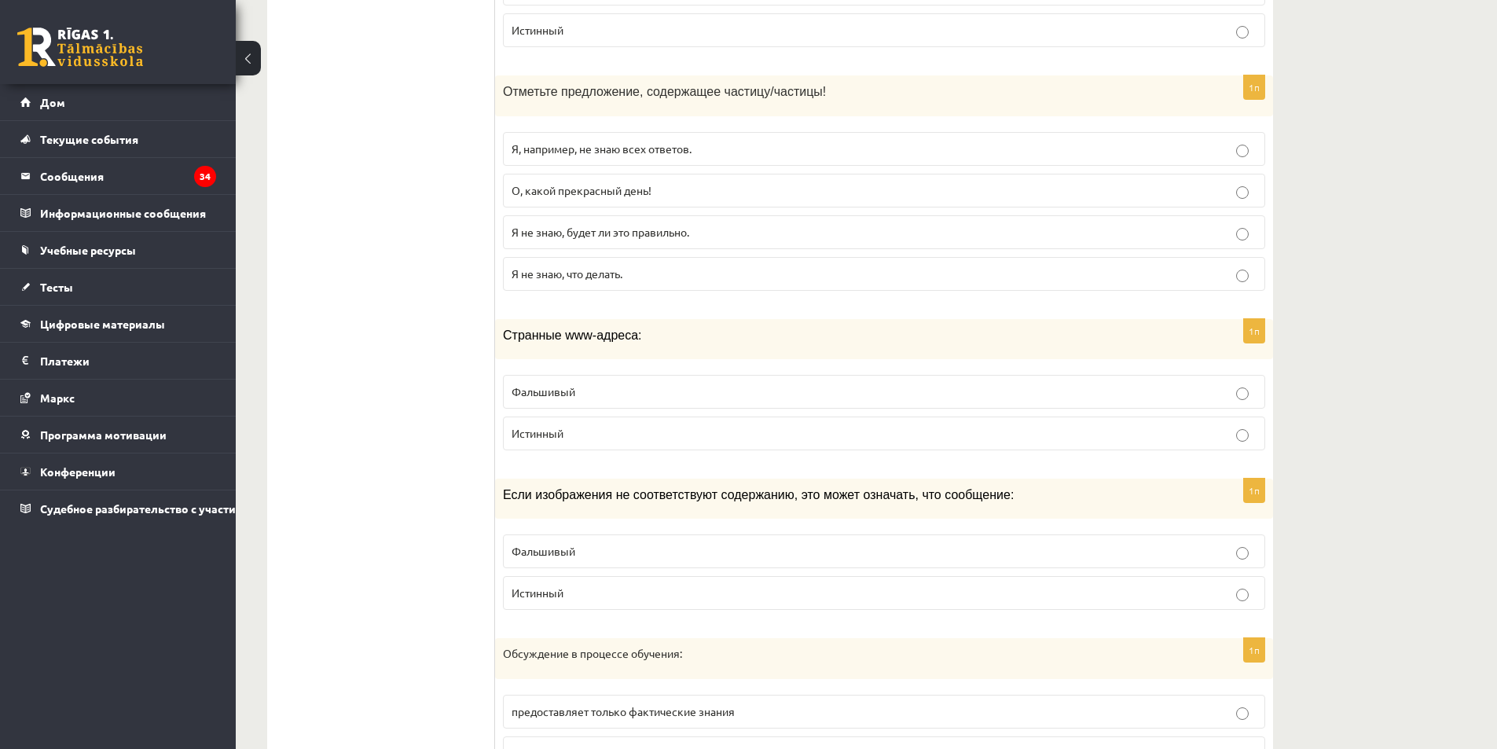
scroll to position [5659, 0]
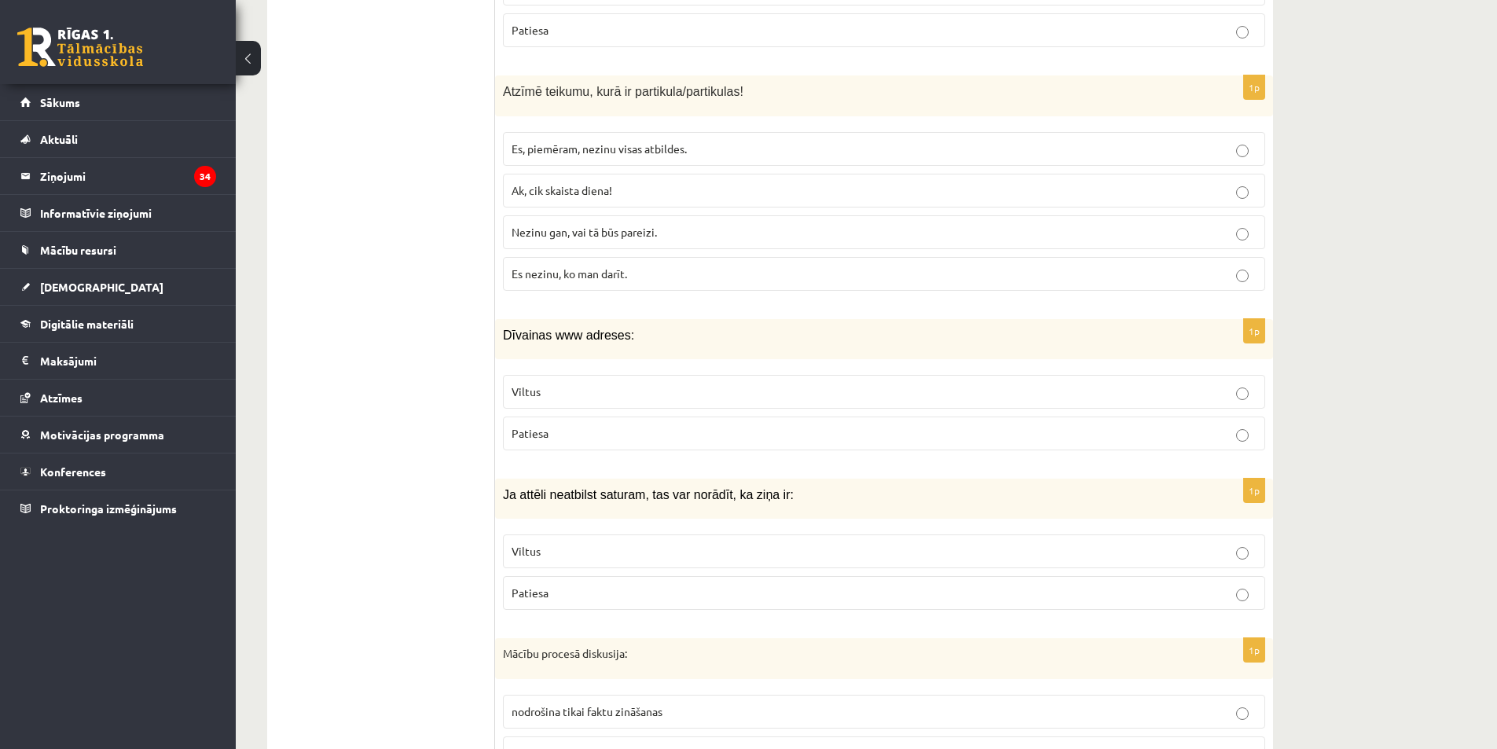
drag, startPoint x: 490, startPoint y: 91, endPoint x: 652, endPoint y: 158, distance: 175.1
drag, startPoint x: 551, startPoint y: 149, endPoint x: 505, endPoint y: 132, distance: 49.5
click at [549, 149] on span "Es, piemēram, nezinu visas atbildes." at bounding box center [599, 148] width 175 height 14
drag, startPoint x: 481, startPoint y: 114, endPoint x: 496, endPoint y: 105, distance: 17.7
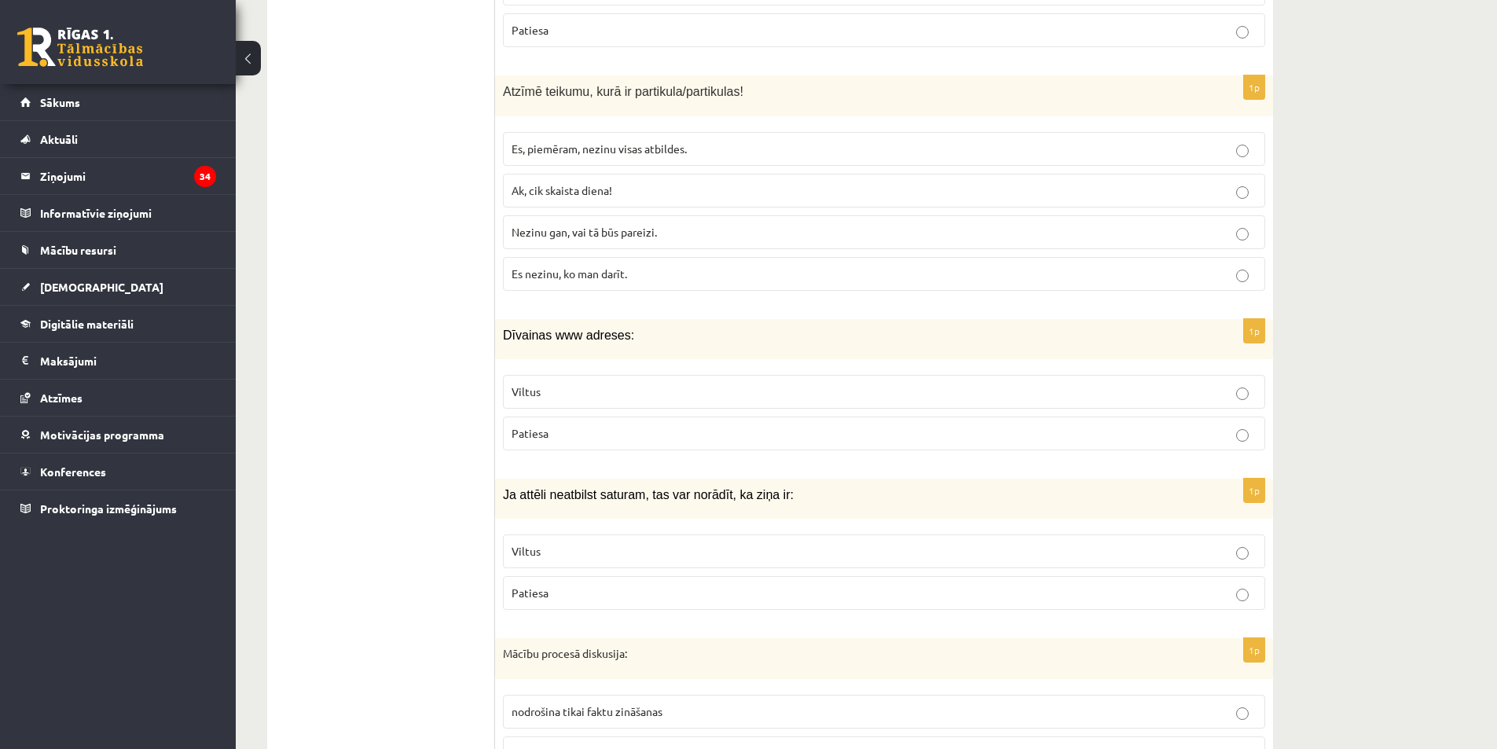
drag, startPoint x: 497, startPoint y: 101, endPoint x: 505, endPoint y: 94, distance: 10.6
click at [499, 101] on div "Atzīmē teikumu, kurā ir partikula/partikulas!" at bounding box center [884, 95] width 778 height 40
click at [505, 94] on span "Atzīmē teikumu, kurā ir partikula/partikulas!" at bounding box center [623, 91] width 240 height 13
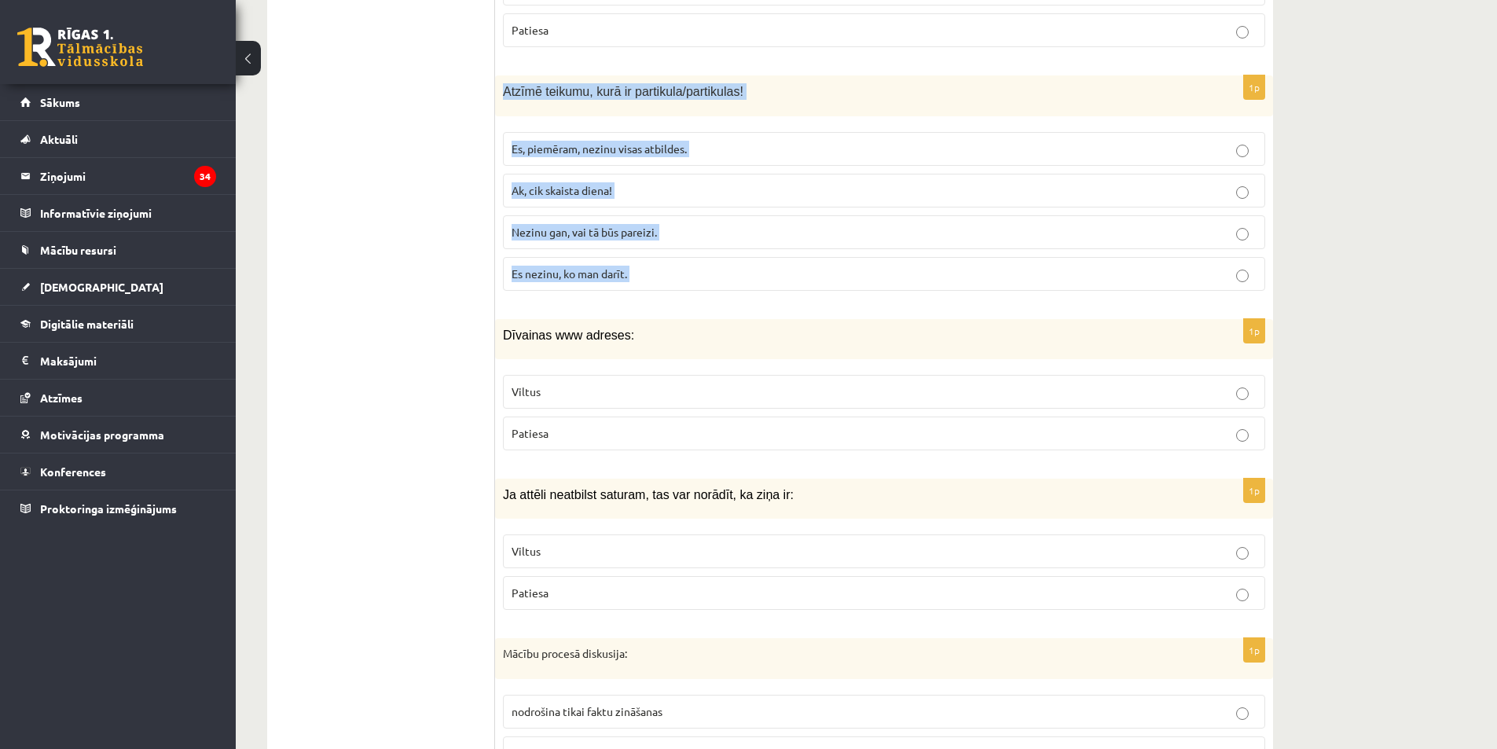
drag, startPoint x: 505, startPoint y: 94, endPoint x: 662, endPoint y: 259, distance: 227.9
click at [662, 259] on div "1p Atzīmē teikumu, kurā ir partikula/partikulas! Es, piemēram, nezinu visas atb…" at bounding box center [884, 188] width 778 height 227
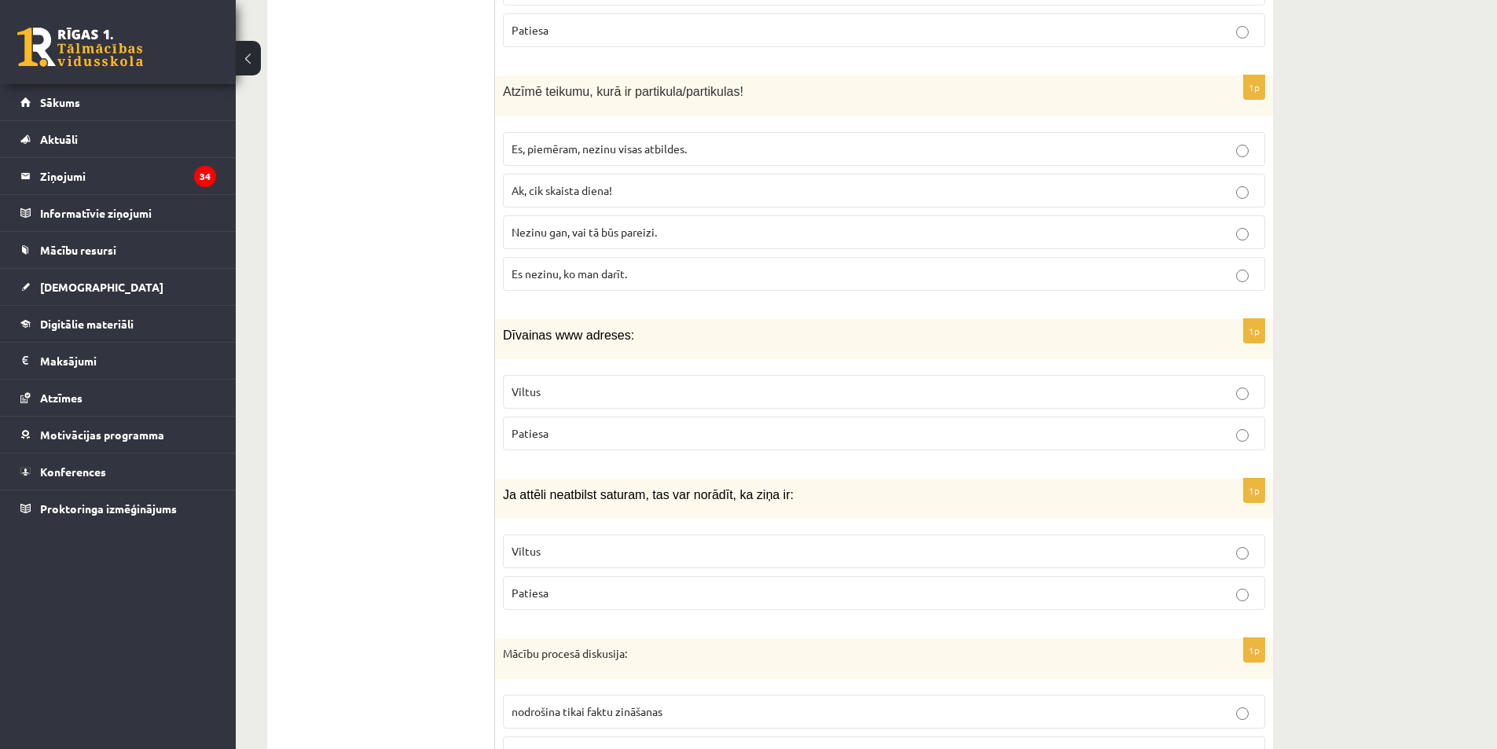
click at [550, 233] on span "Nezinu gan, vai tā būs pareizi." at bounding box center [584, 232] width 145 height 14
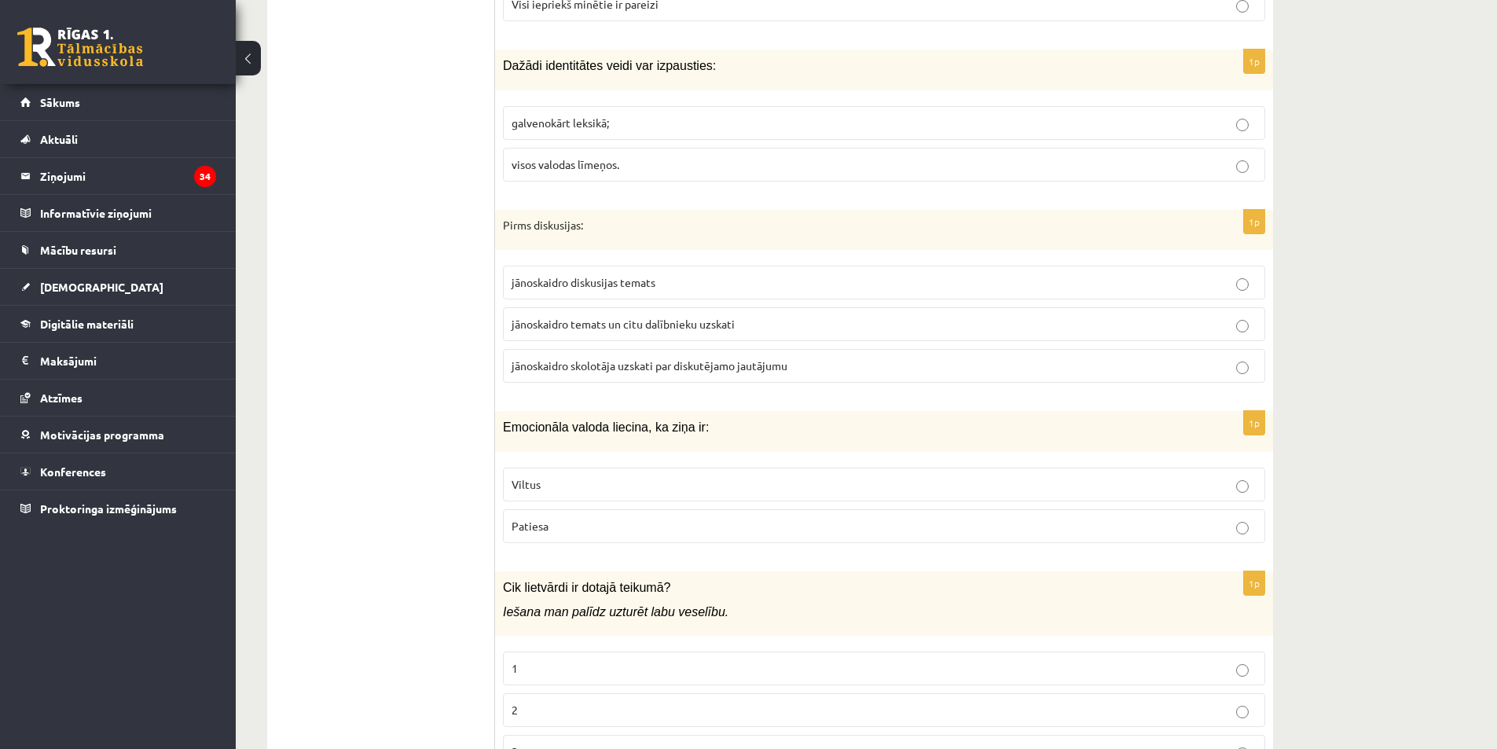
scroll to position [0, 0]
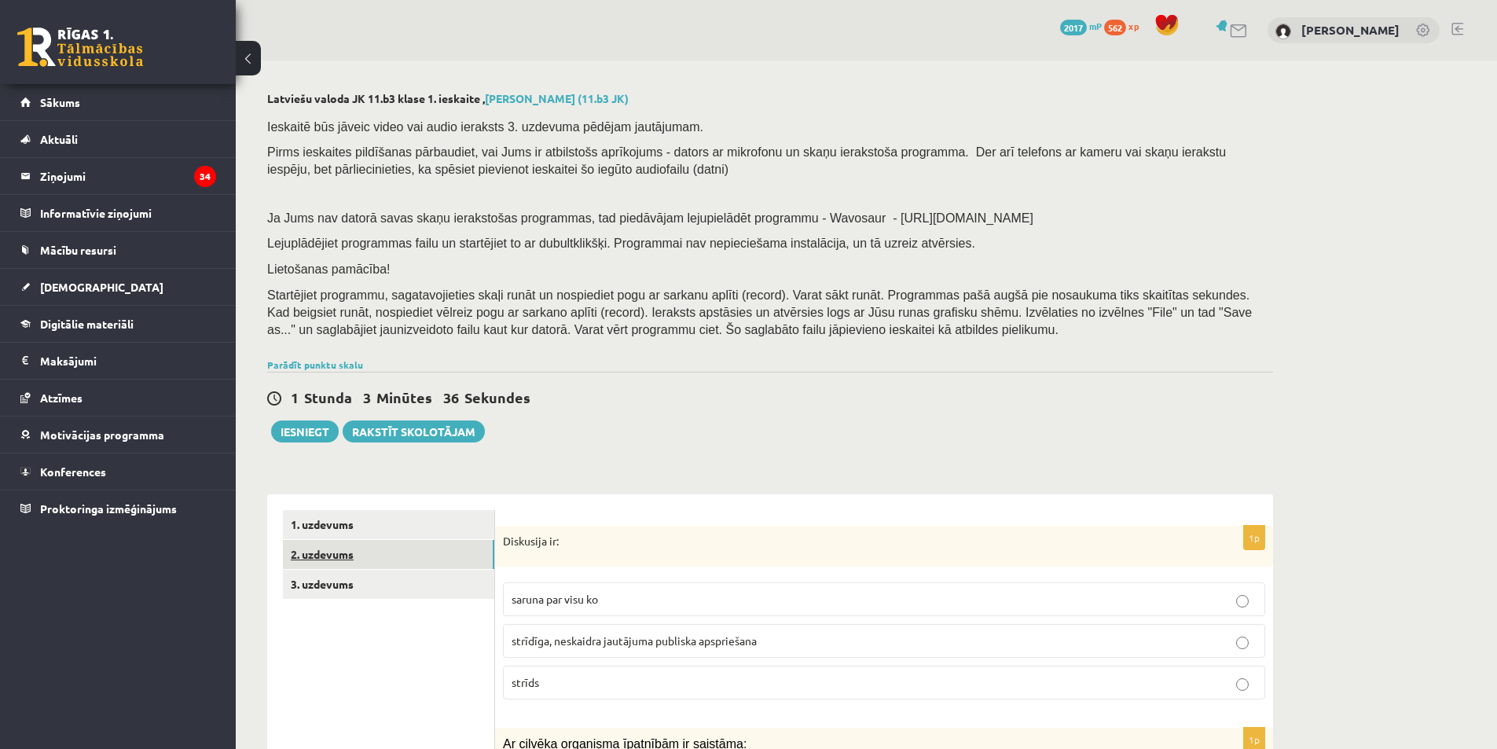
click at [414, 565] on link "2. uzdevums" at bounding box center [388, 554] width 211 height 29
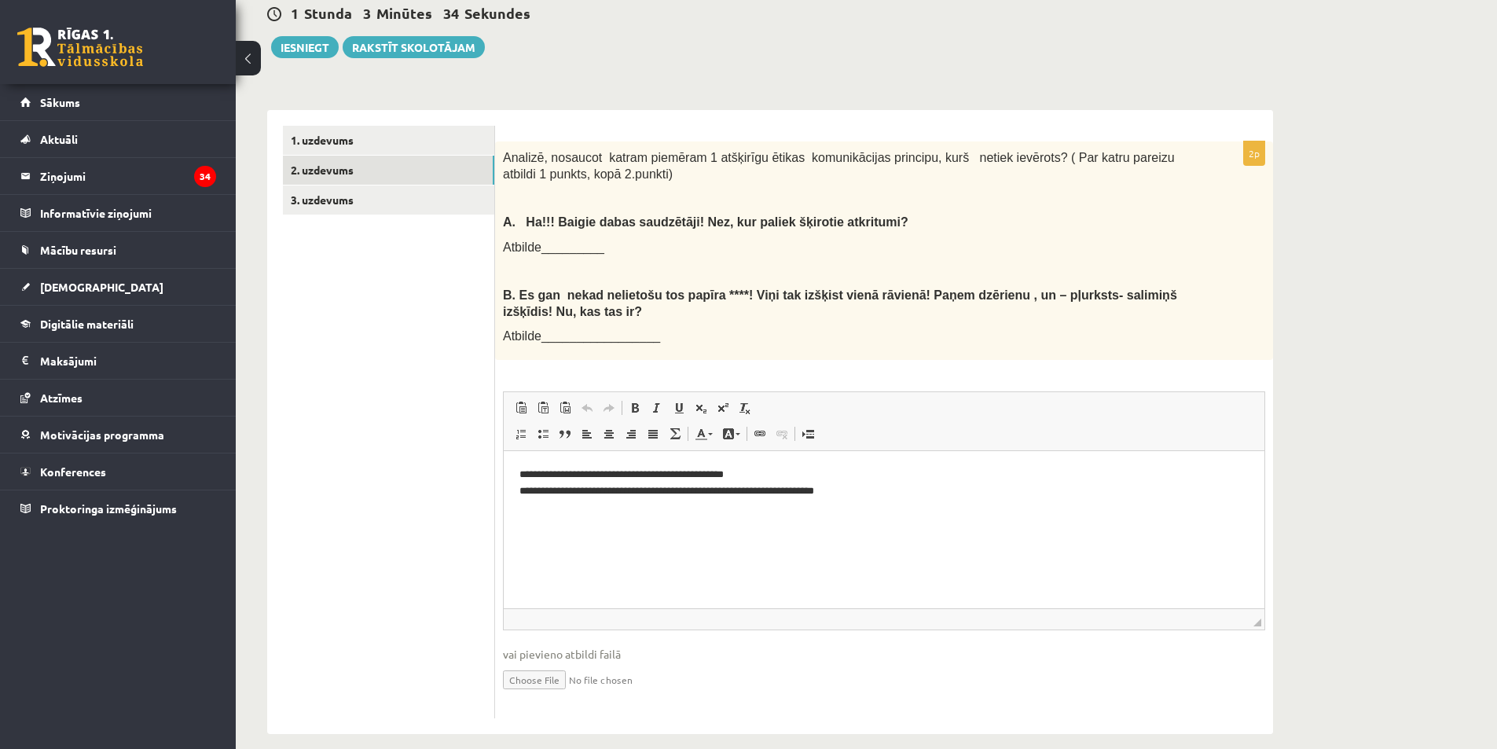
scroll to position [402, 0]
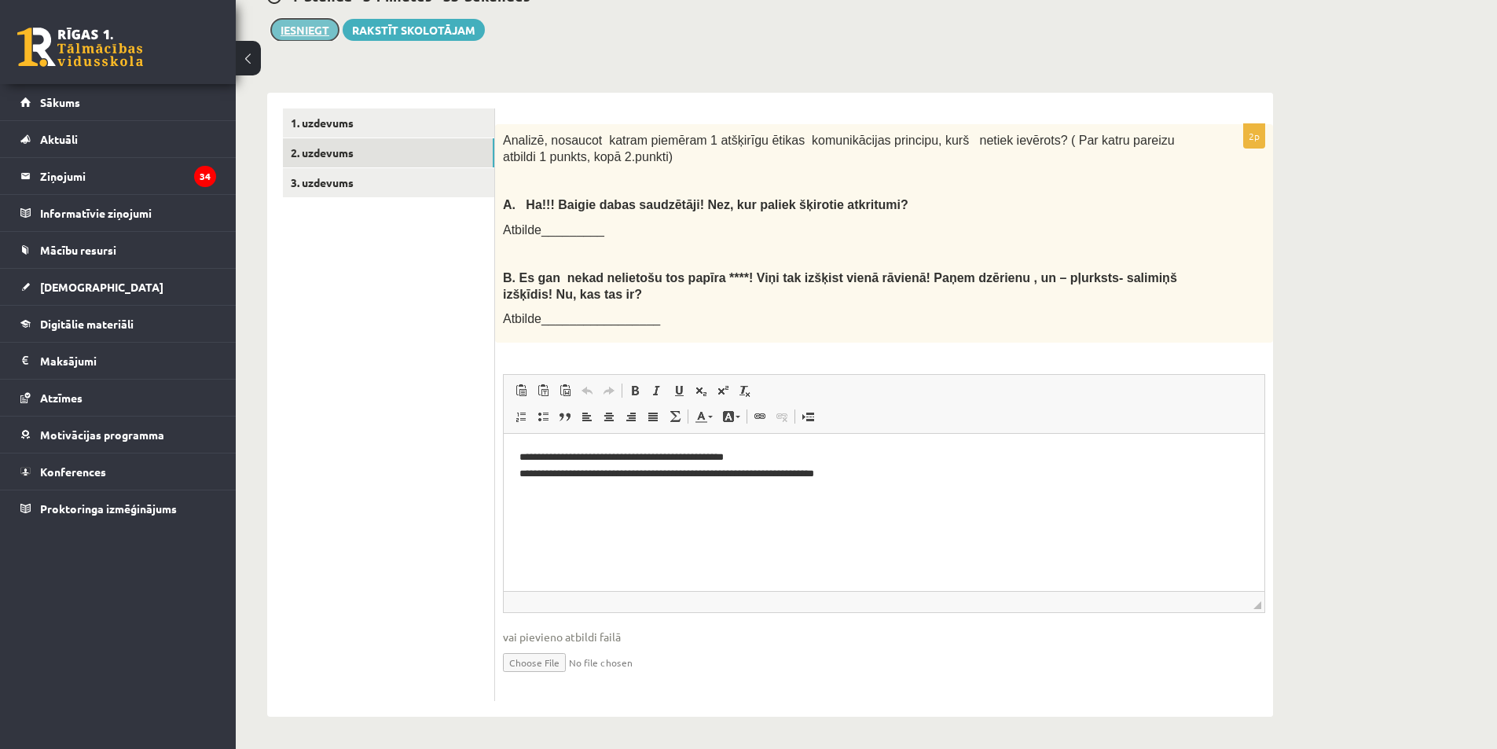
click at [324, 40] on button "Iesniegt" at bounding box center [305, 30] width 68 height 22
drag, startPoint x: 1486, startPoint y: 262, endPoint x: 1448, endPoint y: 262, distance: 37.7
click at [1485, 263] on div "Latviešu valoda JK 11.b3 klase 1. ieskaite , Deniss Šeršņovs (11.b3 JK) Ieskait…" at bounding box center [866, 203] width 1261 height 1089
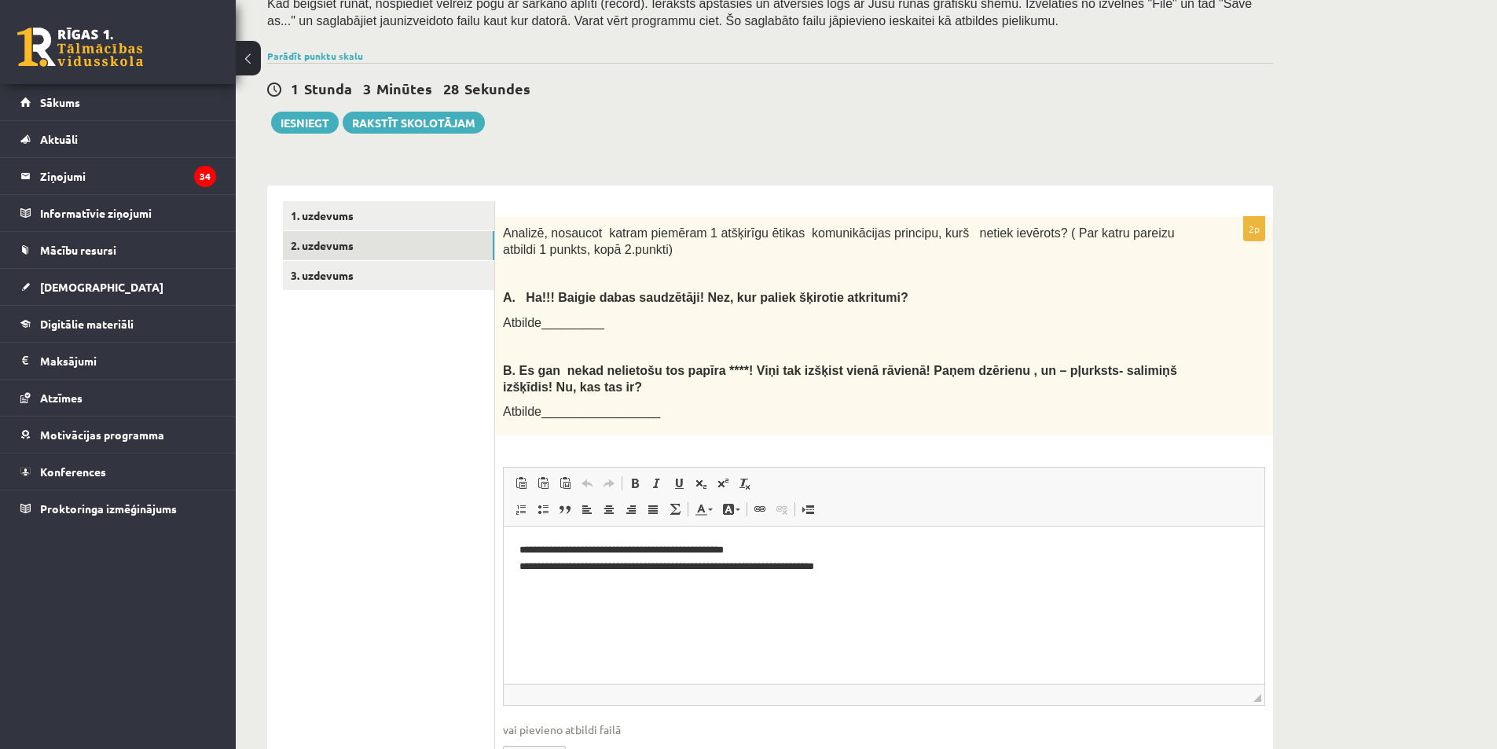
scroll to position [245, 0]
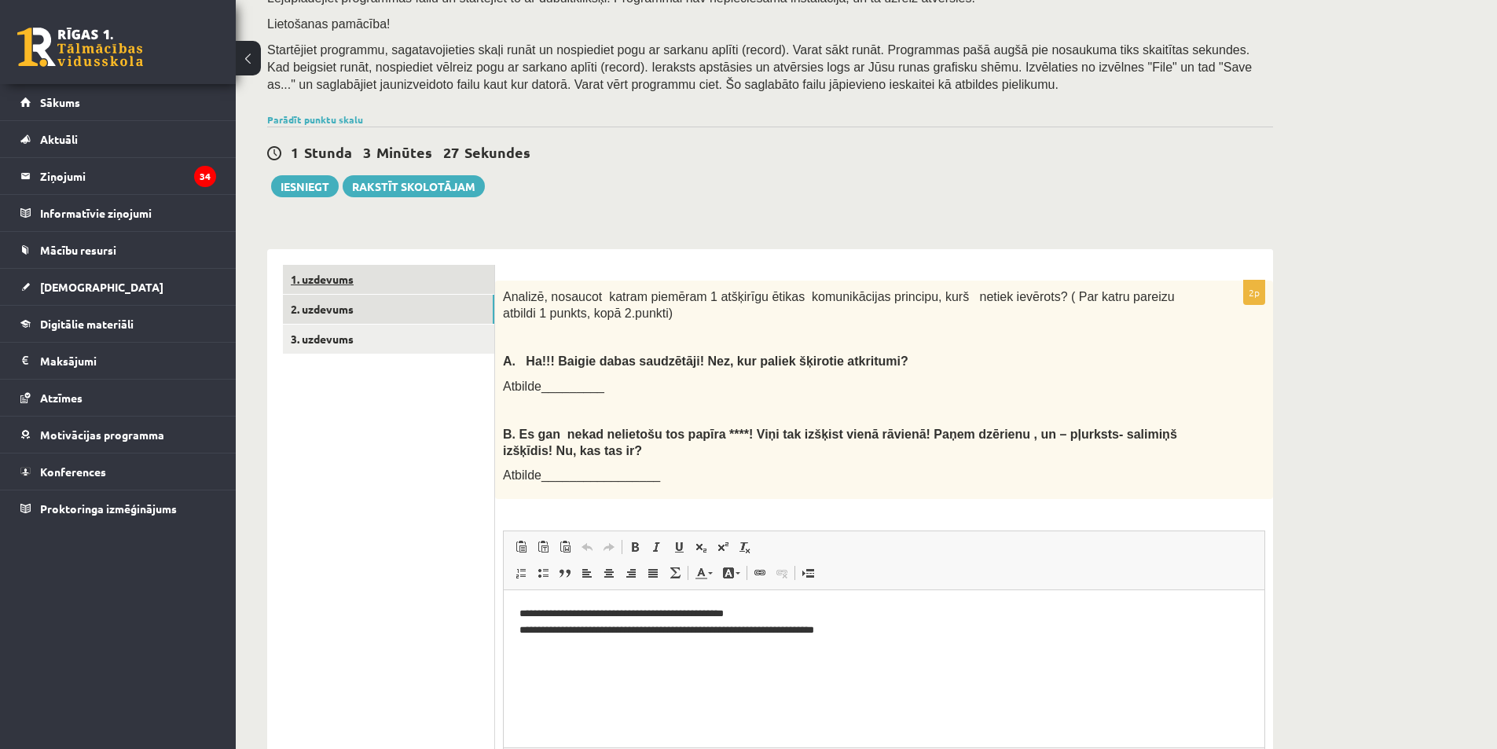
click at [467, 280] on link "1. uzdevums" at bounding box center [388, 279] width 211 height 29
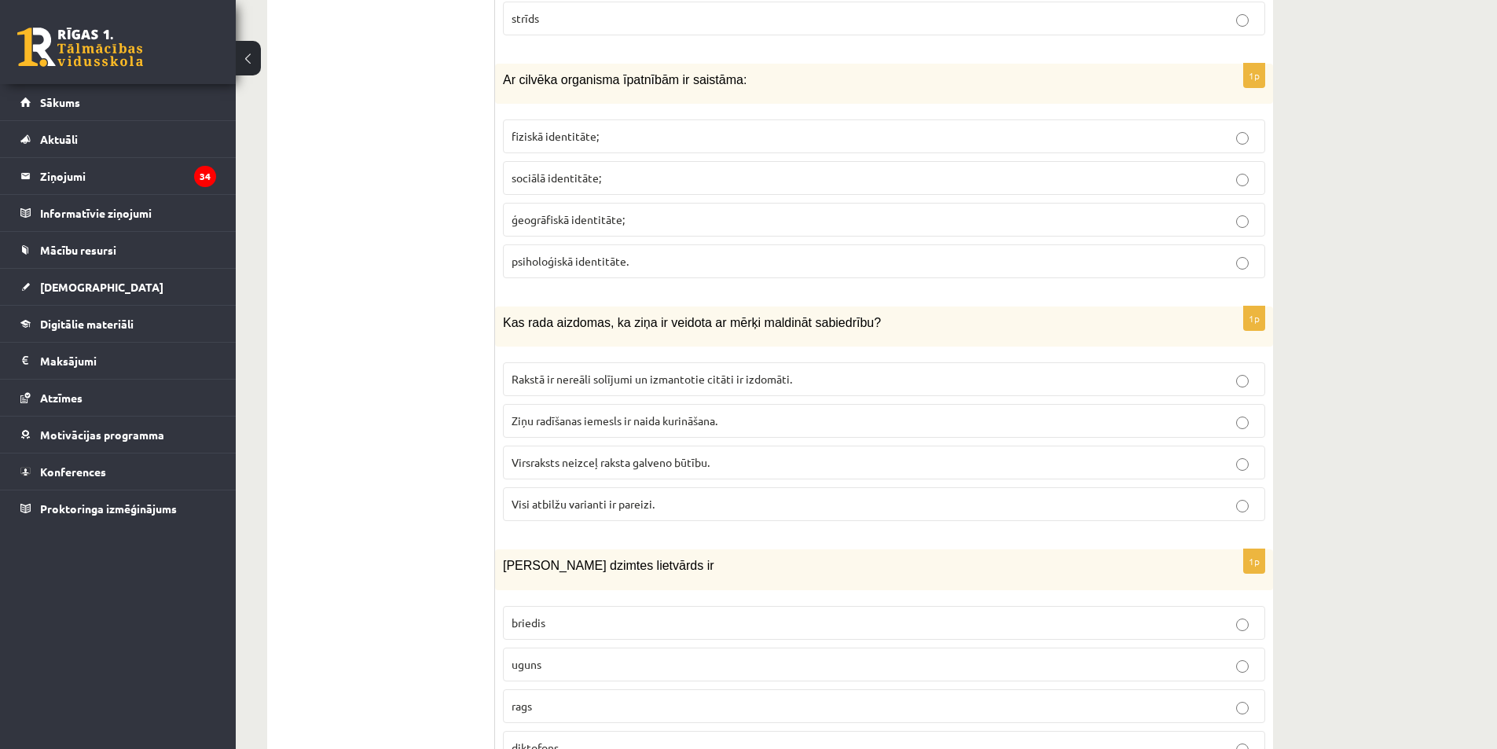
scroll to position [481, 0]
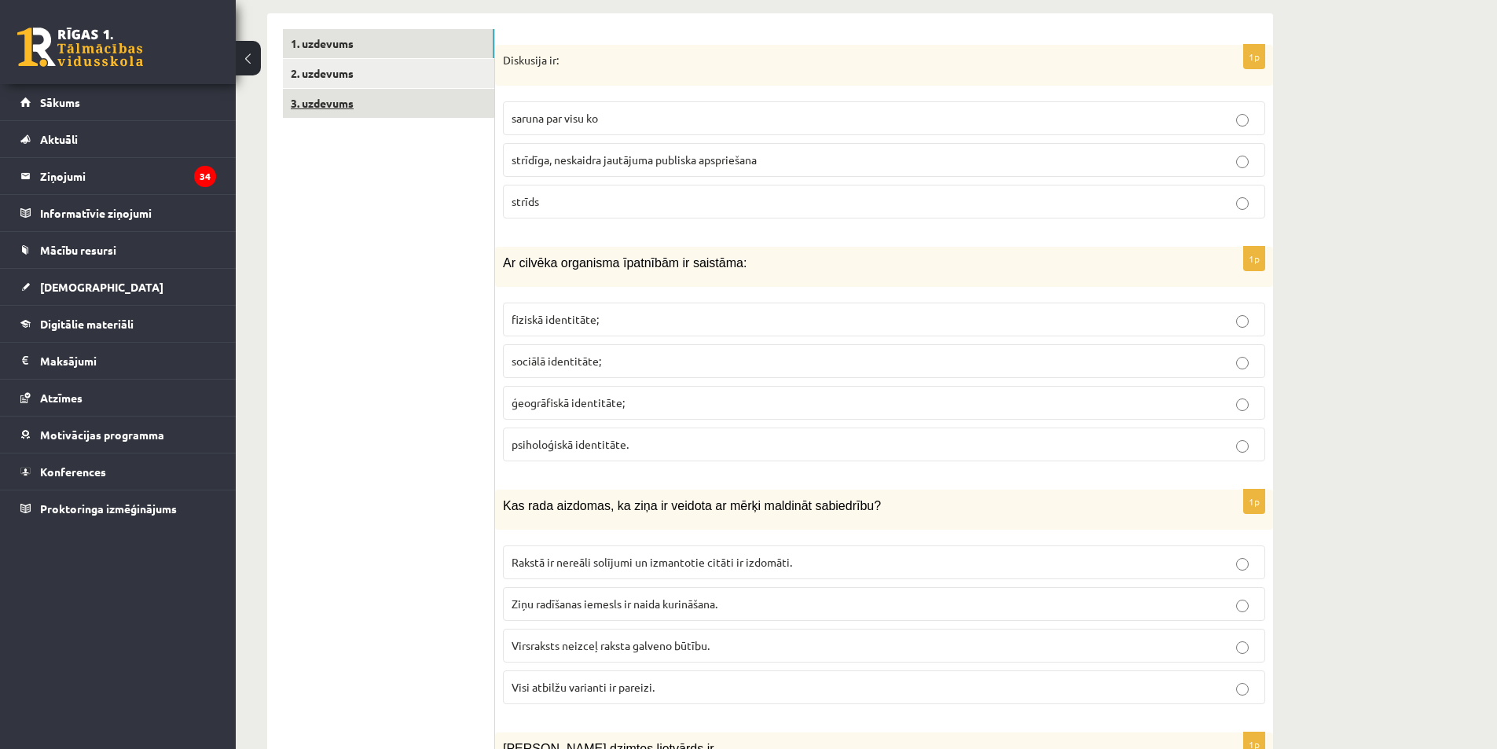
click at [381, 102] on link "3. uzdevums" at bounding box center [388, 103] width 211 height 29
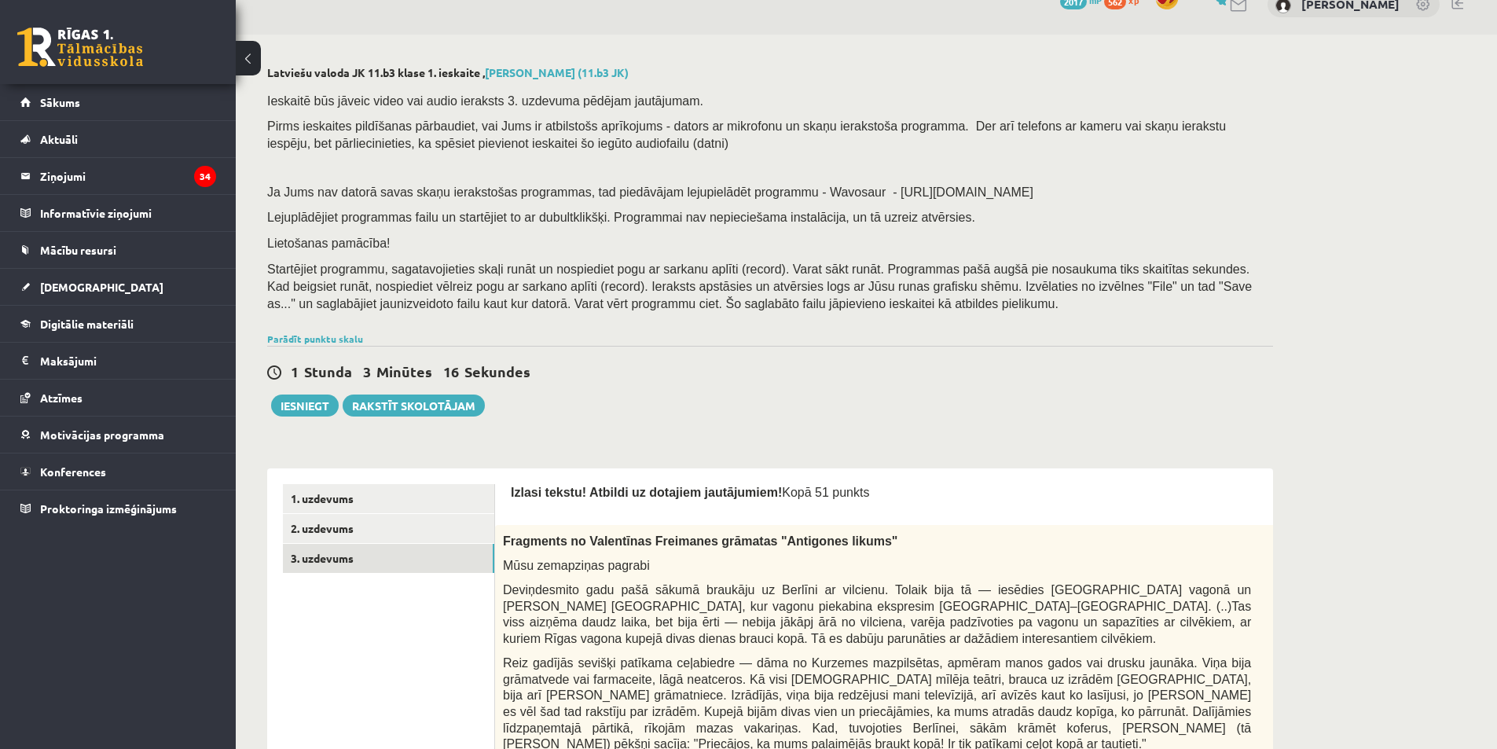
scroll to position [7, 0]
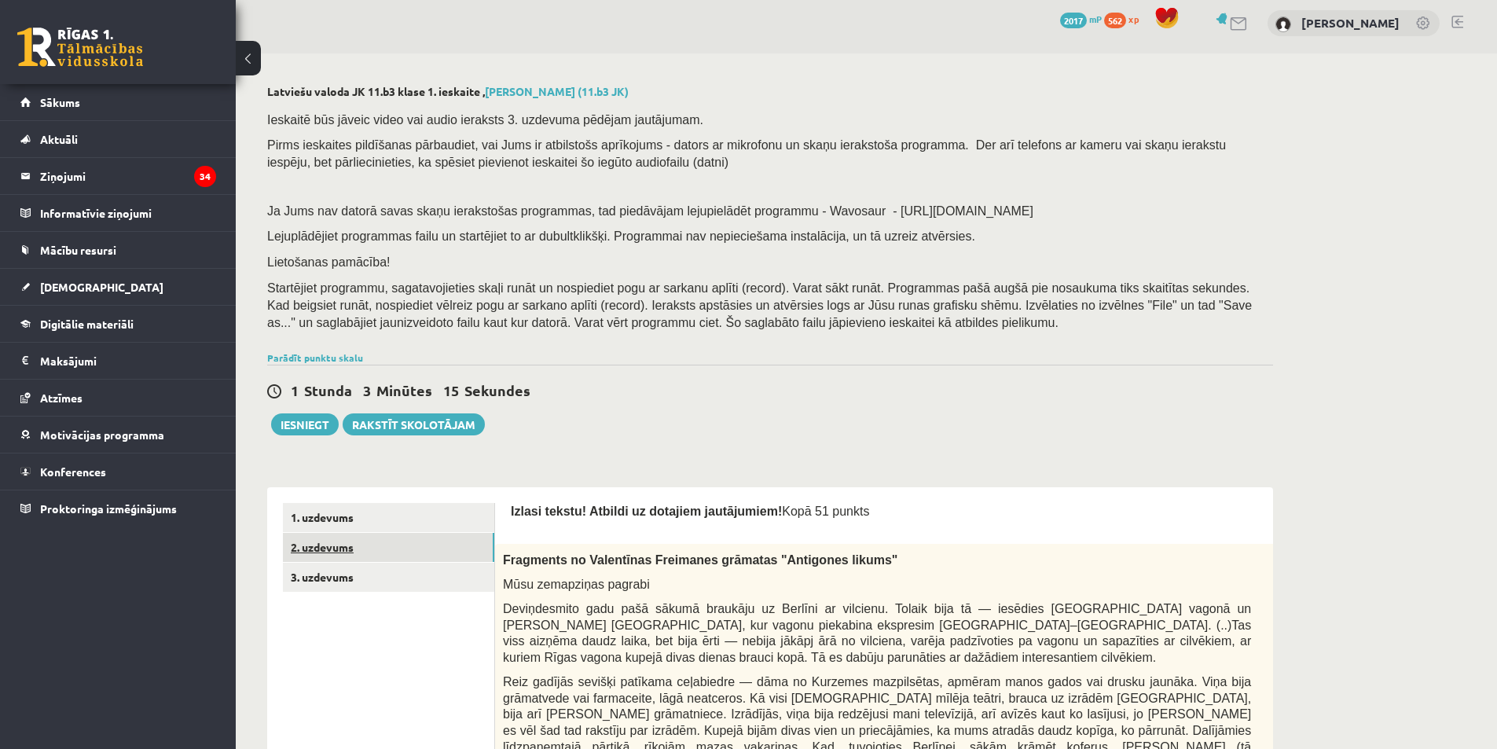
click at [353, 546] on link "2. uzdevums" at bounding box center [388, 547] width 211 height 29
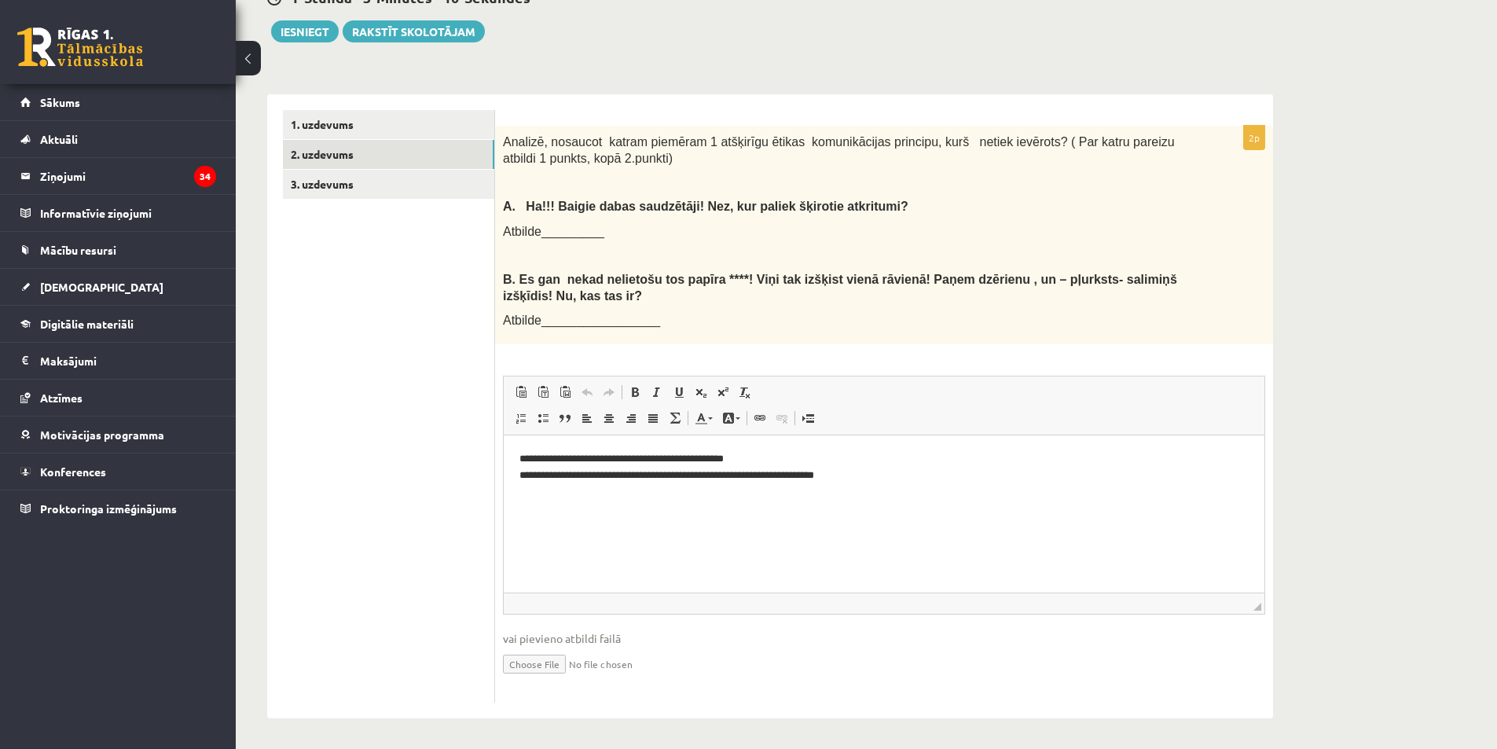
scroll to position [0, 0]
click at [307, 39] on button "Iesniegt" at bounding box center [305, 31] width 68 height 22
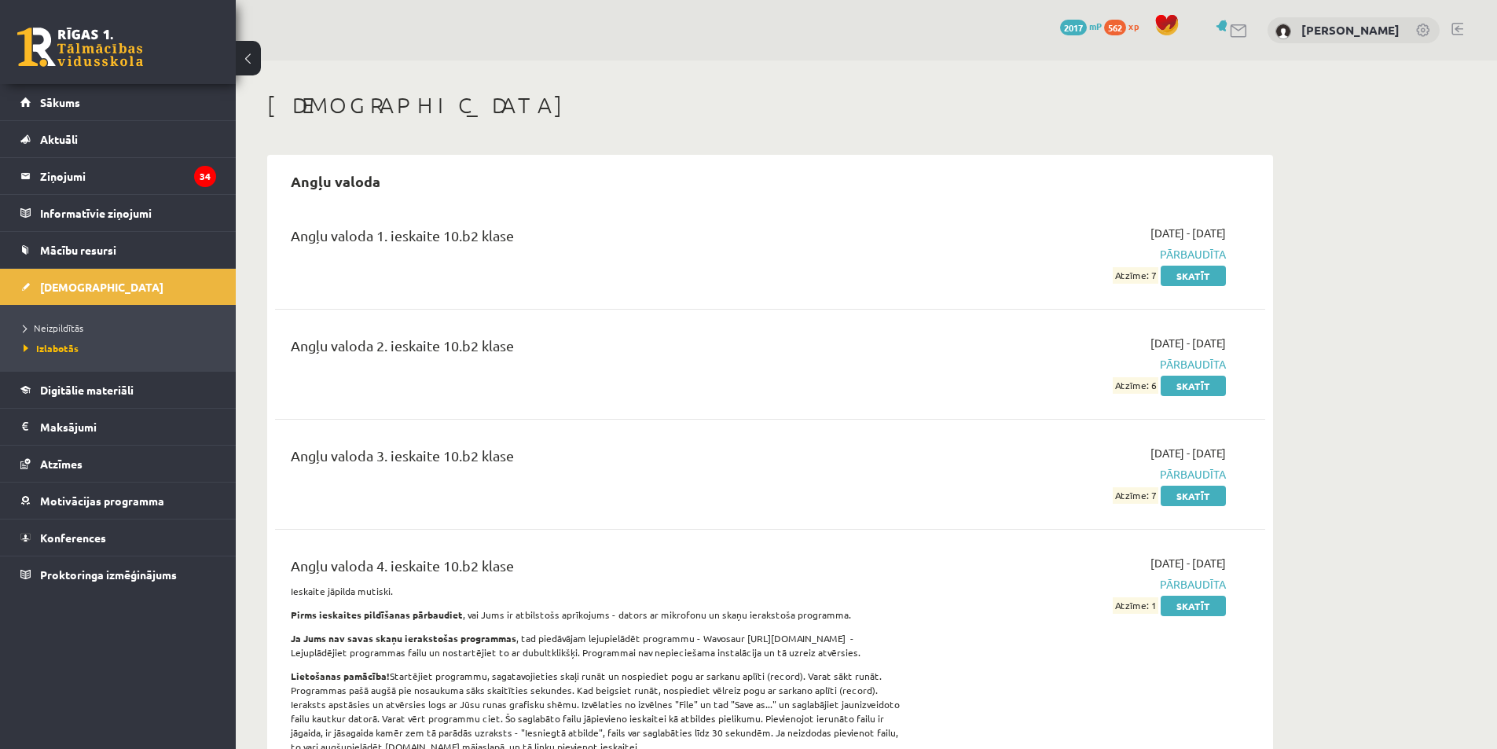
scroll to position [393, 0]
